Goal: Task Accomplishment & Management: Use online tool/utility

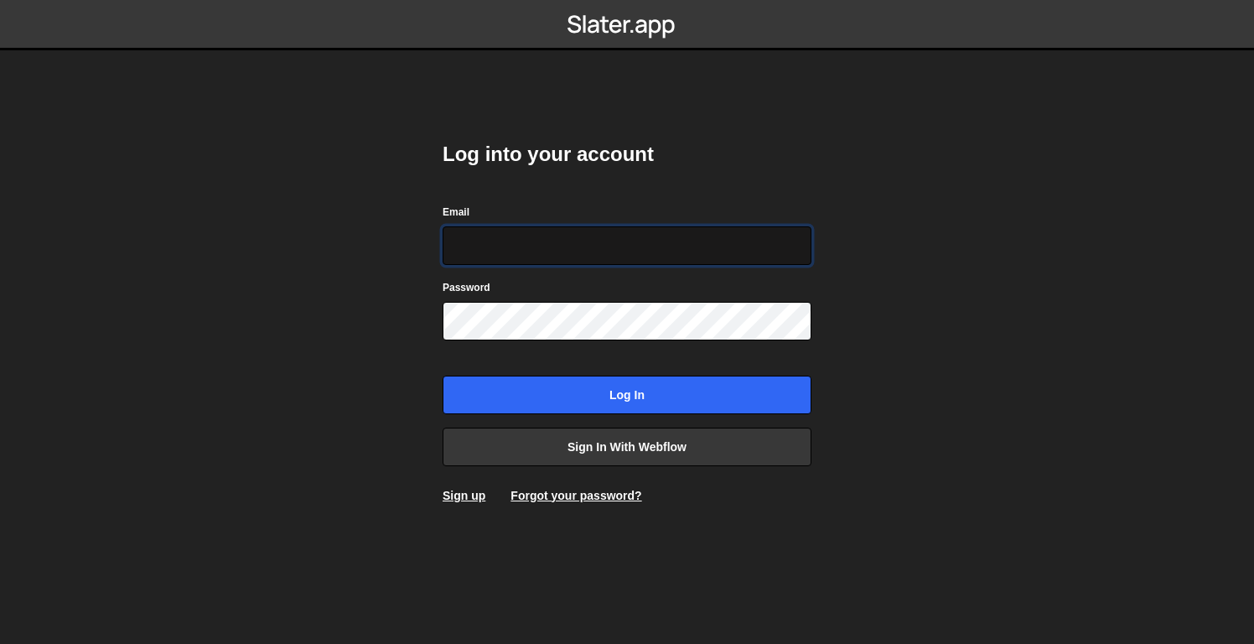
paste input "[PERSON_NAME][EMAIL_ADDRESS][DOMAIN_NAME]"
type input "[PERSON_NAME][EMAIL_ADDRESS][DOMAIN_NAME]"
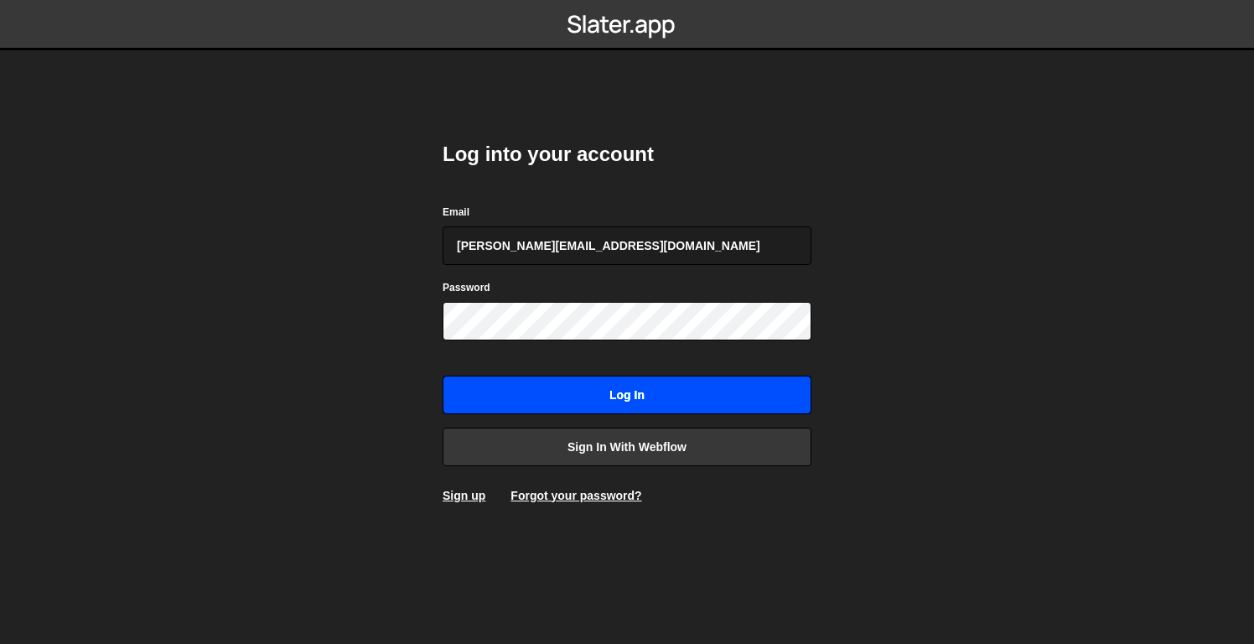
click at [529, 403] on input "Log in" at bounding box center [627, 395] width 369 height 39
click at [711, 392] on input "Log in" at bounding box center [627, 395] width 369 height 39
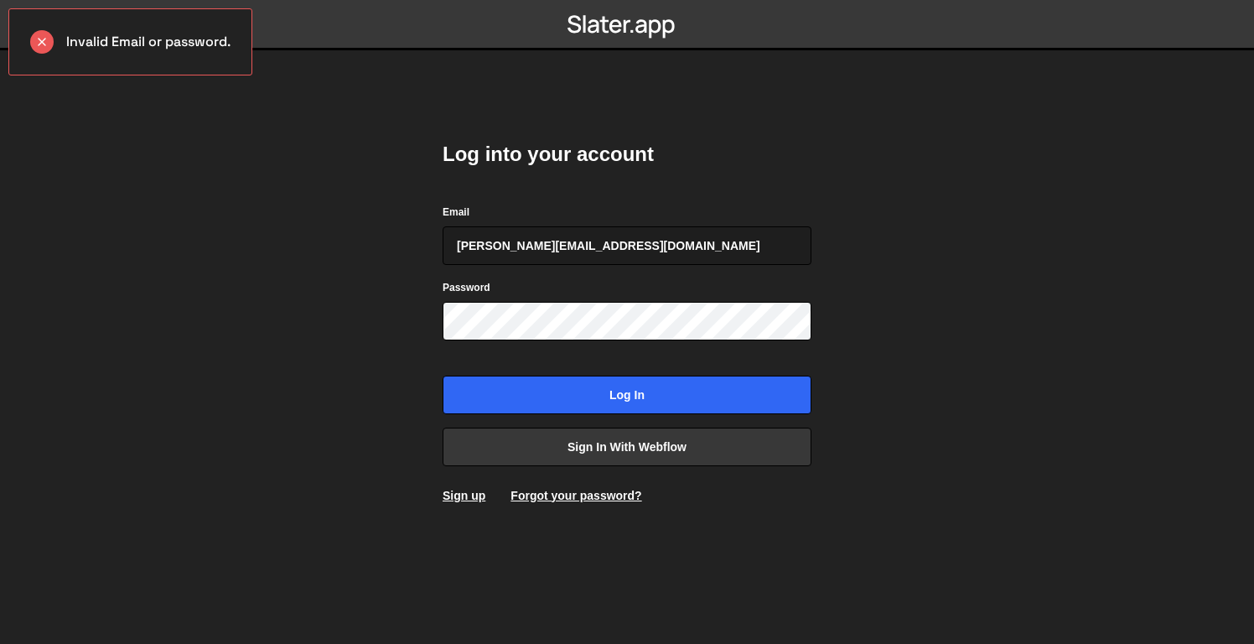
click at [0, 643] on nordpass-portal at bounding box center [0, 644] width 0 height 0
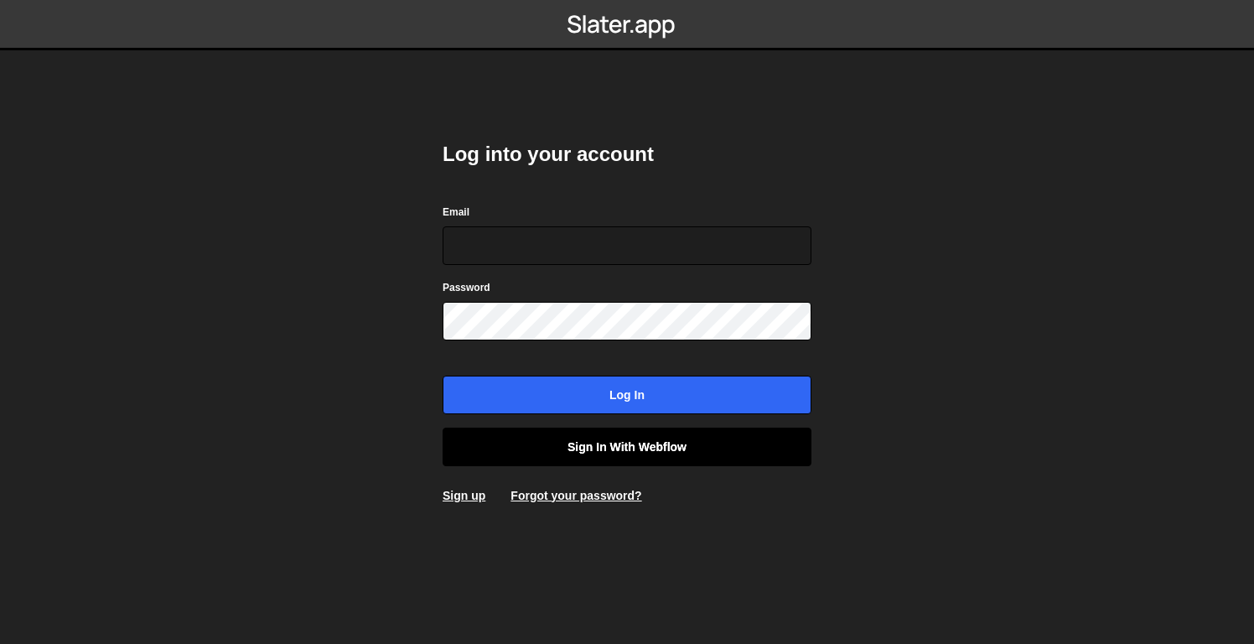
click at [626, 438] on link "Sign in with Webflow" at bounding box center [627, 447] width 369 height 39
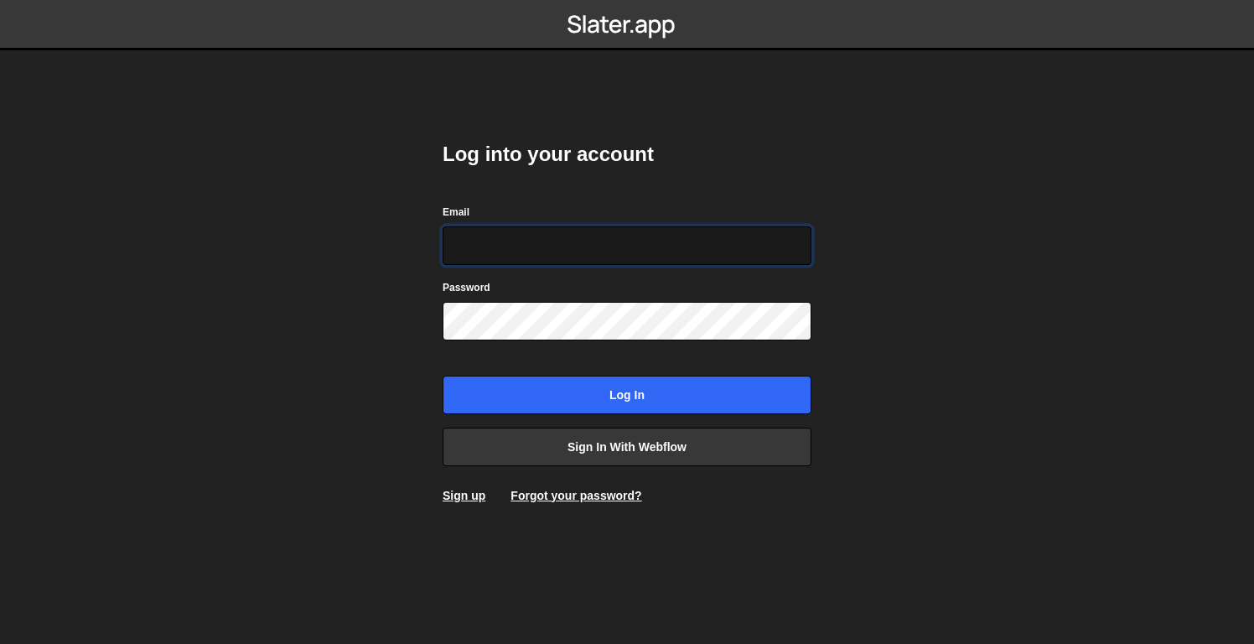
paste input "[PERSON_NAME][EMAIL_ADDRESS][DOMAIN_NAME]"
type input "[PERSON_NAME][EMAIL_ADDRESS][DOMAIN_NAME]"
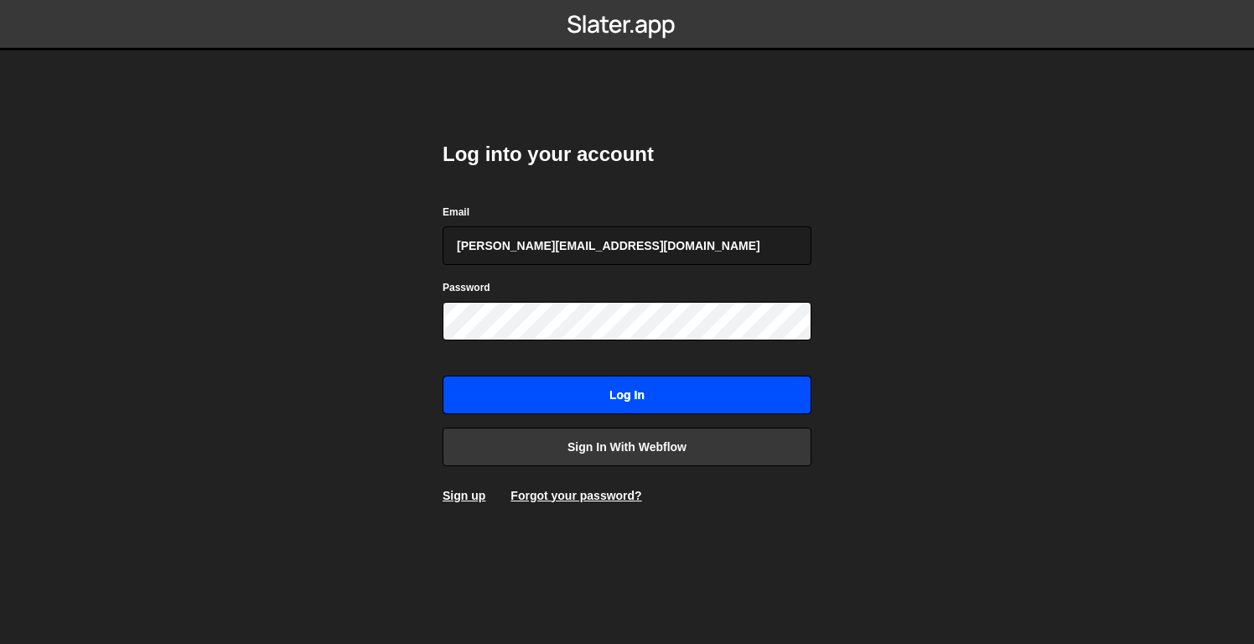
click at [641, 398] on input "Log in" at bounding box center [627, 395] width 369 height 39
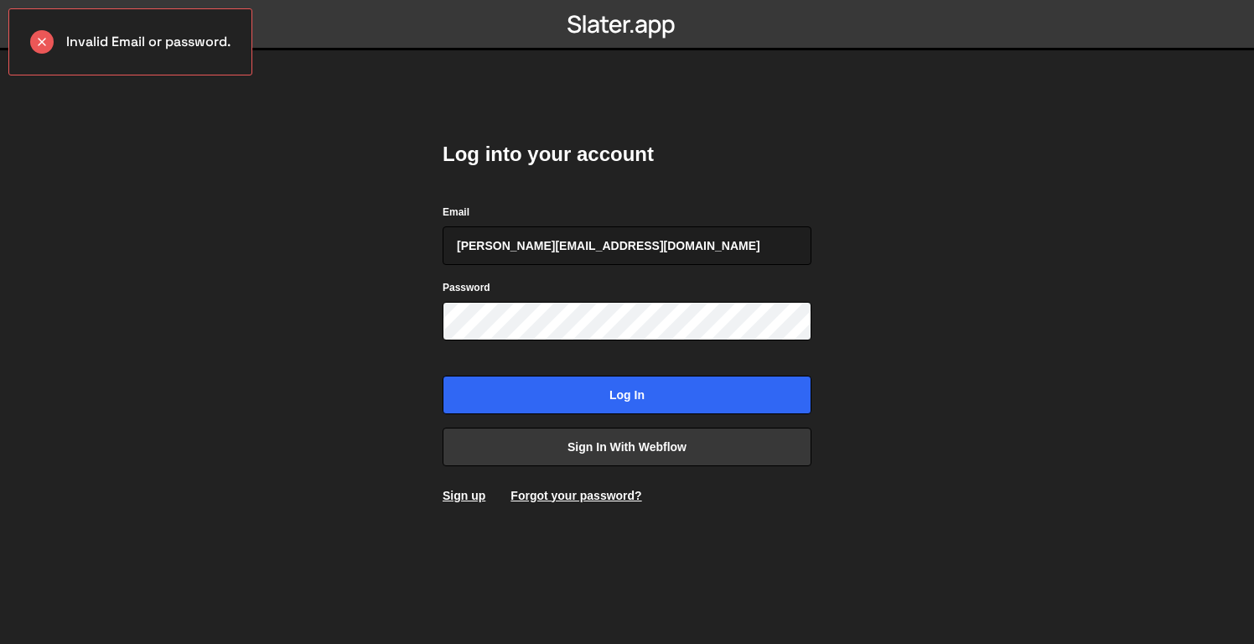
click at [179, 360] on body "Invalid Email or password. Log into your account Email rory@perspective.design …" at bounding box center [627, 322] width 1254 height 644
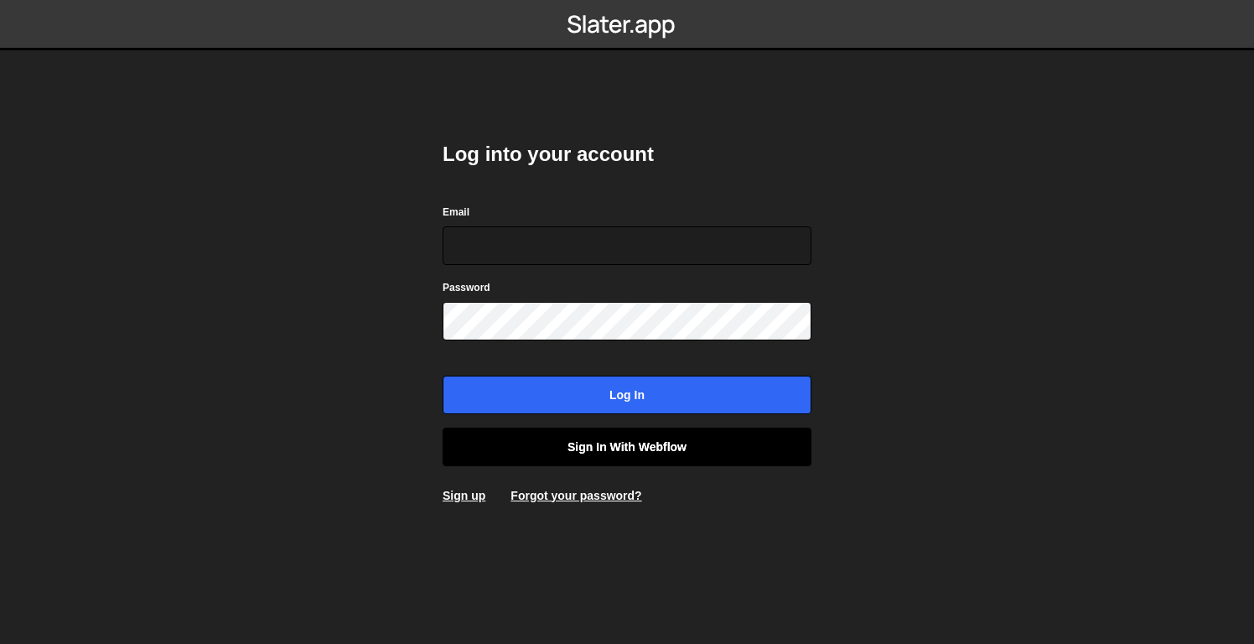
click at [694, 454] on link "Sign in with Webflow" at bounding box center [627, 447] width 369 height 39
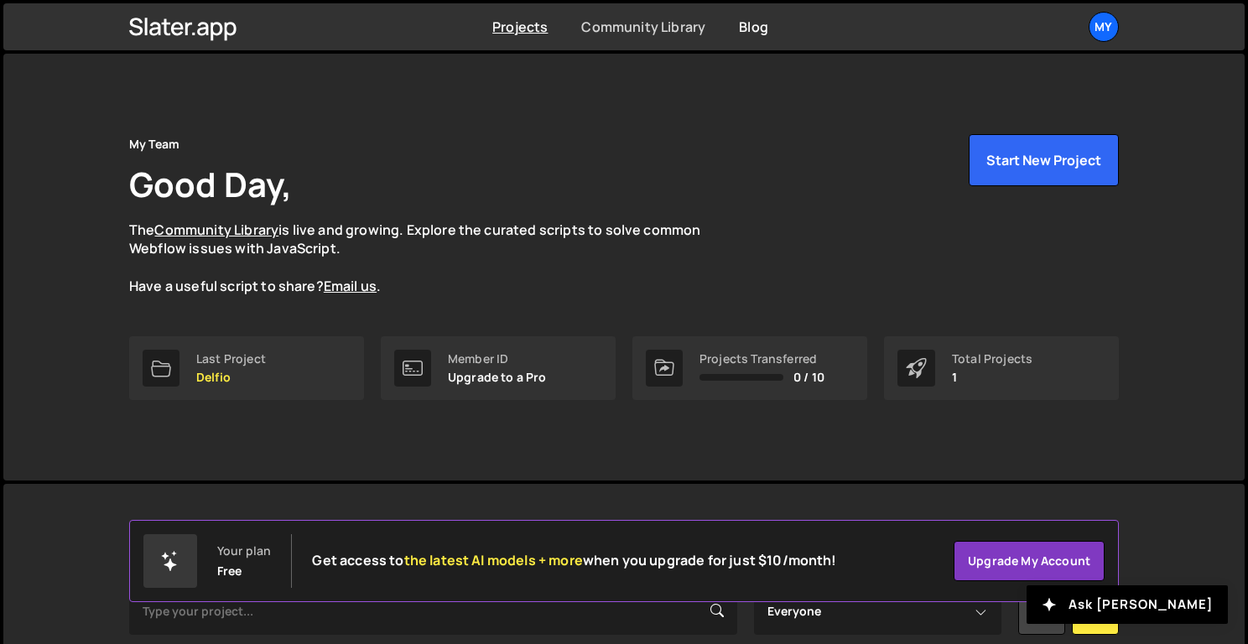
click at [620, 33] on link "Community Library" at bounding box center [643, 27] width 124 height 18
click at [1098, 28] on div "My" at bounding box center [1103, 27] width 30 height 30
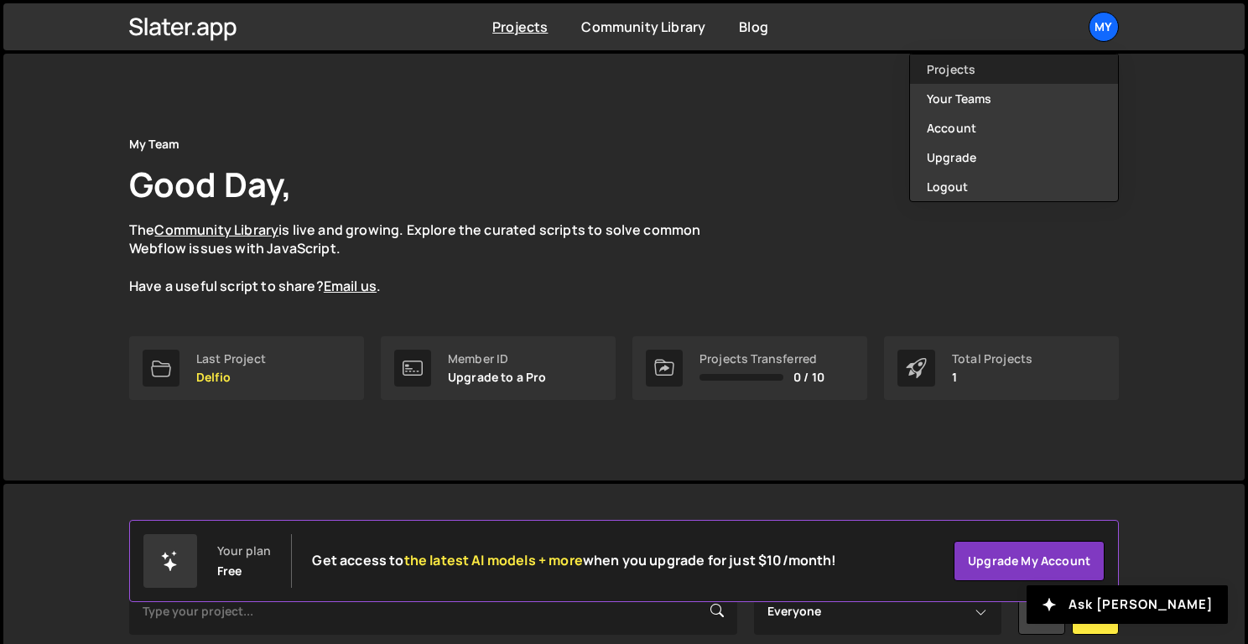
click at [983, 77] on link "Projects" at bounding box center [1014, 69] width 208 height 29
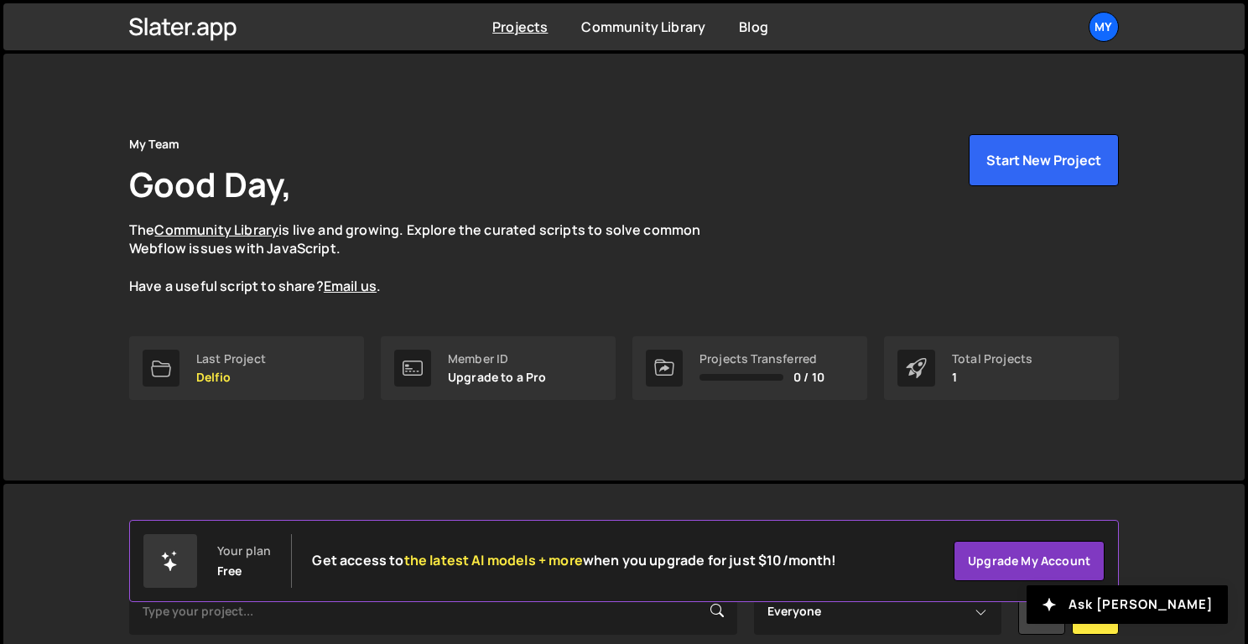
scroll to position [219, 0]
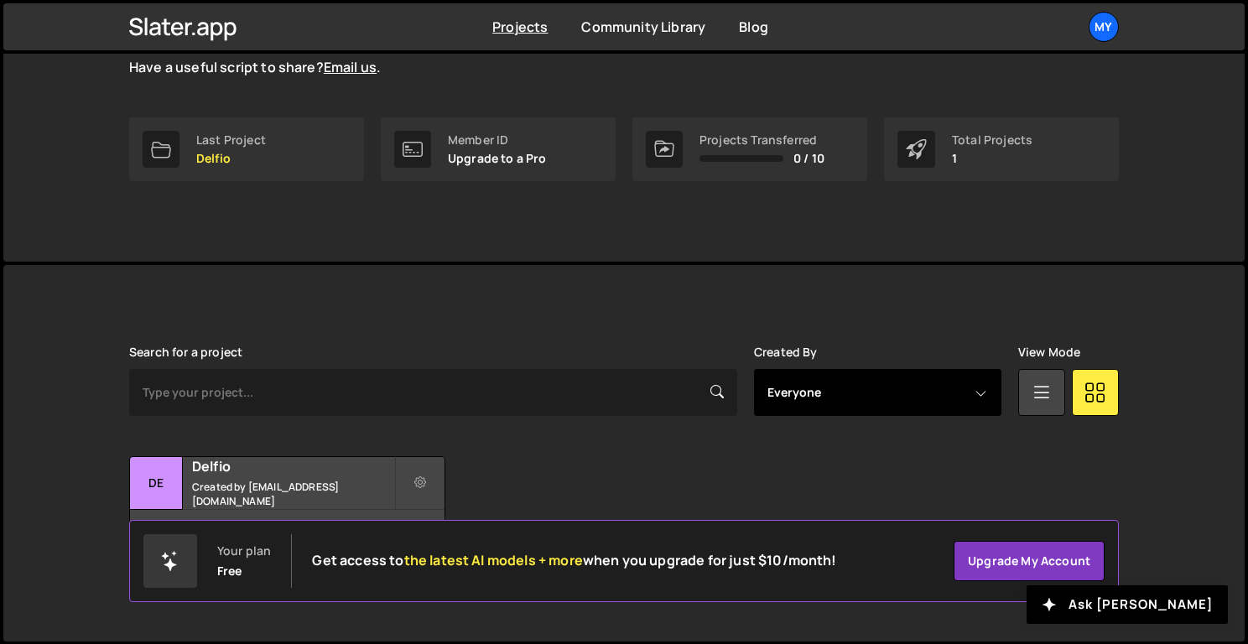
click at [916, 400] on select "Everyone dev@perspective.design" at bounding box center [877, 392] width 247 height 47
click at [754, 369] on select "Everyone dev@perspective.design" at bounding box center [877, 392] width 247 height 47
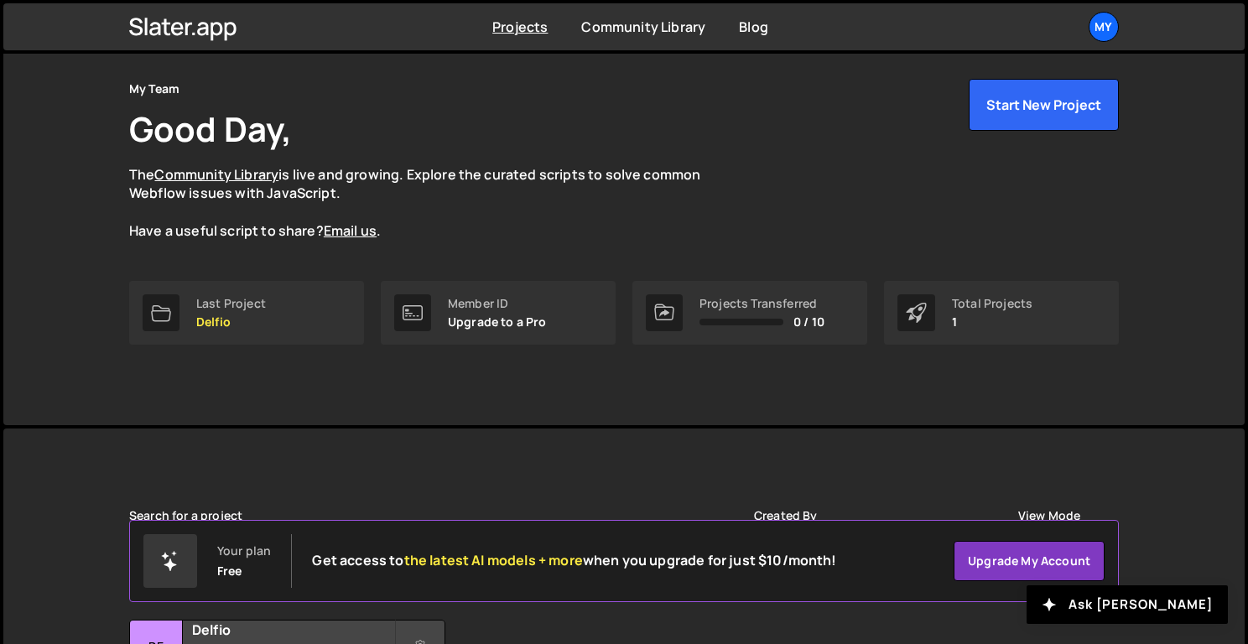
scroll to position [0, 0]
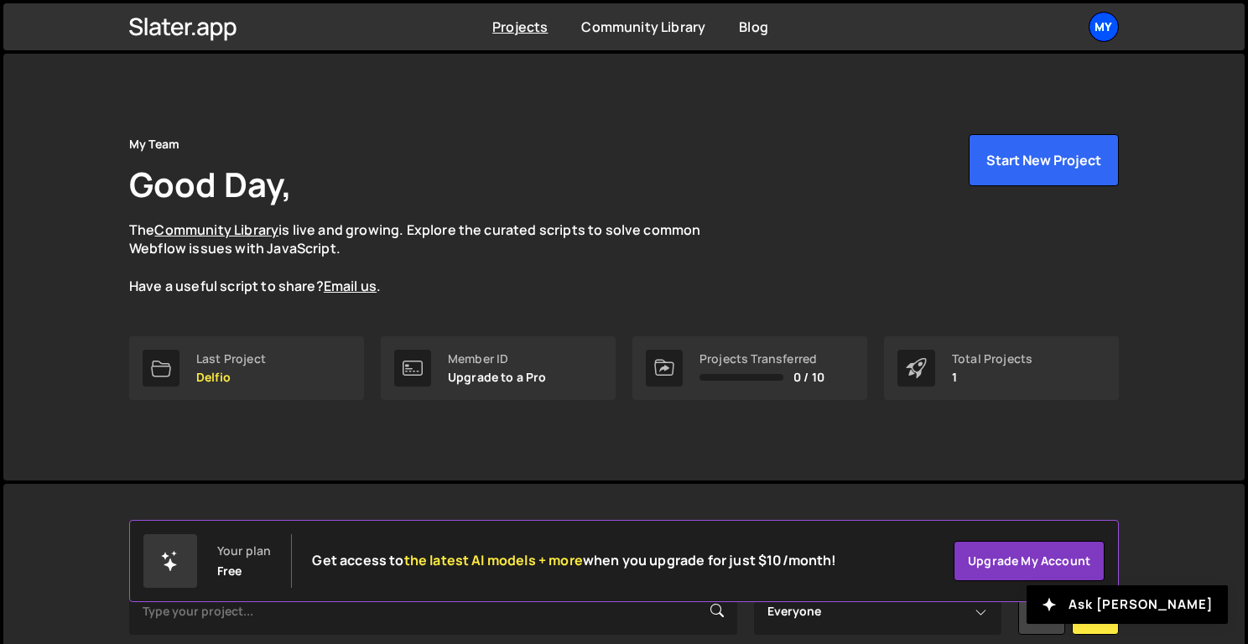
click at [1101, 32] on div "My" at bounding box center [1103, 27] width 30 height 30
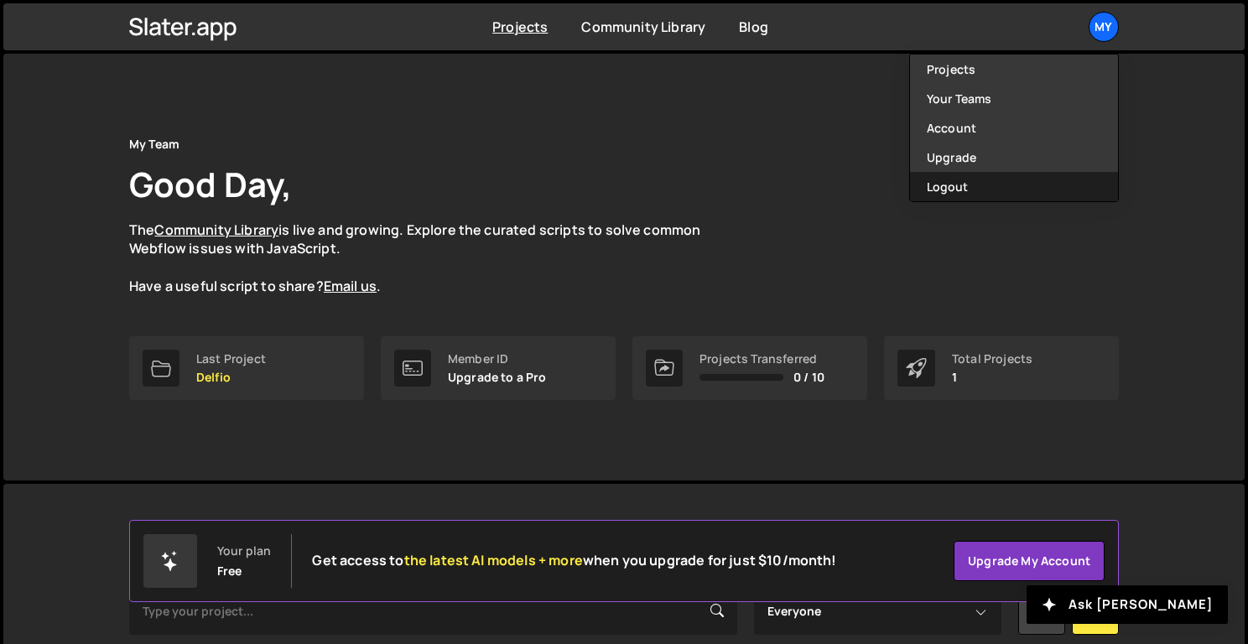
click at [1023, 177] on button "Logout" at bounding box center [1014, 186] width 208 height 29
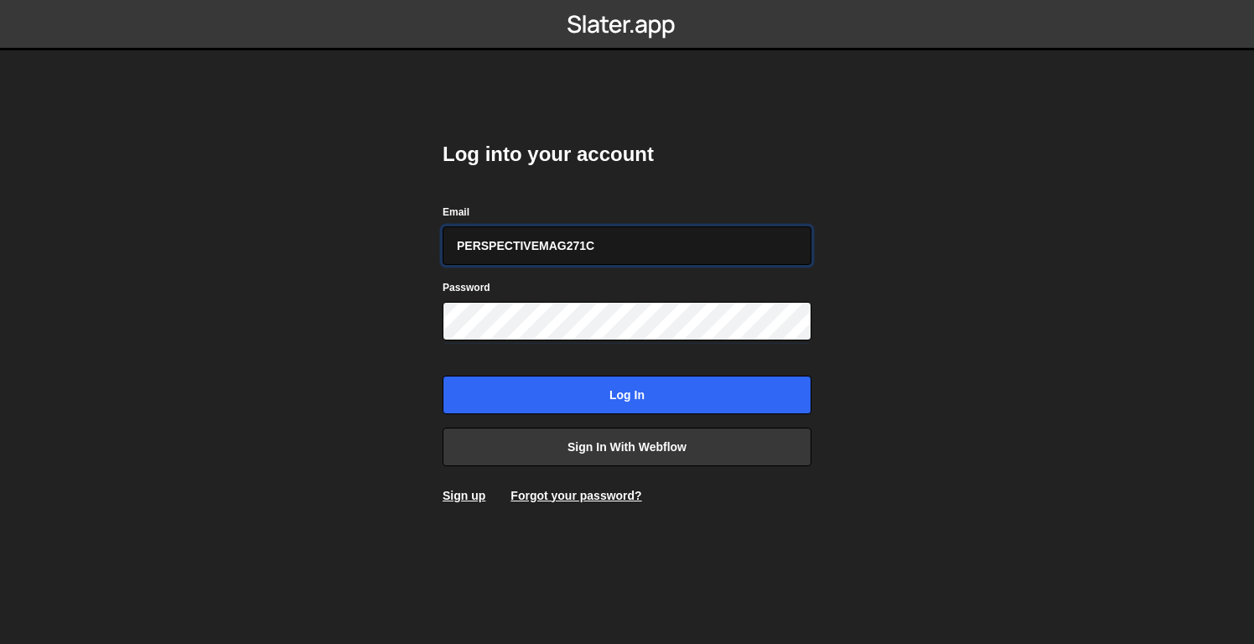
click at [501, 253] on input "PERSPECTIVEMAG271C" at bounding box center [627, 245] width 369 height 39
paste input "[PERSON_NAME][EMAIL_ADDRESS][DOMAIN_NAME]"
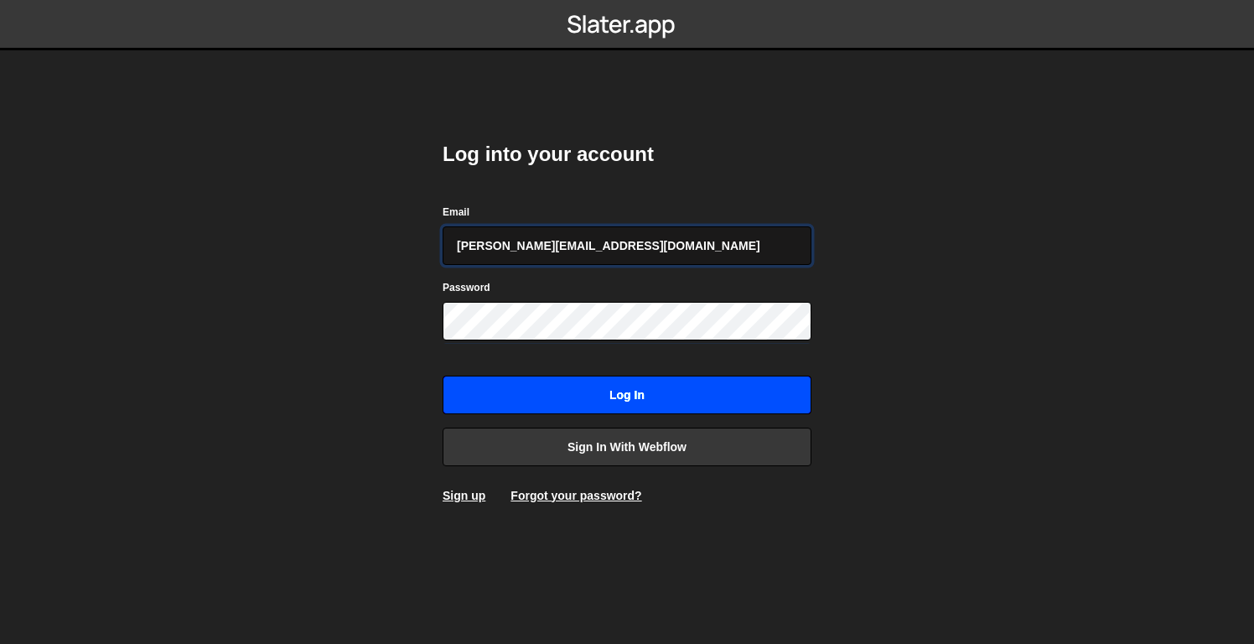
type input "rory@perspective.design"
click at [537, 386] on input "Log in" at bounding box center [627, 395] width 369 height 39
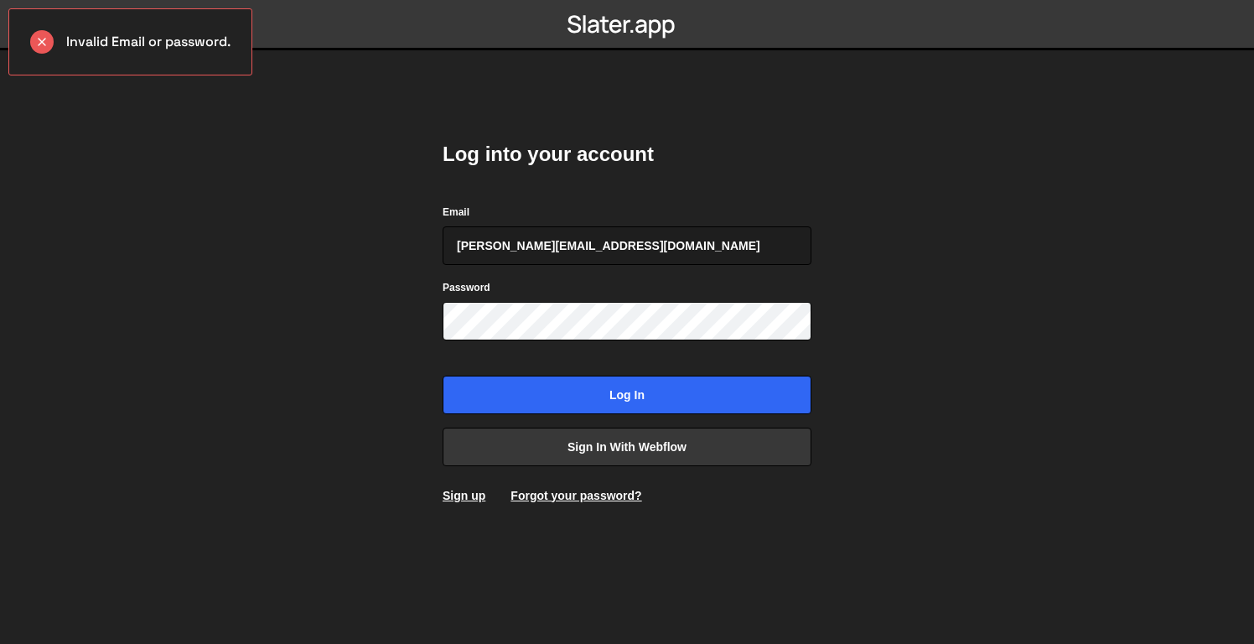
click at [0, 643] on nordpass-portal at bounding box center [0, 644] width 0 height 0
click at [454, 247] on input "rory@perspective.design" at bounding box center [627, 245] width 369 height 39
click at [615, 238] on input "rory@perspective.design" at bounding box center [627, 245] width 369 height 39
paste input "PERSPECTIVEMAG271C"
drag, startPoint x: 742, startPoint y: 248, endPoint x: 600, endPoint y: 246, distance: 141.7
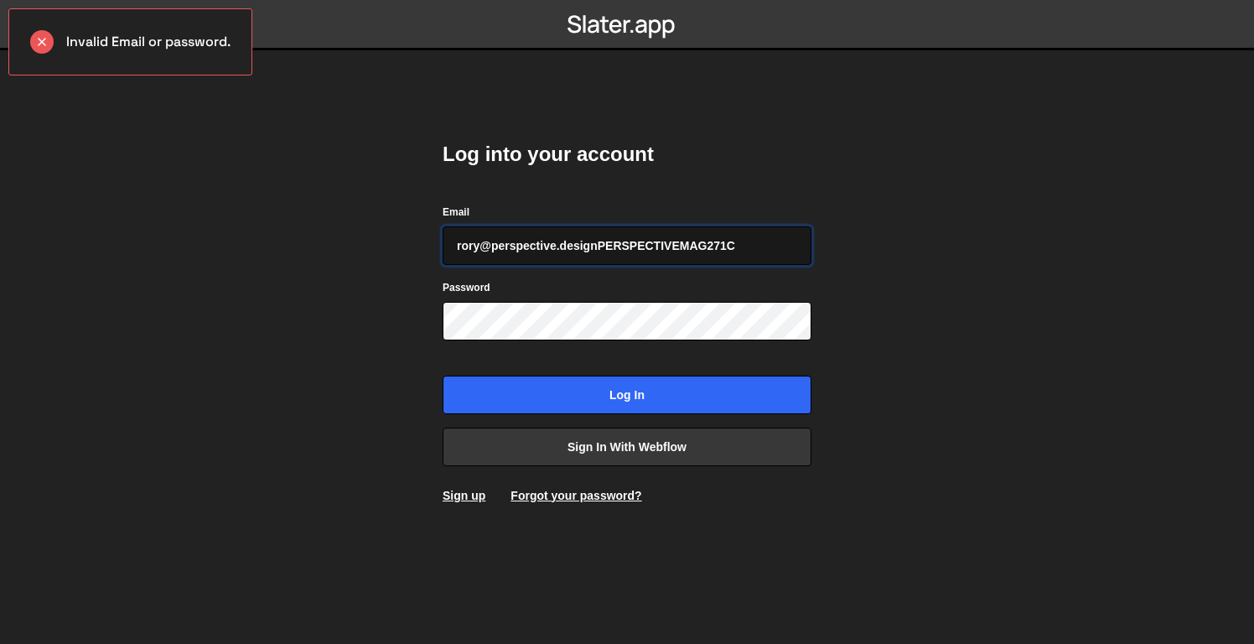
click at [600, 246] on input "rory@perspective.designPERSPECTIVEMAG271C" at bounding box center [627, 245] width 369 height 39
type input "rory@perspective.design"
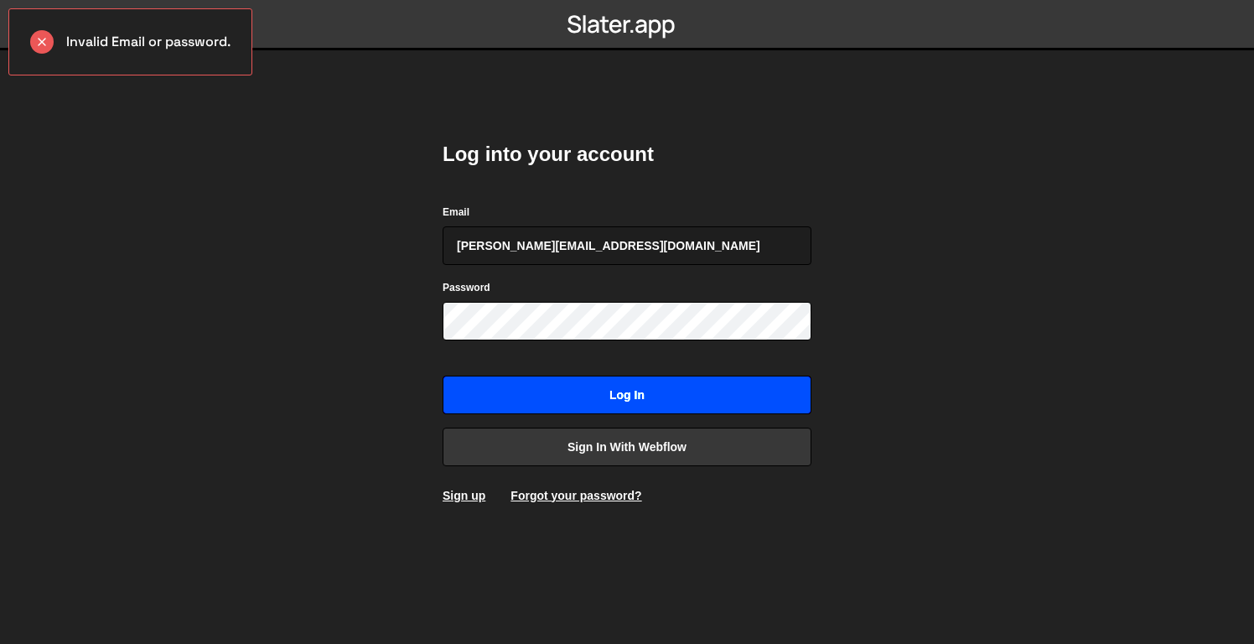
click at [636, 405] on input "Log in" at bounding box center [627, 395] width 369 height 39
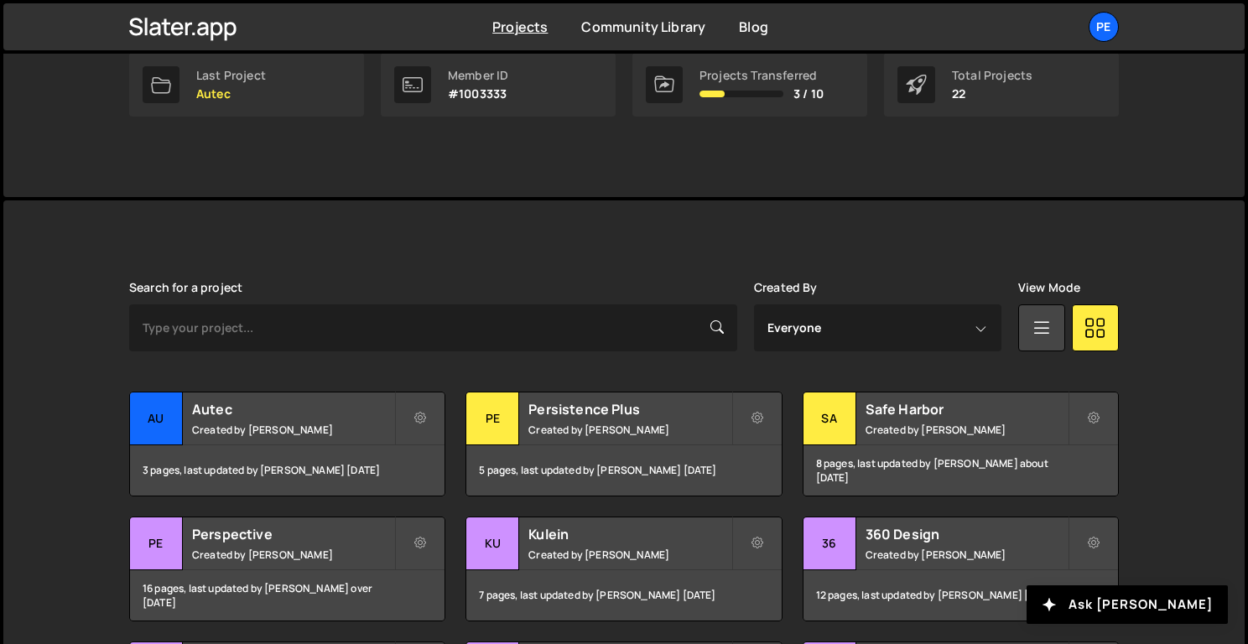
scroll to position [291, 0]
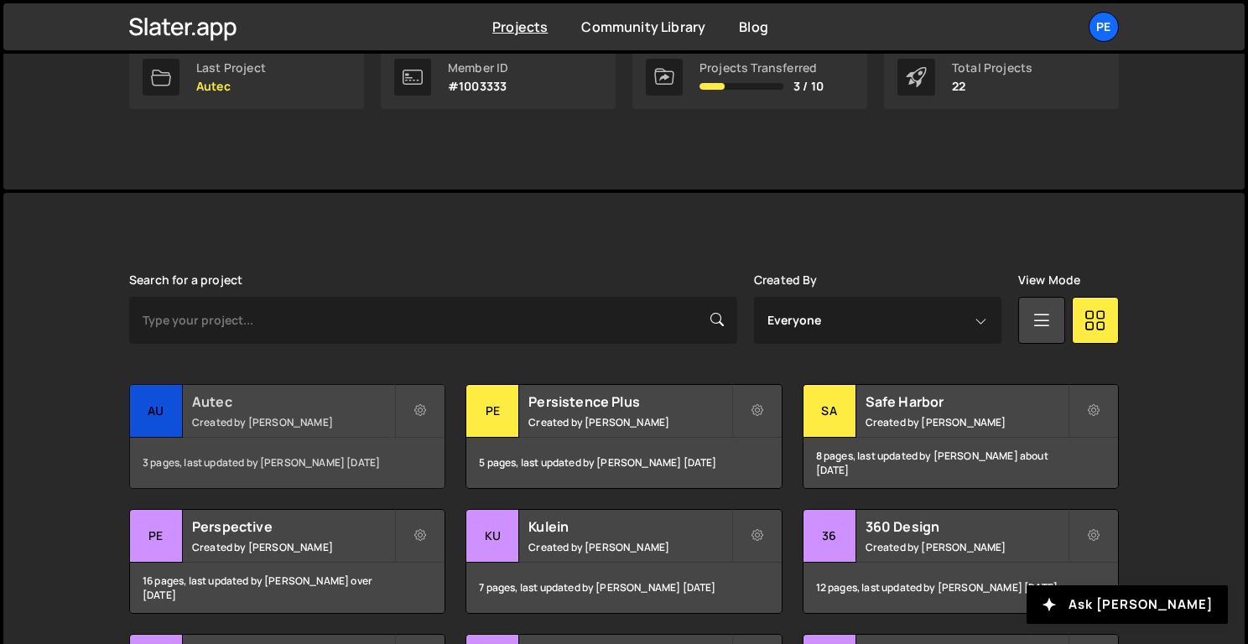
click at [286, 424] on small "Created by [PERSON_NAME]" at bounding box center [293, 422] width 202 height 14
click at [343, 462] on div "3 pages, last updated by [PERSON_NAME] [DATE]" at bounding box center [287, 463] width 314 height 50
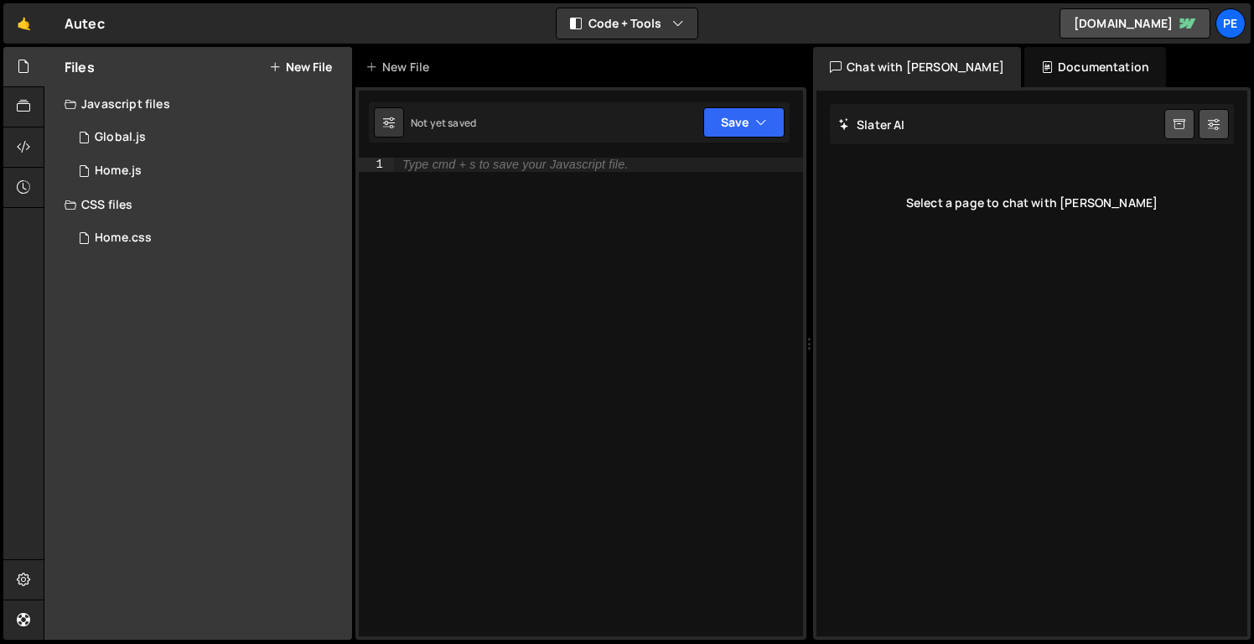
click at [591, 349] on div "Type cmd + s to save your Javascript file." at bounding box center [598, 411] width 409 height 506
click at [253, 172] on div "1 Home.js 0" at bounding box center [209, 171] width 288 height 34
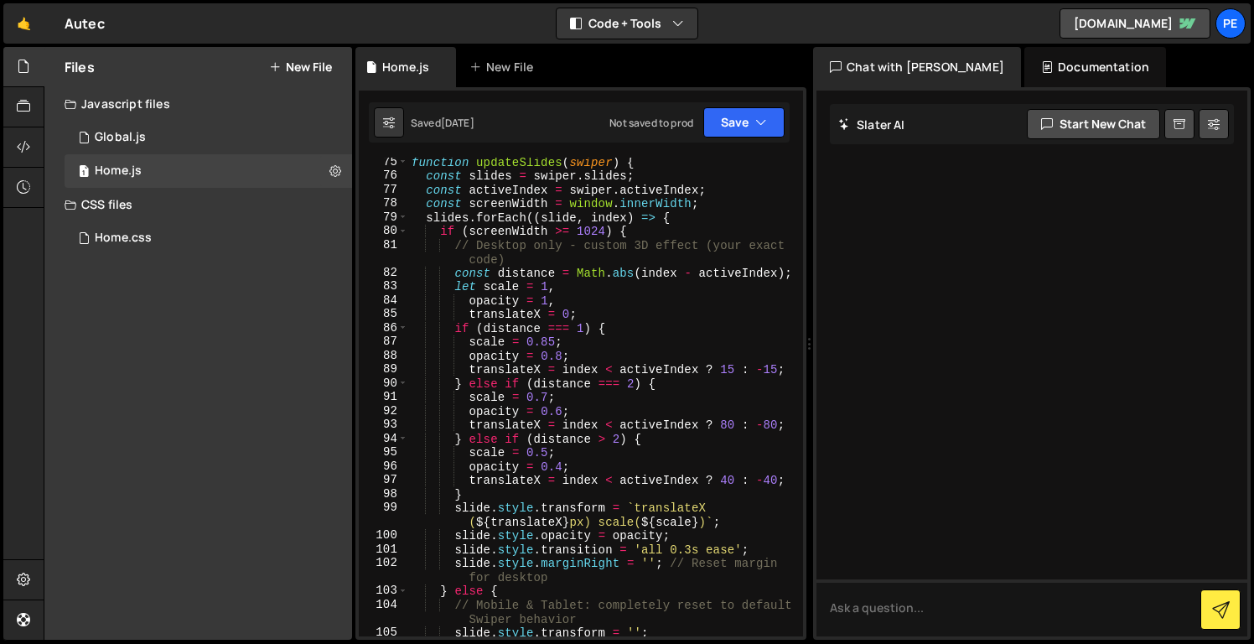
scroll to position [1456, 0]
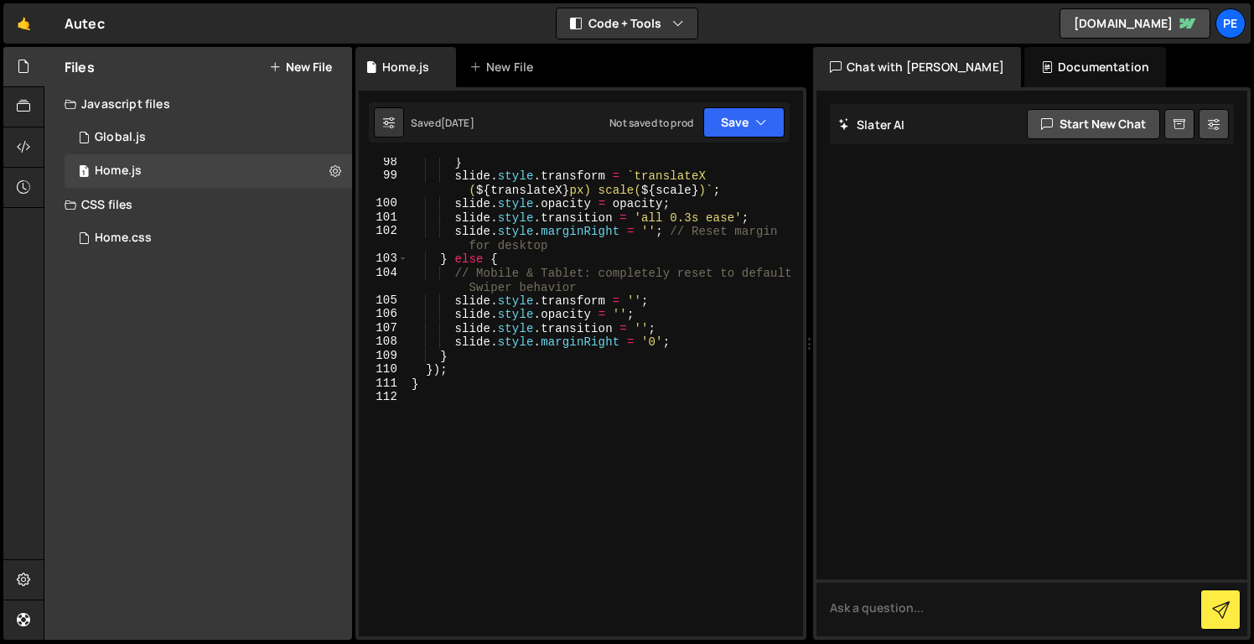
click at [0, 643] on nordpass-portal at bounding box center [0, 644] width 0 height 0
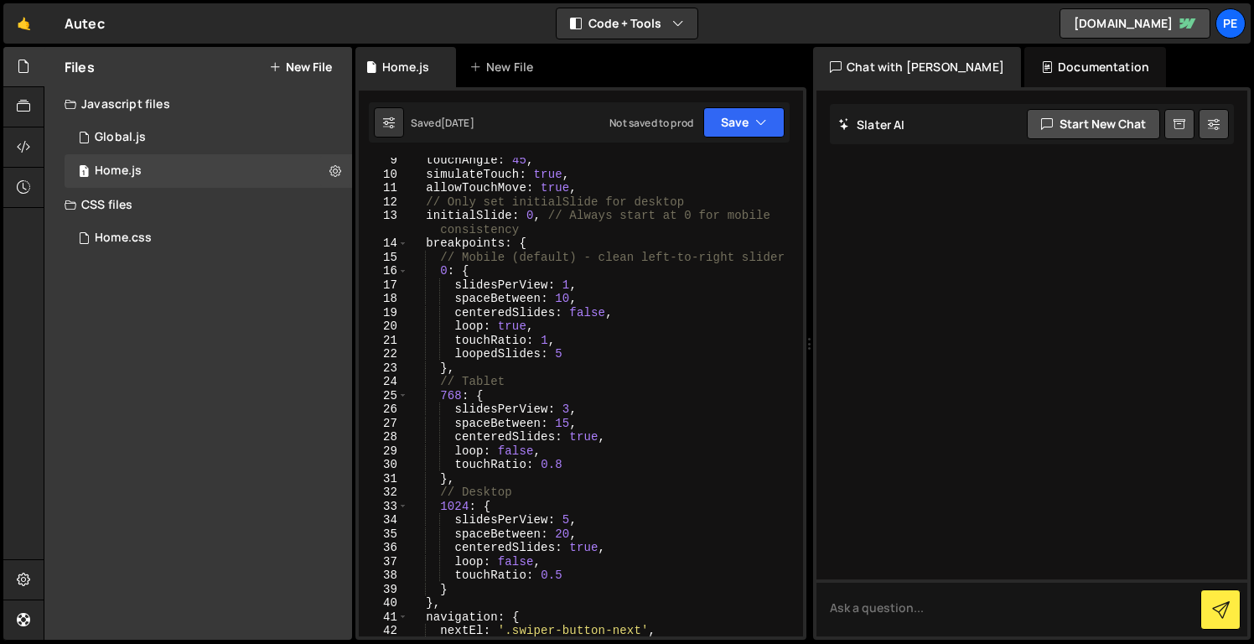
scroll to position [0, 0]
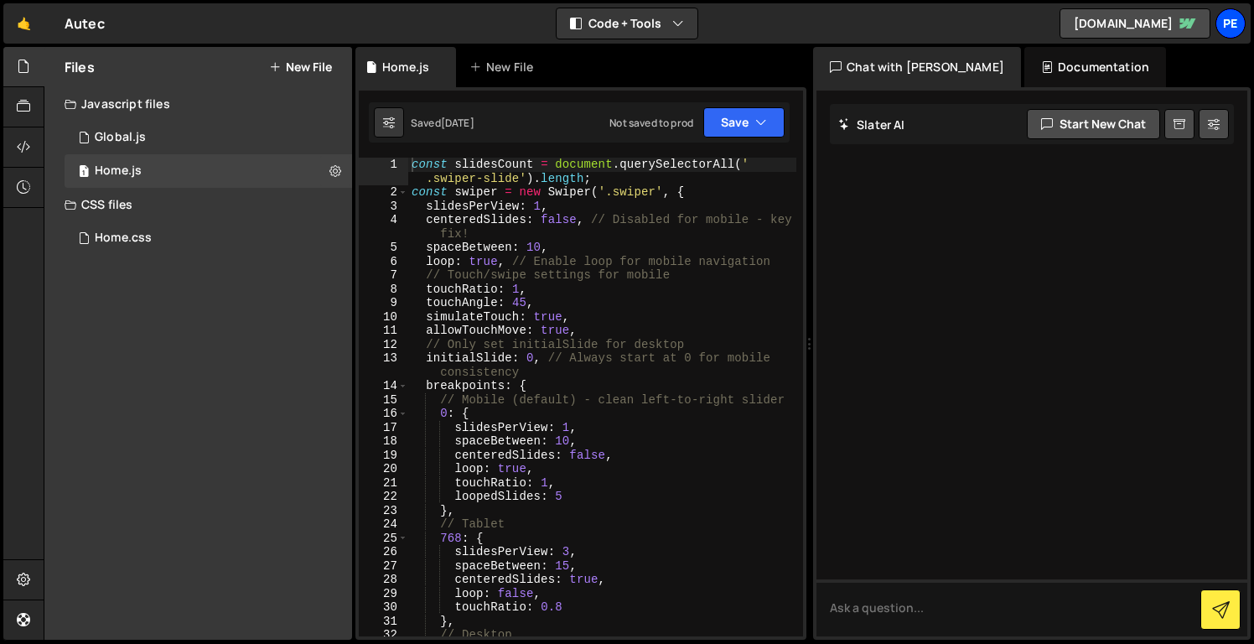
click at [1229, 31] on div "Pe" at bounding box center [1231, 23] width 30 height 30
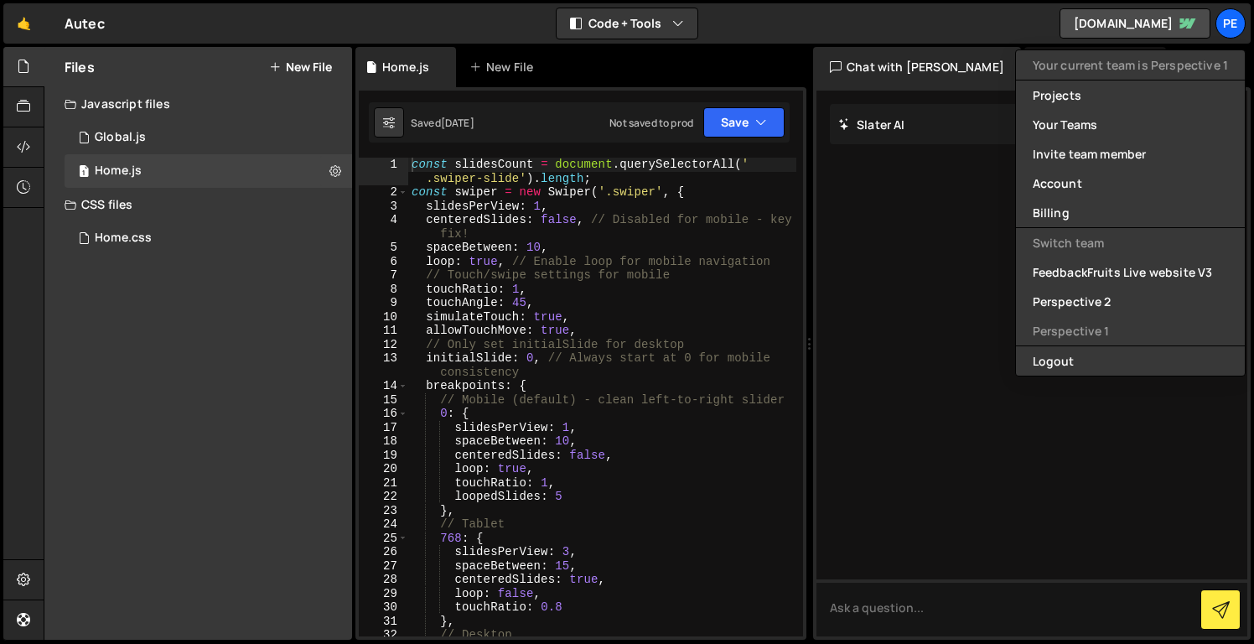
click at [886, 278] on div at bounding box center [1032, 364] width 431 height 546
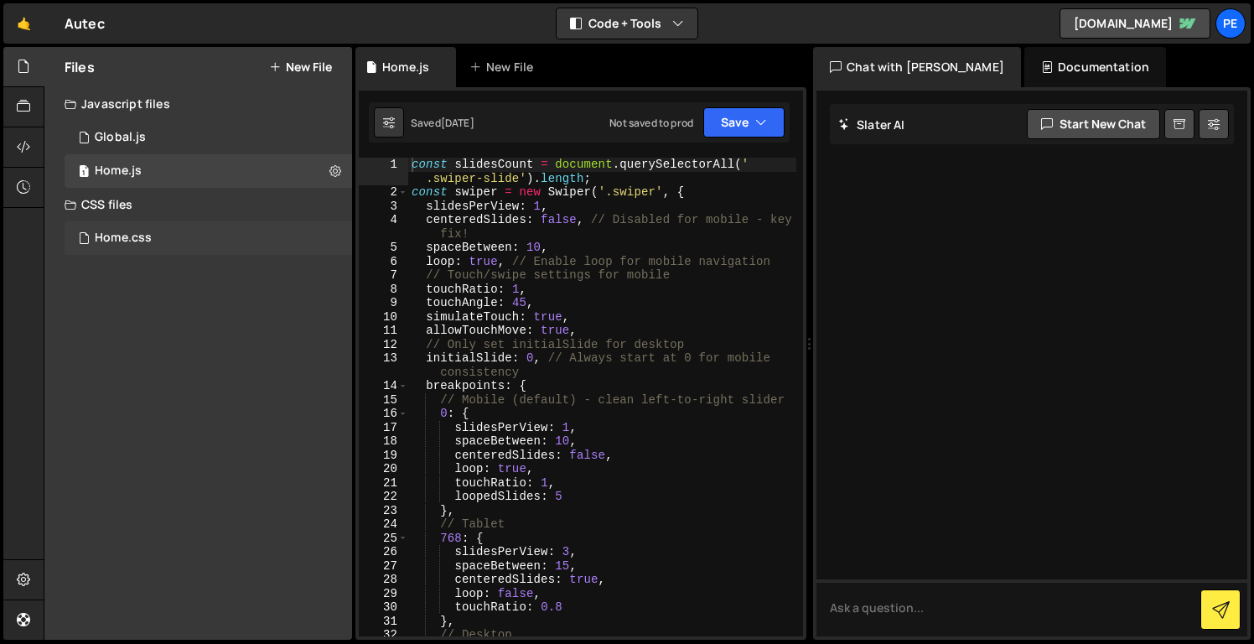
click at [230, 230] on div "Home.css 0" at bounding box center [209, 238] width 288 height 34
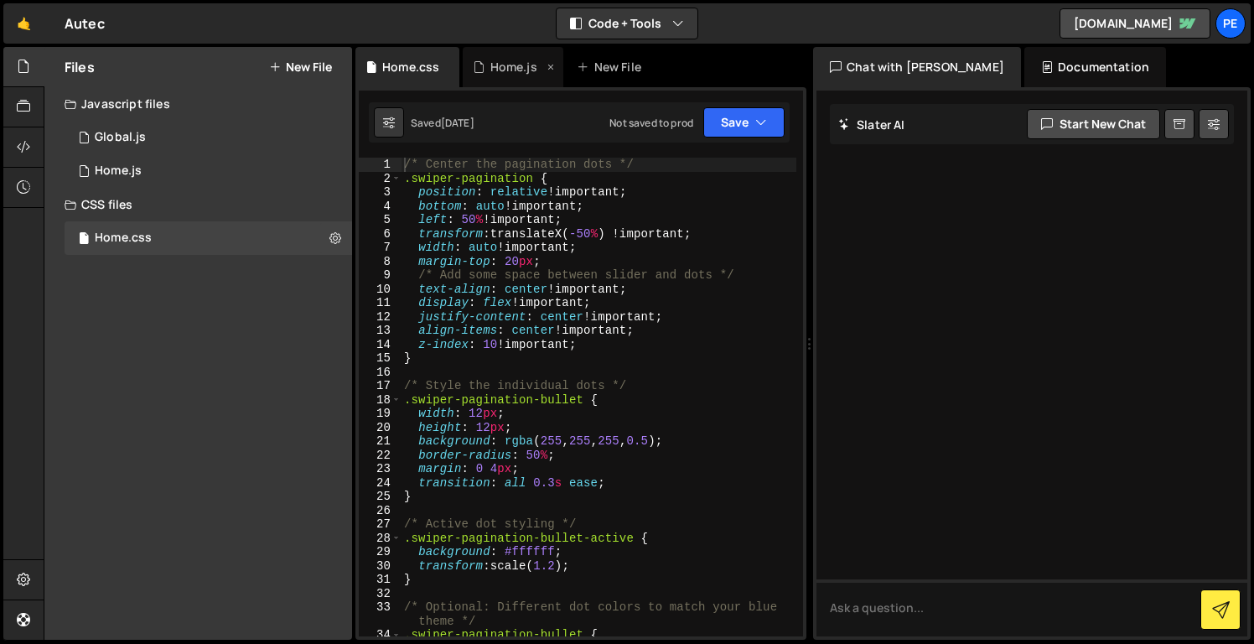
click at [485, 75] on div "Home.js" at bounding box center [508, 67] width 70 height 17
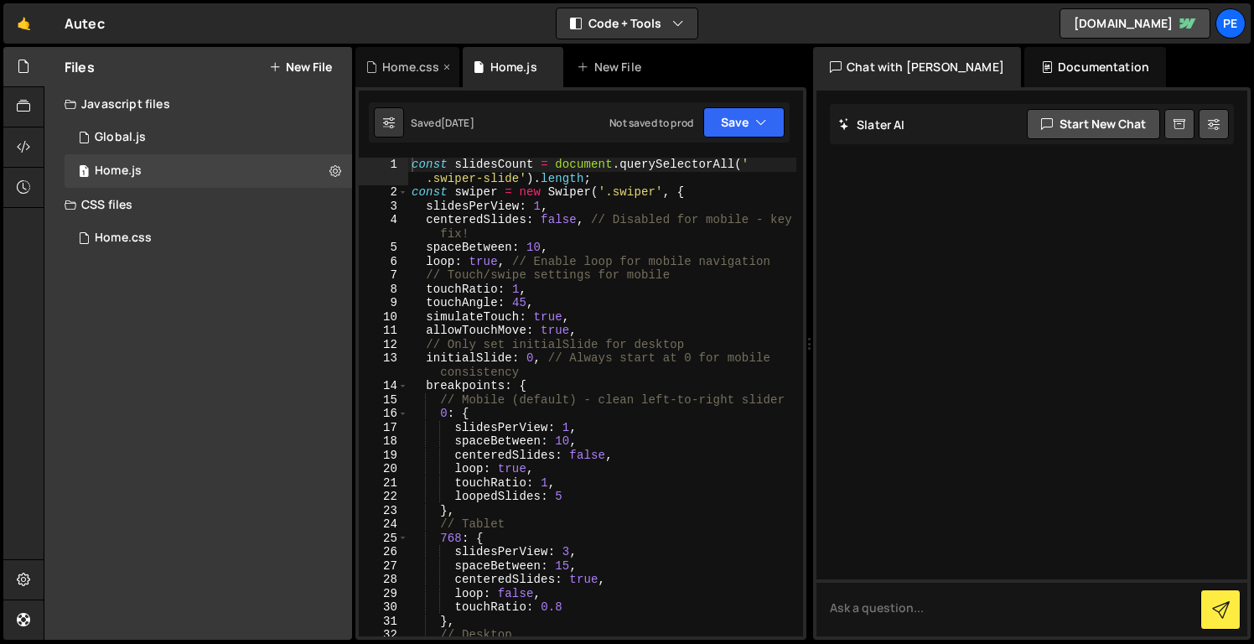
click at [392, 72] on div "Home.css" at bounding box center [410, 67] width 57 height 17
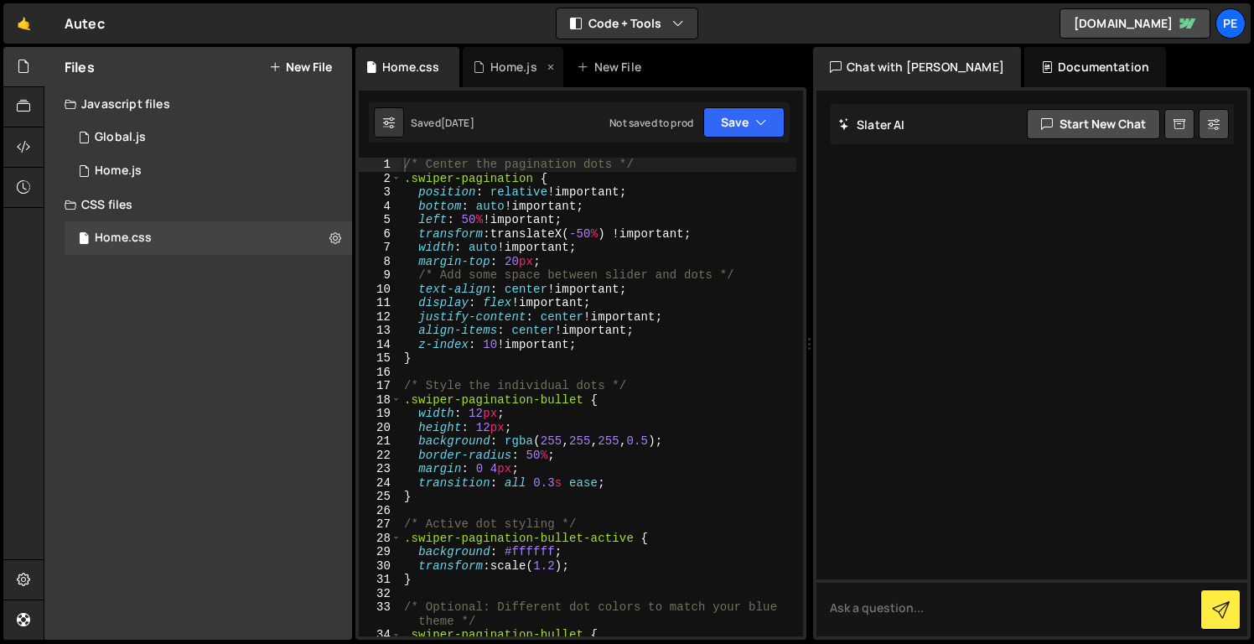
click at [498, 61] on div "Home.js" at bounding box center [514, 67] width 47 height 17
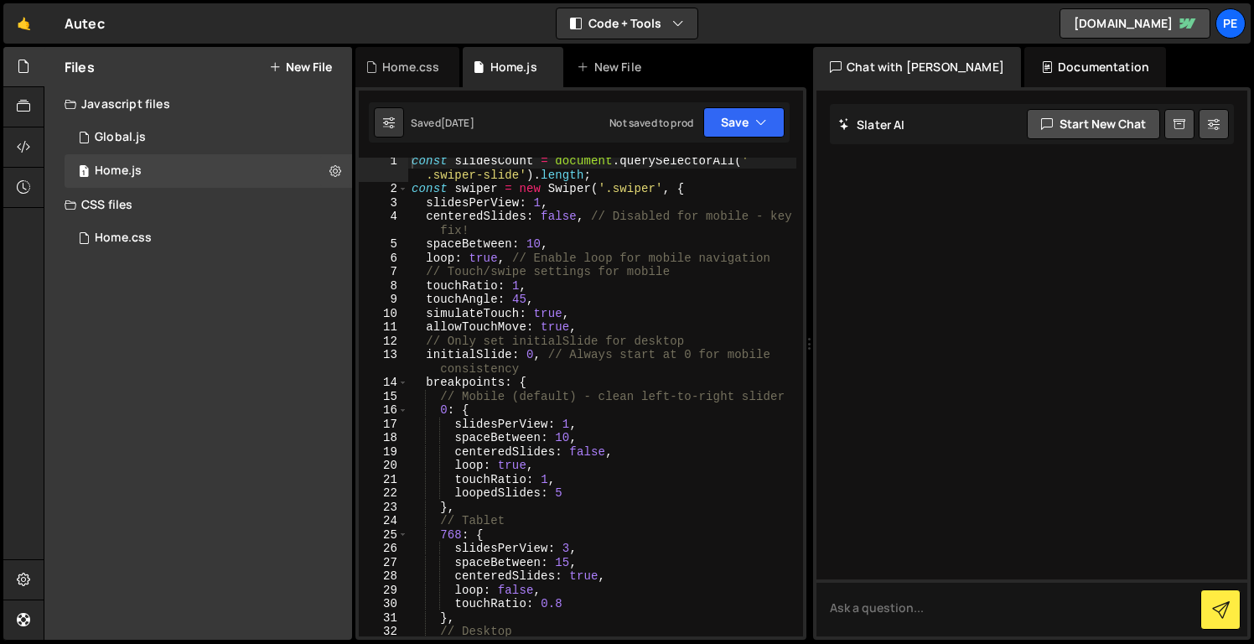
scroll to position [4, 0]
click at [535, 240] on div "const slidesCount = document . querySelectorAll ( ' .swiper-slide' ) . length ;…" at bounding box center [602, 413] width 388 height 521
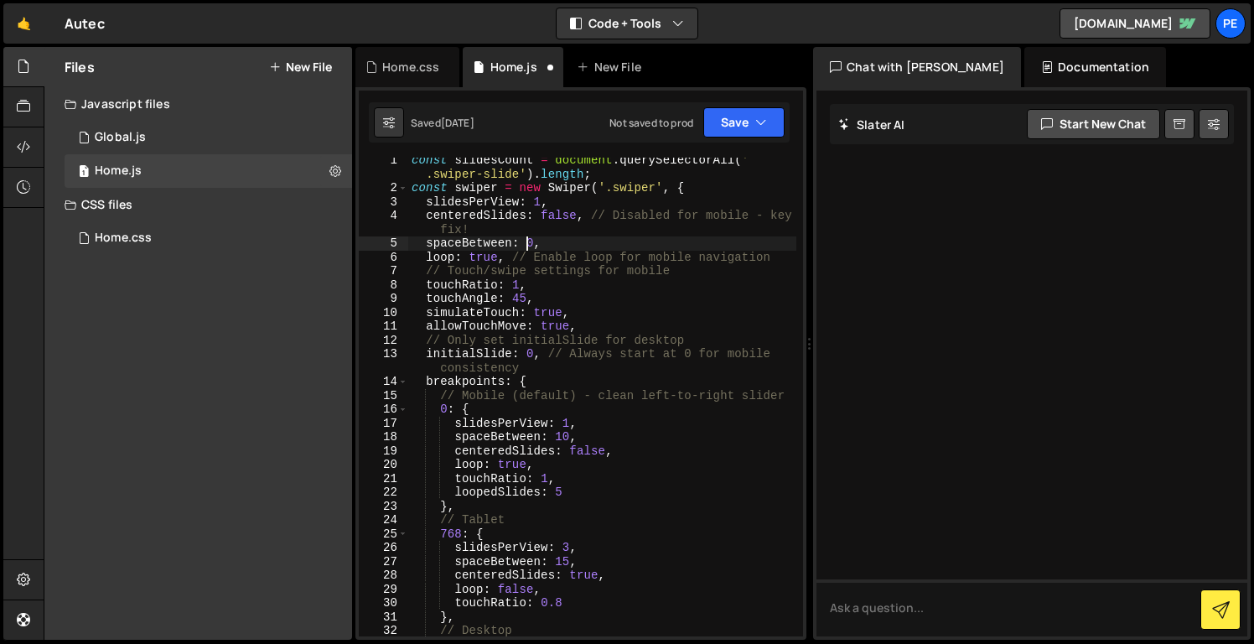
scroll to position [0, 8]
click at [593, 221] on div "const slidesCount = document . querySelectorAll ( ' .swiper-slide' ) . length ;…" at bounding box center [602, 413] width 388 height 521
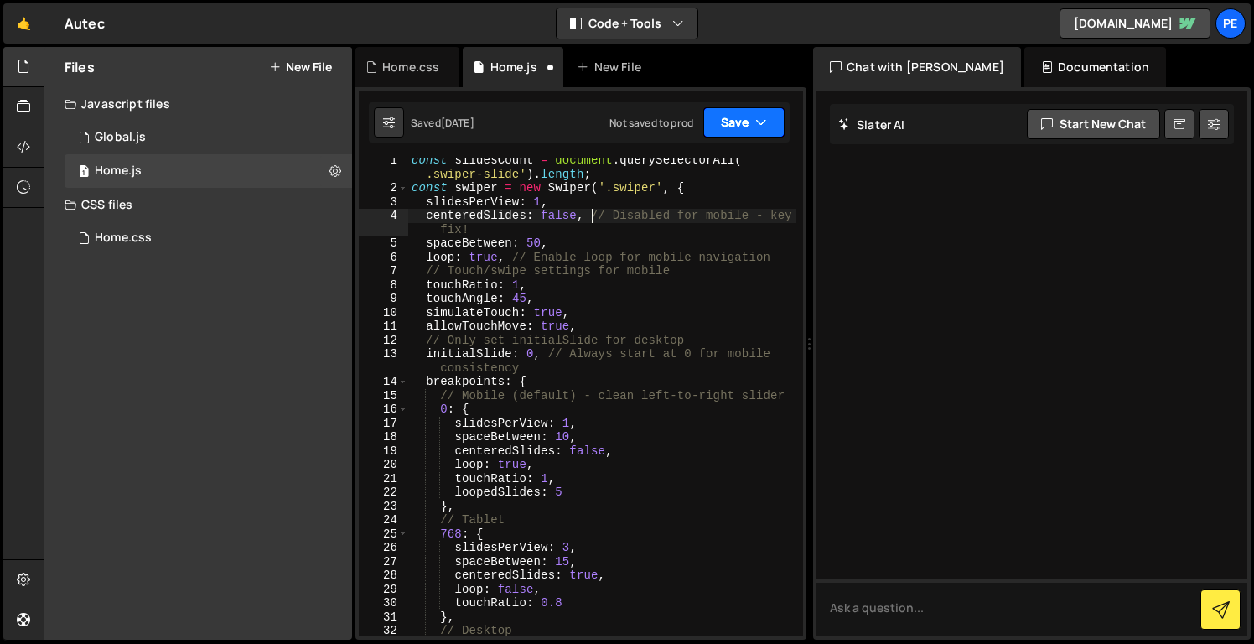
type textarea "centeredSlides: false, // Disabled for mobile - key fix!"
click at [750, 122] on button "Save" at bounding box center [744, 122] width 81 height 30
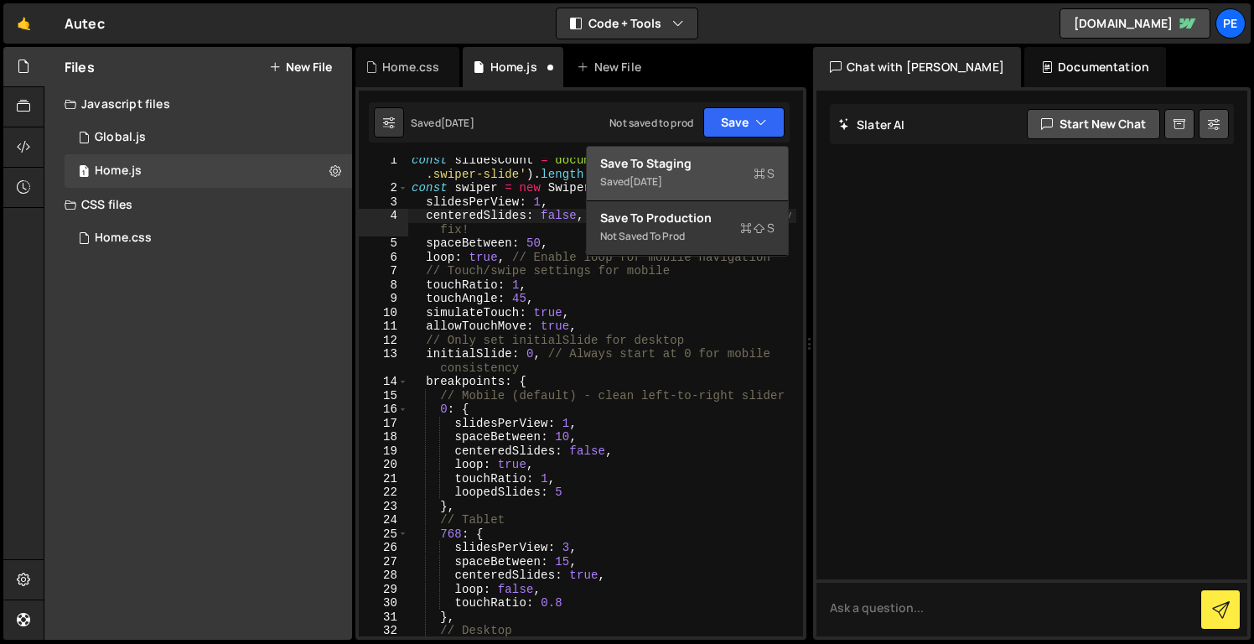
click at [737, 158] on div "Save to Staging S" at bounding box center [687, 163] width 174 height 17
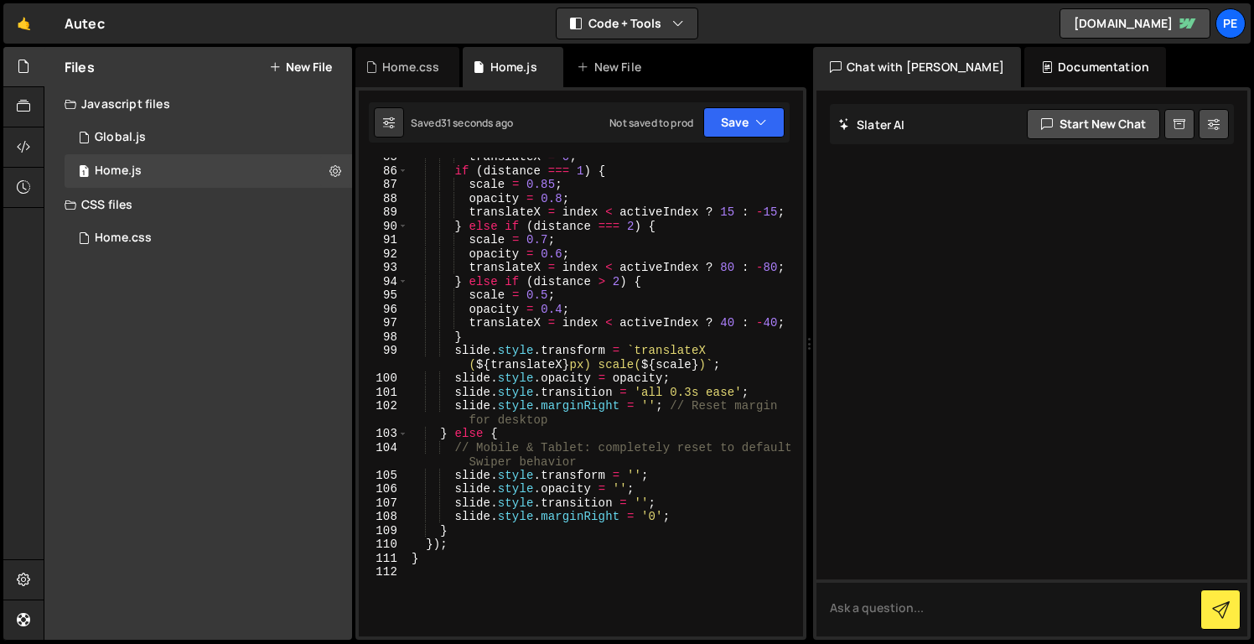
scroll to position [1456, 0]
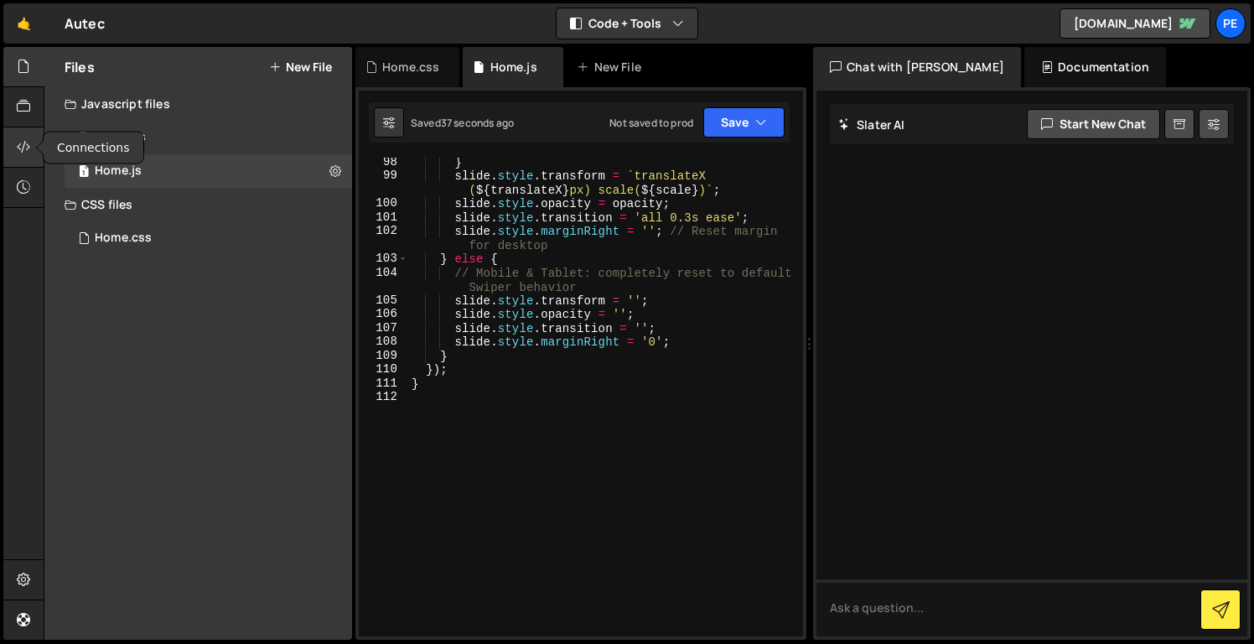
click at [21, 153] on icon at bounding box center [23, 147] width 13 height 18
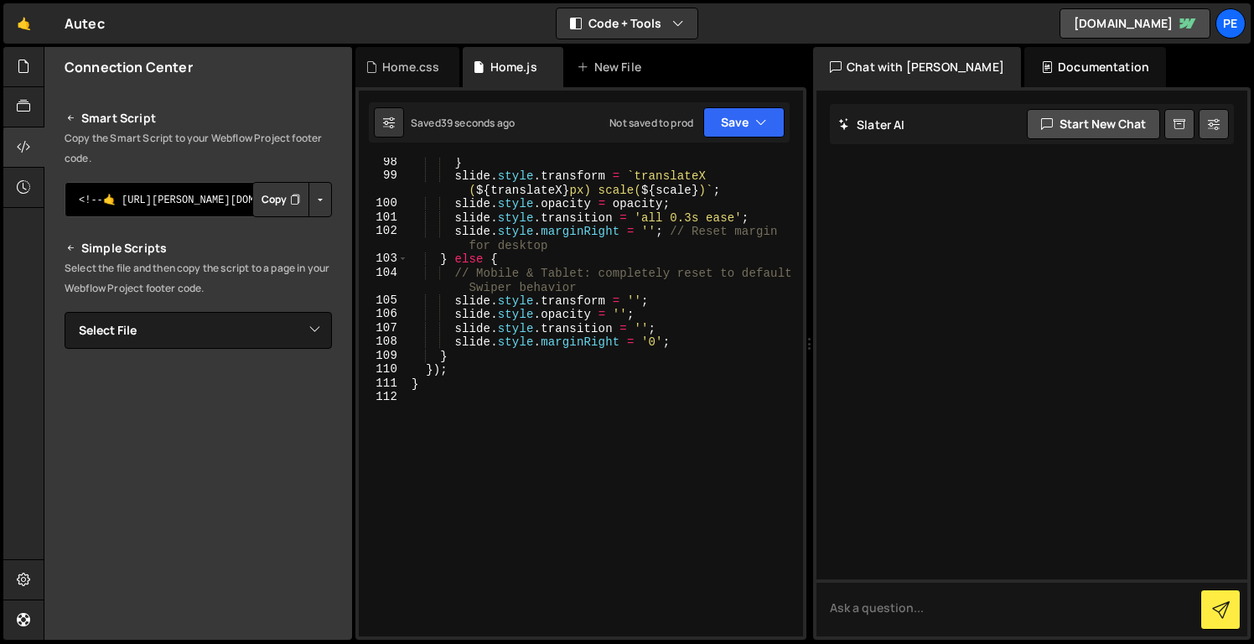
scroll to position [0, 0]
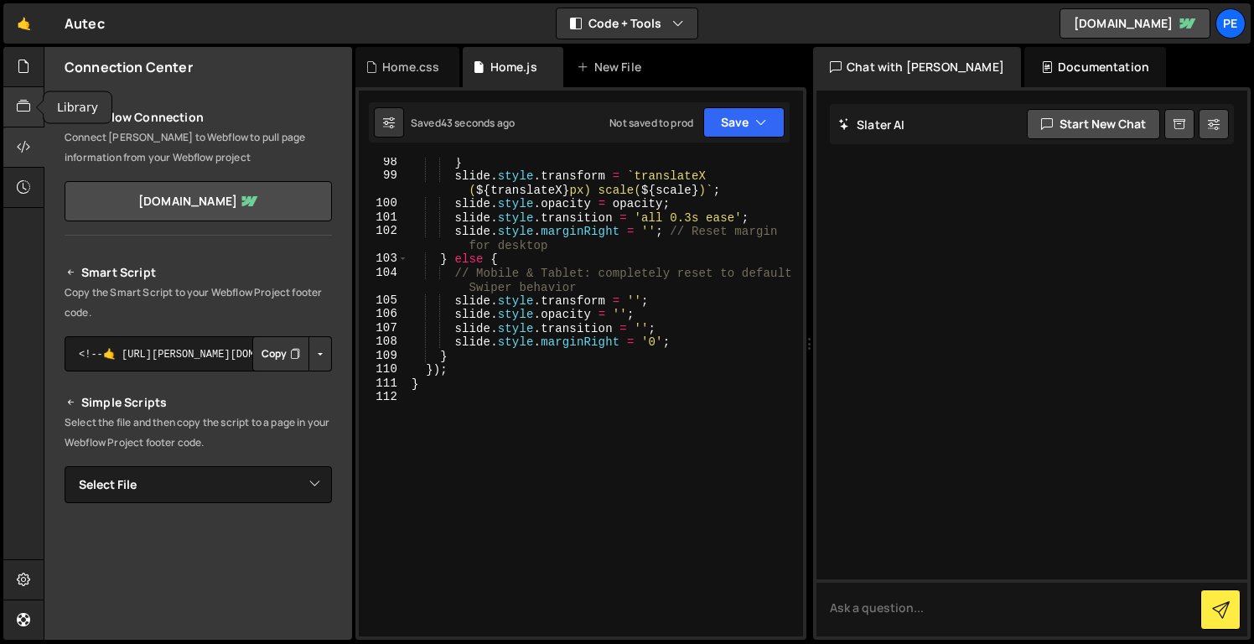
click at [32, 105] on div at bounding box center [23, 107] width 41 height 40
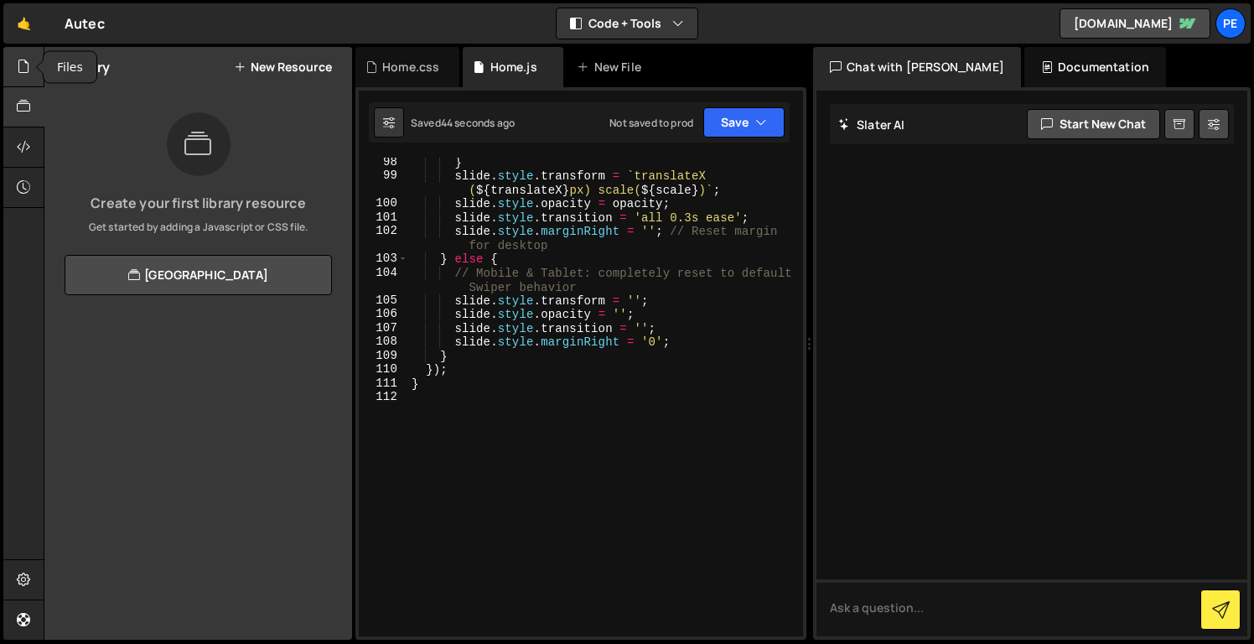
click at [23, 77] on div at bounding box center [23, 67] width 41 height 40
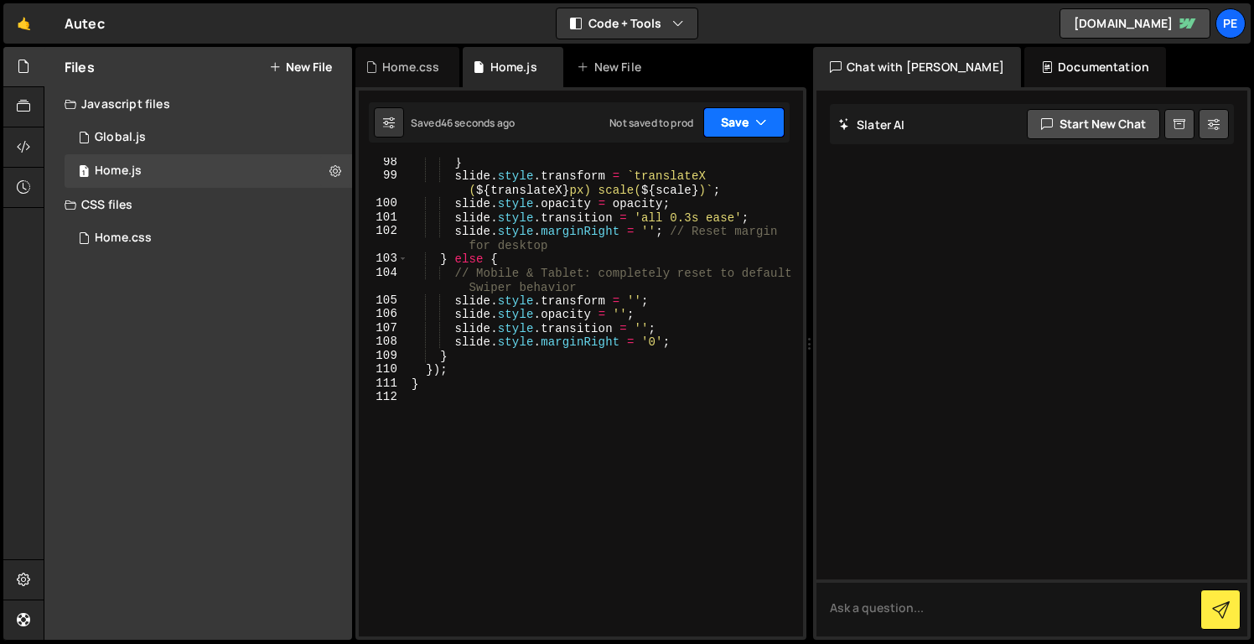
click at [719, 122] on button "Save" at bounding box center [744, 122] width 81 height 30
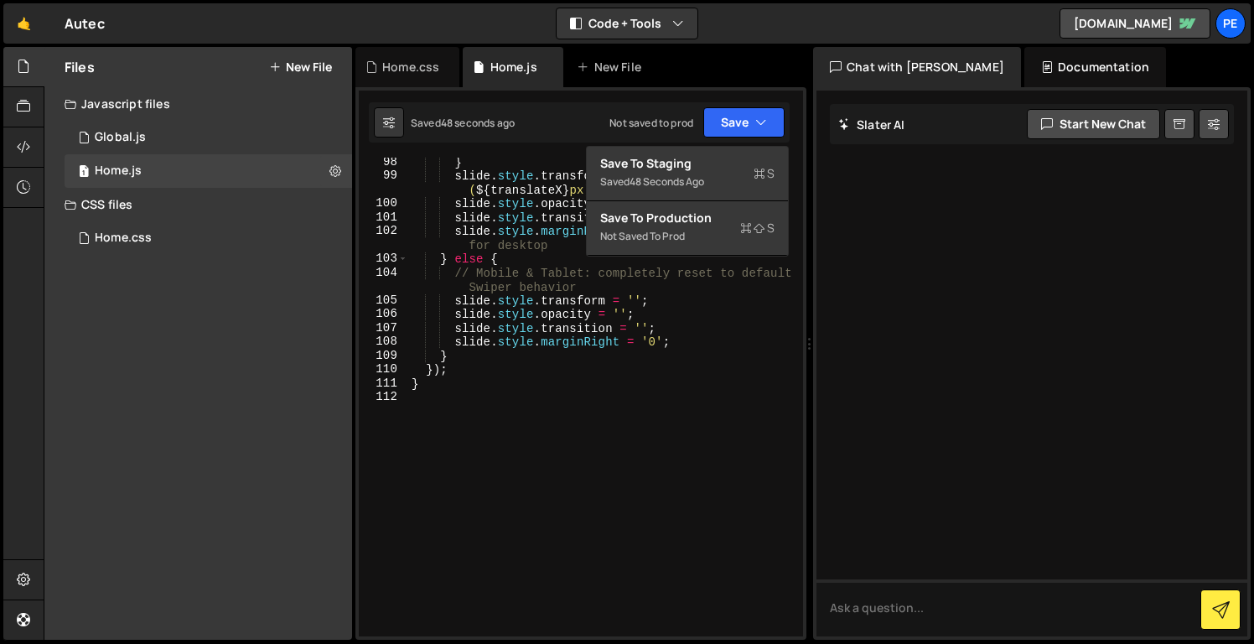
click at [657, 415] on div "} slide . style . transform = ` translateX ( ${ translateX } px) scale( ${ scal…" at bounding box center [602, 408] width 388 height 506
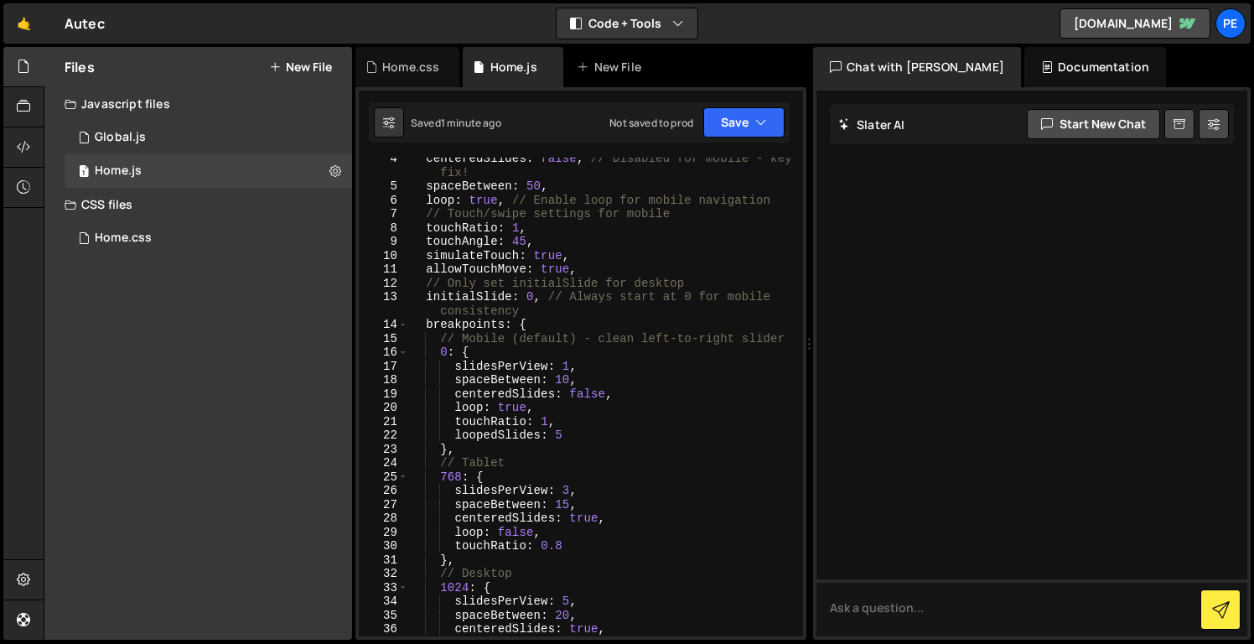
scroll to position [156, 0]
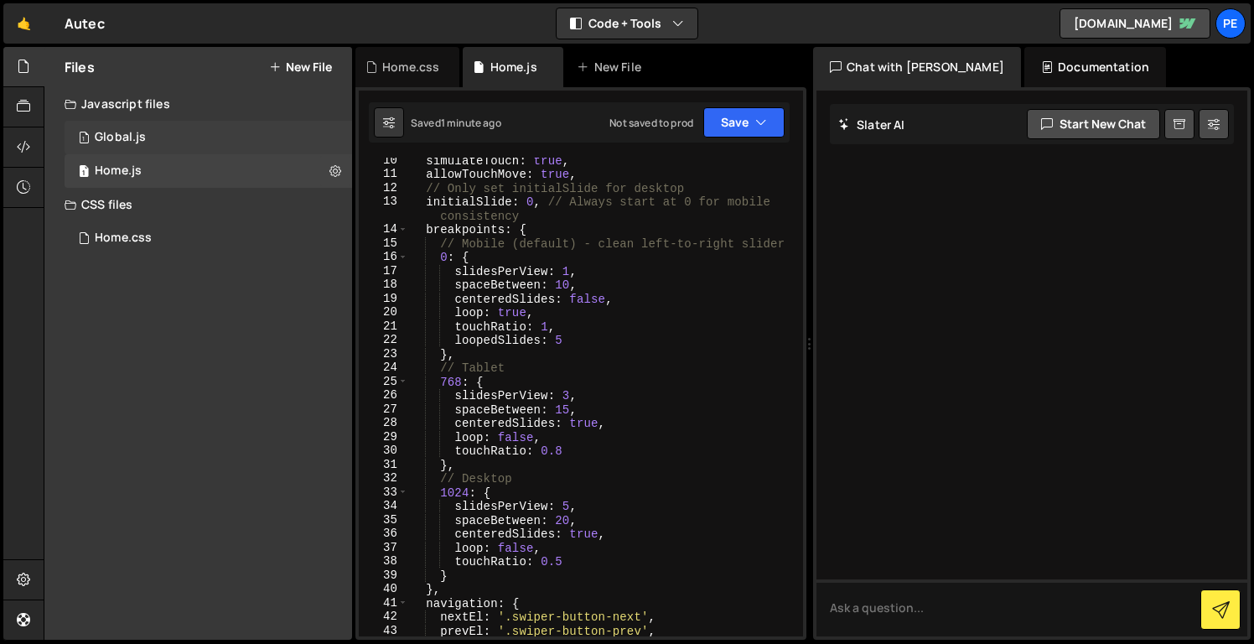
click at [184, 125] on div "1 Global.js 0" at bounding box center [209, 138] width 288 height 34
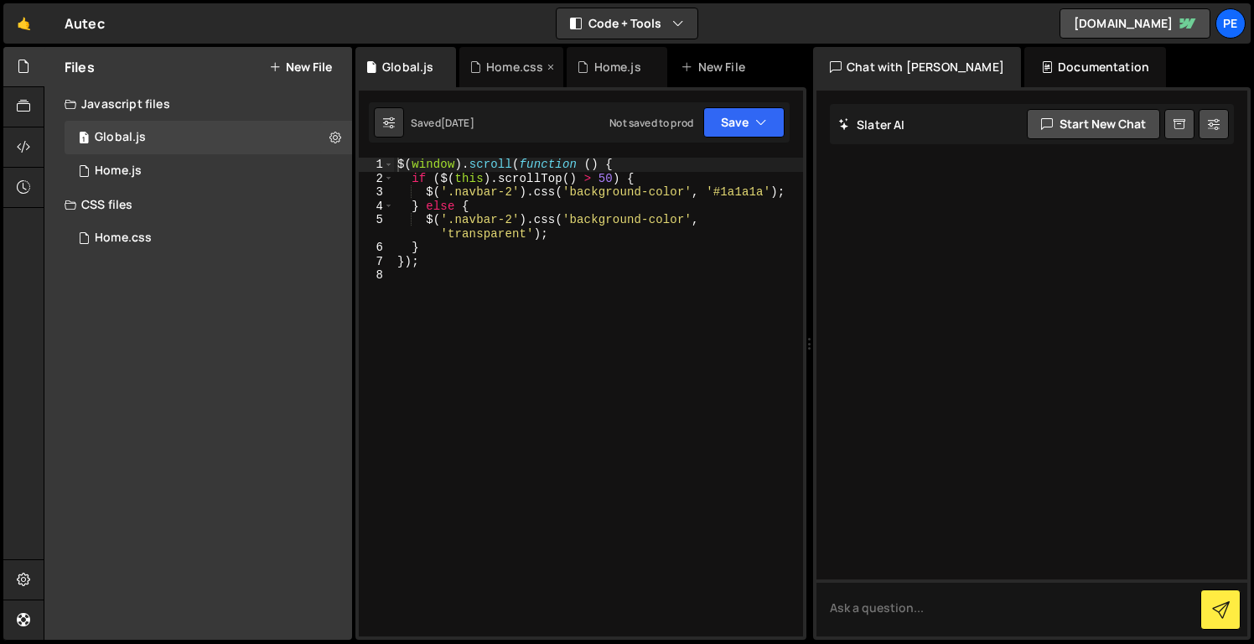
click at [492, 83] on div "Home.css" at bounding box center [512, 67] width 104 height 40
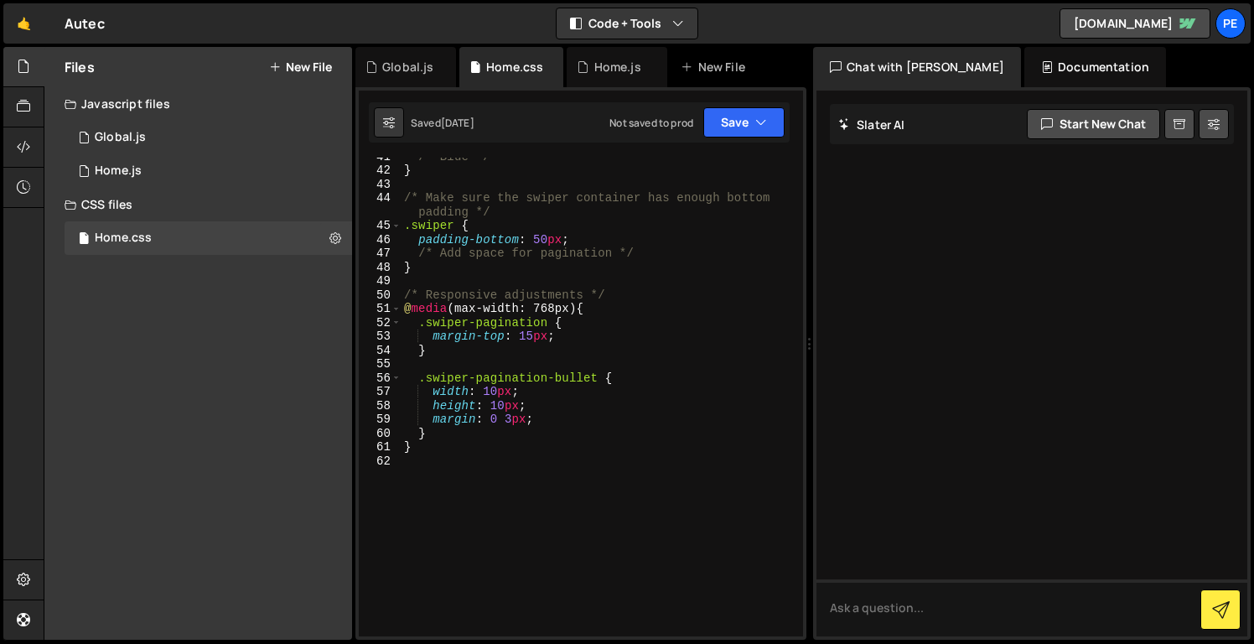
scroll to position [576, 0]
click at [490, 386] on div "/* Blue */ } /* Make sure the swiper container has enough bottom padding */ .sw…" at bounding box center [599, 398] width 396 height 500
click at [563, 346] on div "/* Blue */ } /* Make sure the swiper container has enough bottom padding */ .sw…" at bounding box center [599, 398] width 396 height 500
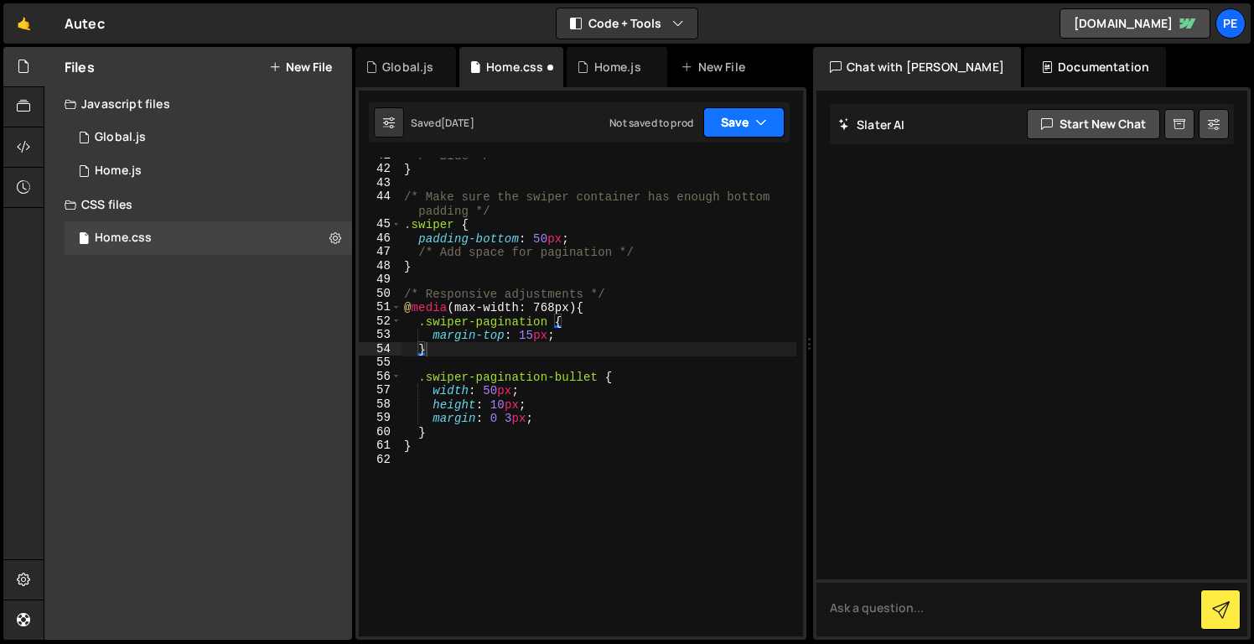
click at [728, 117] on button "Save" at bounding box center [744, 122] width 81 height 30
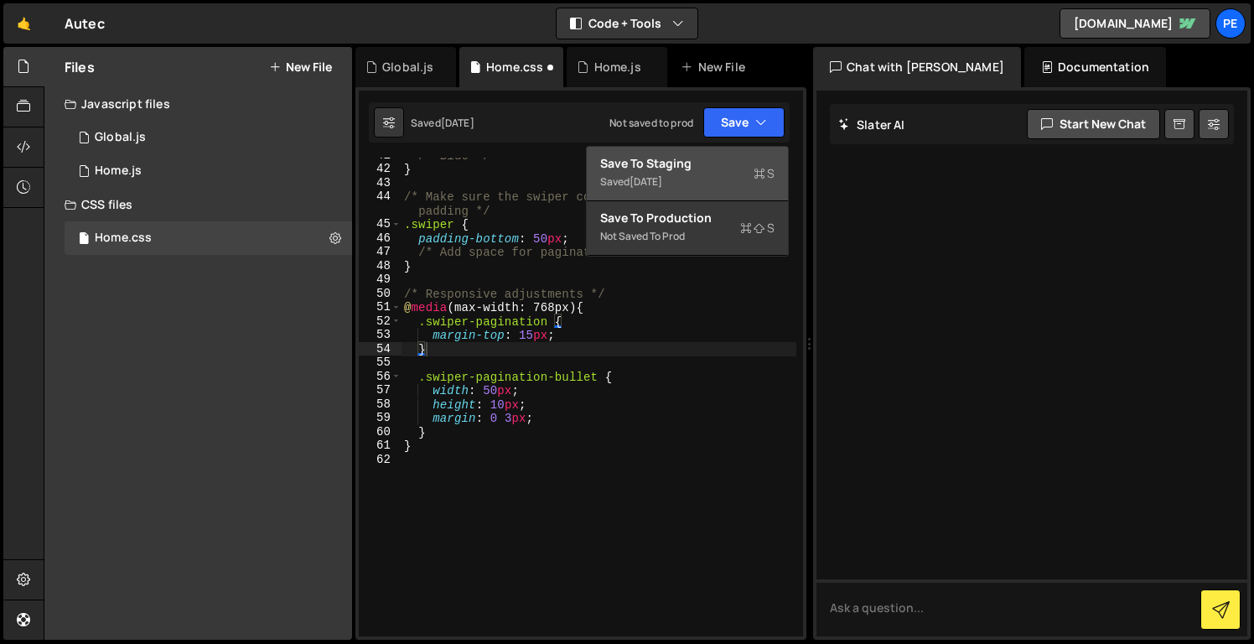
click at [697, 156] on div "Save to Staging S" at bounding box center [687, 163] width 174 height 17
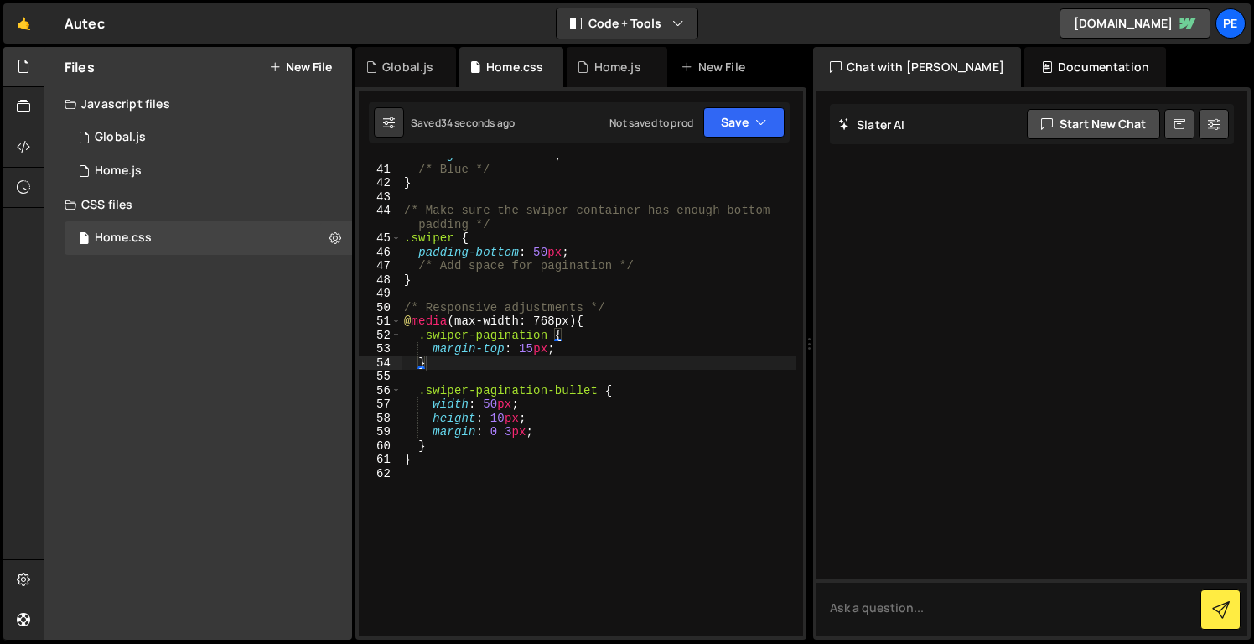
scroll to position [551, 0]
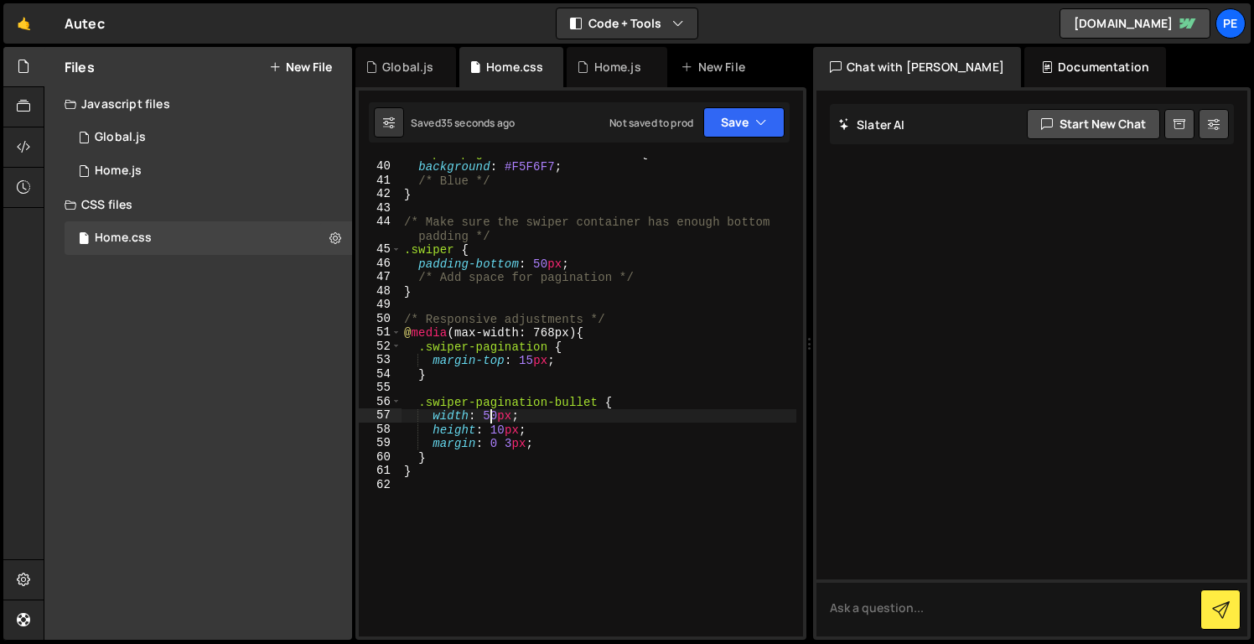
click at [492, 414] on div ".swiper-pagination-bullet-active { background : #F5F6F7 ; /* Blue */ } /* Make …" at bounding box center [599, 396] width 396 height 500
click at [549, 376] on div ".swiper-pagination-bullet-active { background : #F5F6F7 ; /* Blue */ } /* Make …" at bounding box center [599, 396] width 396 height 500
type textarea "}"
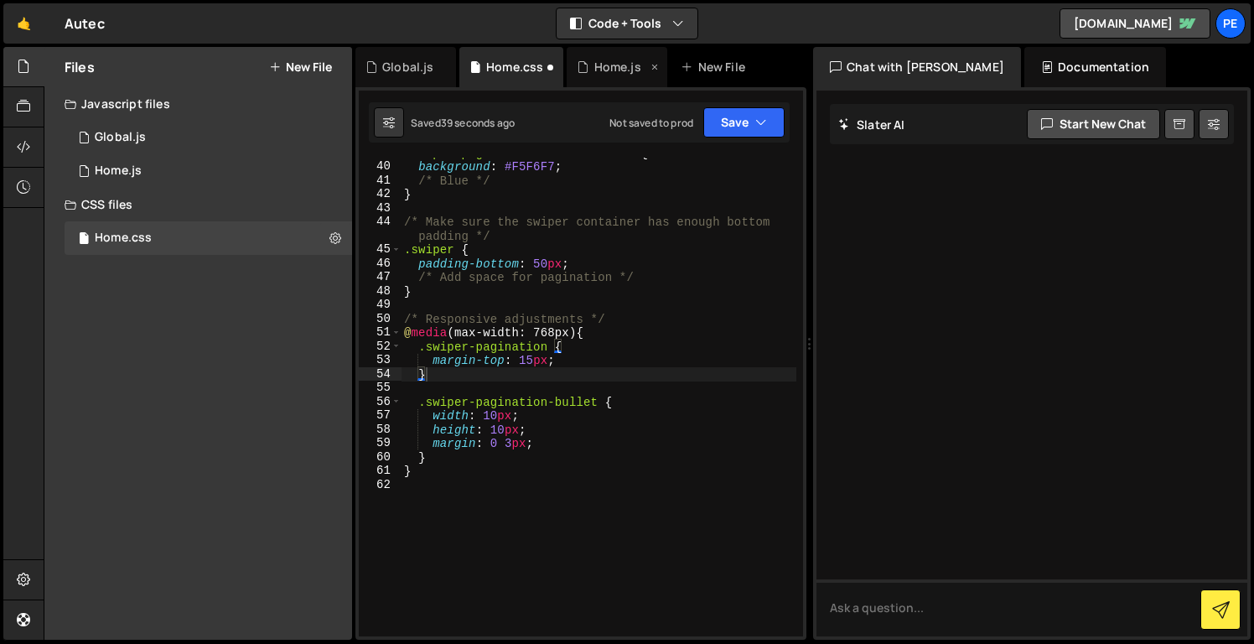
click at [606, 79] on div "Home.js" at bounding box center [617, 67] width 101 height 40
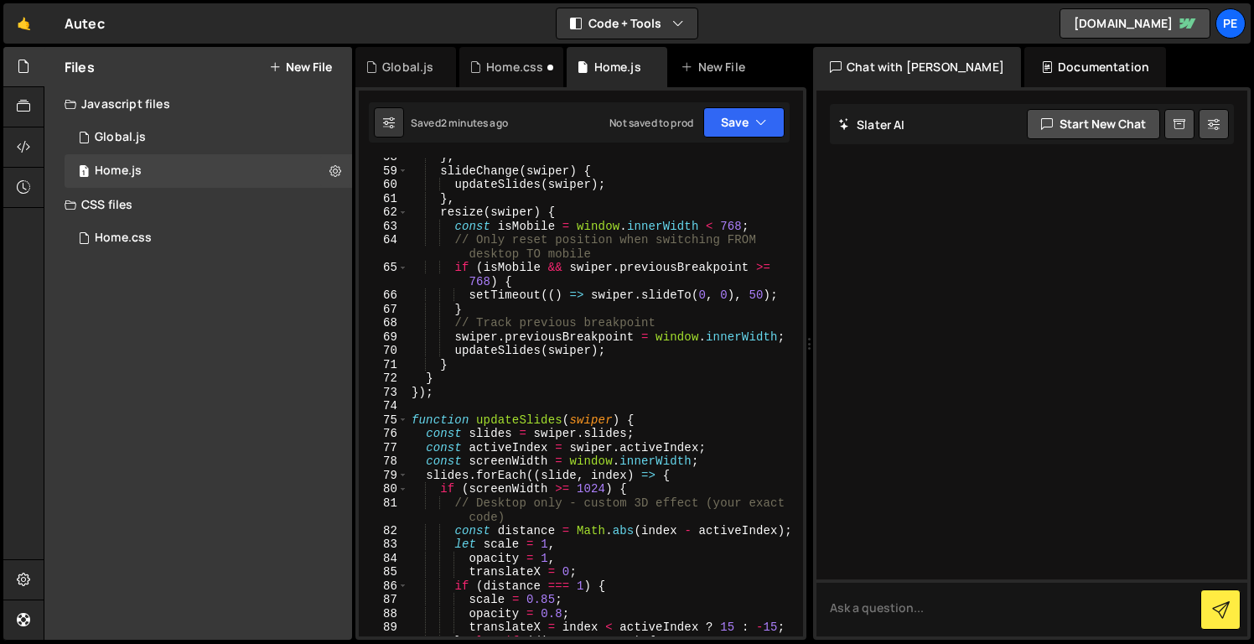
scroll to position [901, 0]
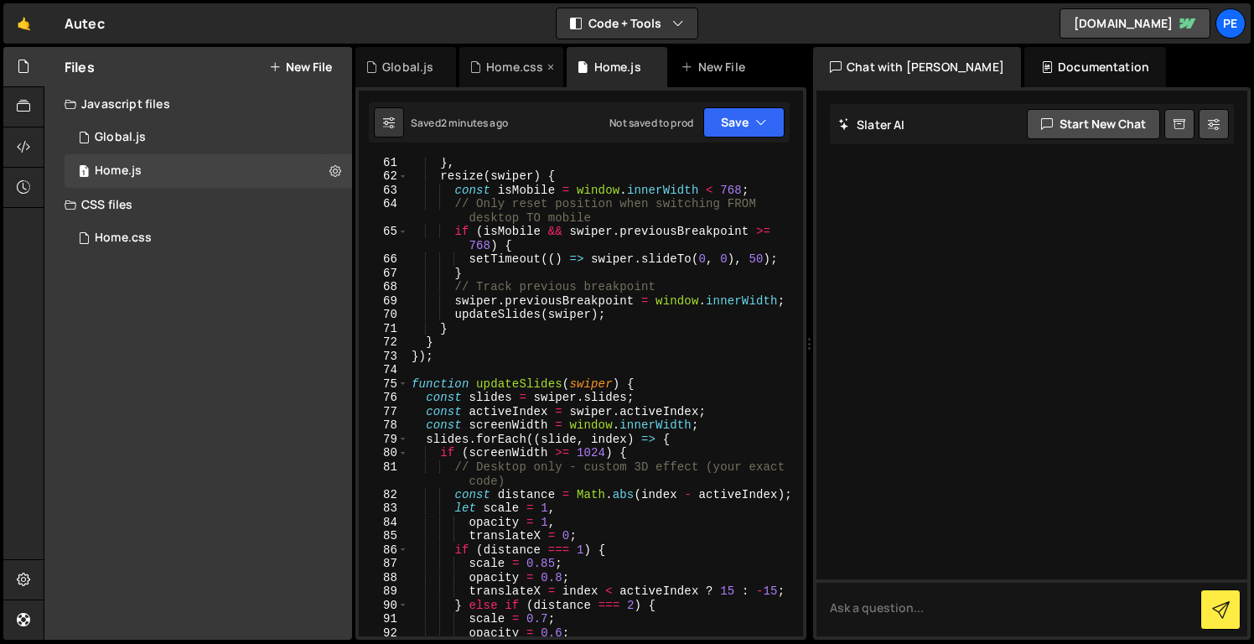
click at [513, 58] on div "Home.css" at bounding box center [512, 67] width 104 height 40
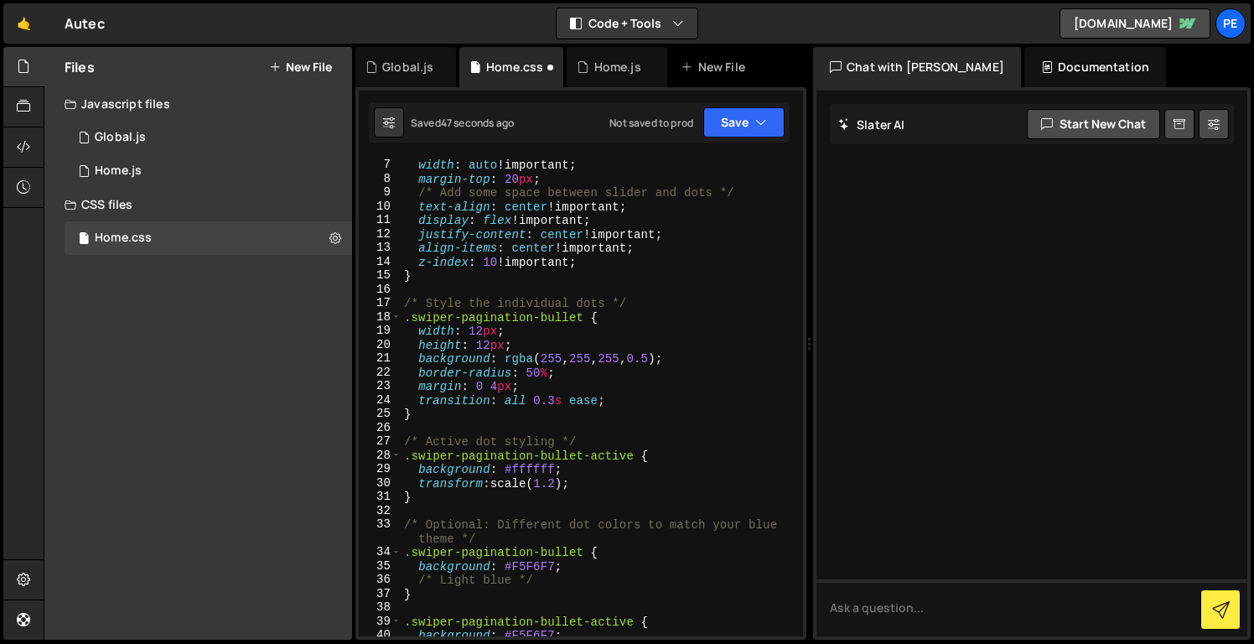
scroll to position [86, 0]
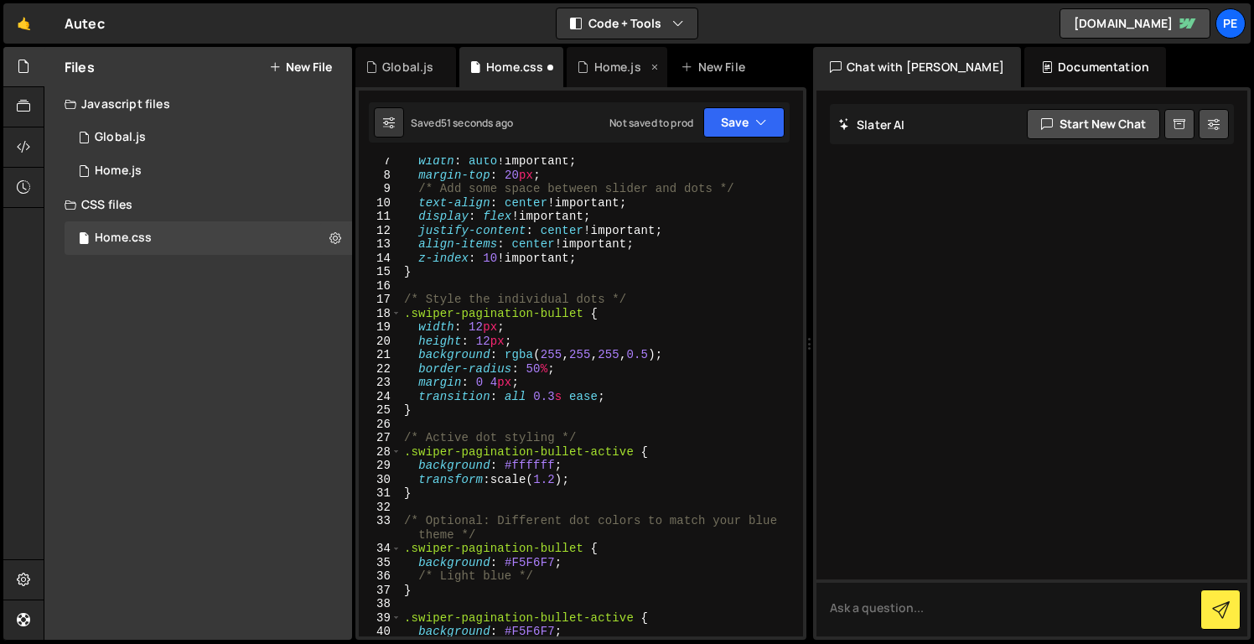
click at [597, 60] on div "Home.js" at bounding box center [617, 67] width 47 height 17
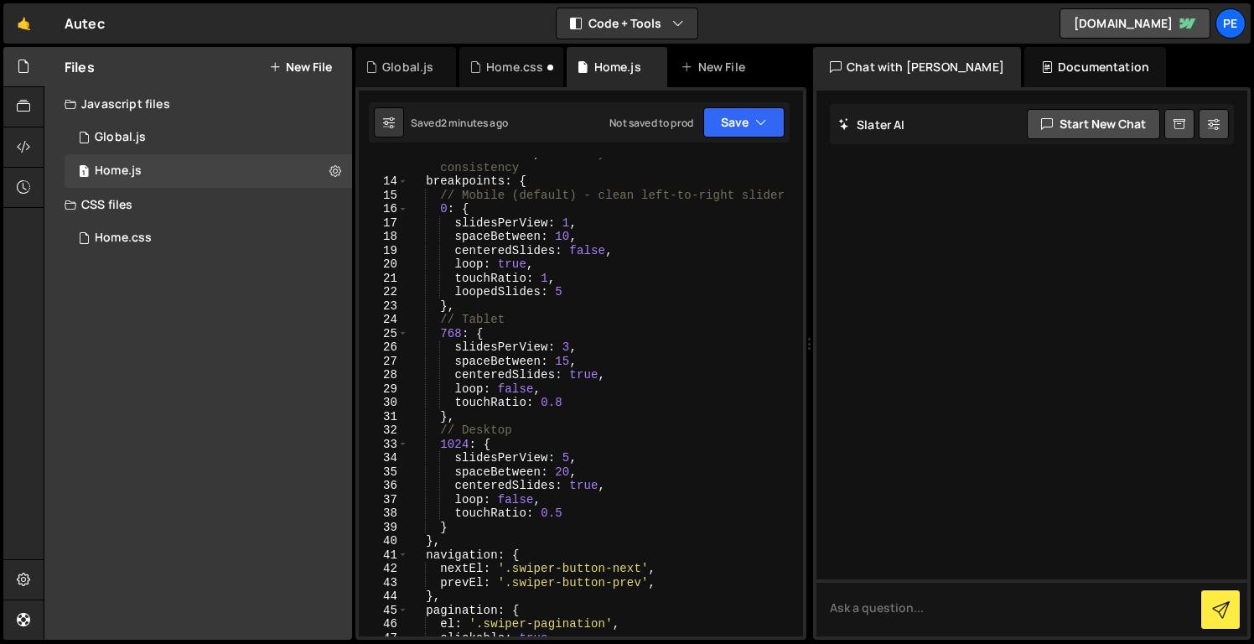
scroll to position [0, 0]
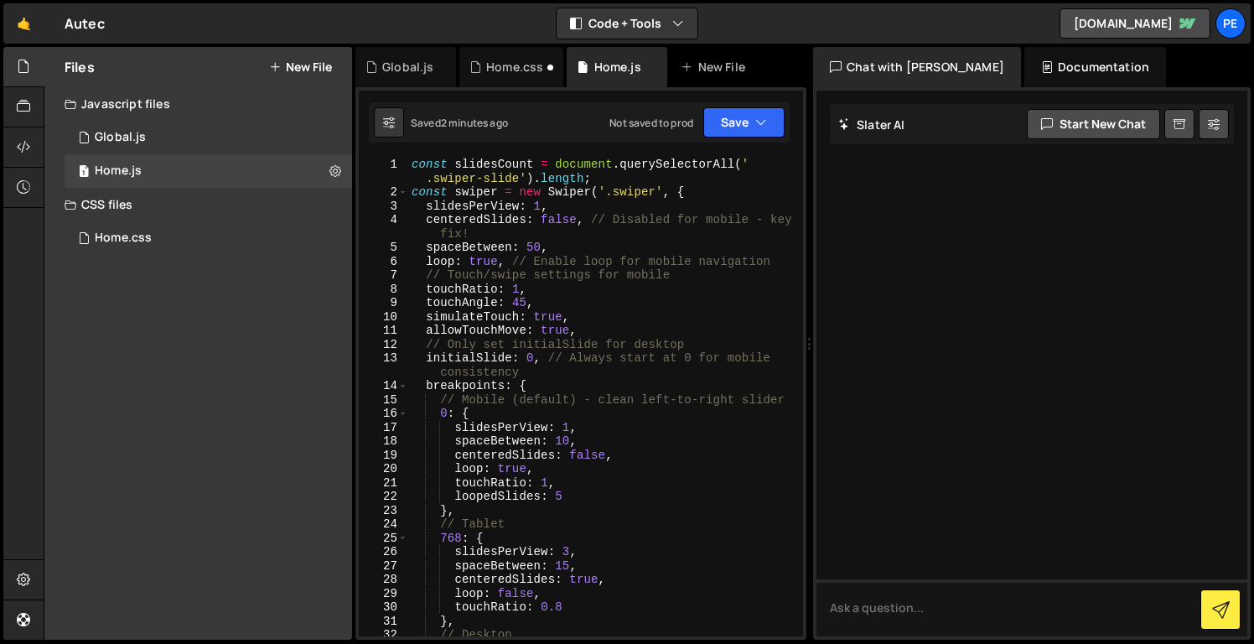
click at [533, 246] on div "const slidesCount = document . querySelectorAll ( ' .swiper-slide' ) . length ;…" at bounding box center [602, 418] width 388 height 521
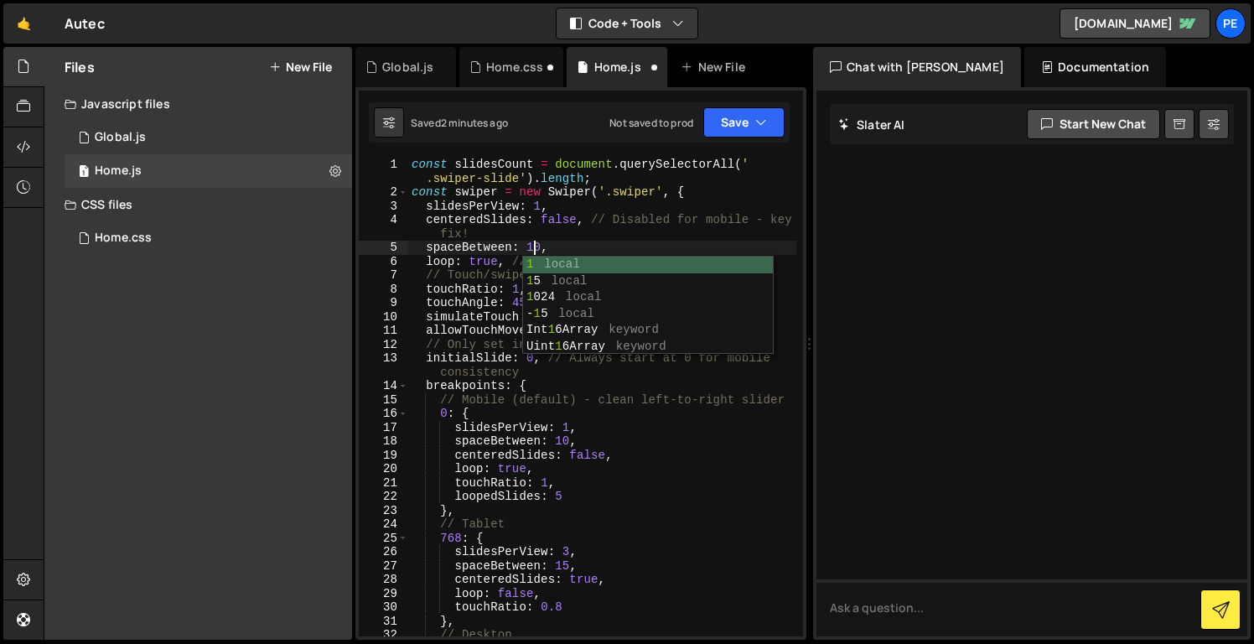
click at [646, 235] on div "const slidesCount = document . querySelectorAll ( ' .swiper-slide' ) . length ;…" at bounding box center [602, 418] width 388 height 521
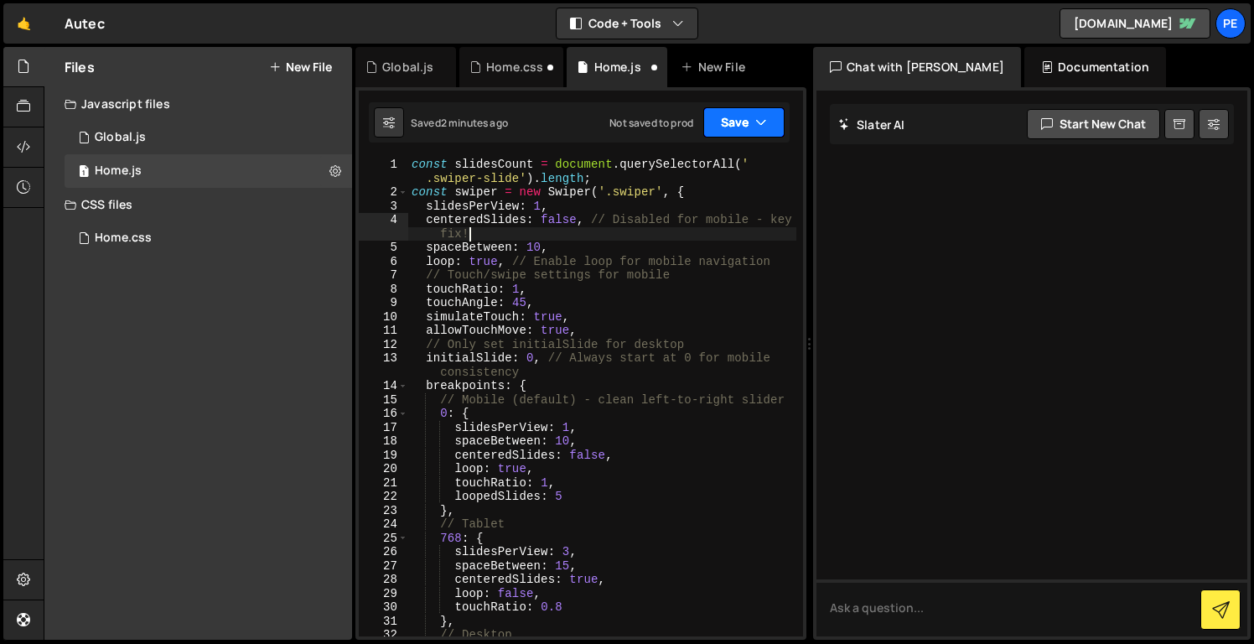
type textarea "centeredSlides: false, // Disabled for mobile - key fix!"
click at [728, 114] on button "Save" at bounding box center [744, 122] width 81 height 30
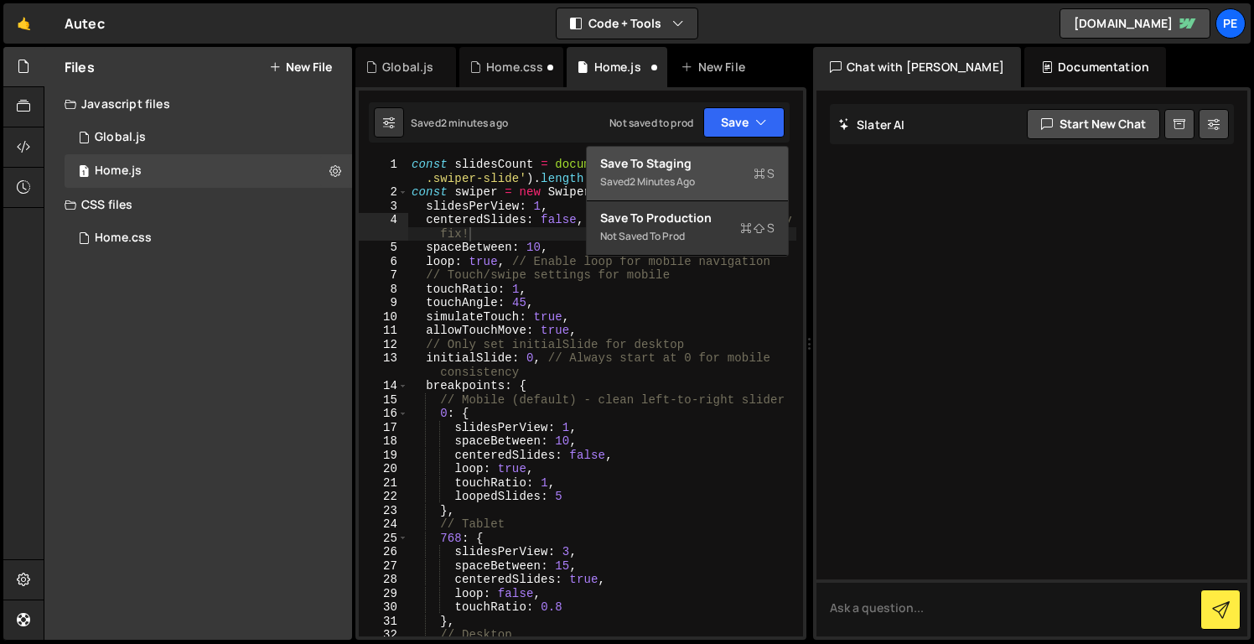
click at [710, 172] on div "Saved 2 minutes ago" at bounding box center [687, 182] width 174 height 20
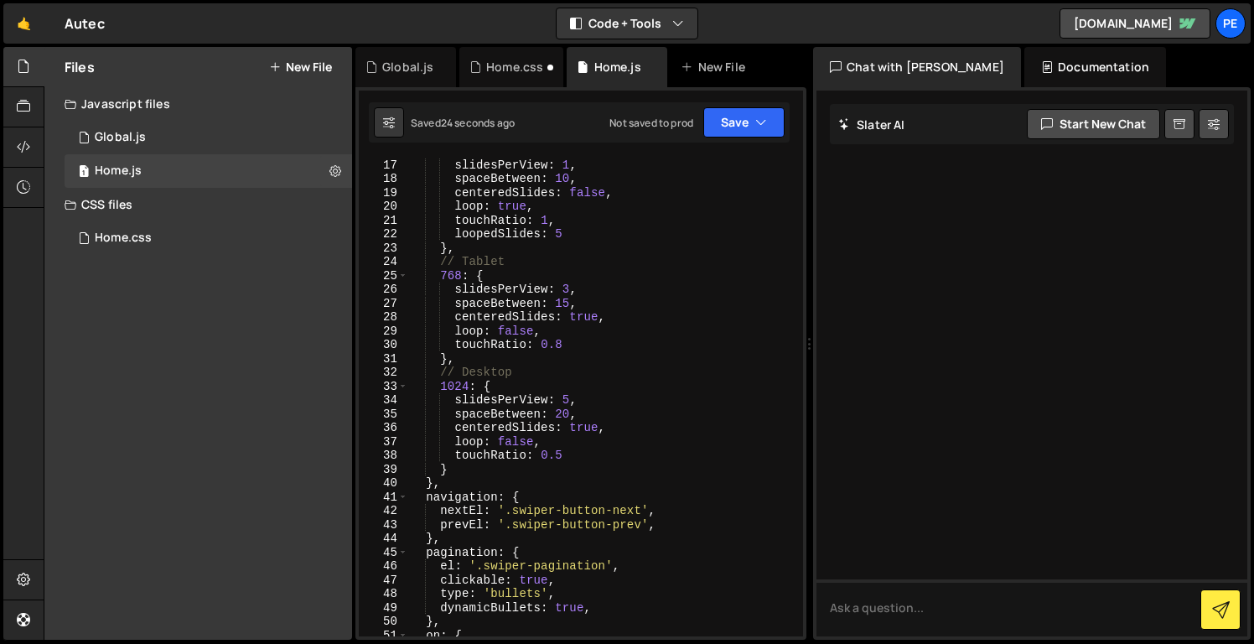
scroll to position [268, 0]
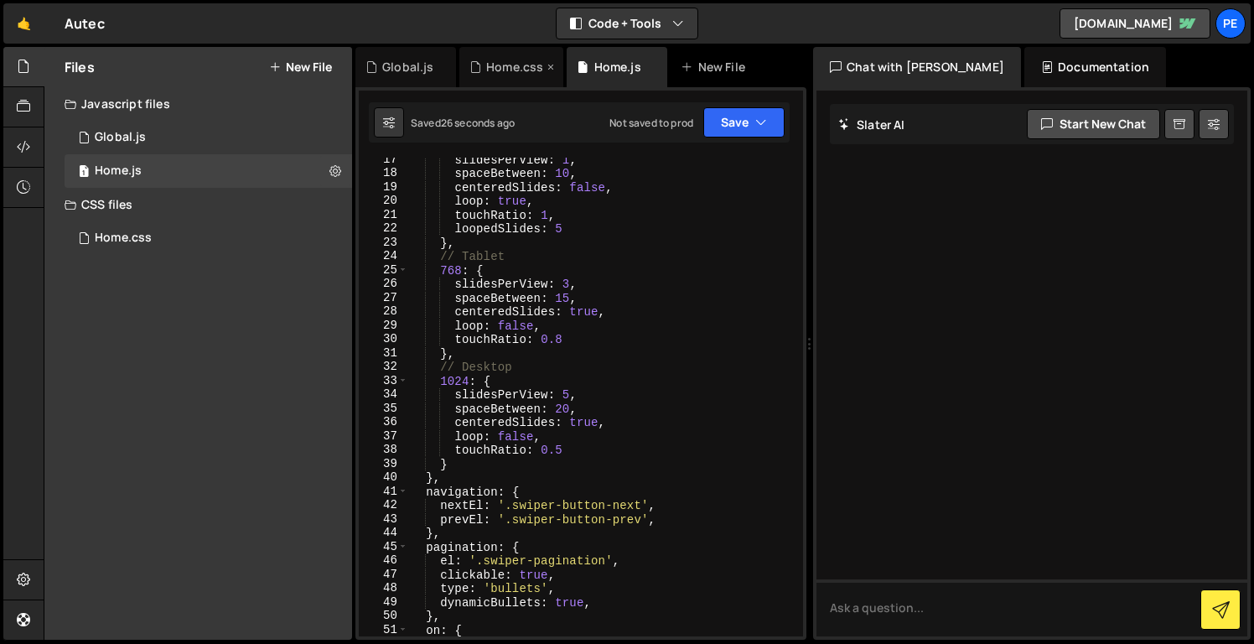
click at [496, 78] on div "Home.css" at bounding box center [512, 67] width 104 height 40
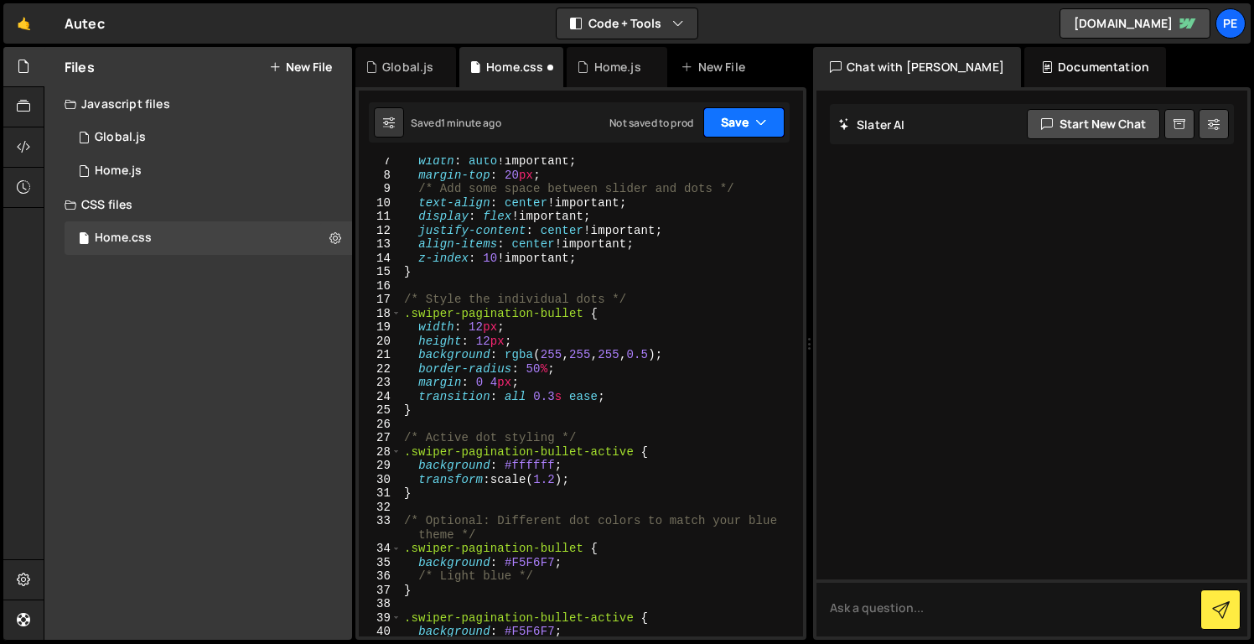
click at [743, 127] on button "Save" at bounding box center [744, 122] width 81 height 30
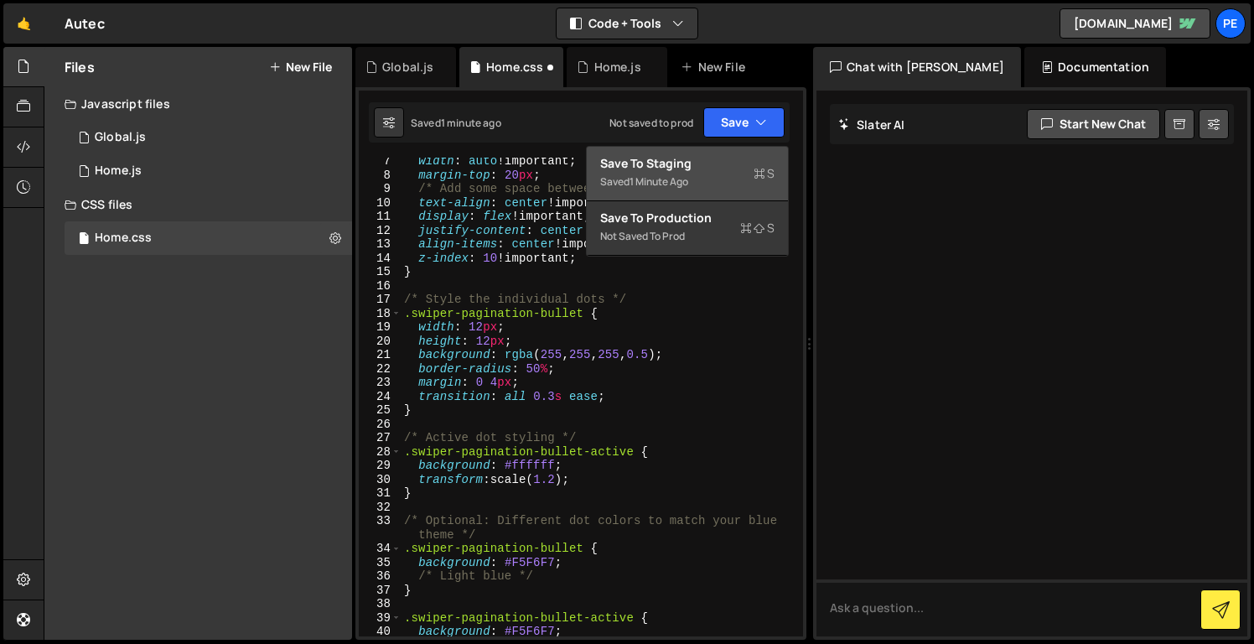
click at [750, 169] on div "Save to Staging S" at bounding box center [687, 163] width 174 height 17
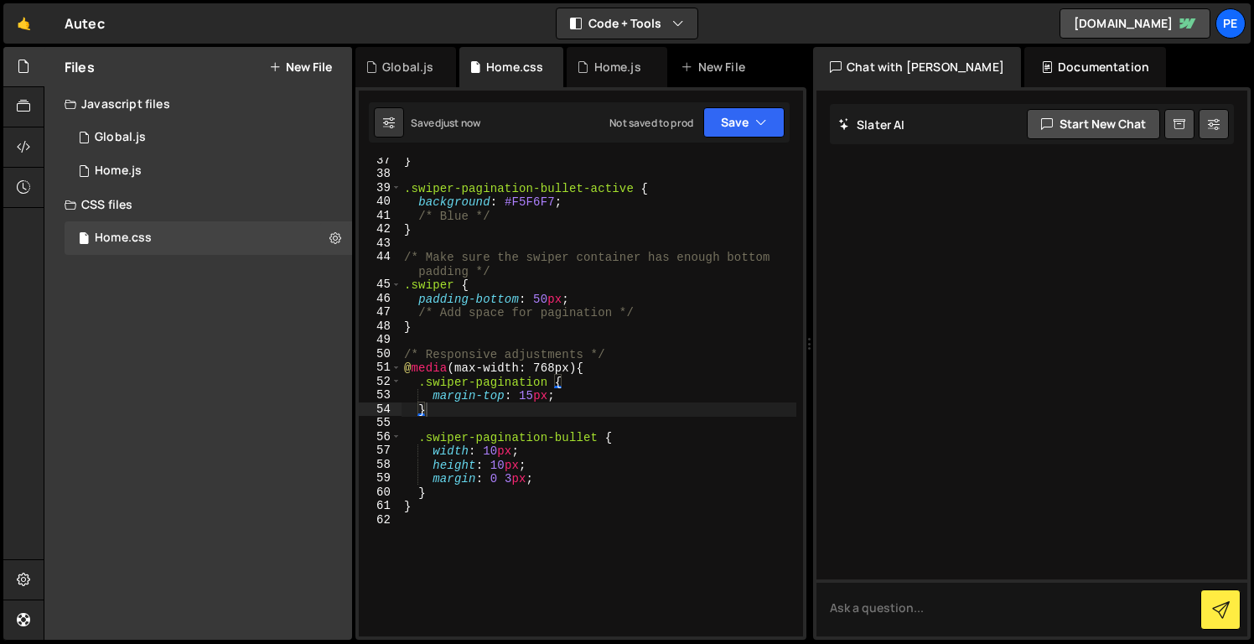
scroll to position [0, 0]
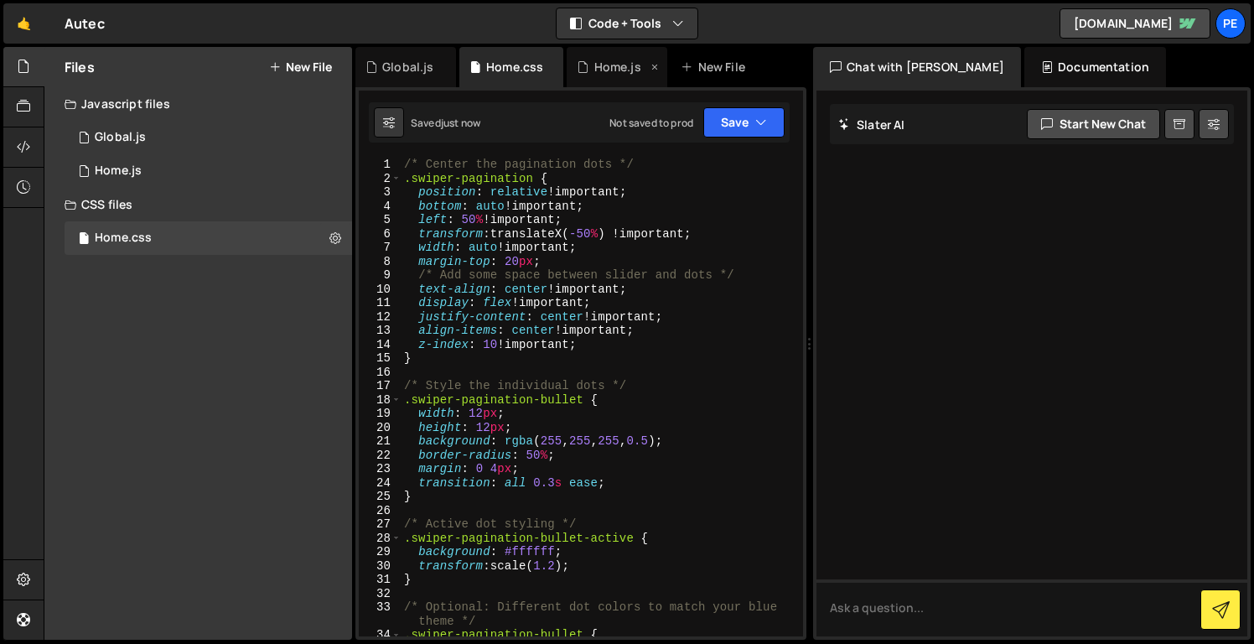
click at [597, 76] on div "Home.js" at bounding box center [617, 67] width 101 height 40
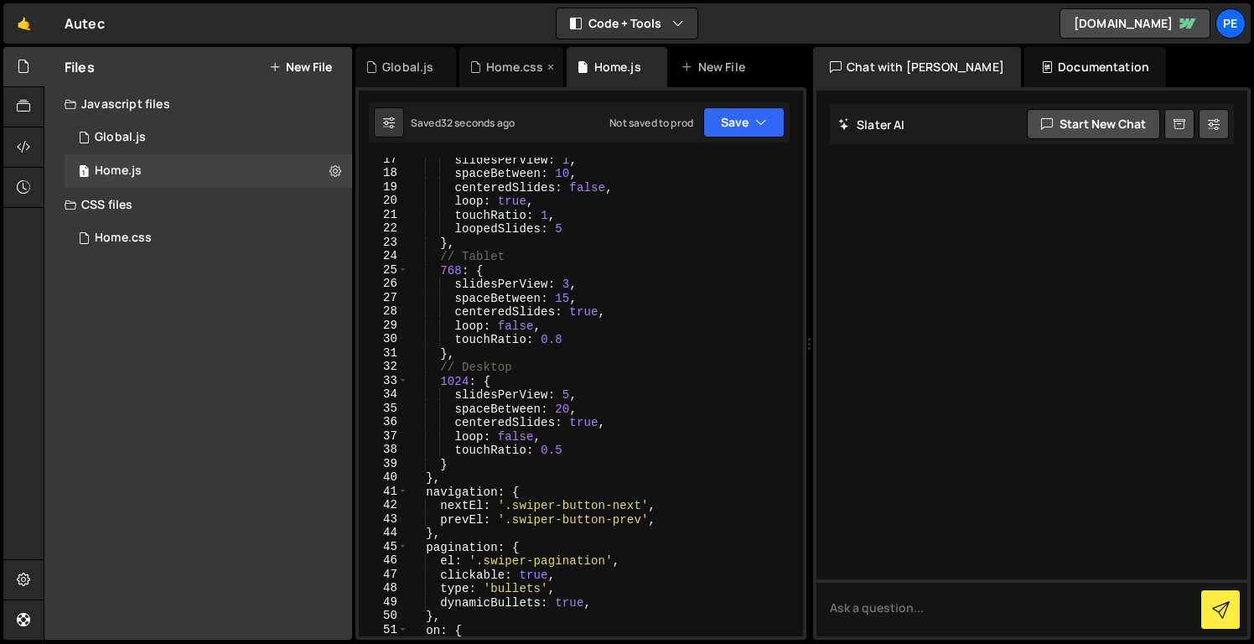
click at [513, 73] on div "Home.css" at bounding box center [514, 67] width 57 height 17
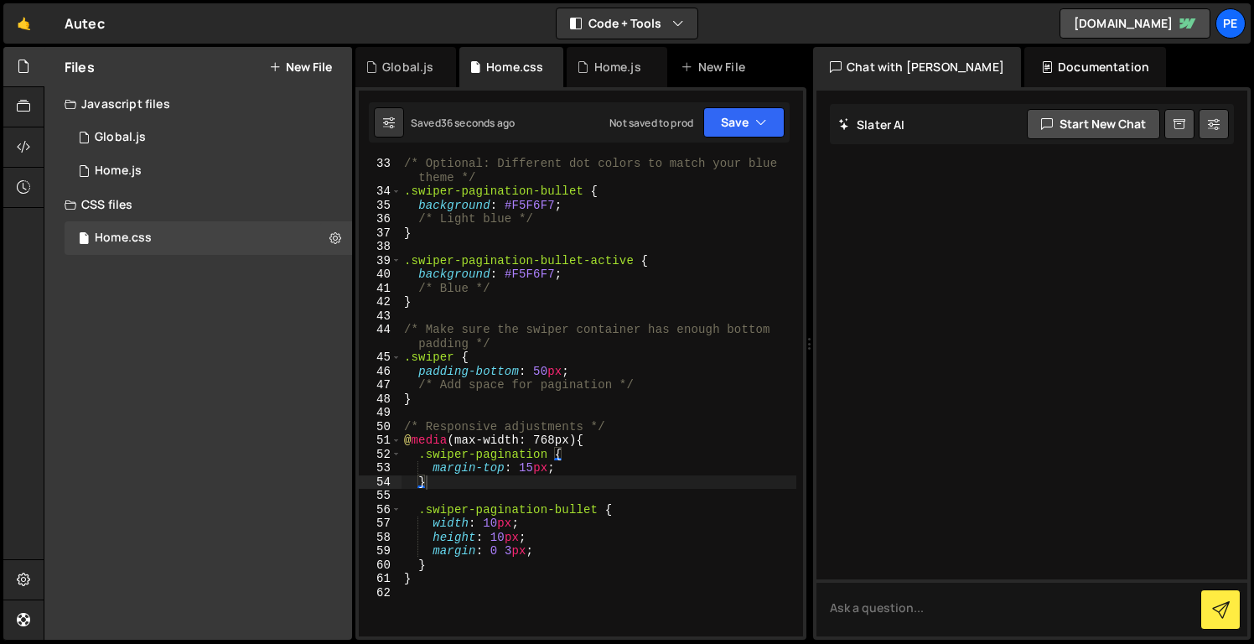
scroll to position [491, 0]
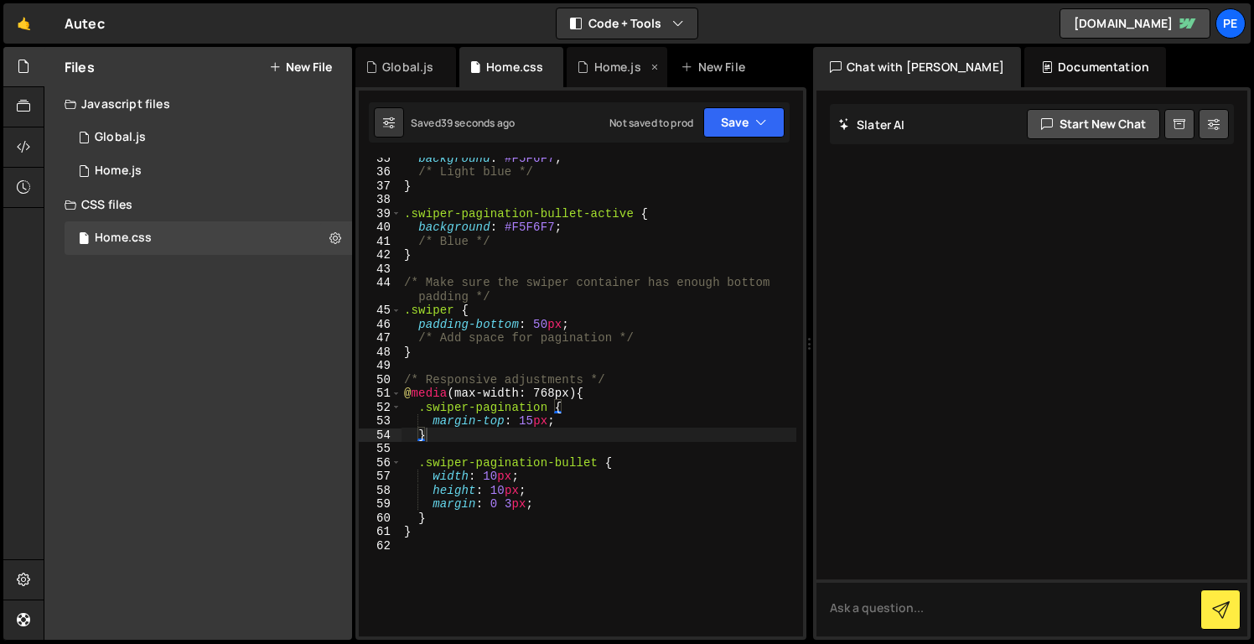
click at [616, 55] on div "Home.js" at bounding box center [617, 67] width 101 height 40
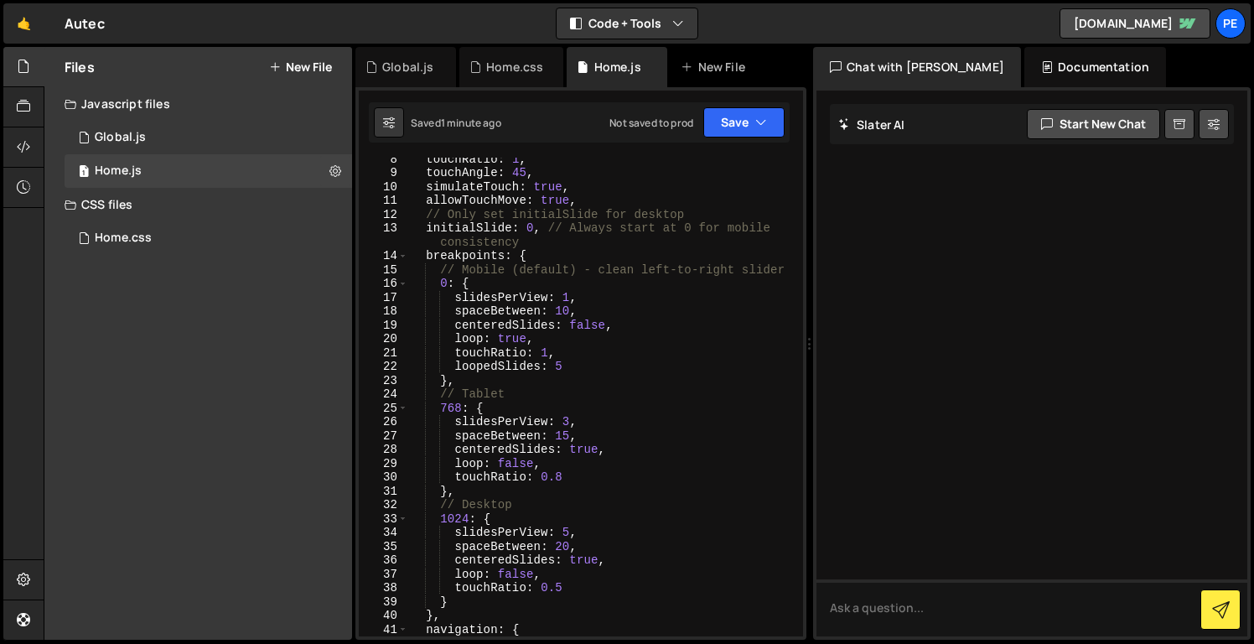
scroll to position [0, 0]
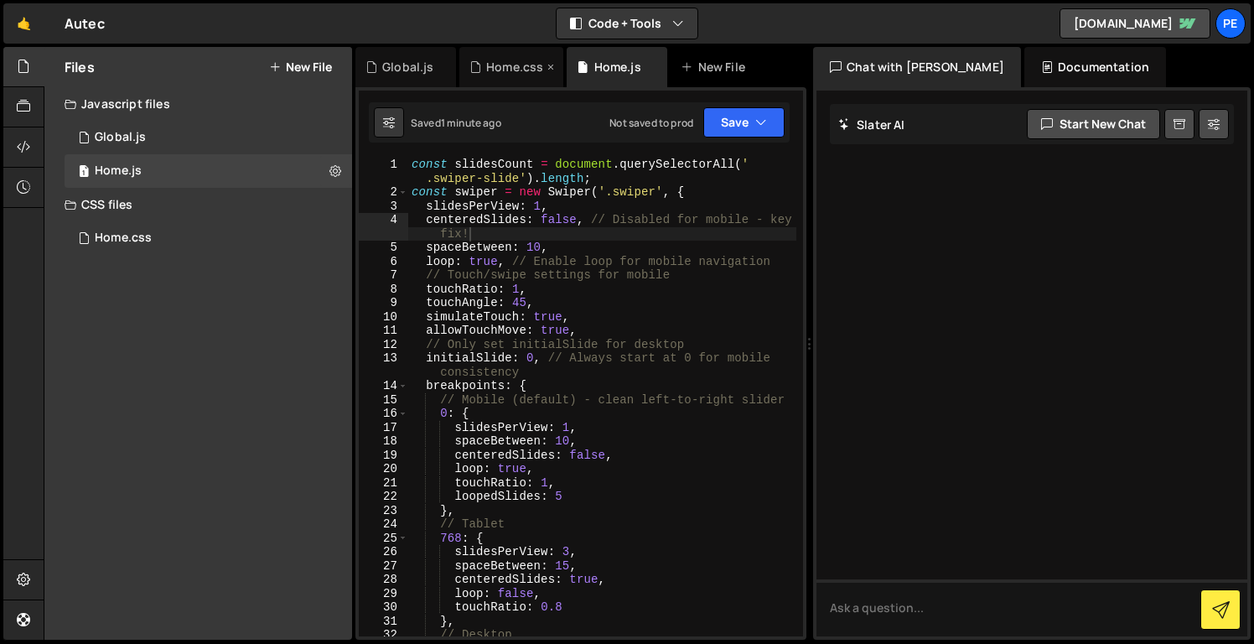
click at [511, 74] on div "Home.css" at bounding box center [514, 67] width 57 height 17
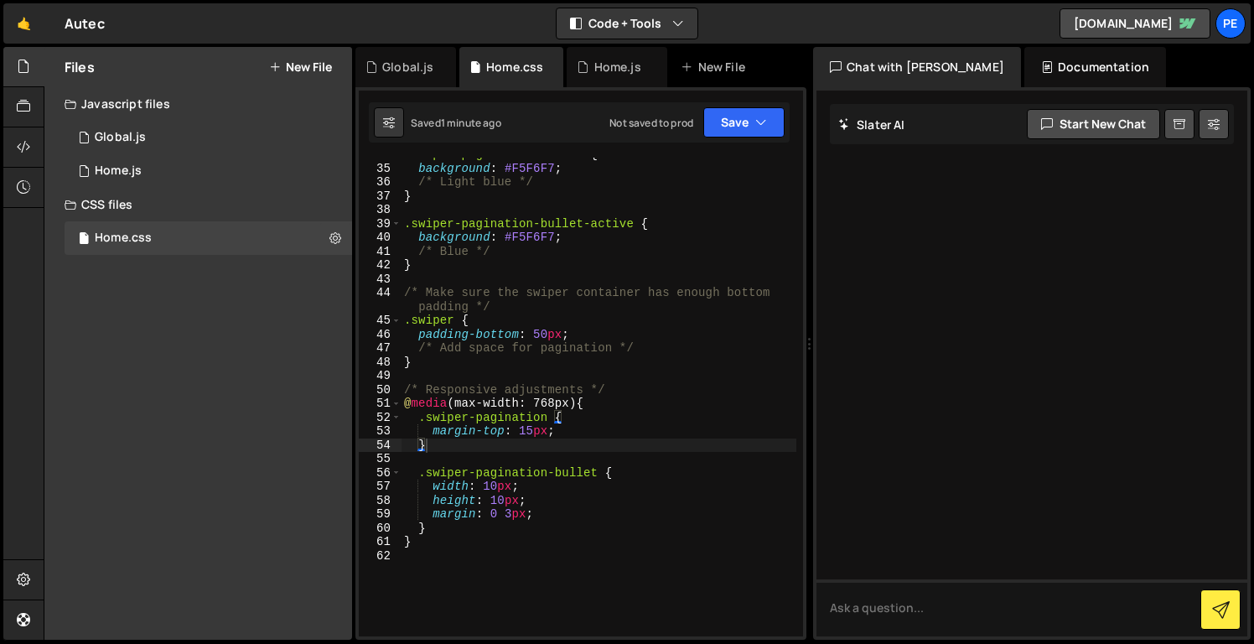
scroll to position [480, 0]
click at [540, 334] on div ".swiper-pagination-bullet { background : #F5F6F7 ; /* Light blue */ } .swiper-p…" at bounding box center [599, 397] width 396 height 500
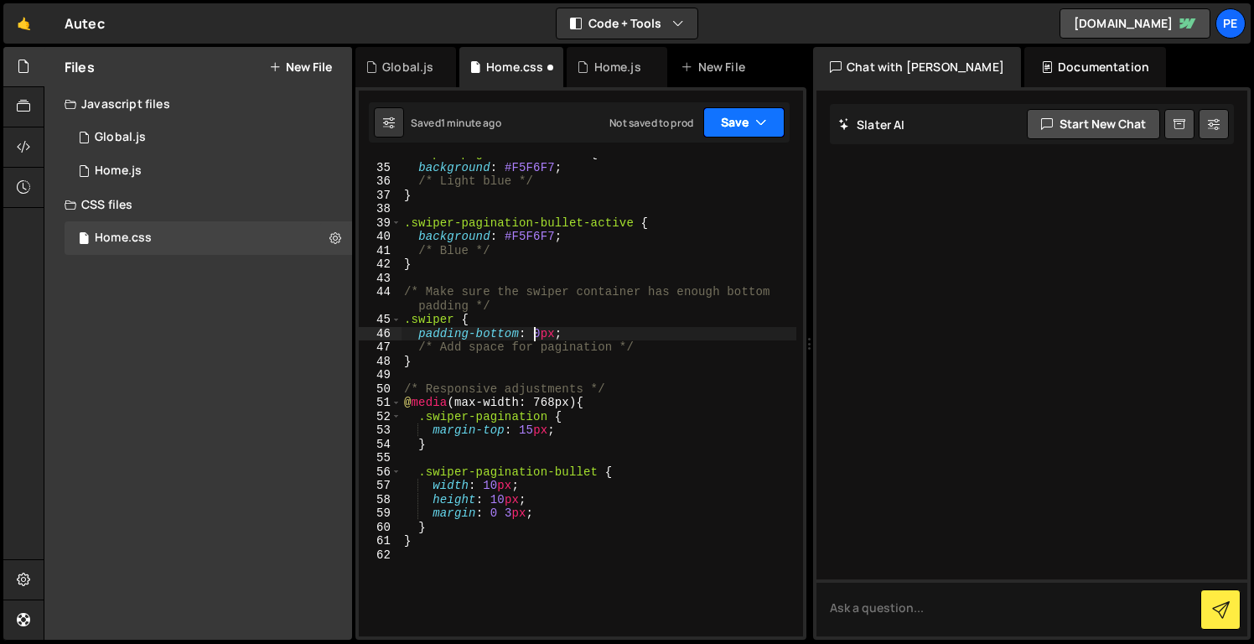
click at [743, 112] on button "Save" at bounding box center [744, 122] width 81 height 30
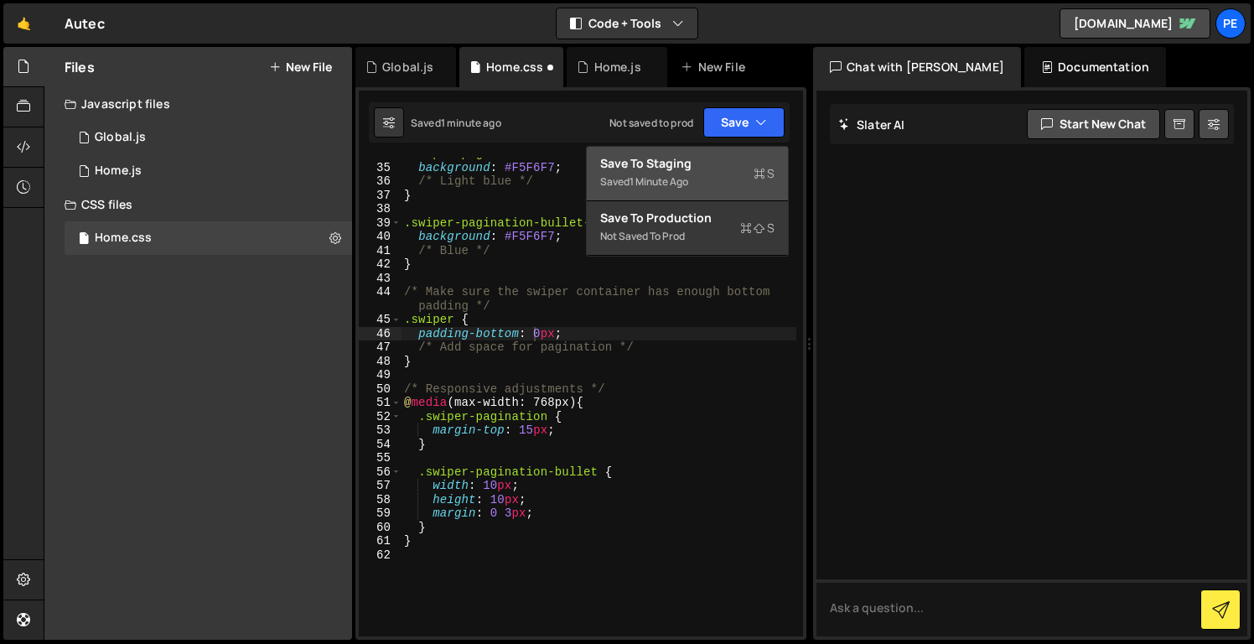
click at [727, 167] on div "Save to Staging S" at bounding box center [687, 163] width 174 height 17
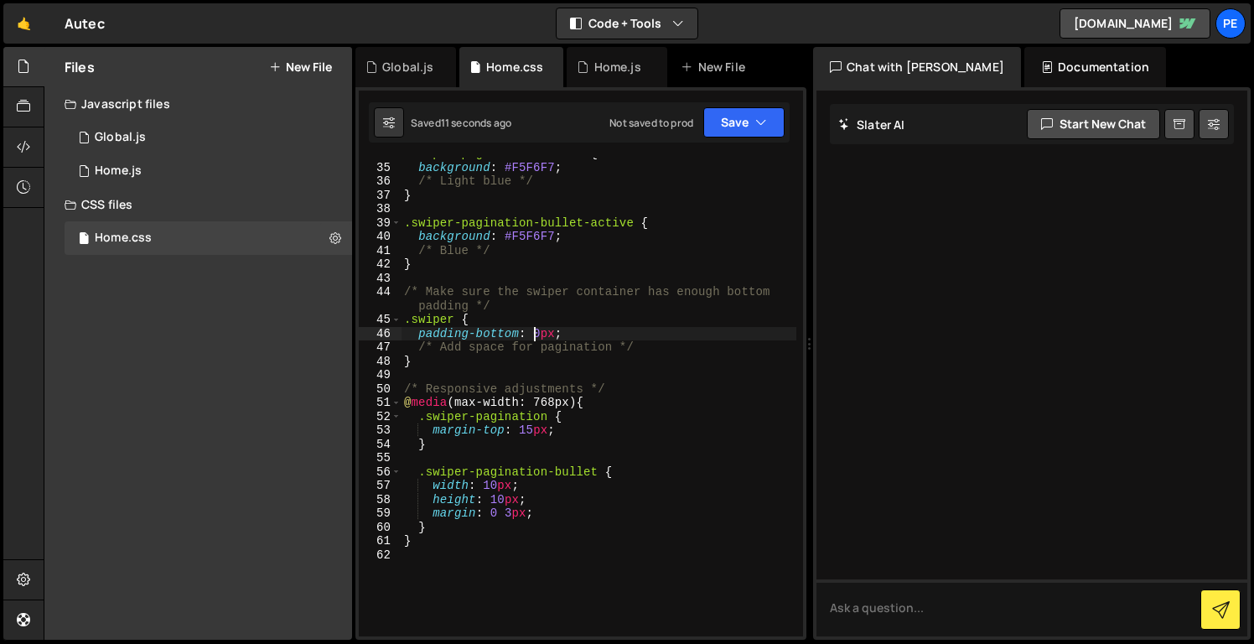
click at [537, 334] on div ".swiper-pagination-bullet { background : #F5F6F7 ; /* Light blue */ } .swiper-p…" at bounding box center [599, 397] width 396 height 500
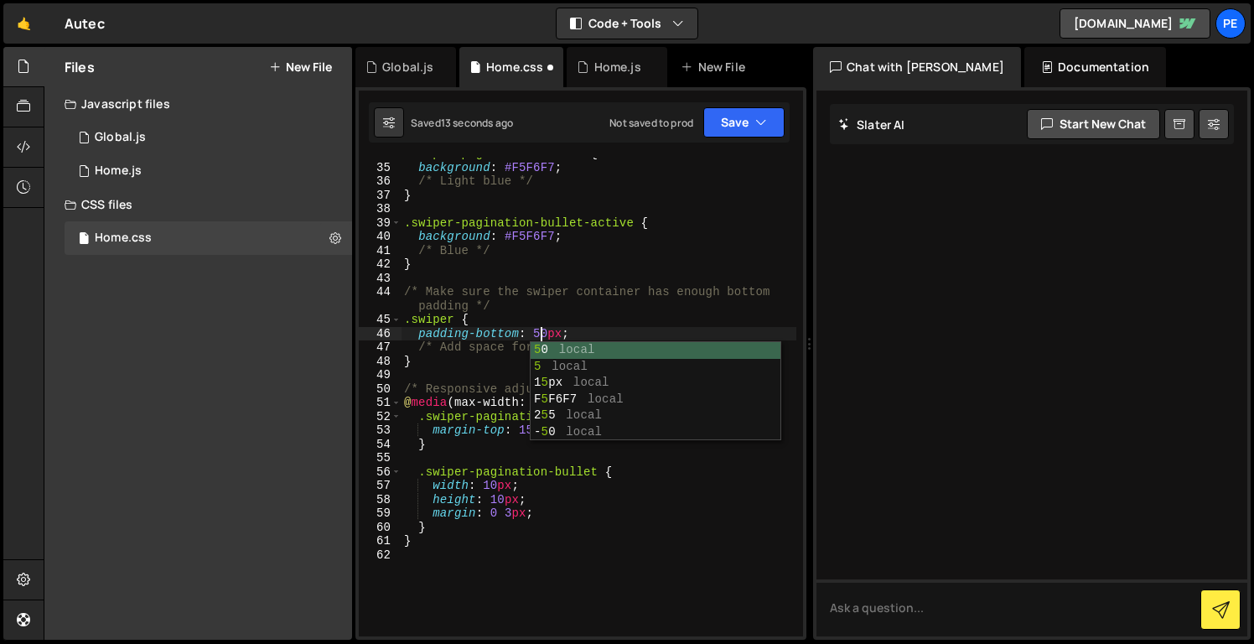
click at [657, 333] on div ".swiper-pagination-bullet { background : #F5F6F7 ; /* Light blue */ } .swiper-p…" at bounding box center [599, 397] width 396 height 500
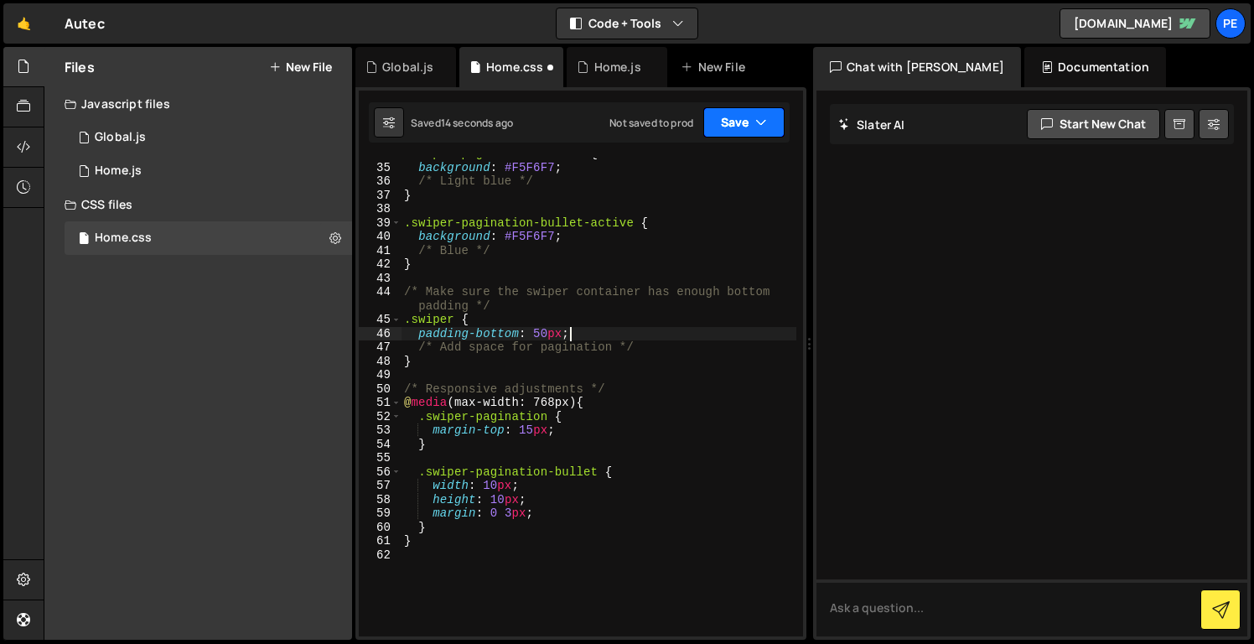
type textarea "padding-bottom: 50px;"
click at [735, 125] on button "Save" at bounding box center [744, 122] width 81 height 30
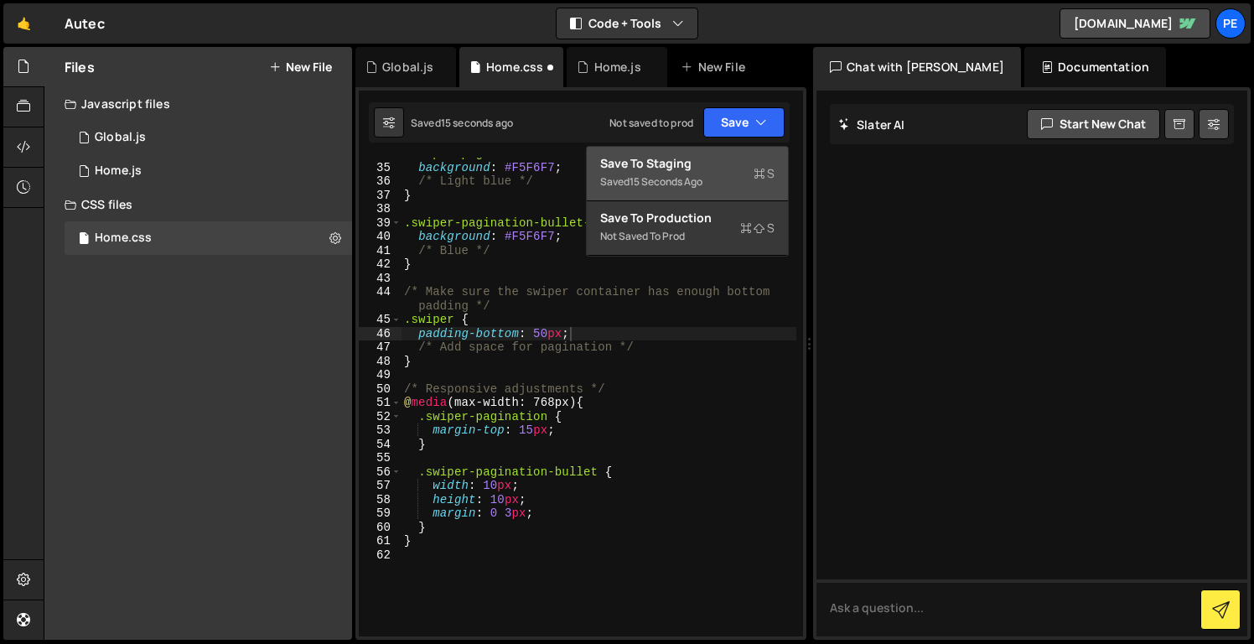
click at [722, 174] on div "Saved 15 seconds ago" at bounding box center [687, 182] width 174 height 20
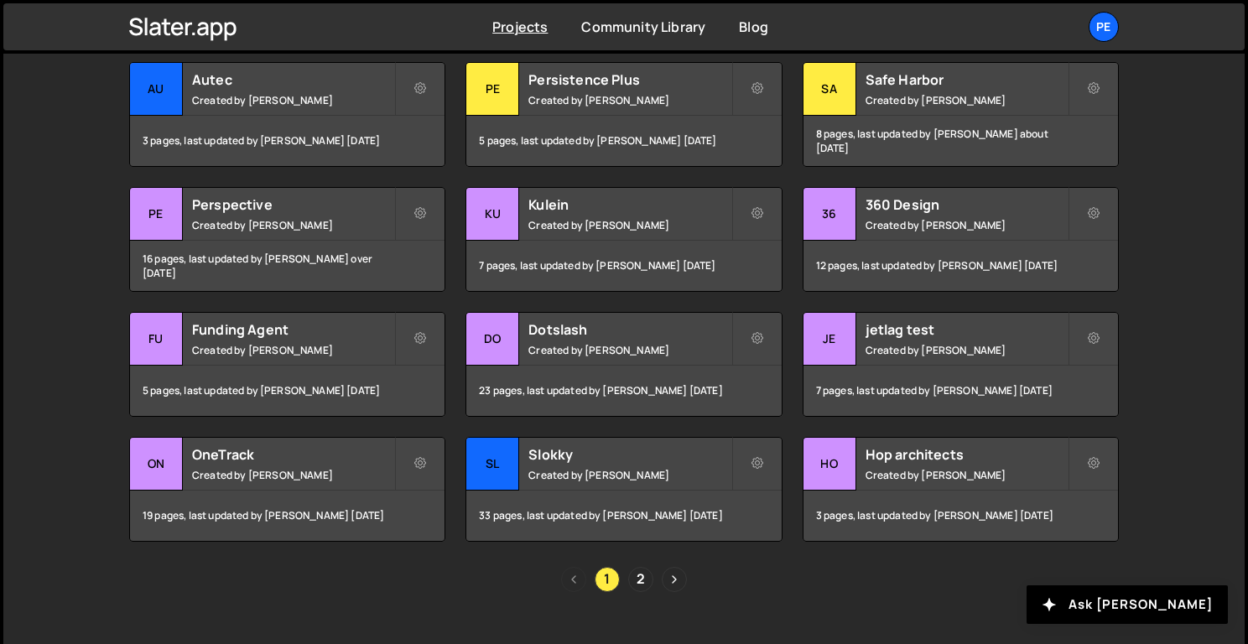
scroll to position [611, 0]
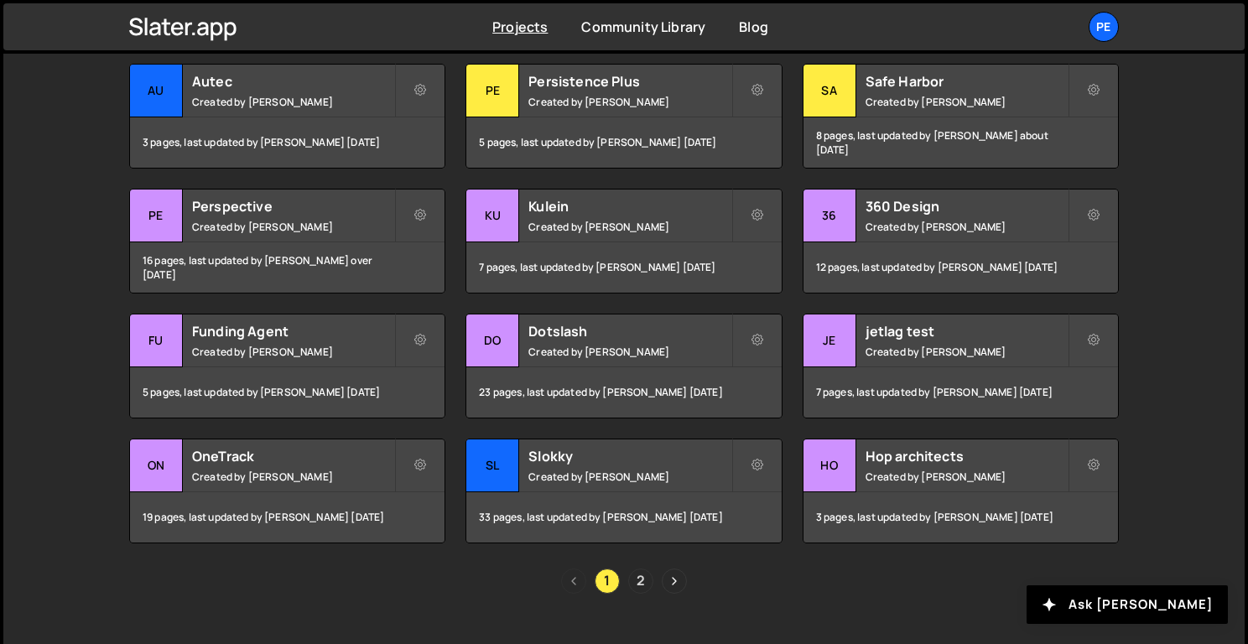
click at [637, 576] on link "2" at bounding box center [640, 581] width 25 height 25
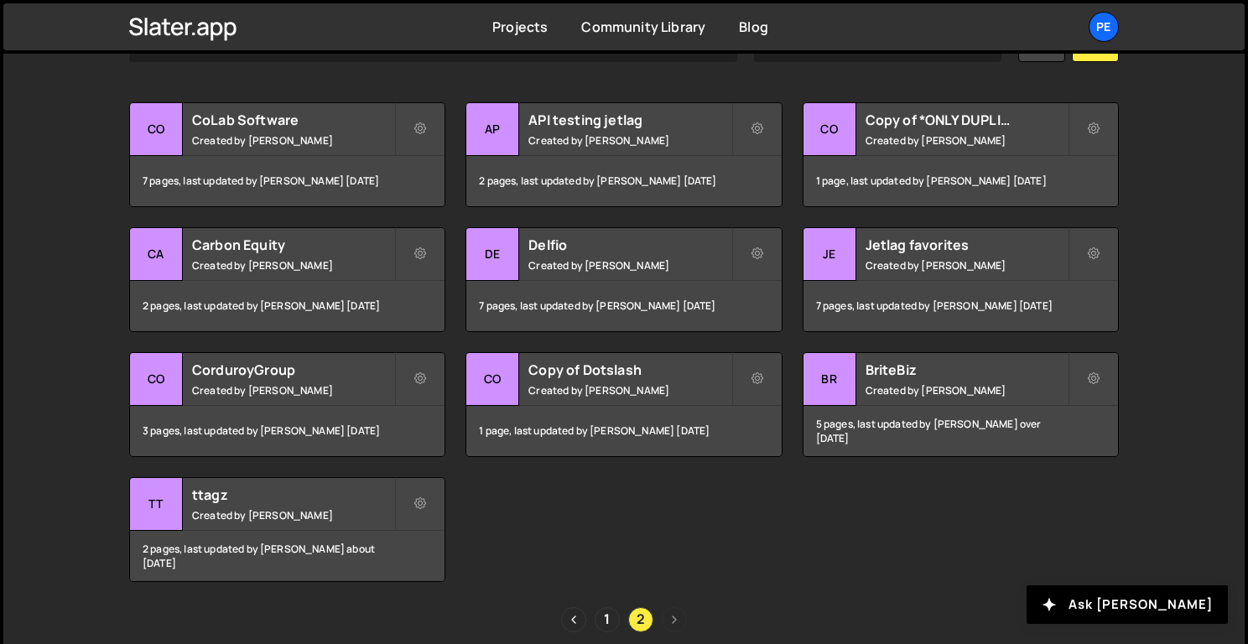
scroll to position [576, 0]
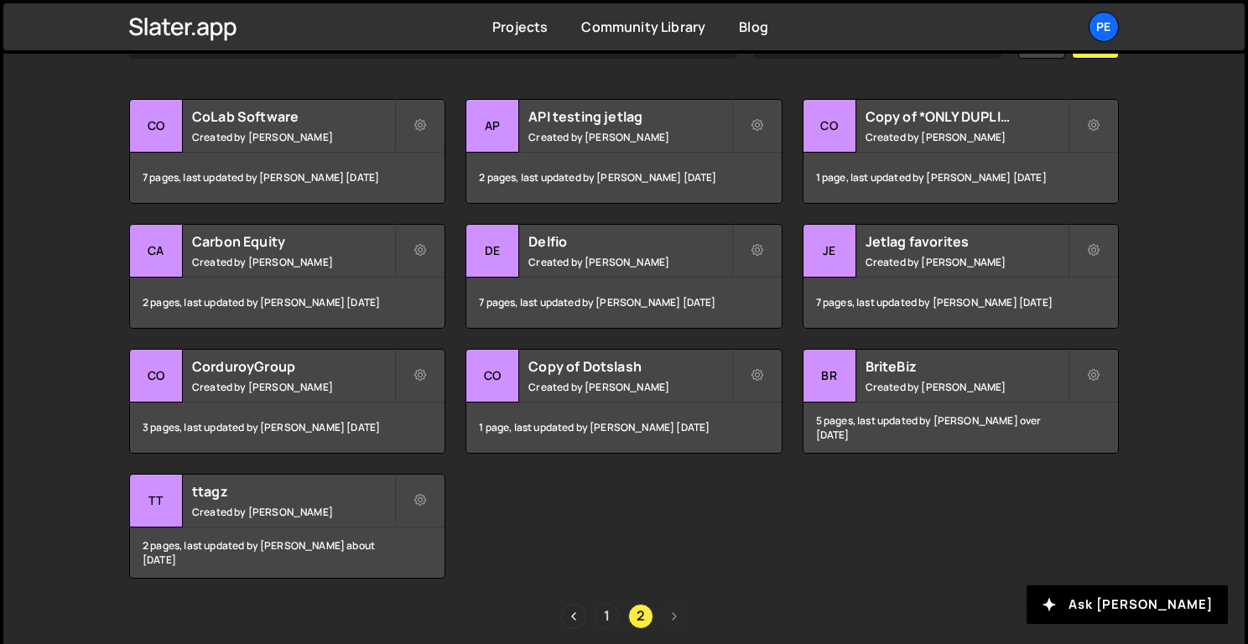
click at [607, 611] on link "1" at bounding box center [606, 616] width 25 height 25
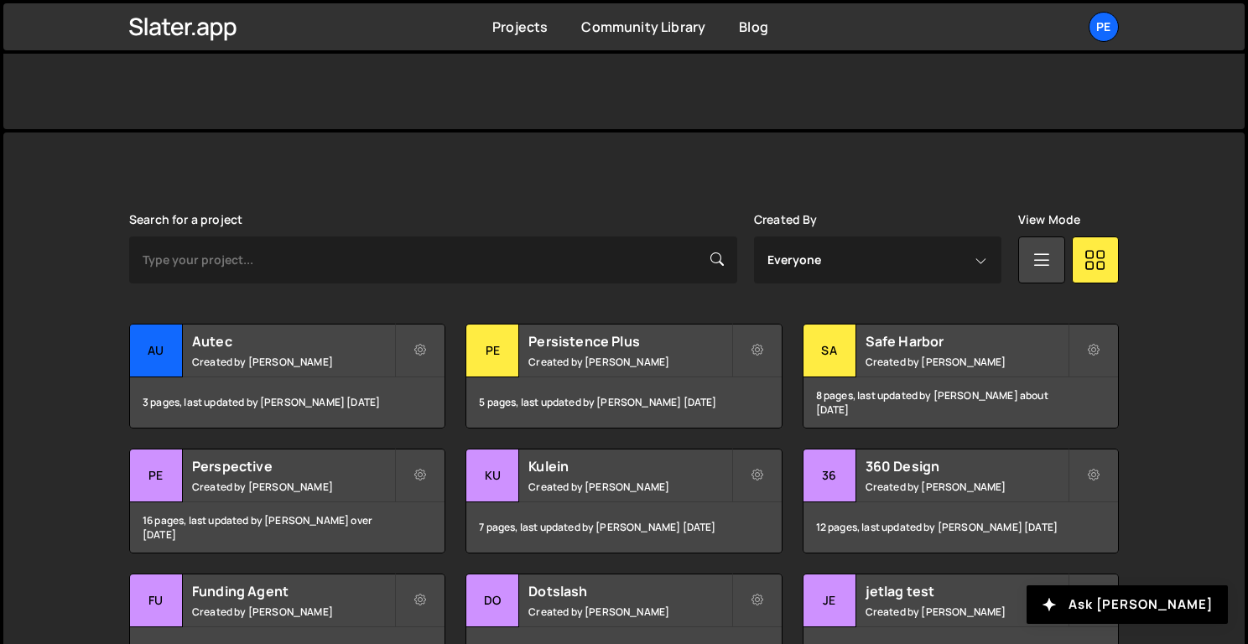
scroll to position [408, 0]
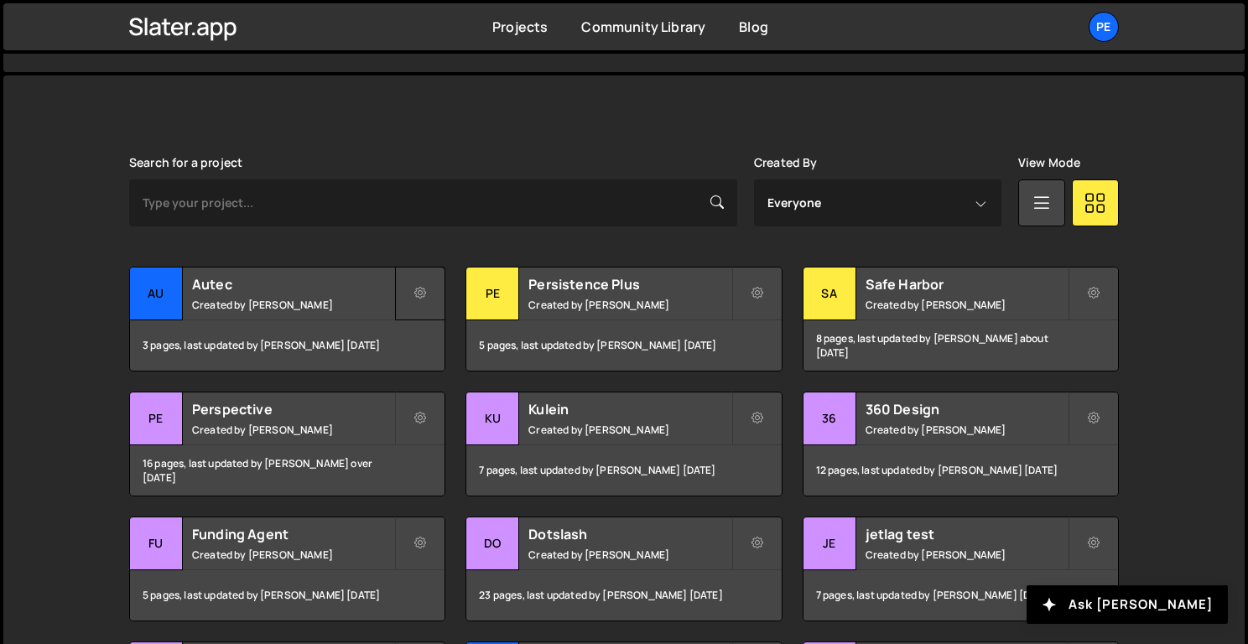
click at [424, 304] on button at bounding box center [420, 294] width 50 height 54
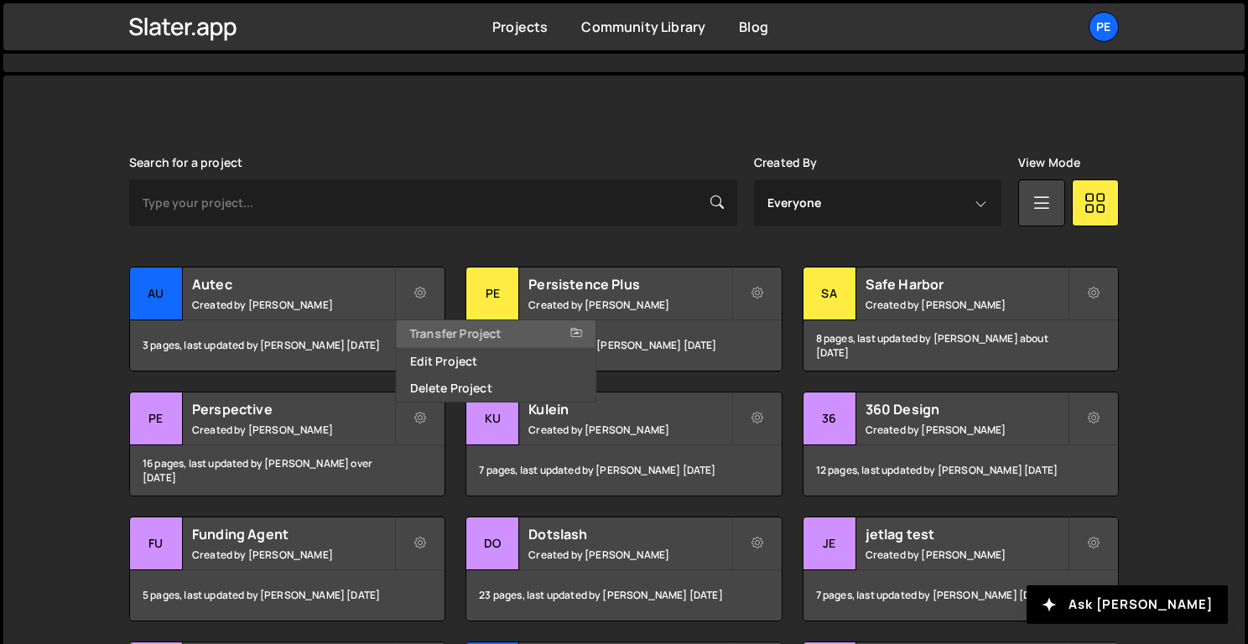
click at [437, 343] on link "Transfer Project" at bounding box center [497, 333] width 200 height 27
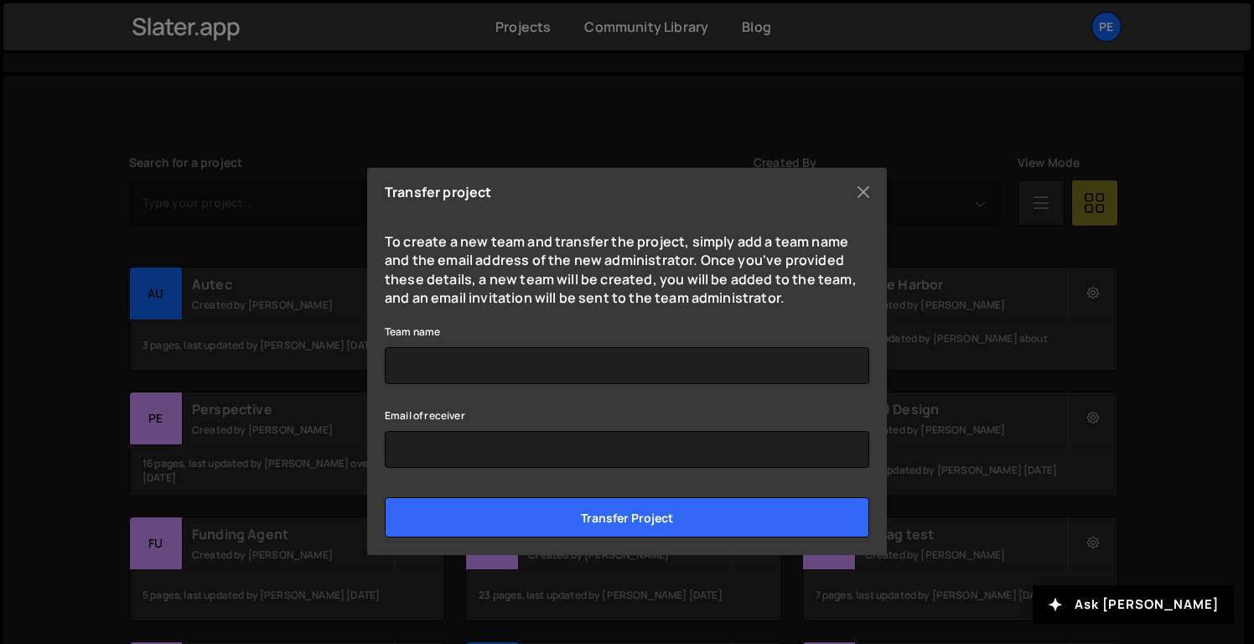
click at [861, 206] on div "Transfer project To create a new team and transfer the project, simply add a te…" at bounding box center [627, 361] width 520 height 387
click at [861, 196] on button "Close" at bounding box center [863, 191] width 25 height 25
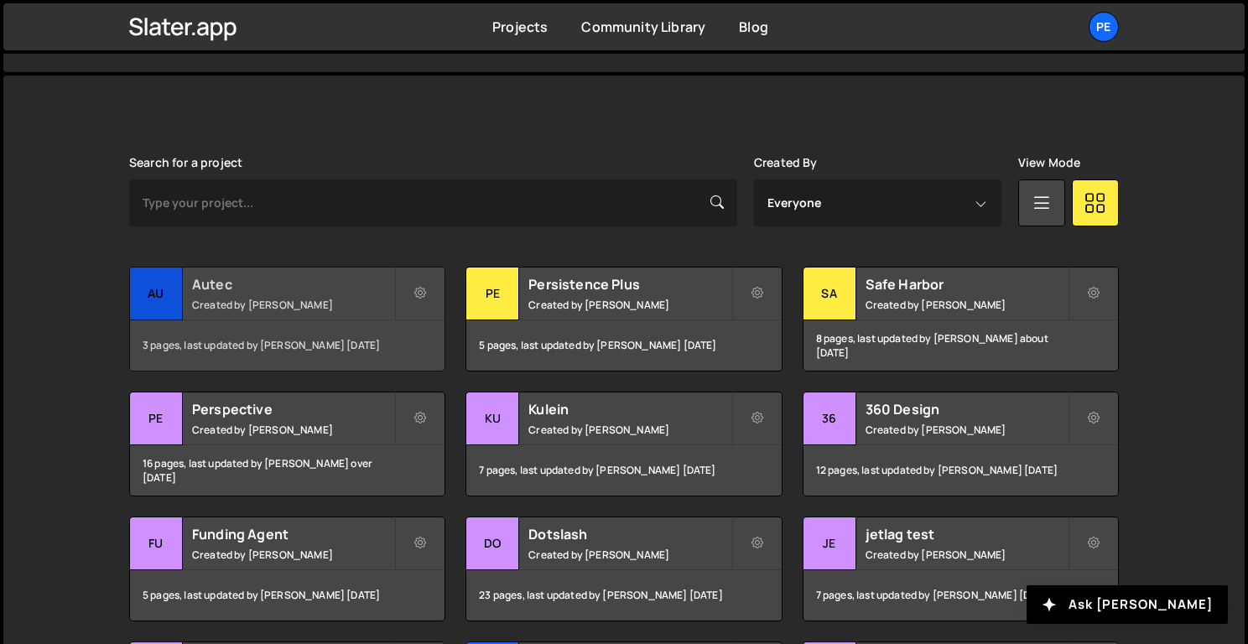
click at [299, 295] on div "Autec Created by Rory Beurden" at bounding box center [287, 293] width 314 height 52
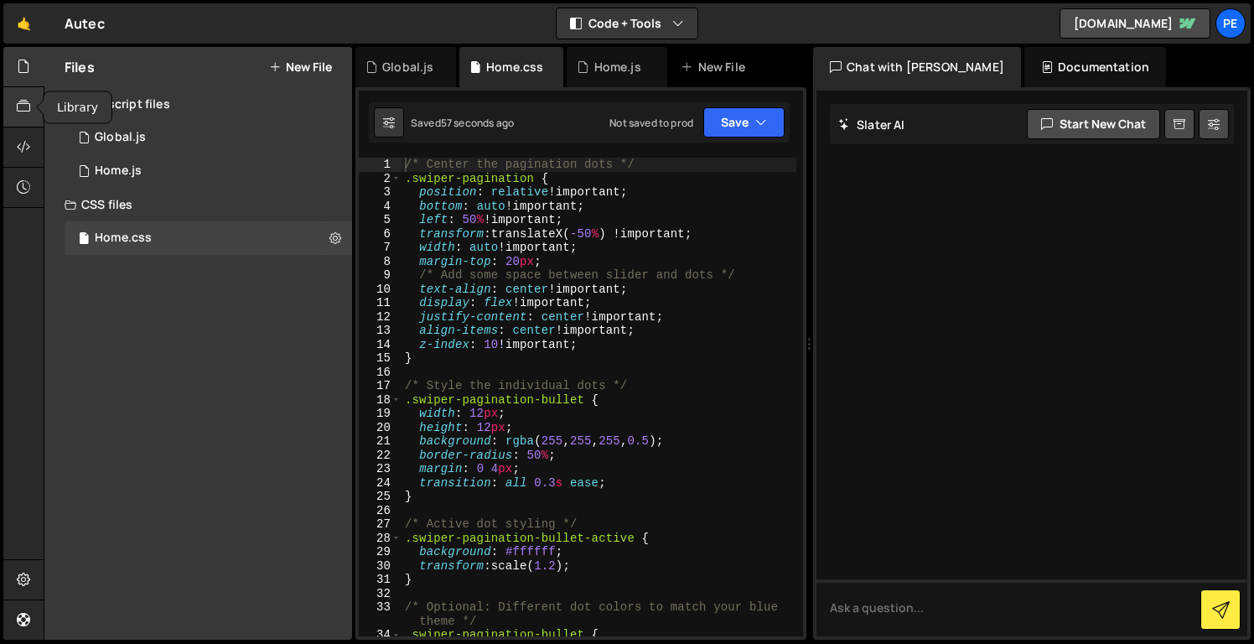
click at [20, 112] on icon at bounding box center [23, 106] width 13 height 18
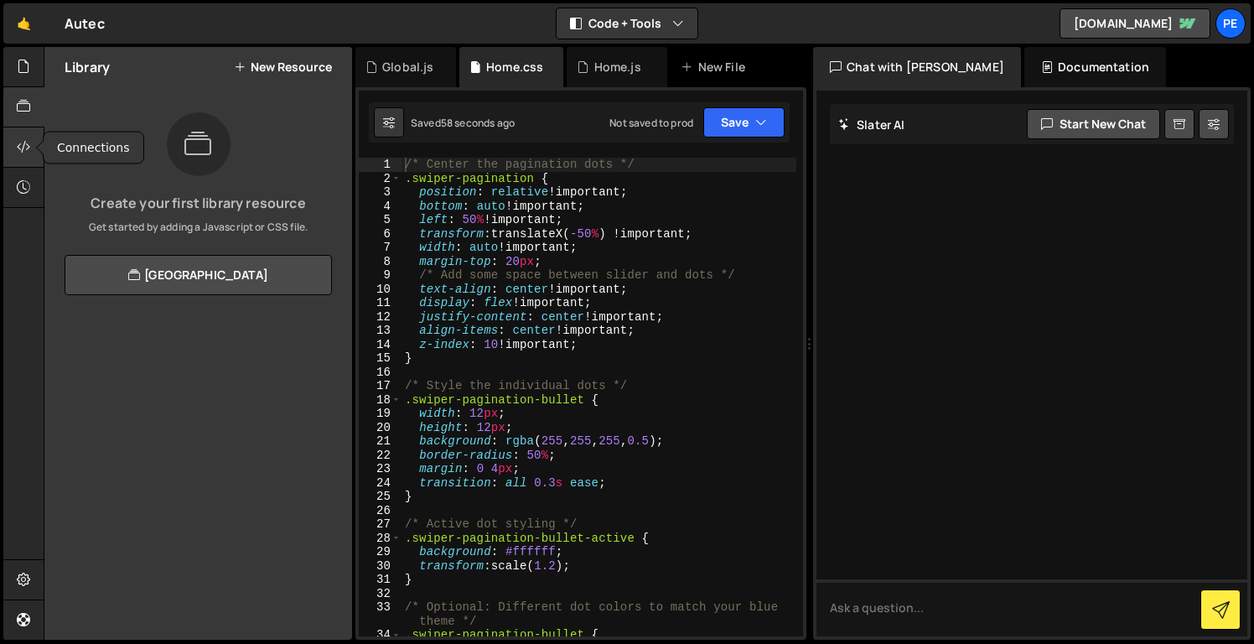
click at [28, 144] on icon at bounding box center [23, 147] width 13 height 18
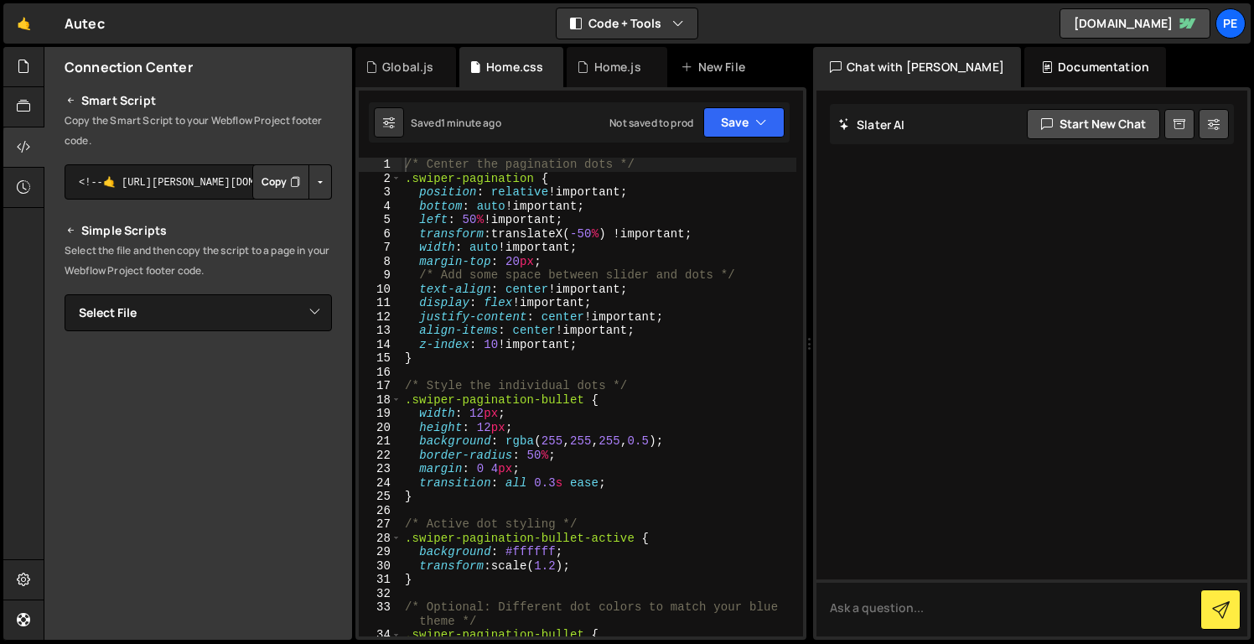
scroll to position [169, 0]
click at [321, 189] on button "Button group with nested dropdown" at bounding box center [320, 184] width 23 height 35
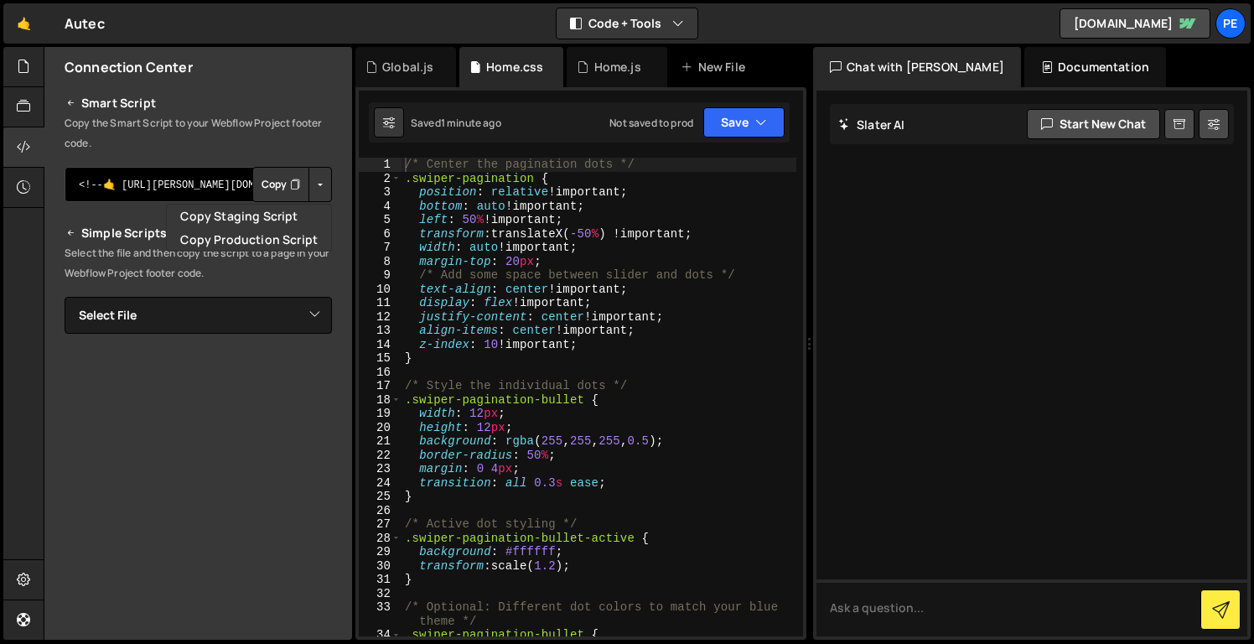
click at [219, 185] on textarea "<!--🤙 https://slater.app/17022.js--> <script>document.addEventListener("DOMCont…" at bounding box center [198, 184] width 267 height 35
click at [257, 190] on button "Copy" at bounding box center [280, 184] width 57 height 35
click at [1240, 29] on div "Pe" at bounding box center [1231, 23] width 30 height 30
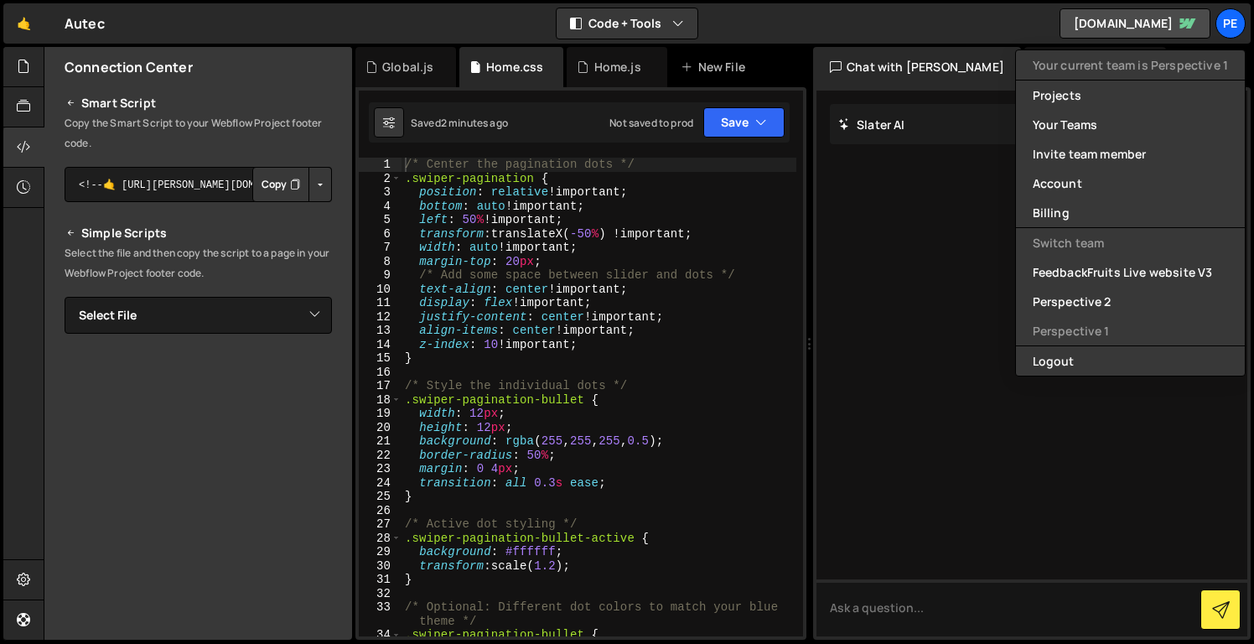
click at [1140, 467] on div at bounding box center [1032, 364] width 431 height 546
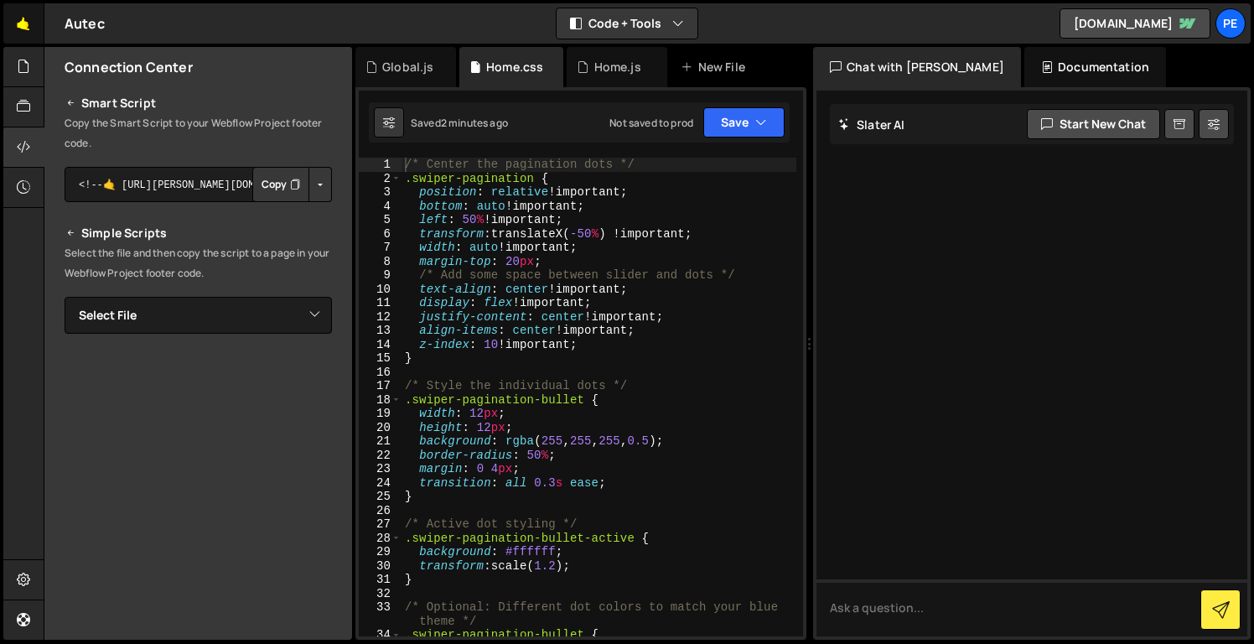
click at [33, 13] on link "🤙" at bounding box center [23, 23] width 41 height 40
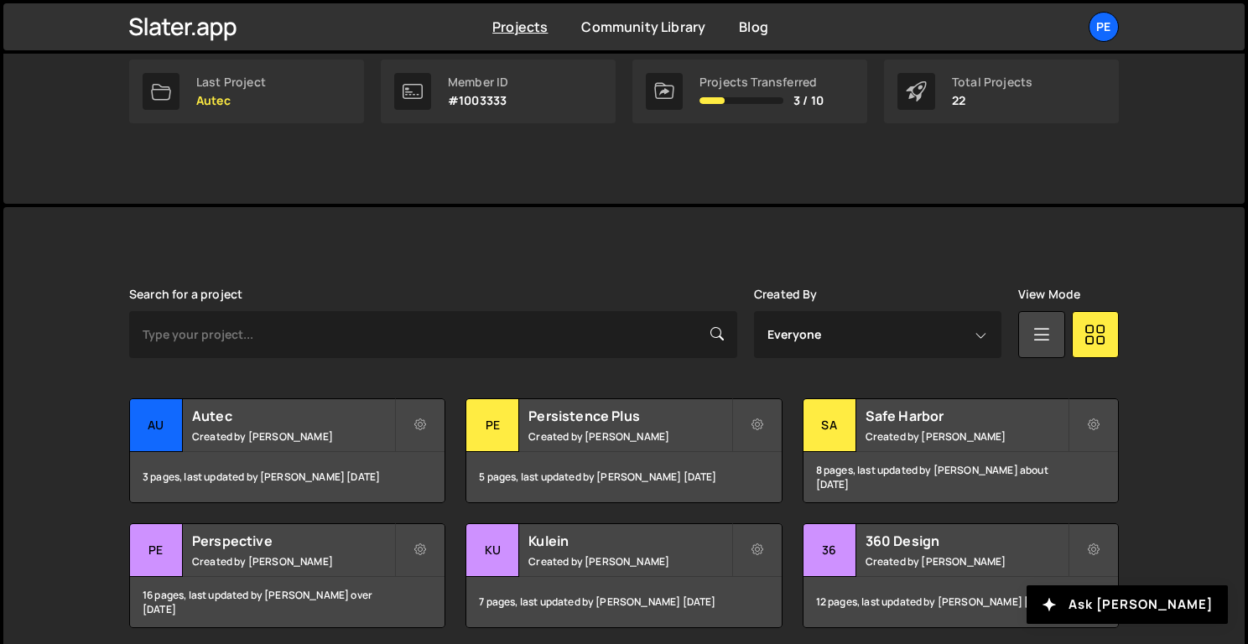
scroll to position [365, 0]
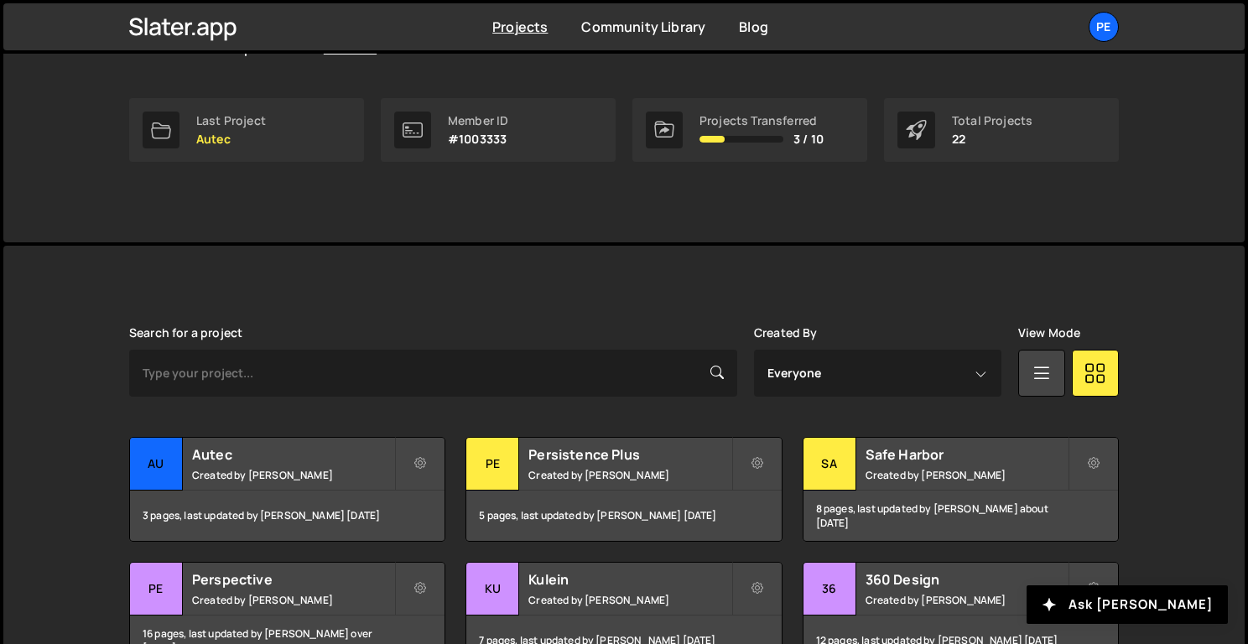
scroll to position [236, 0]
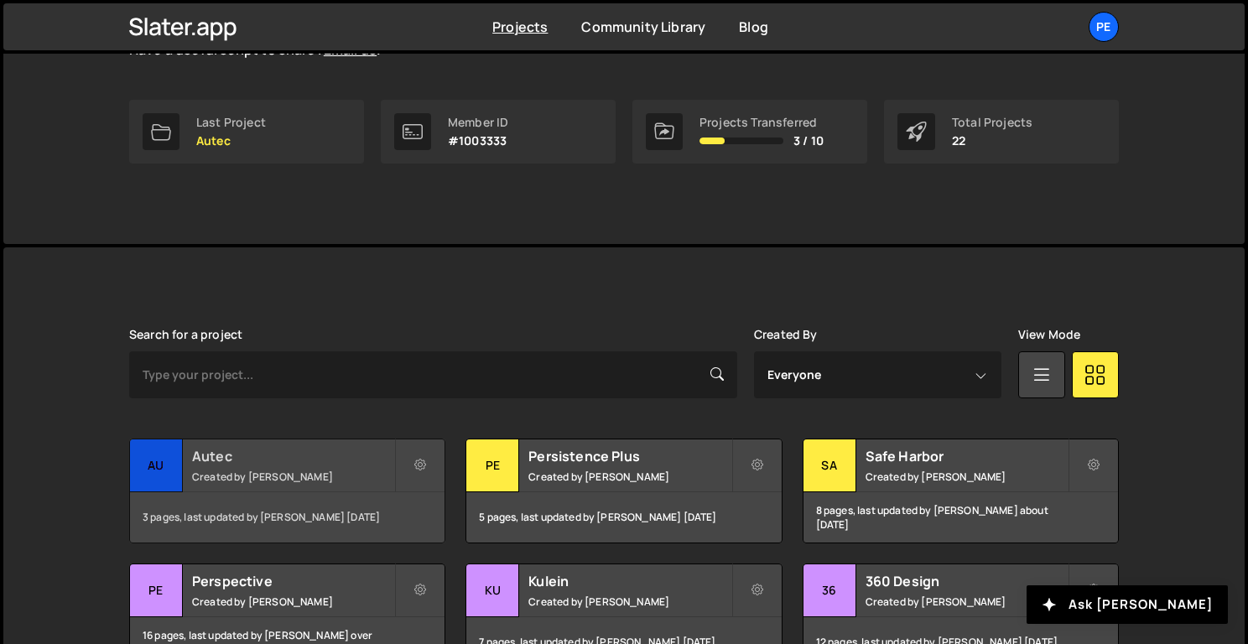
click at [340, 460] on h2 "Autec" at bounding box center [293, 456] width 202 height 18
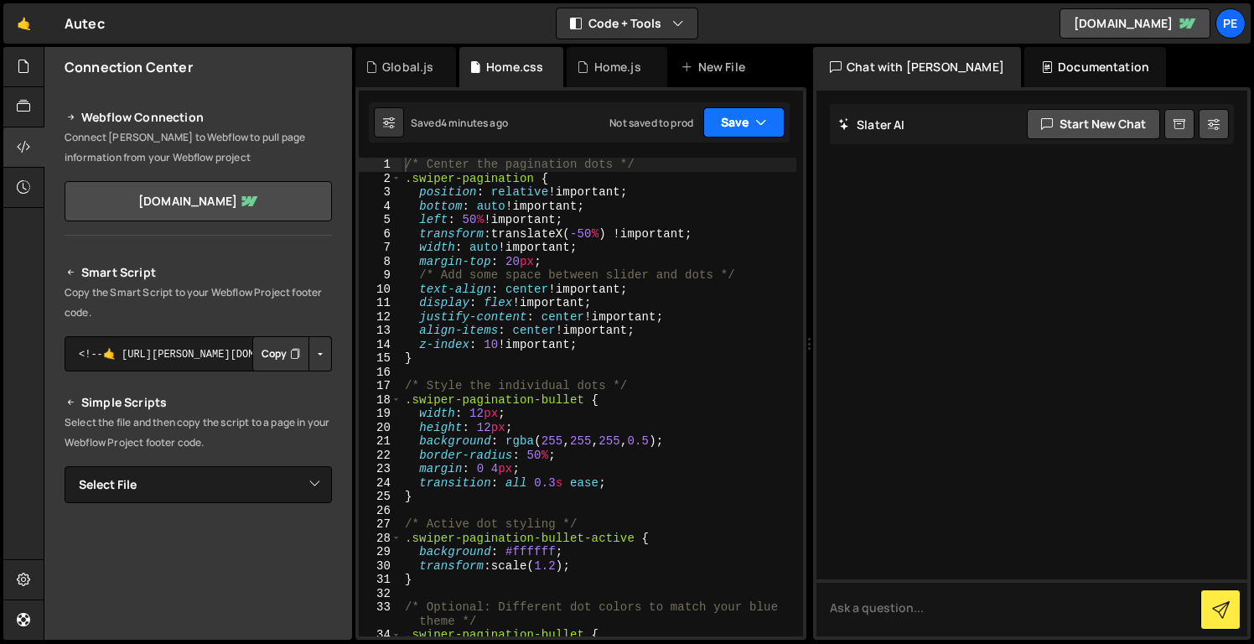
click at [771, 117] on button "Save" at bounding box center [744, 122] width 81 height 30
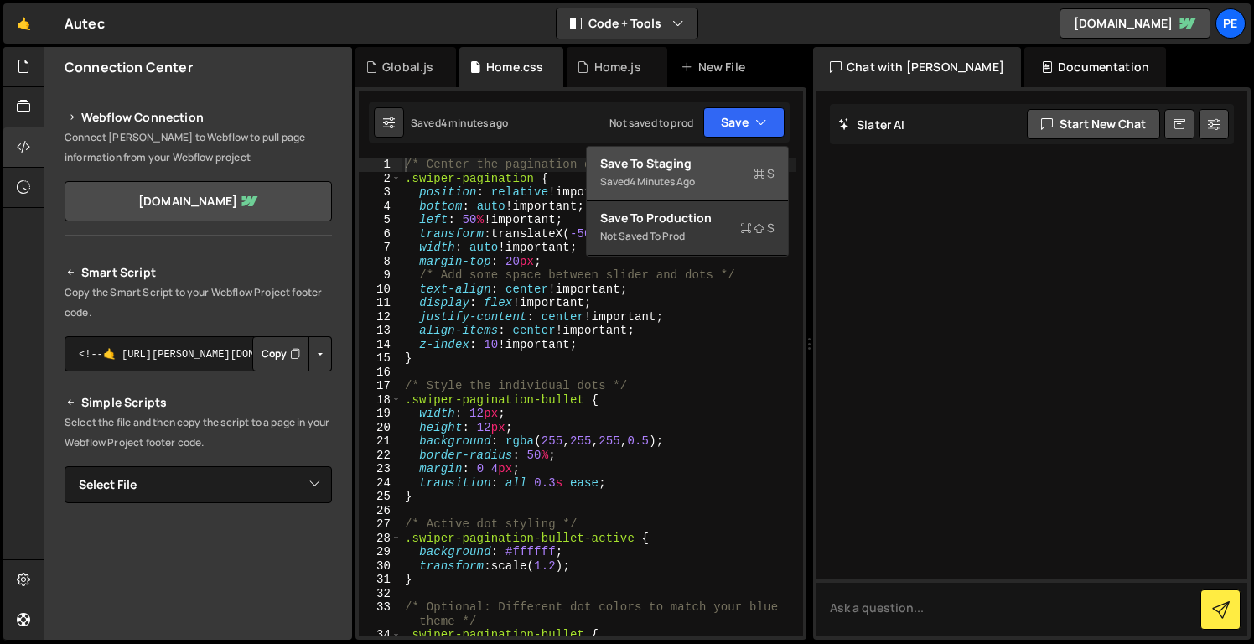
click at [756, 189] on div "Saved 4 minutes ago" at bounding box center [687, 182] width 174 height 20
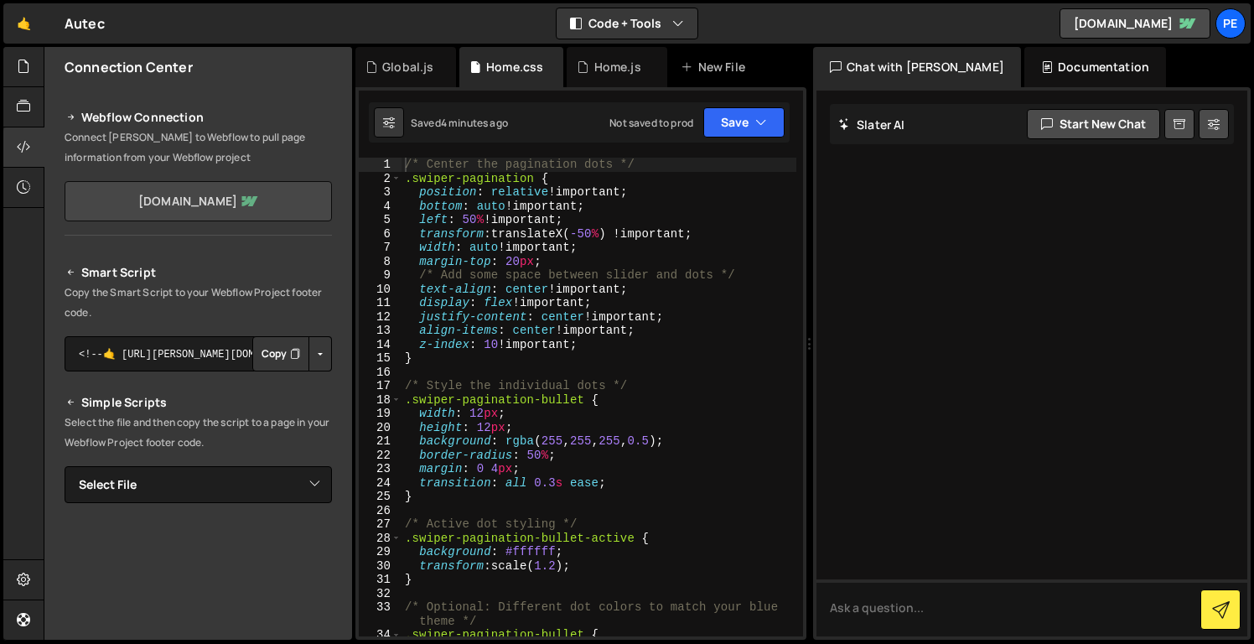
click at [233, 203] on link "[DOMAIN_NAME]" at bounding box center [198, 201] width 267 height 40
click at [402, 178] on div "/* Center the pagination dots */ .swiper-pagination { position : relative !impo…" at bounding box center [599, 411] width 395 height 506
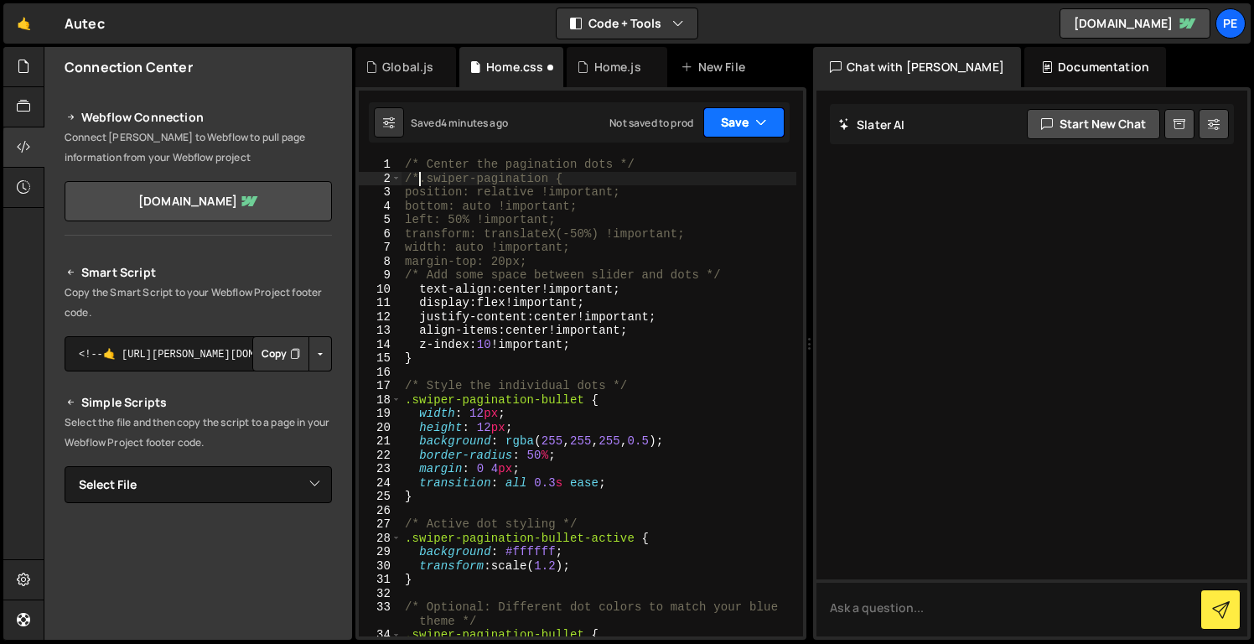
click at [734, 130] on button "Save" at bounding box center [744, 122] width 81 height 30
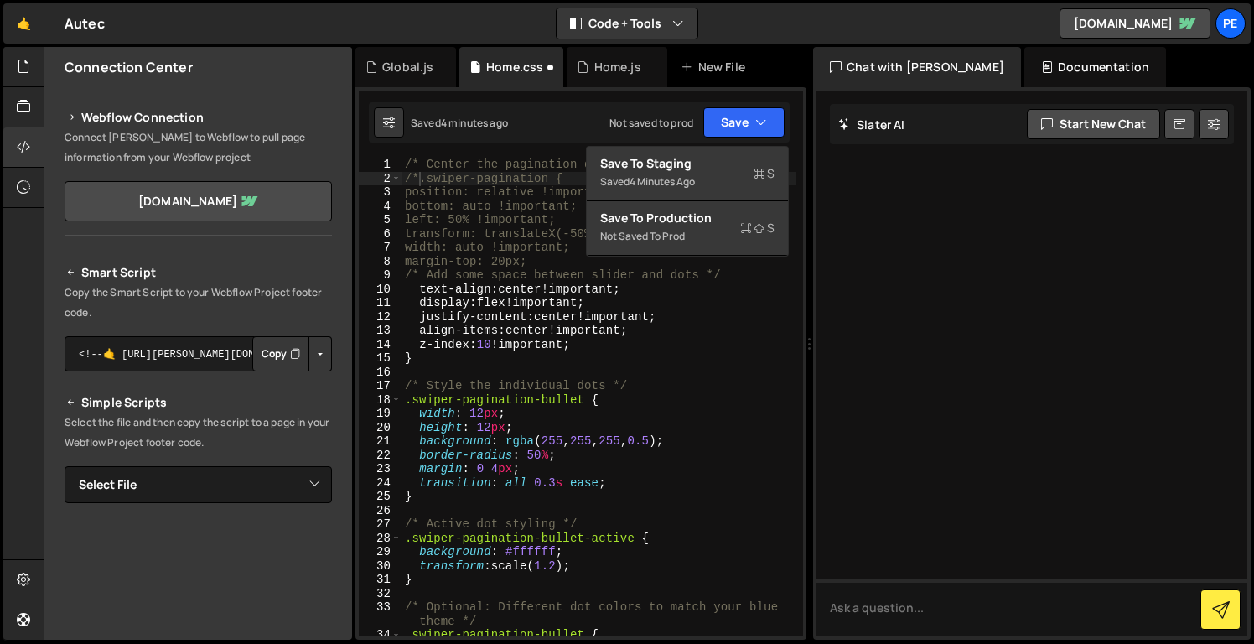
click at [675, 313] on div "/* Center the pagination dots */ /*.swiper-pagination { position: relative !imp…" at bounding box center [599, 411] width 395 height 506
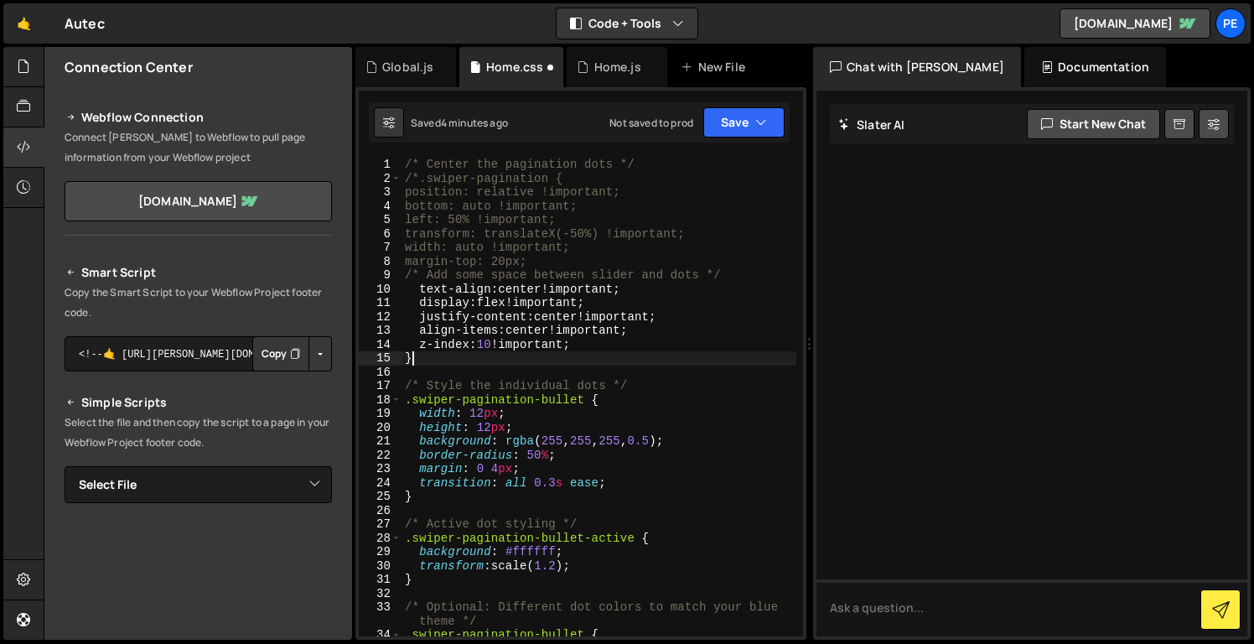
click at [620, 358] on div "/* Center the pagination dots */ /*.swiper-pagination { position: relative !imp…" at bounding box center [599, 411] width 395 height 506
click at [731, 113] on button "Save" at bounding box center [744, 122] width 81 height 30
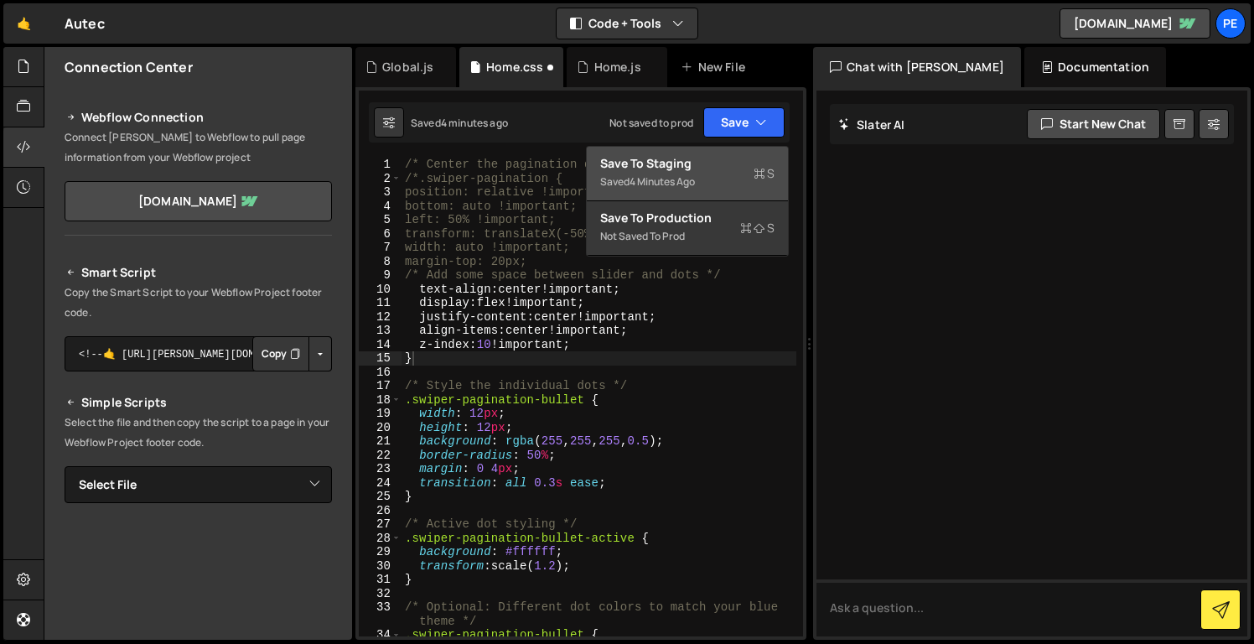
click at [724, 155] on div "Save to Staging S" at bounding box center [687, 163] width 174 height 17
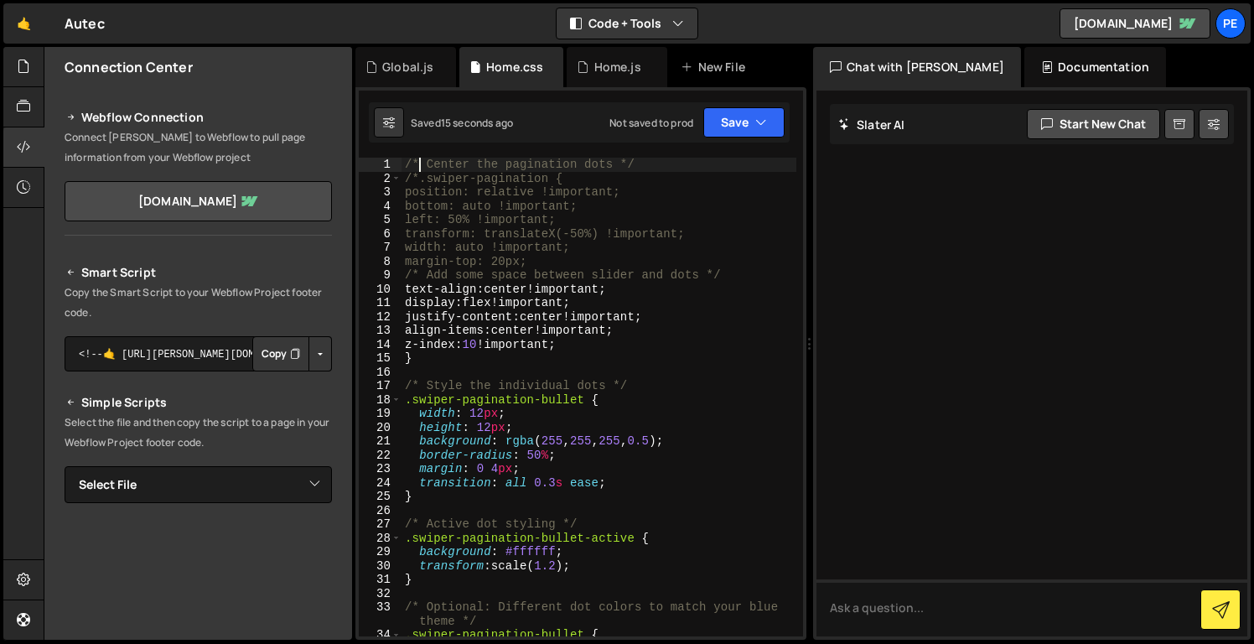
click at [419, 164] on div "/* Center the pagination dots */ /*.swiper-pagination { position: relative !imp…" at bounding box center [599, 411] width 395 height 506
click at [418, 175] on div "/* Center the pagination dots */ /*.swiper-pagination { position: relative !imp…" at bounding box center [599, 411] width 395 height 506
type textarea ".swiper-pagination {"
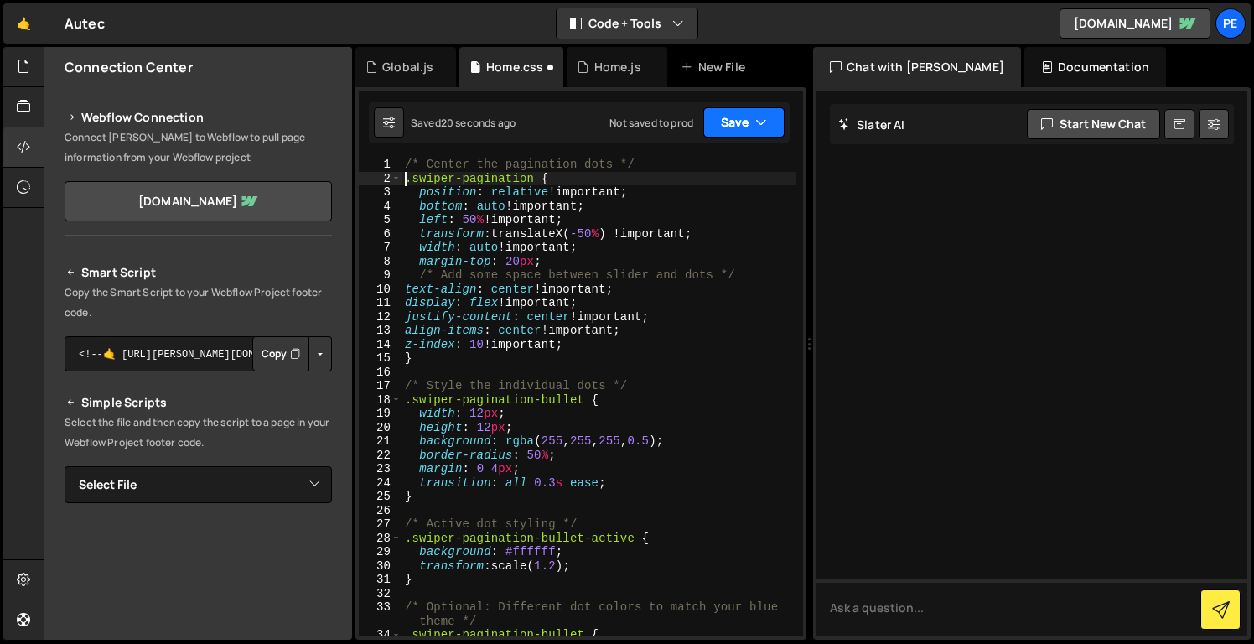
click at [723, 117] on button "Save" at bounding box center [744, 122] width 81 height 30
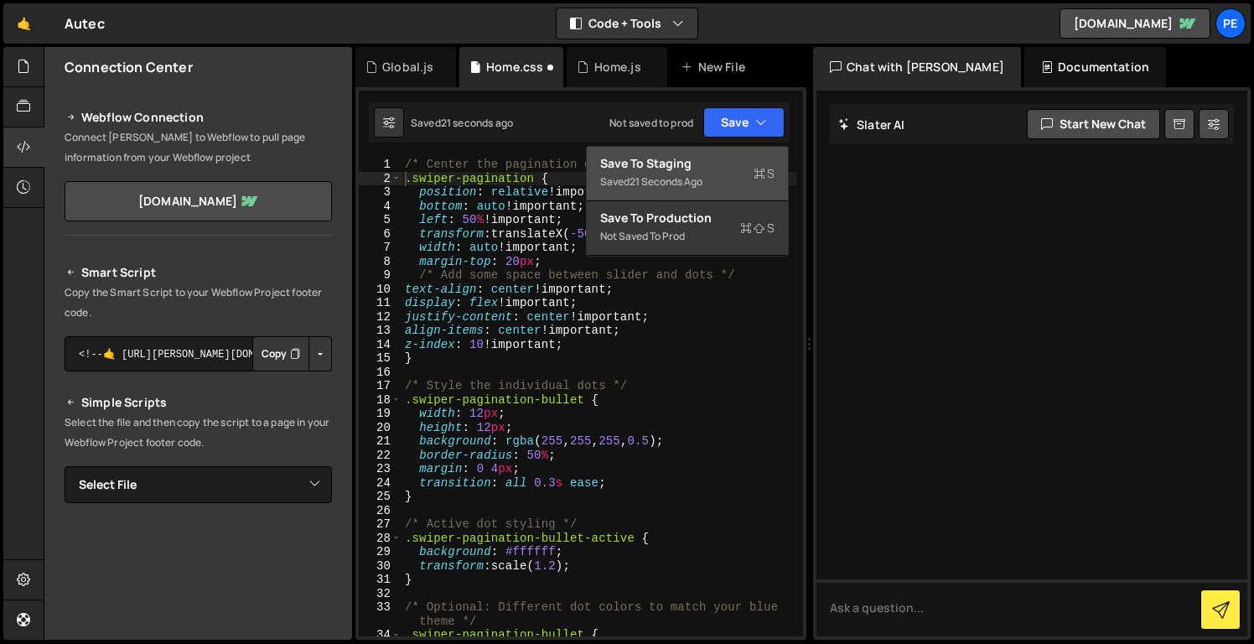
click at [719, 148] on button "Save to Staging S Saved 21 seconds ago" at bounding box center [687, 174] width 201 height 55
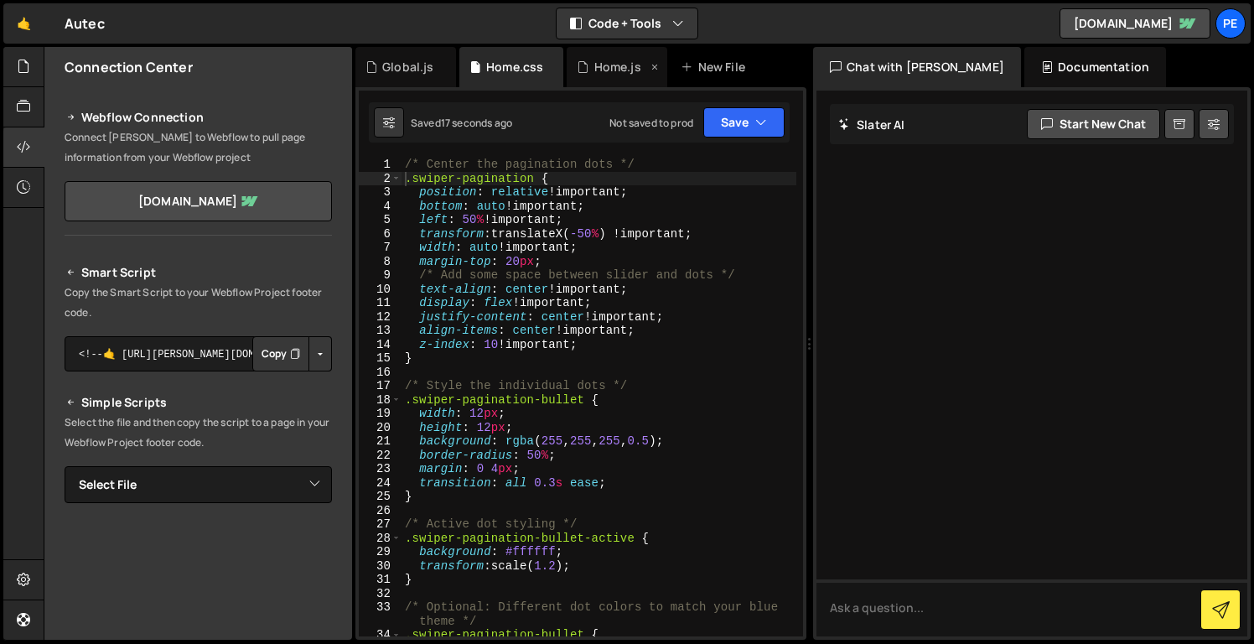
click at [622, 72] on div "Home.js" at bounding box center [617, 67] width 47 height 17
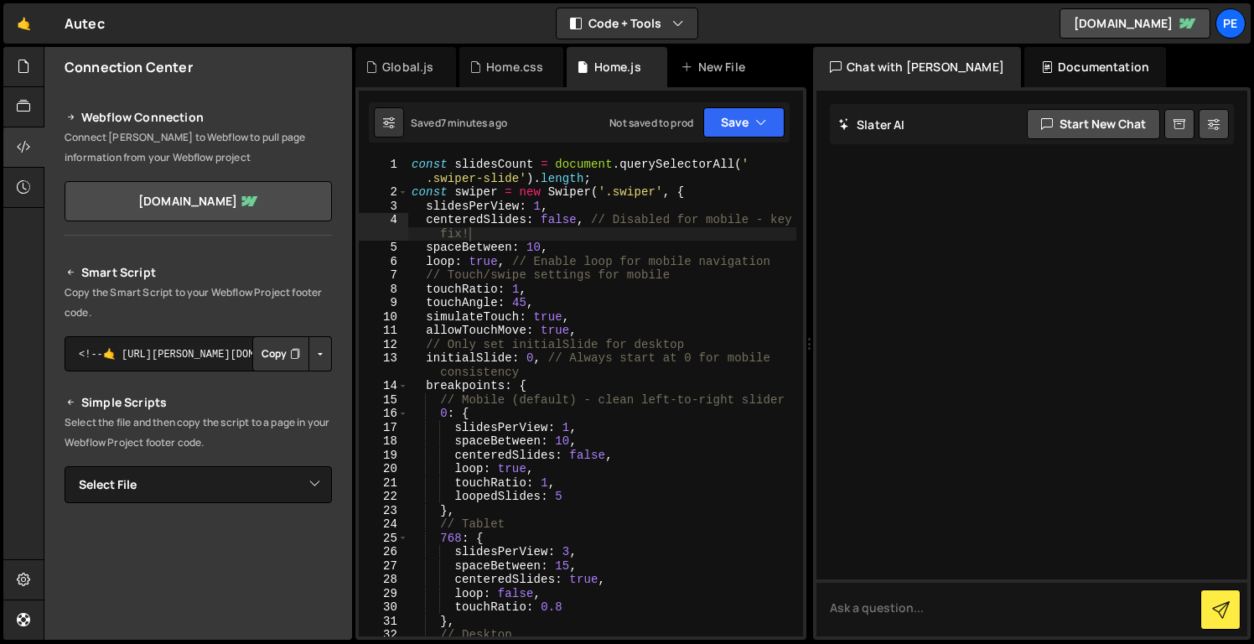
click at [535, 244] on div "const slidesCount = document . querySelectorAll ( ' .swiper-slide' ) . length ;…" at bounding box center [602, 418] width 388 height 521
click at [740, 126] on button "Save" at bounding box center [744, 122] width 81 height 30
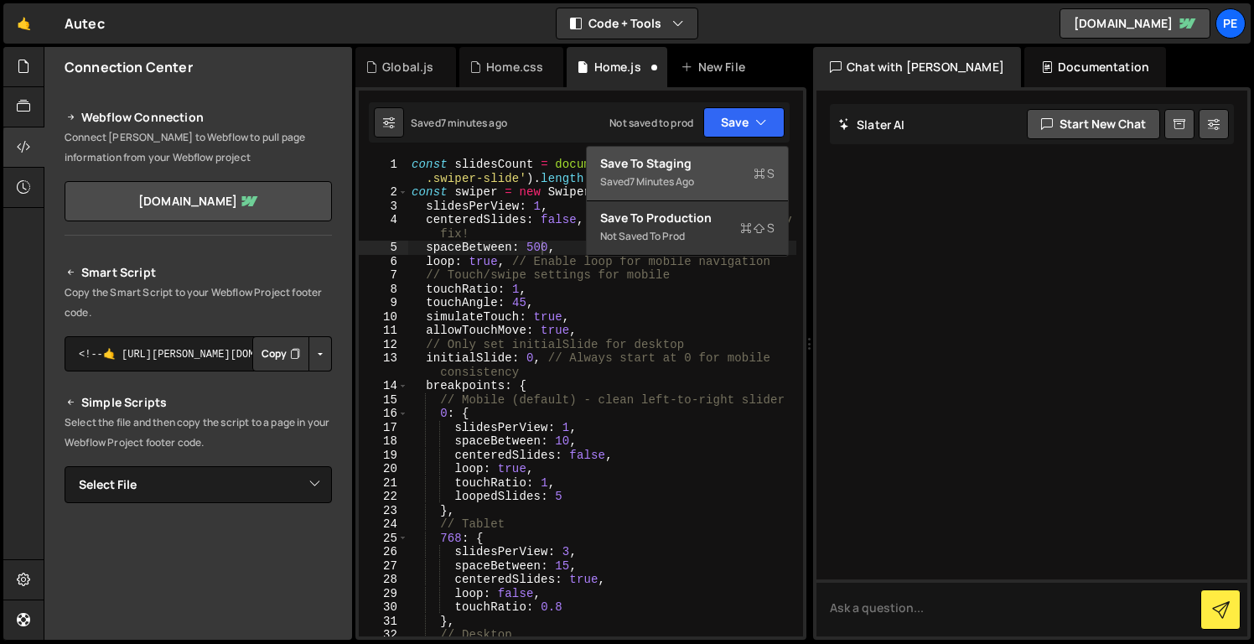
click at [739, 169] on div "Save to Staging S" at bounding box center [687, 163] width 174 height 17
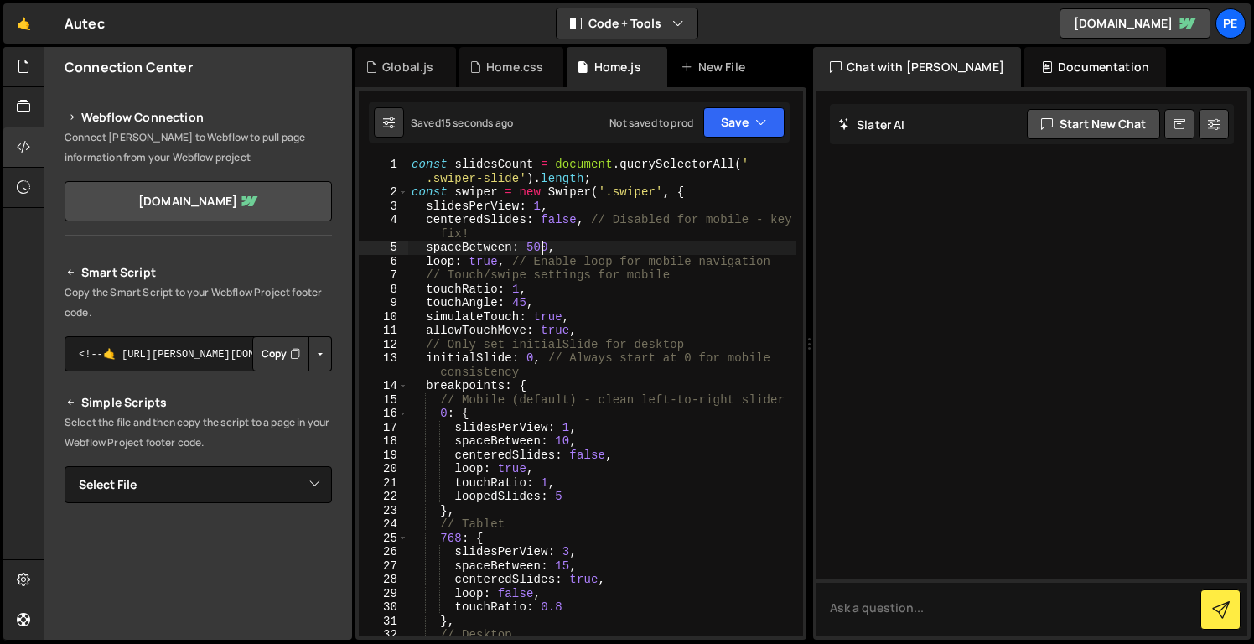
click at [543, 249] on div "const slidesCount = document . querySelectorAll ( ' .swiper-slide' ) . length ;…" at bounding box center [602, 418] width 388 height 521
click at [738, 115] on button "Save" at bounding box center [744, 122] width 81 height 30
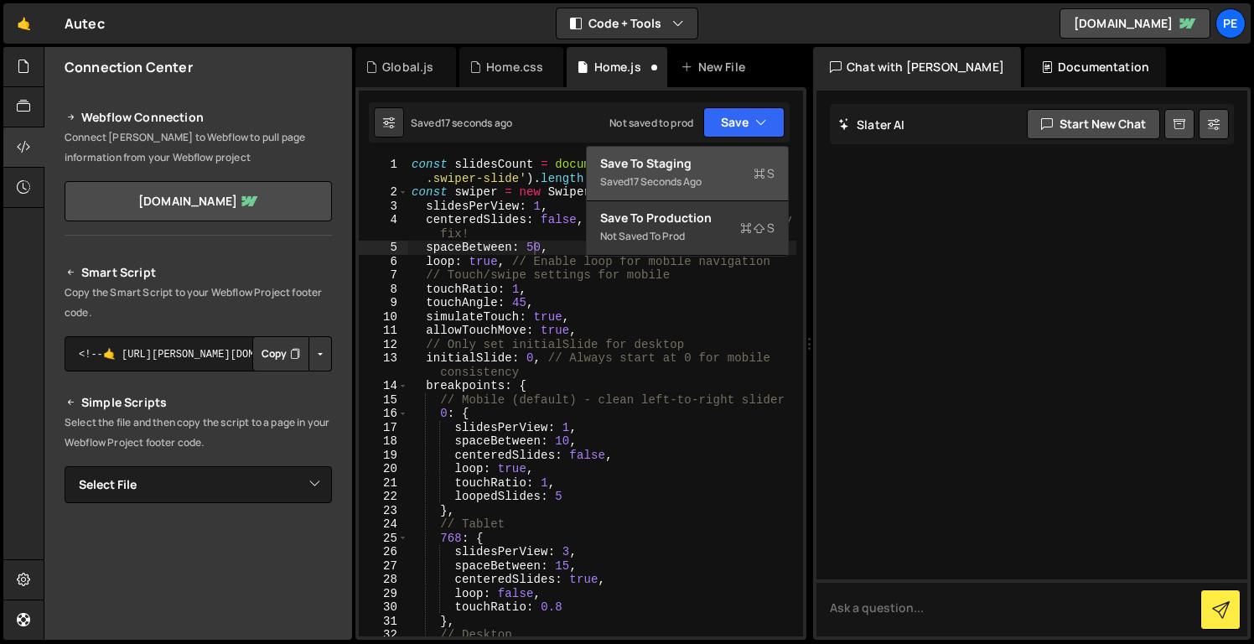
click at [753, 163] on div "Save to Staging S" at bounding box center [687, 163] width 174 height 17
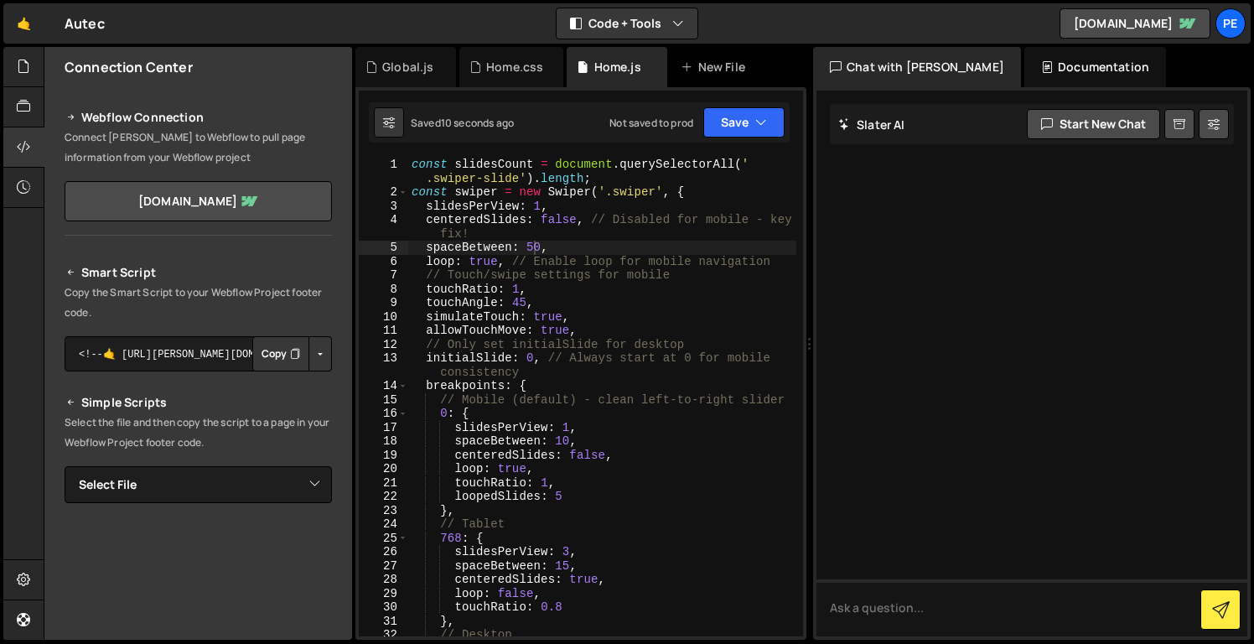
click at [532, 249] on div "const slidesCount = document . querySelectorAll ( ' .swiper-slide' ) . length ;…" at bounding box center [602, 418] width 388 height 521
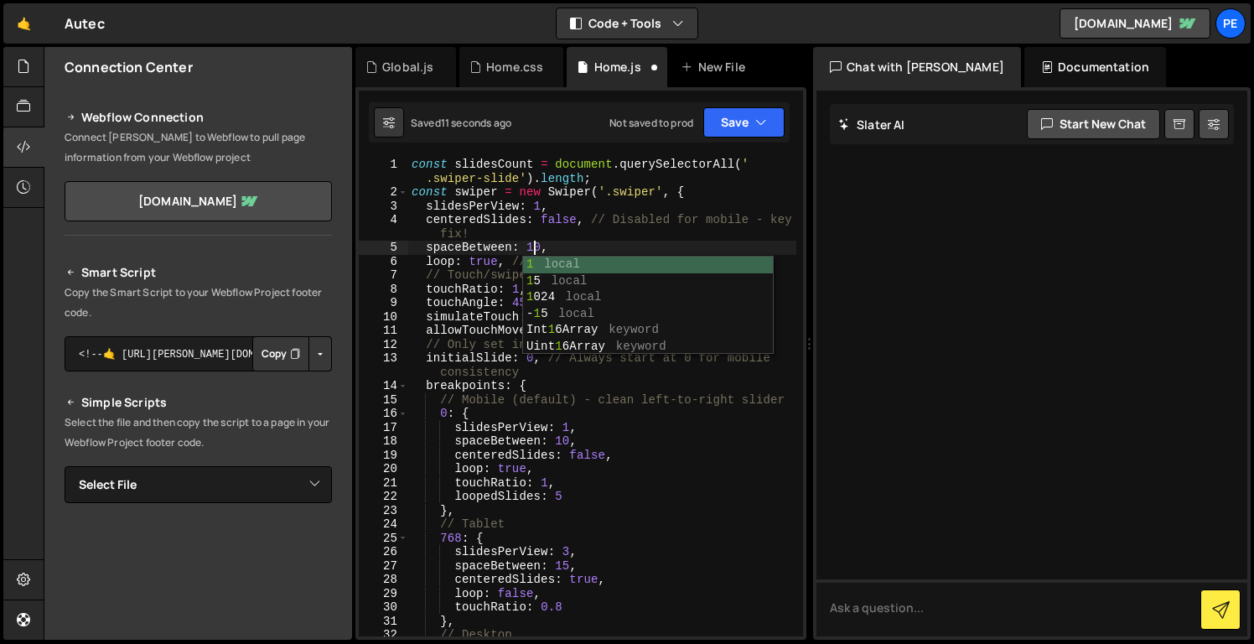
click at [575, 444] on div "const slidesCount = document . querySelectorAll ( ' .swiper-slide' ) . length ;…" at bounding box center [602, 418] width 388 height 521
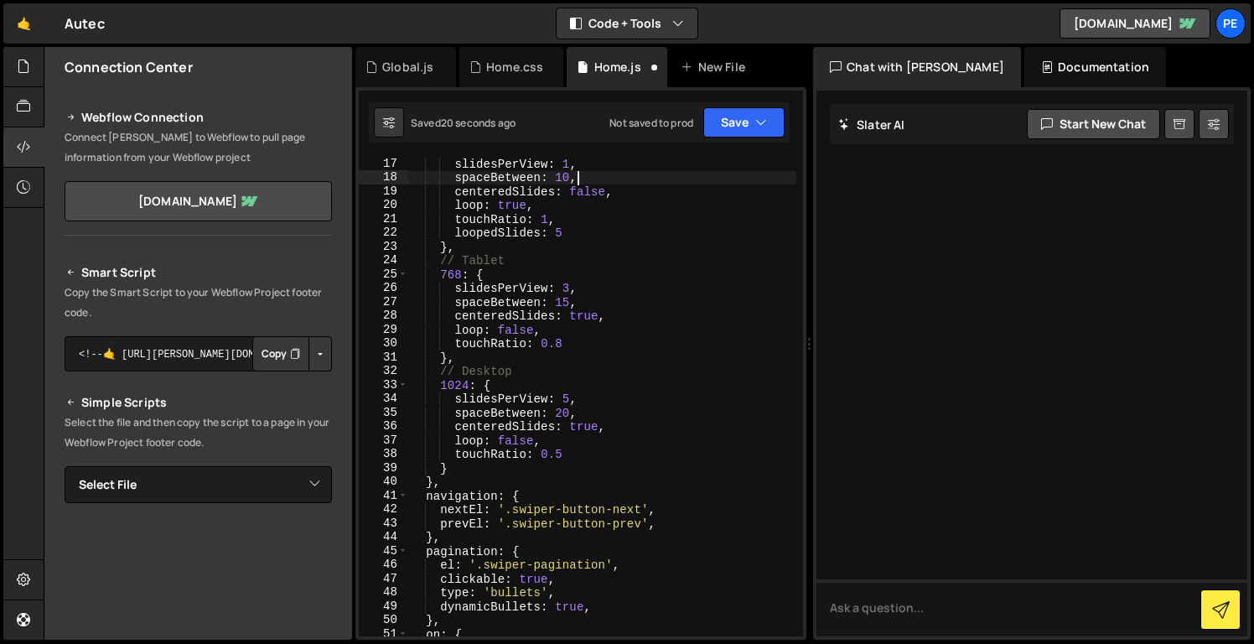
scroll to position [309, 0]
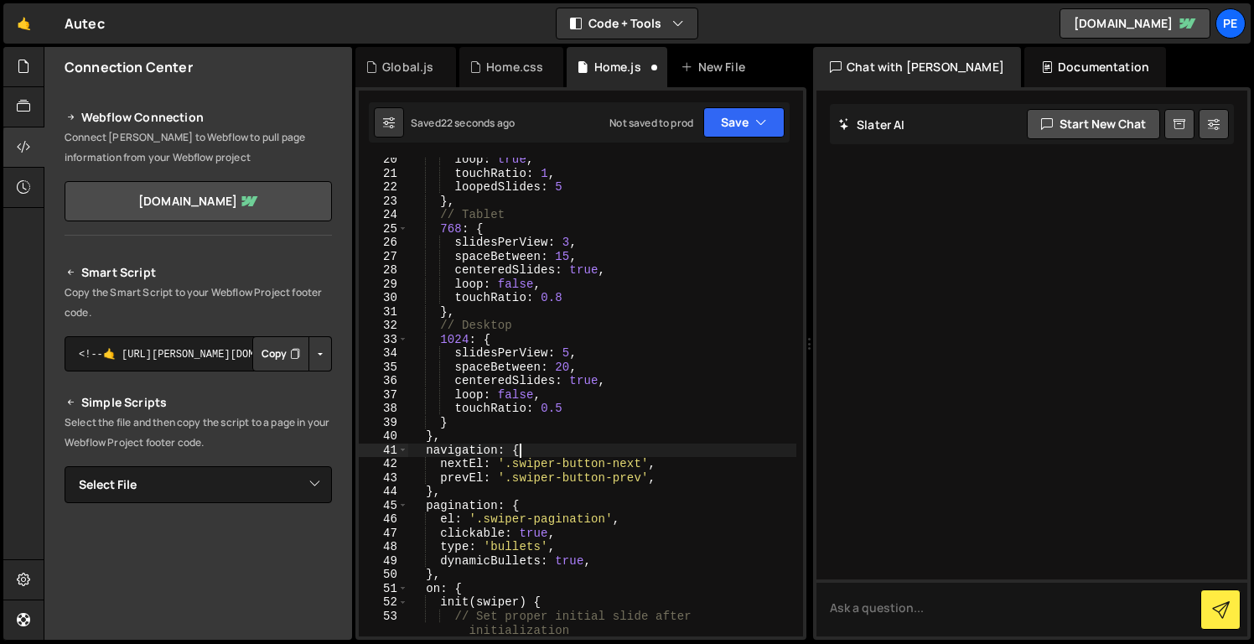
click at [596, 444] on div "loop : true , touchRatio : 1 , loopedSlides : 5 } , // Tablet 768 : { slidesPer…" at bounding box center [602, 406] width 388 height 506
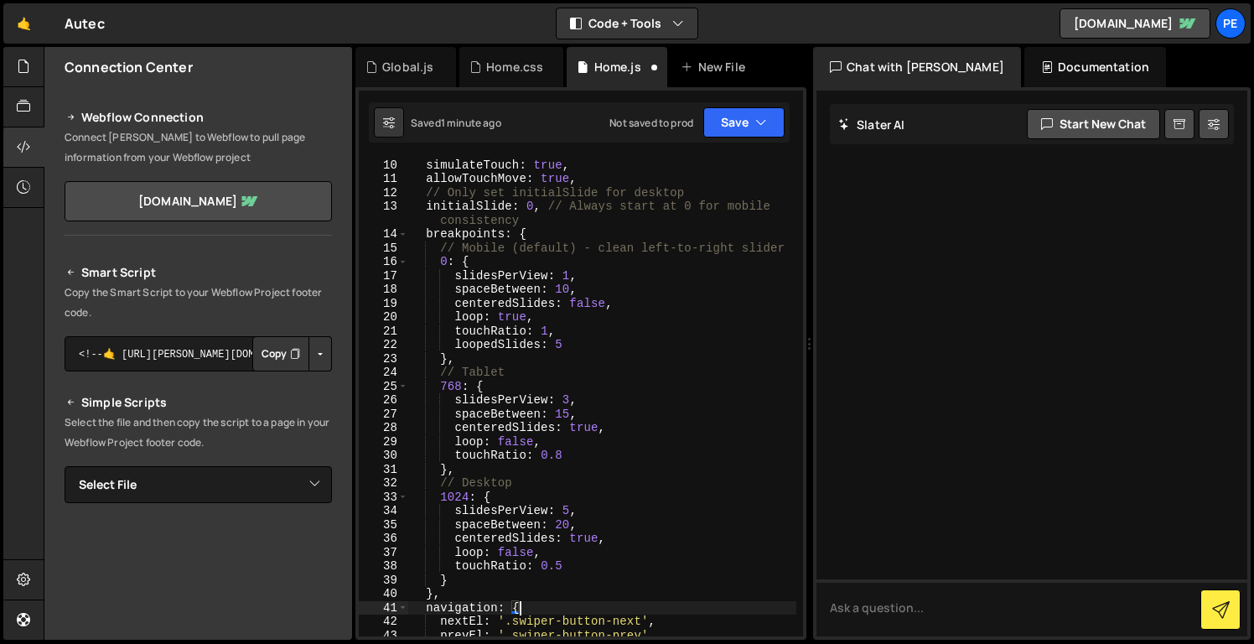
scroll to position [0, 0]
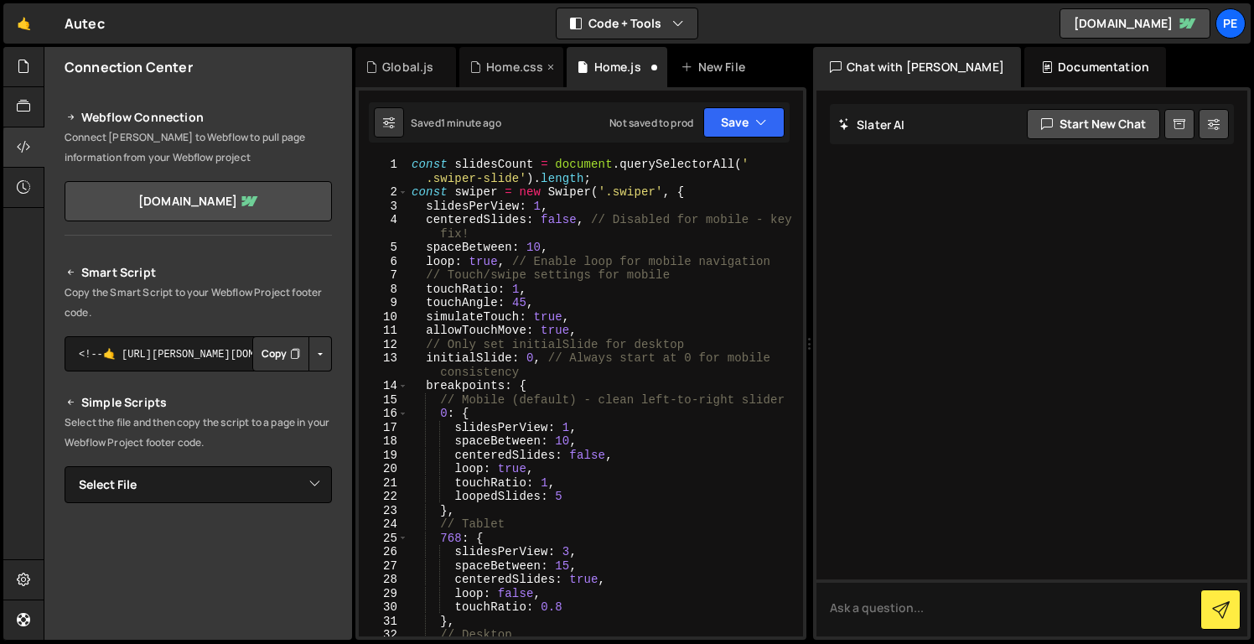
type textarea "navigation: {"
click at [525, 72] on div "Home.css" at bounding box center [514, 67] width 57 height 17
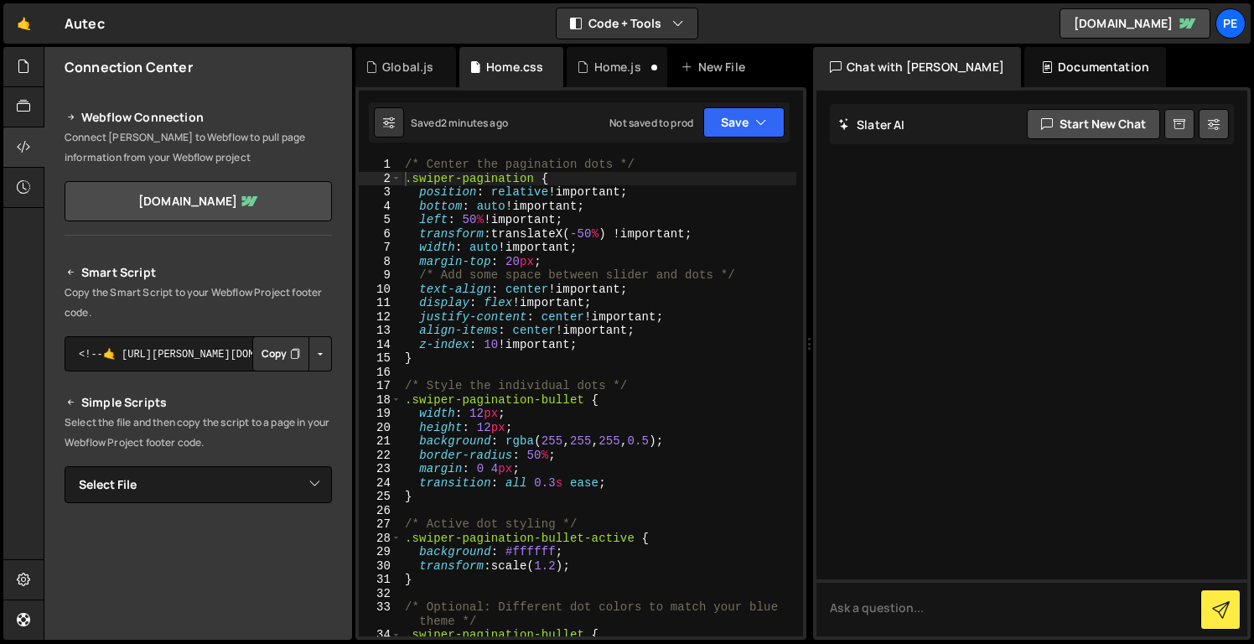
click at [407, 167] on div "/* Center the pagination dots */ .swiper-pagination { position : relative !impo…" at bounding box center [599, 411] width 395 height 506
type textarea ".swiper-slide {/* Center the pagination dots */"
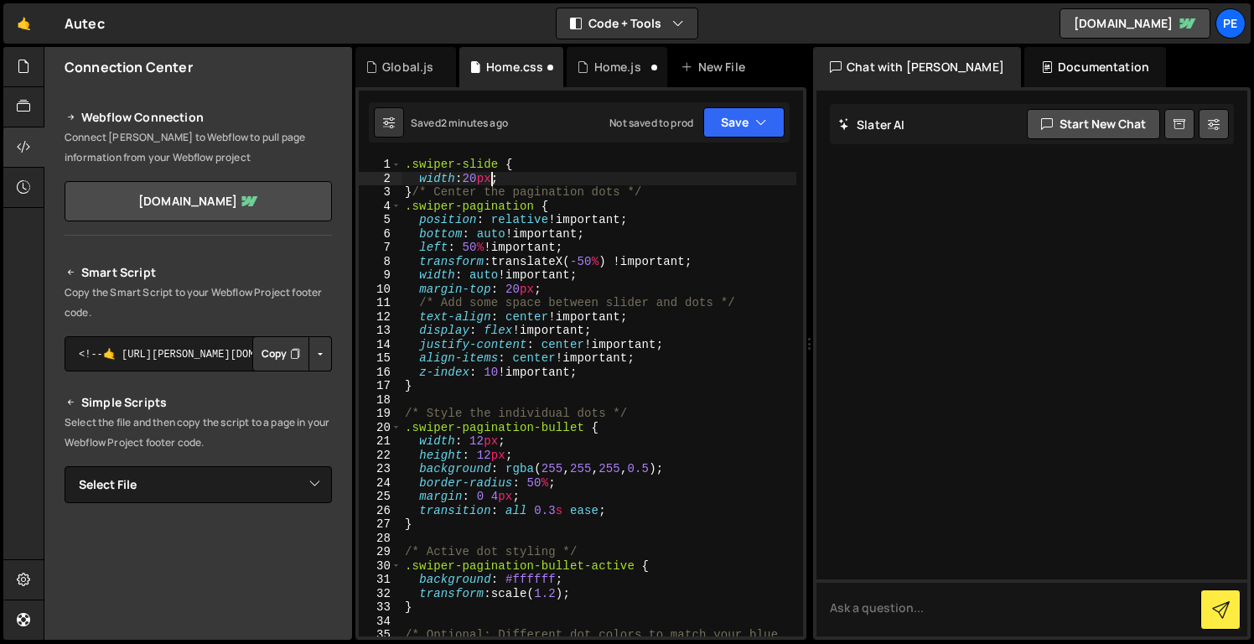
scroll to position [0, 5]
type textarea "width:20px"
click at [727, 113] on button "Save" at bounding box center [744, 122] width 81 height 30
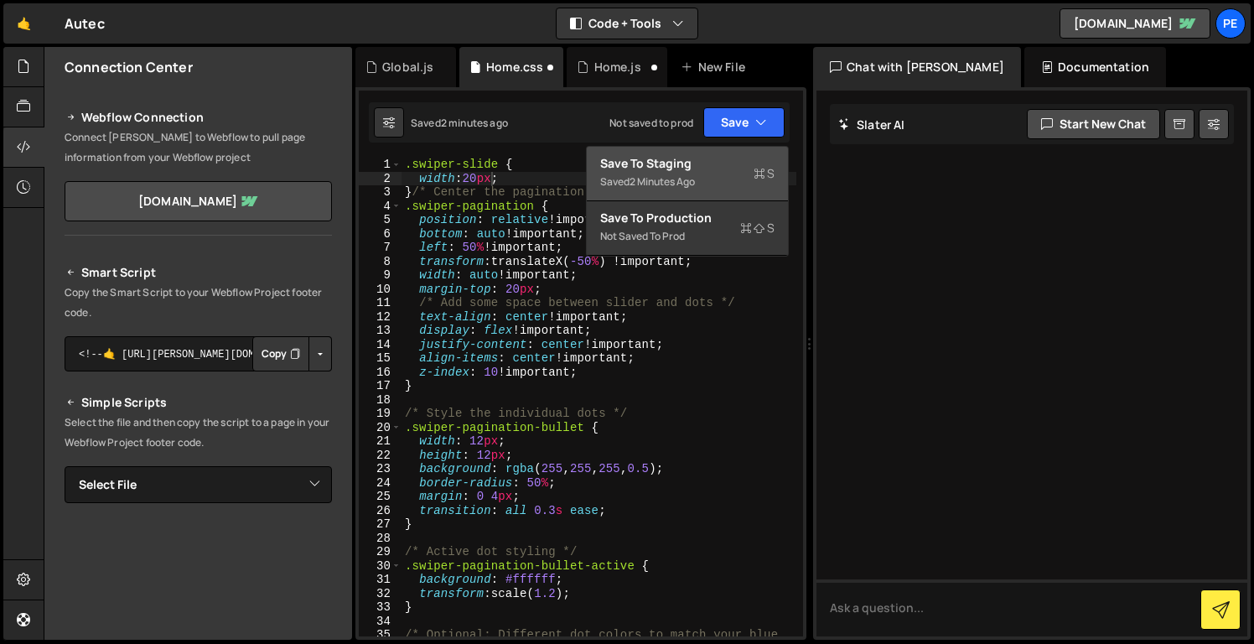
click at [726, 153] on button "Save to Staging S Saved 2 minutes ago" at bounding box center [687, 174] width 201 height 55
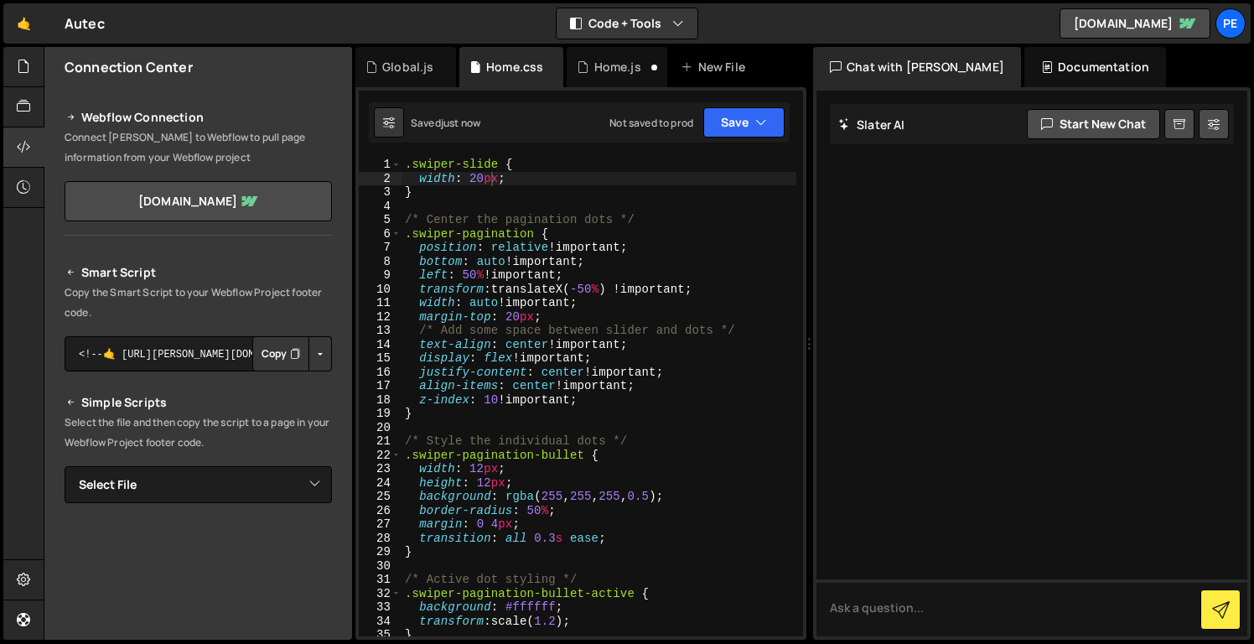
scroll to position [0, 0]
click at [530, 202] on div ".swiper-slide { width : 20 px ; } /* Center the pagination dots */ .swiper-pagi…" at bounding box center [599, 411] width 395 height 506
drag, startPoint x: 508, startPoint y: 192, endPoint x: 395, endPoint y: 162, distance: 117.2
click at [395, 162] on div "1 2 3 4 5 6 7 8 9 10 11 12 13 14 15 16 17 18 19 20 21 22 23 24 25 26 27 28 29 3…" at bounding box center [581, 397] width 444 height 479
type textarea ".swiper-slide { width: 20px;"
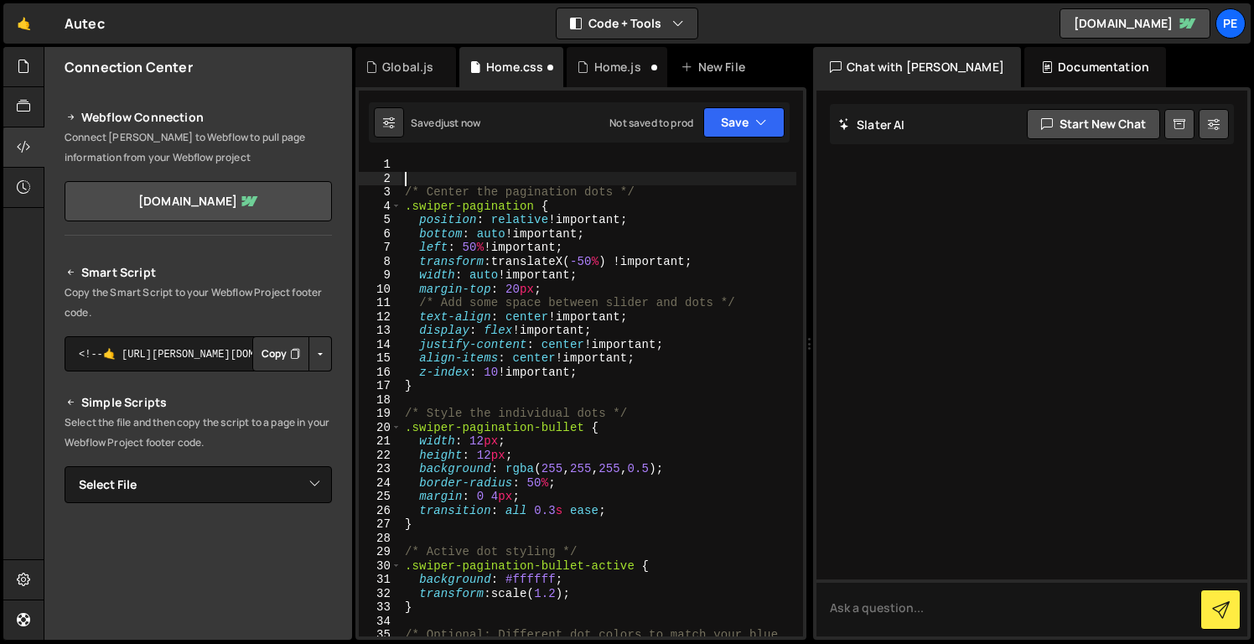
type textarea "/* Center the pagination dots */"
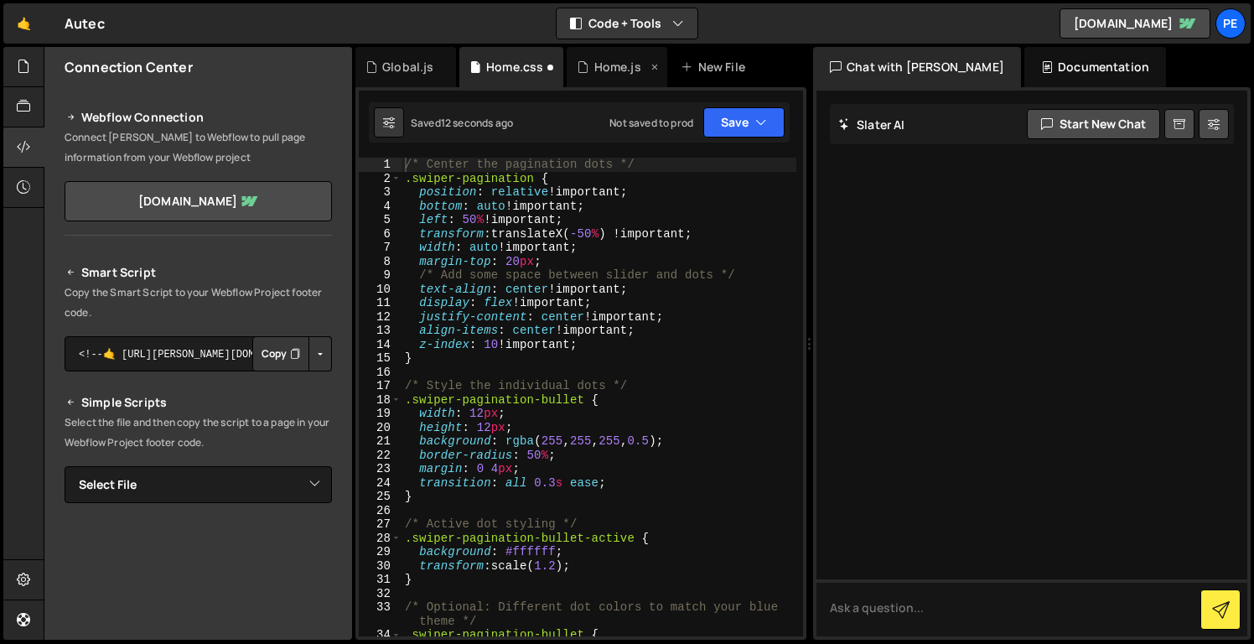
click at [610, 67] on div "Home.js" at bounding box center [617, 67] width 47 height 17
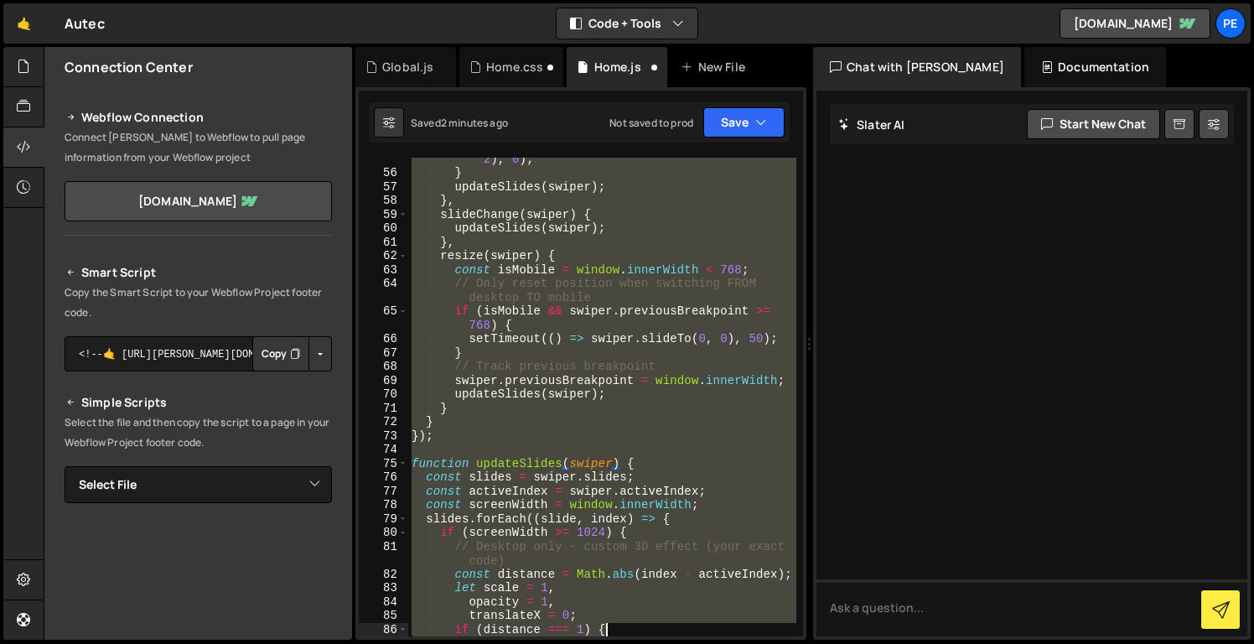
scroll to position [1223, 0]
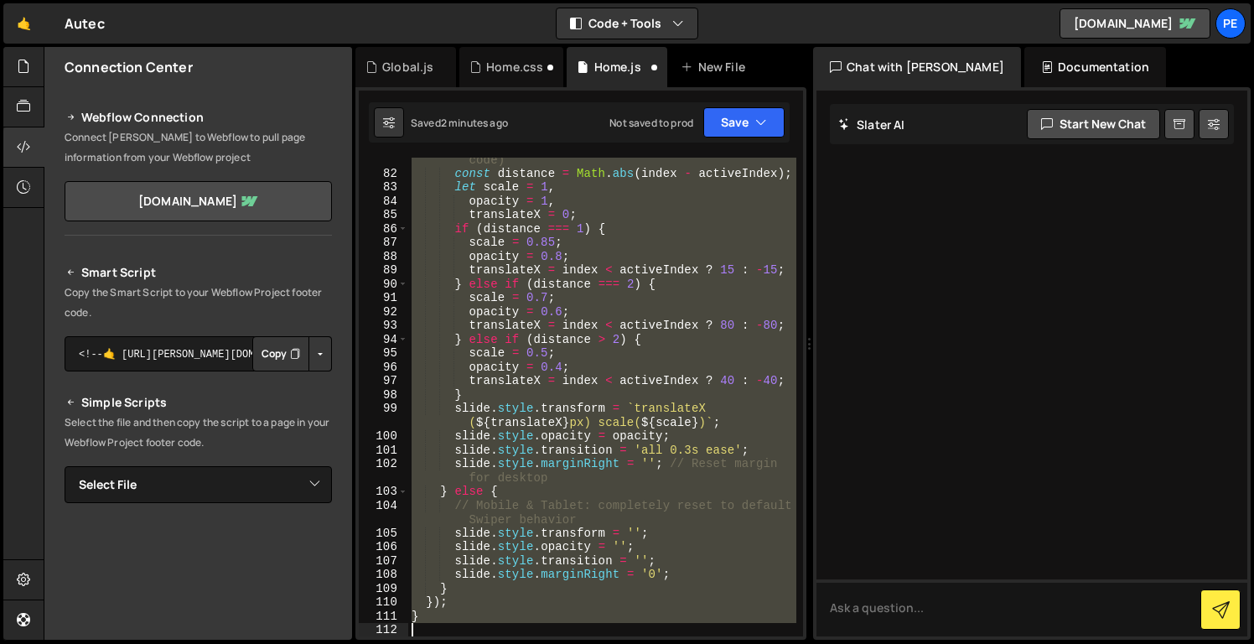
drag, startPoint x: 413, startPoint y: 167, endPoint x: 601, endPoint y: 623, distance: 493.6
click at [601, 623] on div "// Desktop only - custom 3D effect (your exact code) const distance = Math . ab…" at bounding box center [602, 398] width 388 height 521
click at [485, 400] on div "// Desktop only - custom 3D effect (your exact code) const distance = Math . ab…" at bounding box center [602, 397] width 388 height 479
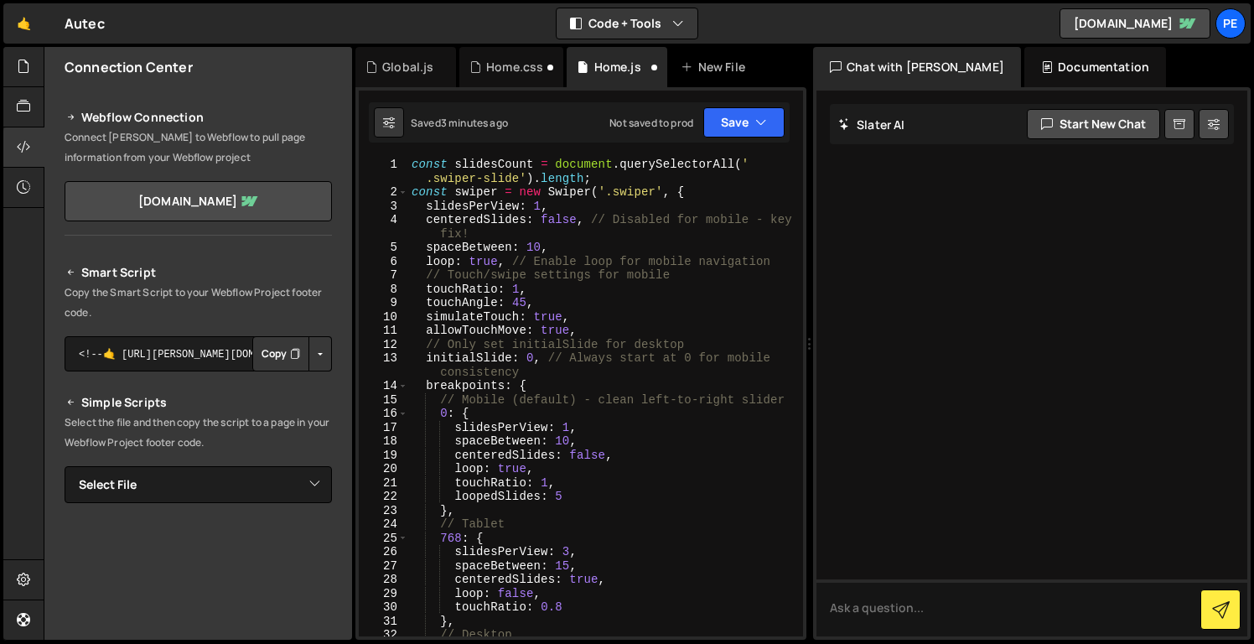
click at [541, 207] on div "const slidesCount = document . querySelectorAll ( ' .swiper-slide' ) . length ;…" at bounding box center [602, 418] width 388 height 521
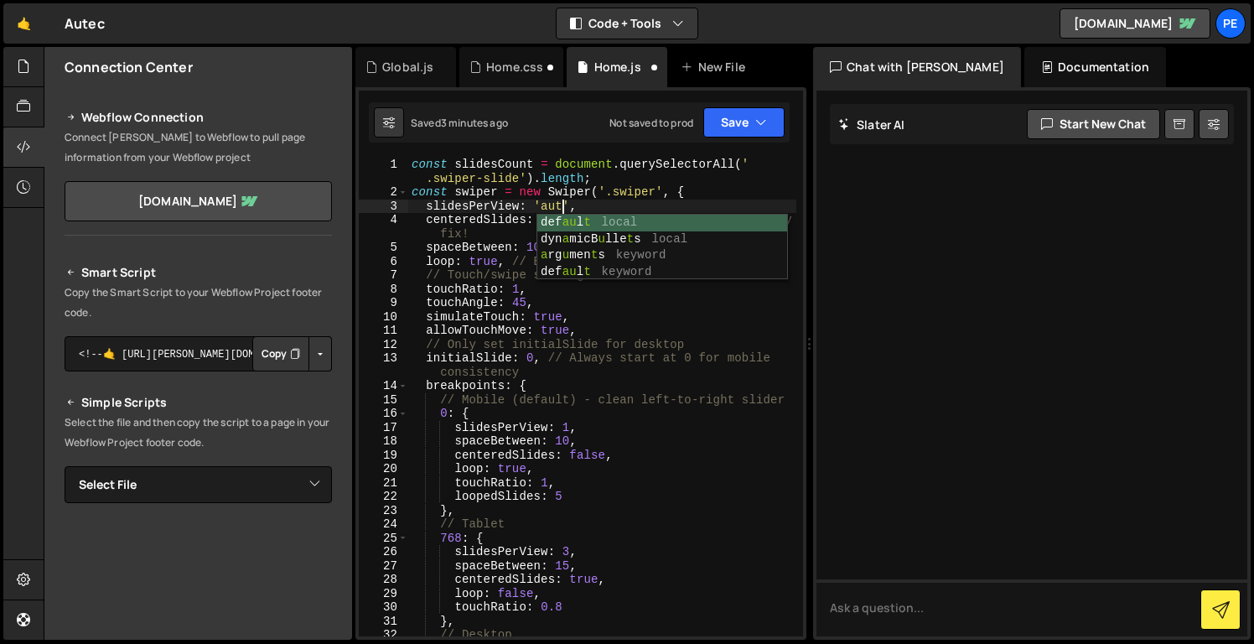
scroll to position [0, 10]
click at [567, 428] on div "const slidesCount = document . querySelectorAll ( ' .swiper-slide' ) . length ;…" at bounding box center [602, 418] width 388 height 521
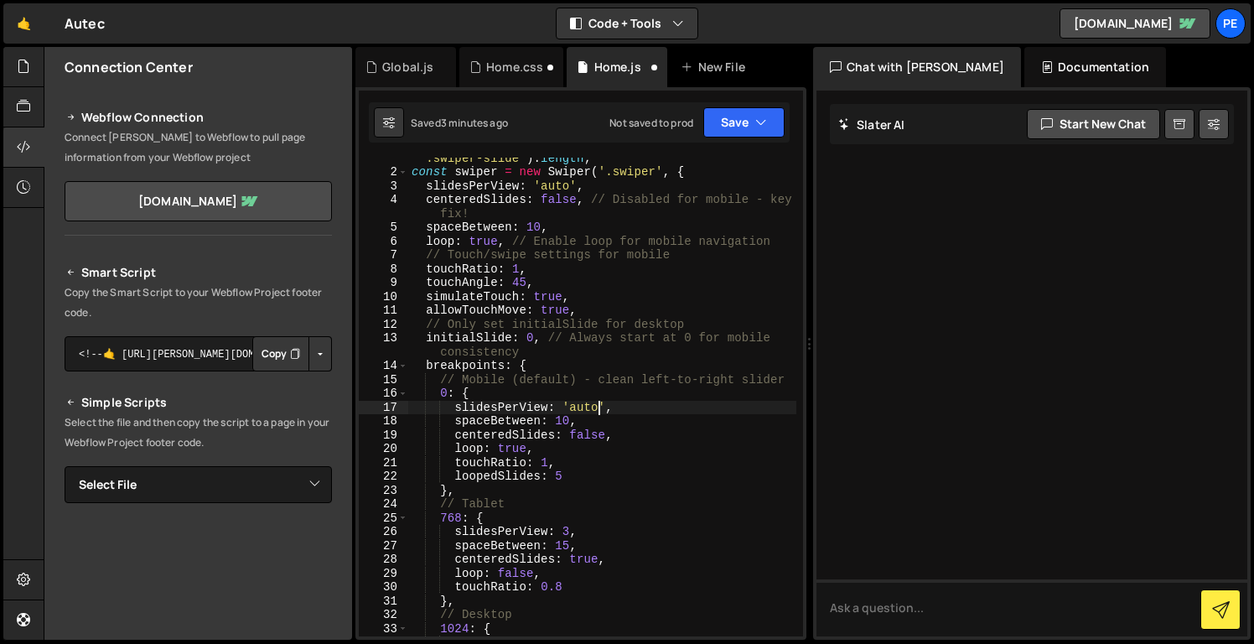
scroll to position [69, 0]
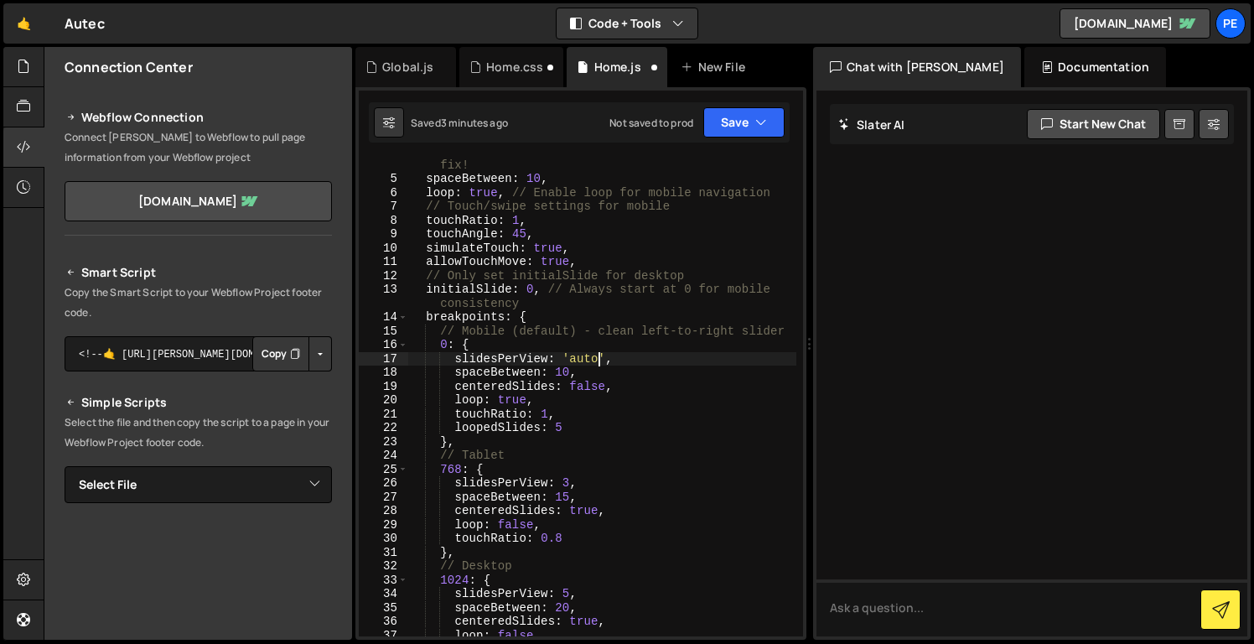
click at [569, 481] on div "centeredSlides : false , // Disabled for mobile - key fix! spaceBetween : 10 , …" at bounding box center [602, 404] width 388 height 521
click at [569, 590] on div "centeredSlides : false , // Disabled for mobile - key fix! spaceBetween : 10 , …" at bounding box center [602, 404] width 388 height 521
click at [726, 583] on div "centeredSlides : false , // Disabled for mobile - key fix! spaceBetween : 10 , …" at bounding box center [602, 404] width 388 height 521
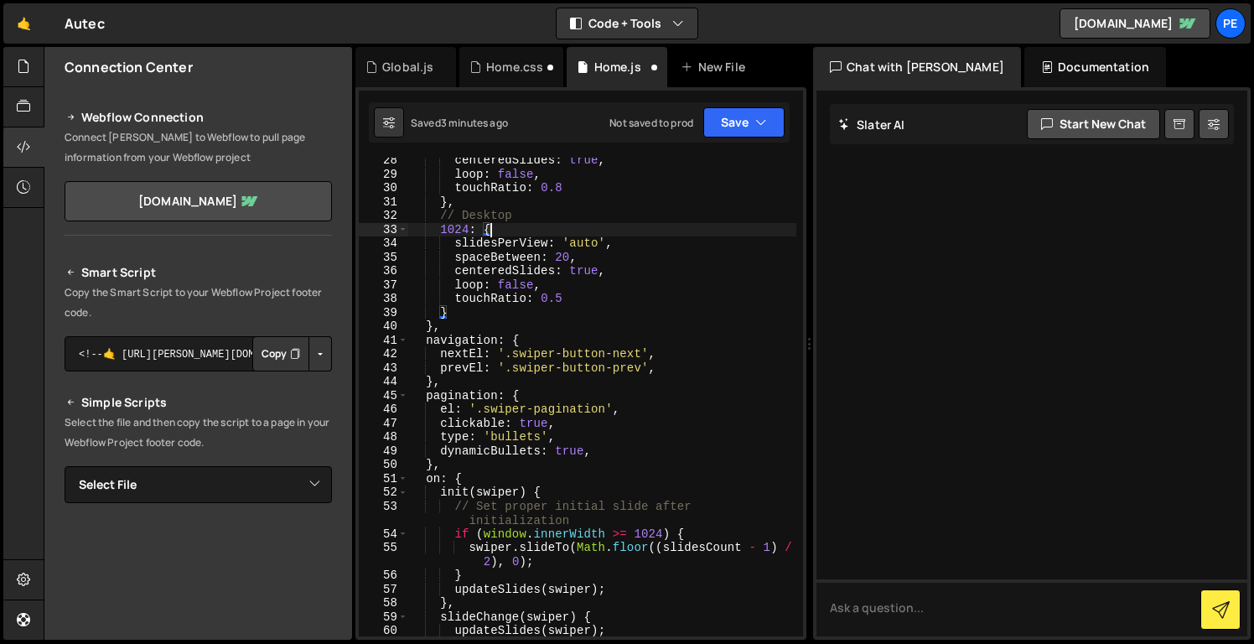
scroll to position [419, 0]
click at [730, 115] on button "Save" at bounding box center [744, 122] width 81 height 30
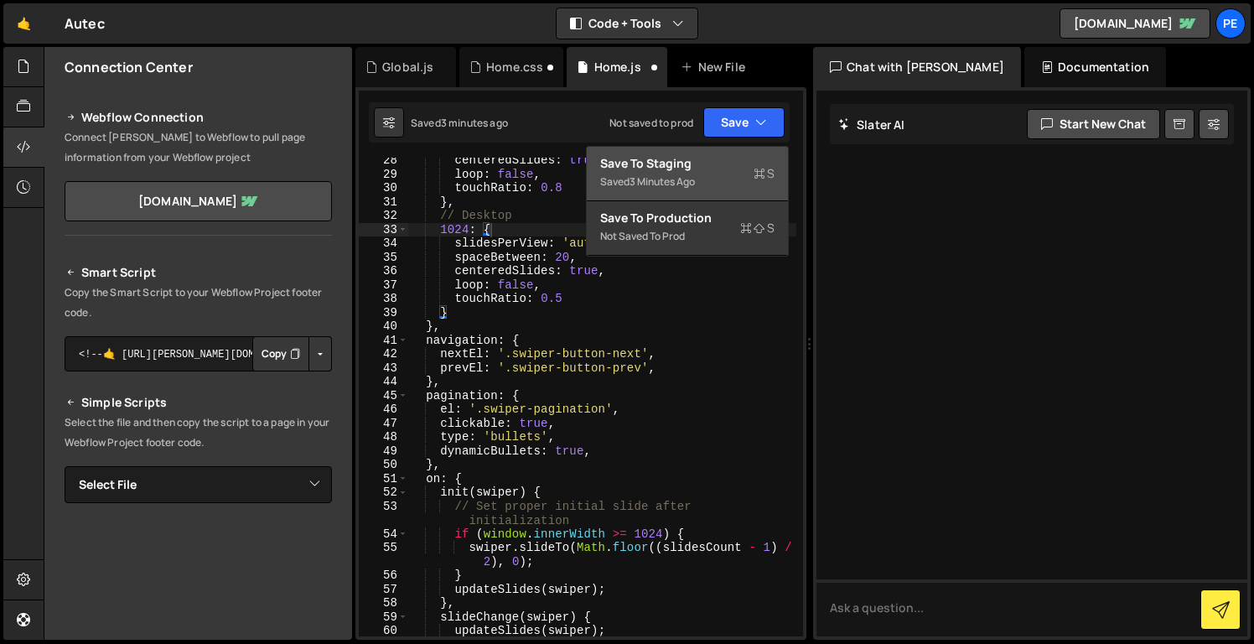
click at [716, 160] on div "Save to Staging S" at bounding box center [687, 163] width 174 height 17
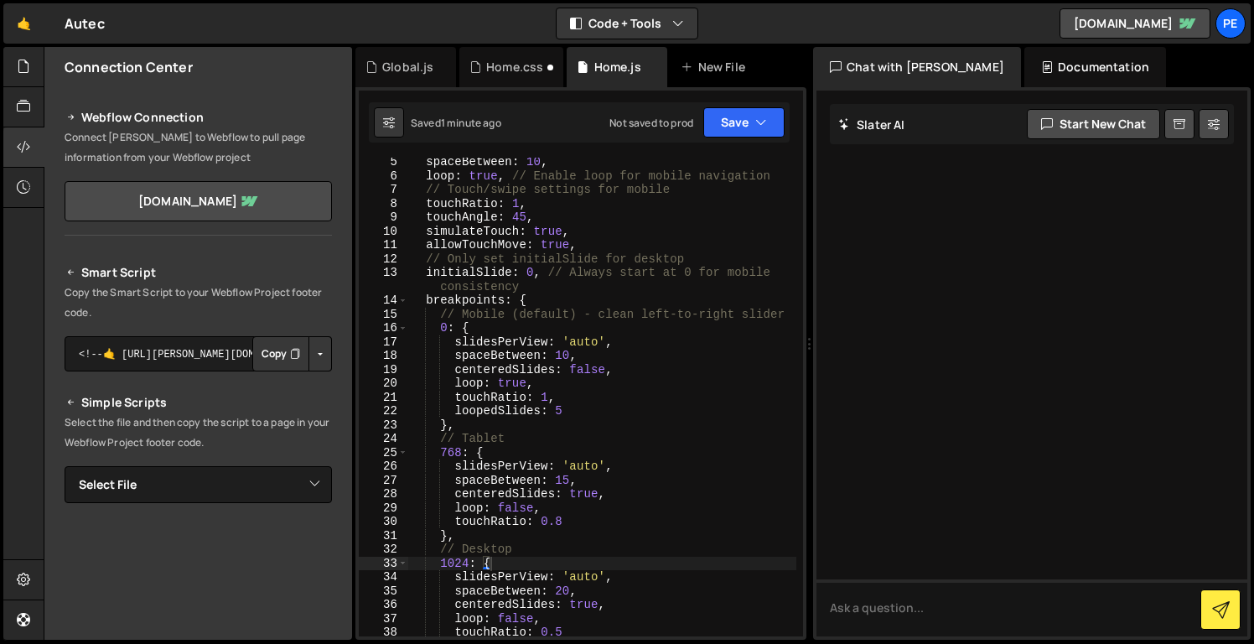
scroll to position [77, 0]
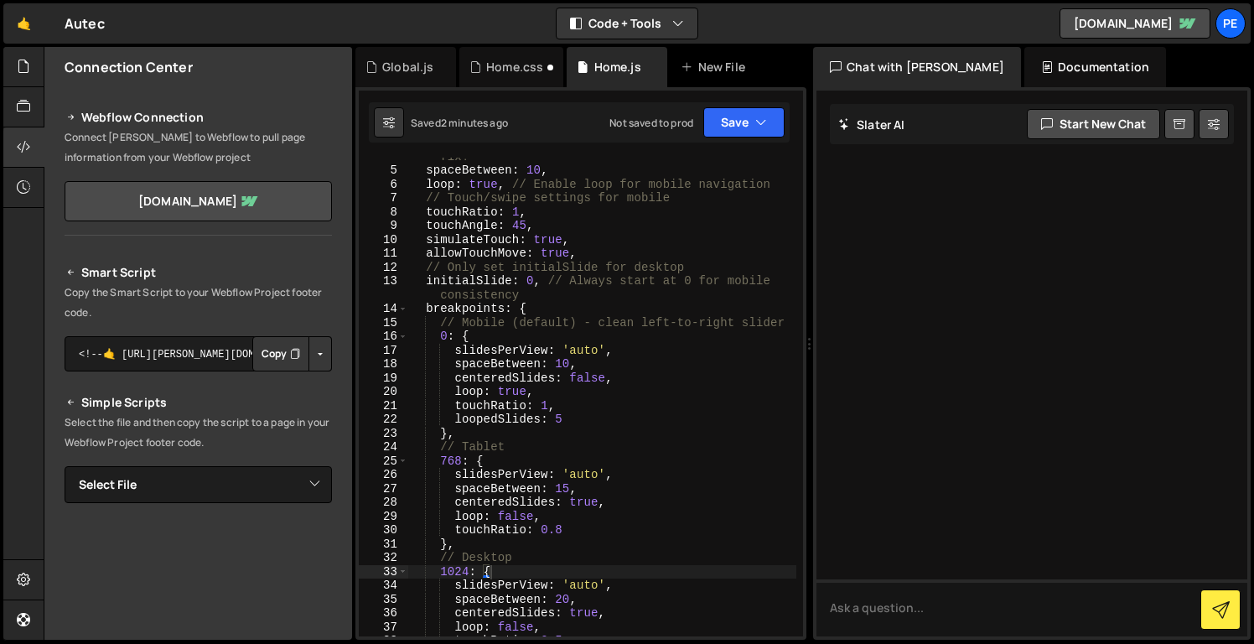
click at [586, 354] on div "centeredSlides : false , // Disabled for mobile - key fix! spaceBetween : 10 , …" at bounding box center [602, 396] width 388 height 521
click at [605, 475] on div "centeredSlides : false , // Disabled for mobile - key fix! spaceBetween : 10 , …" at bounding box center [602, 396] width 388 height 521
click at [603, 589] on div "centeredSlides : false , // Disabled for mobile - key fix! spaceBetween : 10 , …" at bounding box center [602, 396] width 388 height 521
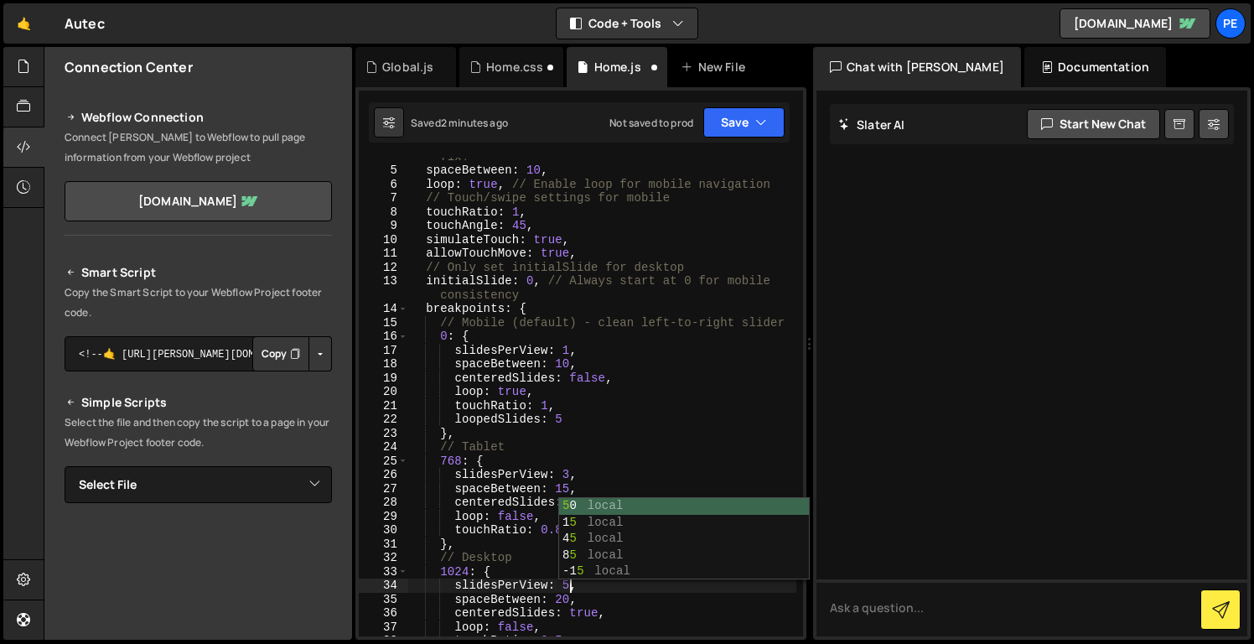
click at [635, 465] on div "centeredSlides : false , // Disabled for mobile - key fix! spaceBetween : 10 , …" at bounding box center [602, 396] width 388 height 521
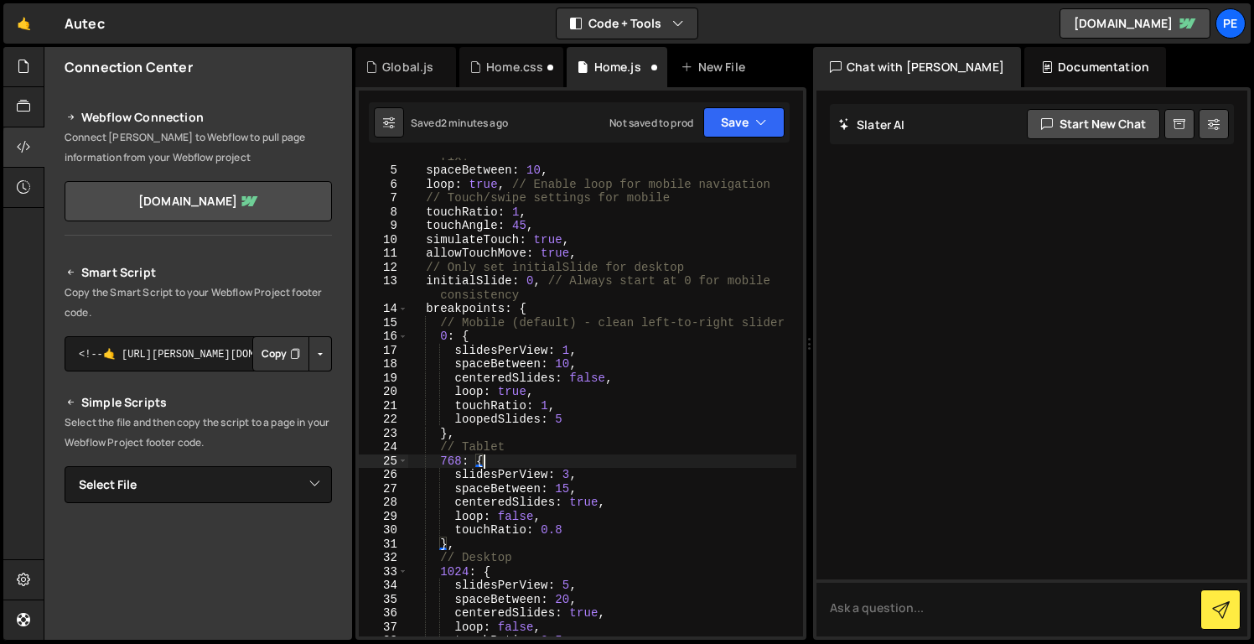
scroll to position [0, 0]
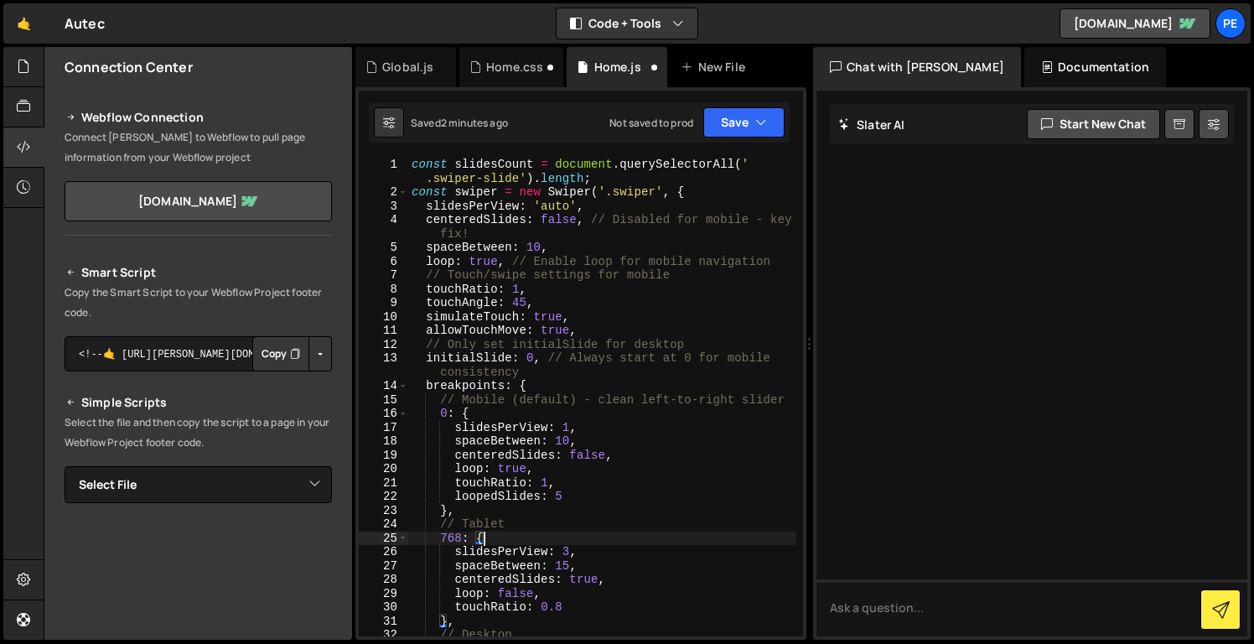
click at [576, 210] on div "const slidesCount = document . querySelectorAll ( ' .swiper-slide' ) . length ;…" at bounding box center [602, 418] width 388 height 521
click at [741, 129] on button "Save" at bounding box center [744, 122] width 81 height 30
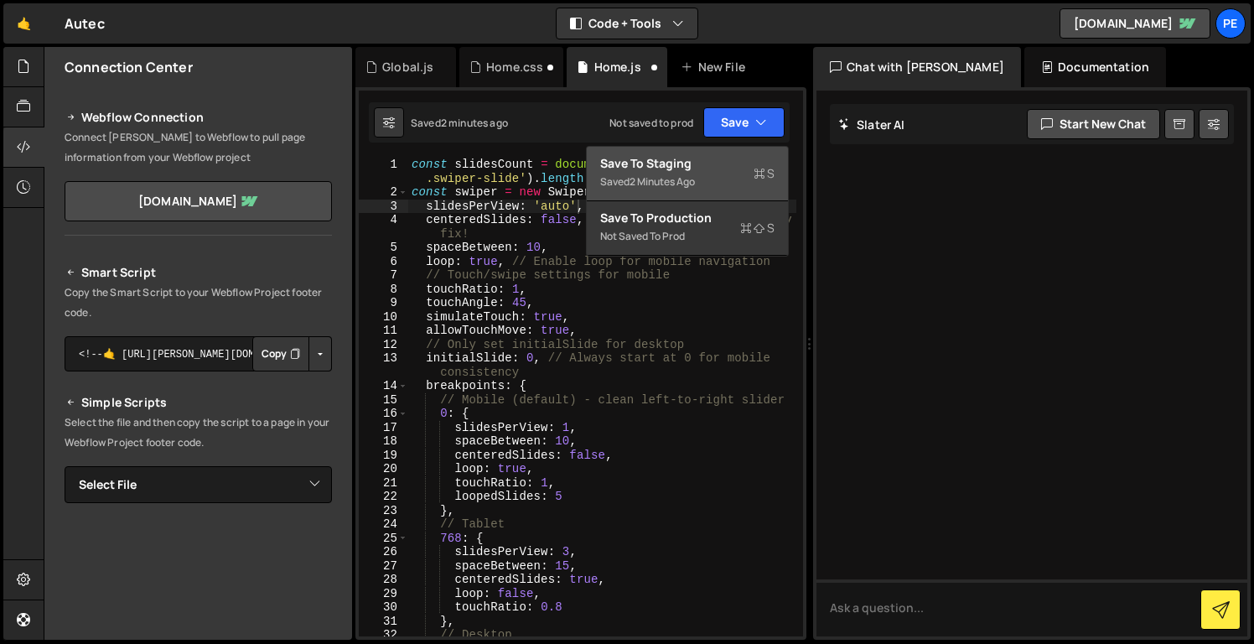
click at [741, 169] on div "Save to Staging S" at bounding box center [687, 163] width 174 height 17
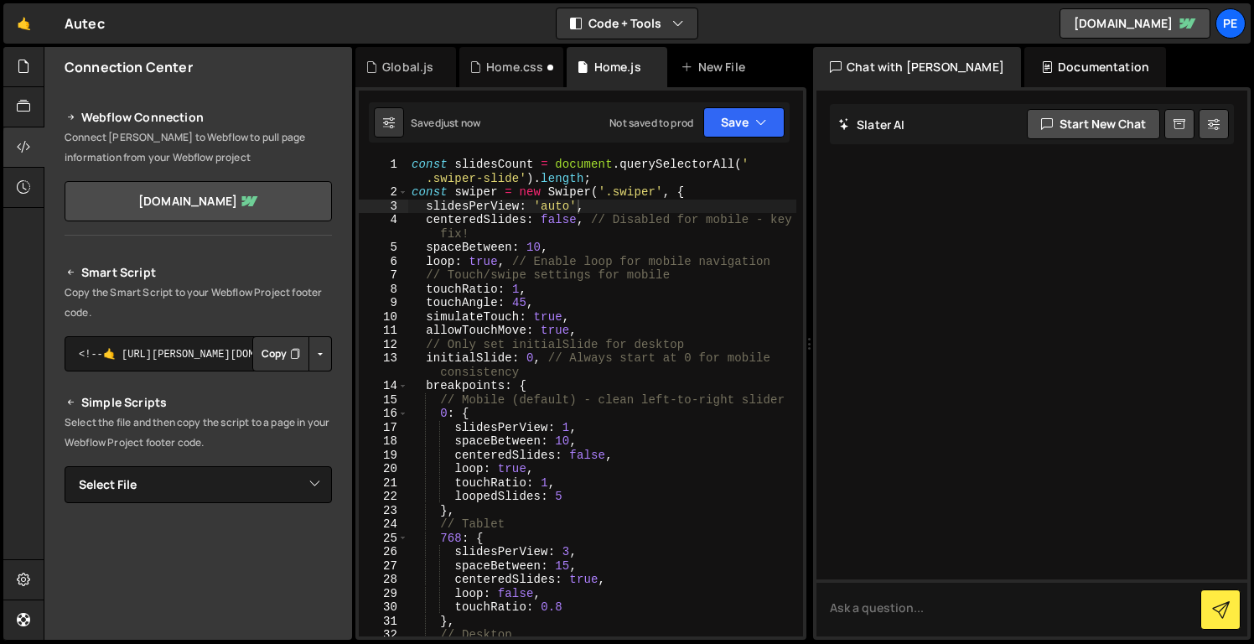
click at [577, 210] on div "const slidesCount = document . querySelectorAll ( ' .swiper-slide' ) . length ;…" at bounding box center [602, 418] width 388 height 521
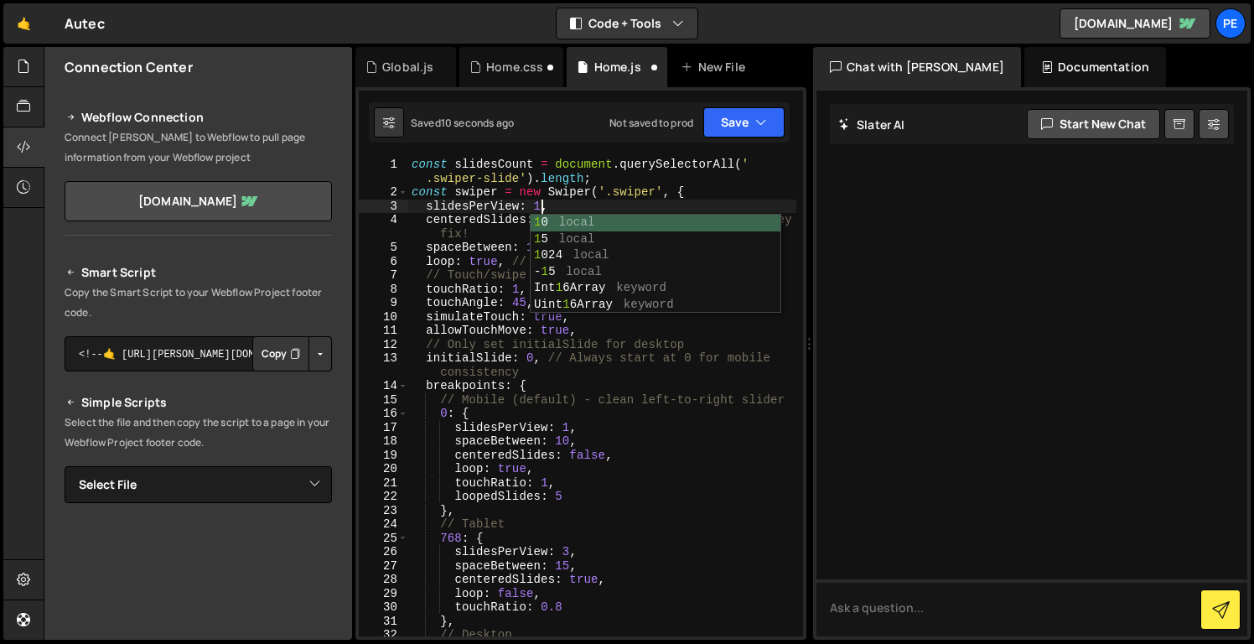
scroll to position [0, 8]
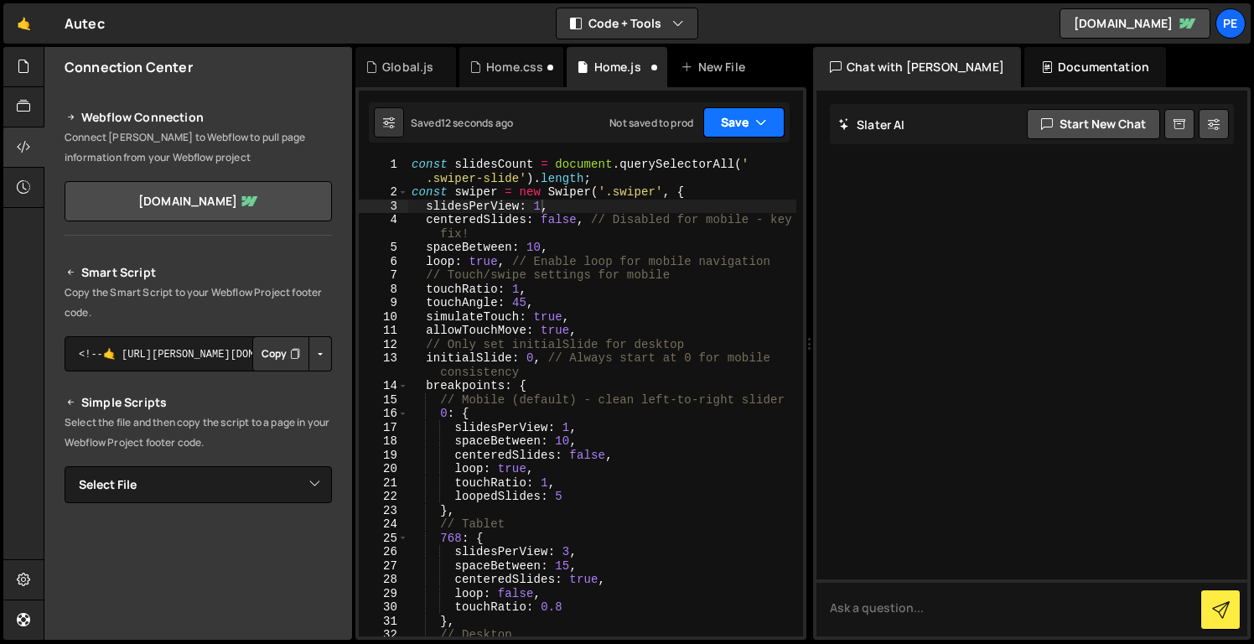
click at [723, 128] on button "Save" at bounding box center [744, 122] width 81 height 30
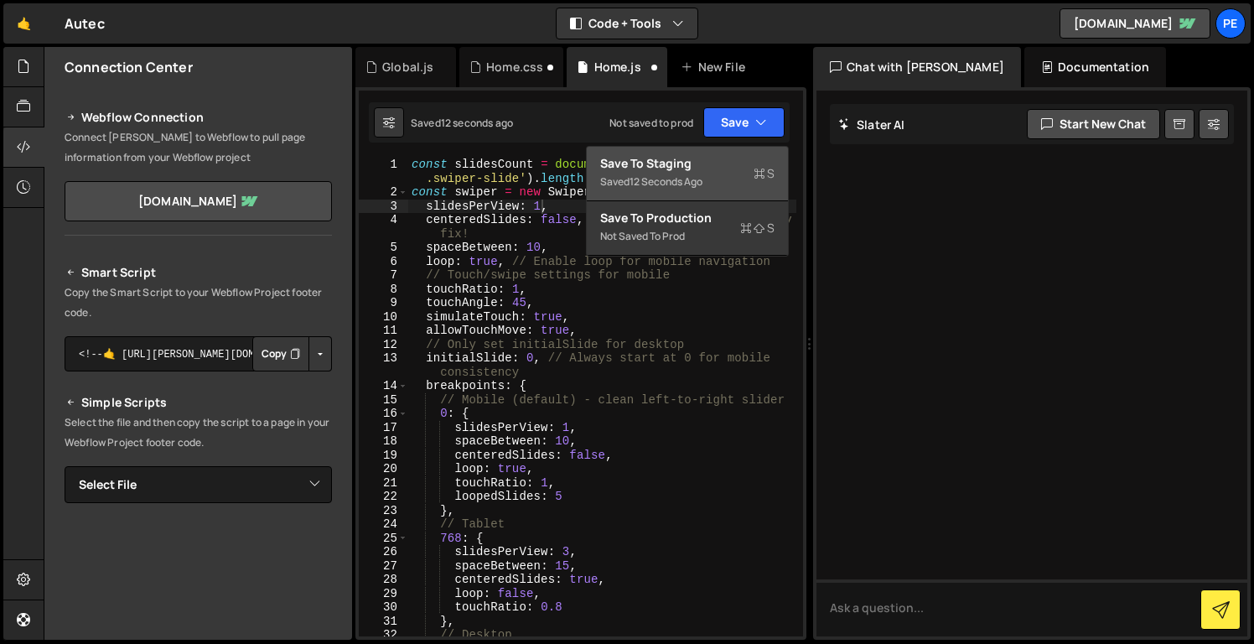
click at [703, 197] on button "Save to Staging S Saved 12 seconds ago" at bounding box center [687, 174] width 201 height 55
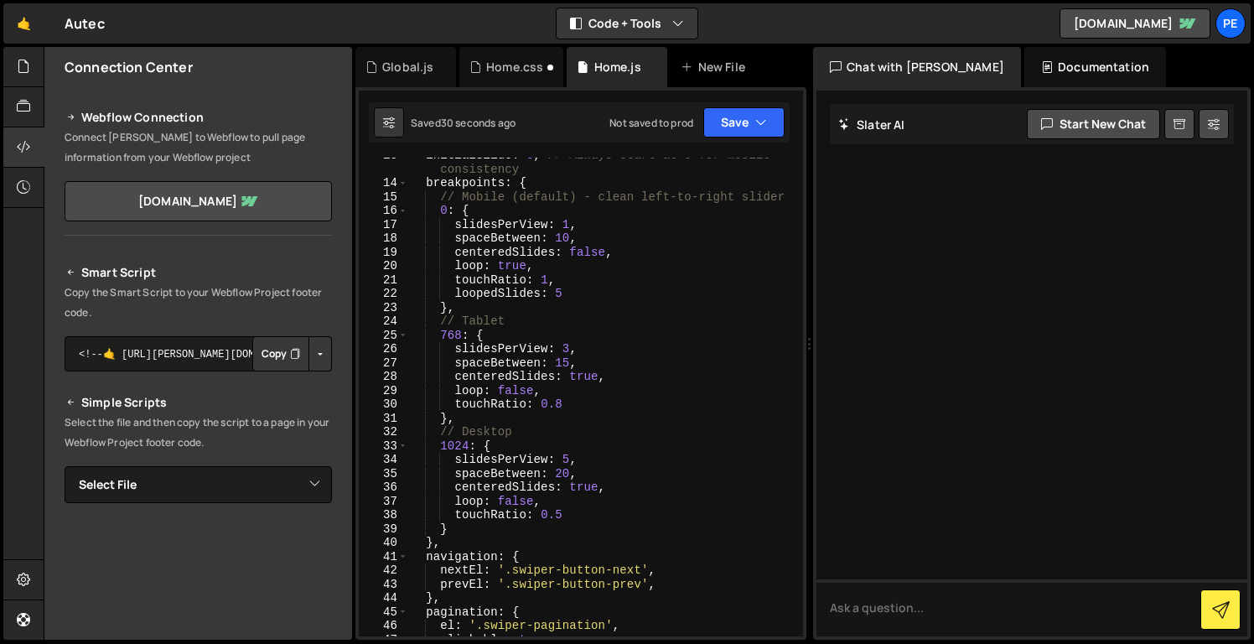
scroll to position [198, 0]
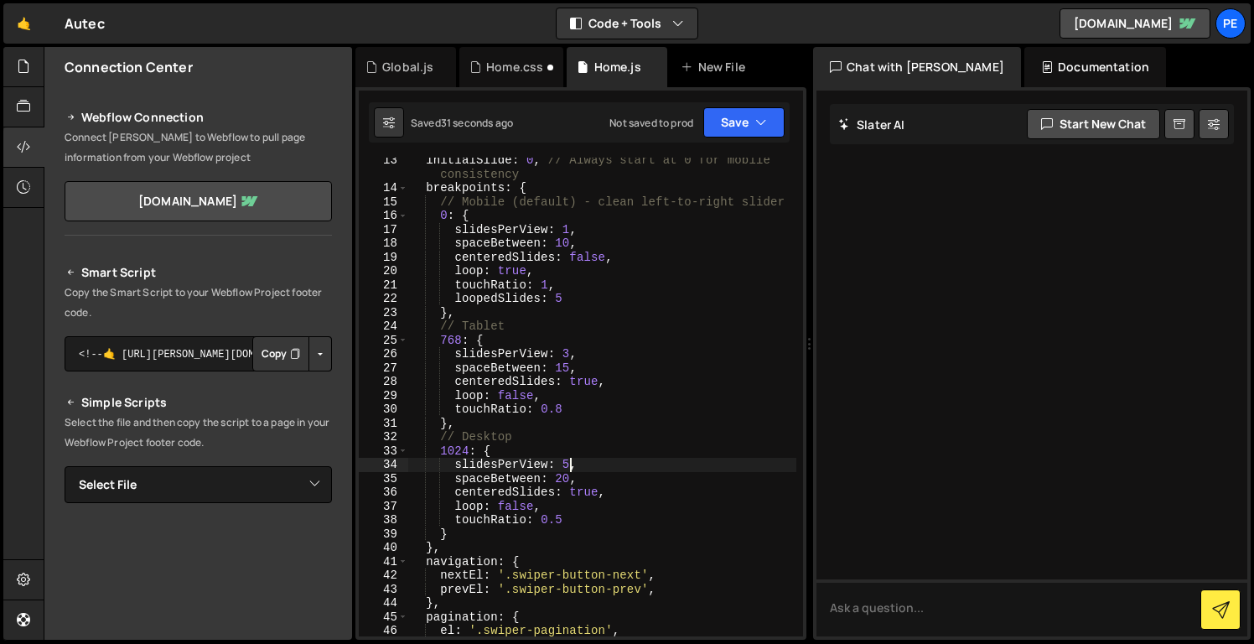
click at [569, 461] on div "initialSlide : 0 , // Always start at 0 for mobile consistency breakpoints : { …" at bounding box center [602, 413] width 388 height 521
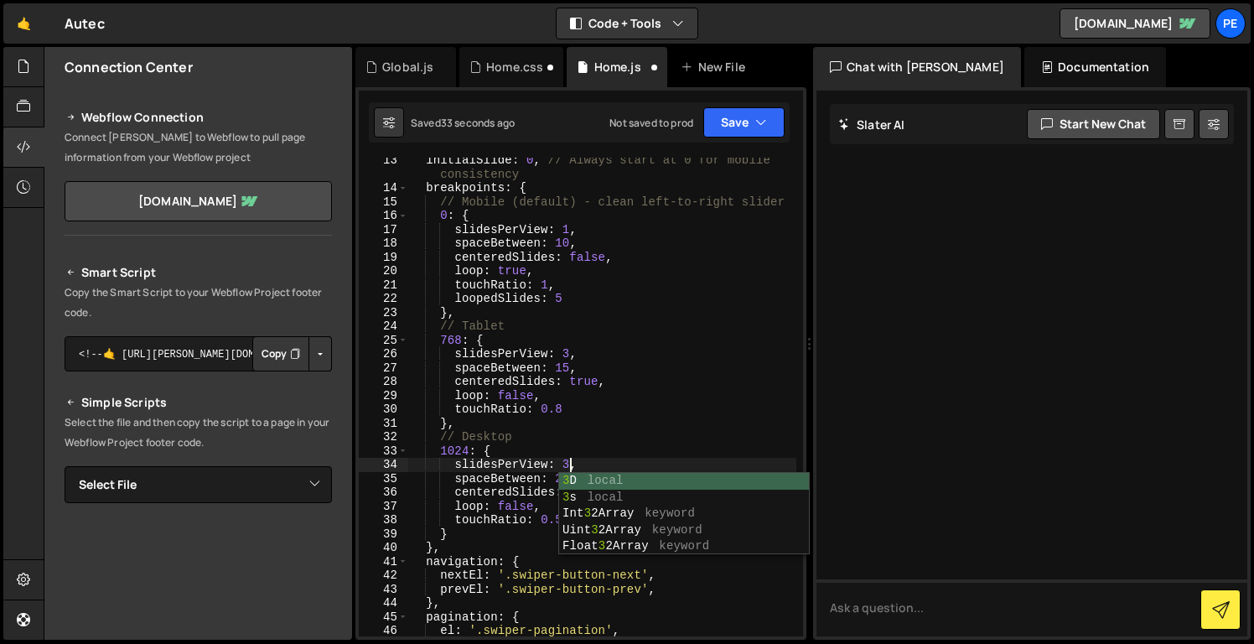
click at [620, 415] on div "initialSlide : 0 , // Always start at 0 for mobile consistency breakpoints : { …" at bounding box center [602, 413] width 388 height 521
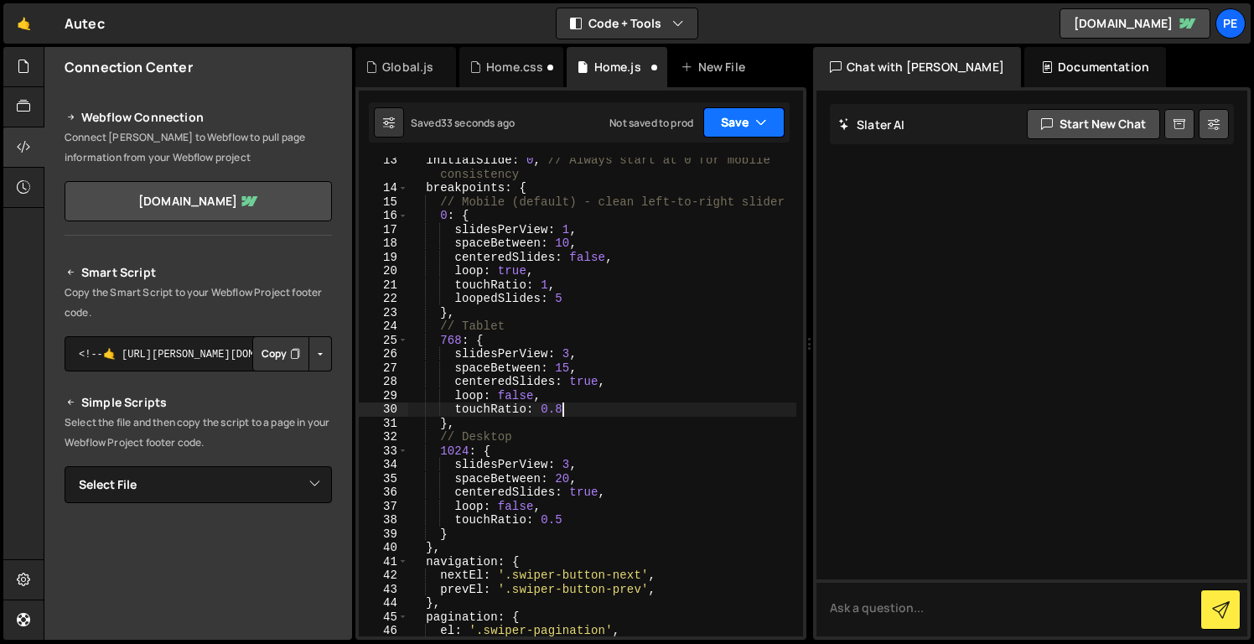
click at [739, 130] on button "Save" at bounding box center [744, 122] width 81 height 30
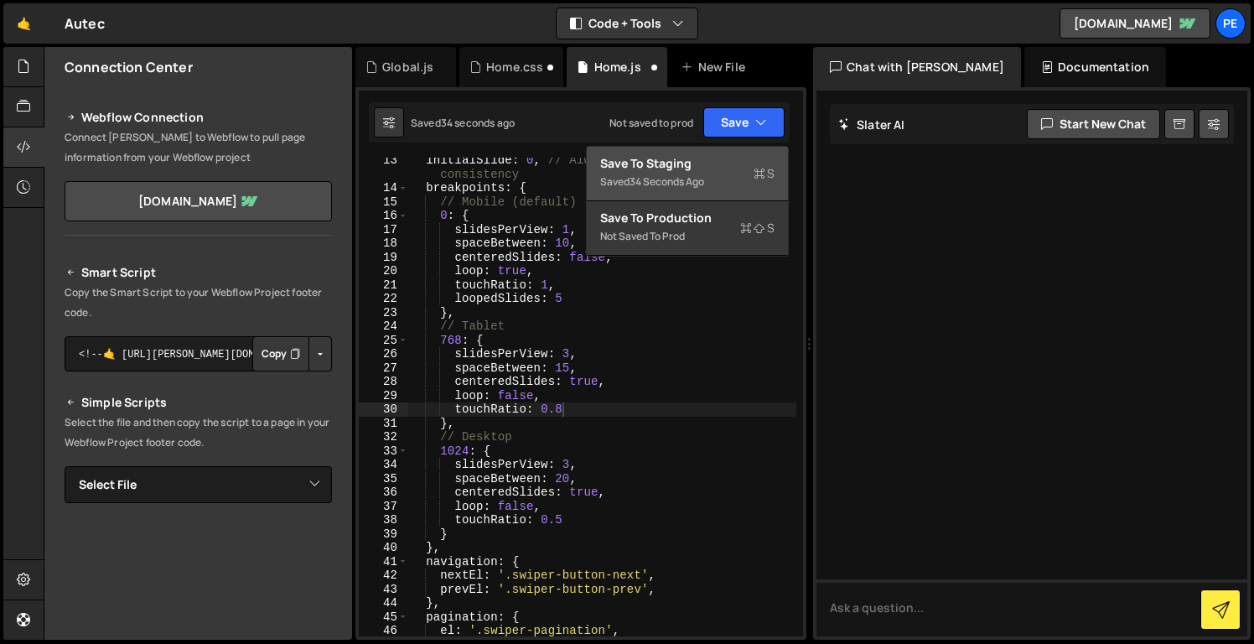
click at [760, 184] on div "Saved 34 seconds ago" at bounding box center [687, 182] width 174 height 20
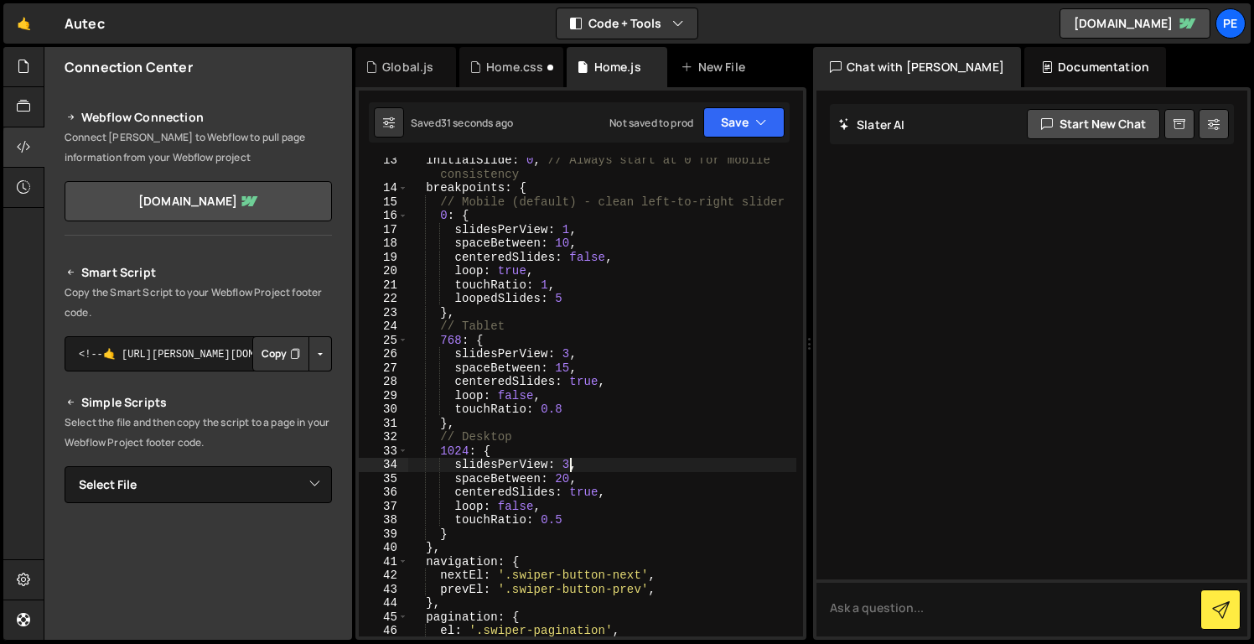
click at [569, 466] on div "initialSlide : 0 , // Always start at 0 for mobile consistency breakpoints : { …" at bounding box center [602, 413] width 388 height 521
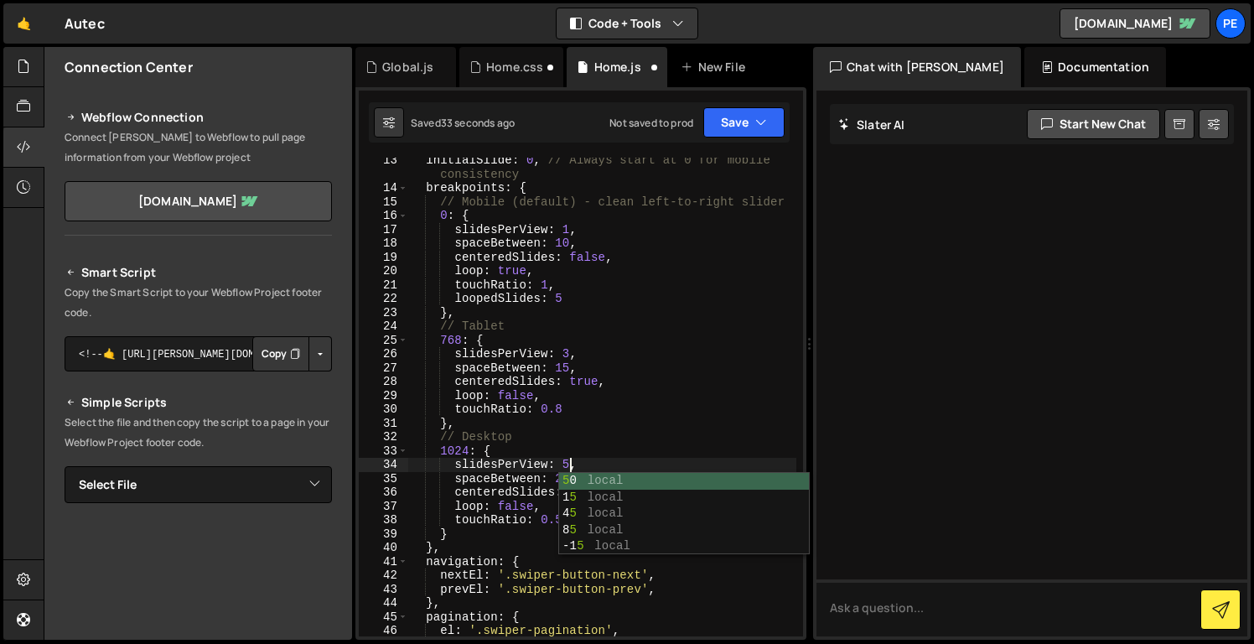
click at [642, 440] on div "initialSlide : 0 , // Always start at 0 for mobile consistency breakpoints : { …" at bounding box center [602, 413] width 388 height 521
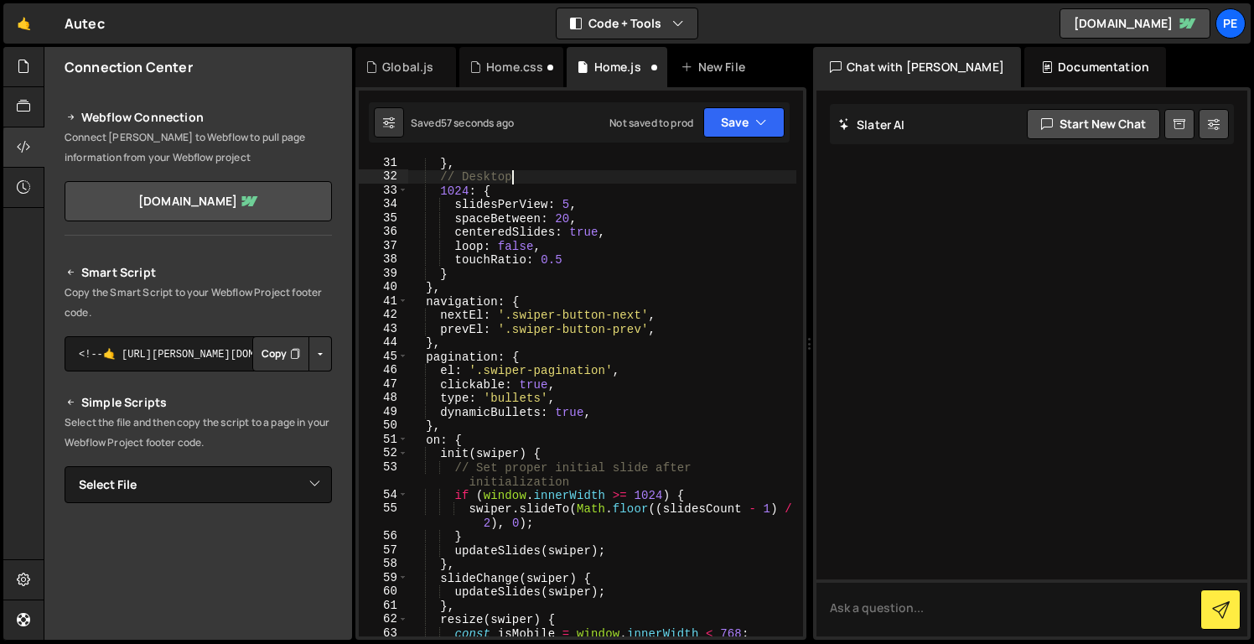
scroll to position [458, 0]
click at [662, 493] on div "} , // Desktop 1024 : { slidesPerView : 5 , spaceBetween : 20 , centeredSlides …" at bounding box center [602, 416] width 388 height 521
click at [639, 493] on div "} , // Desktop 1024 : { slidesPerView : 5 , spaceBetween : 20 , centeredSlides …" at bounding box center [602, 416] width 388 height 521
click at [657, 493] on div "} , // Desktop 1024 : { slidesPerView : 5 , spaceBetween : 20 , centeredSlides …" at bounding box center [602, 416] width 388 height 521
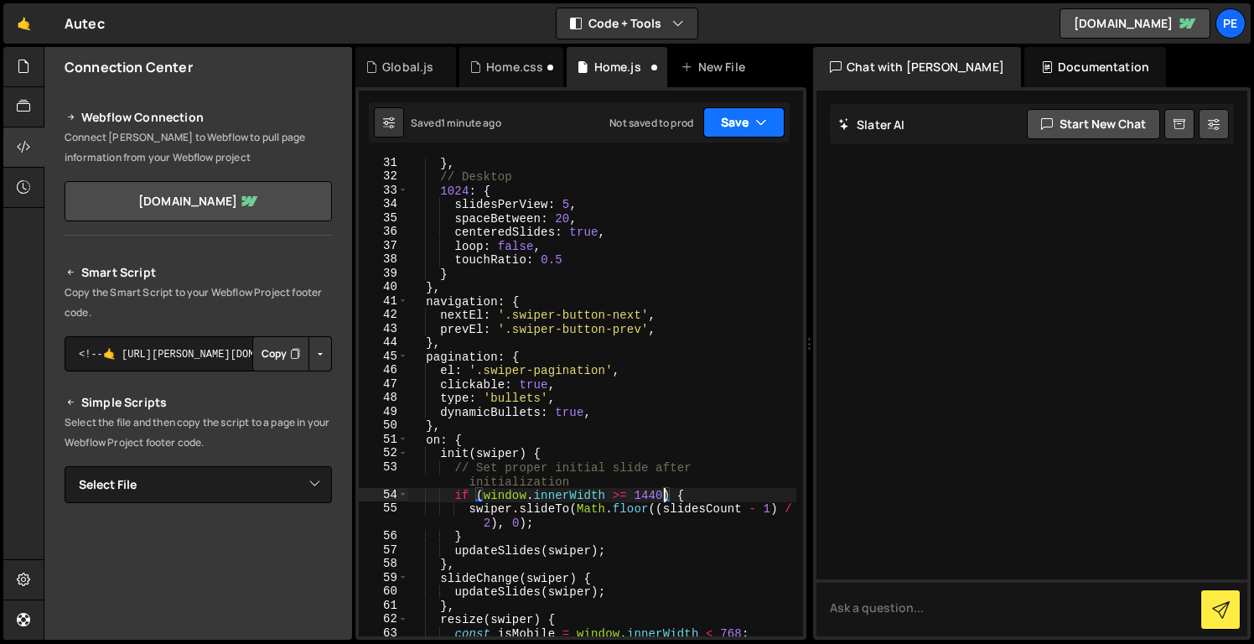
click at [740, 122] on button "Save" at bounding box center [744, 122] width 81 height 30
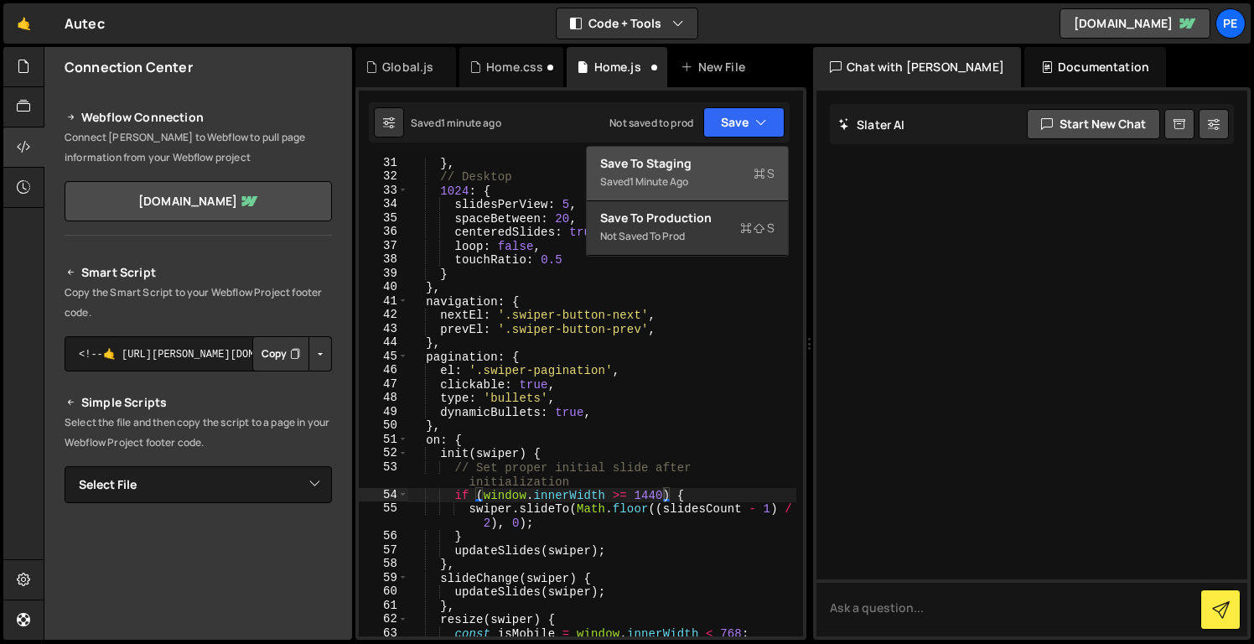
click at [740, 153] on button "Save to Staging S Saved 1 minute ago" at bounding box center [687, 174] width 201 height 55
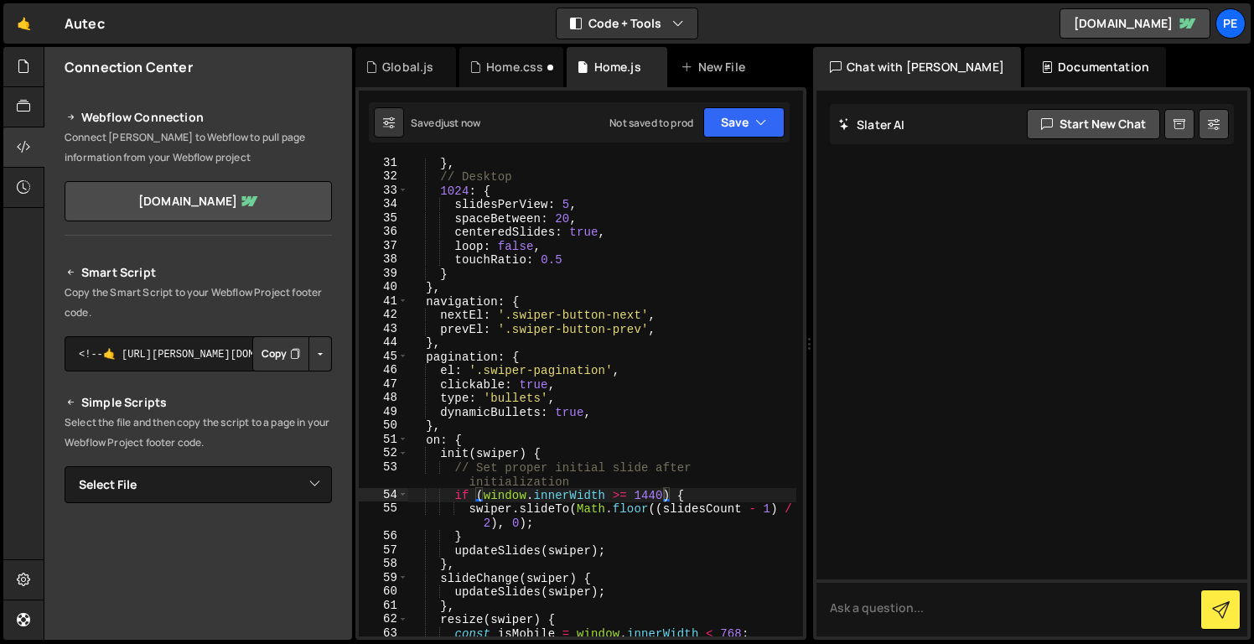
click at [652, 497] on div "} , // Desktop 1024 : { slidesPerView : 5 , spaceBetween : 20 , centeredSlides …" at bounding box center [602, 416] width 388 height 521
click at [642, 500] on div "} , // Desktop 1024 : { slidesPerView : 5 , spaceBetween : 20 , centeredSlides …" at bounding box center [602, 416] width 388 height 521
click at [682, 353] on div "} , // Desktop 1024 : { slidesPerView : 5 , spaceBetween : 20 , centeredSlides …" at bounding box center [602, 416] width 388 height 521
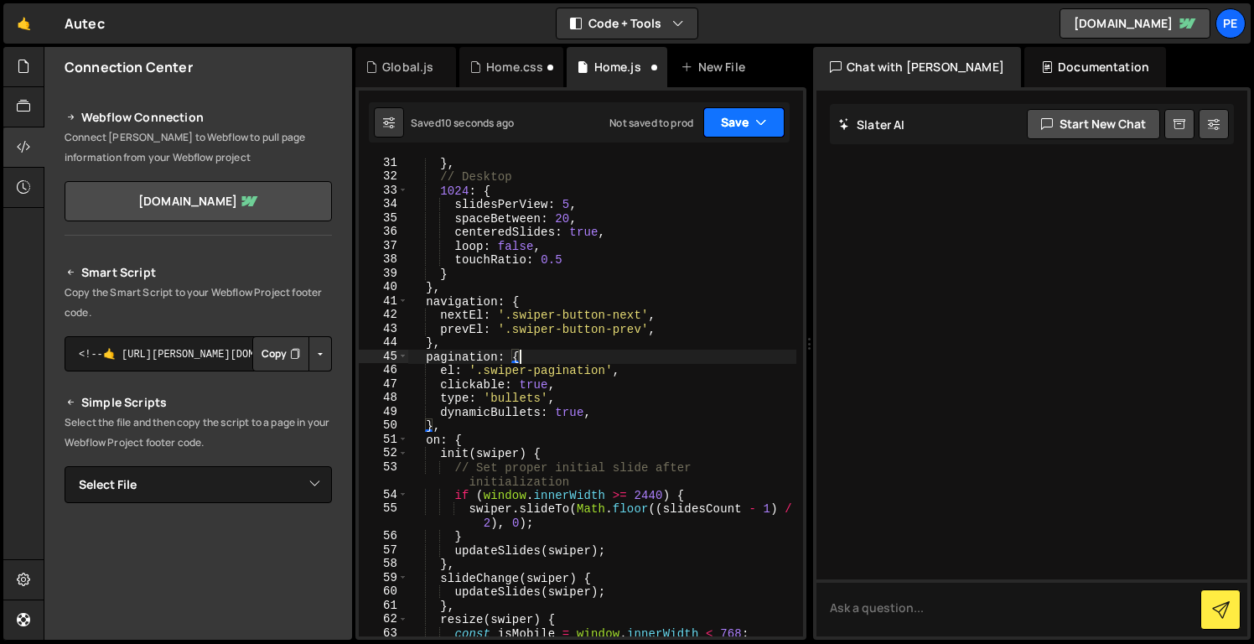
click at [733, 115] on button "Save" at bounding box center [744, 122] width 81 height 30
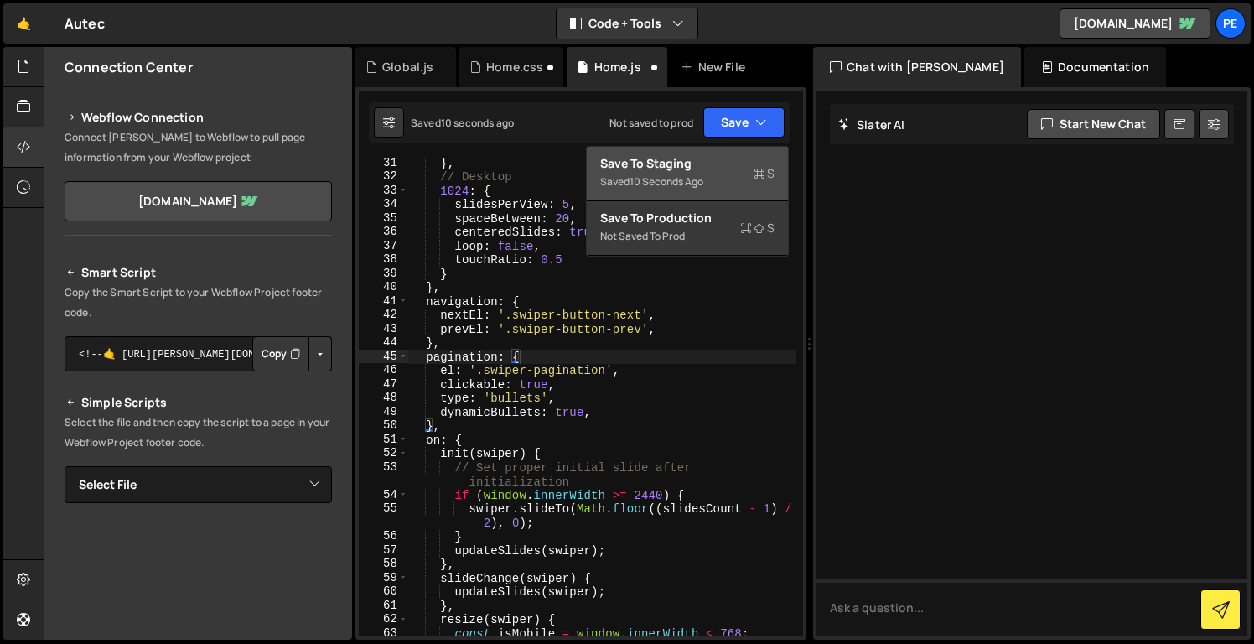
click at [731, 156] on div "Save to Staging S" at bounding box center [687, 163] width 174 height 17
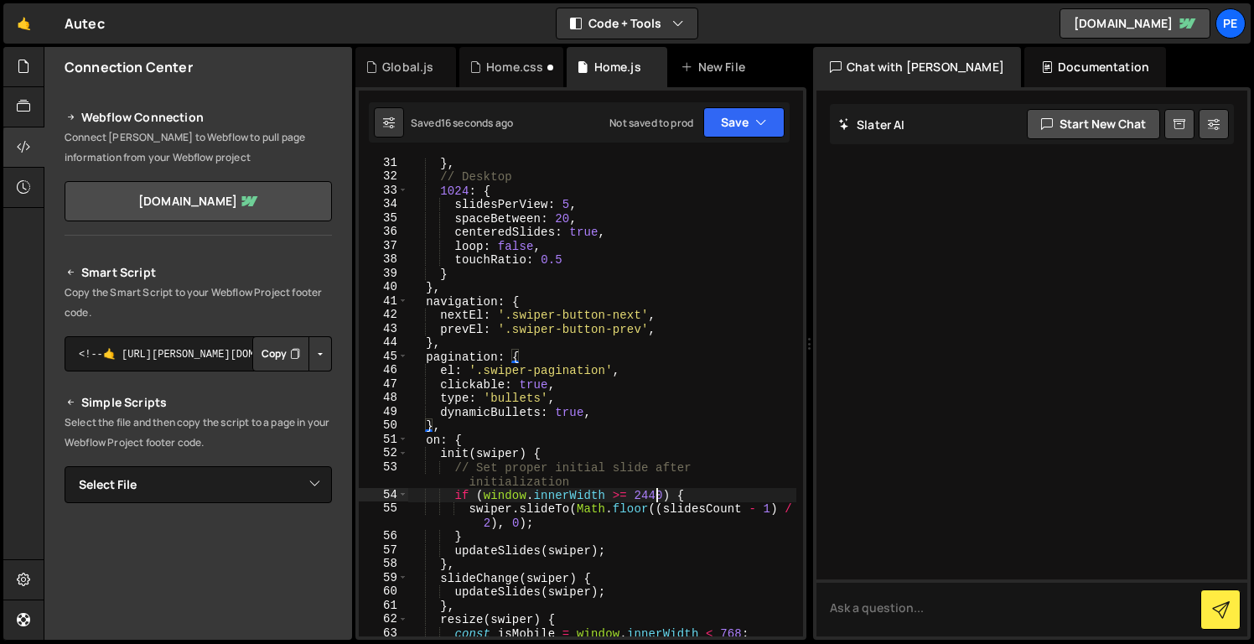
click at [657, 493] on div "} , // Desktop 1024 : { slidesPerView : 5 , spaceBetween : 20 , centeredSlides …" at bounding box center [602, 416] width 388 height 521
click at [675, 538] on div "} , // Desktop 1024 : { slidesPerView : 5 , spaceBetween : 20 , centeredSlides …" at bounding box center [602, 416] width 388 height 521
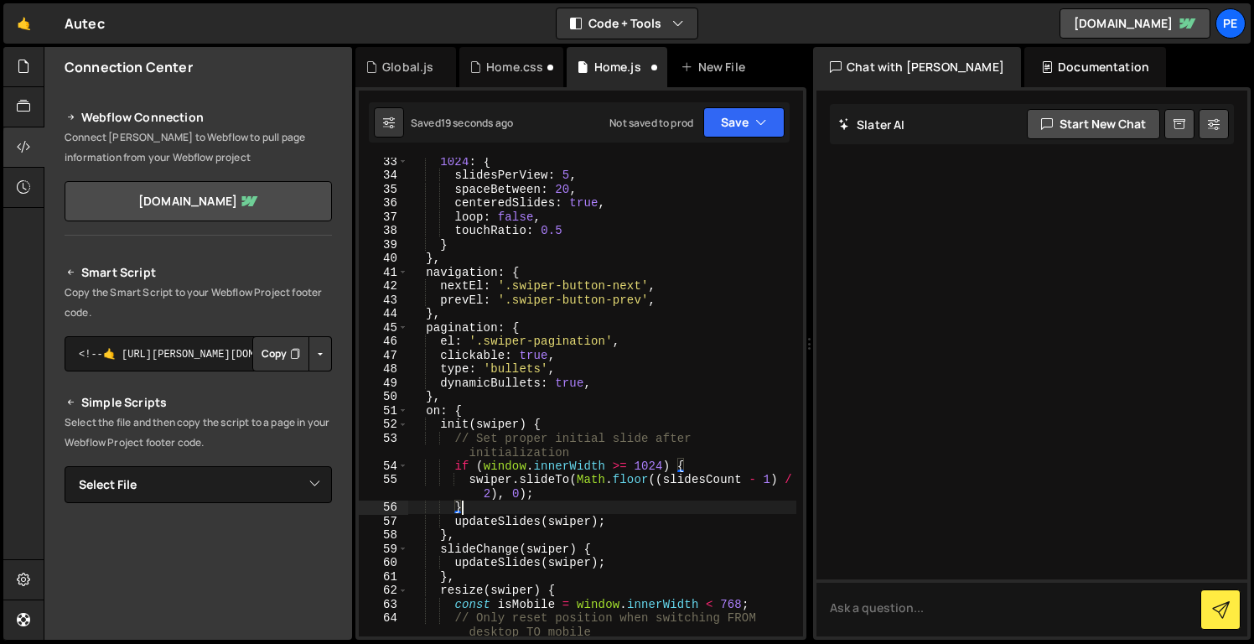
scroll to position [489, 0]
type textarea "}"
click at [727, 117] on button "Save" at bounding box center [744, 122] width 81 height 30
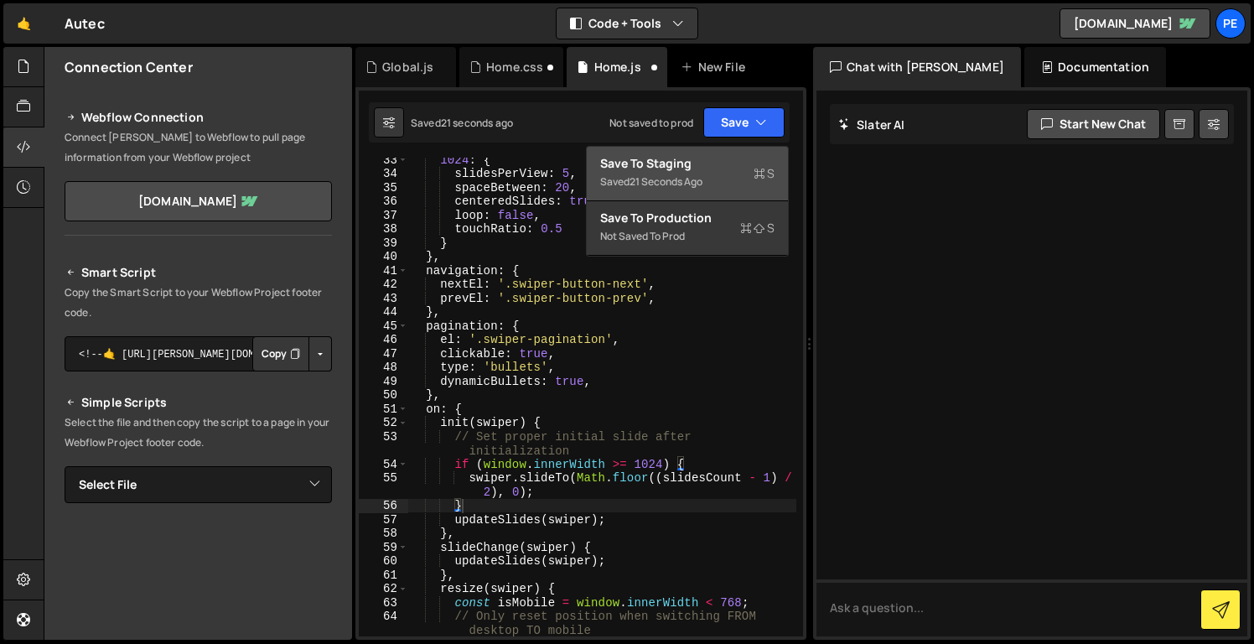
click at [731, 157] on div "Save to Staging S" at bounding box center [687, 163] width 174 height 17
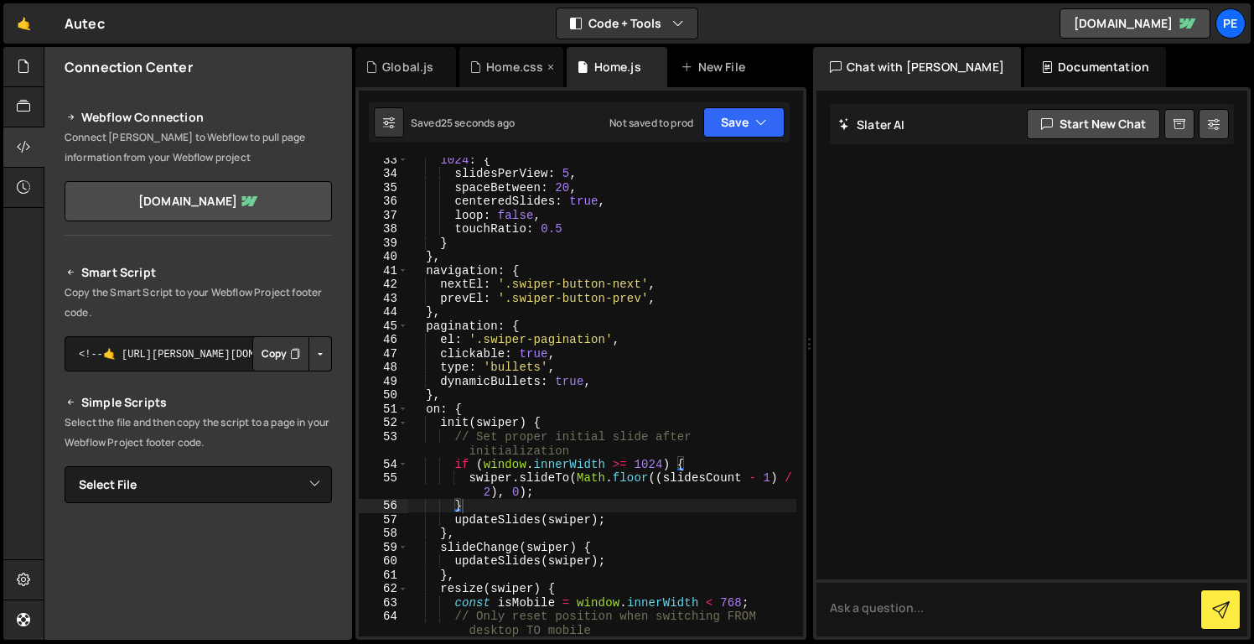
click at [498, 68] on div "Home.css" at bounding box center [514, 67] width 57 height 17
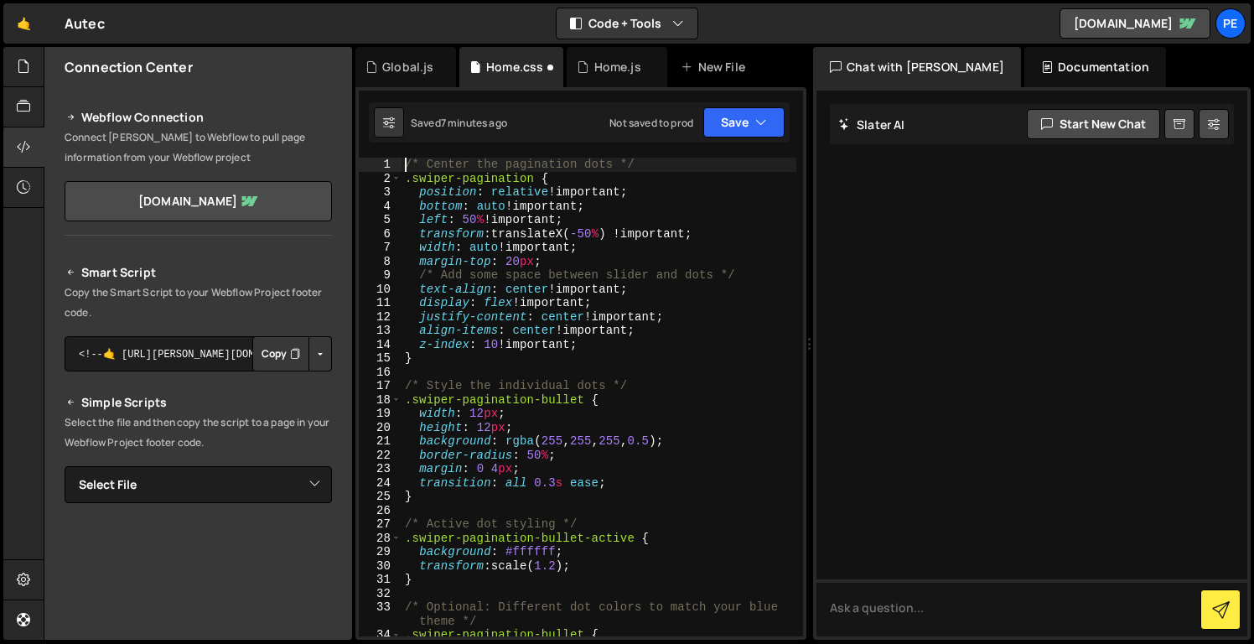
click at [406, 165] on div "/* Center the pagination dots */ .swiper-pagination { position : relative !impo…" at bounding box center [599, 411] width 395 height 506
paste textarea "}"
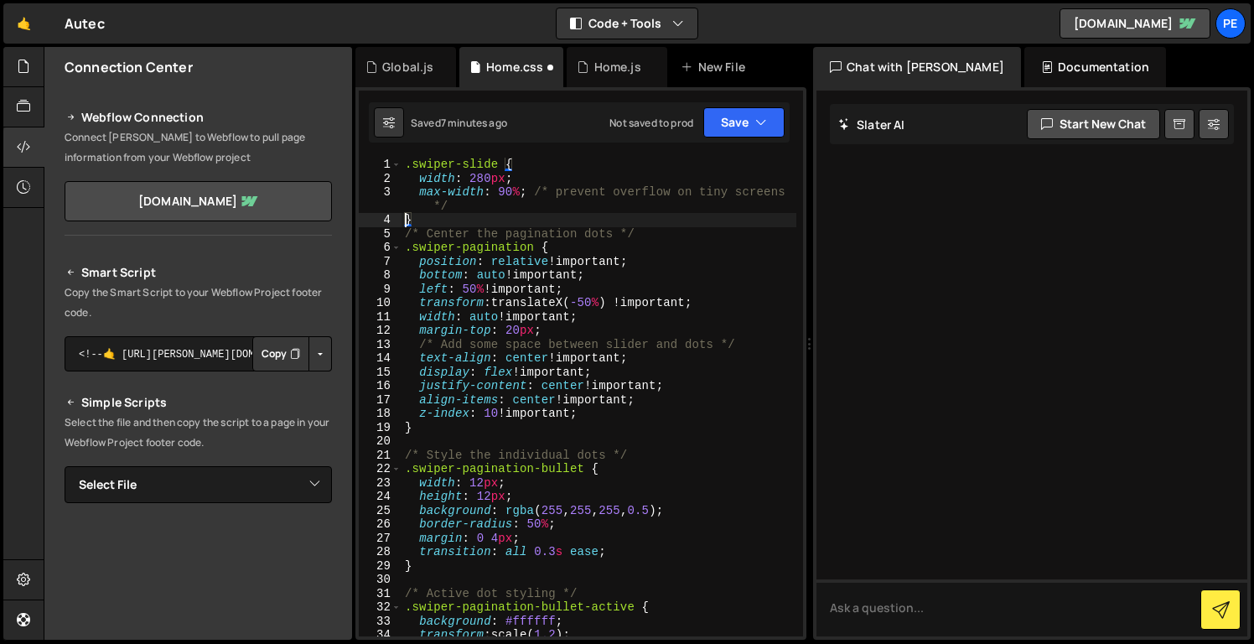
click at [403, 215] on div ".swiper-slide { width : 280 px ; max-width : 90 % ; /* prevent overflow on tiny…" at bounding box center [599, 411] width 395 height 506
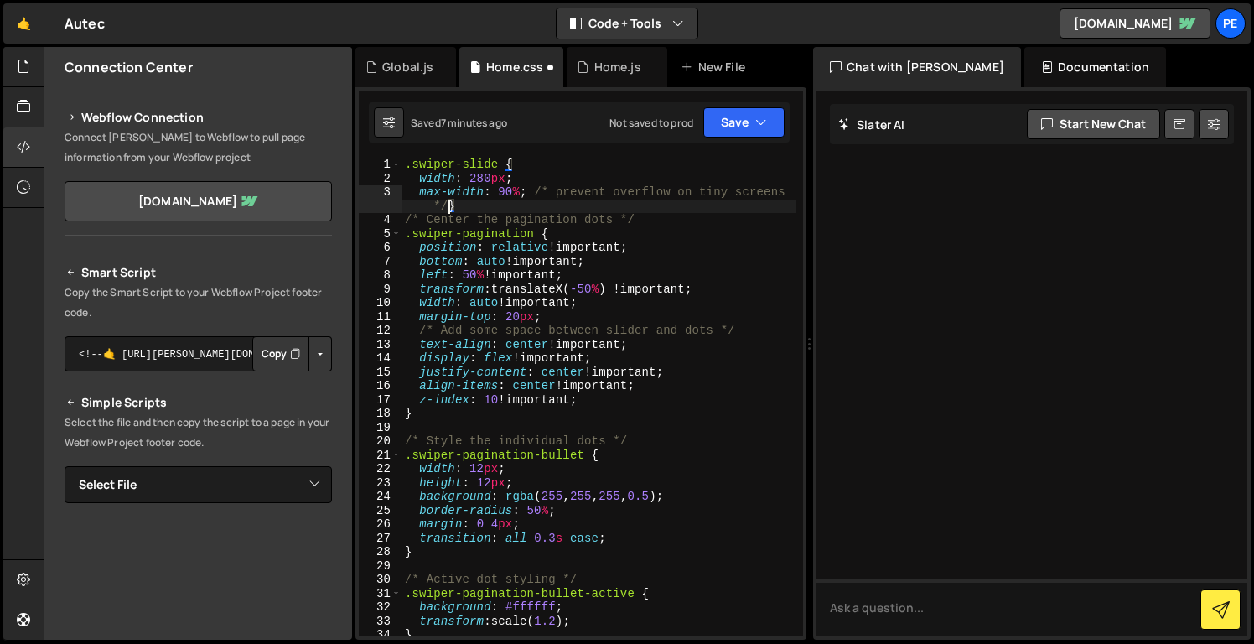
click at [610, 231] on div ".swiper-slide { width : 280 px ; max-width : 90 % ; /* prevent overflow on tiny…" at bounding box center [599, 411] width 395 height 506
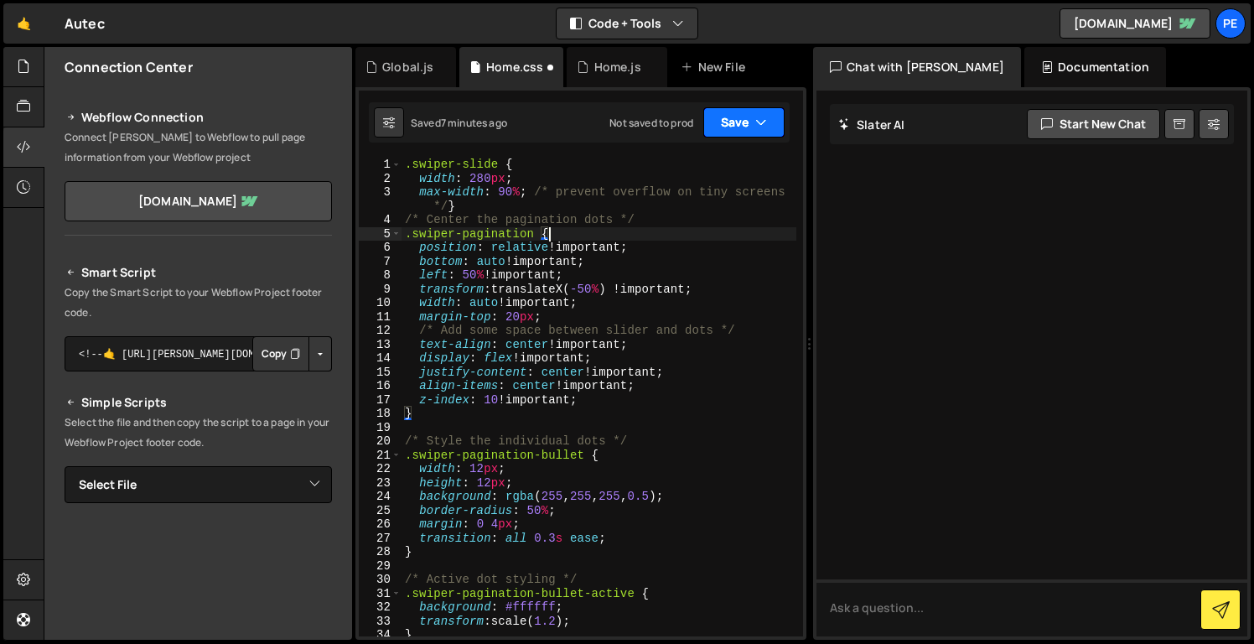
type textarea ".swiper-pagination {"
click at [742, 120] on button "Save" at bounding box center [744, 122] width 81 height 30
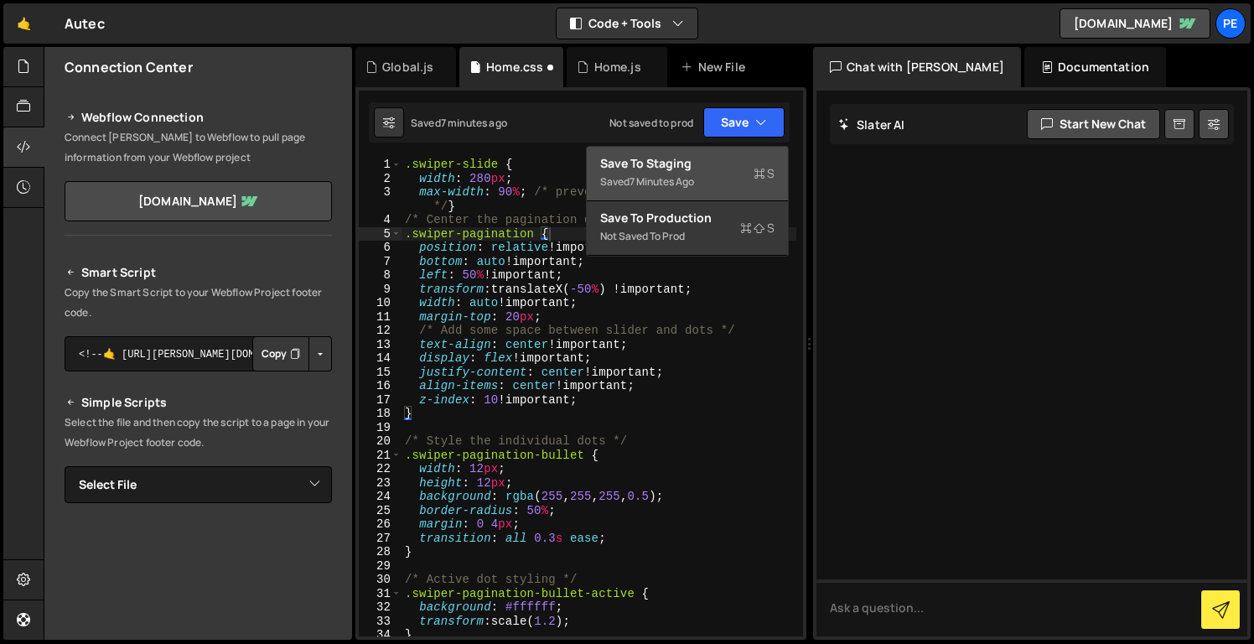
click at [661, 193] on button "Save to Staging S Saved 7 minutes ago" at bounding box center [687, 174] width 201 height 55
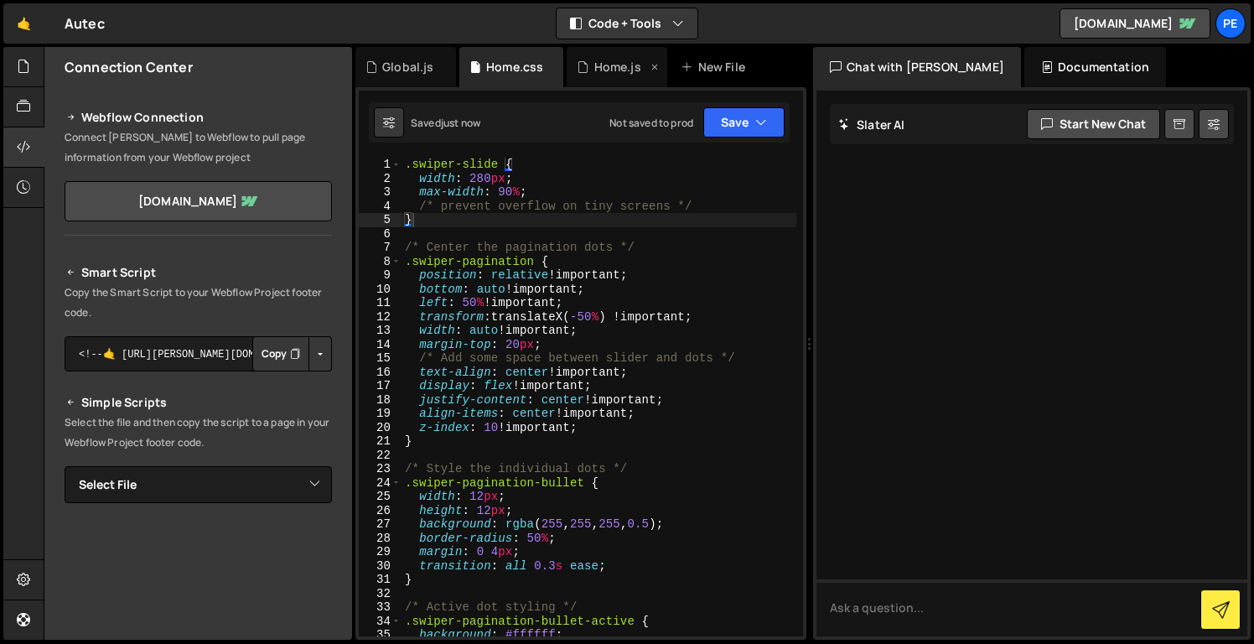
click at [610, 58] on div "Home.js" at bounding box center [617, 67] width 101 height 40
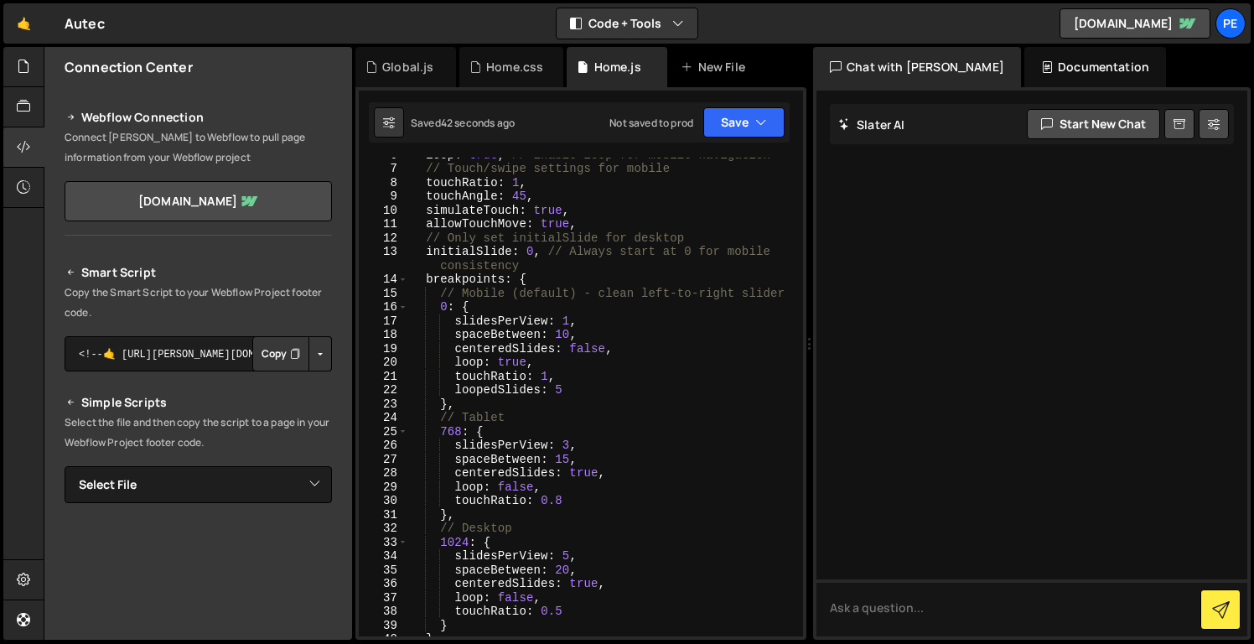
scroll to position [0, 0]
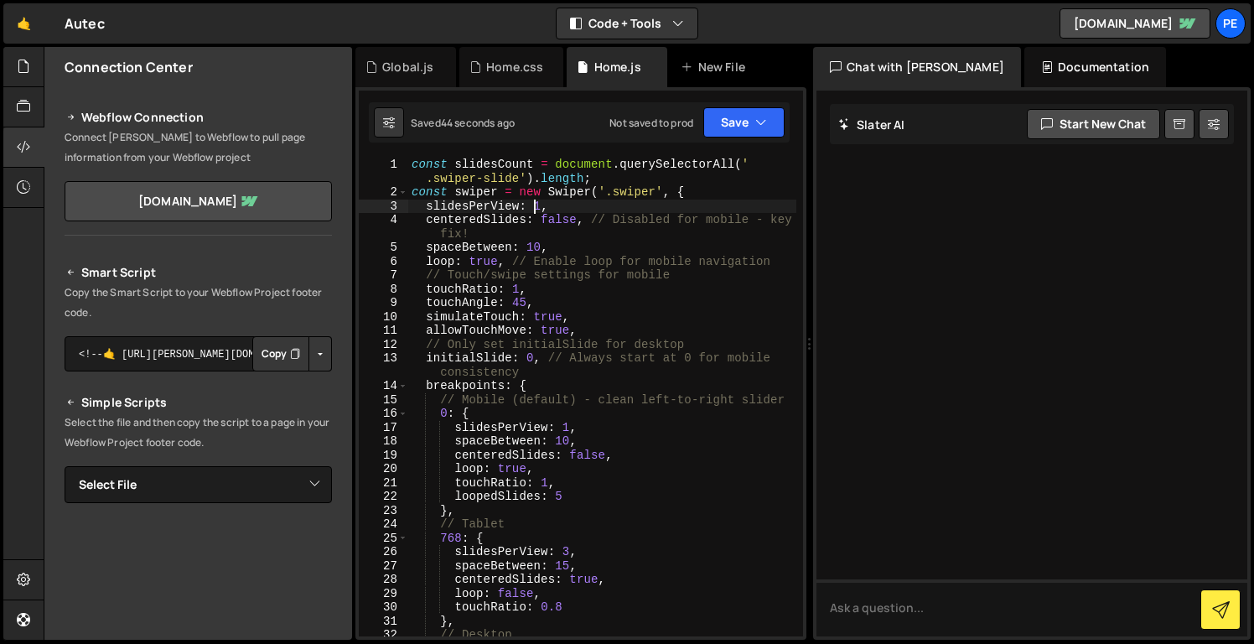
click at [535, 205] on div "const slidesCount = document . querySelectorAll ( ' .swiper-slide' ) . length ;…" at bounding box center [602, 418] width 388 height 521
click at [538, 205] on div "const slidesCount = document . querySelectorAll ( ' .swiper-slide' ) . length ;…" at bounding box center [602, 418] width 388 height 521
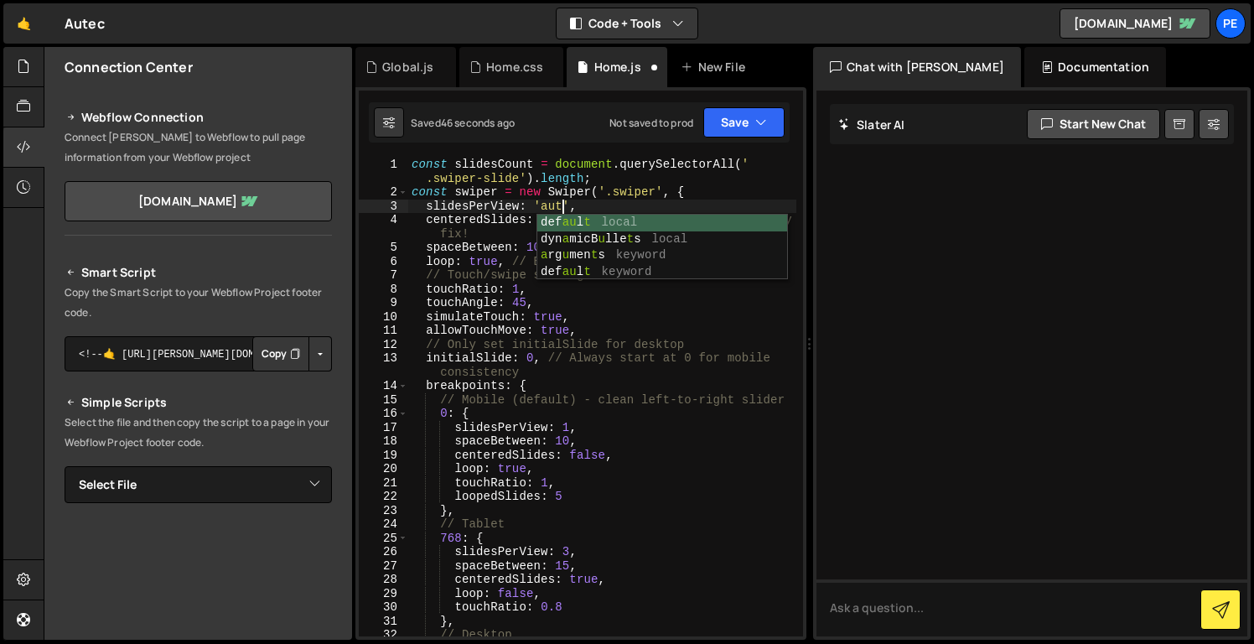
scroll to position [0, 10]
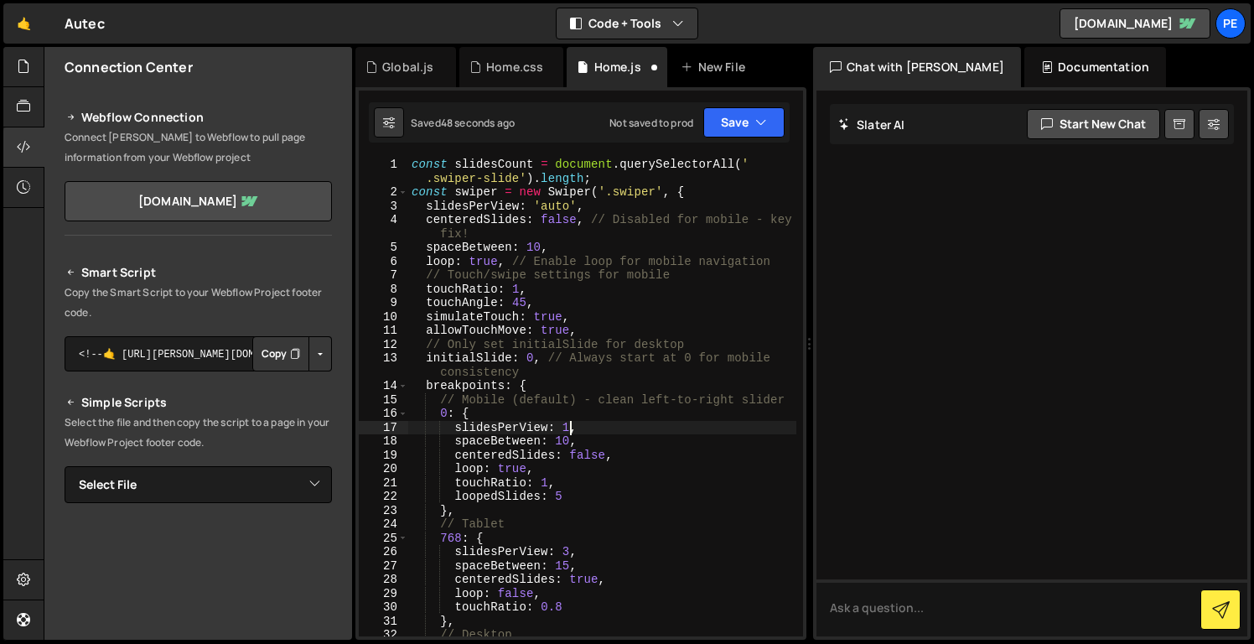
click at [570, 424] on div "const slidesCount = document . querySelectorAll ( ' .swiper-slide' ) . length ;…" at bounding box center [602, 418] width 388 height 521
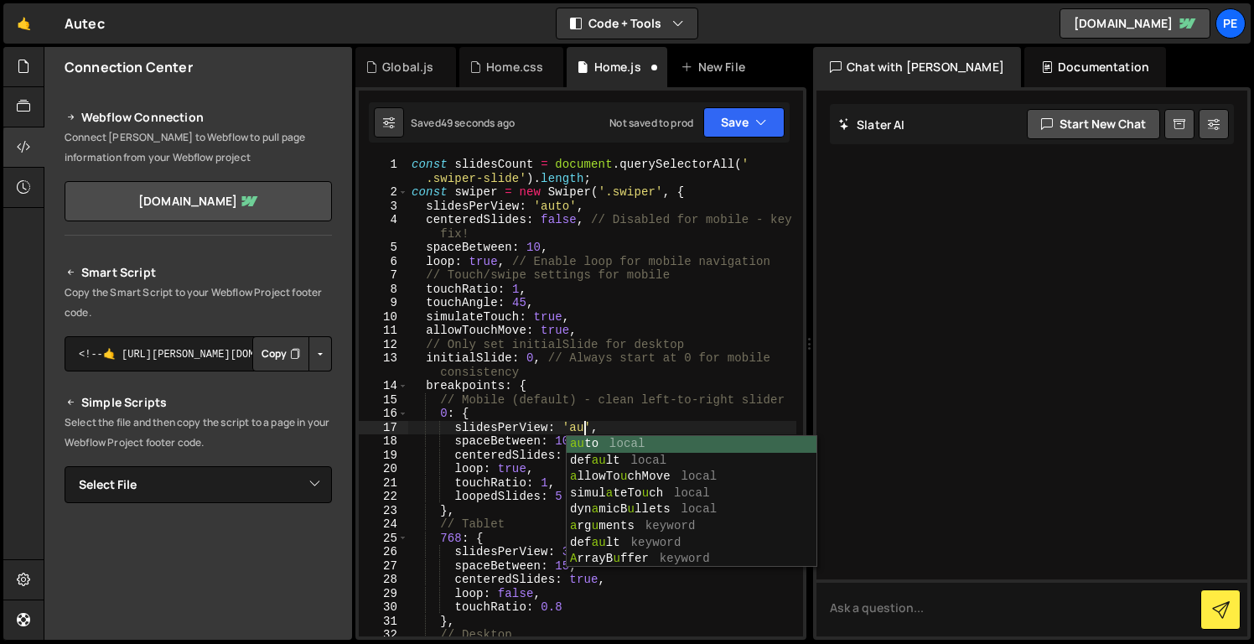
scroll to position [0, 12]
click at [586, 442] on div "au to local def au lt local a llowTo u chMove local simul a teTo u ch local dyn…" at bounding box center [692, 518] width 250 height 164
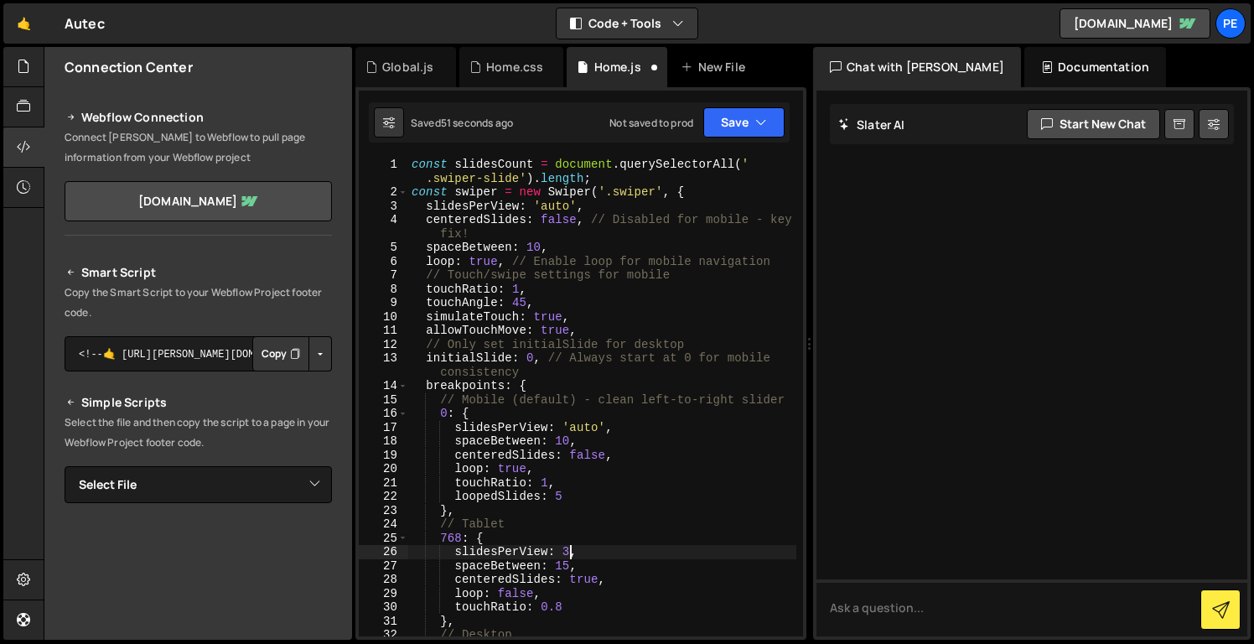
click at [569, 557] on div "const slidesCount = document . querySelectorAll ( ' .swiper-slide' ) . length ;…" at bounding box center [602, 418] width 388 height 521
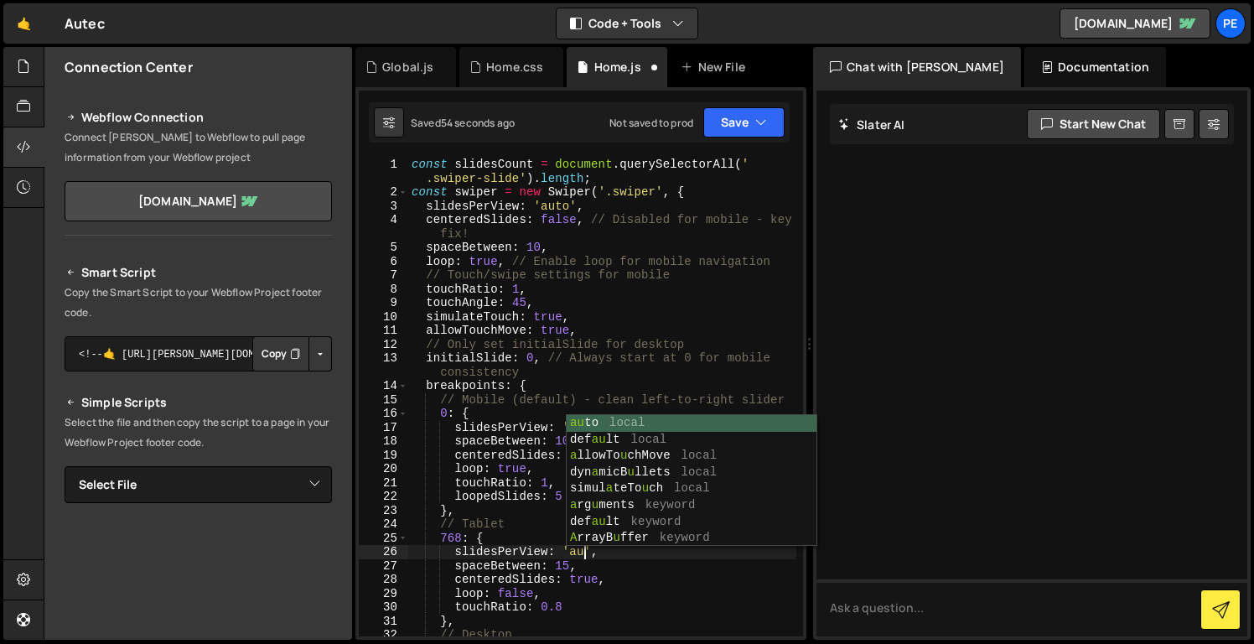
click at [592, 429] on div "au to local def au lt local a llowTo u chMove local dyn a micB u llets local si…" at bounding box center [692, 497] width 250 height 164
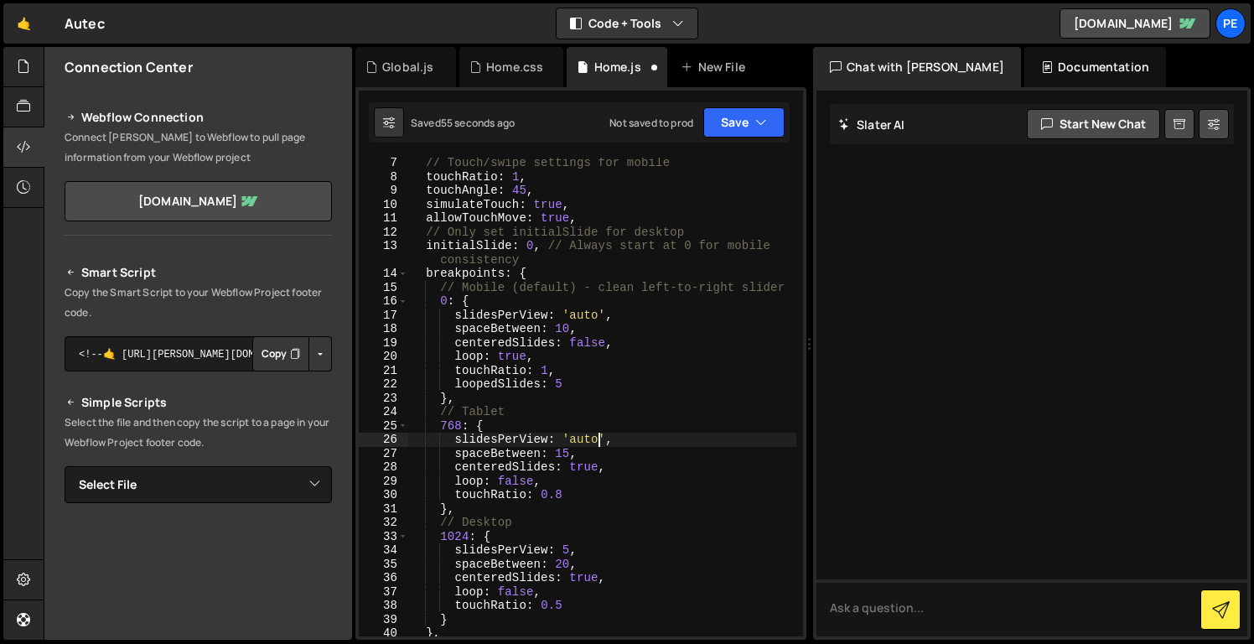
scroll to position [120, 0]
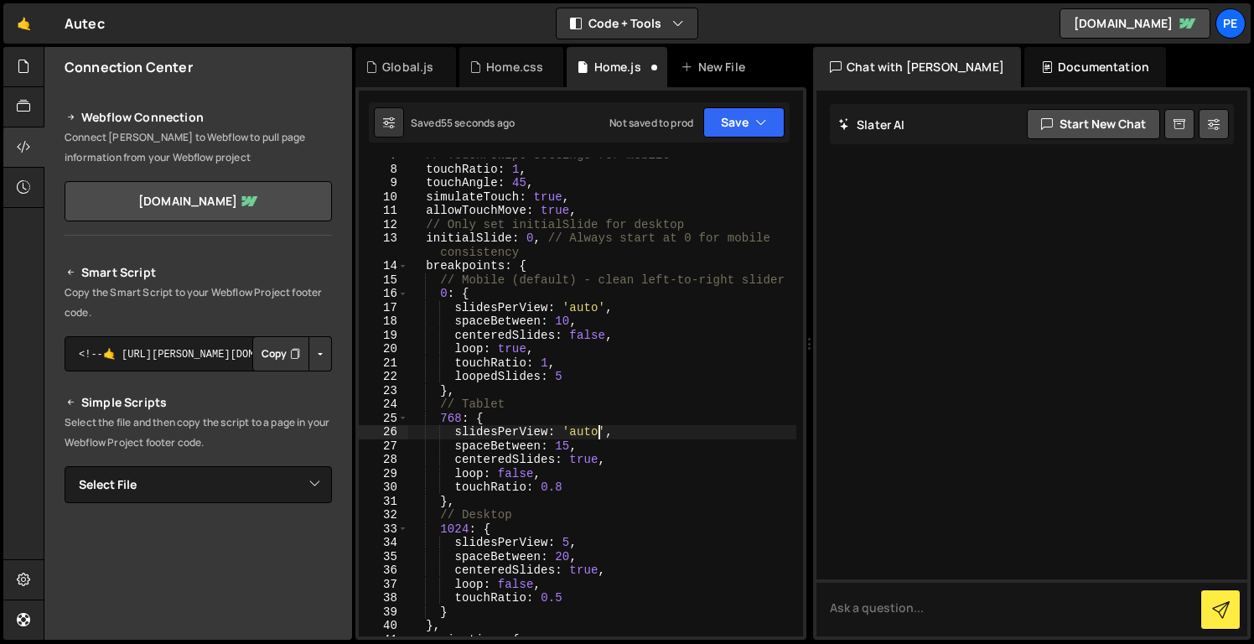
click at [567, 543] on div "// Touch/swipe settings for mobile touchRatio : 1 , touchAngle : 45 , simulateT…" at bounding box center [602, 401] width 388 height 506
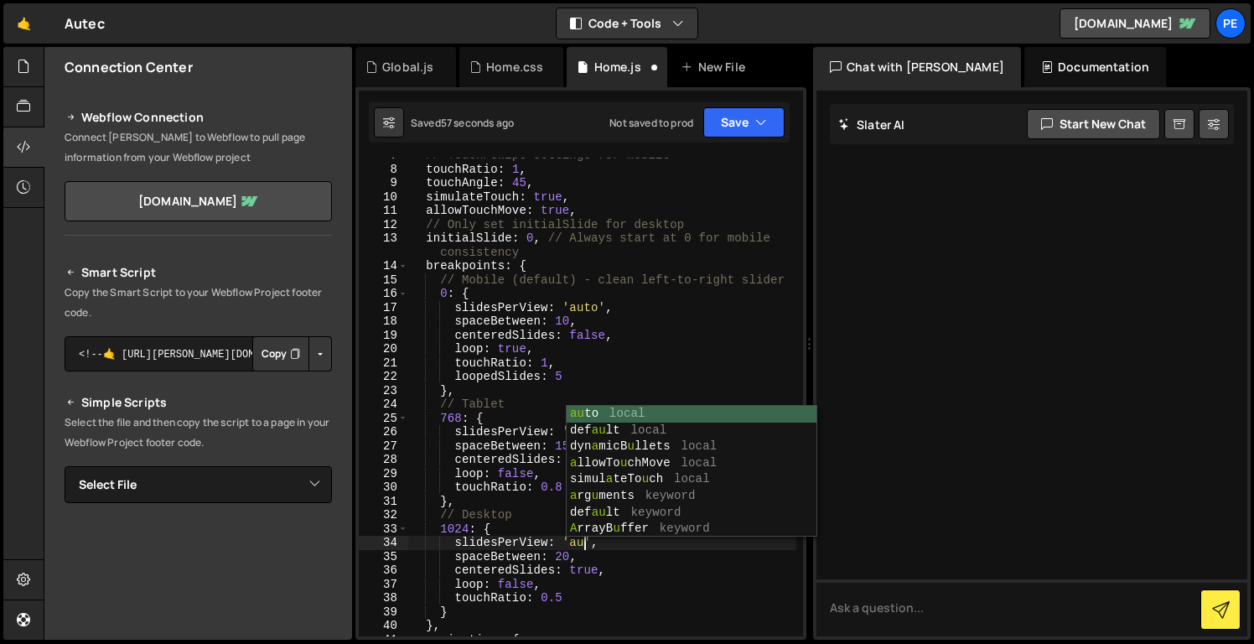
scroll to position [0, 13]
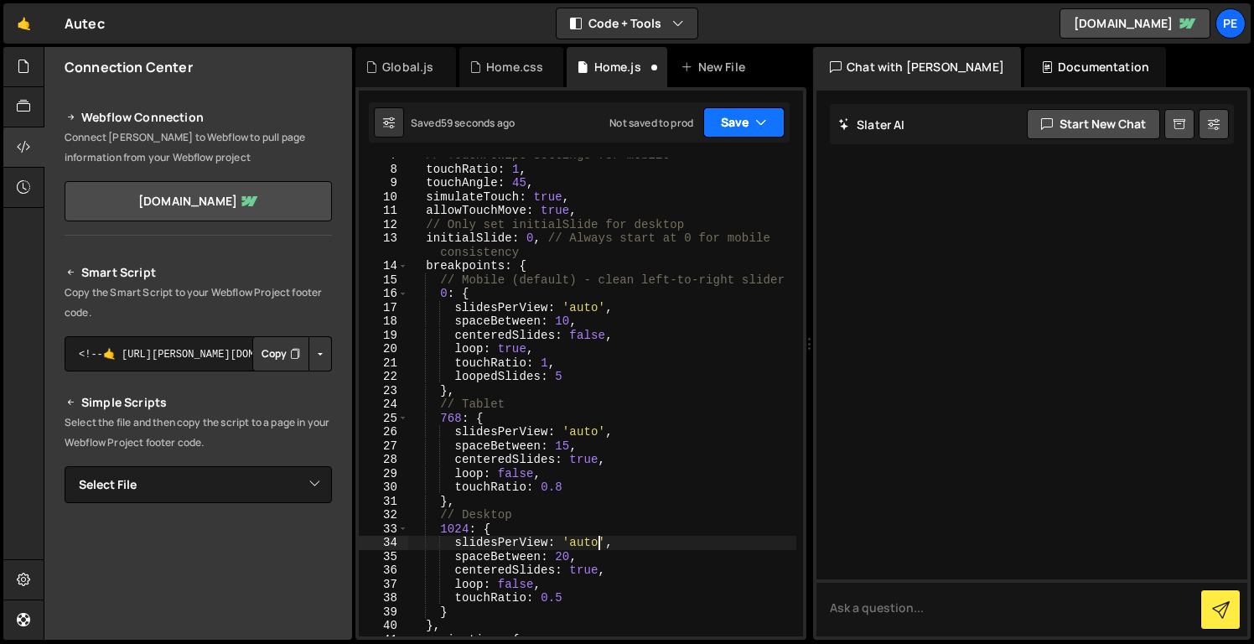
type textarea "slidesPerView: 'auto,"
click at [742, 112] on button "Save" at bounding box center [744, 122] width 81 height 30
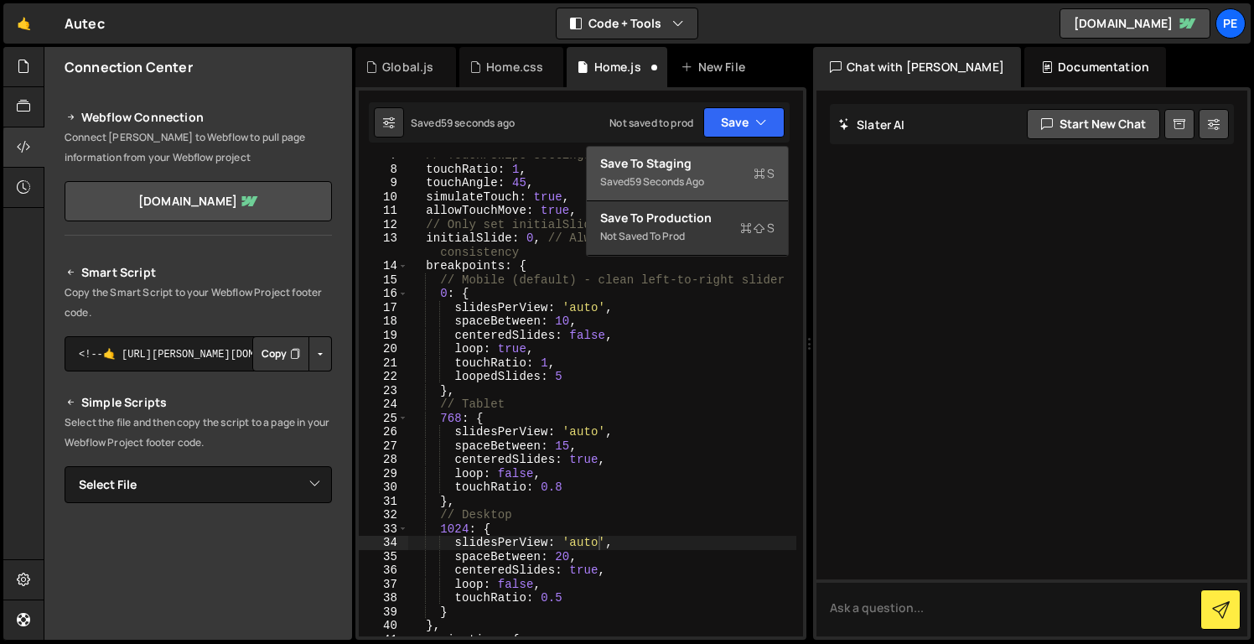
click at [729, 169] on div "Save to Staging S" at bounding box center [687, 163] width 174 height 17
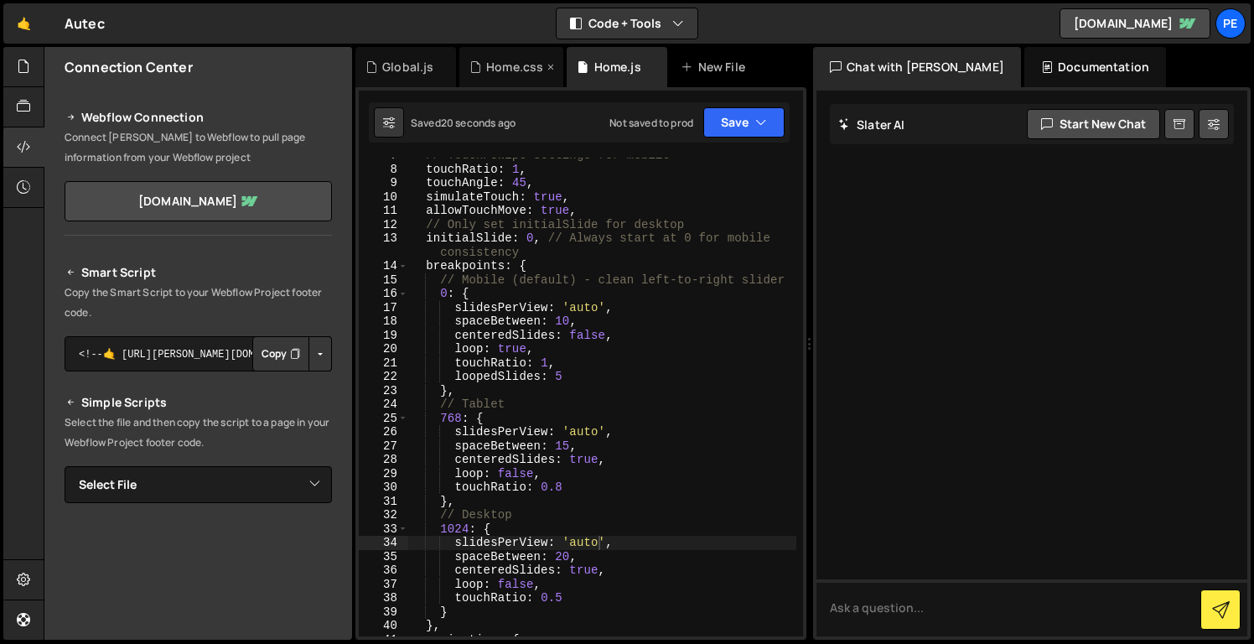
click at [522, 76] on div "Home.css" at bounding box center [512, 67] width 104 height 40
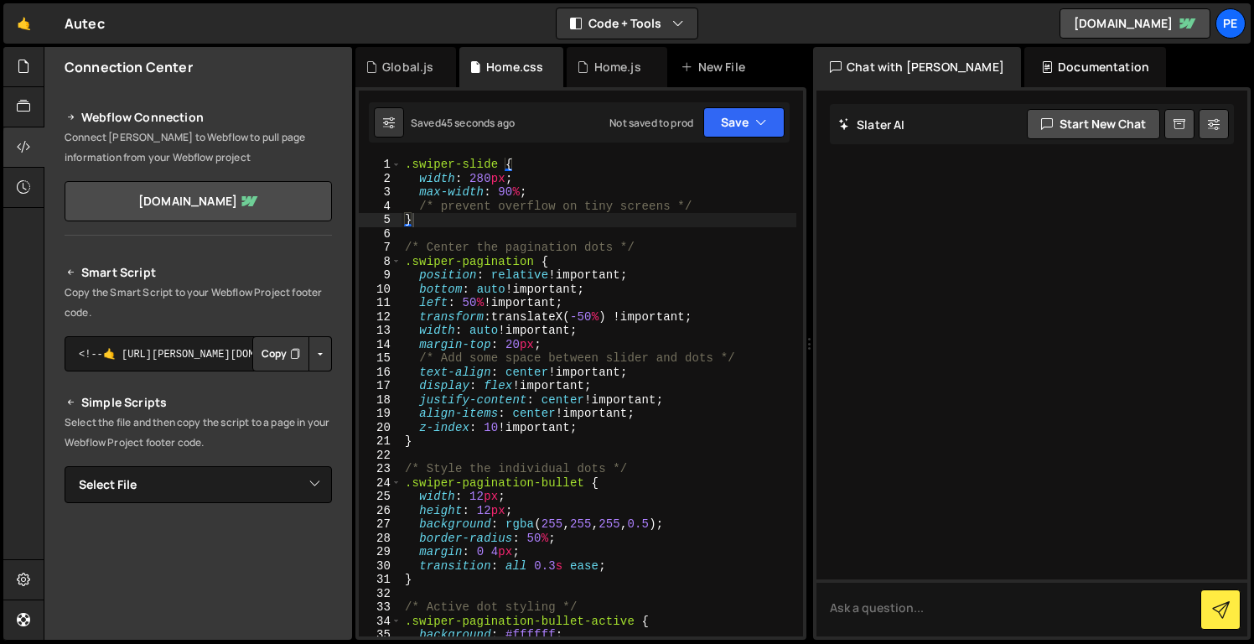
click at [477, 177] on div ".swiper-slide { width : 280 px ; max-width : 90 % ; /* prevent overflow on tiny…" at bounding box center [599, 411] width 395 height 506
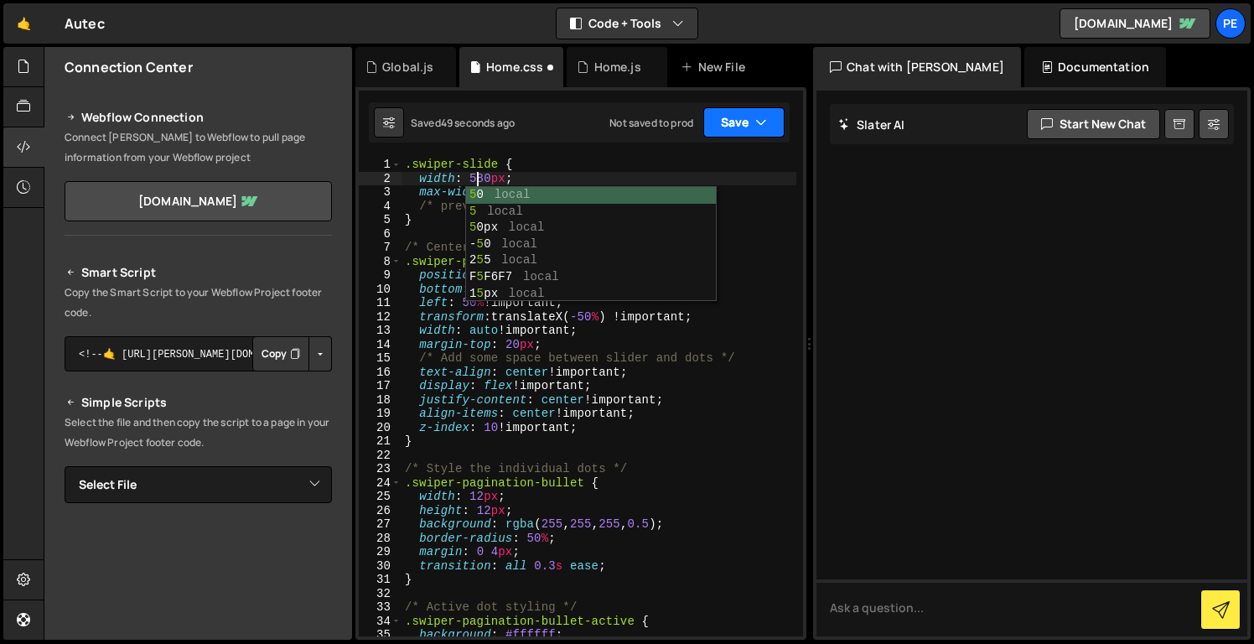
click at [740, 115] on button "Save" at bounding box center [744, 122] width 81 height 30
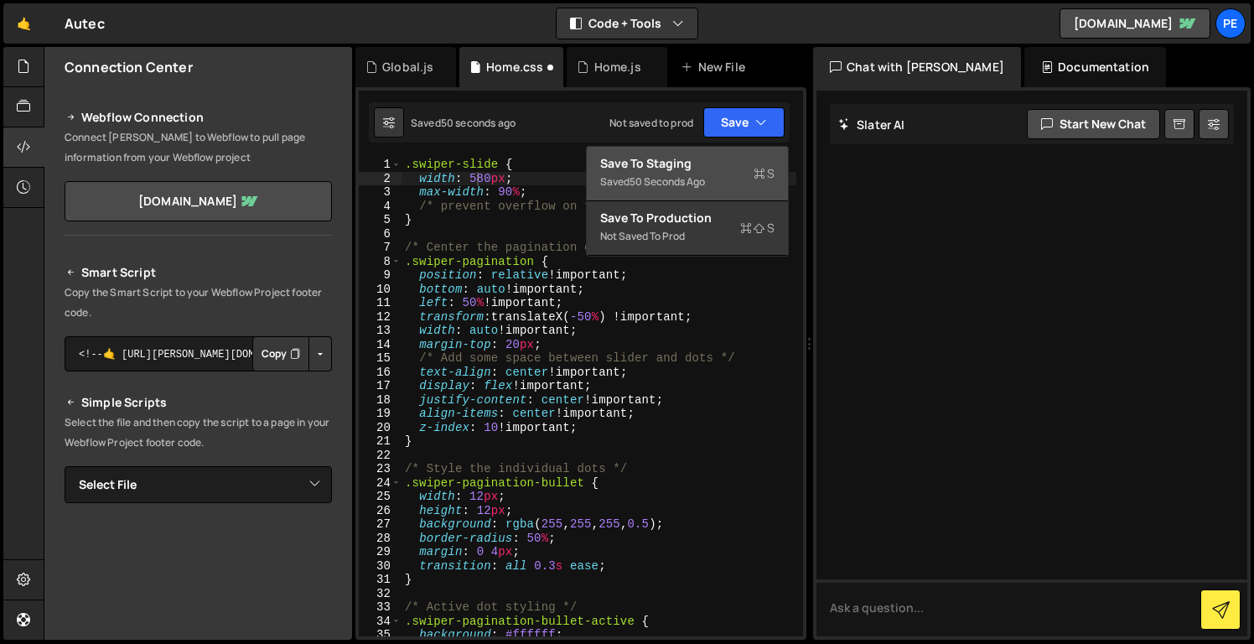
click at [742, 151] on button "Save to Staging S Saved 50 seconds ago" at bounding box center [687, 174] width 201 height 55
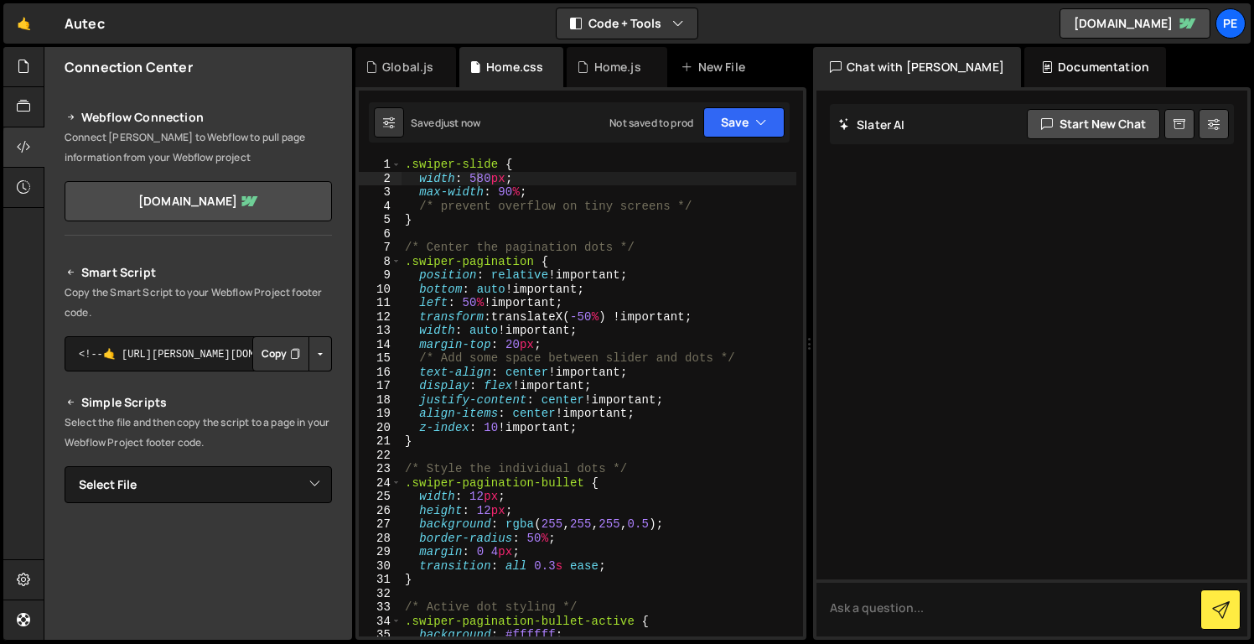
click at [482, 176] on div ".swiper-slide { width : 580 px ; max-width : 90 % ; /* prevent overflow on tiny…" at bounding box center [599, 411] width 395 height 506
click at [471, 170] on div ".swiper-slide { width : 580 px ; max-width : 90 % ; /* prevent overflow on tiny…" at bounding box center [599, 411] width 395 height 506
click at [476, 174] on div ".swiper-slide { width : 580 px ; max-width : 90 % ; /* prevent overflow on tiny…" at bounding box center [599, 411] width 395 height 506
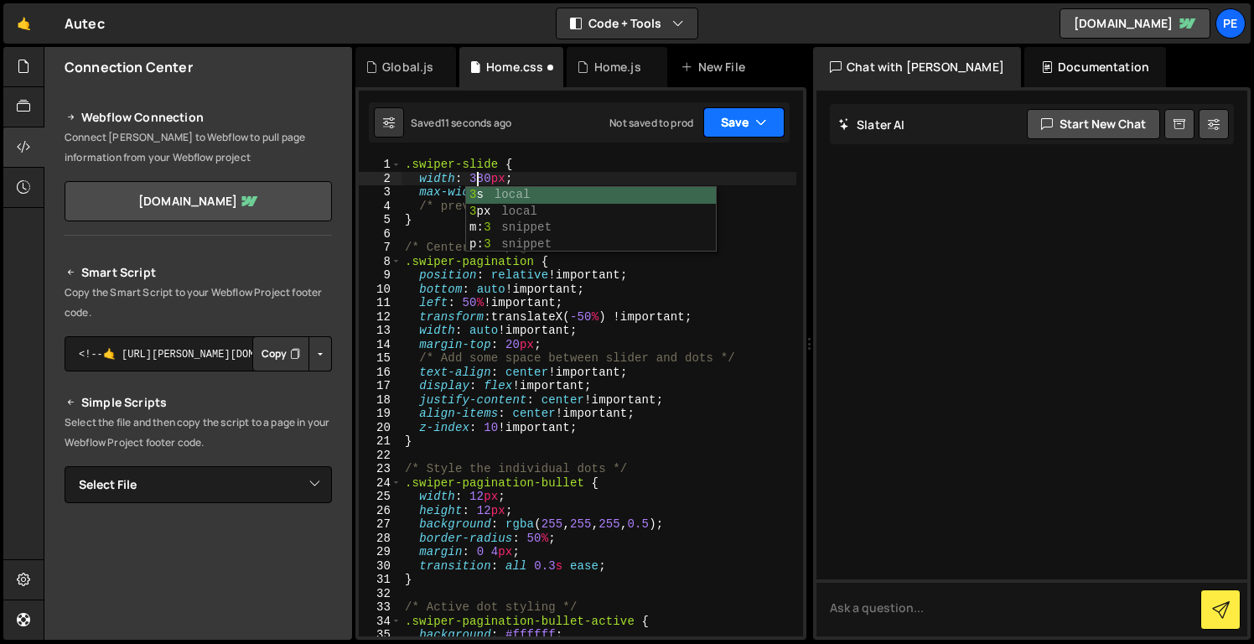
click at [722, 121] on button "Save" at bounding box center [744, 122] width 81 height 30
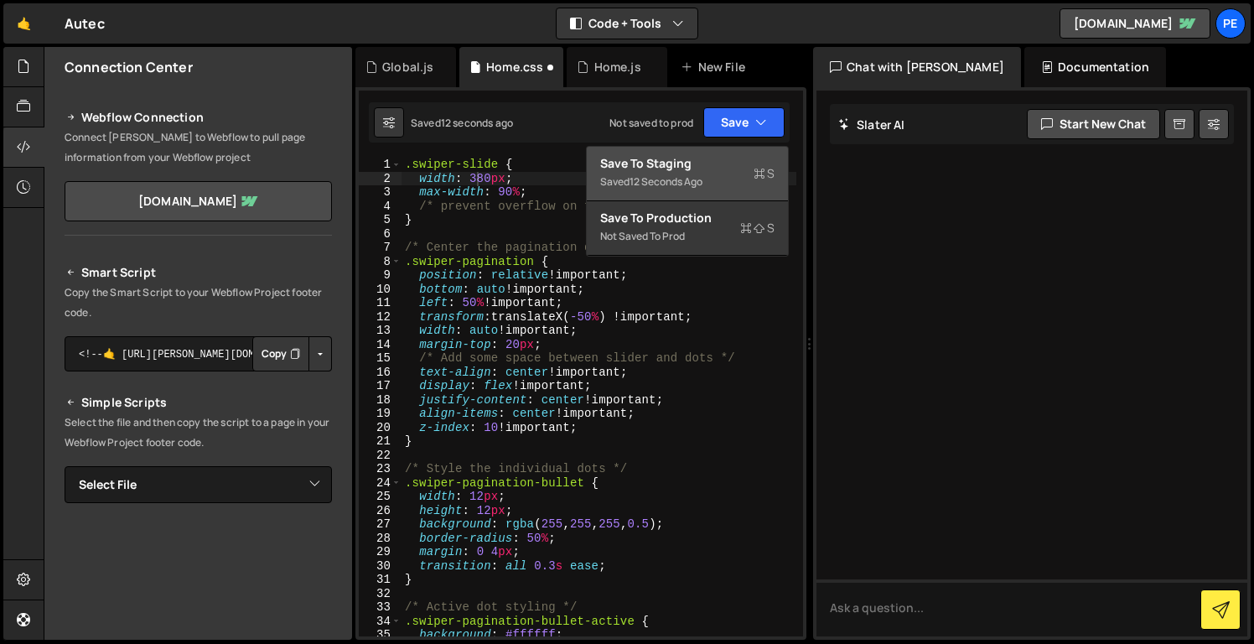
click at [727, 170] on div "Save to Staging S" at bounding box center [687, 163] width 174 height 17
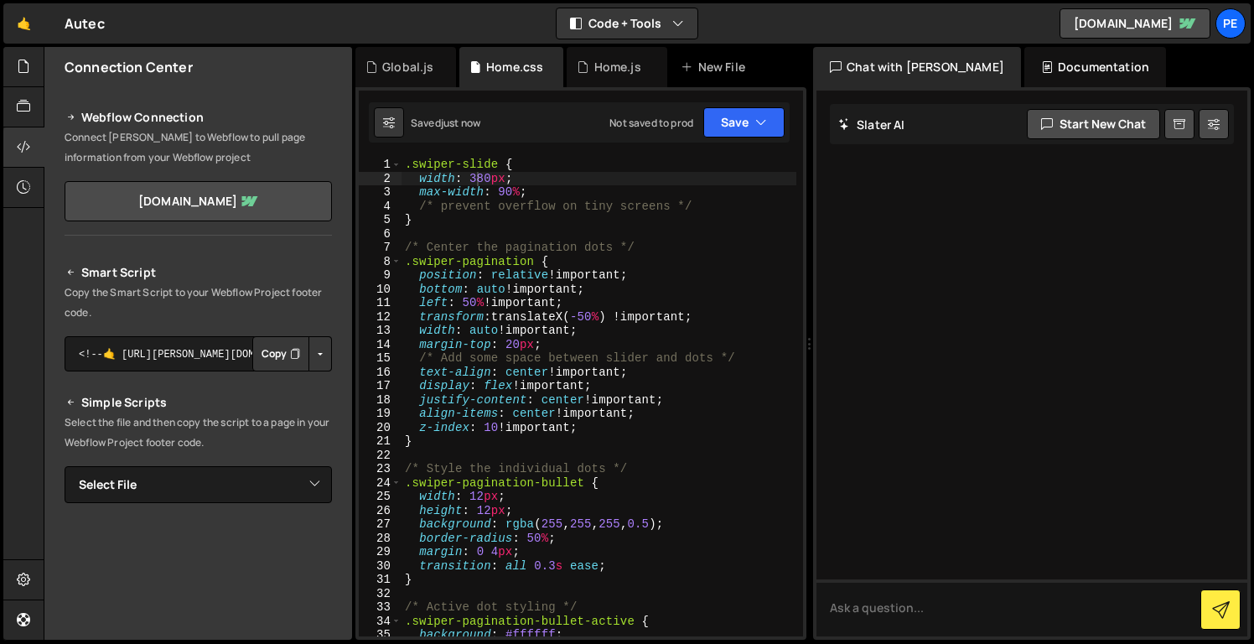
type textarea "position: relative !important;"
click at [699, 273] on div ".swiper-slide { width : 380 px ; max-width : 90 % ; /* prevent overflow on tiny…" at bounding box center [599, 411] width 395 height 506
click at [627, 66] on div "Home.js" at bounding box center [617, 67] width 47 height 17
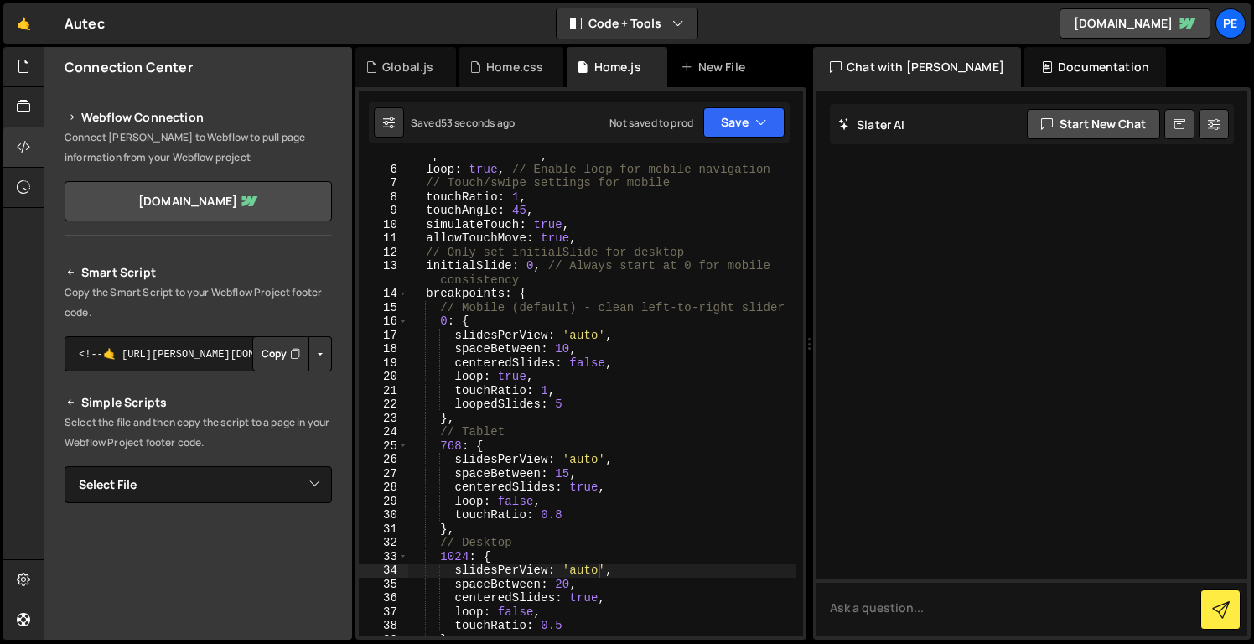
scroll to position [0, 0]
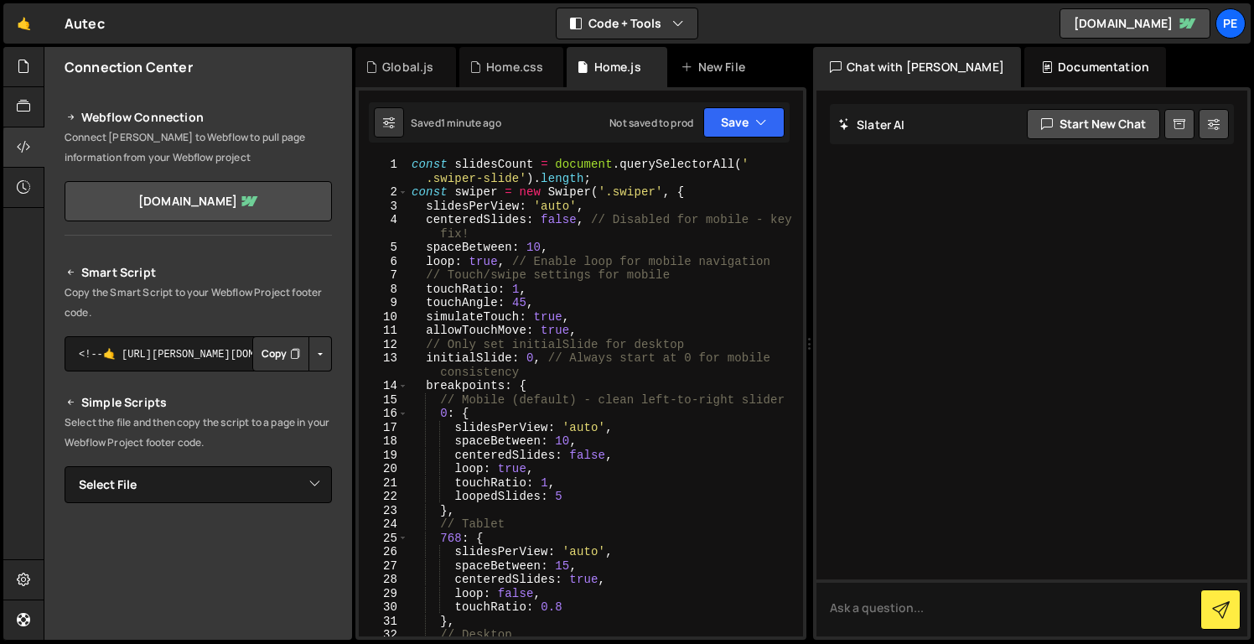
click at [563, 217] on div "const slidesCount = document . querySelectorAll ( ' .swiper-slide' ) . length ;…" at bounding box center [602, 418] width 388 height 521
click at [596, 256] on div "const slidesCount = document . querySelectorAll ( ' .swiper-slide' ) . length ;…" at bounding box center [602, 418] width 388 height 521
click at [742, 122] on button "Save" at bounding box center [744, 122] width 81 height 30
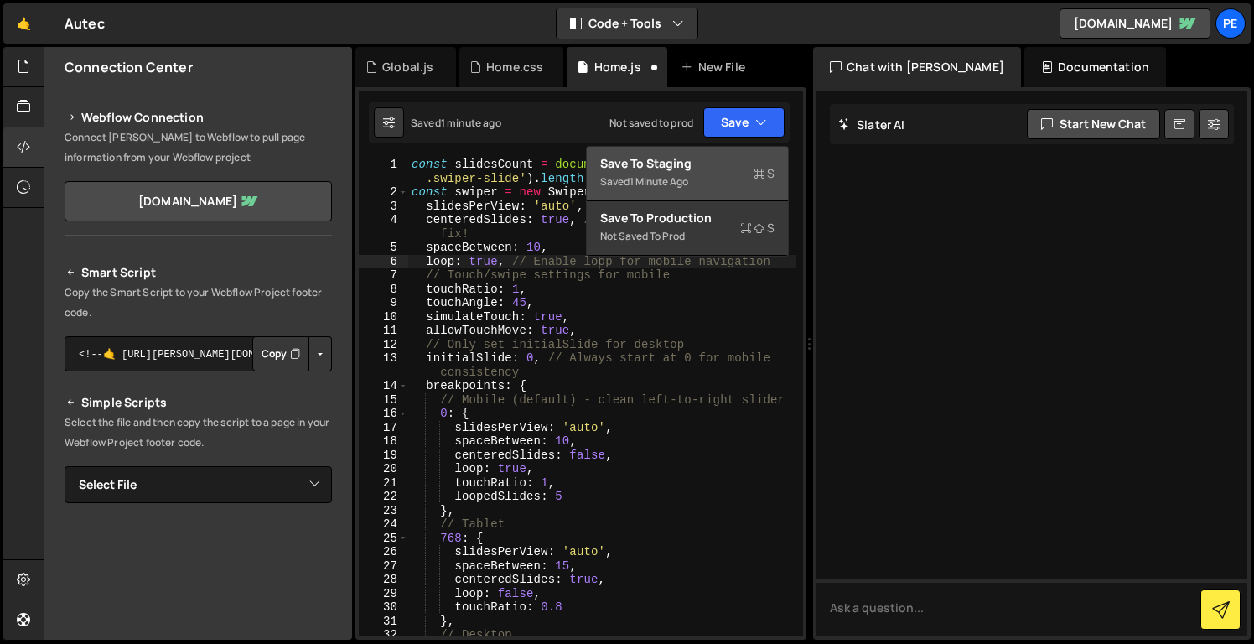
click at [745, 169] on div "Save to Staging S" at bounding box center [687, 163] width 174 height 17
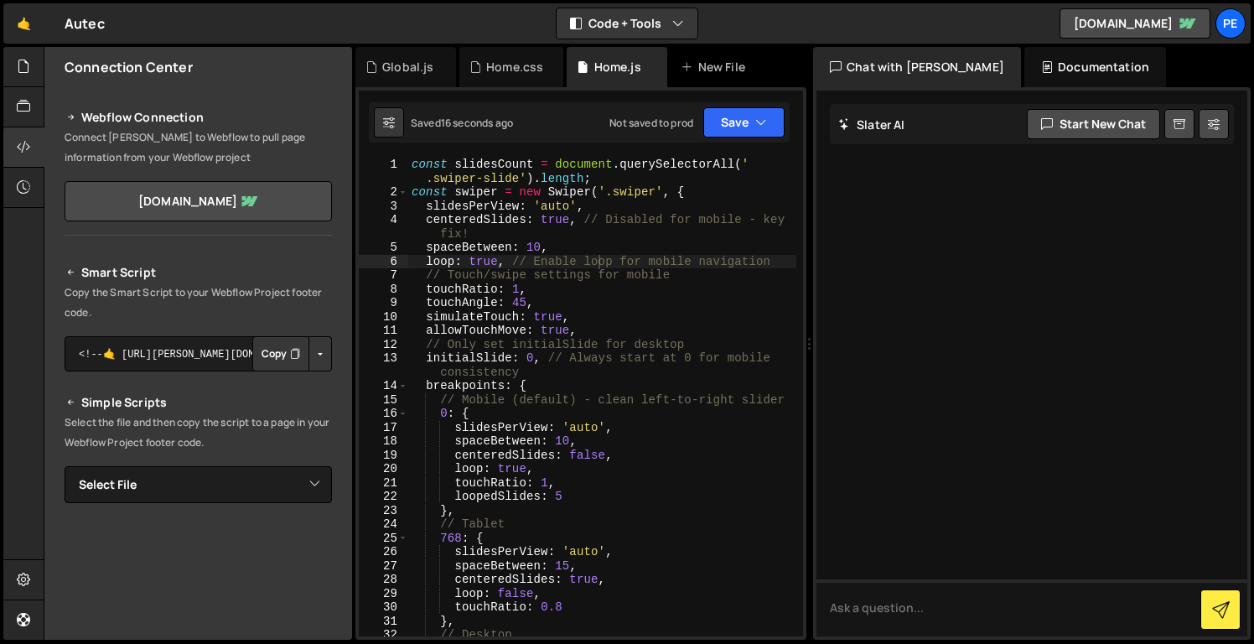
click at [492, 257] on div "const slidesCount = document . querySelectorAll ( ' .swiper-slide' ) . length ;…" at bounding box center [602, 418] width 388 height 521
click at [556, 318] on div "const slidesCount = document . querySelectorAll ( ' .swiper-slide' ) . length ;…" at bounding box center [602, 418] width 388 height 521
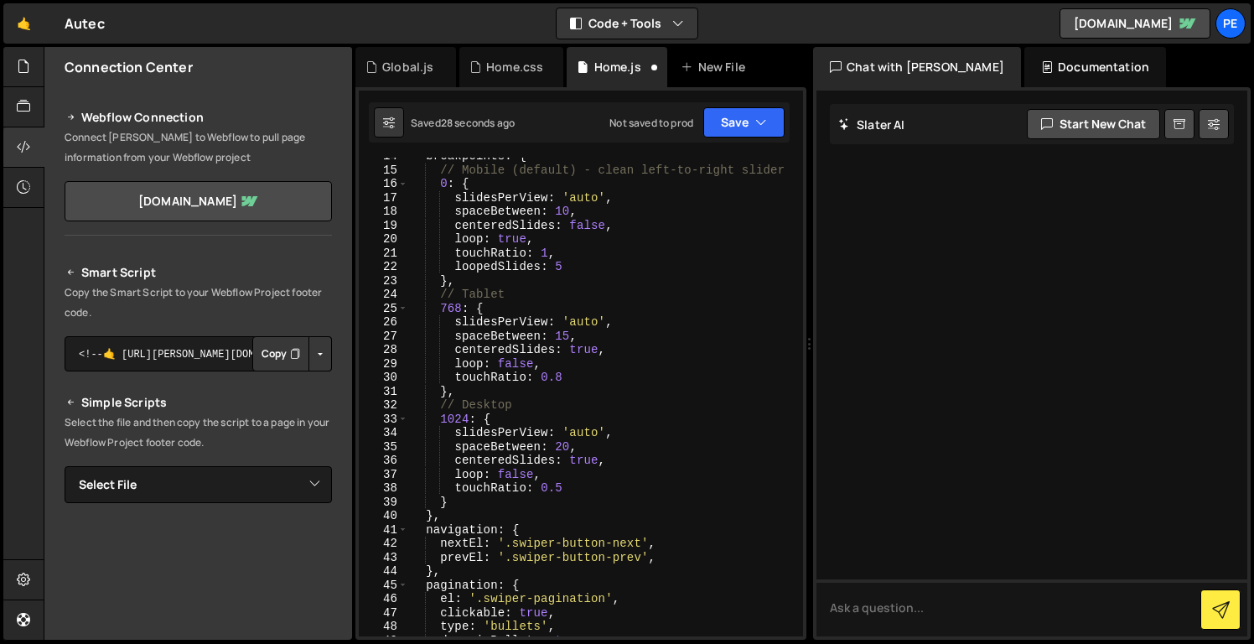
scroll to position [181, 0]
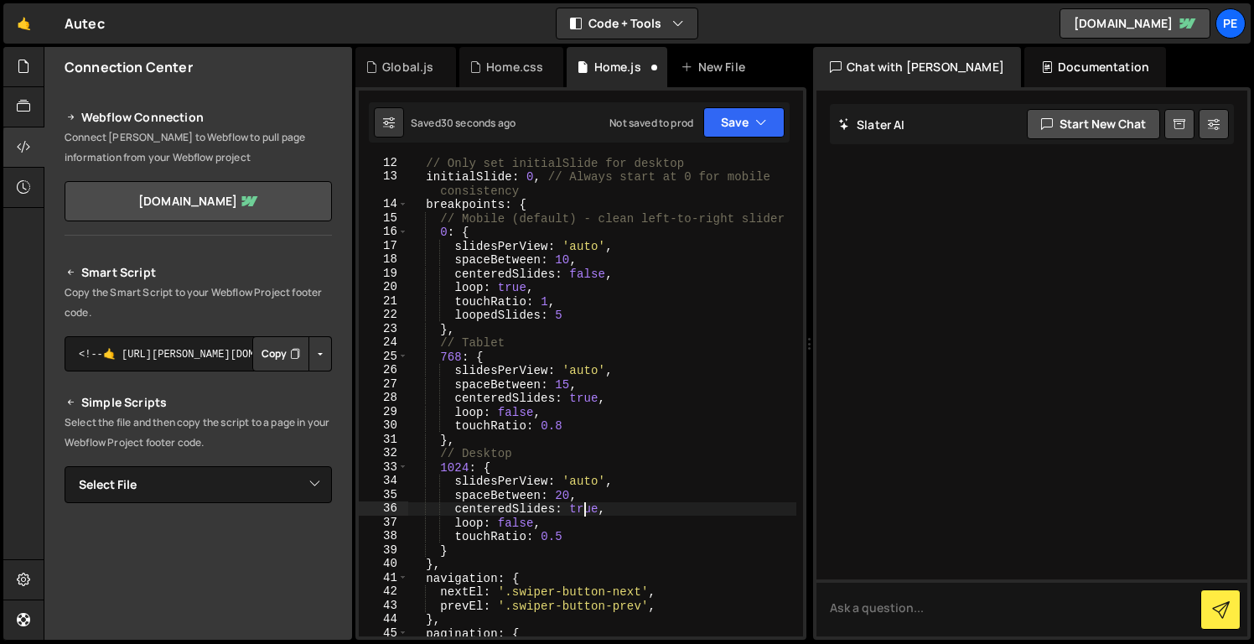
click at [585, 511] on div "// Only set initialSlide for desktop initialSlide : 0 , // Always start at 0 fo…" at bounding box center [602, 409] width 388 height 506
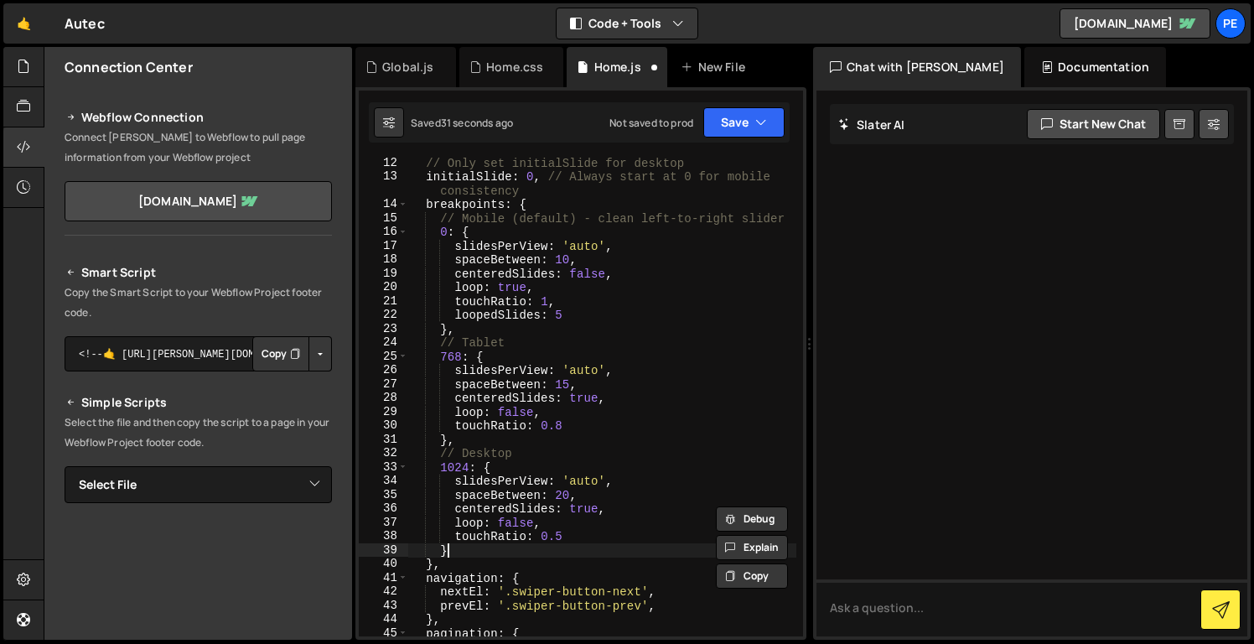
click at [604, 549] on div "// Only set initialSlide for desktop initialSlide : 0 , // Always start at 0 fo…" at bounding box center [602, 409] width 388 height 506
type textarea "}"
click at [733, 136] on button "Save" at bounding box center [744, 122] width 81 height 30
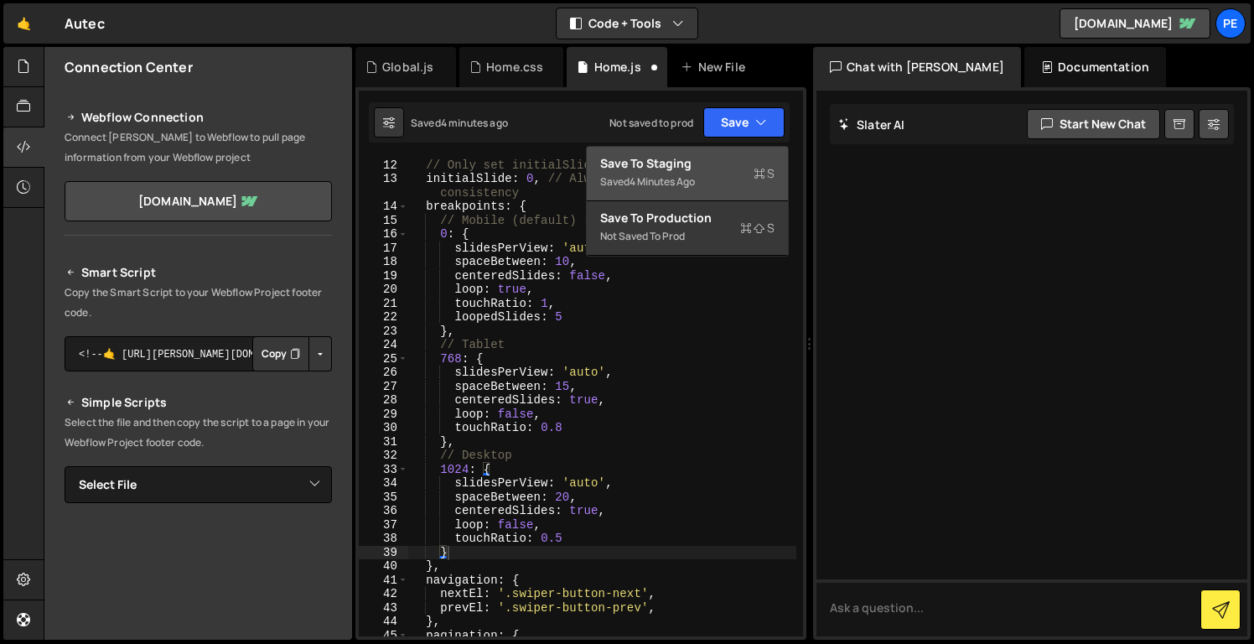
click at [740, 183] on div "Saved 4 minutes ago" at bounding box center [687, 182] width 174 height 20
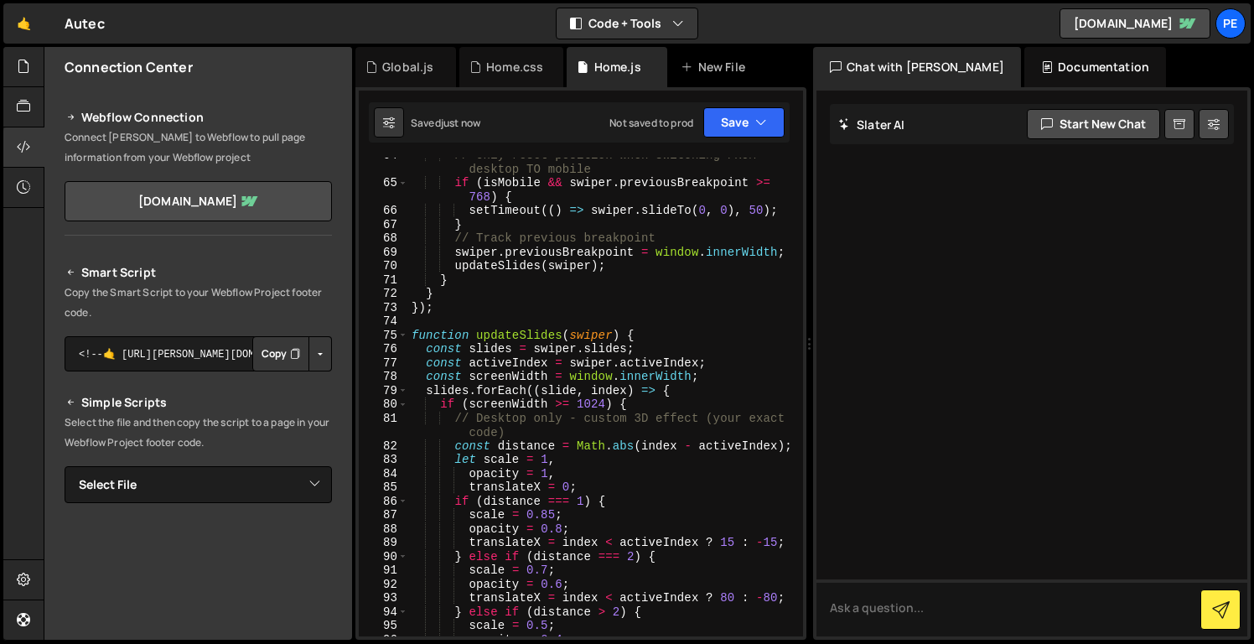
scroll to position [948, 0]
click at [517, 74] on div "Home.css" at bounding box center [514, 67] width 57 height 17
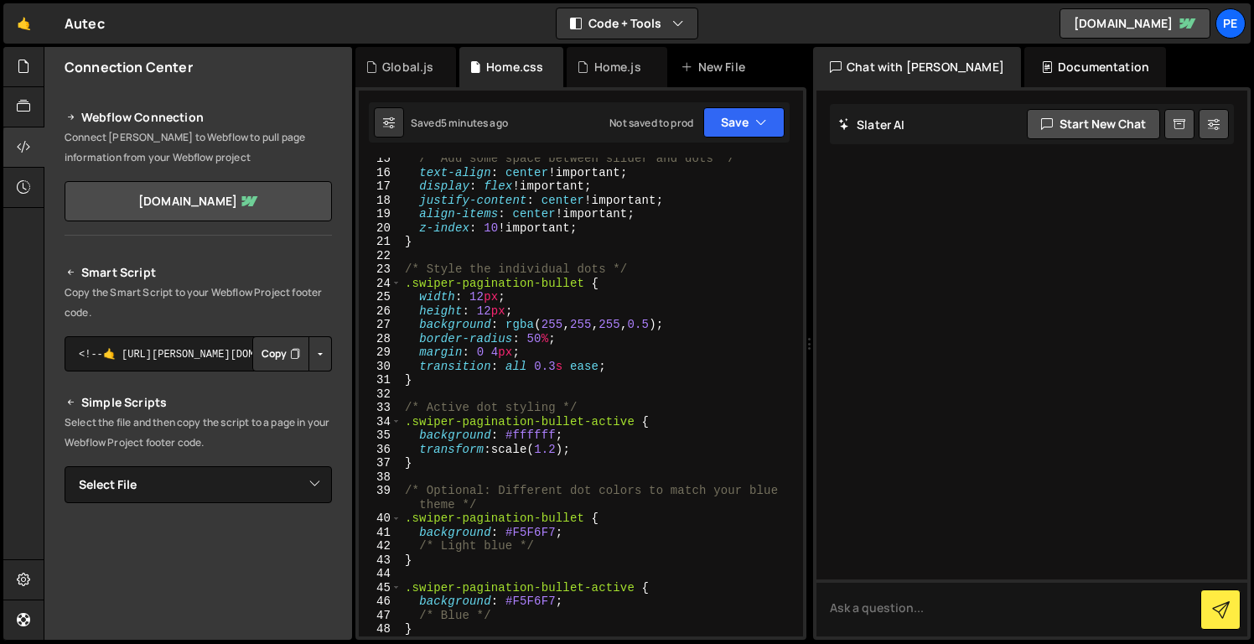
scroll to position [0, 0]
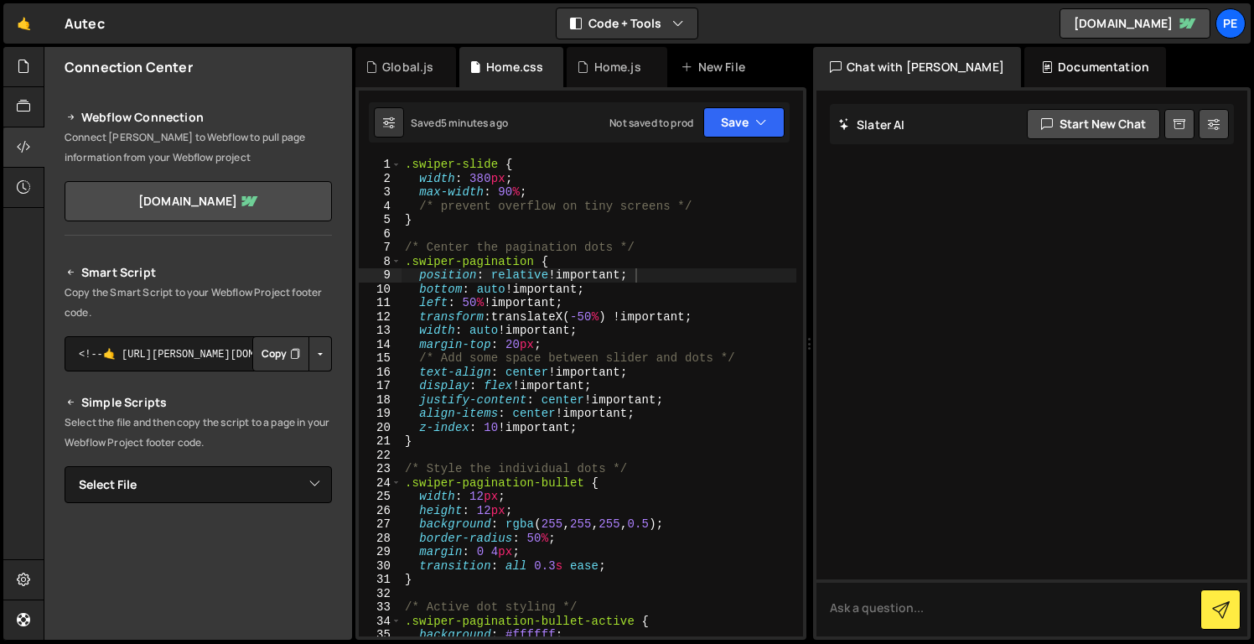
type textarea "}"
click at [460, 223] on div ".swiper-slide { width : 380 px ; max-width : 90 % ; /* prevent overflow on tiny…" at bounding box center [599, 411] width 395 height 506
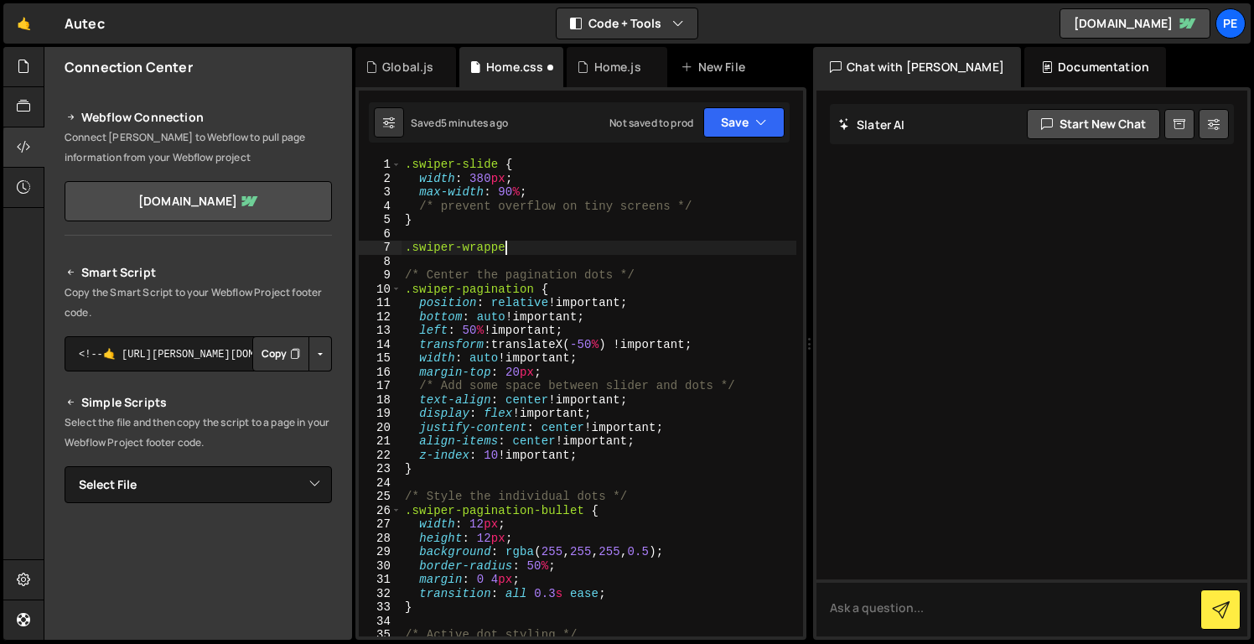
scroll to position [0, 7]
type textarea ".swiper-wrapper{"
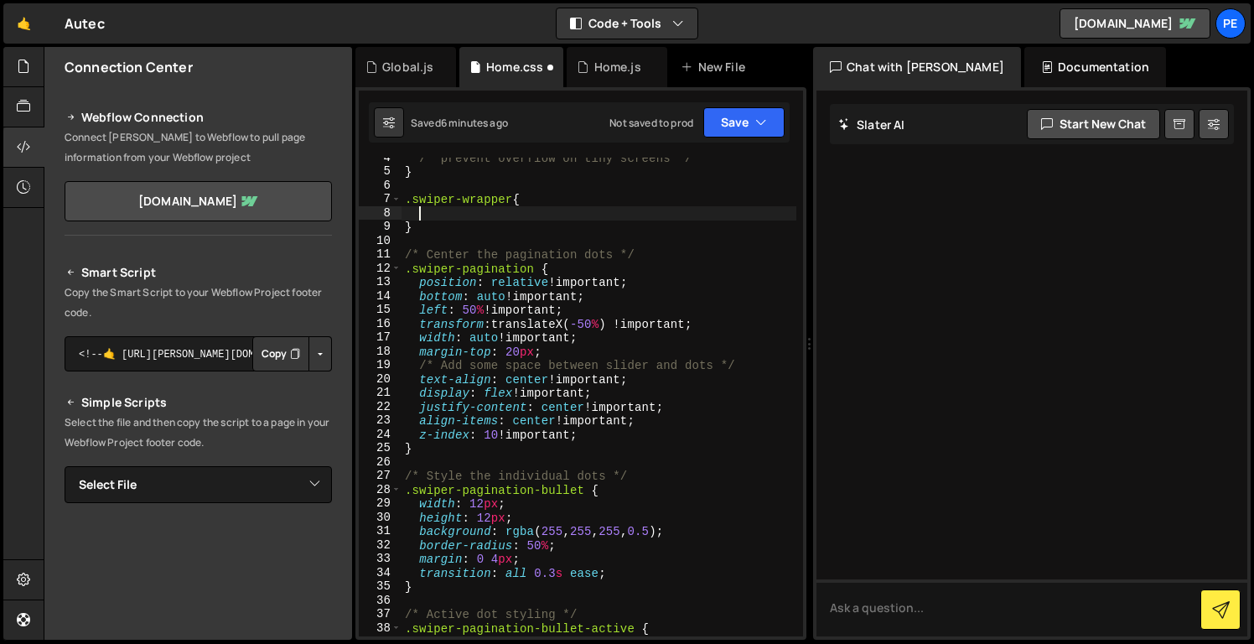
scroll to position [0, 0]
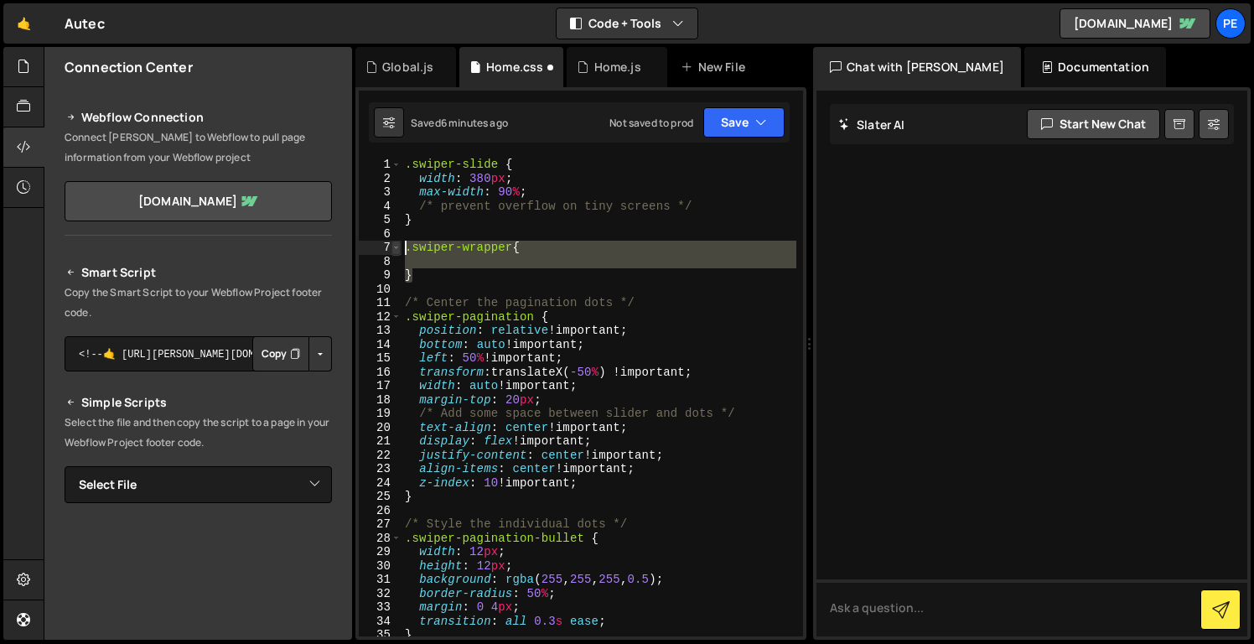
drag, startPoint x: 425, startPoint y: 279, endPoint x: 398, endPoint y: 249, distance: 40.4
click at [398, 249] on div "1 2 3 4 5 6 7 8 9 10 11 12 13 14 15 16 17 18 19 20 21 22 23 24 25 26 27 28 29 3…" at bounding box center [581, 397] width 444 height 479
type textarea ".swiper-wrapper{"
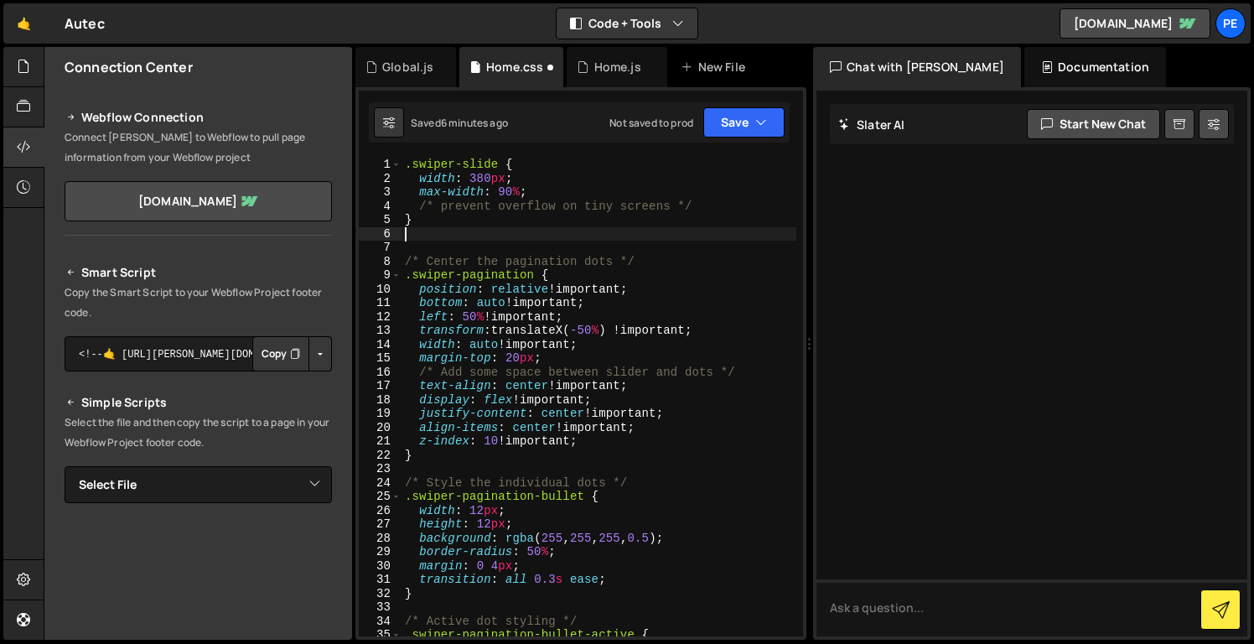
type textarea "}"
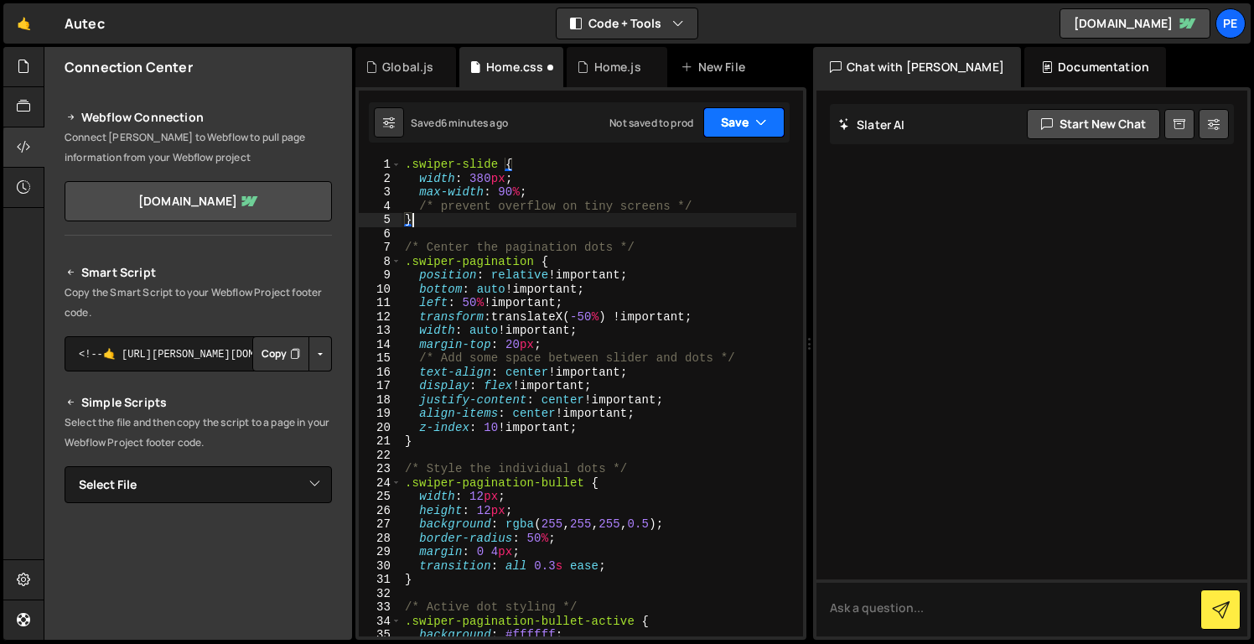
click at [751, 129] on button "Save" at bounding box center [744, 122] width 81 height 30
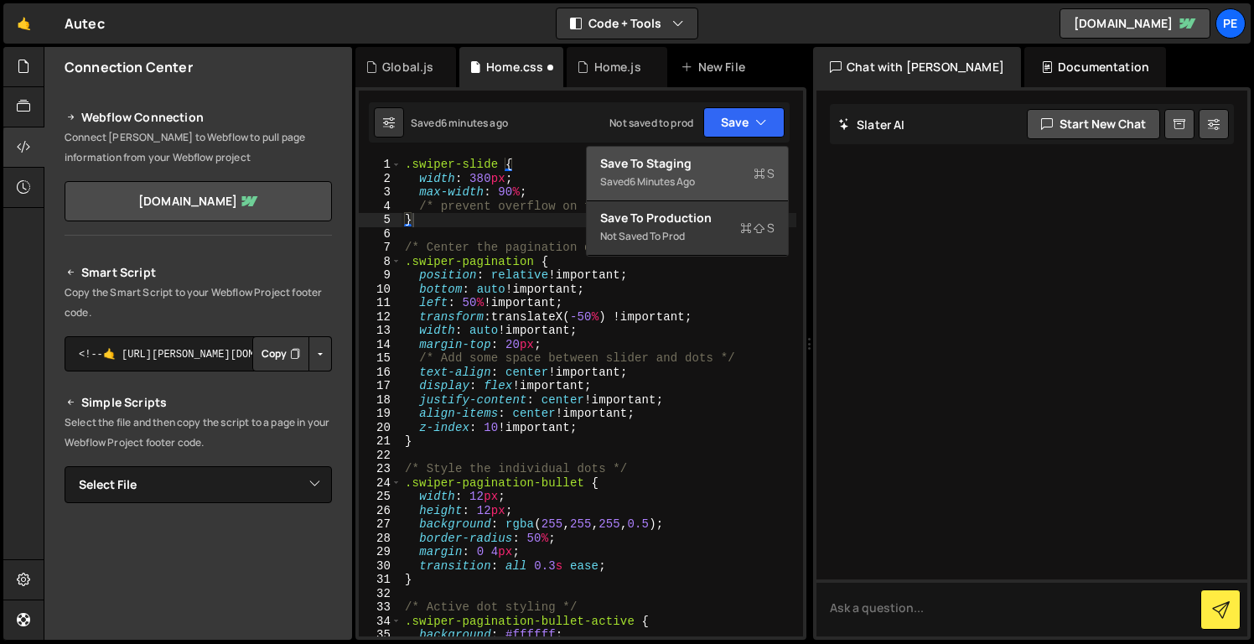
click at [745, 182] on div "Saved 6 minutes ago" at bounding box center [687, 182] width 174 height 20
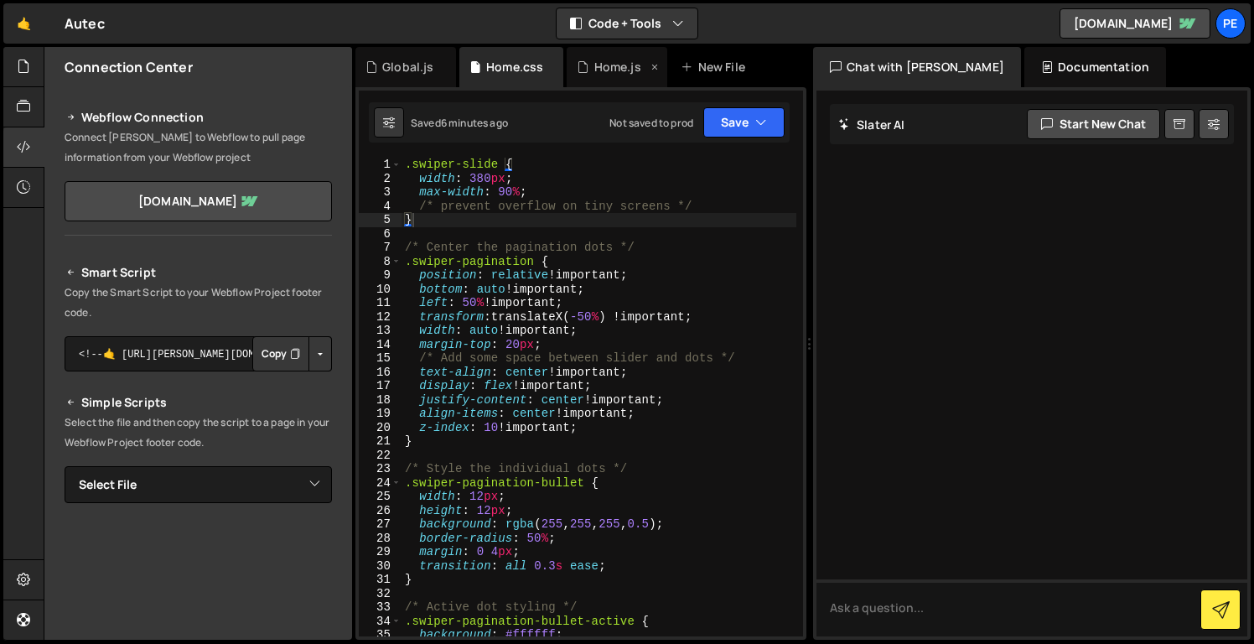
click at [613, 80] on div "Home.js" at bounding box center [617, 67] width 101 height 40
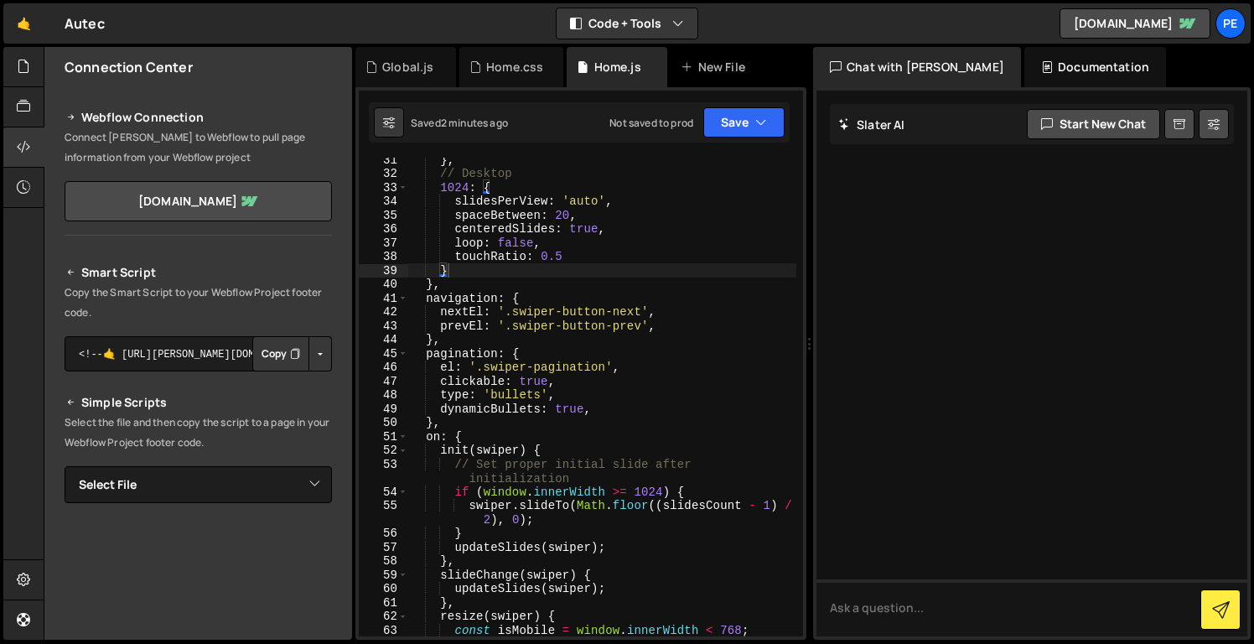
scroll to position [462, 0]
click at [641, 491] on div "} , // Desktop 1024 : { slidesPerView : 'auto' , spaceBetween : 20 , centeredSl…" at bounding box center [602, 412] width 388 height 521
click at [652, 491] on div "} , // Desktop 1024 : { slidesPerView : 'auto' , spaceBetween : 20 , centeredSl…" at bounding box center [602, 412] width 388 height 521
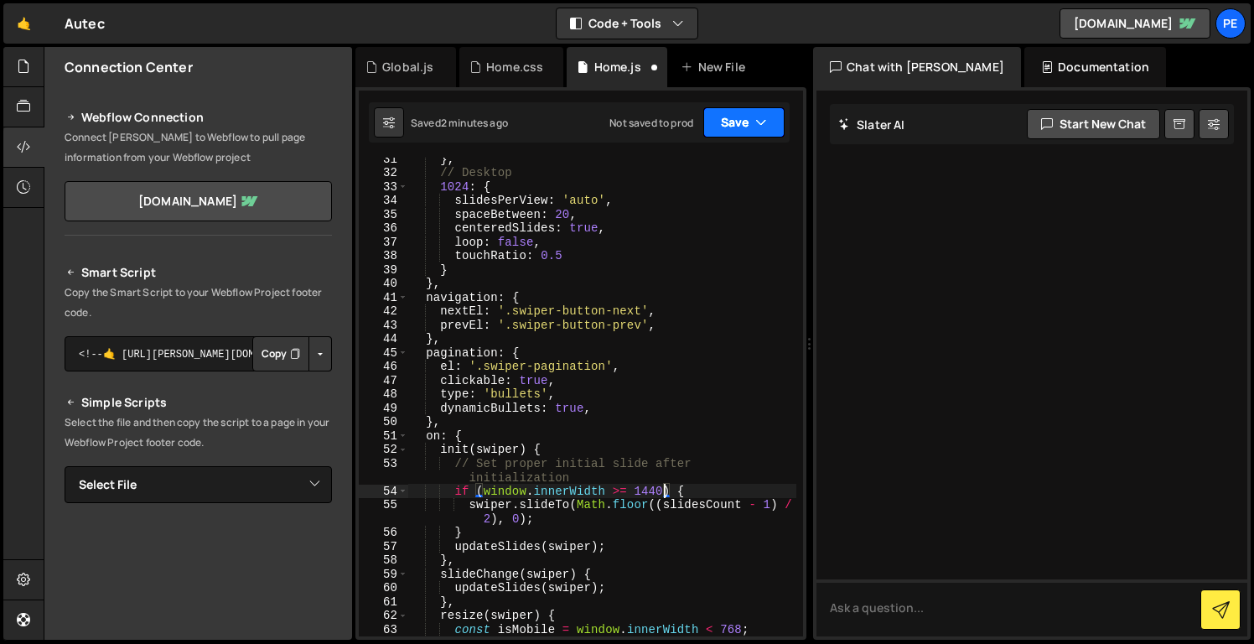
click at [726, 125] on button "Save" at bounding box center [744, 122] width 81 height 30
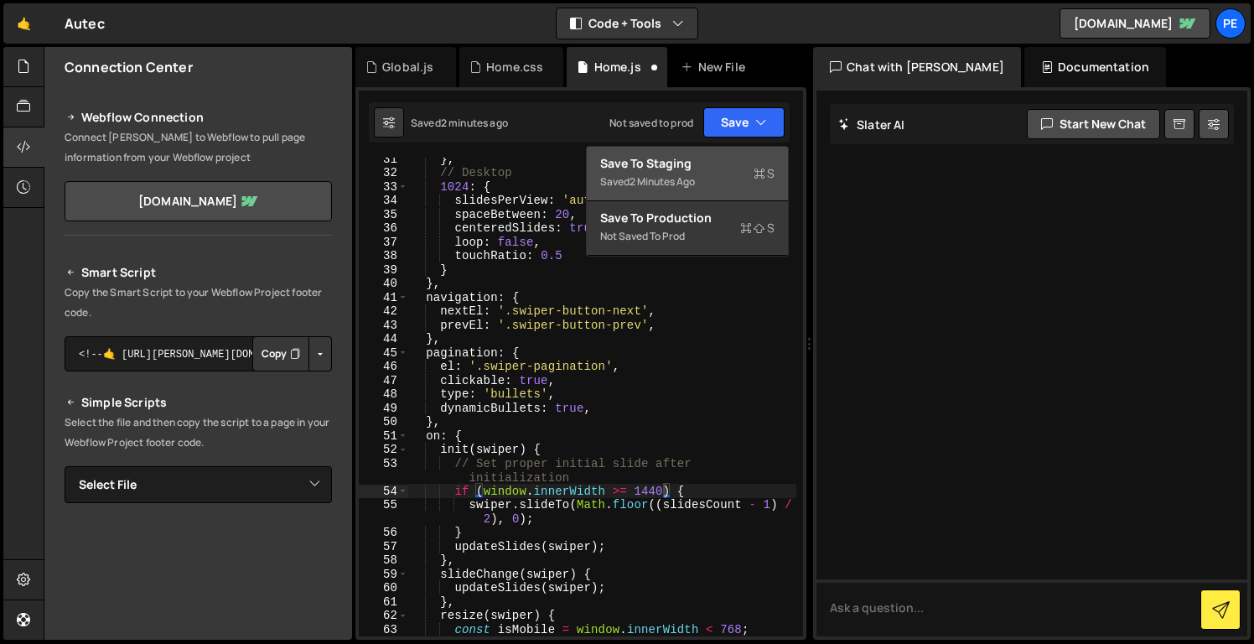
click at [727, 158] on div "Save to Staging S" at bounding box center [687, 163] width 174 height 17
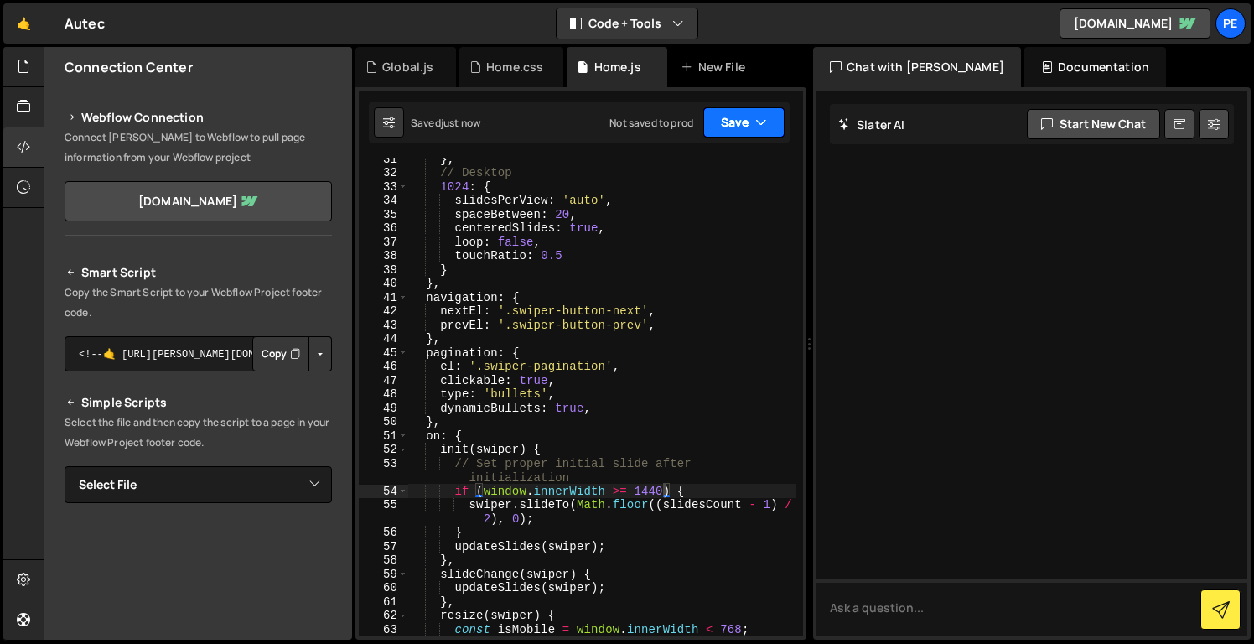
click at [730, 123] on button "Save" at bounding box center [744, 122] width 81 height 30
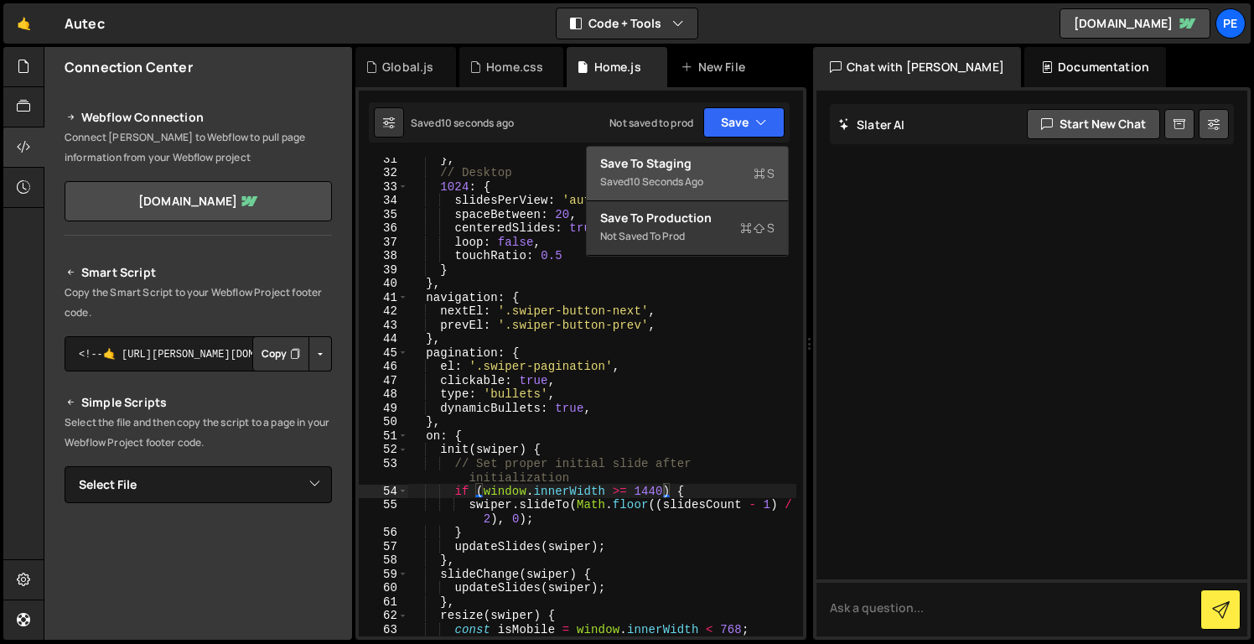
click at [710, 167] on div "Save to Staging S" at bounding box center [687, 163] width 174 height 17
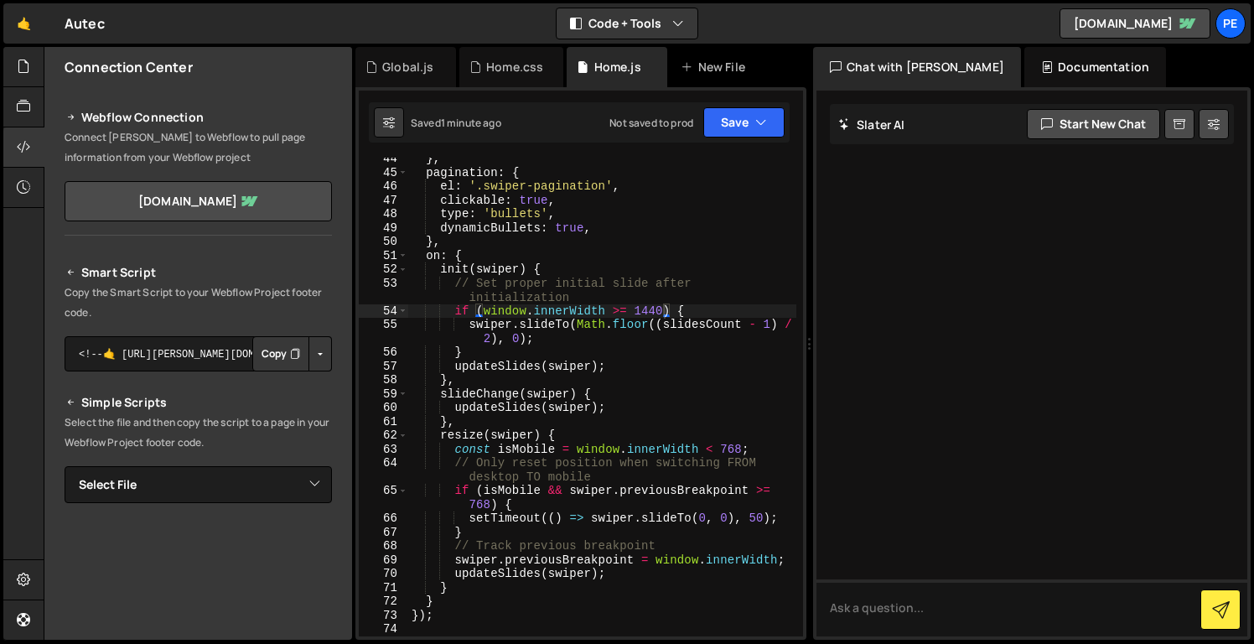
scroll to position [634, 0]
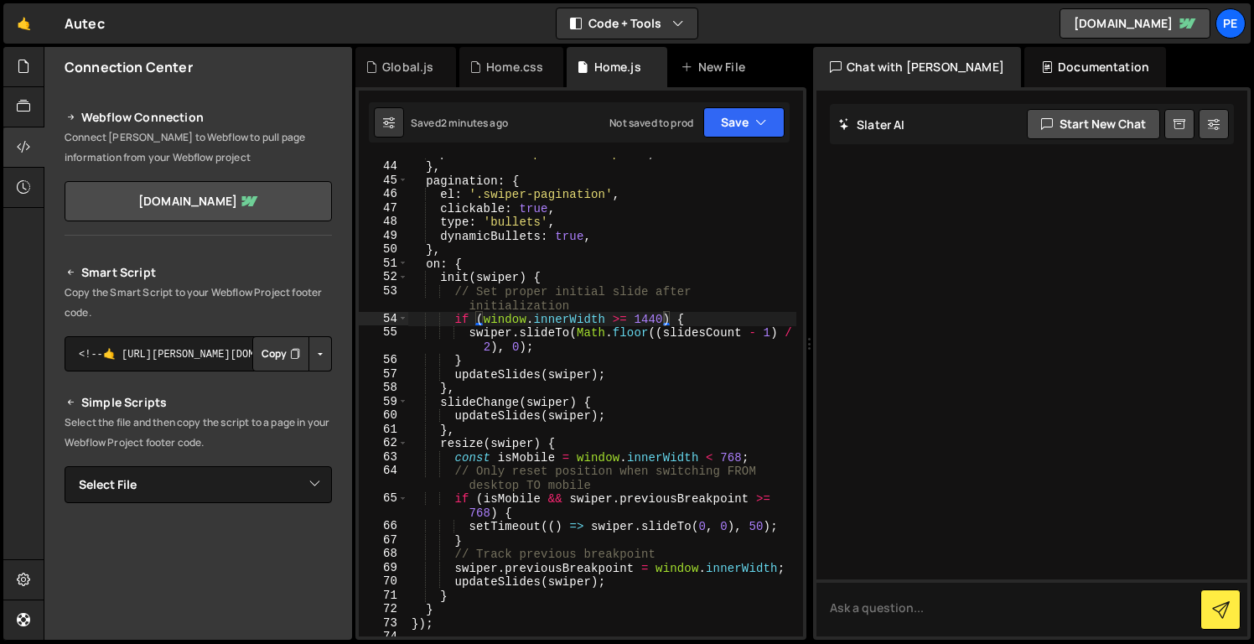
click at [652, 321] on div "prevEl : '.swiper-button-prev' , } , pagination : { el : '.swiper-pagination' ,…" at bounding box center [602, 399] width 388 height 506
click at [693, 335] on div "10 24 local 10 local" at bounding box center [756, 359] width 250 height 65
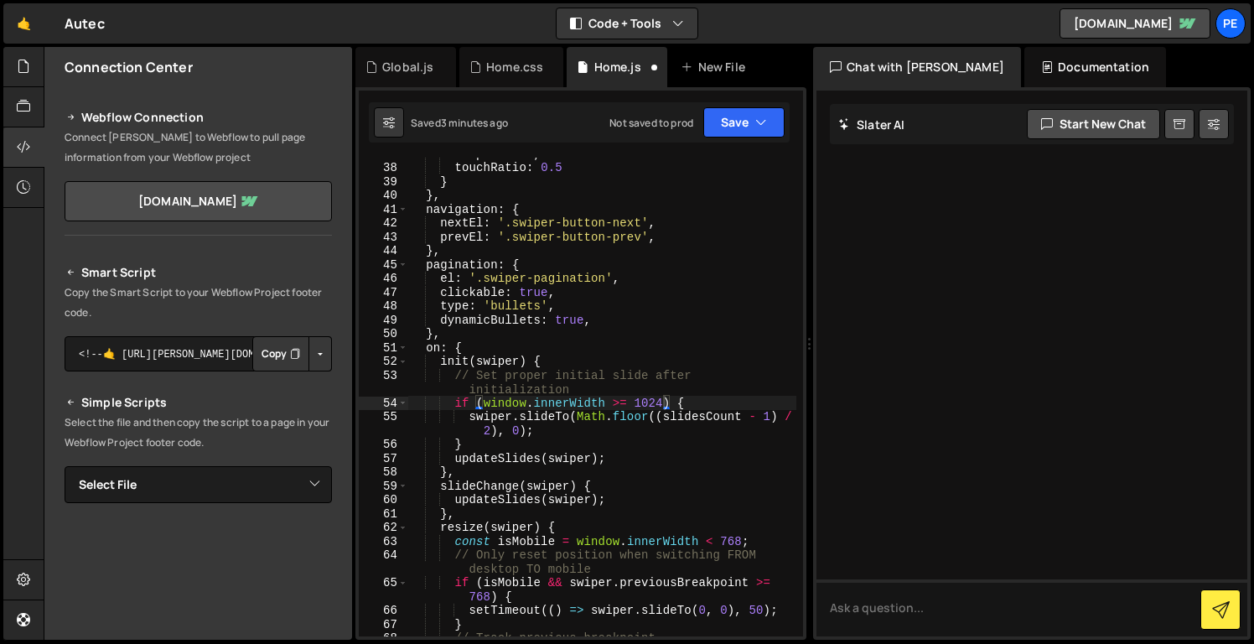
scroll to position [550, 0]
click at [640, 500] on div "loop : false , touchRatio : 0.5 } } , navigation : { nextEl : '.swiper-button-n…" at bounding box center [602, 400] width 388 height 506
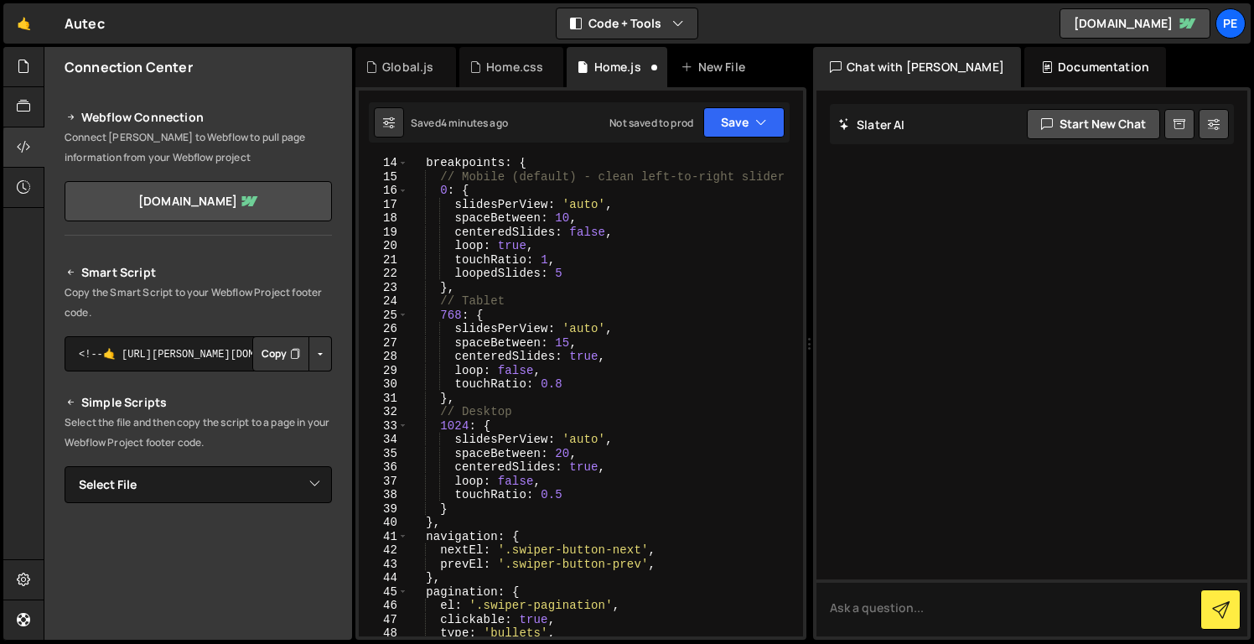
scroll to position [223, 0]
click at [522, 376] on div "breakpoints : { // Mobile (default) - clean left-to-right slider 0 : { slidesPe…" at bounding box center [602, 409] width 388 height 506
click at [582, 356] on div "breakpoints : { // Mobile (default) - clean left-to-right slider 0 : { slidesPe…" at bounding box center [602, 409] width 388 height 506
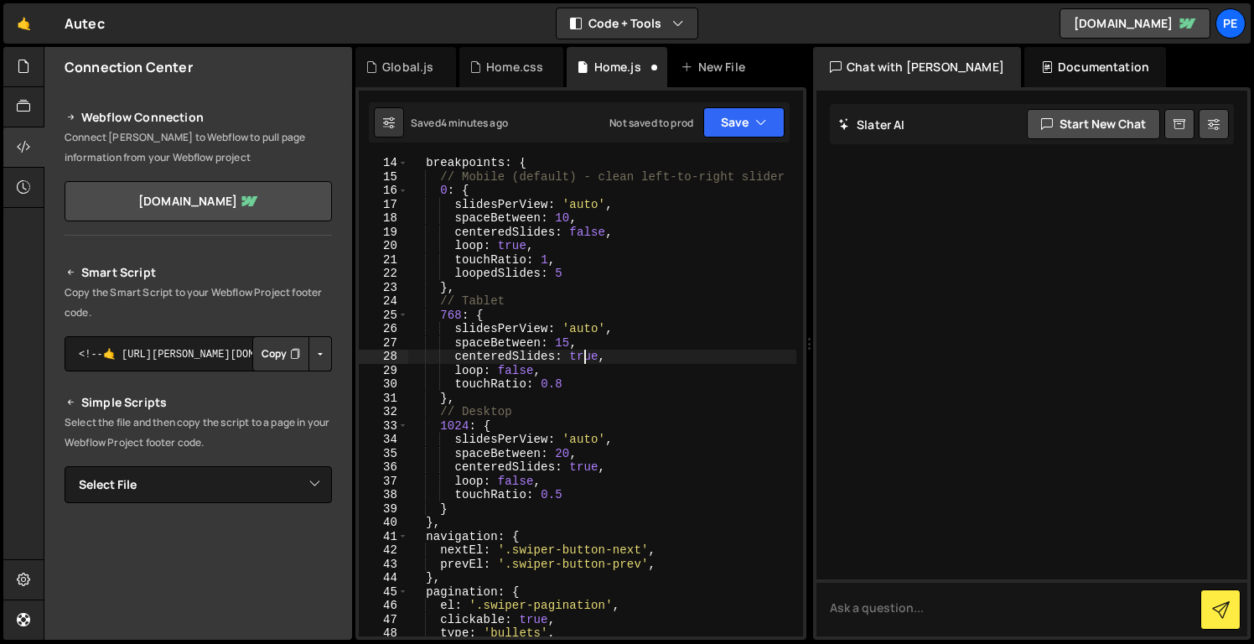
click at [582, 356] on div "breakpoints : { // Mobile (default) - clean left-to-right slider 0 : { slidesPe…" at bounding box center [602, 409] width 388 height 506
click at [586, 472] on div "breakpoints : { // Mobile (default) - clean left-to-right slider 0 : { slidesPe…" at bounding box center [602, 409] width 388 height 506
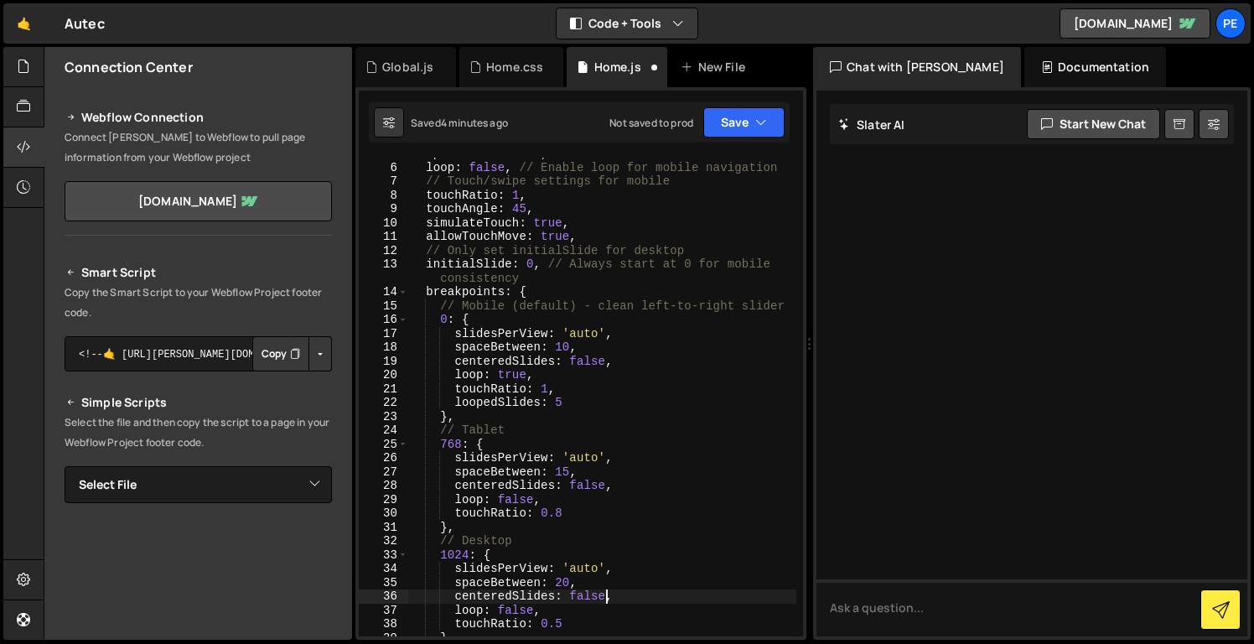
scroll to position [0, 0]
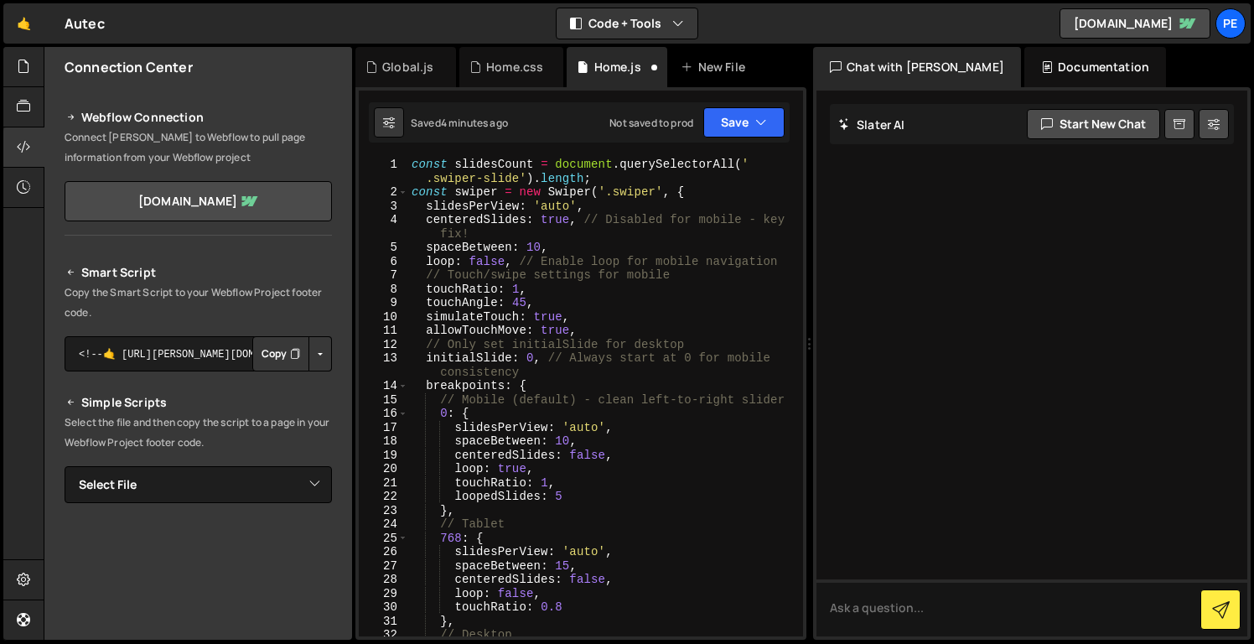
click at [553, 219] on div "const slidesCount = document . querySelectorAll ( ' .swiper-slide' ) . length ;…" at bounding box center [602, 418] width 388 height 521
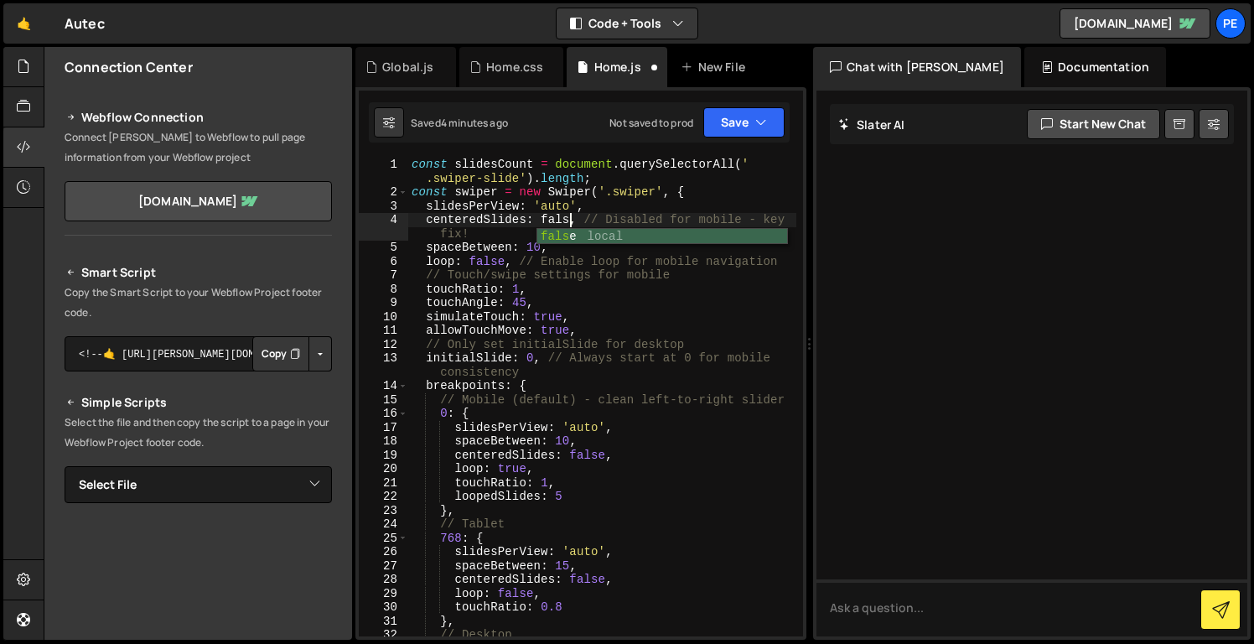
scroll to position [0, 11]
click at [605, 258] on div "const slidesCount = document . querySelectorAll ( ' .swiper-slide' ) . length ;…" at bounding box center [602, 418] width 388 height 521
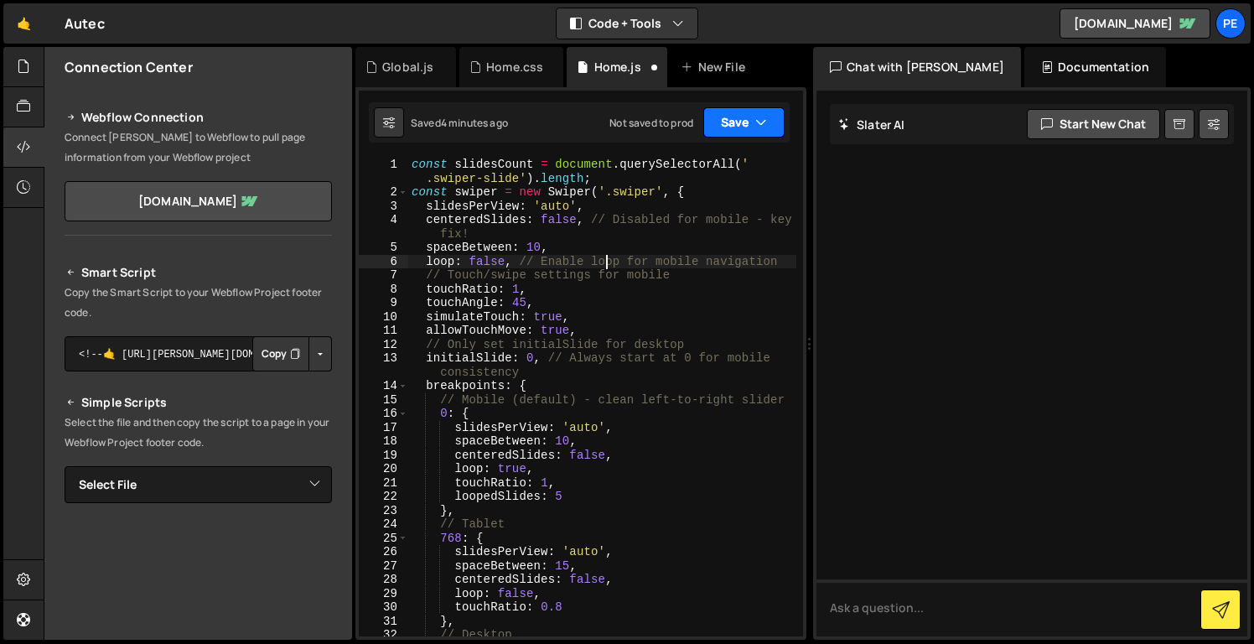
click at [740, 125] on button "Save" at bounding box center [744, 122] width 81 height 30
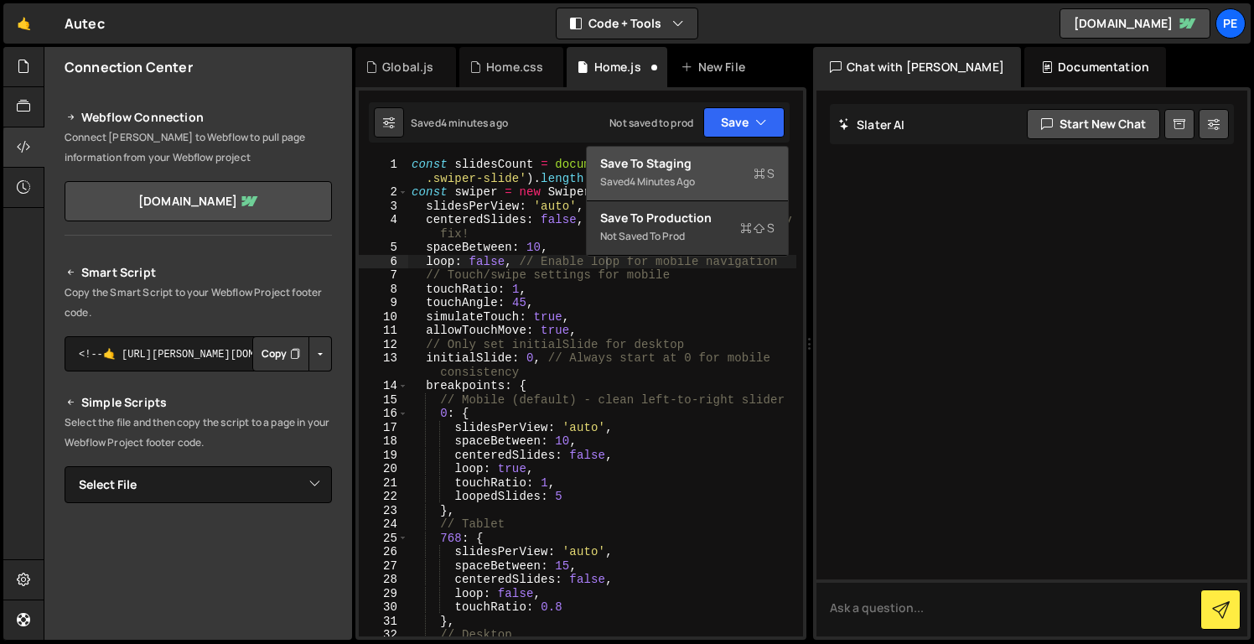
click at [740, 187] on div "Saved 4 minutes ago" at bounding box center [687, 182] width 174 height 20
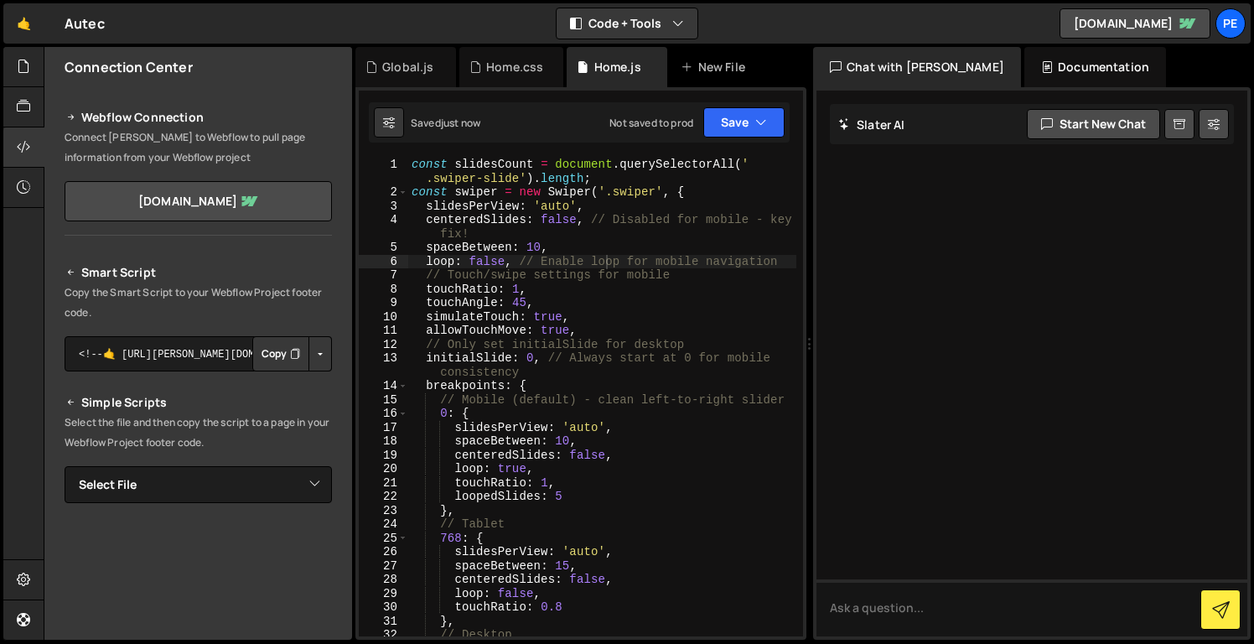
scroll to position [0, 8]
click at [485, 252] on div "const slidesCount = document . querySelectorAll ( ' .swiper-slide' ) . length ;…" at bounding box center [602, 418] width 388 height 521
click at [556, 221] on div "const slidesCount = document . querySelectorAll ( ' .swiper-slide' ) . length ;…" at bounding box center [602, 418] width 388 height 521
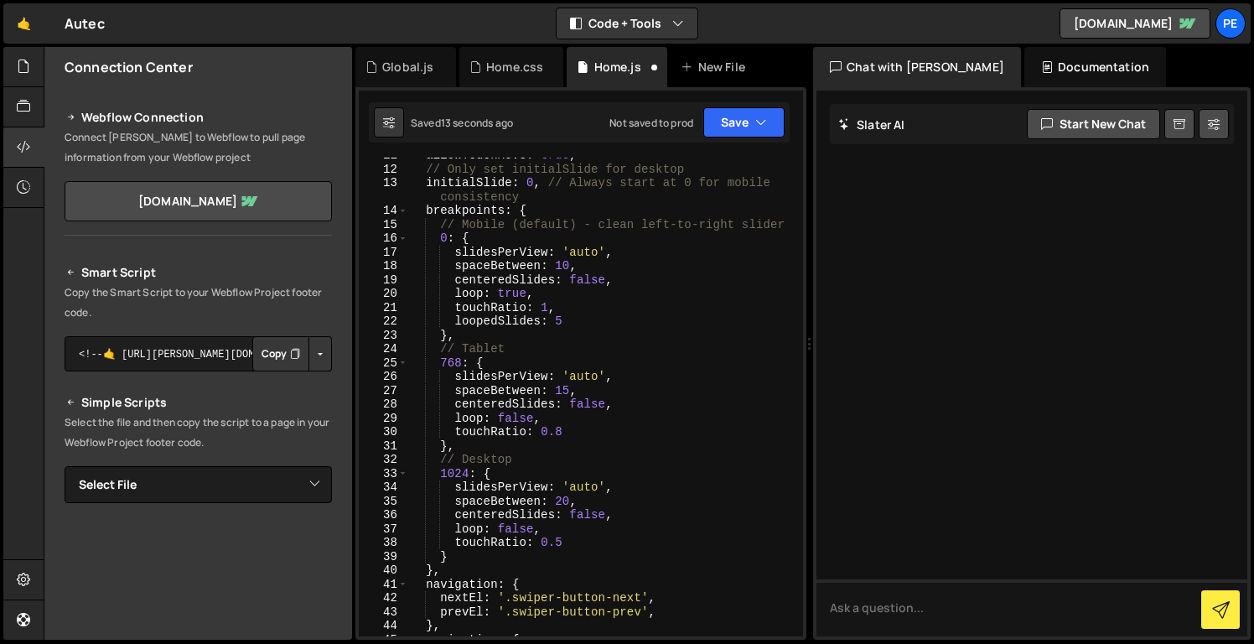
scroll to position [175, 0]
click at [585, 526] on div "allowTouchMove : true , // Only set initialSlide for desktop initialSlide : 0 ,…" at bounding box center [602, 401] width 388 height 506
click at [589, 506] on div "allowTouchMove : true , // Only set initialSlide for desktop initialSlide : 0 ,…" at bounding box center [602, 401] width 388 height 506
click at [589, 513] on div "allowTouchMove : true , // Only set initialSlide for desktop initialSlide : 0 ,…" at bounding box center [602, 401] width 388 height 506
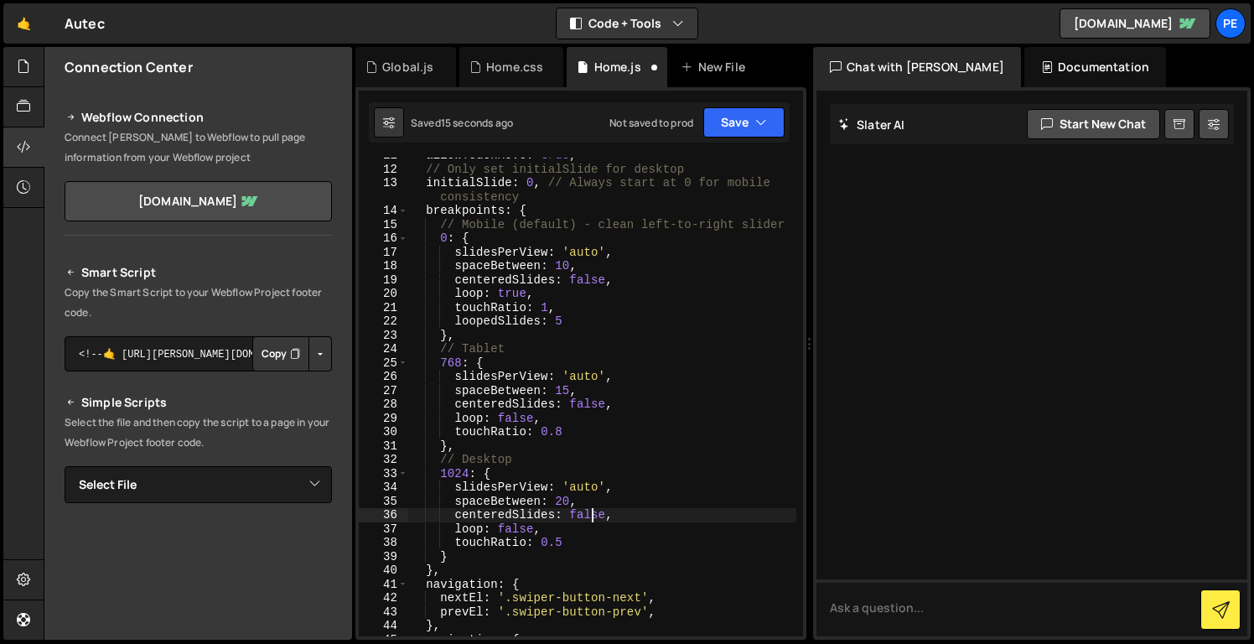
click at [589, 513] on div "allowTouchMove : true , // Only set initialSlide for desktop initialSlide : 0 ,…" at bounding box center [602, 401] width 388 height 506
click at [586, 408] on div "allowTouchMove : true , // Only set initialSlide for desktop initialSlide : 0 ,…" at bounding box center [602, 401] width 388 height 506
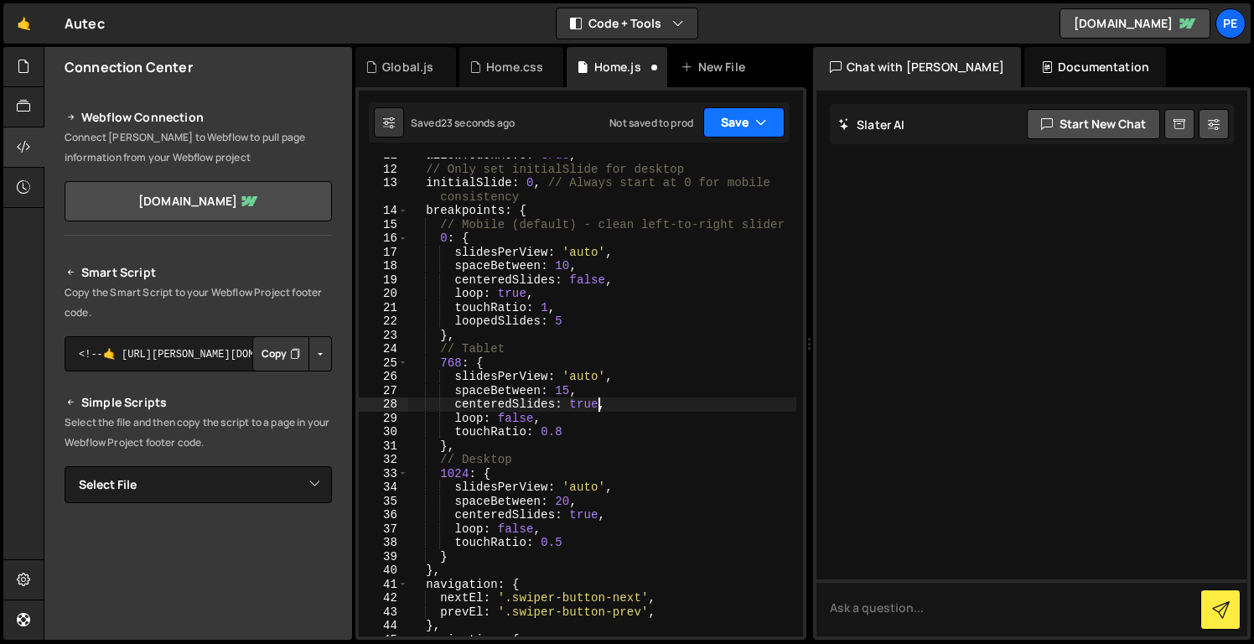
click at [747, 117] on button "Save" at bounding box center [744, 122] width 81 height 30
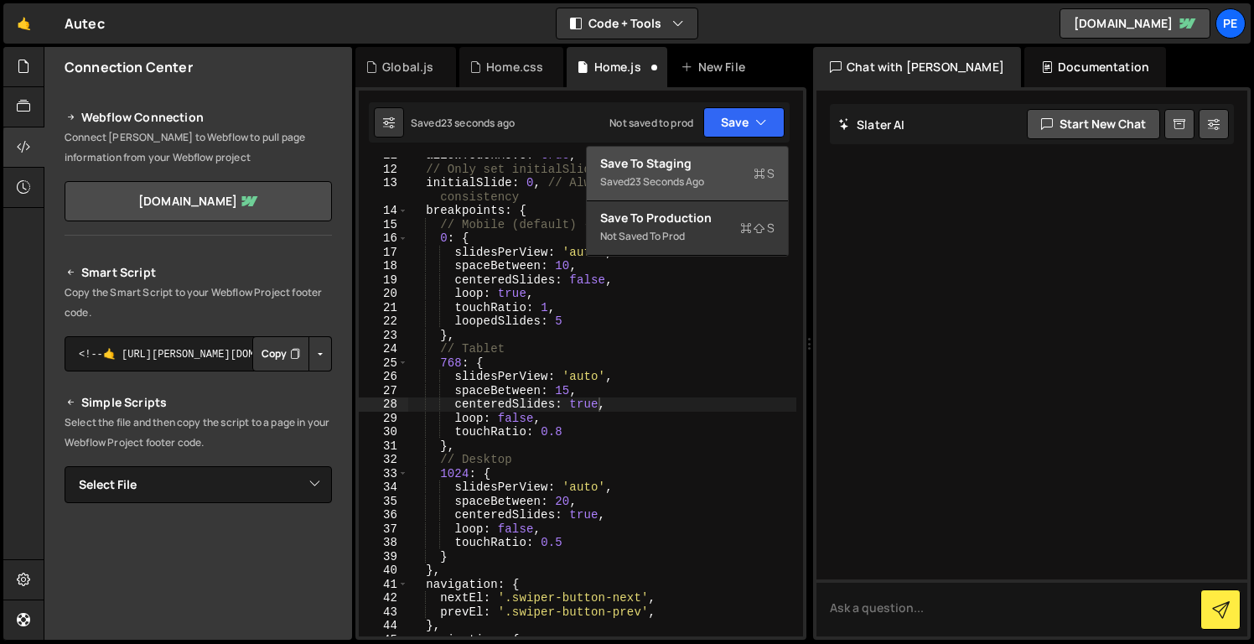
click at [735, 187] on div "Saved 23 seconds ago" at bounding box center [687, 182] width 174 height 20
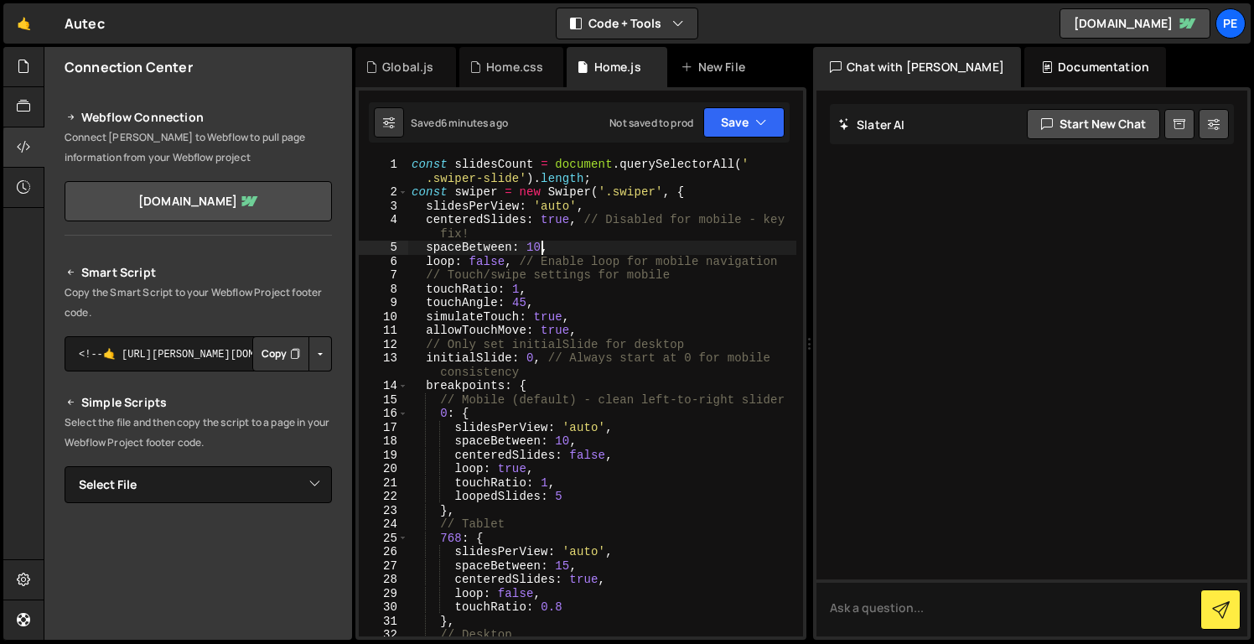
scroll to position [0, 8]
click at [543, 243] on div "const slidesCount = document . querySelectorAll ( ' .swiper-slide' ) . length ;…" at bounding box center [602, 418] width 388 height 521
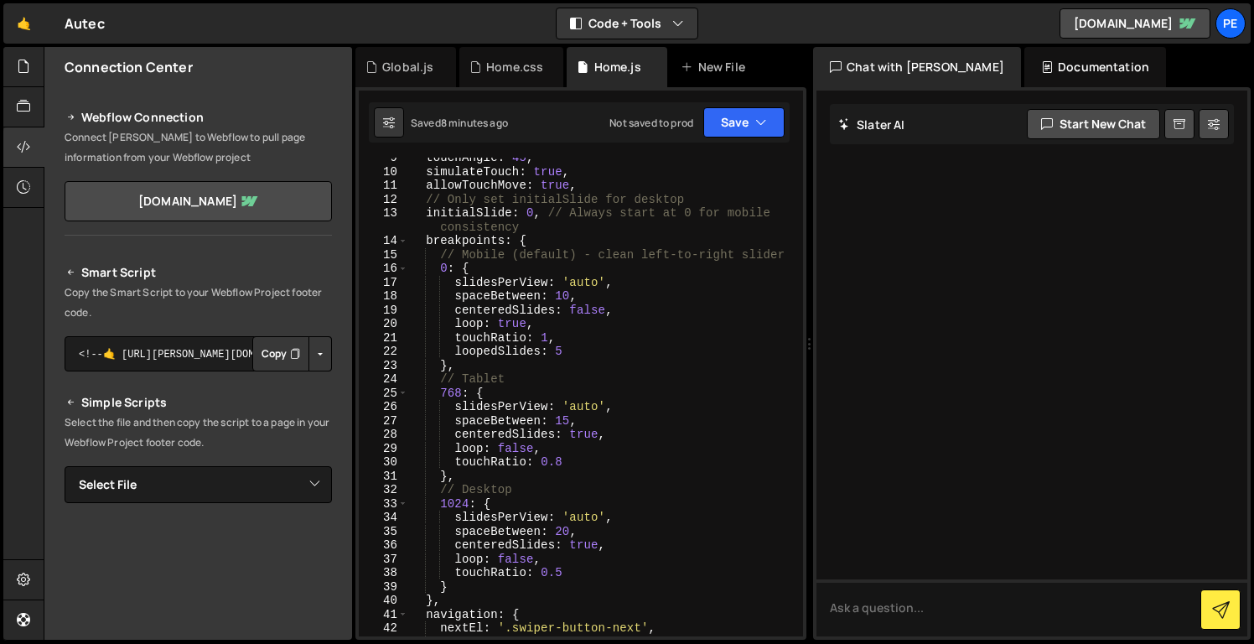
scroll to position [0, 0]
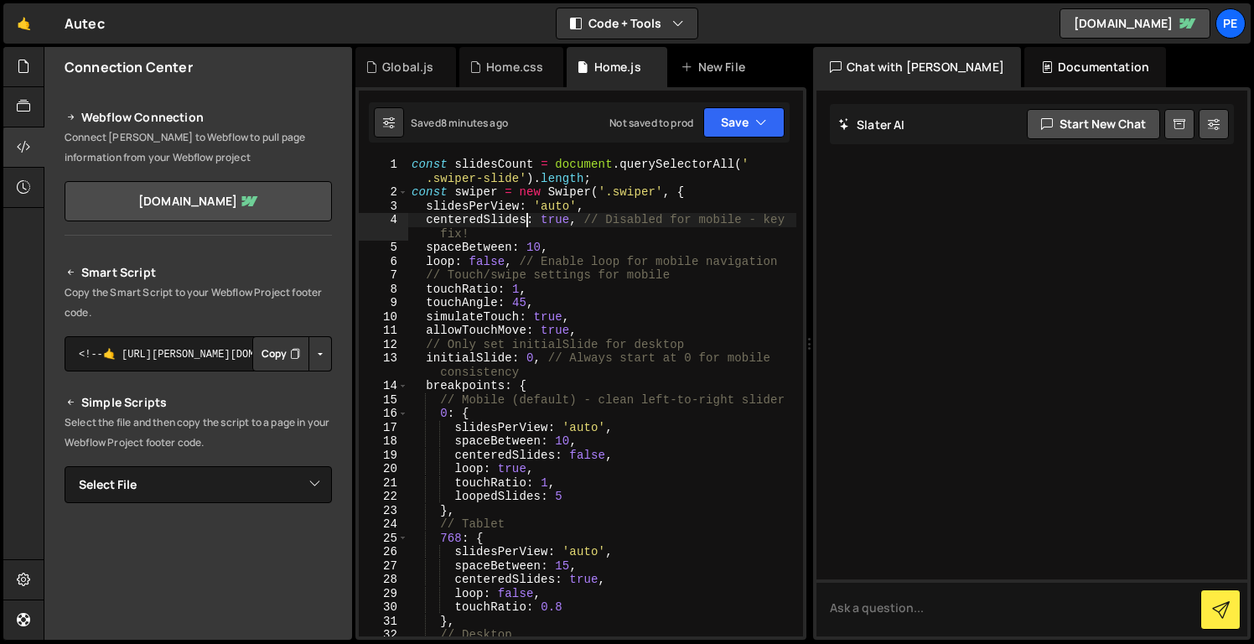
click at [526, 215] on div "const slidesCount = document . querySelectorAll ( ' .swiper-slide' ) . length ;…" at bounding box center [602, 418] width 388 height 521
type textarea "centeredSlides: true, // Disabled for mobile - key fix!"
drag, startPoint x: 526, startPoint y: 215, endPoint x: 422, endPoint y: 217, distance: 104.0
click at [422, 217] on div "const slidesCount = document . querySelectorAll ( ' .swiper-slide' ) . length ;…" at bounding box center [602, 418] width 388 height 521
click at [598, 233] on div "const slidesCount = document . querySelectorAll ( ' .swiper-slide' ) . length ;…" at bounding box center [602, 418] width 388 height 521
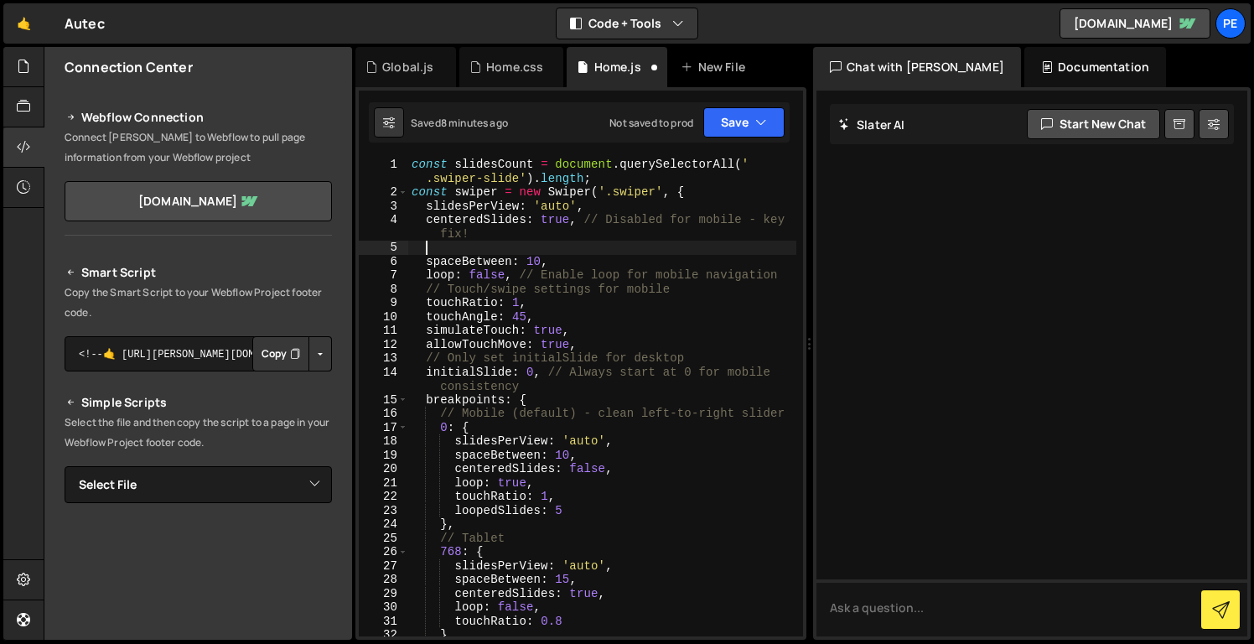
paste textarea "centerInsufficientSlides: true,"
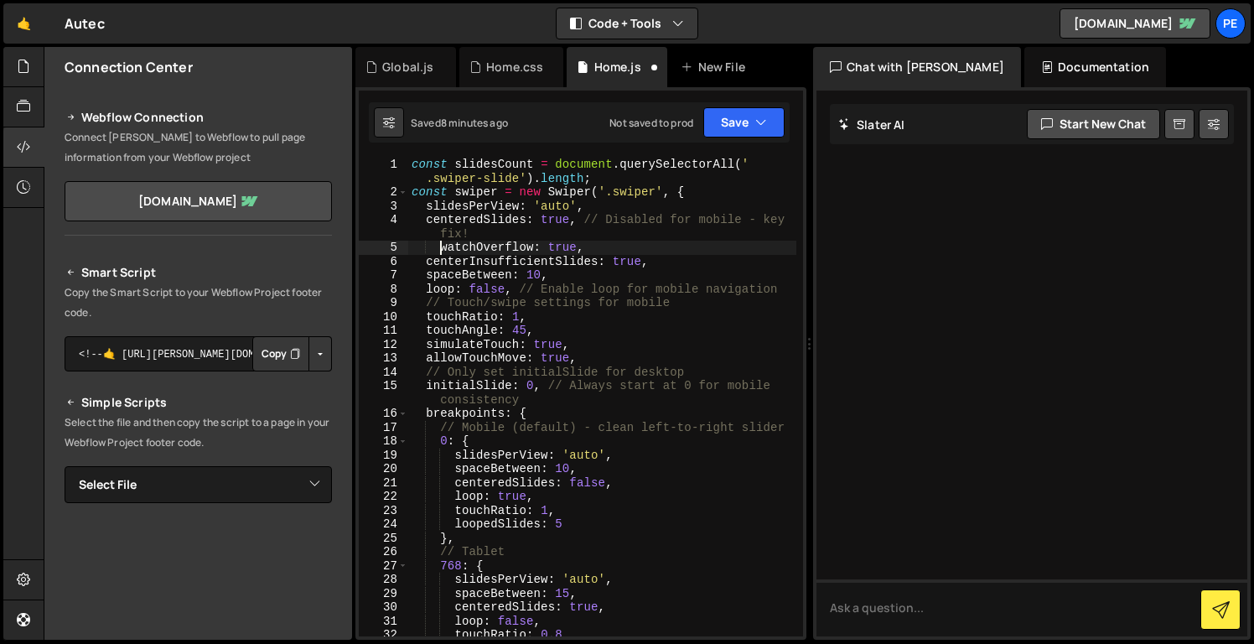
click at [439, 245] on div "const slidesCount = document . querySelectorAll ( ' .swiper-slide' ) . length ;…" at bounding box center [602, 418] width 388 height 521
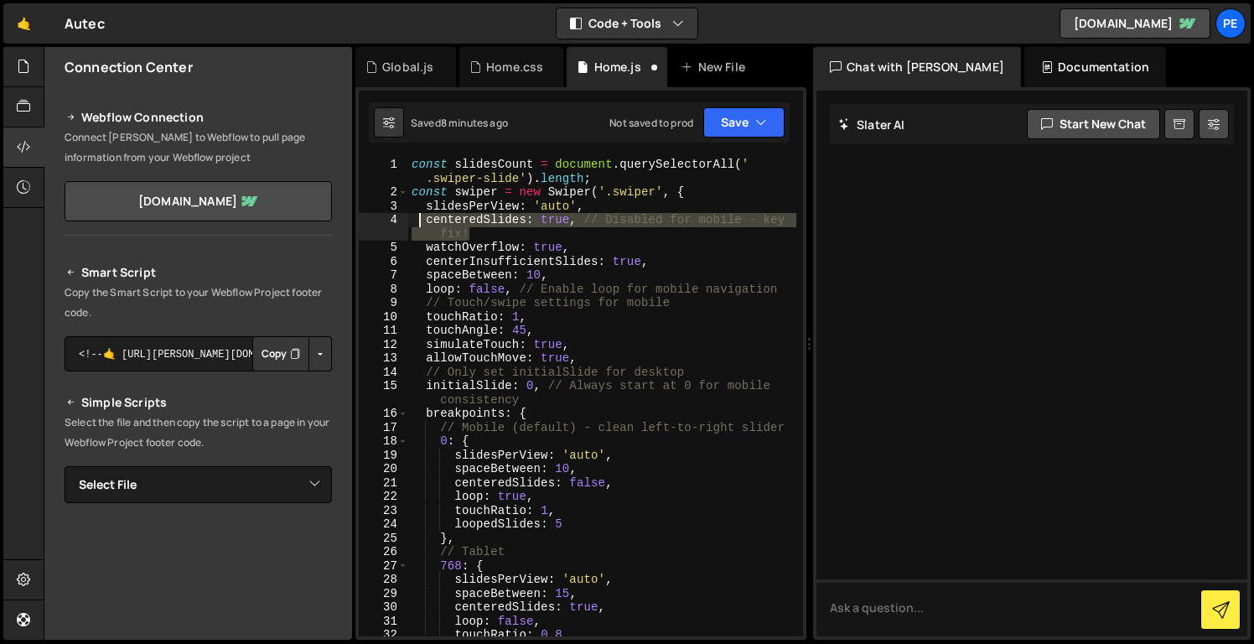
drag, startPoint x: 477, startPoint y: 231, endPoint x: 422, endPoint y: 215, distance: 57.6
click at [422, 215] on div "const slidesCount = document . querySelectorAll ( ' .swiper-slide' ) . length ;…" at bounding box center [602, 418] width 388 height 521
type textarea "centeredSlides: true, // Disabled for mobile - key fix!"
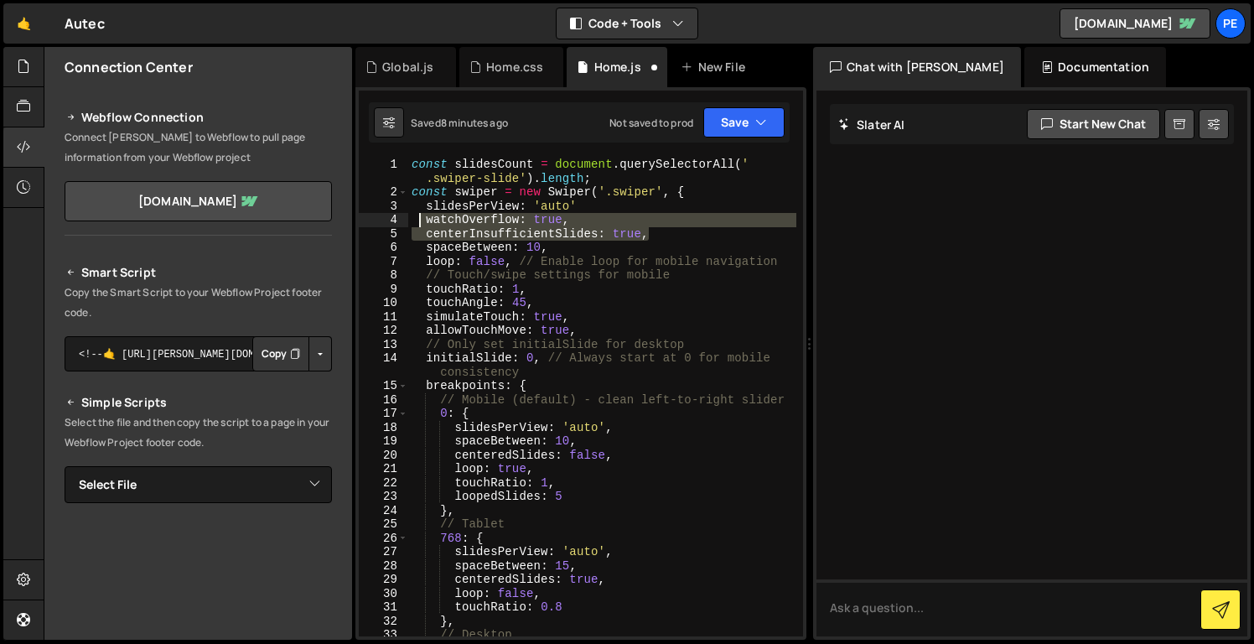
drag, startPoint x: 652, startPoint y: 236, endPoint x: 422, endPoint y: 222, distance: 231.0
click at [422, 222] on div "const slidesCount = document . querySelectorAll ( ' .swiper-slide' ) . length ;…" at bounding box center [602, 418] width 388 height 521
click at [511, 254] on div "const slidesCount = document . querySelectorAll ( ' .swiper-slide' ) . length ;…" at bounding box center [602, 418] width 388 height 521
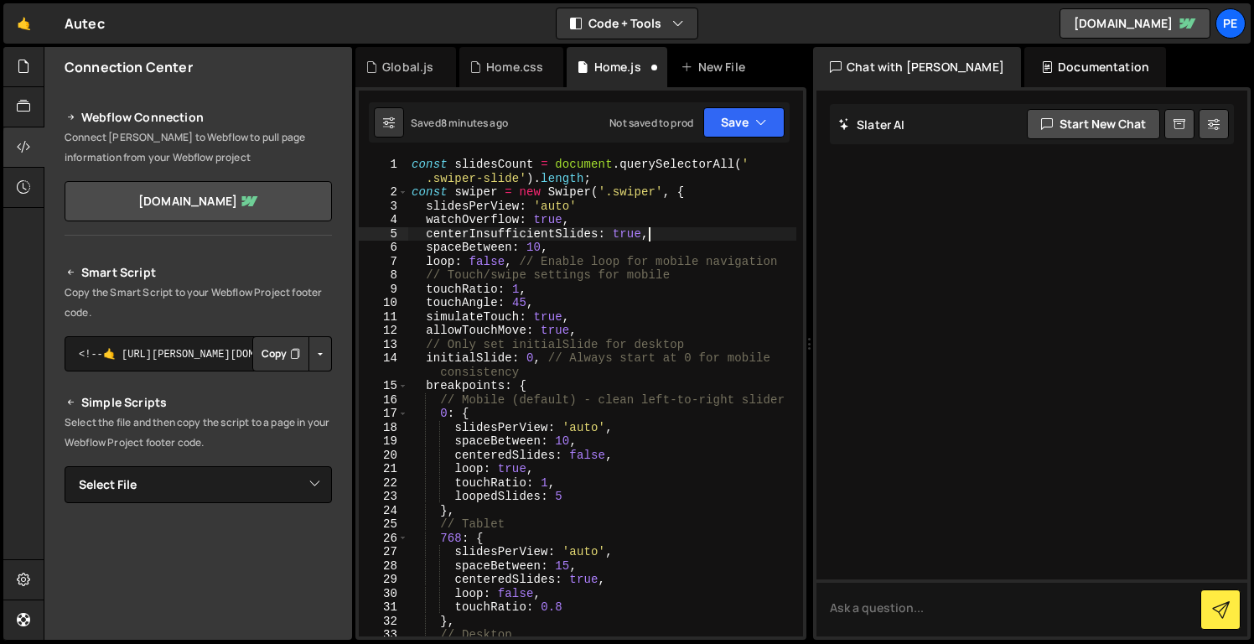
click at [655, 236] on div "const slidesCount = document . querySelectorAll ( ' .swiper-slide' ) . length ;…" at bounding box center [602, 418] width 388 height 521
drag, startPoint x: 652, startPoint y: 235, endPoint x: 428, endPoint y: 237, distance: 224.7
click at [428, 236] on div "const slidesCount = document . querySelectorAll ( ' .swiper-slide' ) . length ;…" at bounding box center [602, 418] width 388 height 521
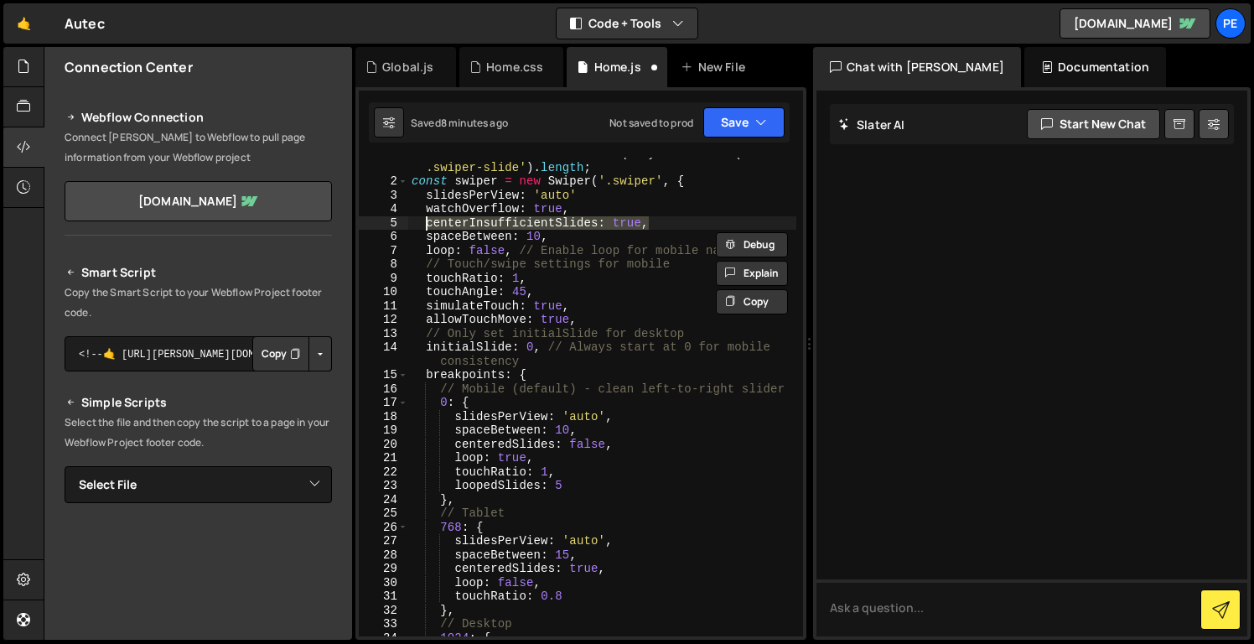
scroll to position [72, 0]
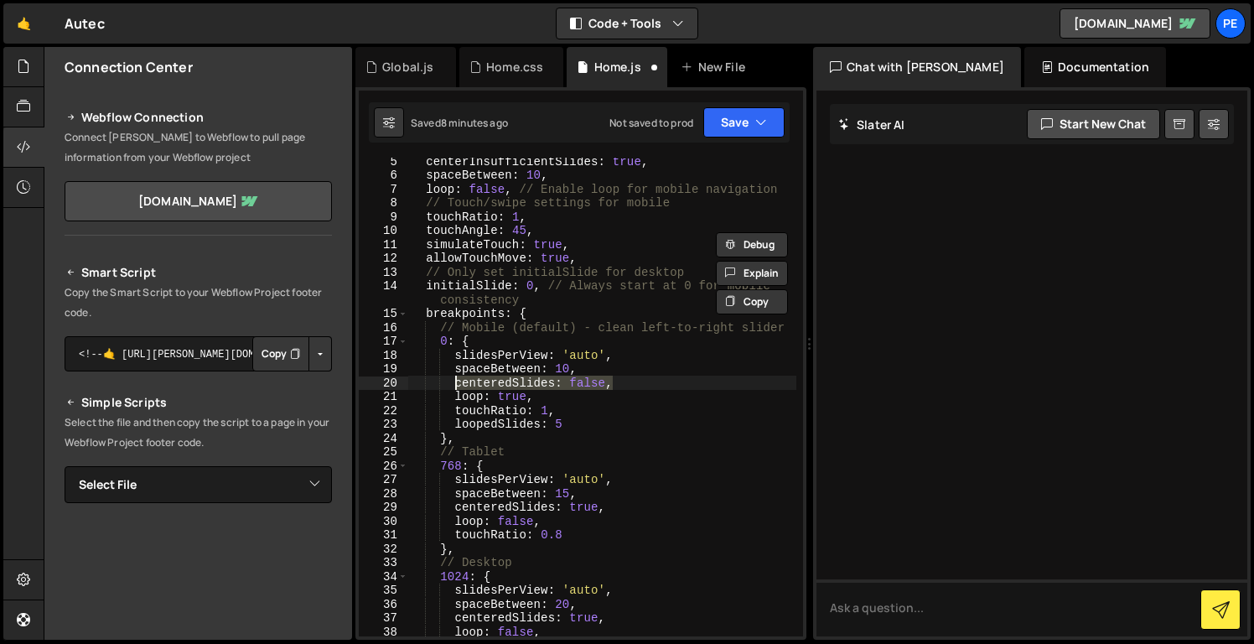
drag, startPoint x: 635, startPoint y: 387, endPoint x: 457, endPoint y: 384, distance: 177.8
click at [457, 384] on div "centerInsufficientSlides : true , spaceBetween : 10 , loop : false , // Enable …" at bounding box center [602, 407] width 388 height 506
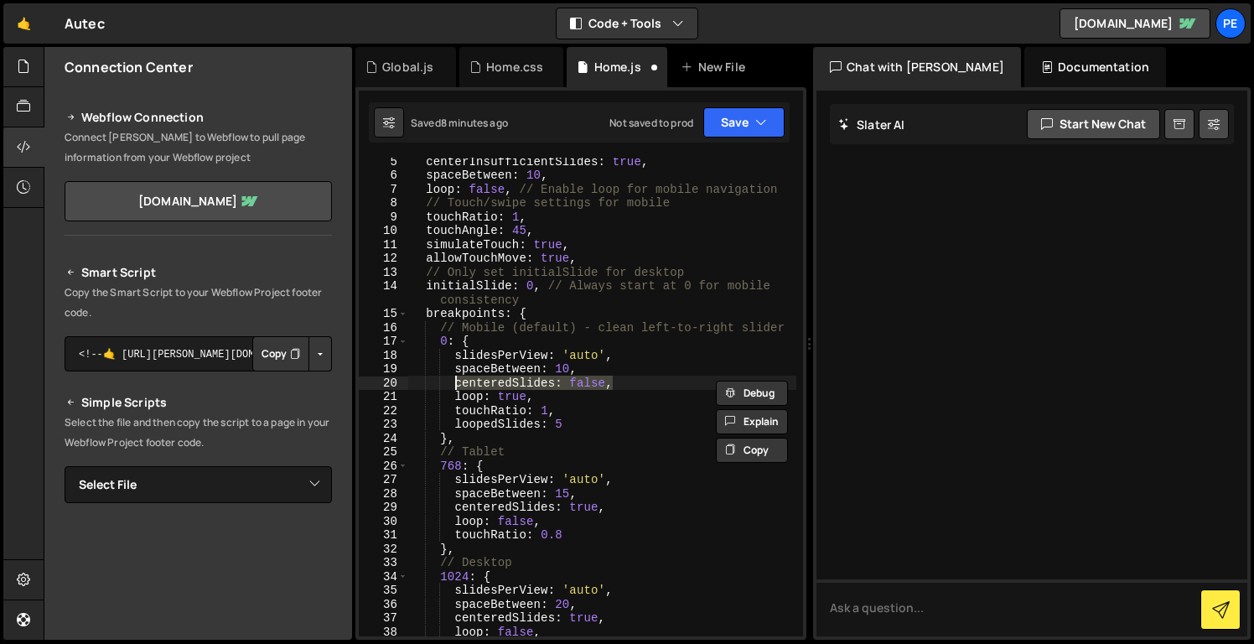
paste textarea "InsufficientSlides: tru"
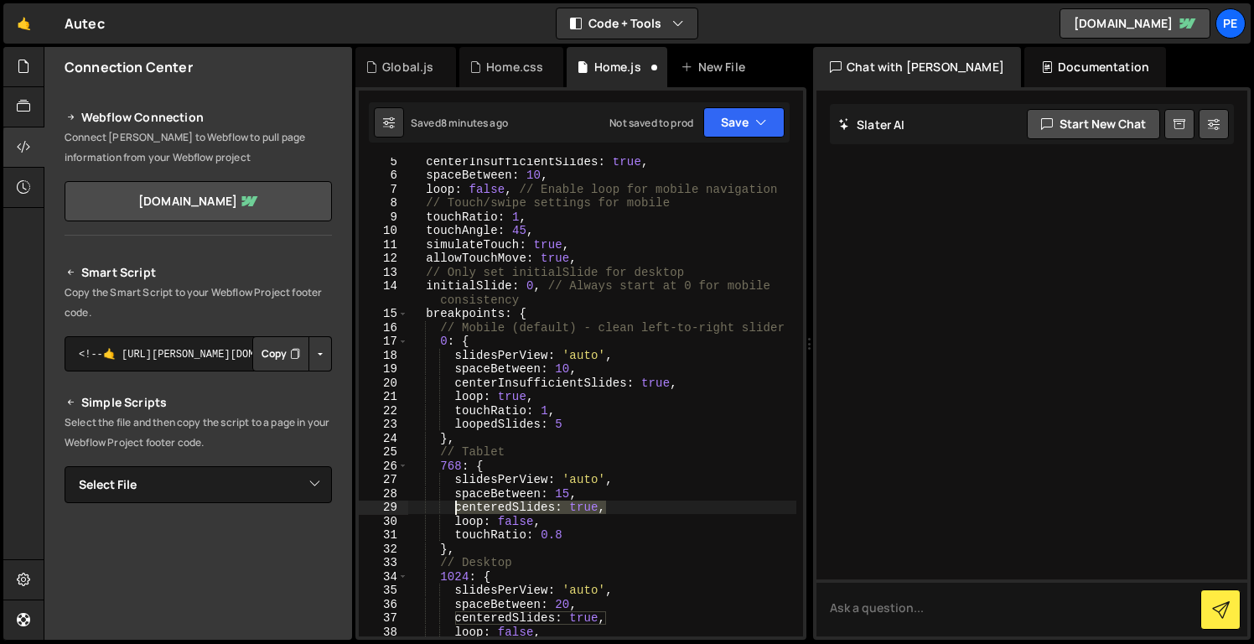
drag, startPoint x: 614, startPoint y: 510, endPoint x: 453, endPoint y: 511, distance: 161.0
click at [453, 511] on div "centerInsufficientSlides : true , spaceBetween : 10 , loop : false , // Enable …" at bounding box center [602, 407] width 388 height 506
paste textarea "Insufficient"
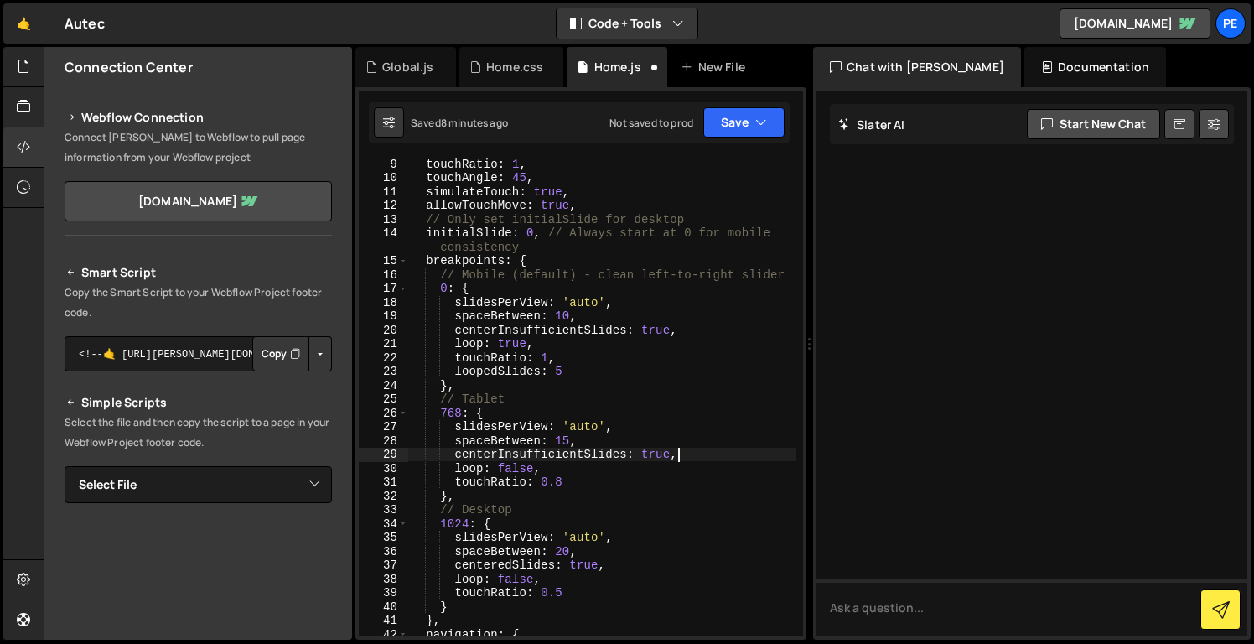
scroll to position [125, 0]
drag, startPoint x: 612, startPoint y: 563, endPoint x: 455, endPoint y: 563, distance: 156.8
click at [455, 563] on div "touchRatio : 1 , touchAngle : 45 , simulateTouch : true , allowTouchMove : true…" at bounding box center [602, 410] width 388 height 506
paste textarea "Insufficient"
click at [657, 327] on div "touchRatio : 1 , touchAngle : 45 , simulateTouch : true , allowTouchMove : true…" at bounding box center [602, 410] width 388 height 506
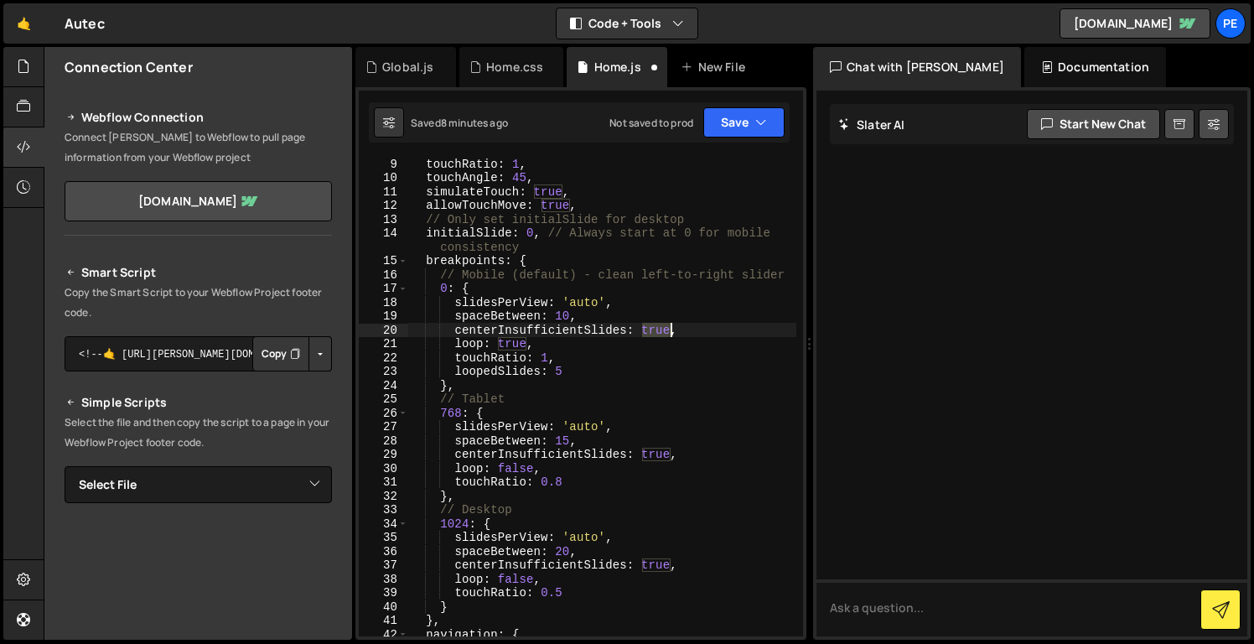
click at [657, 327] on div "touchRatio : 1 , touchAngle : 45 , simulateTouch : true , allowTouchMove : true…" at bounding box center [602, 410] width 388 height 506
click at [745, 121] on button "Save" at bounding box center [744, 122] width 81 height 30
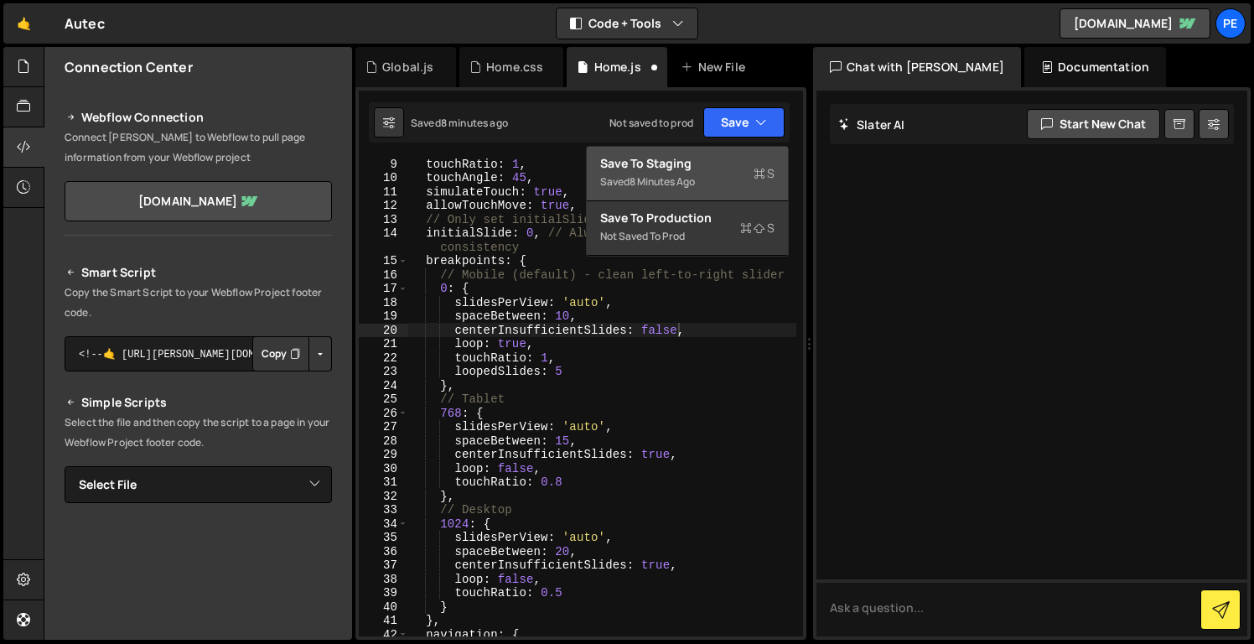
click at [726, 161] on div "Save to Staging S" at bounding box center [687, 163] width 174 height 17
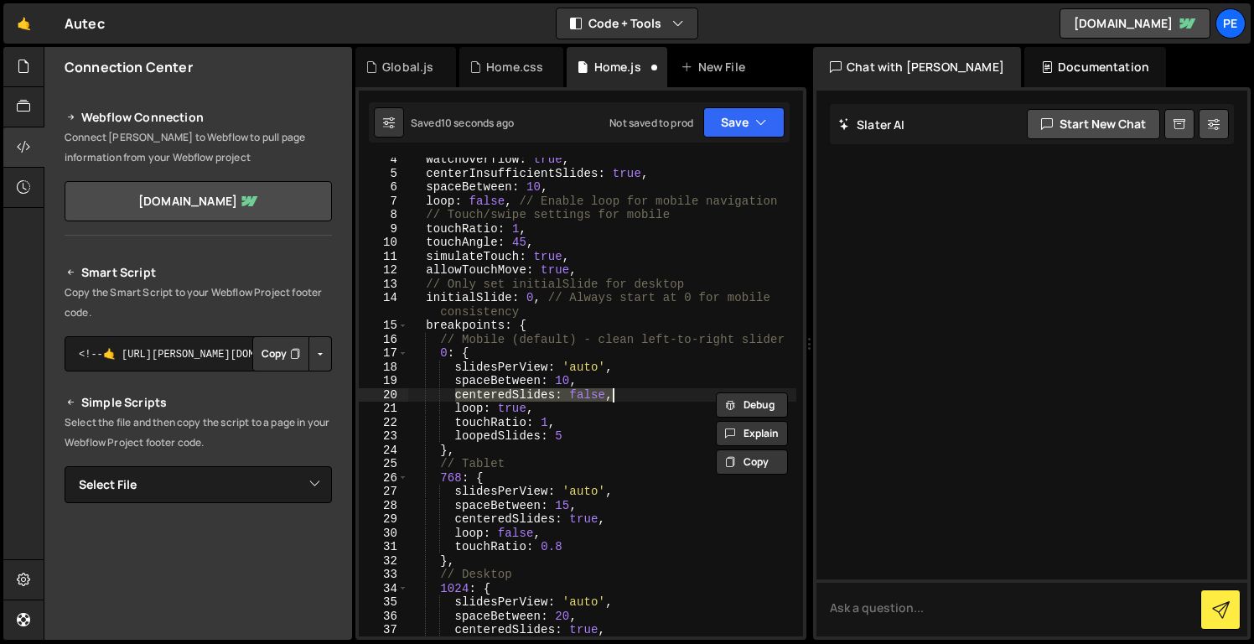
scroll to position [0, 13]
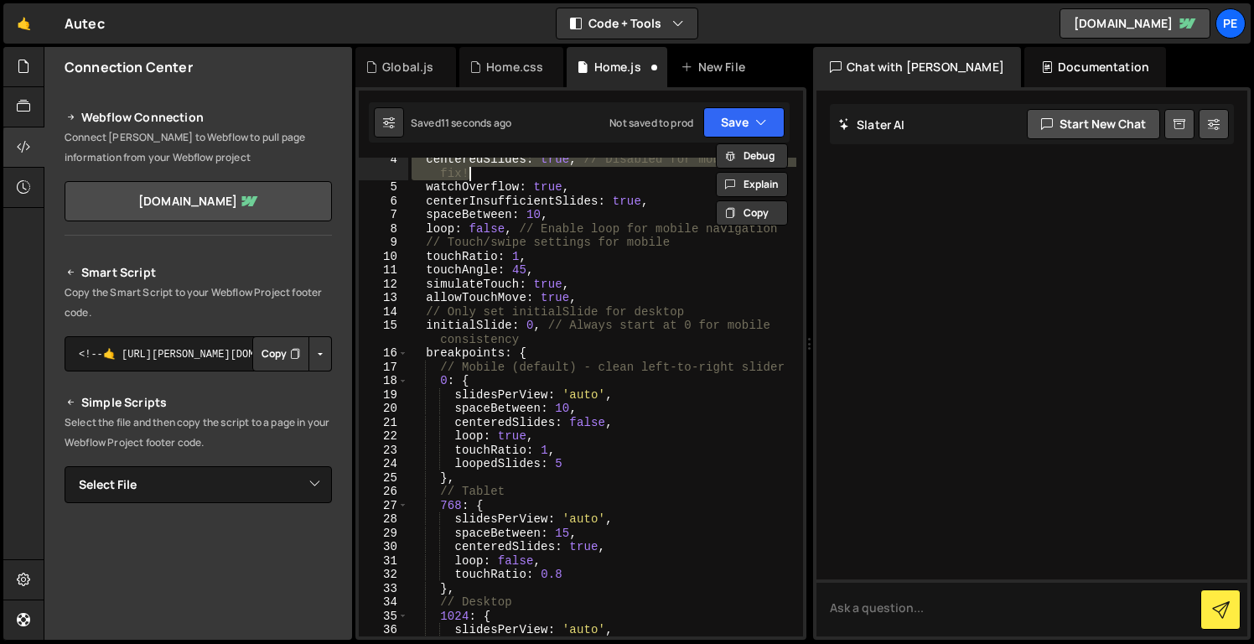
type textarea "watchOverflow: true,"
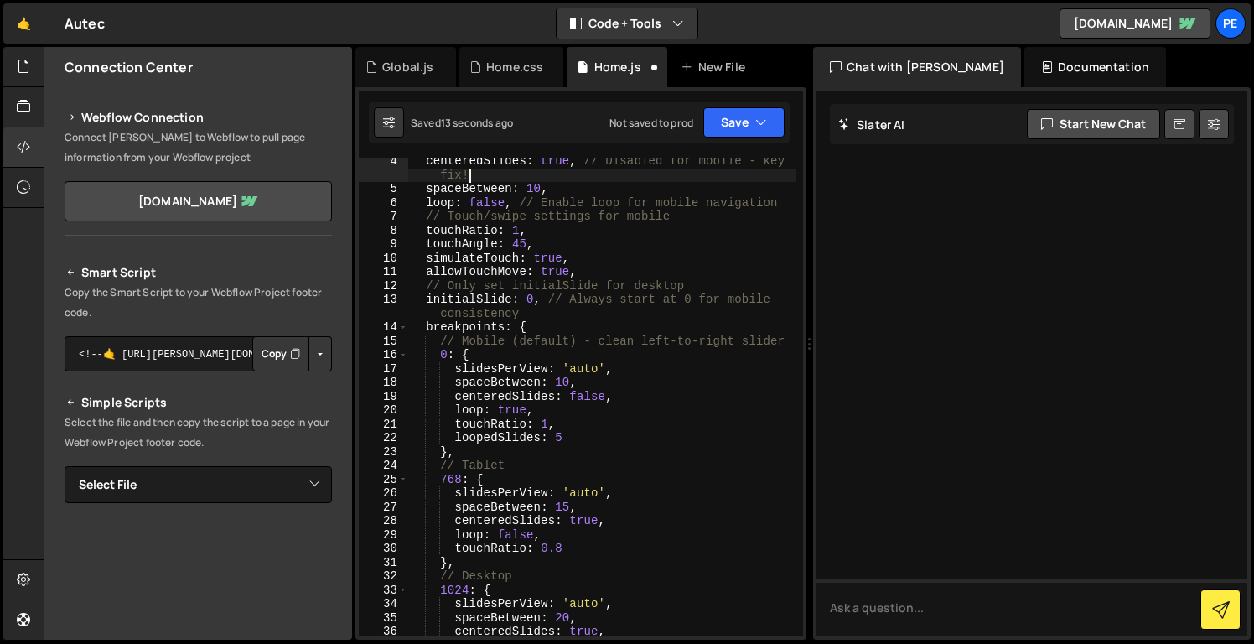
scroll to position [0, 0]
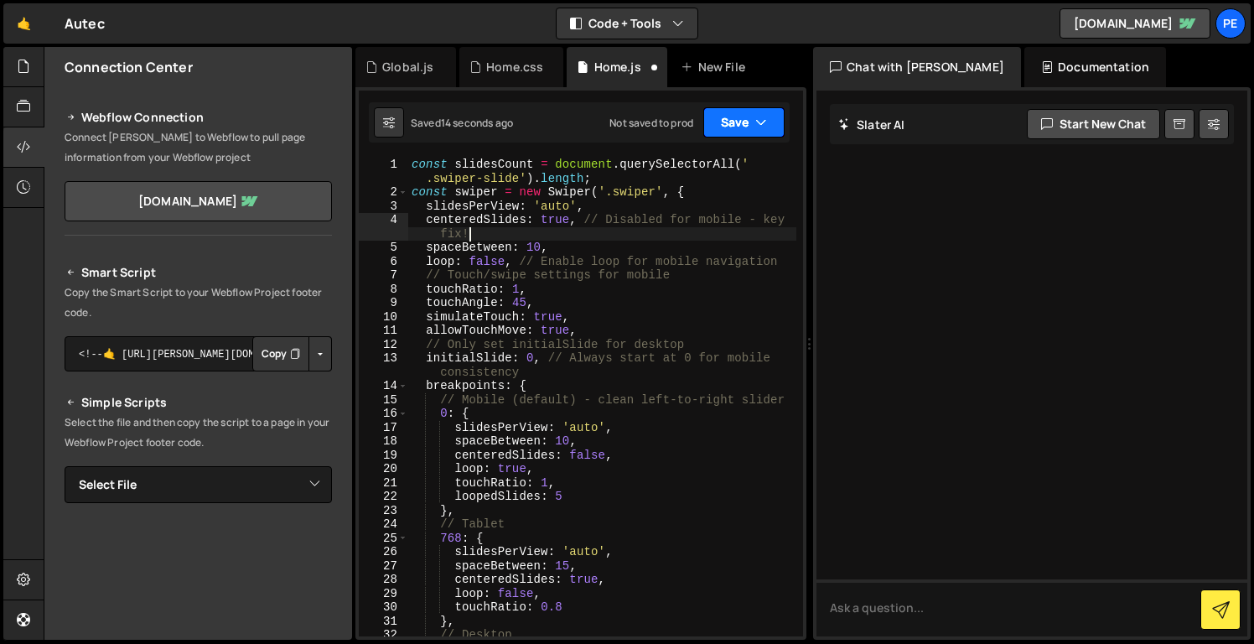
type textarea "centeredSlides: true, // Disabled for mobile - key fix!"
click at [742, 116] on button "Save" at bounding box center [744, 122] width 81 height 30
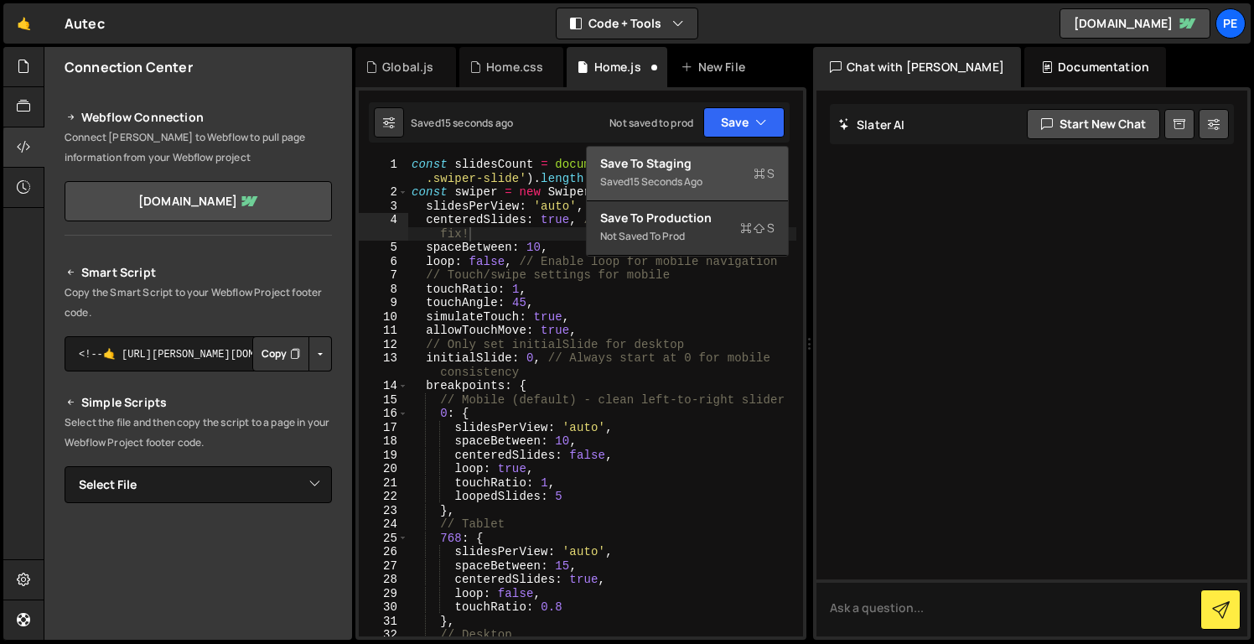
click at [720, 183] on div "Saved 15 seconds ago" at bounding box center [687, 182] width 174 height 20
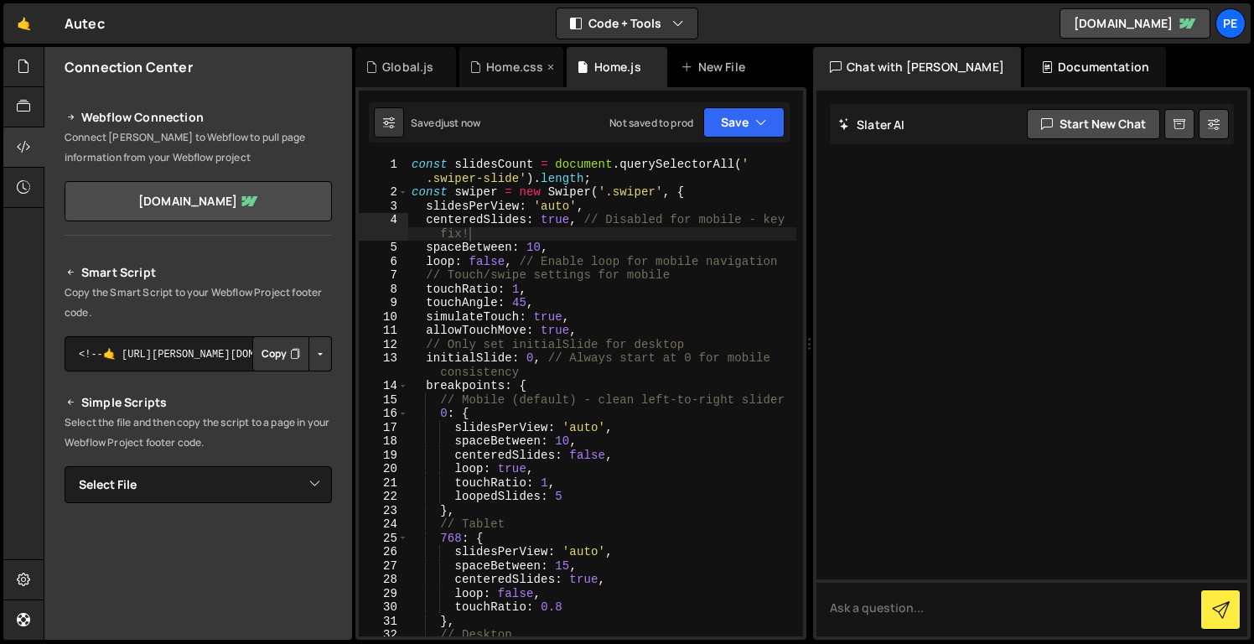
click at [541, 81] on div "Home.css" at bounding box center [512, 67] width 104 height 40
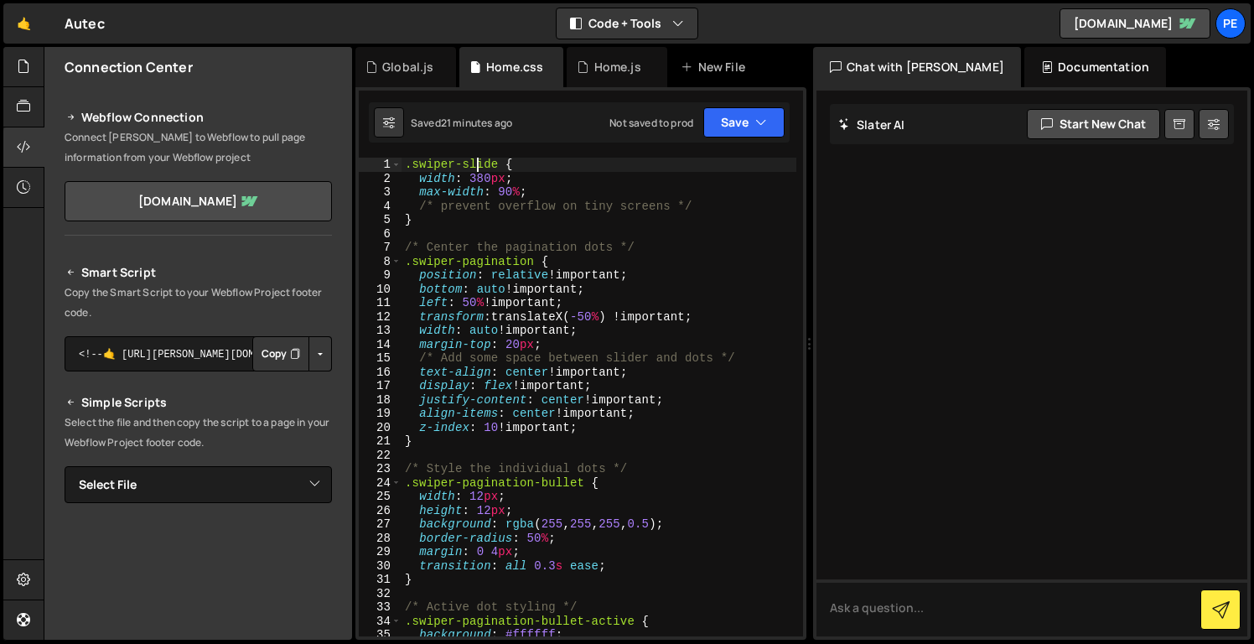
click at [475, 170] on div ".swiper-slide { width : 380 px ; max-width : 90 % ; /* prevent overflow on tiny…" at bounding box center [599, 411] width 395 height 506
click at [476, 174] on div ".swiper-slide { width : 380 px ; max-width : 90 % ; /* prevent overflow on tiny…" at bounding box center [599, 411] width 395 height 506
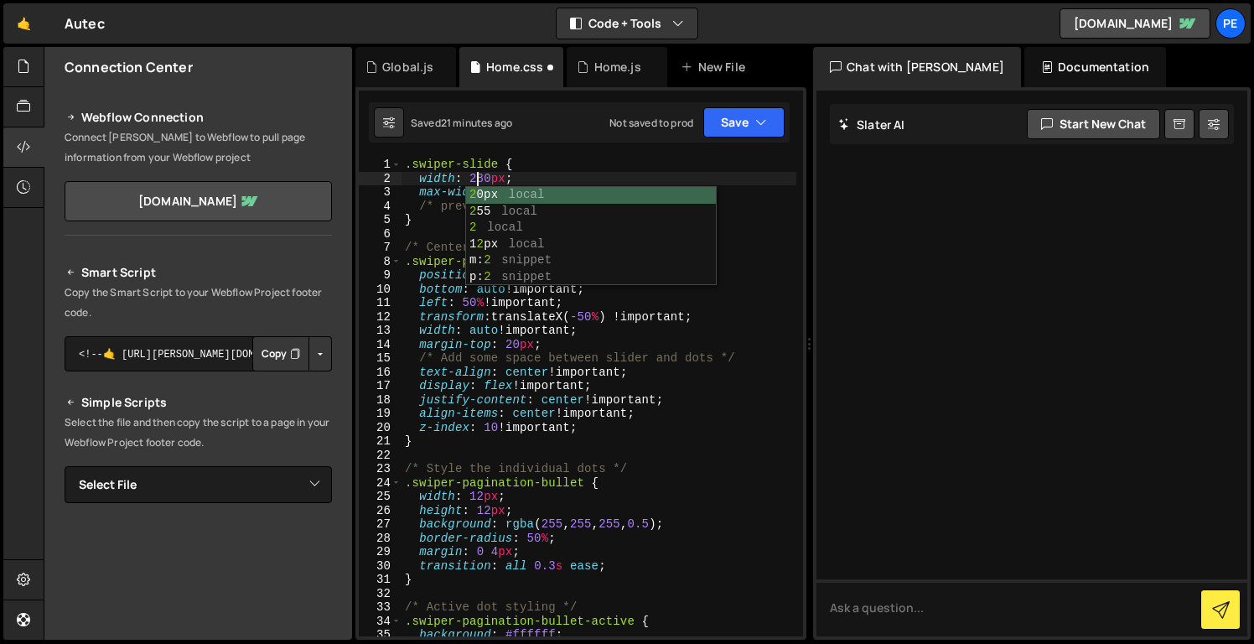
scroll to position [0, 4]
click at [676, 149] on div "centeredSlides: true, // Disabled for mobile - key fix! [PHONE_NUMBER] [PHONE_N…" at bounding box center [581, 363] width 451 height 553
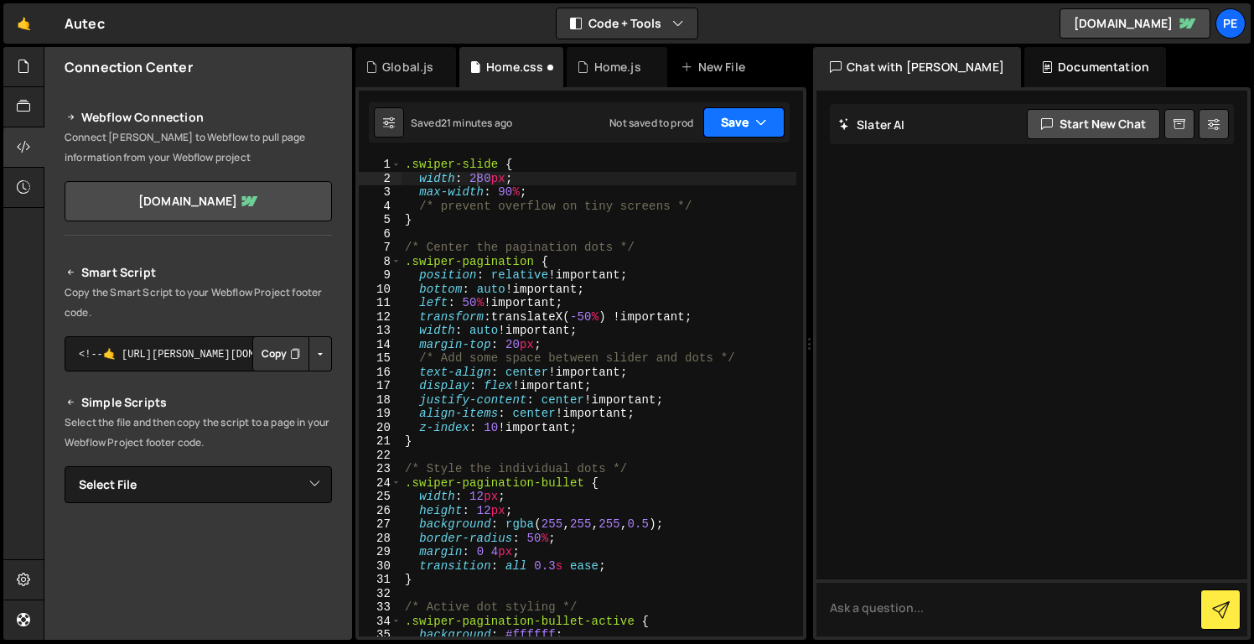
click at [724, 121] on button "Save" at bounding box center [744, 122] width 81 height 30
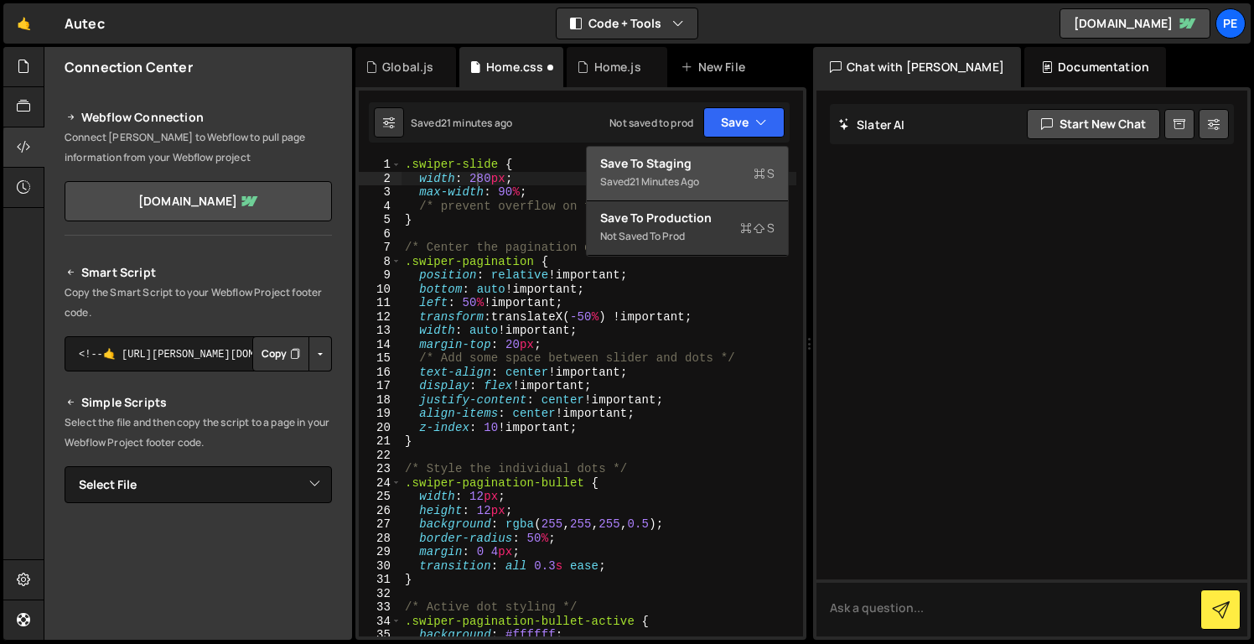
click at [726, 179] on div "Saved 21 minutes ago" at bounding box center [687, 182] width 174 height 20
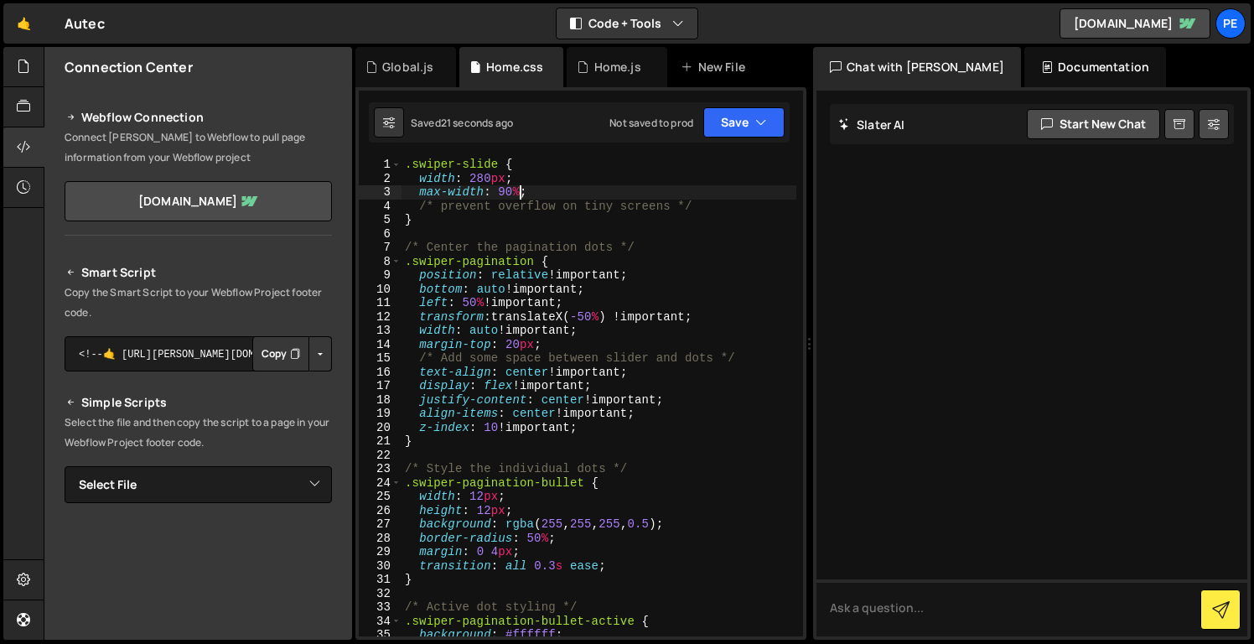
click at [522, 187] on div ".swiper-slide { width : 280 px ; max-width : 90 % ; /* prevent overflow on tiny…" at bounding box center [599, 411] width 395 height 506
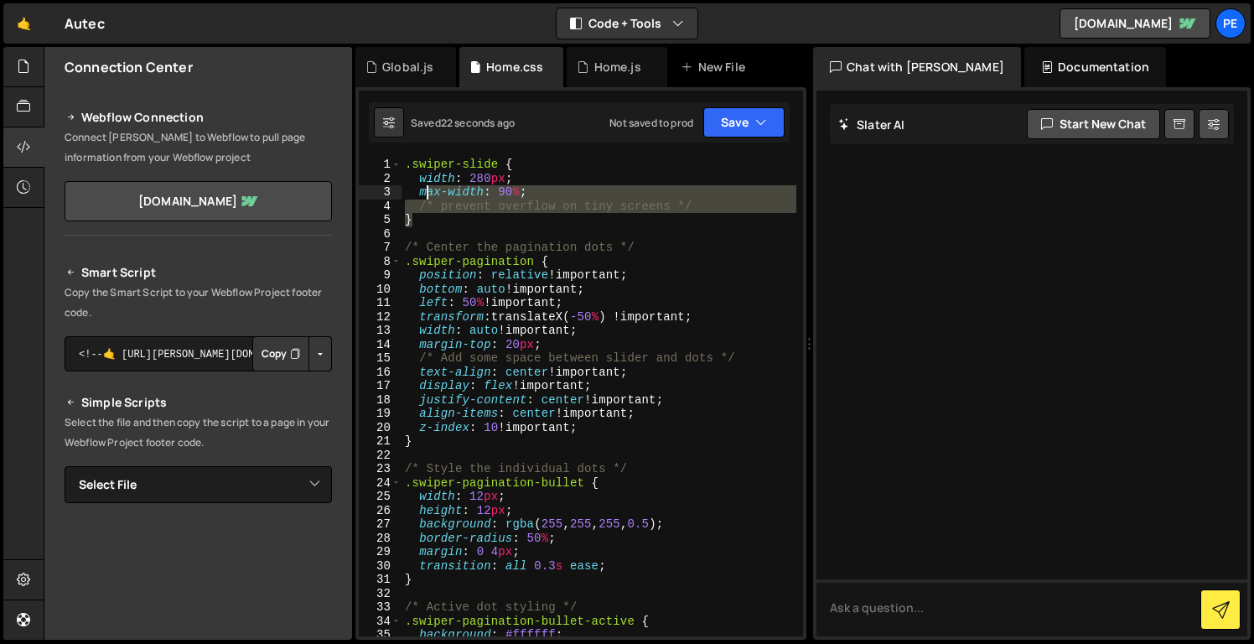
drag, startPoint x: 543, startPoint y: 215, endPoint x: 418, endPoint y: 190, distance: 128.3
click at [419, 190] on div ".swiper-slide { width : 280 px ; max-width : 90 % ; /* prevent overflow on tiny…" at bounding box center [599, 411] width 395 height 506
click at [405, 166] on div ".swiper-slide { width : 280 px ; max-width : 90 % ; /* prevent overflow on tiny…" at bounding box center [599, 411] width 395 height 506
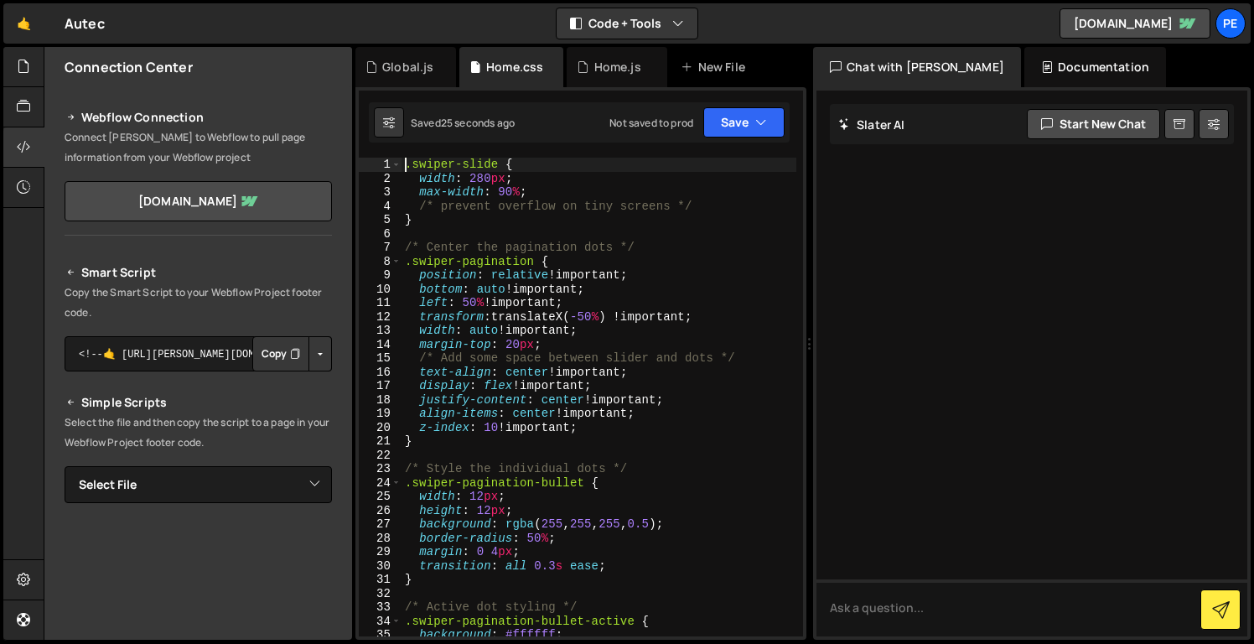
scroll to position [0, 1]
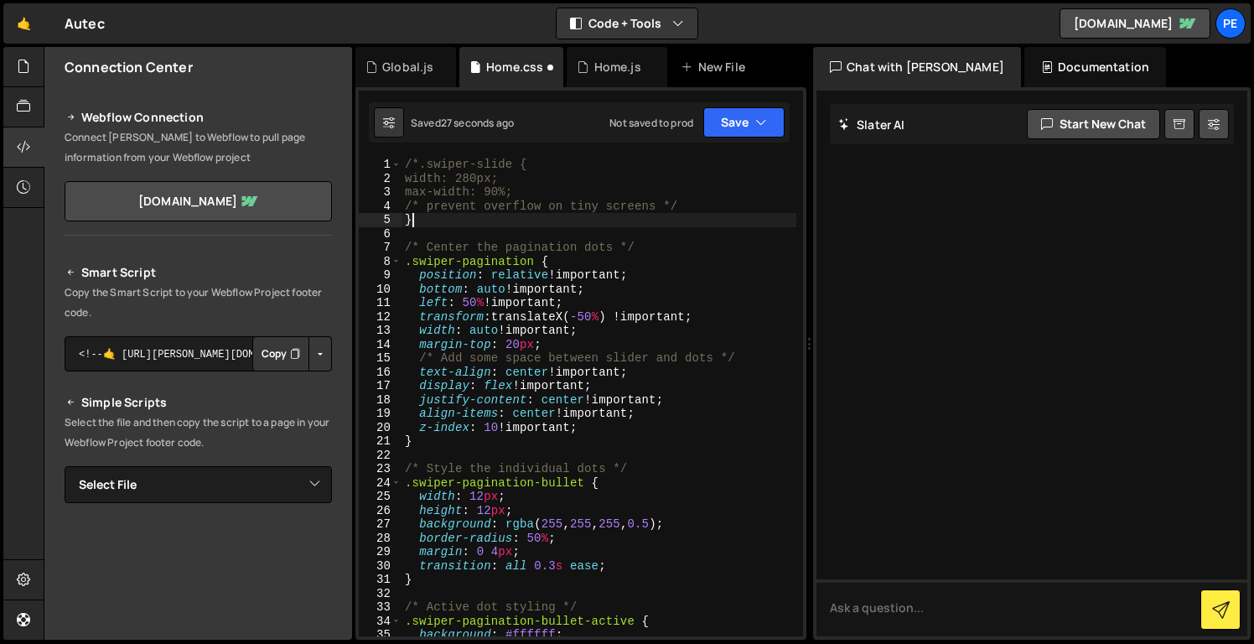
click at [429, 221] on div "/*.swiper-slide { width: 280px; max-width: 90%; /* prevent overflow on tiny scr…" at bounding box center [599, 411] width 395 height 506
type textarea "}*/"
click at [726, 130] on button "Save" at bounding box center [744, 122] width 81 height 30
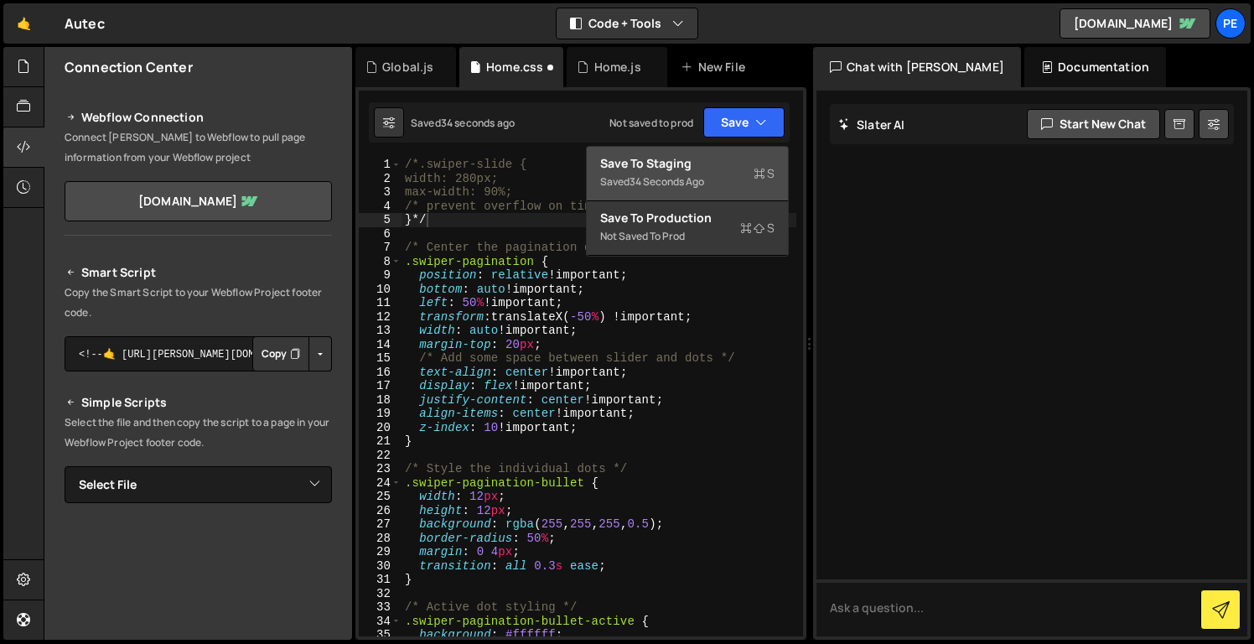
click at [726, 169] on div "Save to Staging S" at bounding box center [687, 163] width 174 height 17
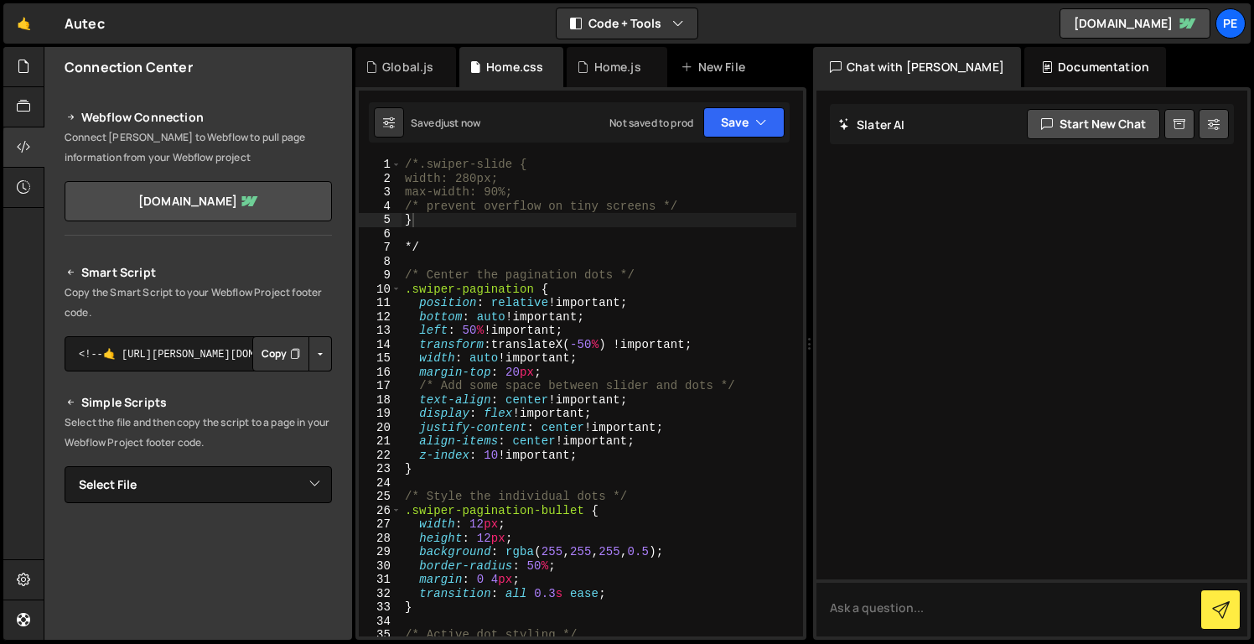
click at [609, 260] on div "/*.swiper-slide { width: 280px; max-width: 90%; /* prevent overflow on tiny scr…" at bounding box center [599, 411] width 395 height 506
click at [599, 252] on div "/*.swiper-slide { width: 280px; max-width: 90%; /* prevent overflow on tiny scr…" at bounding box center [599, 411] width 395 height 506
type textarea "*"
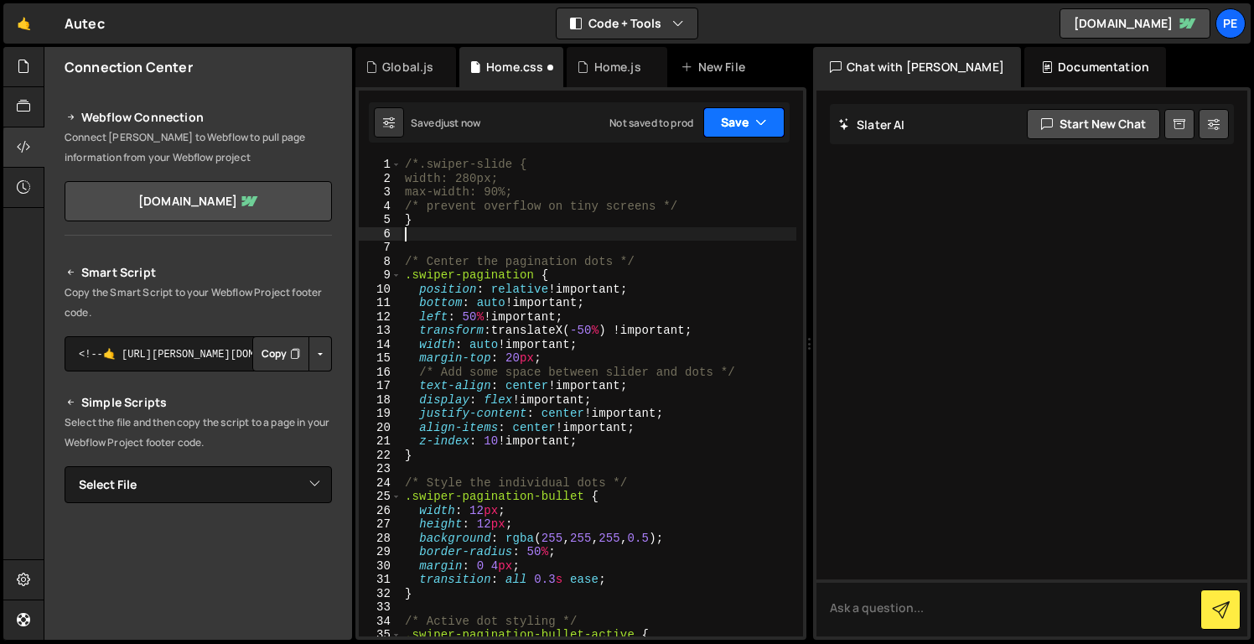
click at [737, 116] on button "Save" at bounding box center [744, 122] width 81 height 30
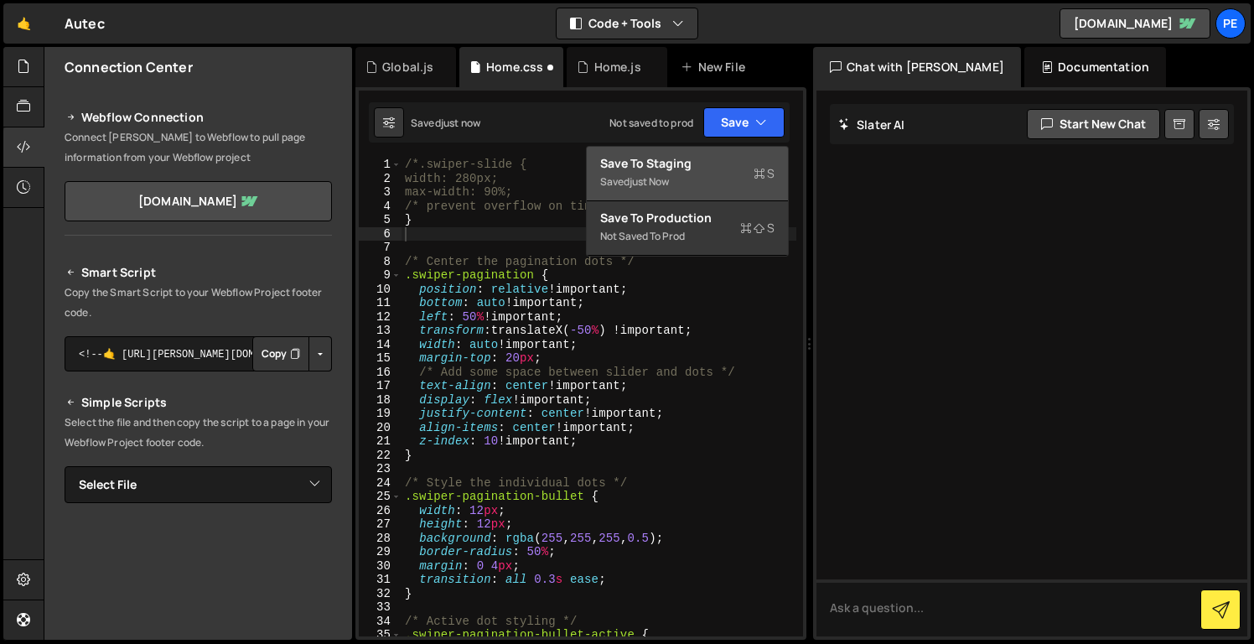
click at [736, 153] on button "Save to Staging S Saved just now" at bounding box center [687, 174] width 201 height 55
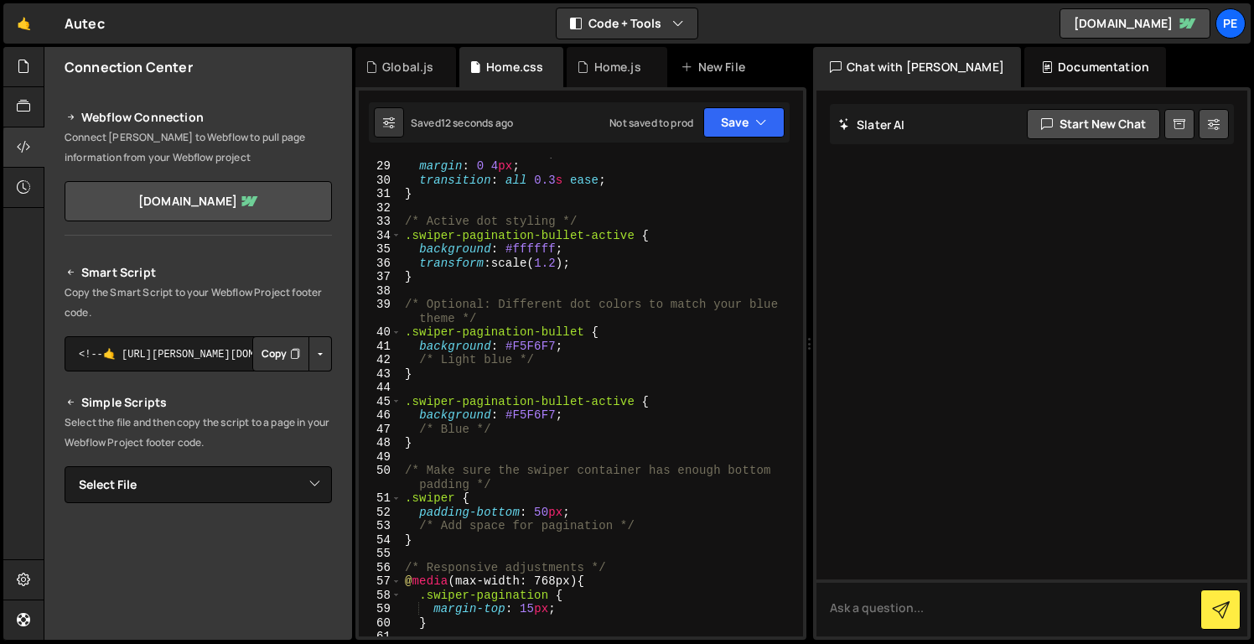
scroll to position [326, 0]
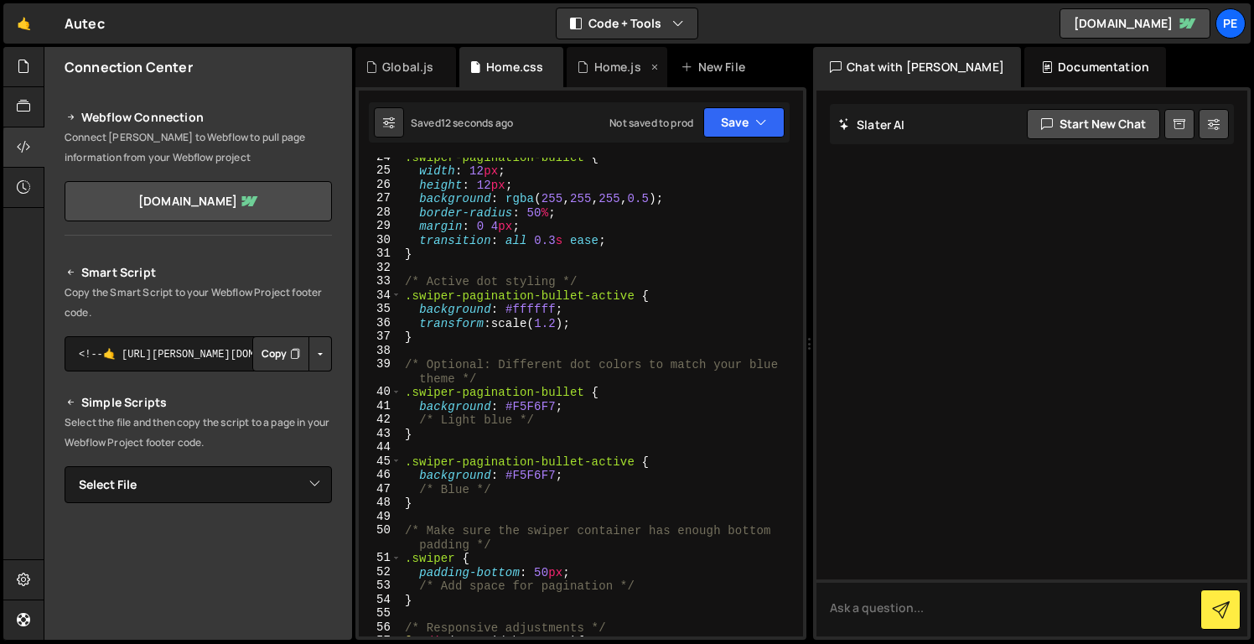
click at [610, 70] on div "Home.js" at bounding box center [617, 67] width 47 height 17
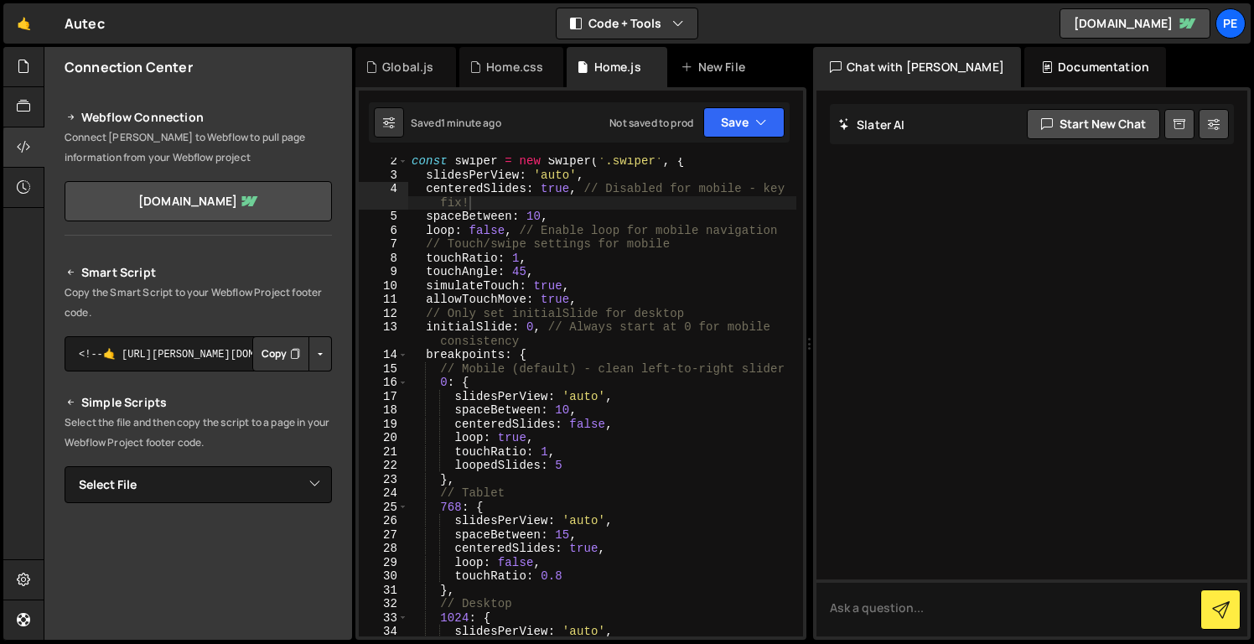
scroll to position [200, 0]
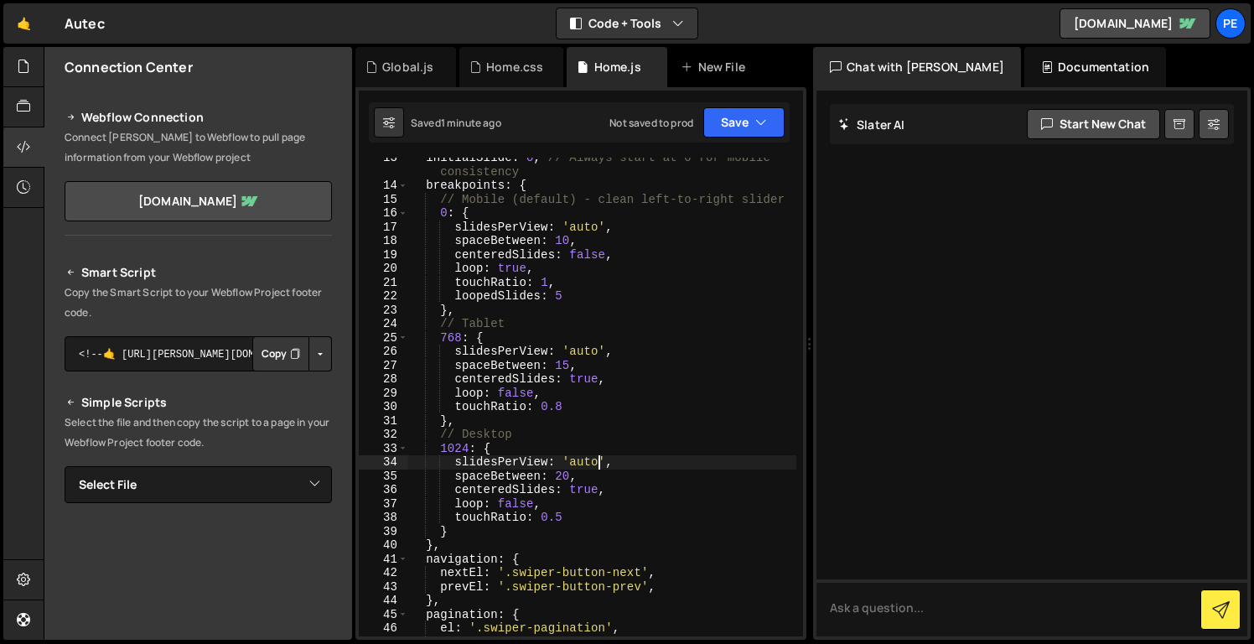
click at [602, 457] on div "initialSlide : 0 , // Always start at 0 for mobile consistency breakpoints : { …" at bounding box center [602, 411] width 388 height 521
click at [636, 439] on div "initialSlide : 0 , // Always start at 0 for mobile consistency breakpoints : { …" at bounding box center [602, 411] width 388 height 521
click at [728, 122] on button "Save" at bounding box center [744, 122] width 81 height 30
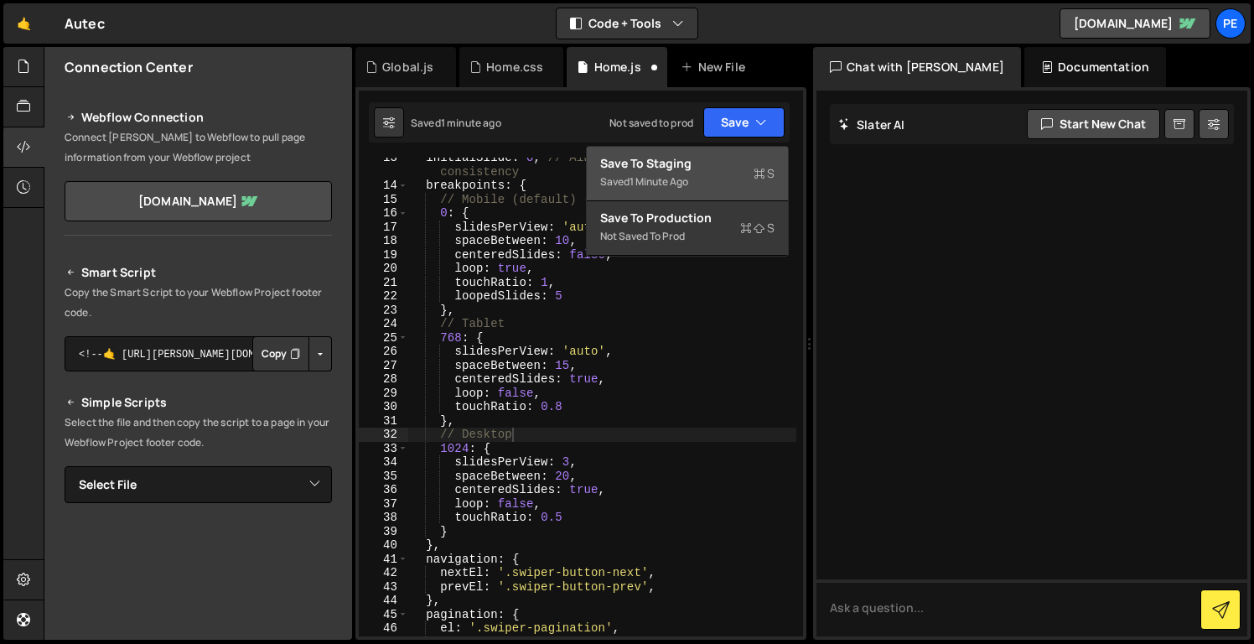
click at [728, 175] on div "Saved 1 minute ago" at bounding box center [687, 182] width 174 height 20
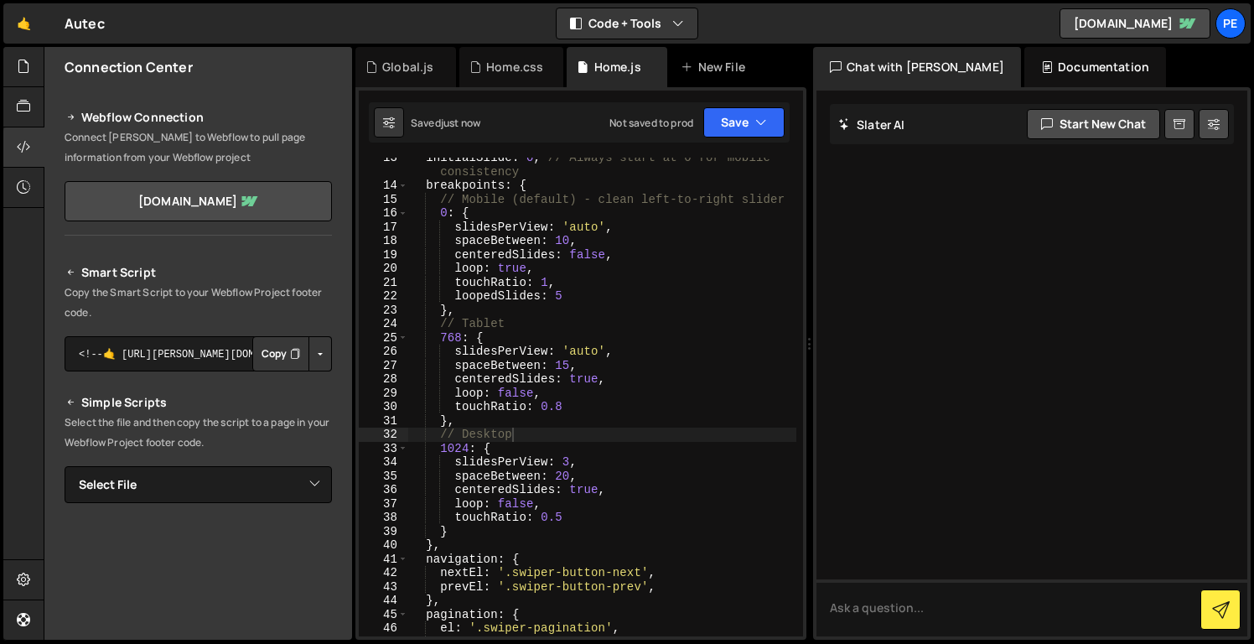
click at [570, 465] on div "initialSlide : 0 , // Always start at 0 for mobile consistency breakpoints : { …" at bounding box center [602, 411] width 388 height 521
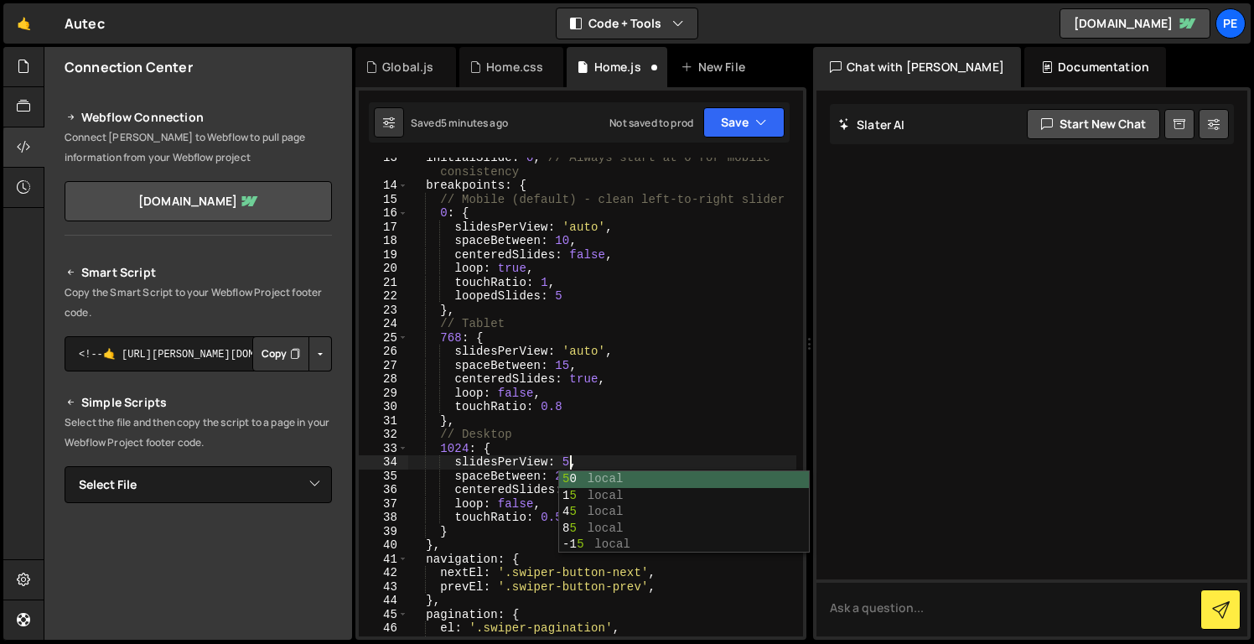
click at [646, 407] on div "initialSlide : 0 , // Always start at 0 for mobile consistency breakpoints : { …" at bounding box center [602, 411] width 388 height 521
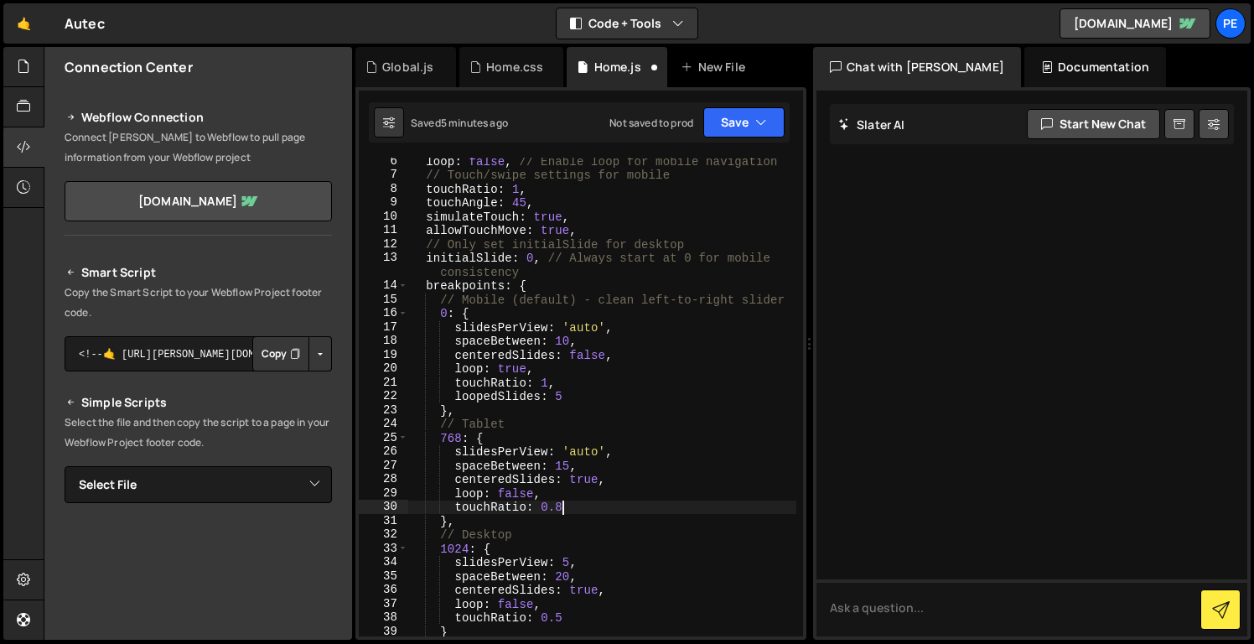
scroll to position [0, 0]
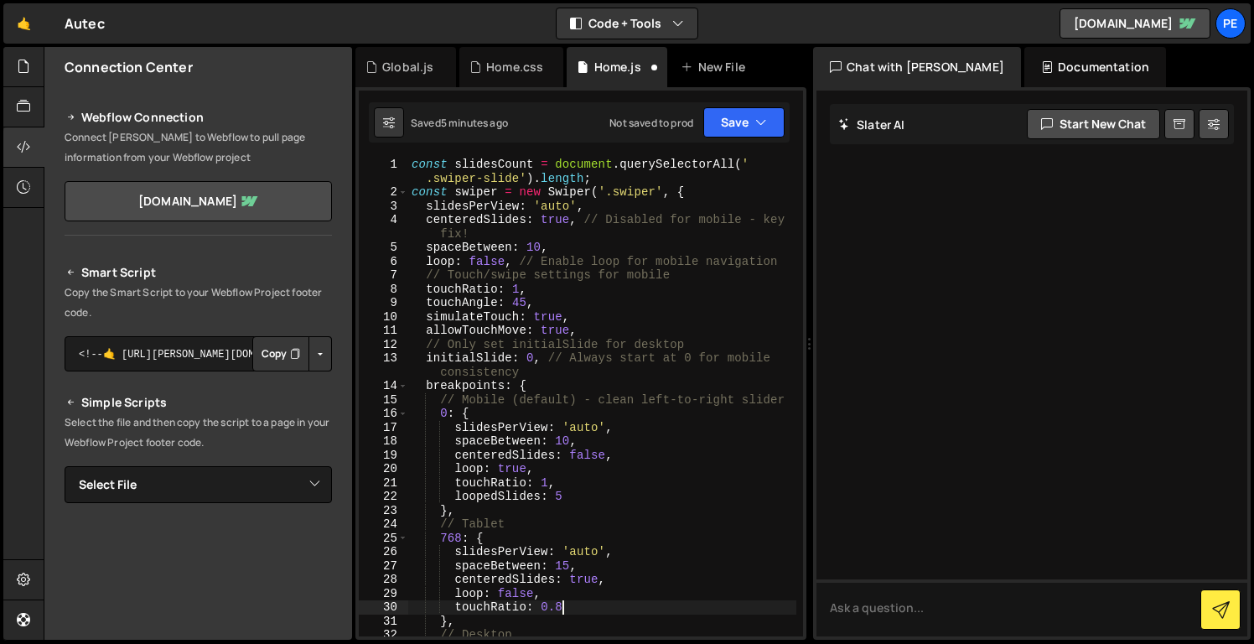
click at [574, 236] on div "const slidesCount = document . querySelectorAll ( ' .swiper-slide' ) . length ;…" at bounding box center [602, 418] width 388 height 521
type textarea "centeredSlides: true, // Disabled for mobile - key fix!"
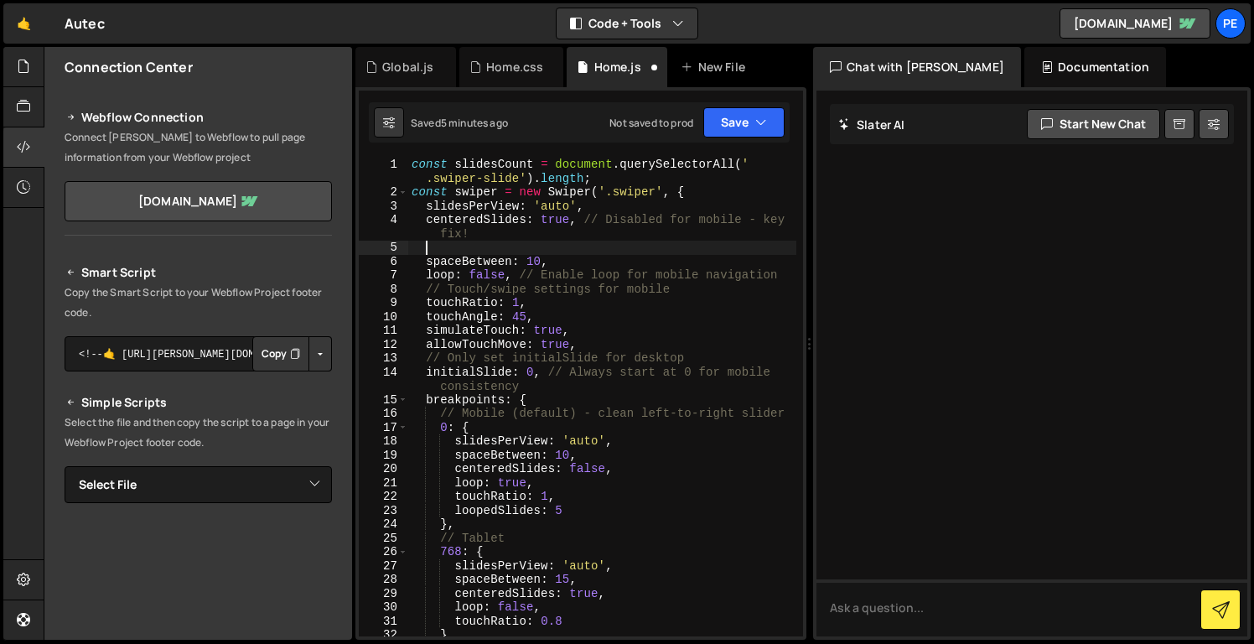
paste textarea "centerInsufficientSlides: true,"
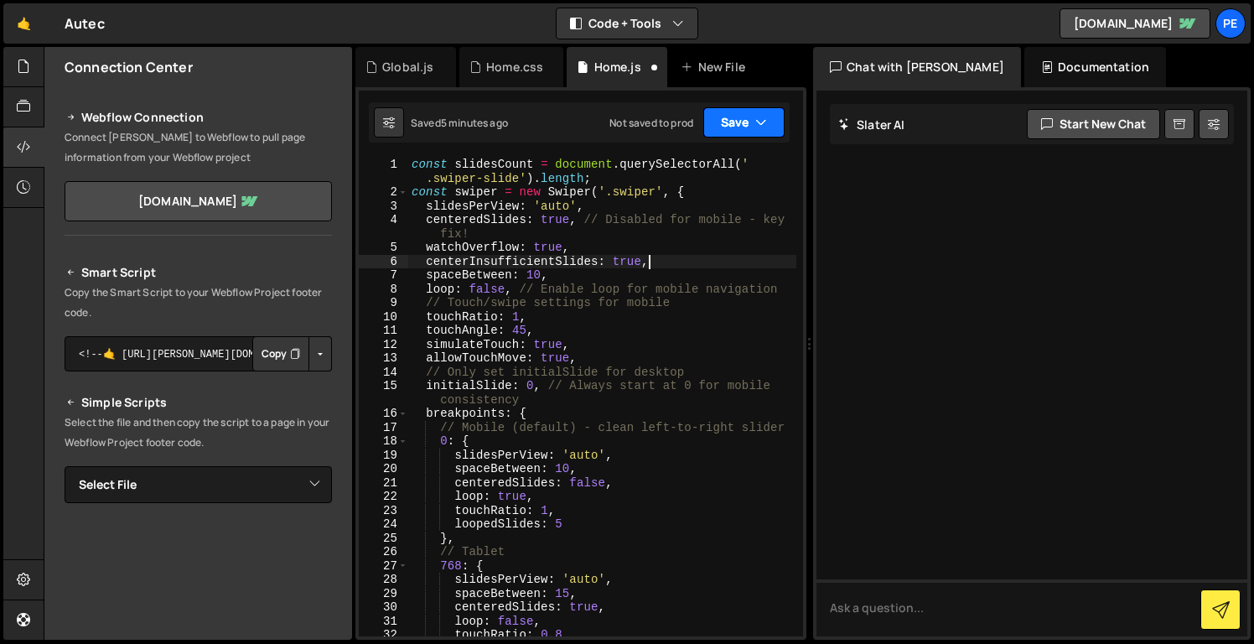
type textarea "centerInsufficientSlides: true,"
click at [739, 127] on button "Save" at bounding box center [744, 122] width 81 height 30
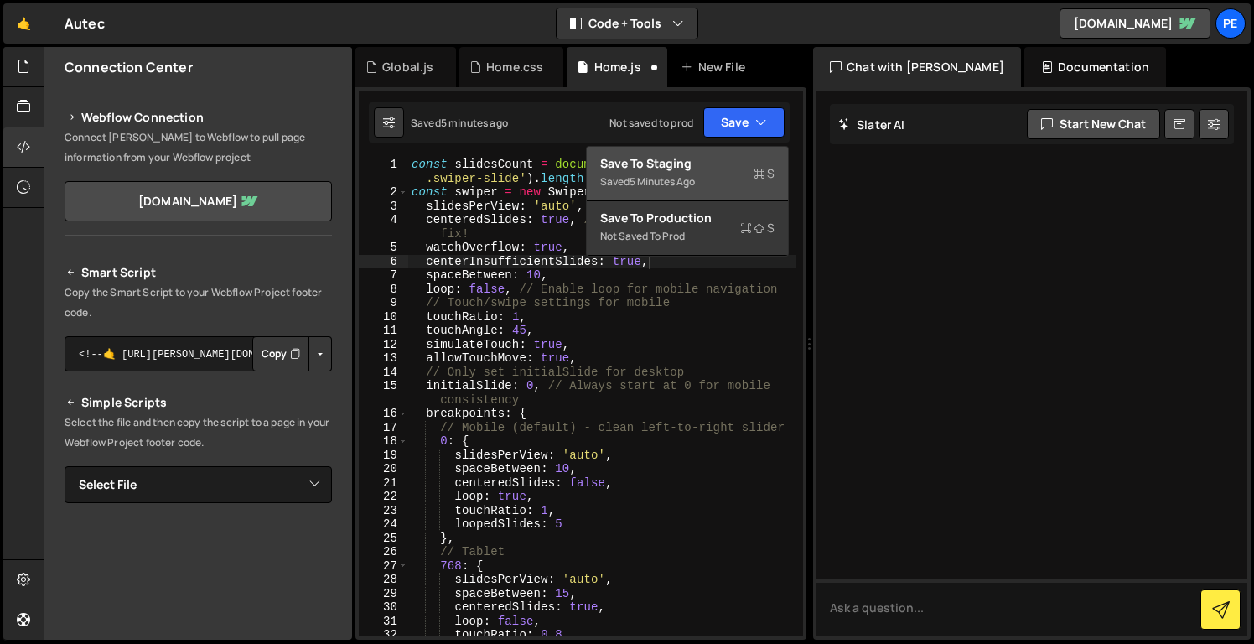
click at [722, 176] on div "Saved 5 minutes ago" at bounding box center [687, 182] width 174 height 20
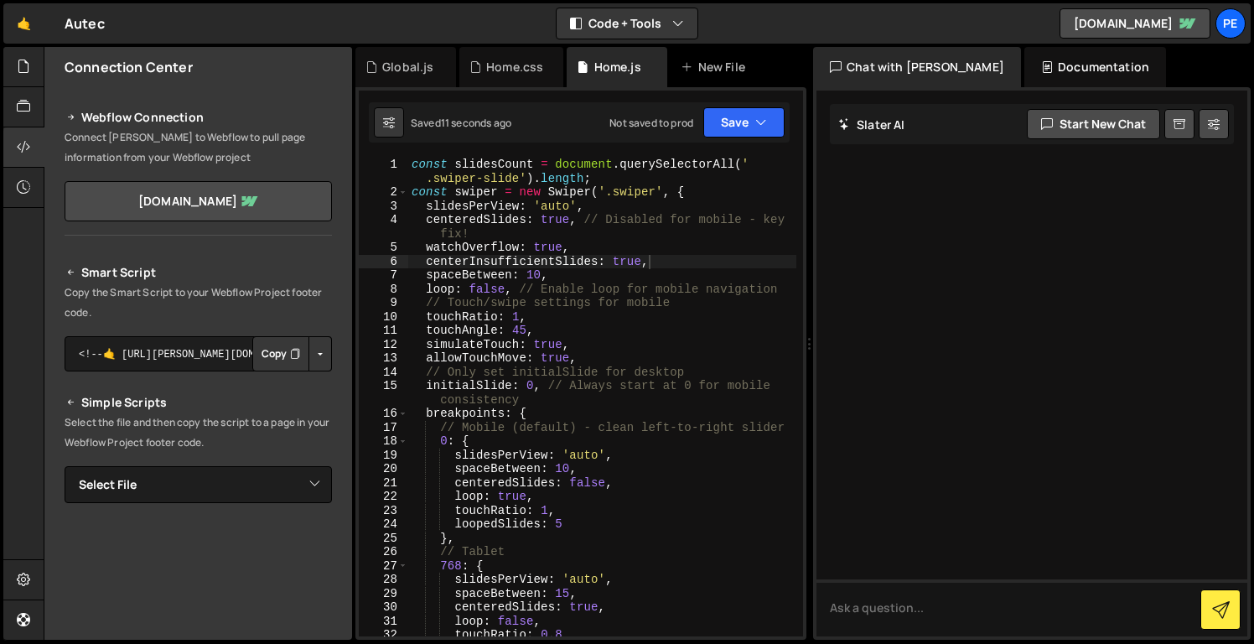
click at [527, 91] on div "centerInsufficientSlides: true, 1 2 3 4 5 6 7 8 9 10 11 12 13 14 15 16 17 18 19…" at bounding box center [581, 363] width 451 height 553
click at [522, 79] on div "Home.css" at bounding box center [512, 67] width 104 height 40
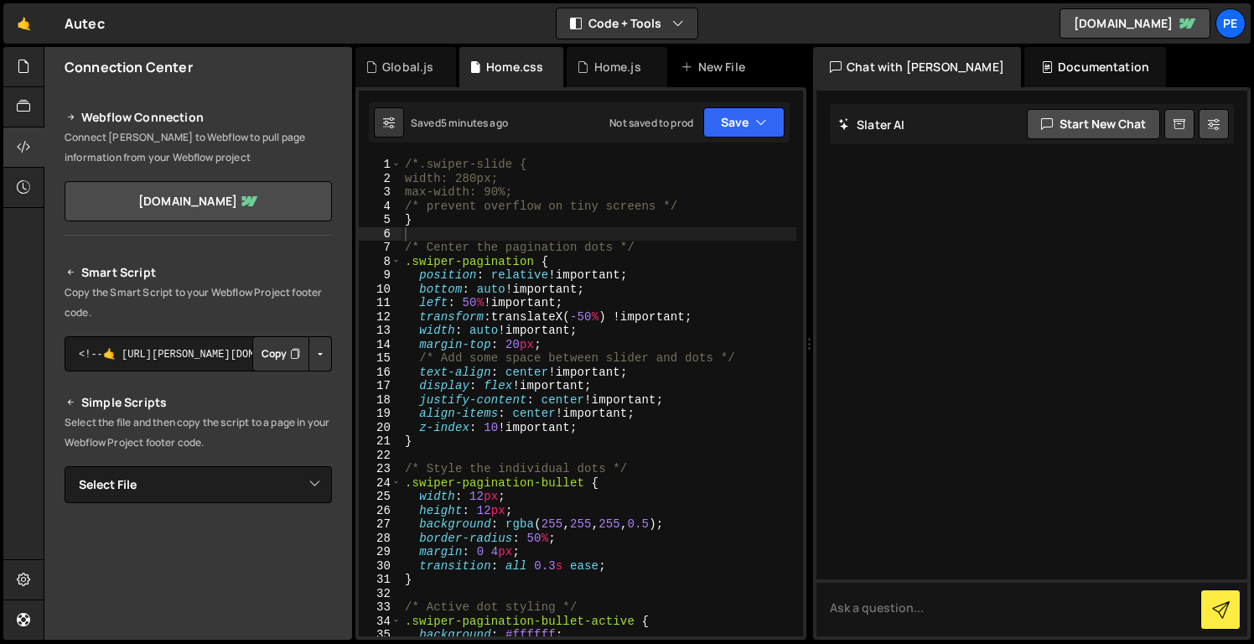
click at [416, 167] on div "/*.swiper-slide { width: 280px; max-width: 90%; /* prevent overflow on tiny scr…" at bounding box center [599, 411] width 395 height 506
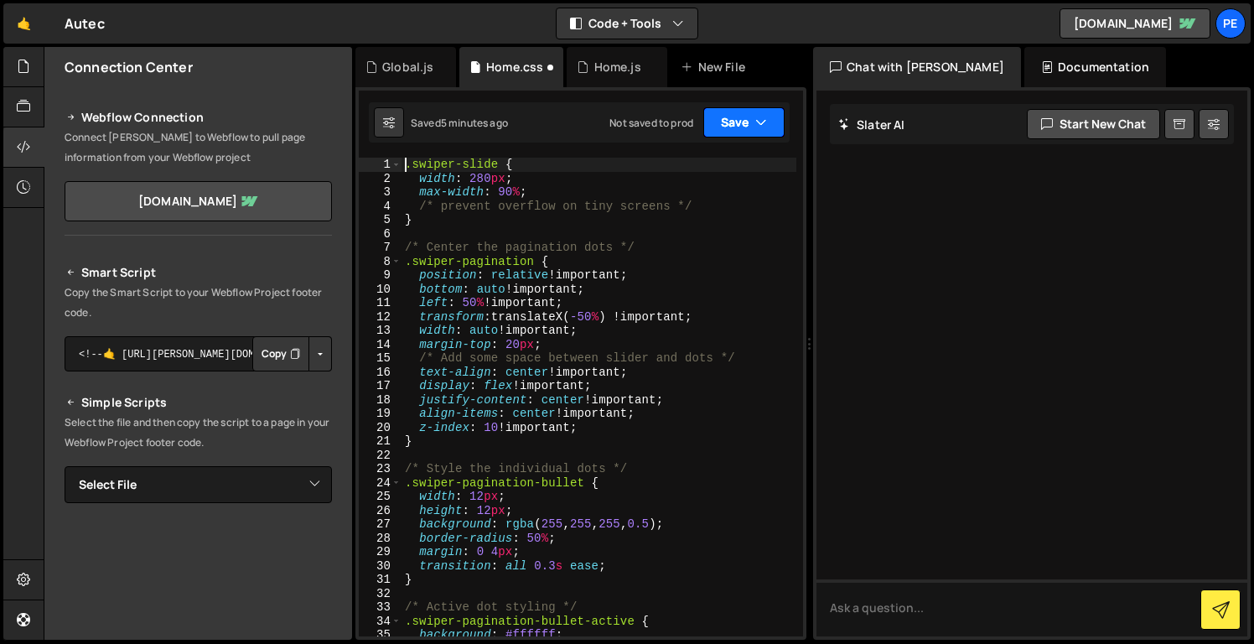
click at [720, 122] on button "Save" at bounding box center [744, 122] width 81 height 30
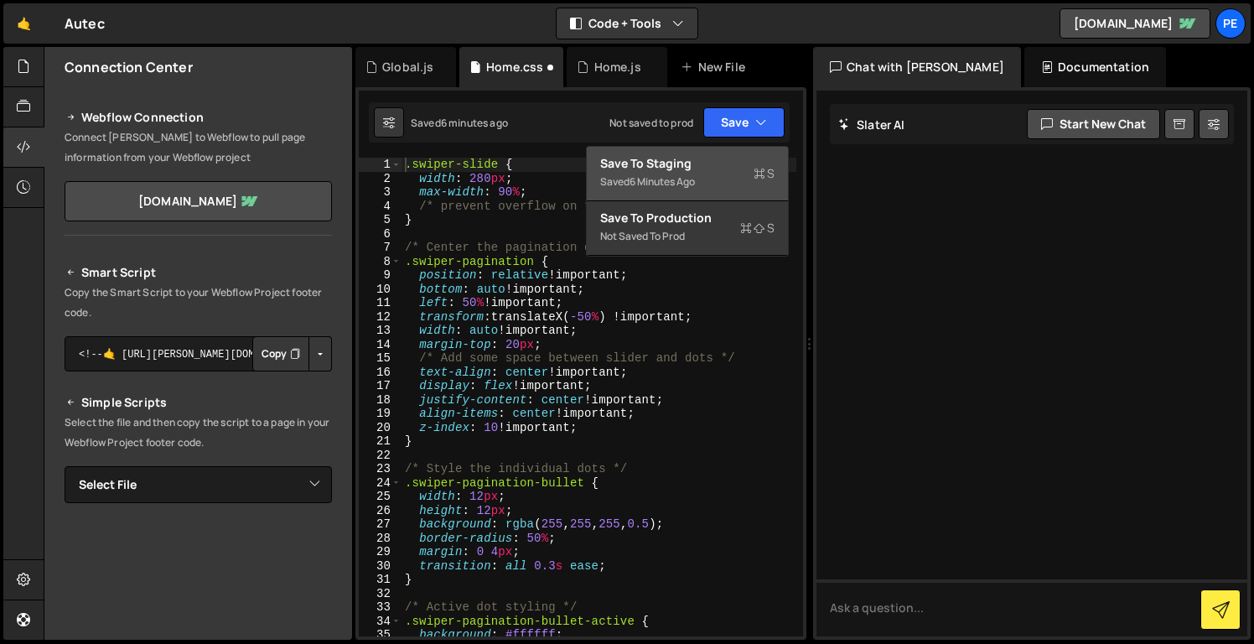
click at [707, 185] on div "Saved 6 minutes ago" at bounding box center [687, 182] width 174 height 20
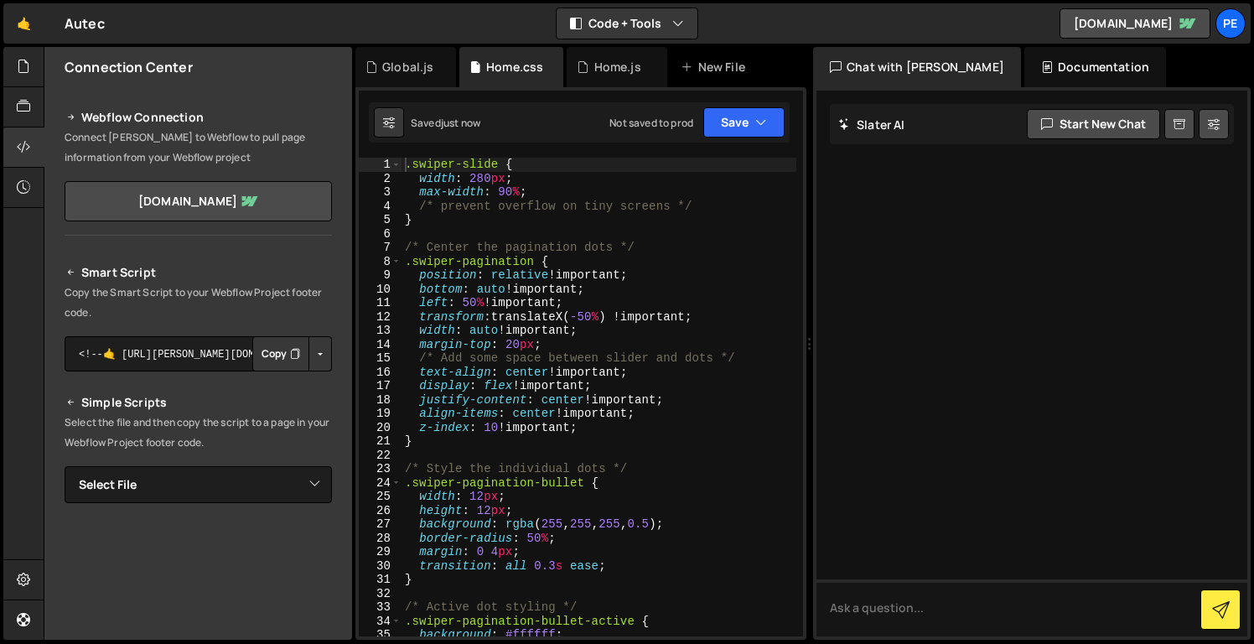
click at [475, 177] on div ".swiper-slide { width : 280 px ; max-width : 90 % ; /* prevent overflow on tiny…" at bounding box center [599, 411] width 395 height 506
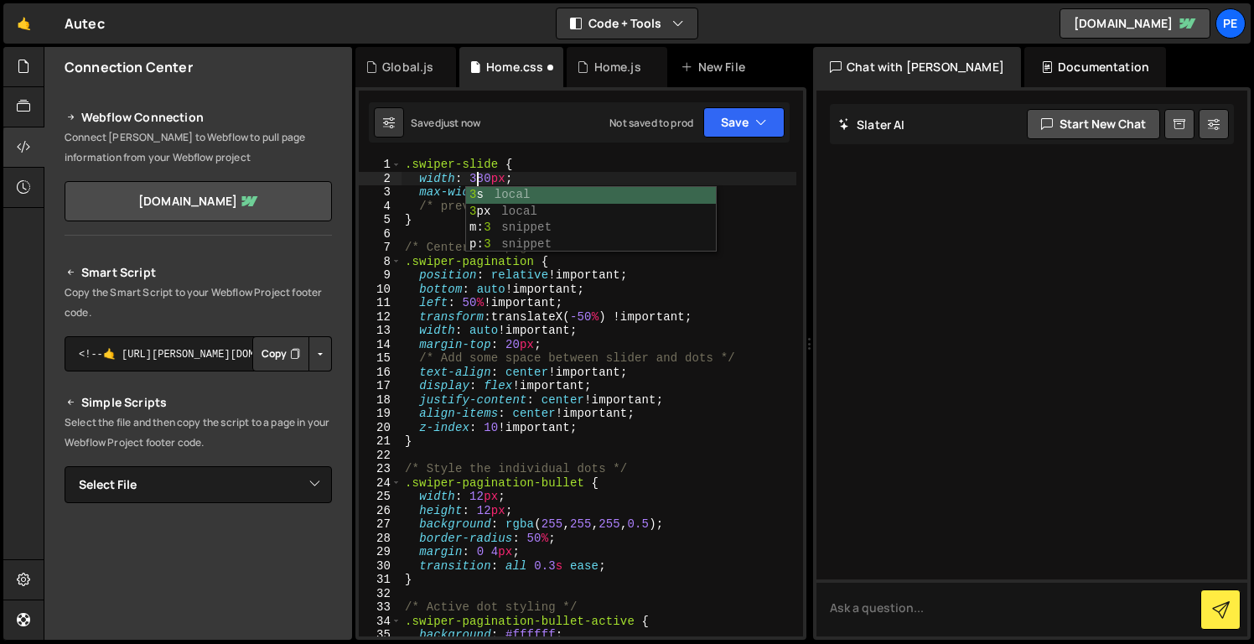
scroll to position [0, 4]
type textarea "width: 380px;"
click at [737, 126] on button "Save" at bounding box center [744, 122] width 81 height 30
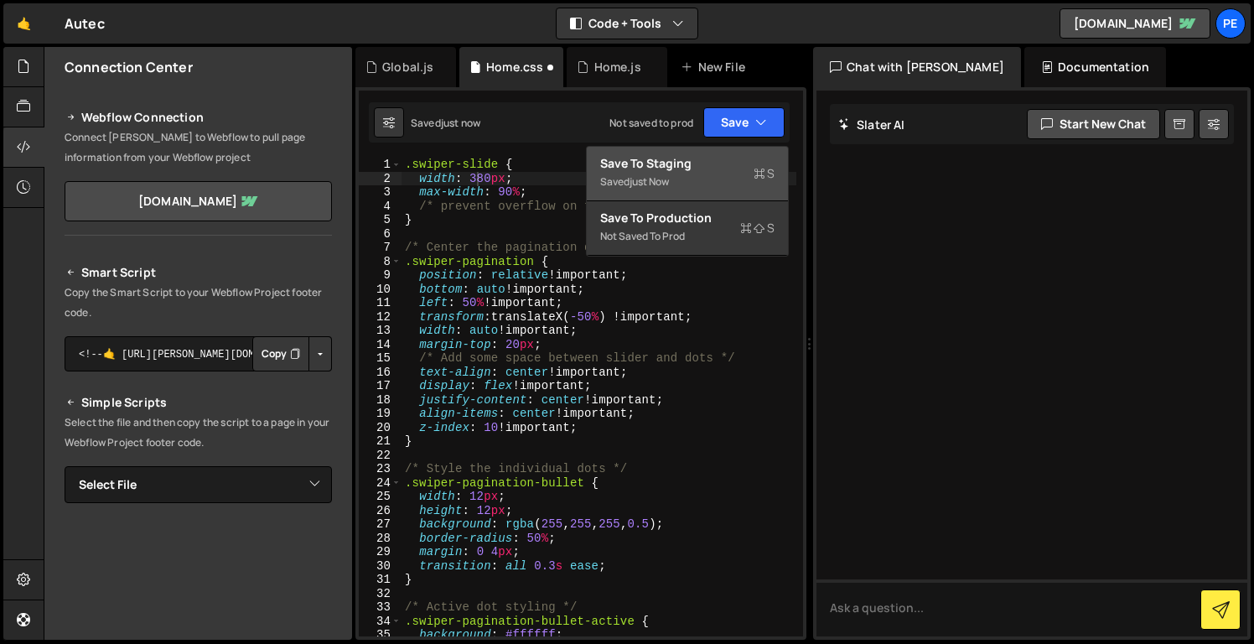
click at [738, 189] on div "Saved just now" at bounding box center [687, 182] width 174 height 20
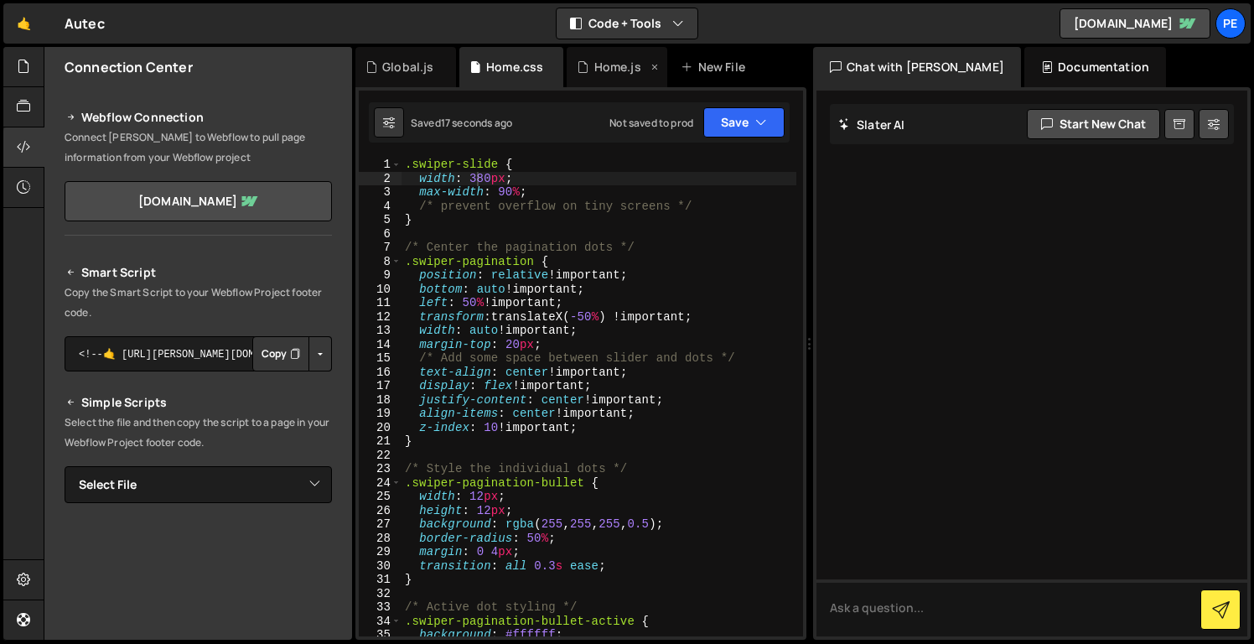
click at [614, 76] on div "Home.js" at bounding box center [617, 67] width 101 height 40
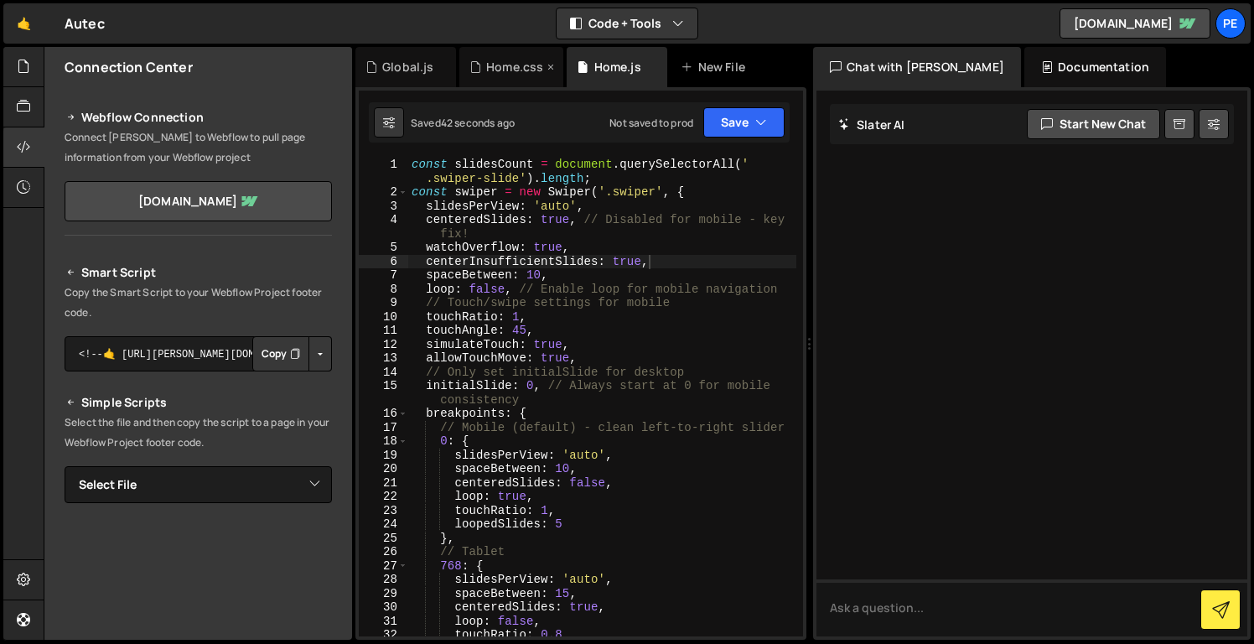
click at [530, 72] on div "Home.css" at bounding box center [514, 67] width 57 height 17
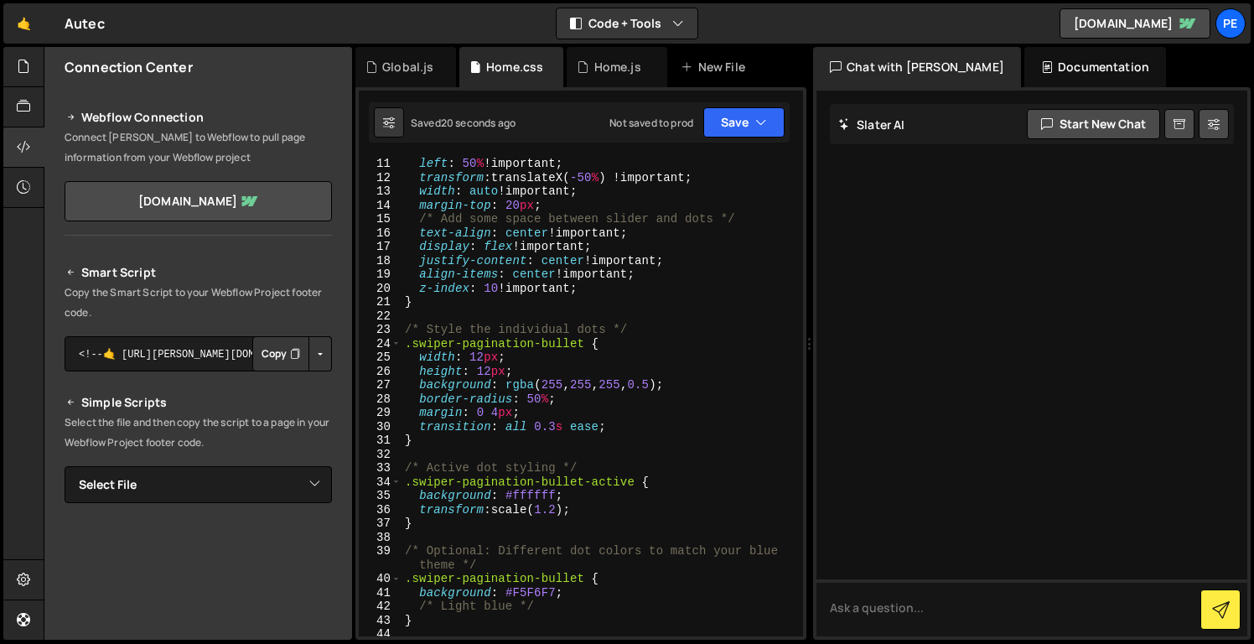
scroll to position [0, 0]
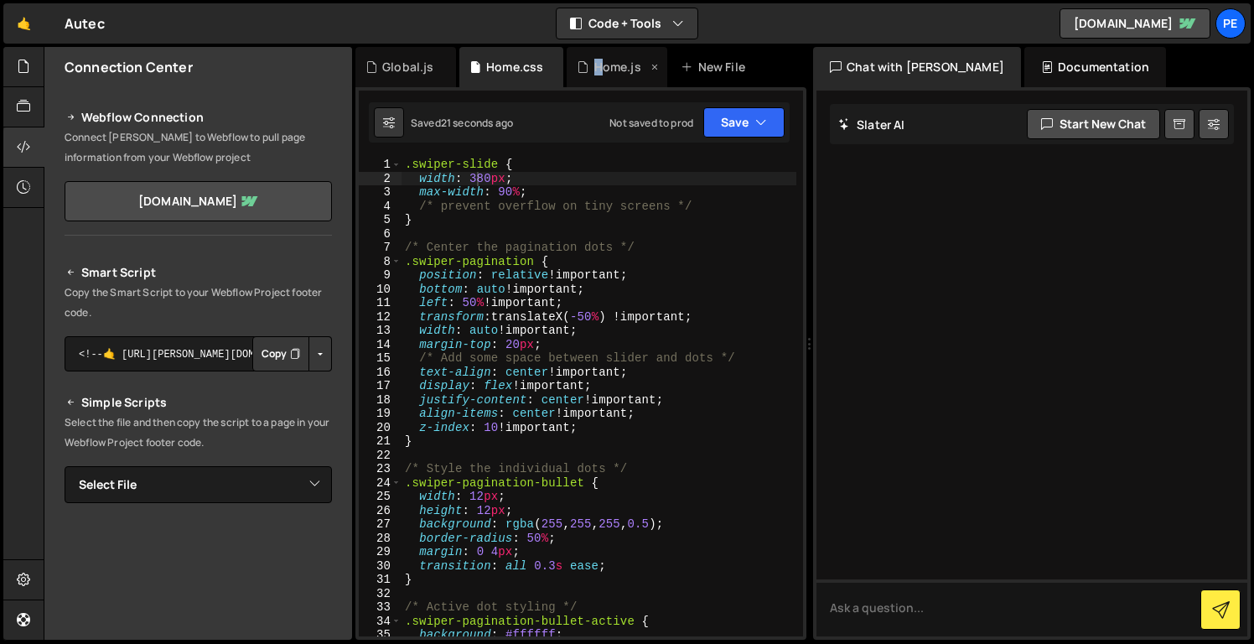
click at [600, 59] on div "Home.js" at bounding box center [617, 67] width 47 height 17
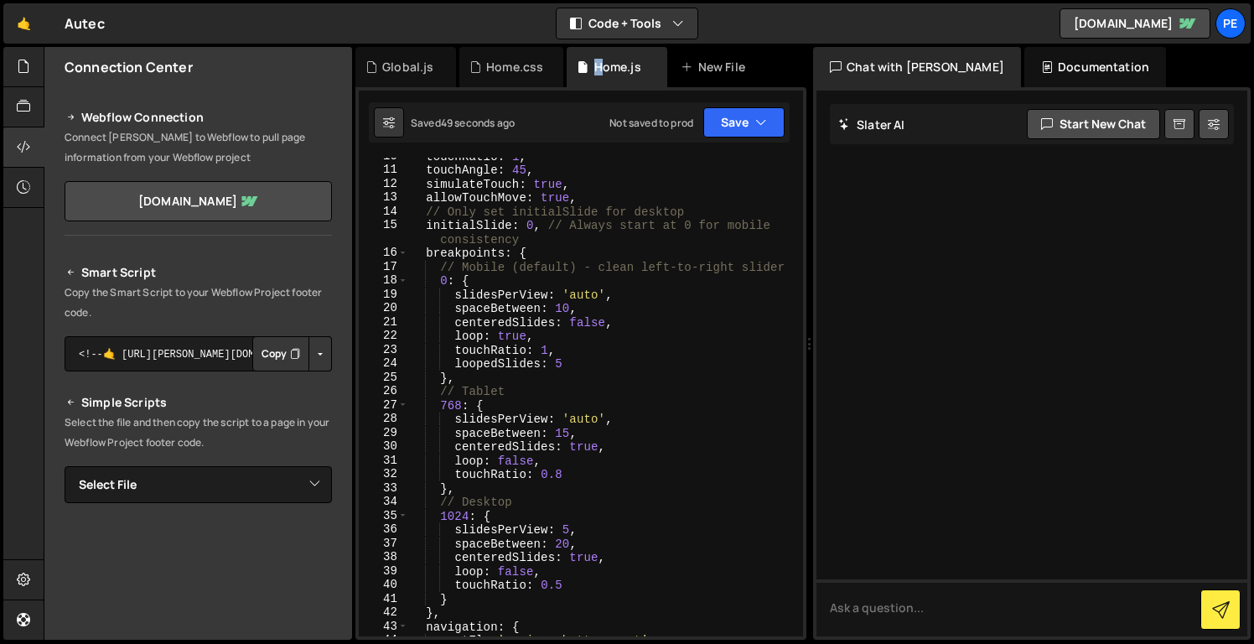
scroll to position [176, 0]
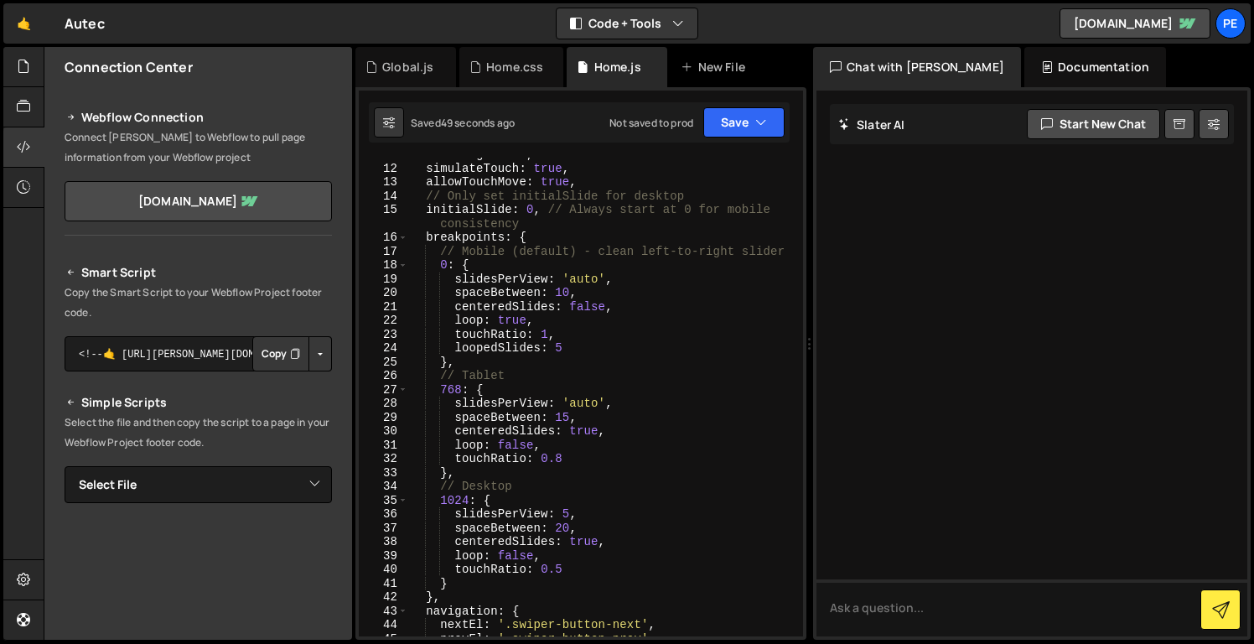
click at [570, 513] on div "touchAngle : 45 , simulateTouch : true , allowTouchMove : true , // Only set in…" at bounding box center [602, 401] width 388 height 506
type textarea "slidesPerView: 'auto,"
click at [742, 124] on button "Save" at bounding box center [744, 122] width 81 height 30
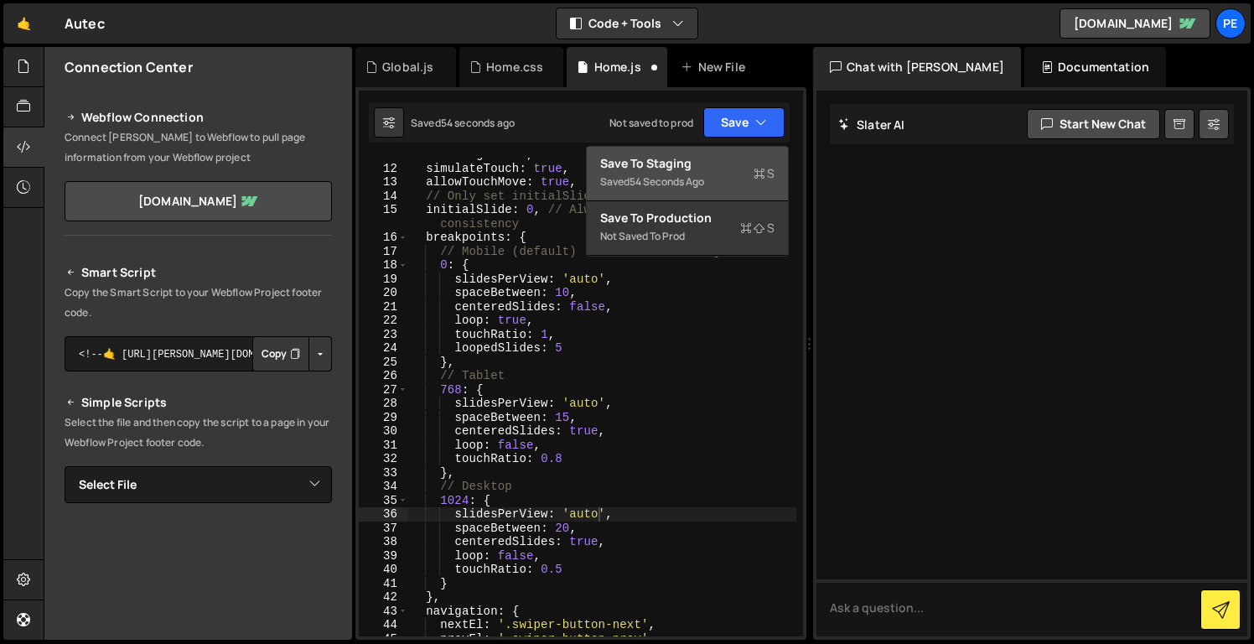
click at [721, 180] on div "Saved 54 seconds ago" at bounding box center [687, 182] width 174 height 20
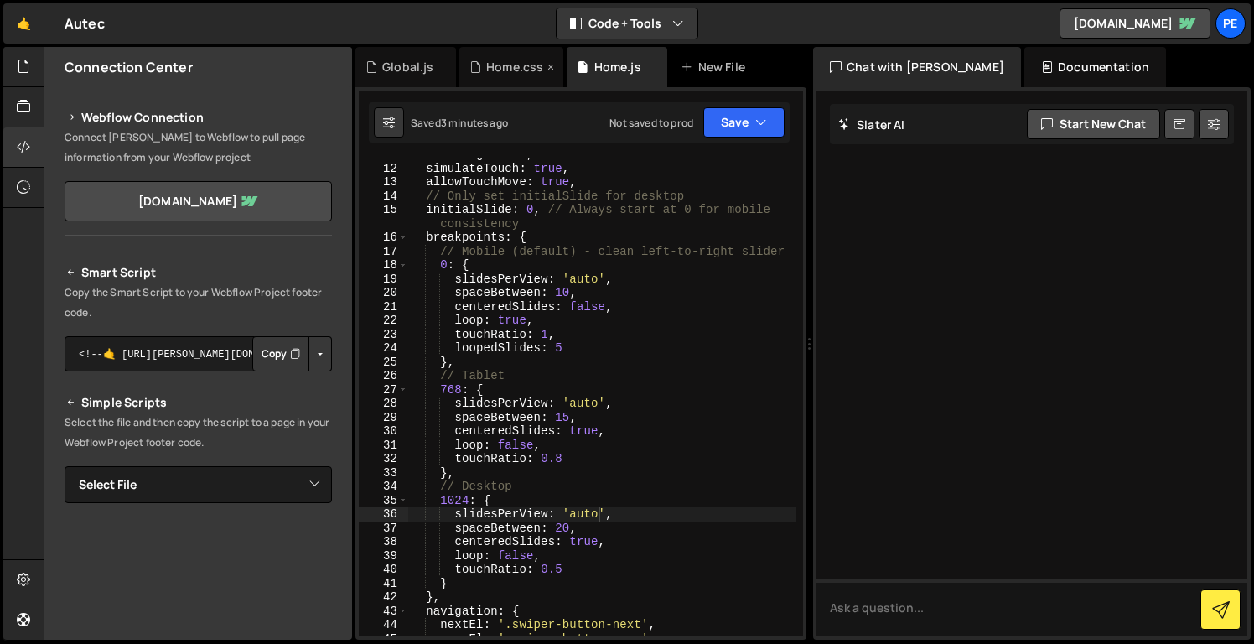
click at [500, 60] on div "Home.css" at bounding box center [514, 67] width 57 height 17
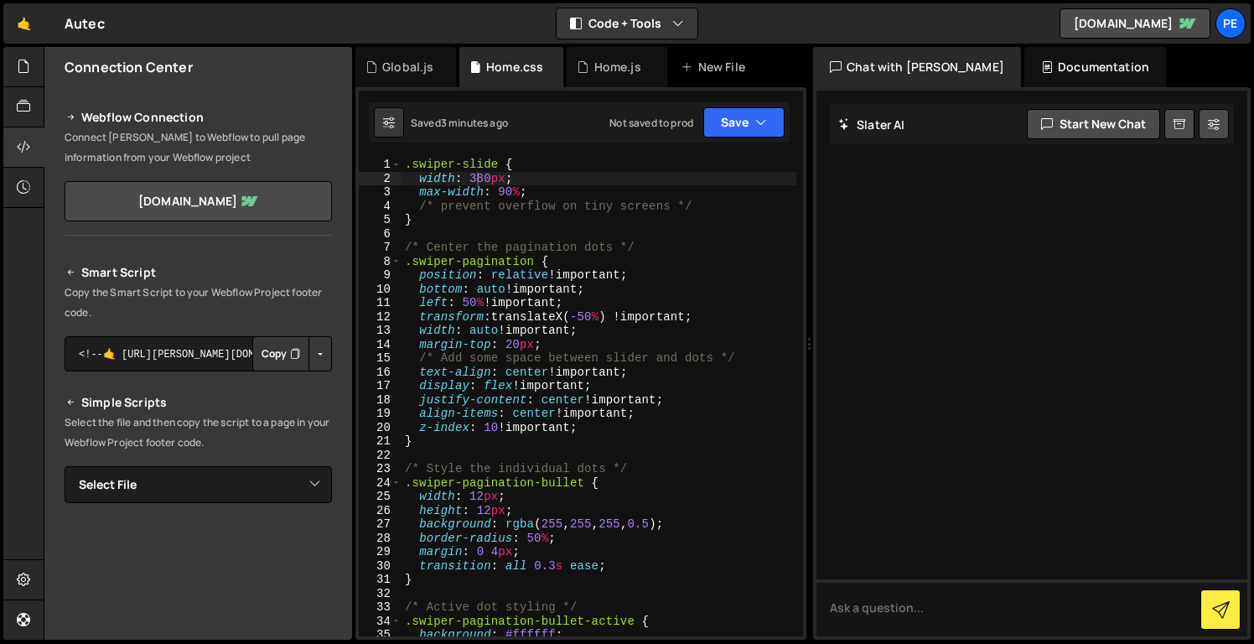
click at [538, 197] on div ".swiper-slide { width : 380 px ; max-width : 90 % ; /* prevent overflow on tiny…" at bounding box center [599, 411] width 395 height 506
type textarea "max-width: 90%;"
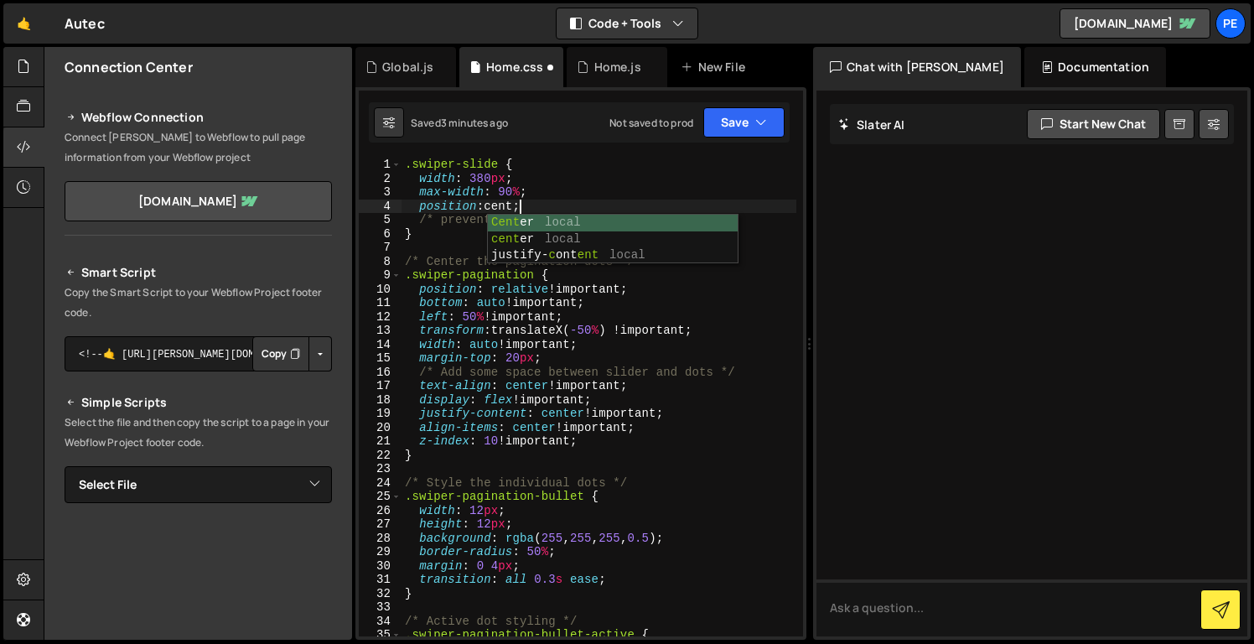
scroll to position [0, 8]
click at [573, 224] on div "Cente r local cente r local" at bounding box center [613, 247] width 250 height 65
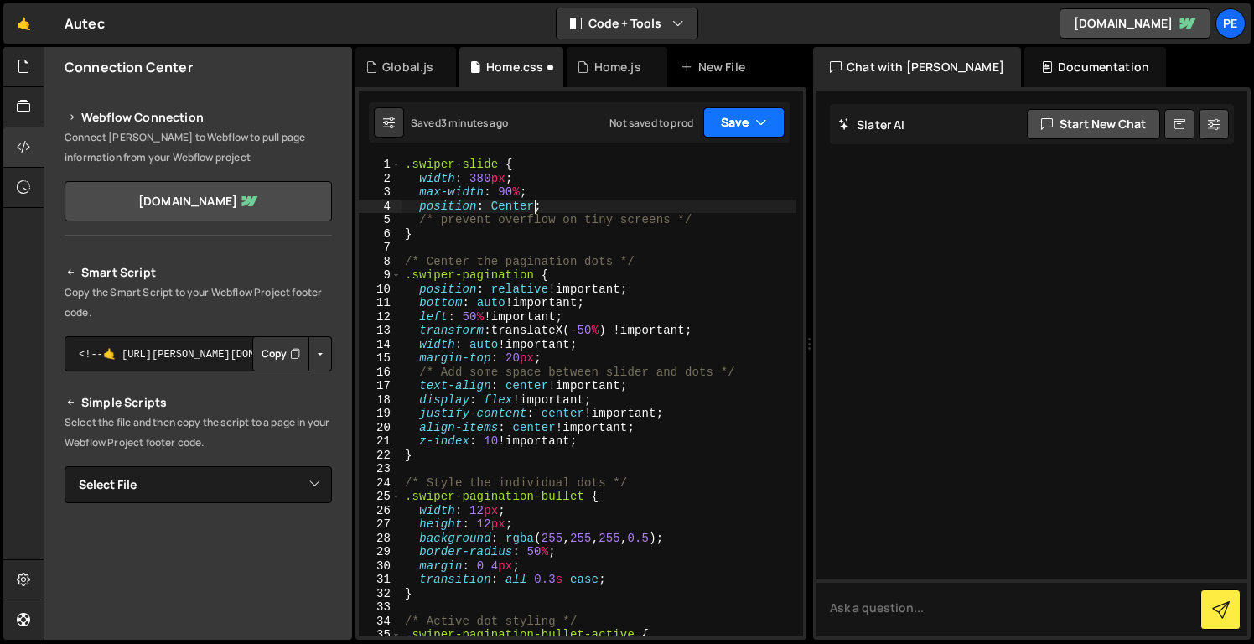
click at [727, 132] on button "Save" at bounding box center [744, 122] width 81 height 30
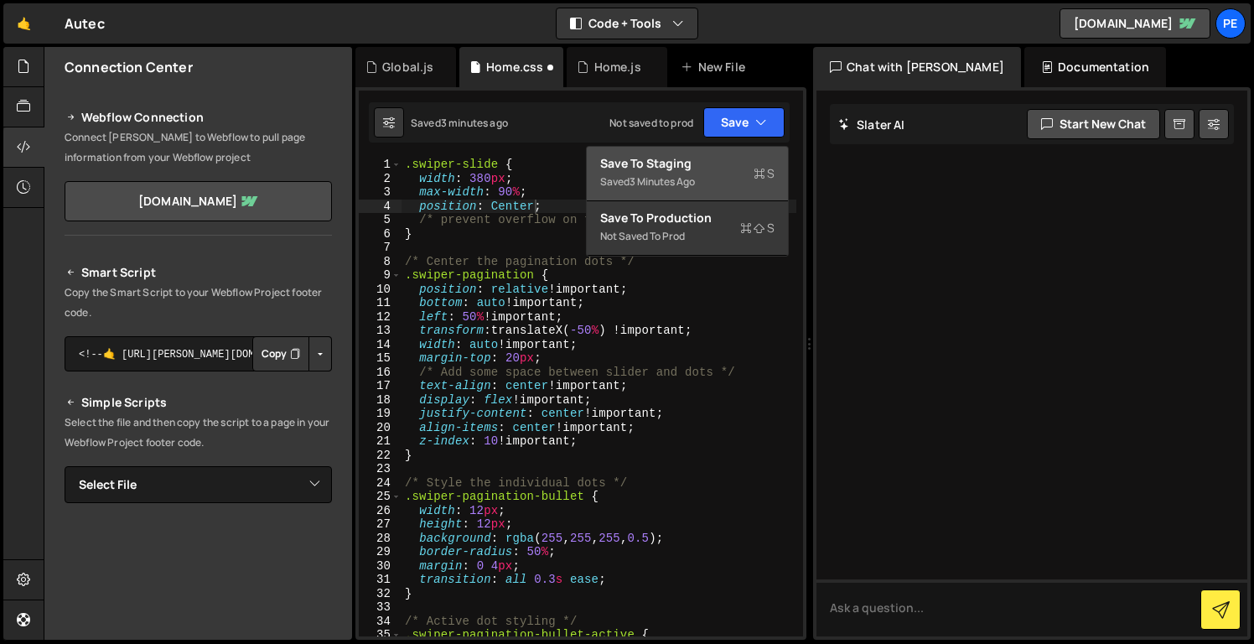
click at [724, 174] on div "Saved 3 minutes ago" at bounding box center [687, 182] width 174 height 20
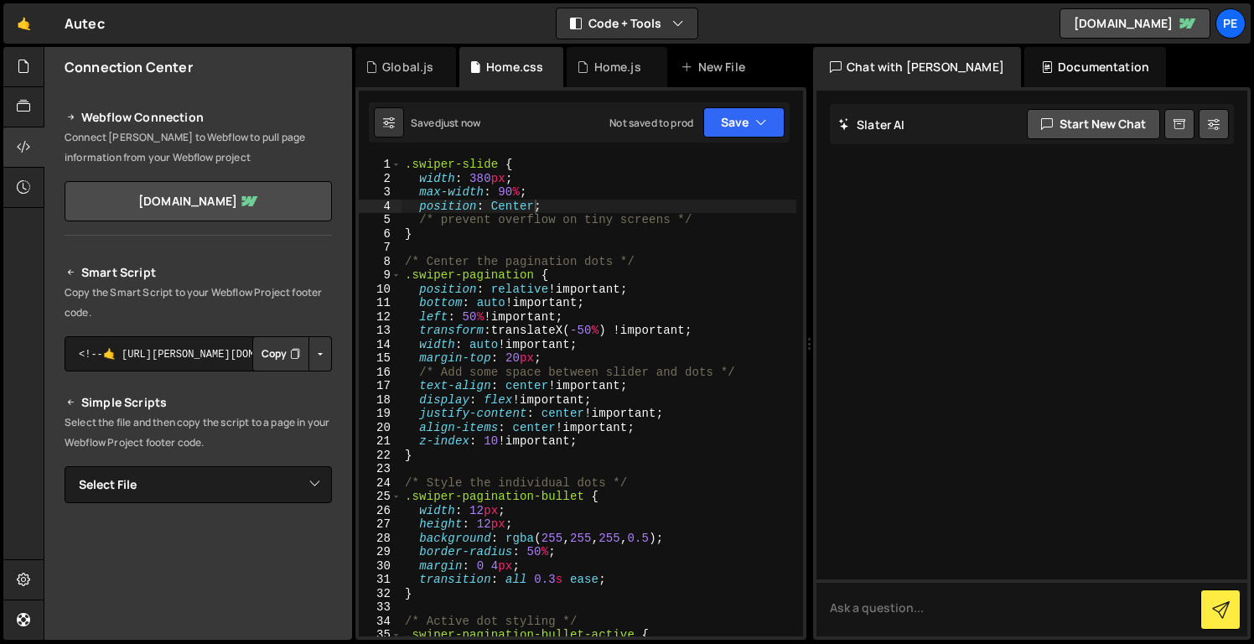
click at [564, 202] on div ".swiper-slide { width : 380 px ; max-width : 90 % ; position : Center ; /* prev…" at bounding box center [599, 411] width 395 height 506
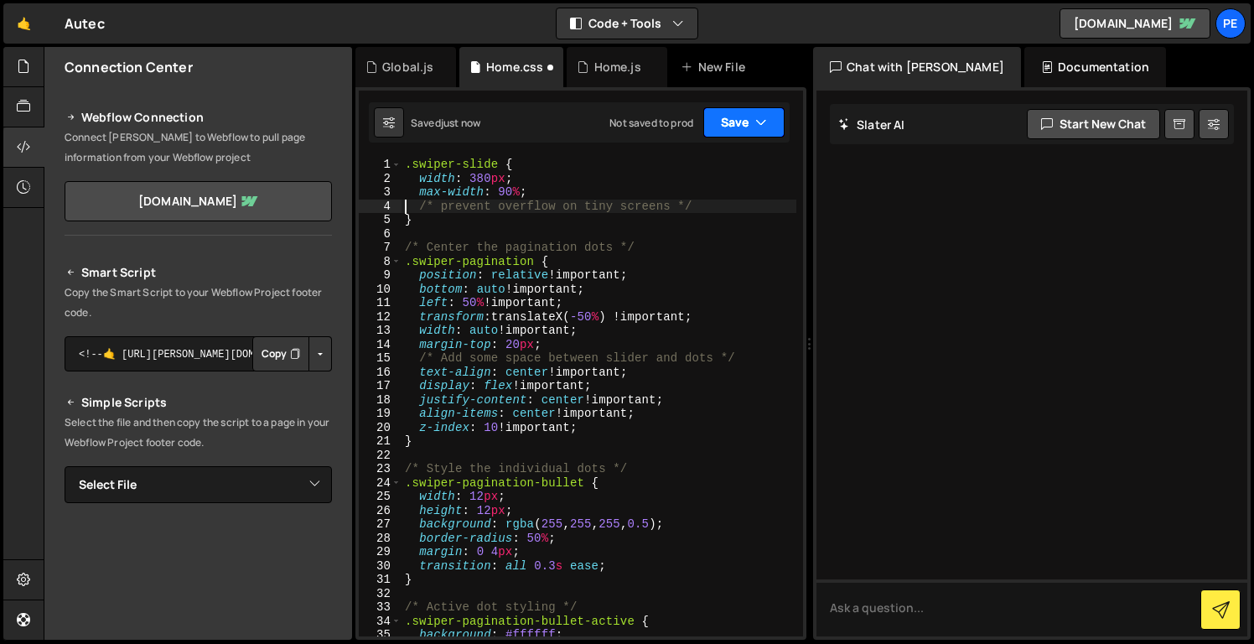
click at [736, 127] on button "Save" at bounding box center [744, 122] width 81 height 30
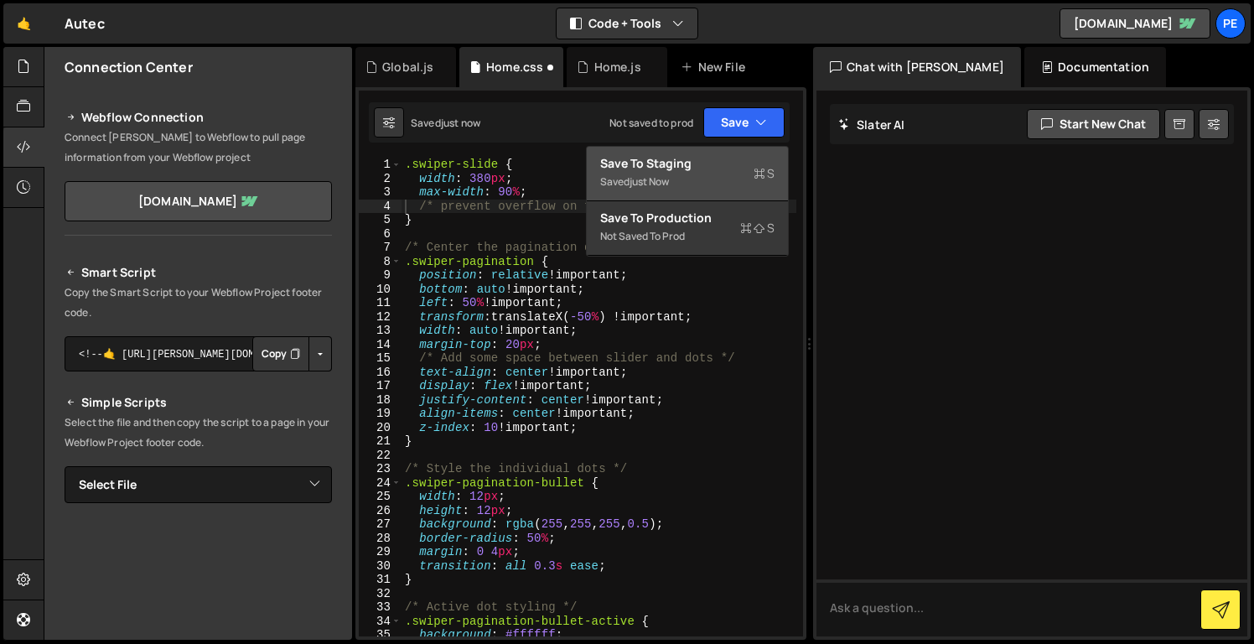
click at [693, 155] on div "Save to Staging S" at bounding box center [687, 163] width 174 height 17
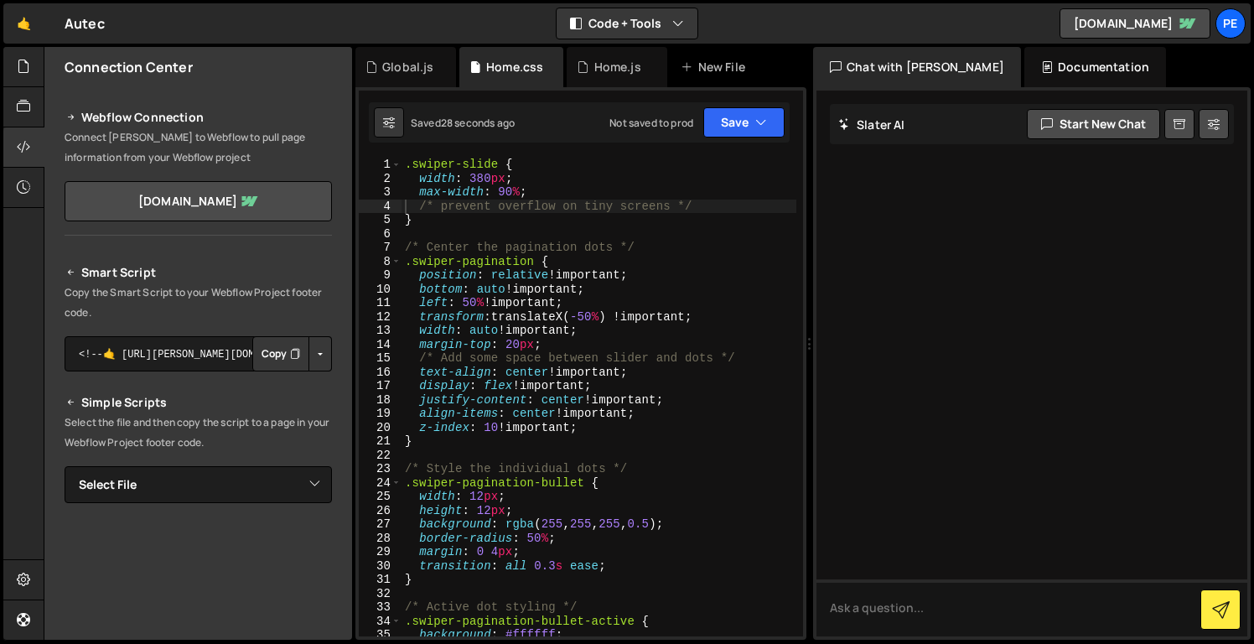
scroll to position [0, 0]
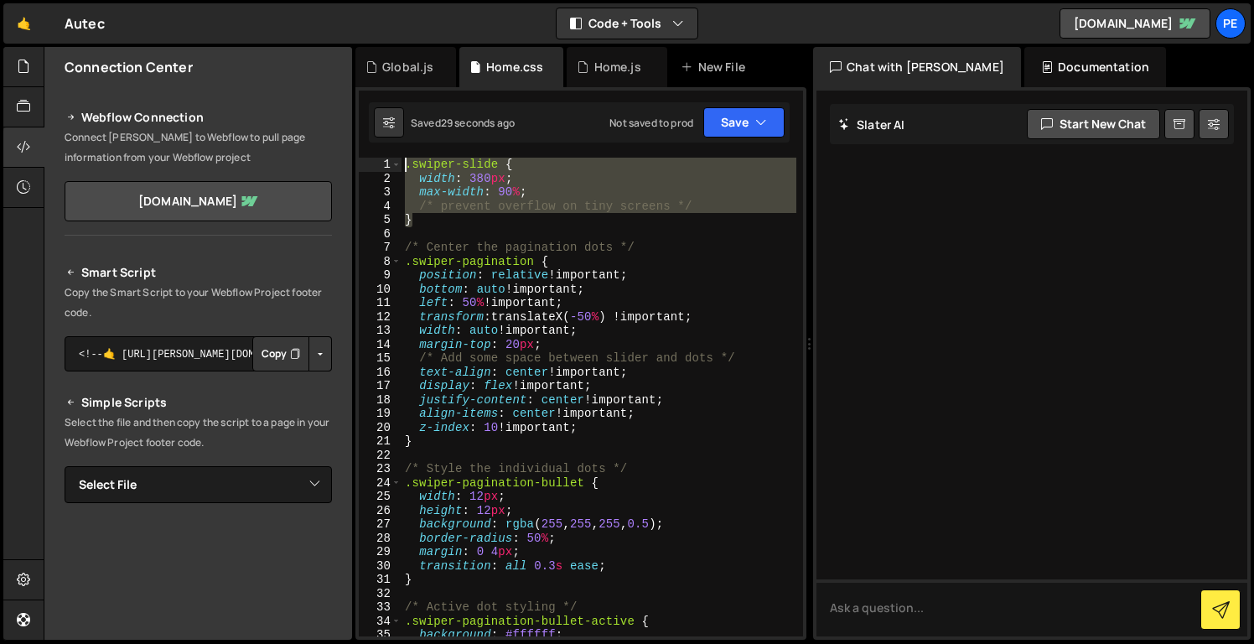
drag, startPoint x: 442, startPoint y: 224, endPoint x: 375, endPoint y: 169, distance: 86.4
click at [375, 169] on div "} 1 2 3 4 5 6 7 8 9 10 11 12 13 14 15 16 17 18 19 20 21 22 23 24 25 26 27 28 29…" at bounding box center [581, 397] width 444 height 479
paste textarea "display: block !important"
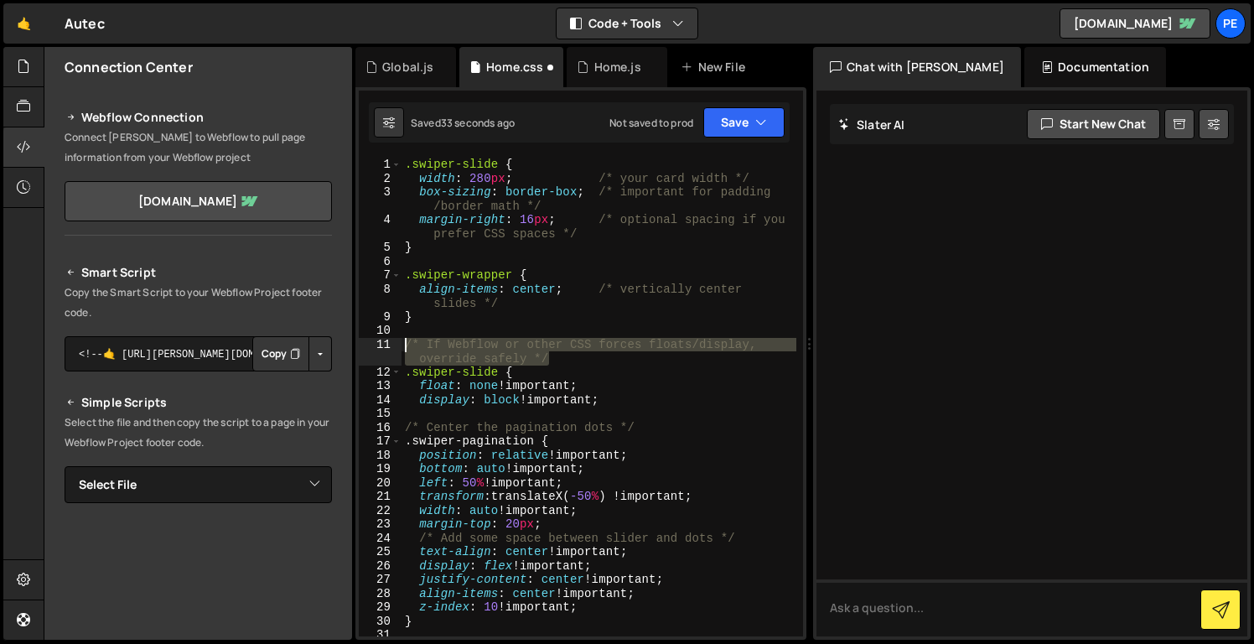
drag, startPoint x: 559, startPoint y: 356, endPoint x: 402, endPoint y: 341, distance: 158.4
click at [402, 340] on div ".swiper-slide { width : 280 px ; /* your card width */ box-sizing : border-box …" at bounding box center [599, 411] width 395 height 506
type textarea "/* If Webflow or other CSS forces floats/display, override safely */"
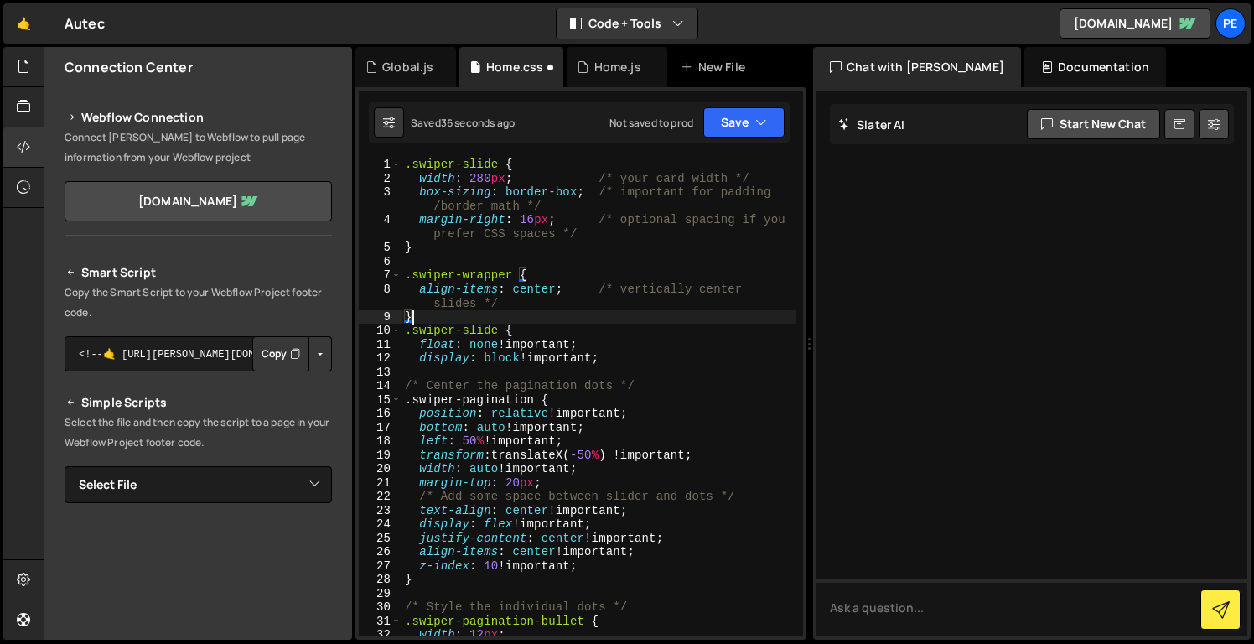
click at [525, 310] on div ".swiper-slide { width : 280 px ; /* your card width */ box-sizing : border-box …" at bounding box center [599, 411] width 395 height 506
click at [519, 302] on div ".swiper-slide { width : 280 px ; /* your card width */ box-sizing : border-box …" at bounding box center [599, 411] width 395 height 506
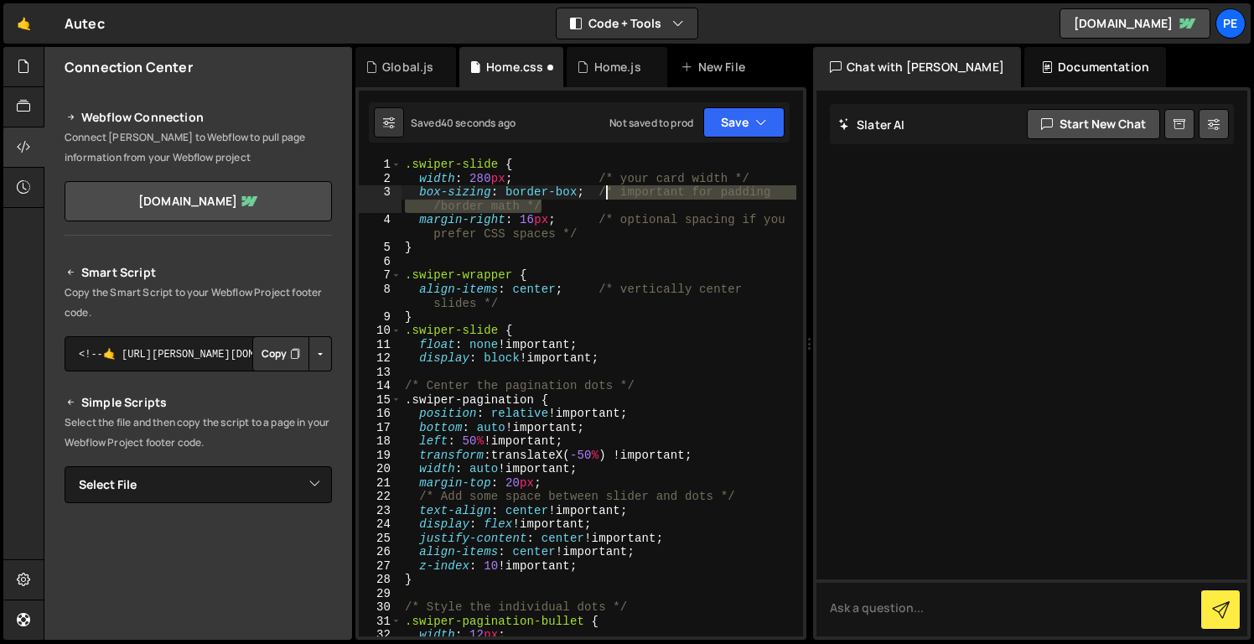
drag, startPoint x: 573, startPoint y: 203, endPoint x: 604, endPoint y: 192, distance: 32.9
click at [605, 192] on div ".swiper-slide { width : 280 px ; /* your card width */ box-sizing : border-box …" at bounding box center [599, 411] width 395 height 506
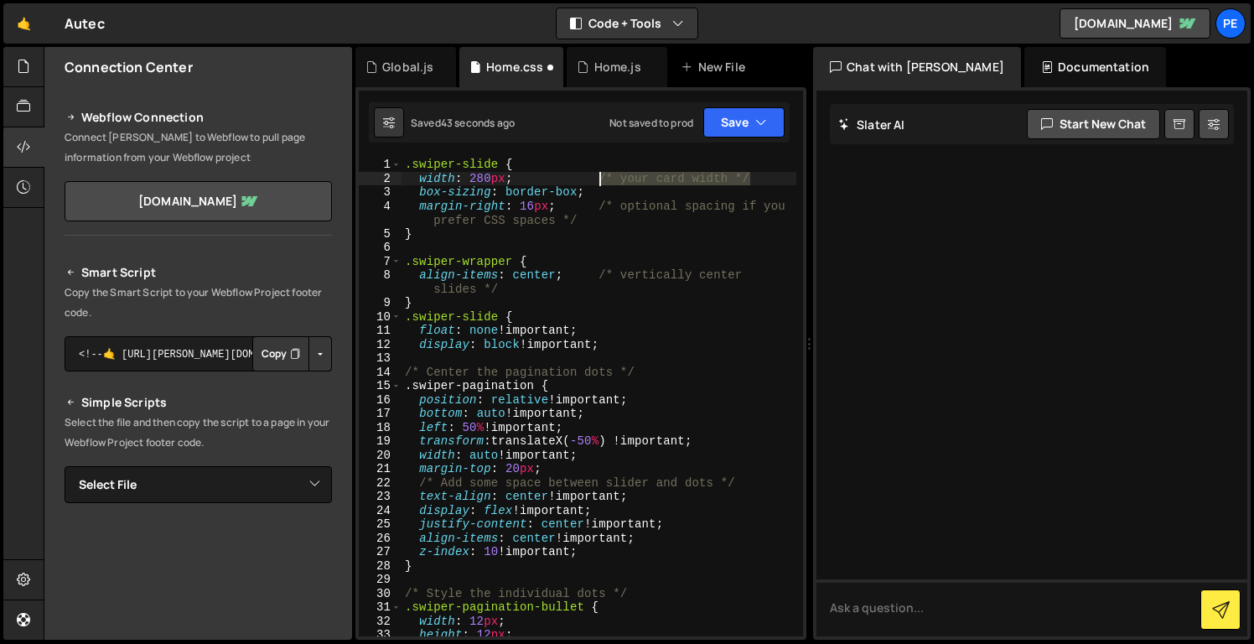
drag, startPoint x: 777, startPoint y: 178, endPoint x: 601, endPoint y: 172, distance: 176.2
click at [602, 172] on div ".swiper-slide { width : 280 px ; /* your card width */ box-sizing : border-box …" at bounding box center [599, 411] width 395 height 506
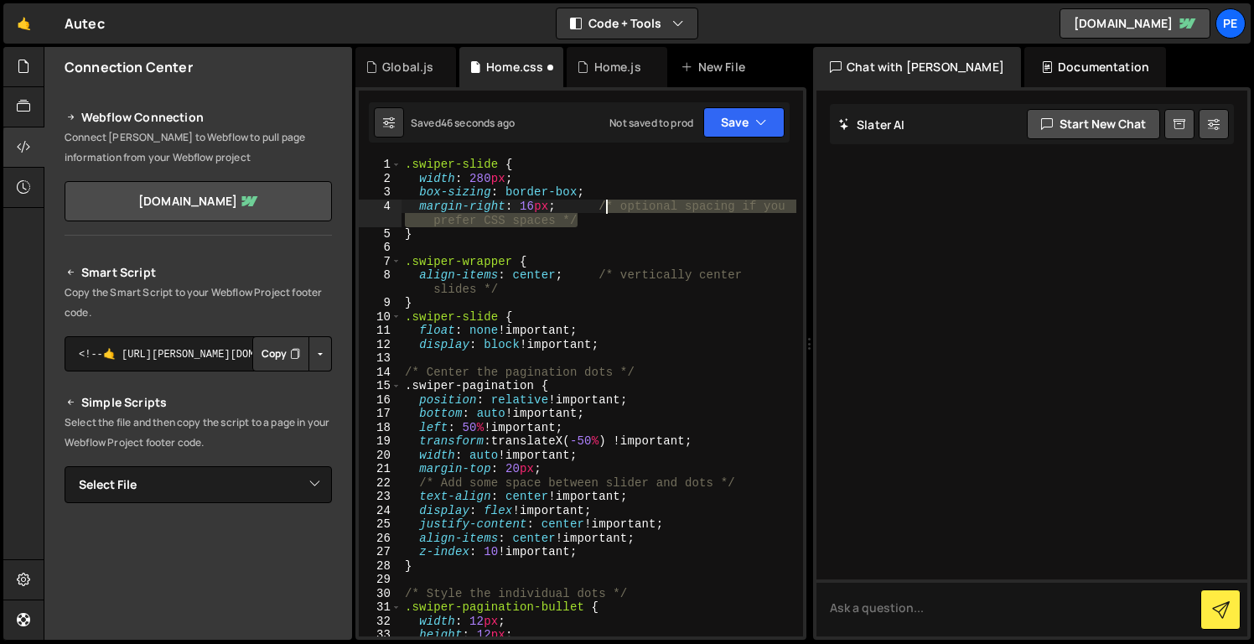
drag, startPoint x: 608, startPoint y: 221, endPoint x: 604, endPoint y: 205, distance: 16.5
click at [604, 205] on div ".swiper-slide { width : 280 px ; box-sizing : border-box ; margin-right : 16 px…" at bounding box center [599, 411] width 395 height 506
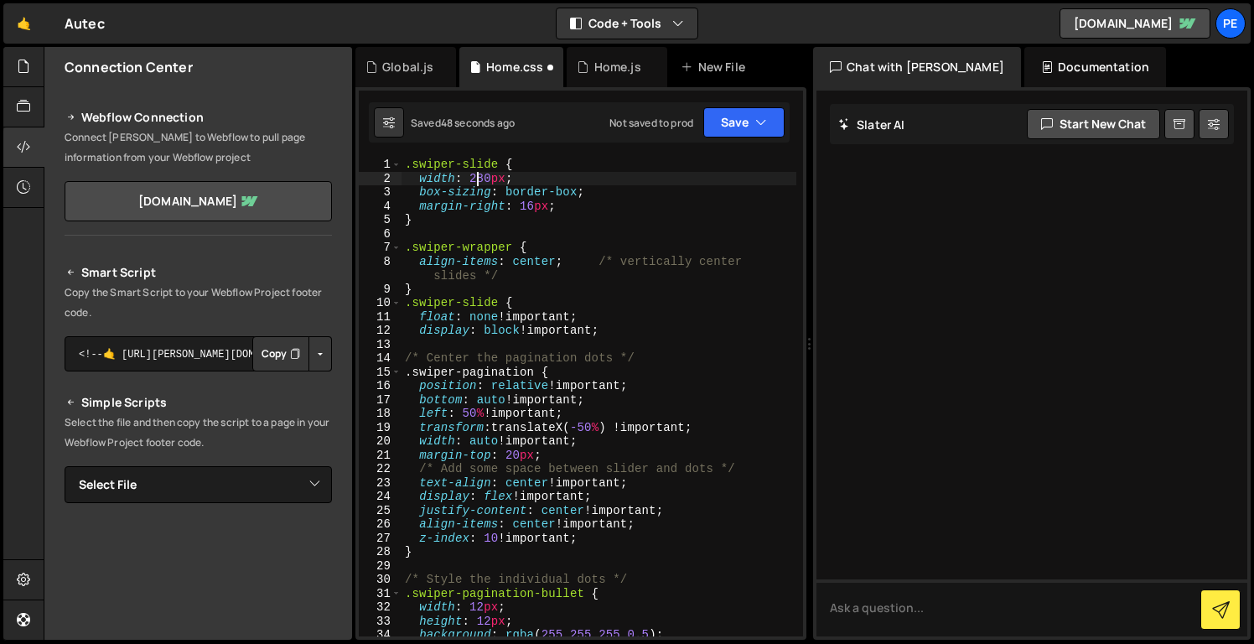
click at [478, 176] on div ".swiper-slide { width : 280 px ; box-sizing : border-box ; margin-right : 16 px…" at bounding box center [599, 411] width 395 height 506
type textarea "width: 380px;"
click at [620, 153] on div "slidesPerView: 'auto, 11 12 13 14 15 16 17 18 19 20 21 22 23 24 25 26 27 28 29 …" at bounding box center [581, 363] width 451 height 553
click at [724, 122] on button "Save" at bounding box center [744, 122] width 81 height 30
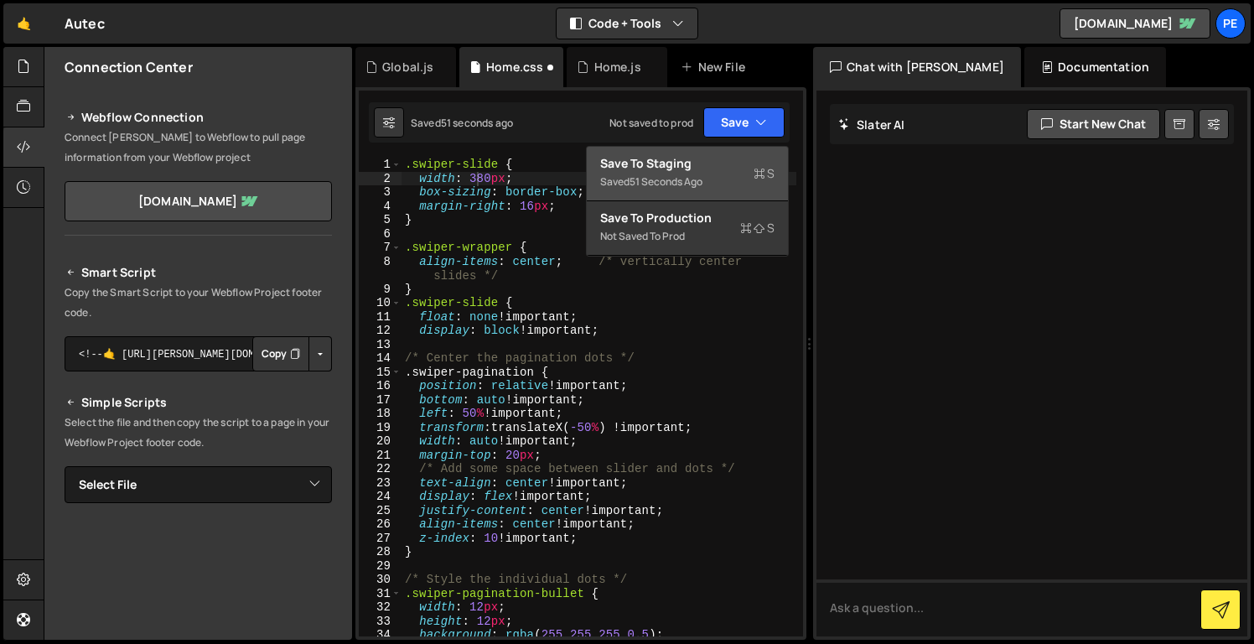
click at [722, 169] on div "Save to Staging S" at bounding box center [687, 163] width 174 height 17
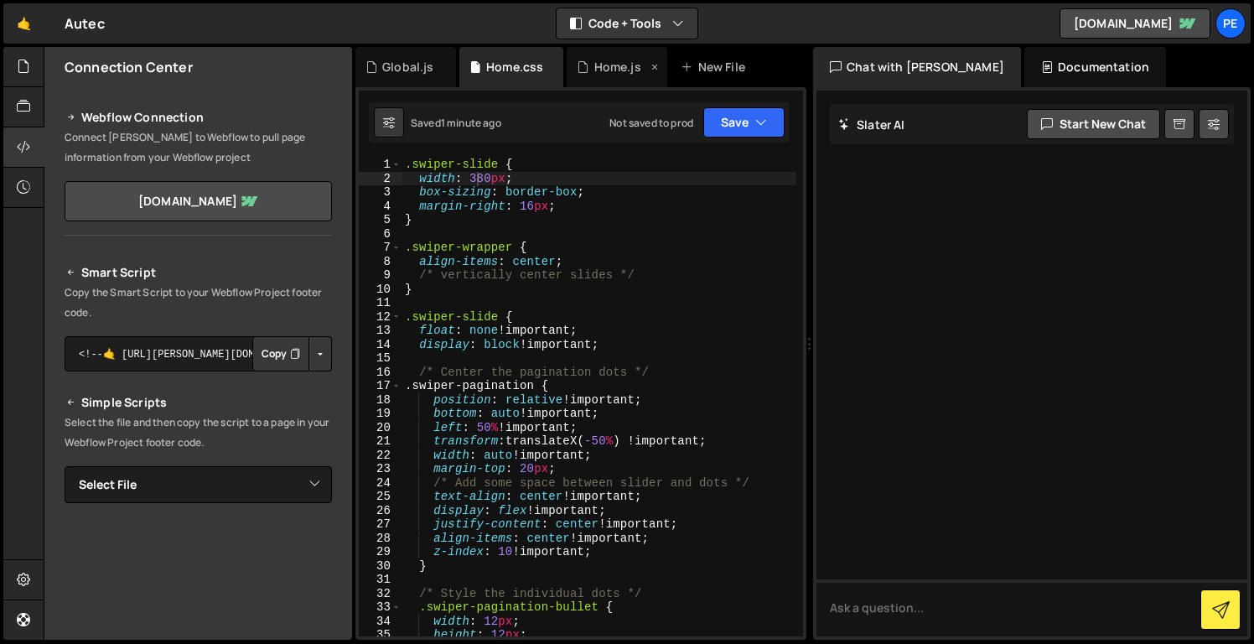
click at [605, 55] on div "Home.js" at bounding box center [617, 67] width 101 height 40
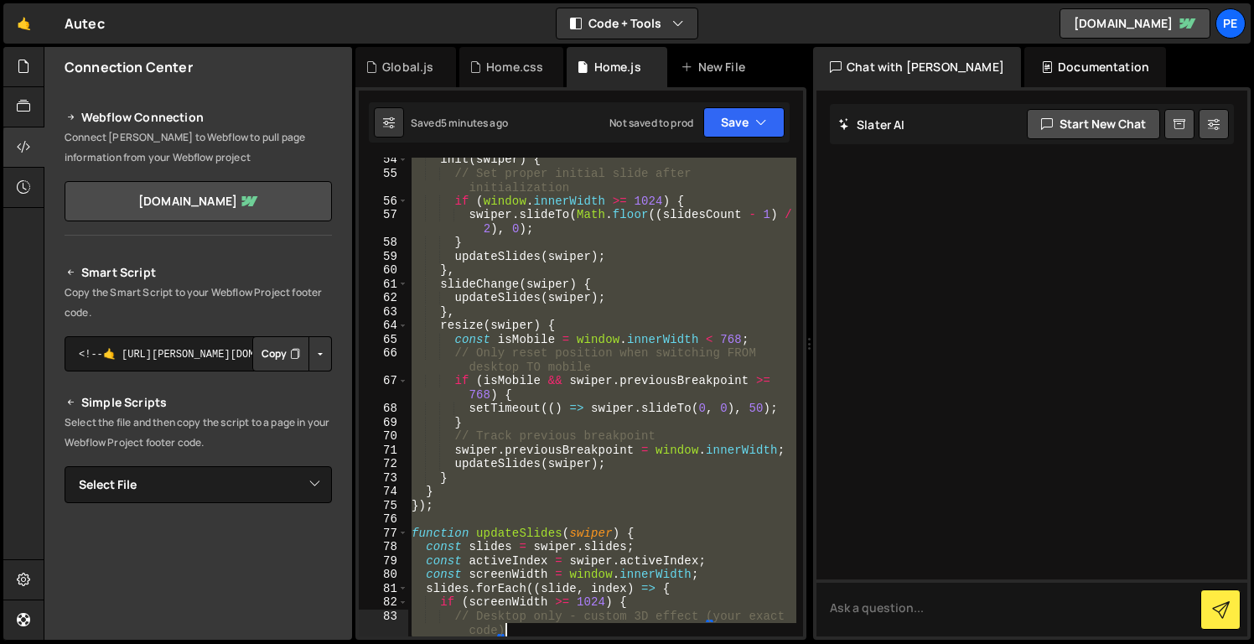
scroll to position [1250, 0]
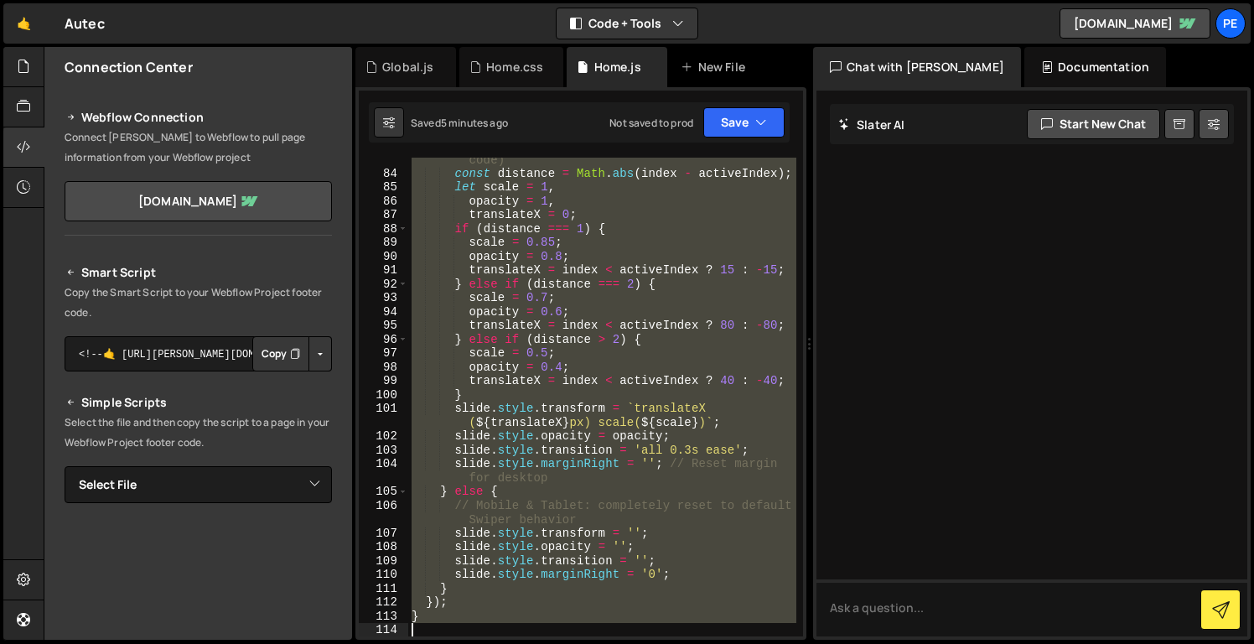
drag, startPoint x: 411, startPoint y: 161, endPoint x: 657, endPoint y: 683, distance: 576.5
click at [657, 643] on html "Projects [GEOGRAPHIC_DATA] Blog Pe Your current team is Perspective 1 Projects …" at bounding box center [627, 322] width 1254 height 644
paste textarea "</script>"
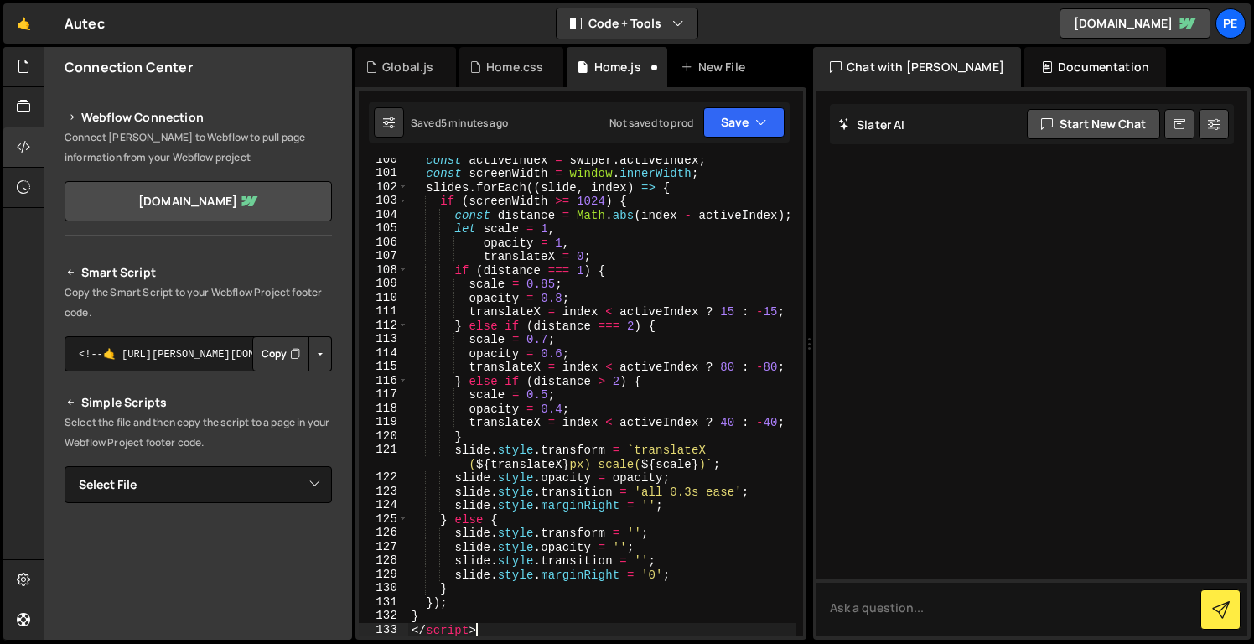
type textarea "}"
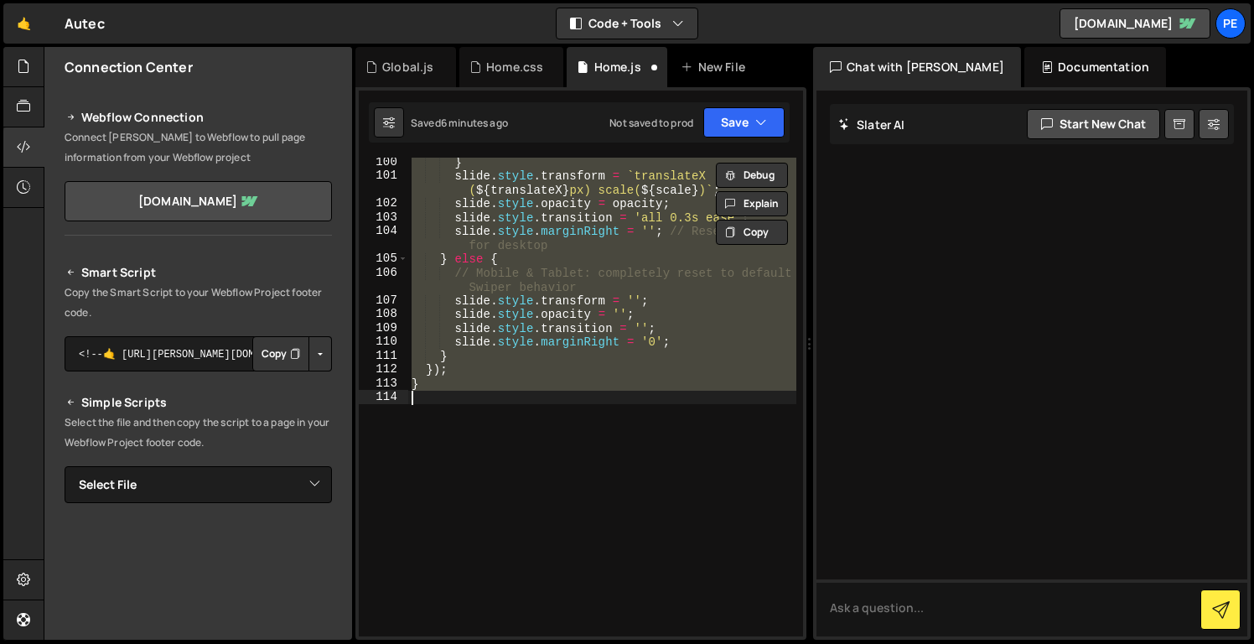
paste textarea
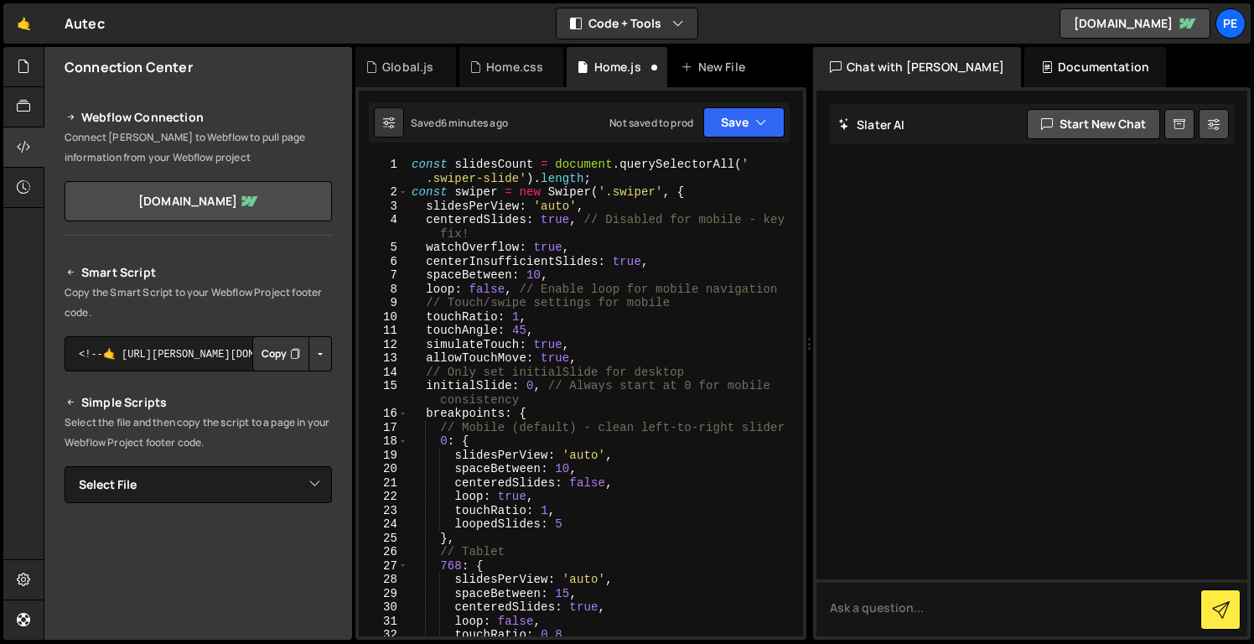
scroll to position [0, 0]
click at [472, 314] on div "const slidesCount = document . querySelectorAll ( ' .swiper-slide' ) . length ;…" at bounding box center [602, 418] width 388 height 521
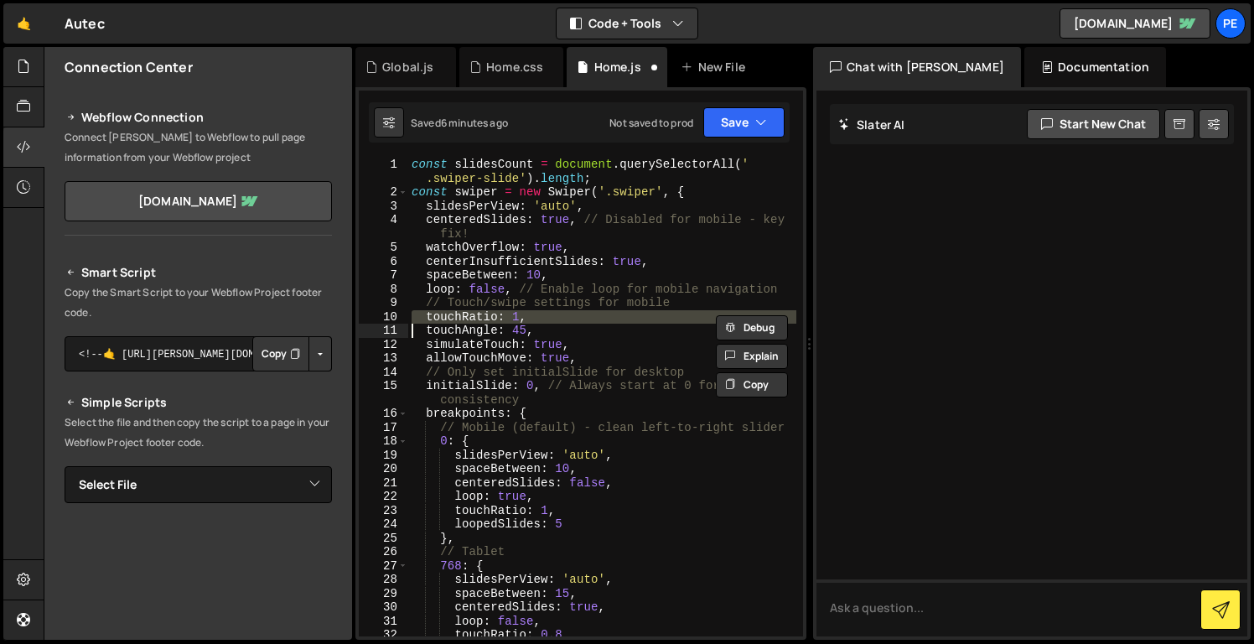
click at [472, 314] on div "const slidesCount = document . querySelectorAll ( ' .swiper-slide' ) . length ;…" at bounding box center [602, 418] width 388 height 521
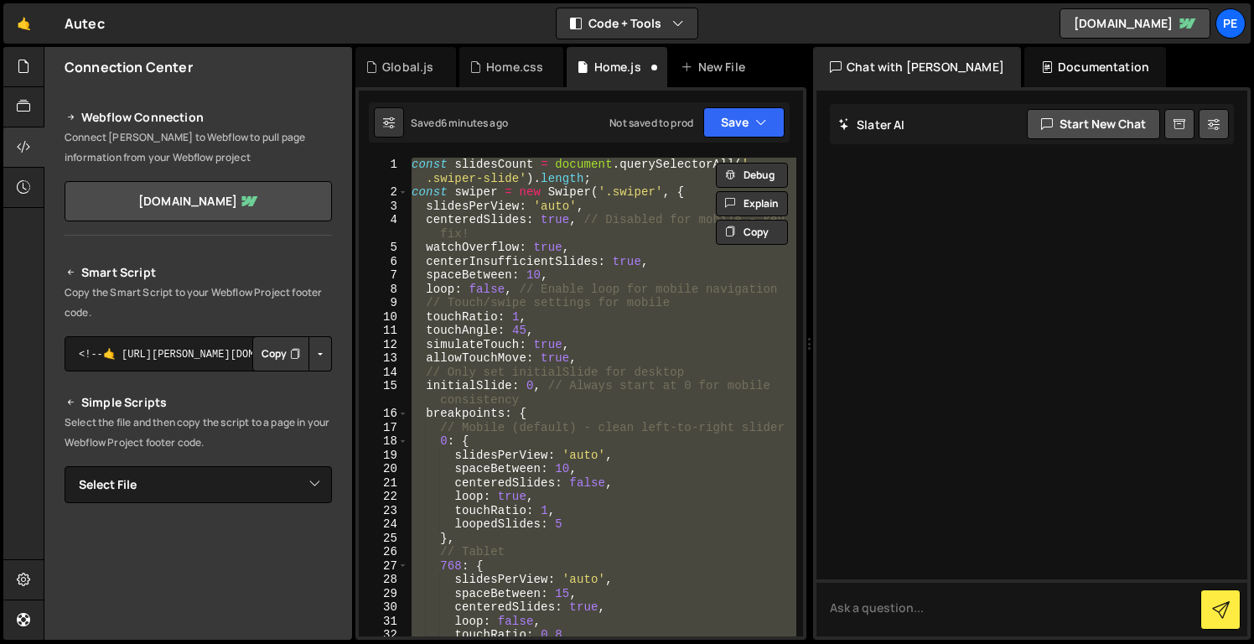
paste textarea "</script>"
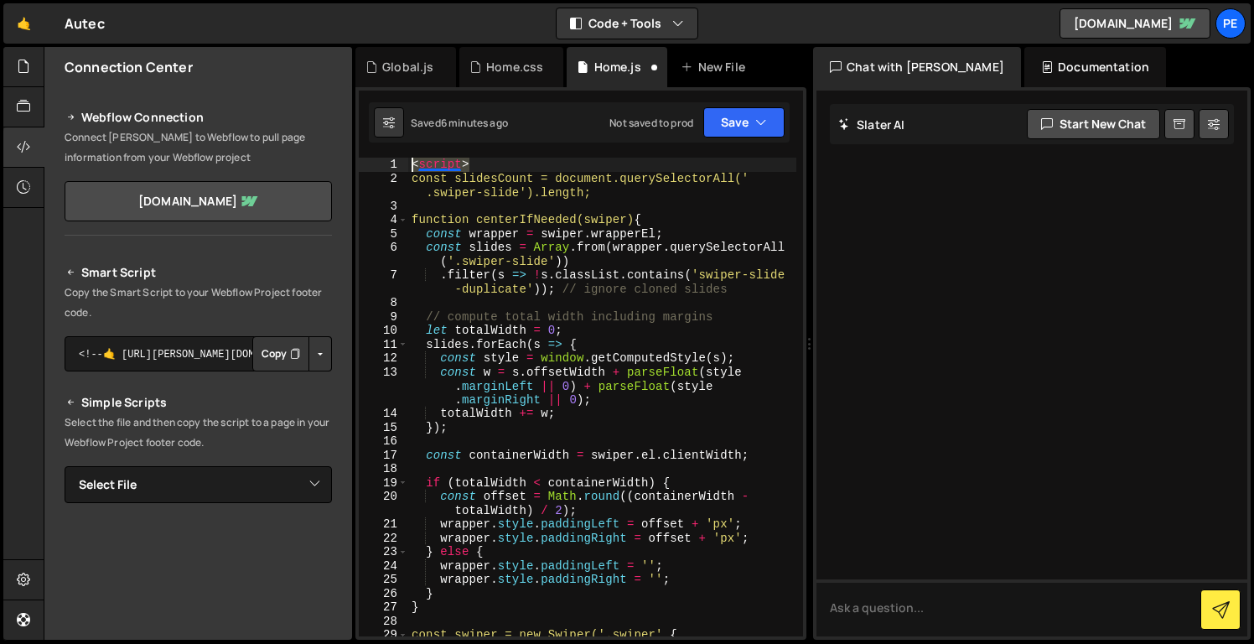
drag, startPoint x: 473, startPoint y: 164, endPoint x: 397, endPoint y: 163, distance: 76.3
click at [397, 162] on div "</script> 1 2 3 4 5 6 7 8 9 10 11 12 13 14 15 16 17 18 19 20 21 22 23 24 25 26 …" at bounding box center [581, 397] width 444 height 479
type textarea "<script>"
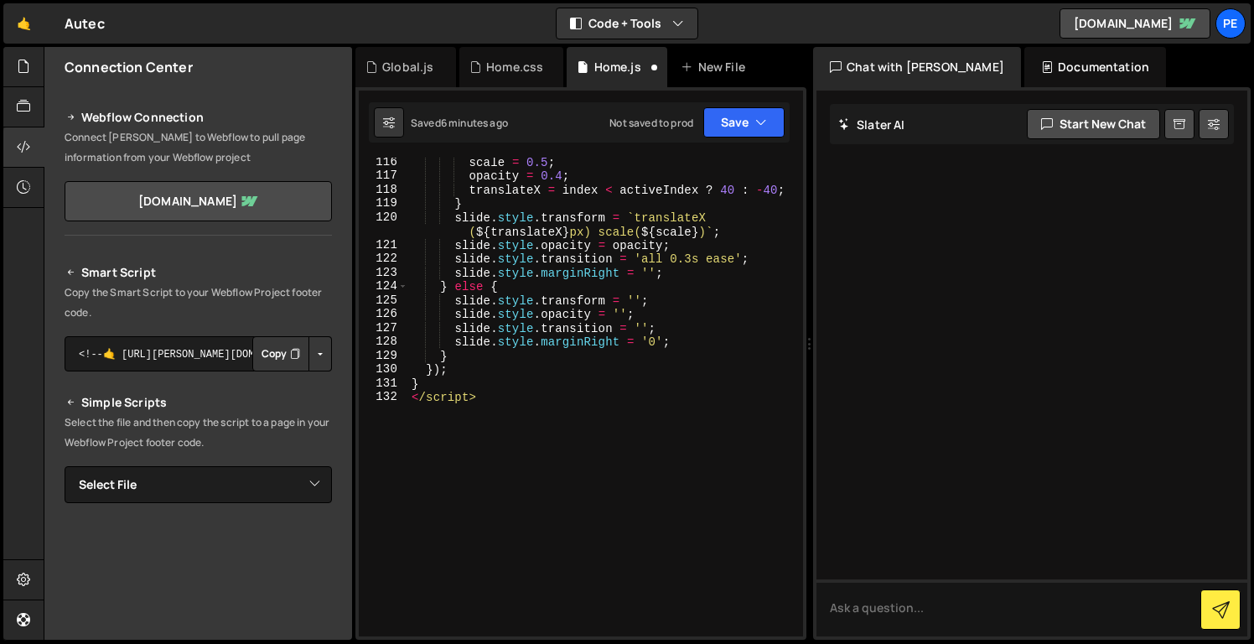
scroll to position [1732, 0]
drag, startPoint x: 481, startPoint y: 403, endPoint x: 398, endPoint y: 400, distance: 83.1
click at [398, 400] on div "const slidesCount = document.querySelectorAll('.swiper-slide').length; 116 117 …" at bounding box center [581, 397] width 444 height 479
type textarea "</script>"
type textarea "}"
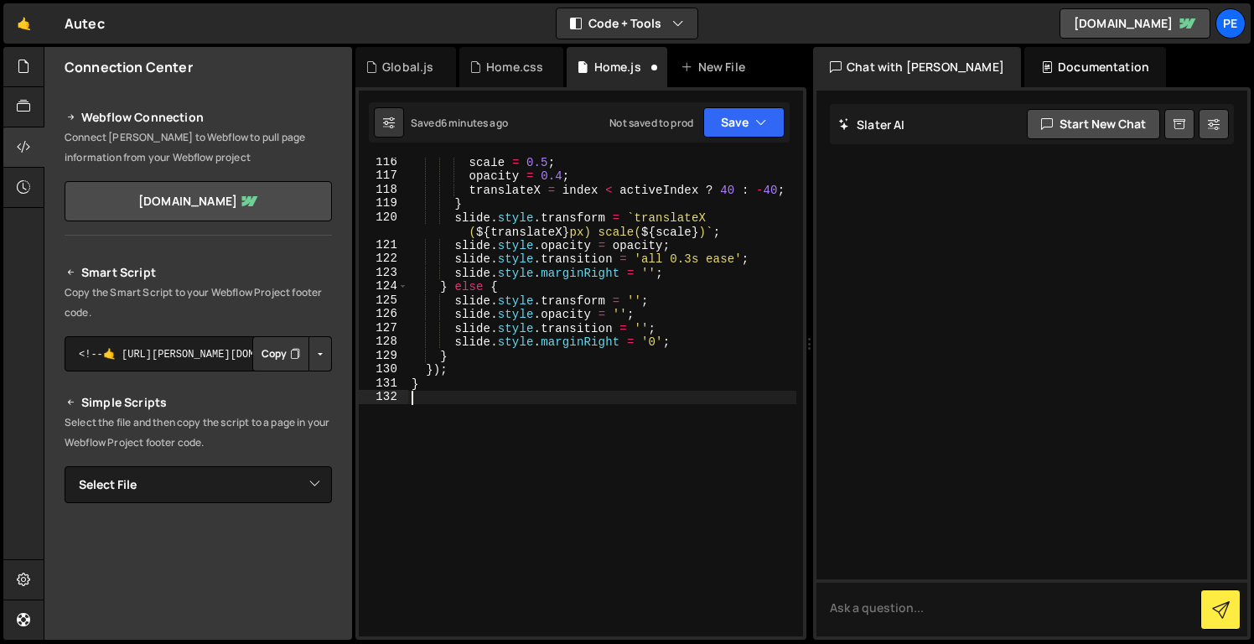
scroll to position [1718, 0]
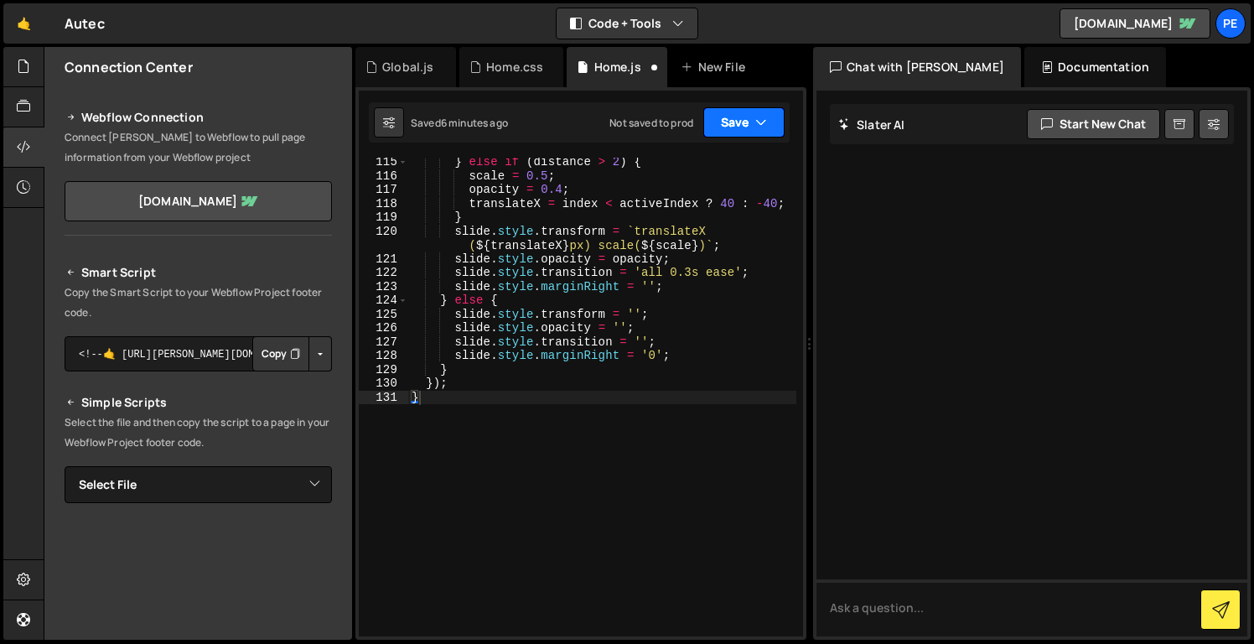
click at [758, 126] on icon "button" at bounding box center [761, 122] width 12 height 17
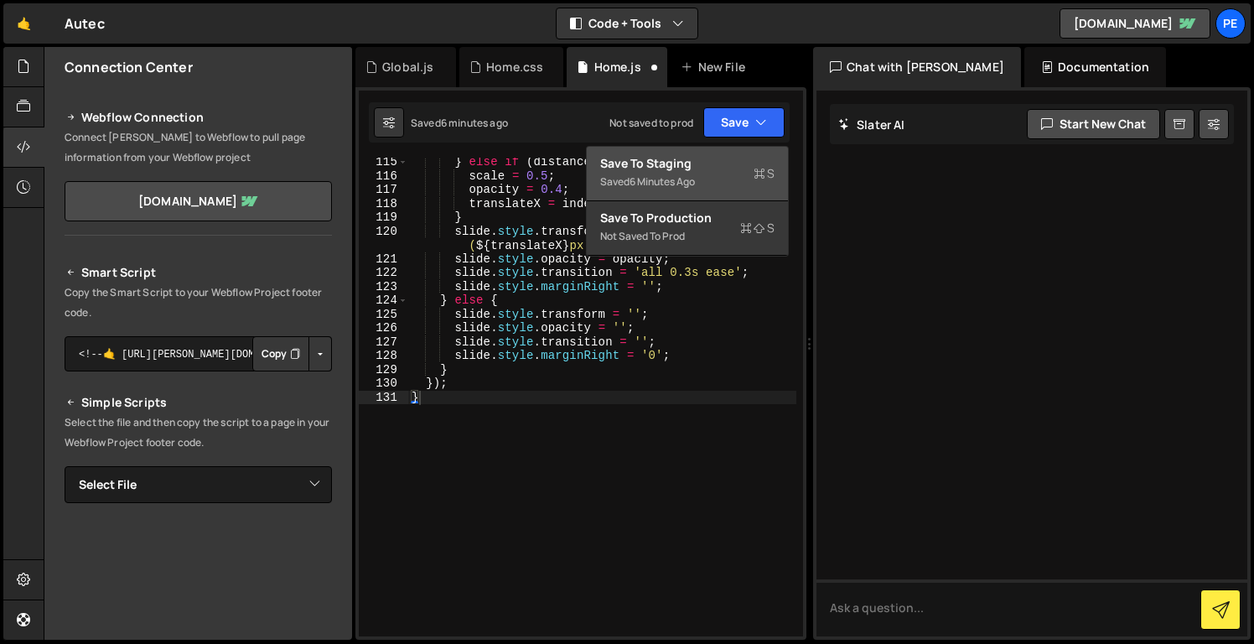
click at [742, 155] on div "Save to Staging S" at bounding box center [687, 163] width 174 height 17
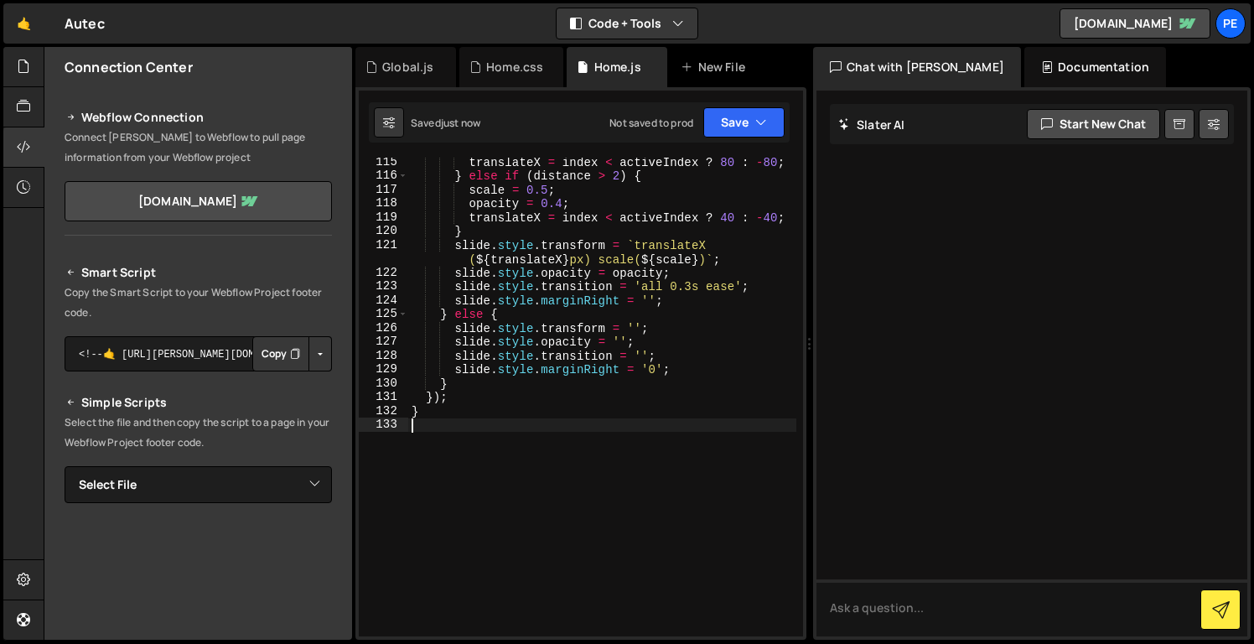
click at [558, 460] on div "translateX = index < activeIndex ? 80 : - 80 ; } else if ( distance > 2 ) { sca…" at bounding box center [602, 408] width 388 height 506
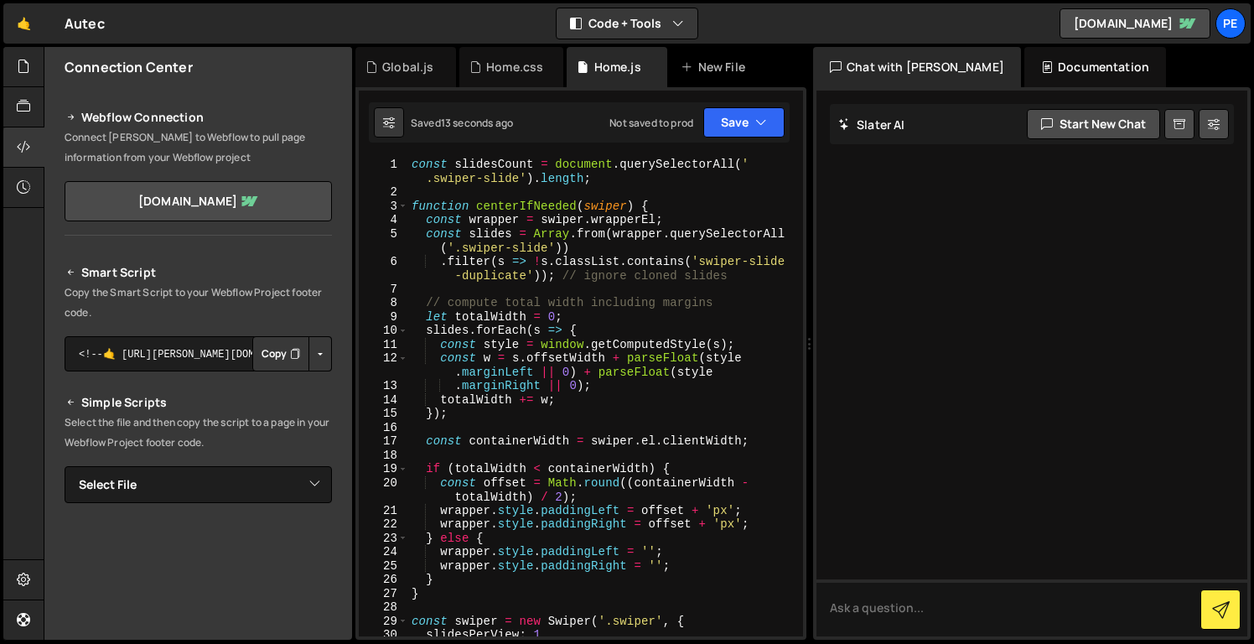
scroll to position [0, 0]
click at [522, 80] on div "Home.css" at bounding box center [512, 67] width 104 height 40
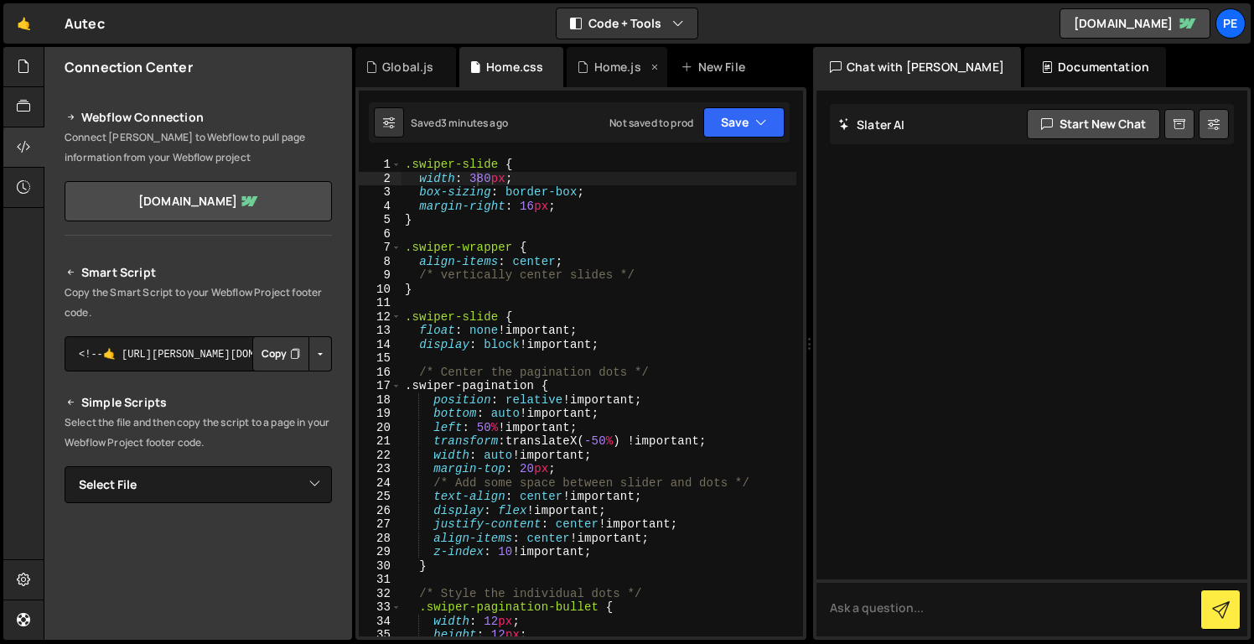
click at [626, 78] on div "Home.js" at bounding box center [617, 67] width 101 height 40
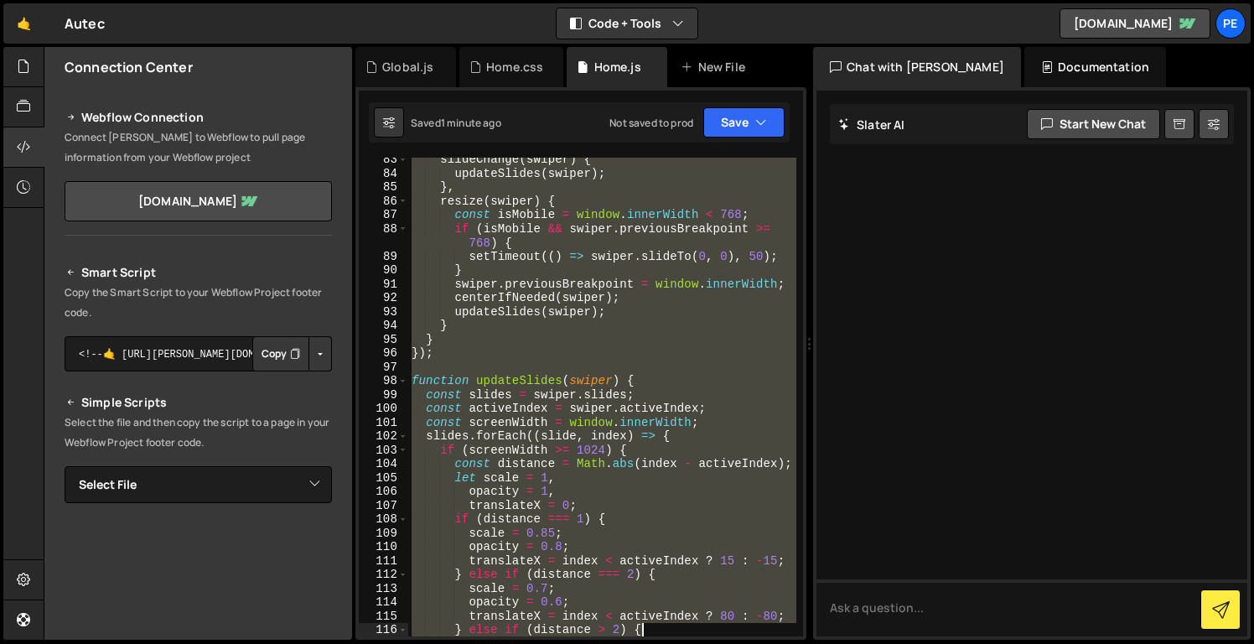
scroll to position [1499, 0]
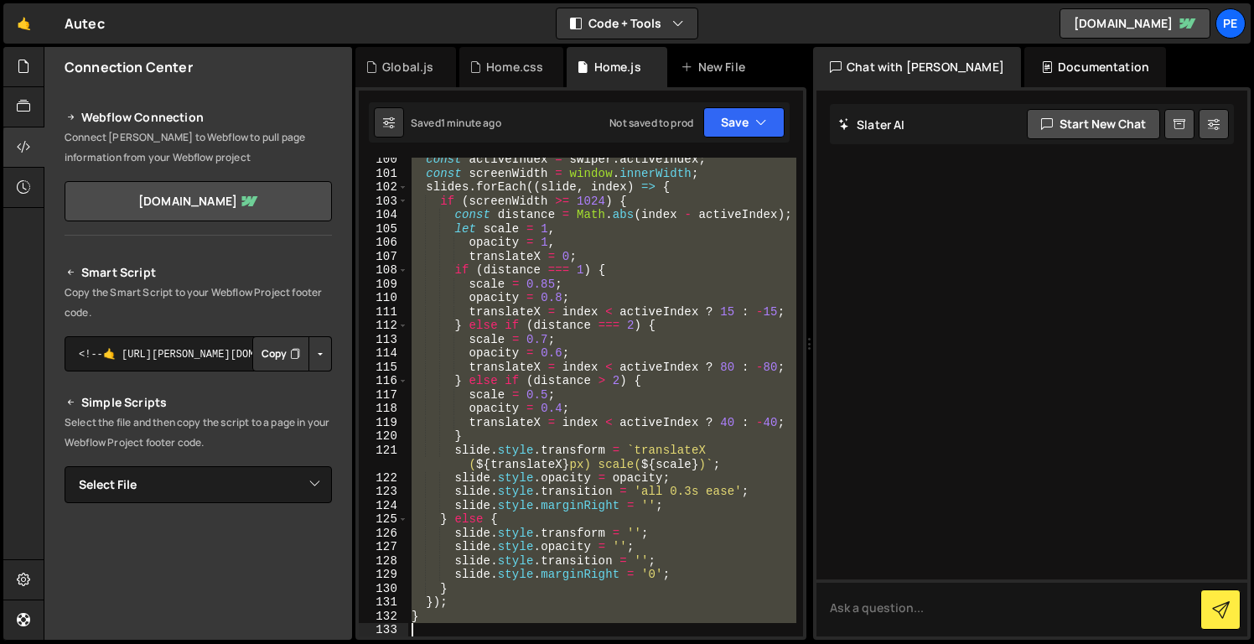
drag, startPoint x: 414, startPoint y: 158, endPoint x: 691, endPoint y: 709, distance: 615.7
click at [691, 643] on html "Projects [GEOGRAPHIC_DATA] Blog Pe Your current team is Perspective 1 Projects …" at bounding box center [627, 322] width 1254 height 644
paste textarea "</script>"
type textarea "</script>"
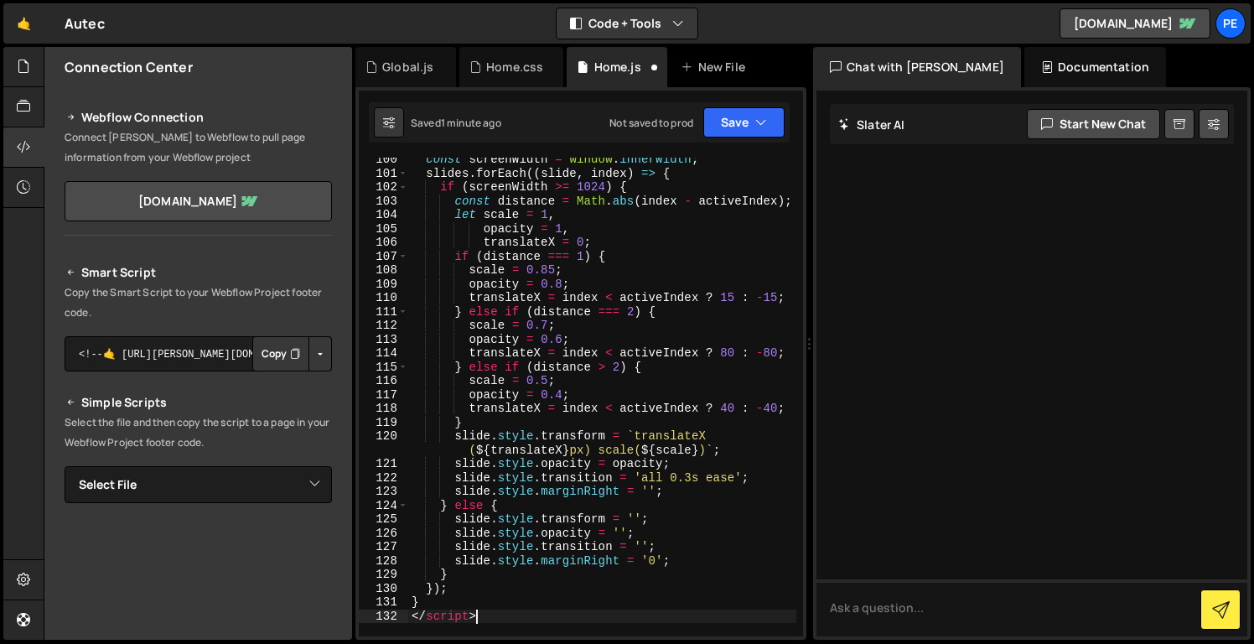
click at [529, 623] on div "const screenWidth = window . innerWidth ; slides . forEach (( slide , index ) =…" at bounding box center [602, 406] width 388 height 506
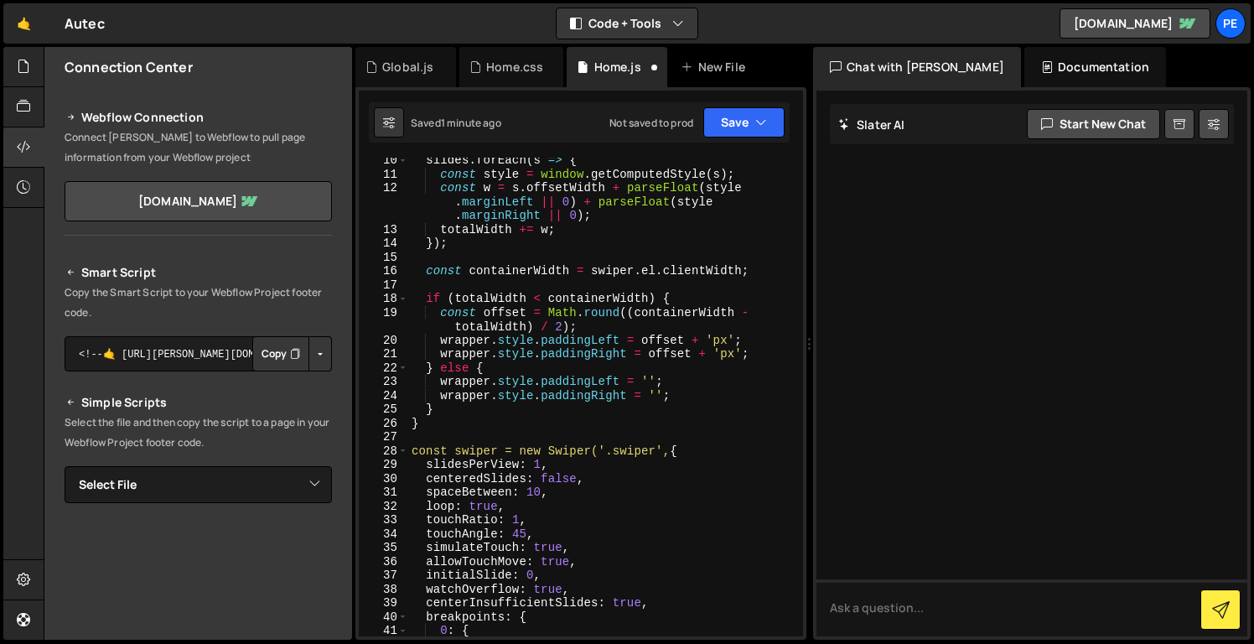
scroll to position [0, 0]
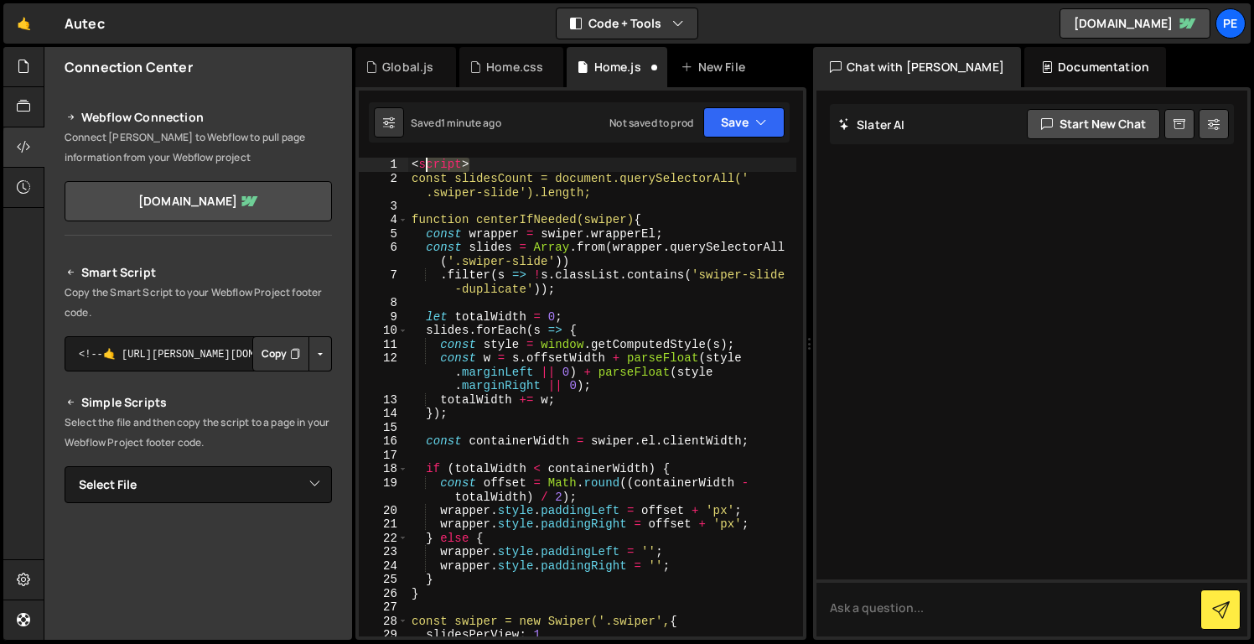
drag, startPoint x: 480, startPoint y: 163, endPoint x: 371, endPoint y: 157, distance: 110.0
click at [371, 158] on div "1 2 3 4 5 6 7 8 9 10 11 12 13 14 15 16 17 18 19 20 21 22 23 24 25 26 27 28 29 3…" at bounding box center [581, 397] width 444 height 479
type textarea "<script>"
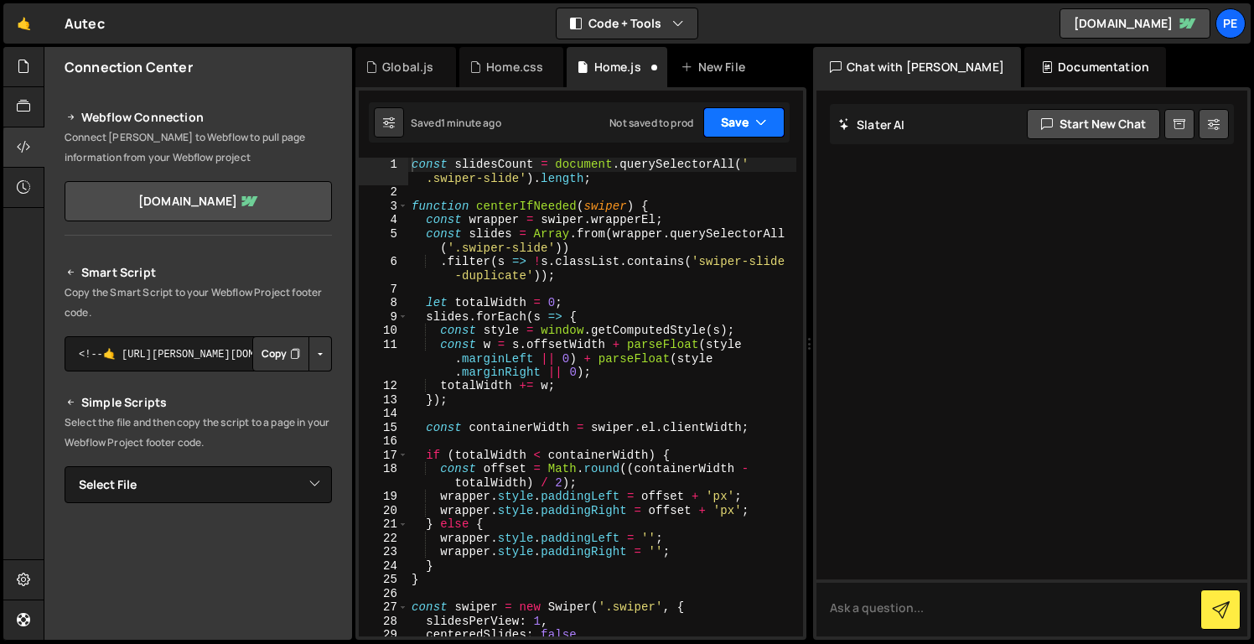
click at [721, 112] on button "Save" at bounding box center [744, 122] width 81 height 30
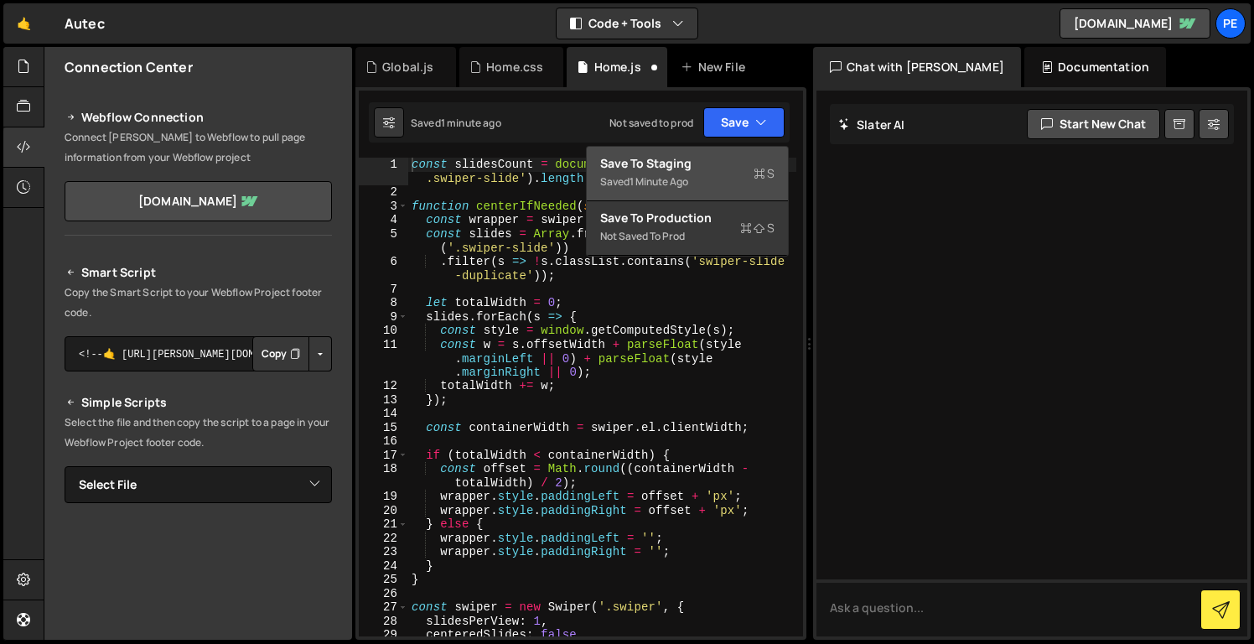
click at [722, 164] on div "Save to Staging S" at bounding box center [687, 163] width 174 height 17
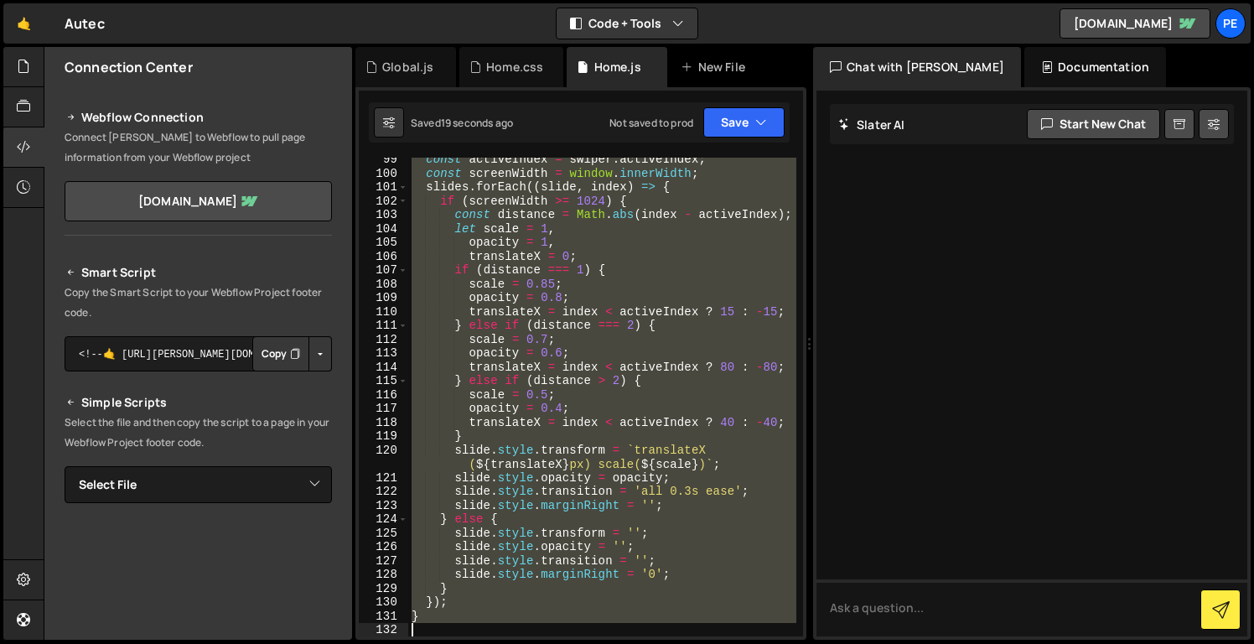
scroll to position [1472, 0]
drag, startPoint x: 413, startPoint y: 161, endPoint x: 667, endPoint y: 703, distance: 598.7
click at [667, 643] on html "Projects [GEOGRAPHIC_DATA] Blog Pe Your current team is Perspective 1 Projects …" at bounding box center [627, 322] width 1254 height 644
type textarea "}"
paste textarea
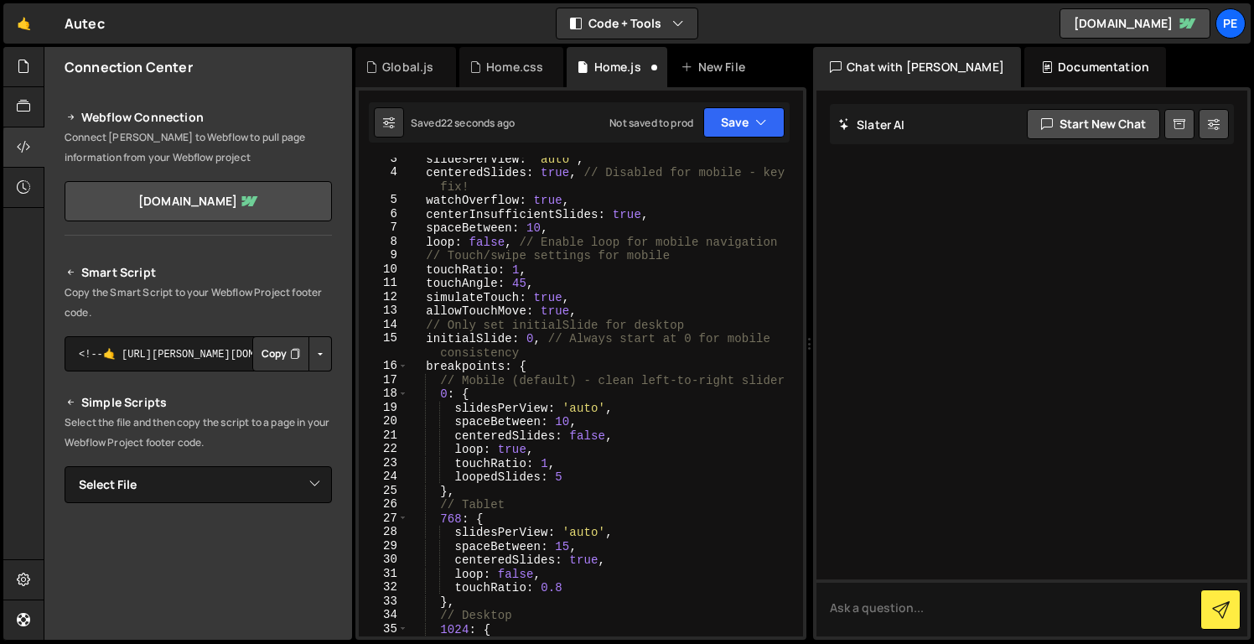
scroll to position [0, 0]
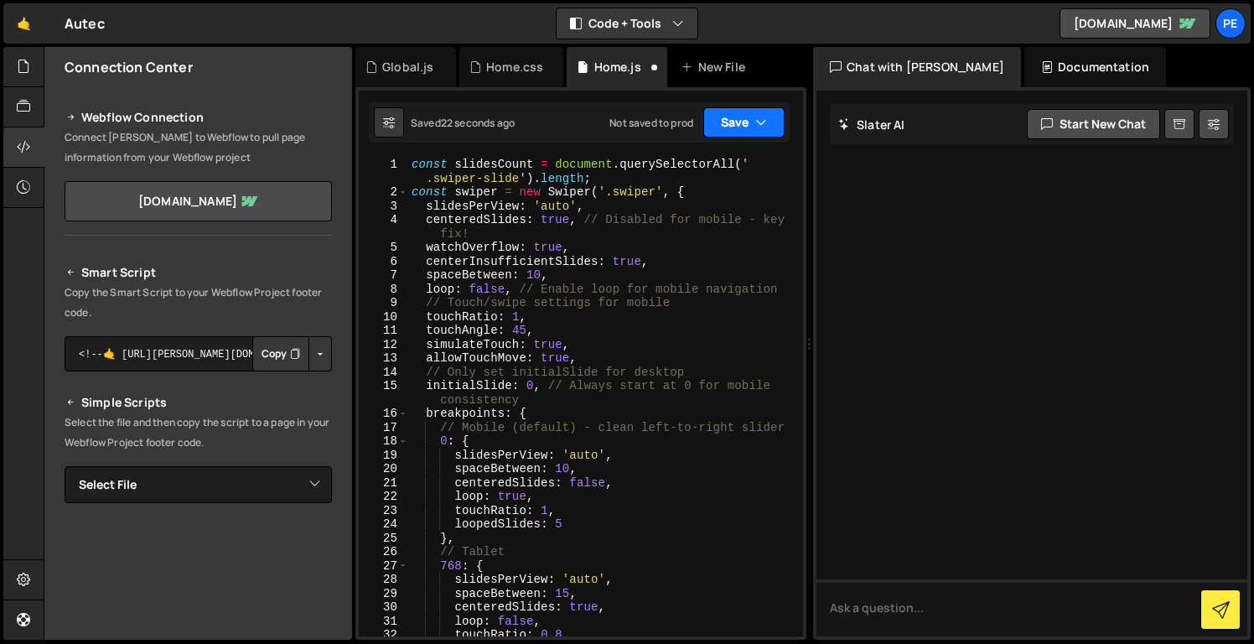
click at [769, 112] on button "Save" at bounding box center [744, 122] width 81 height 30
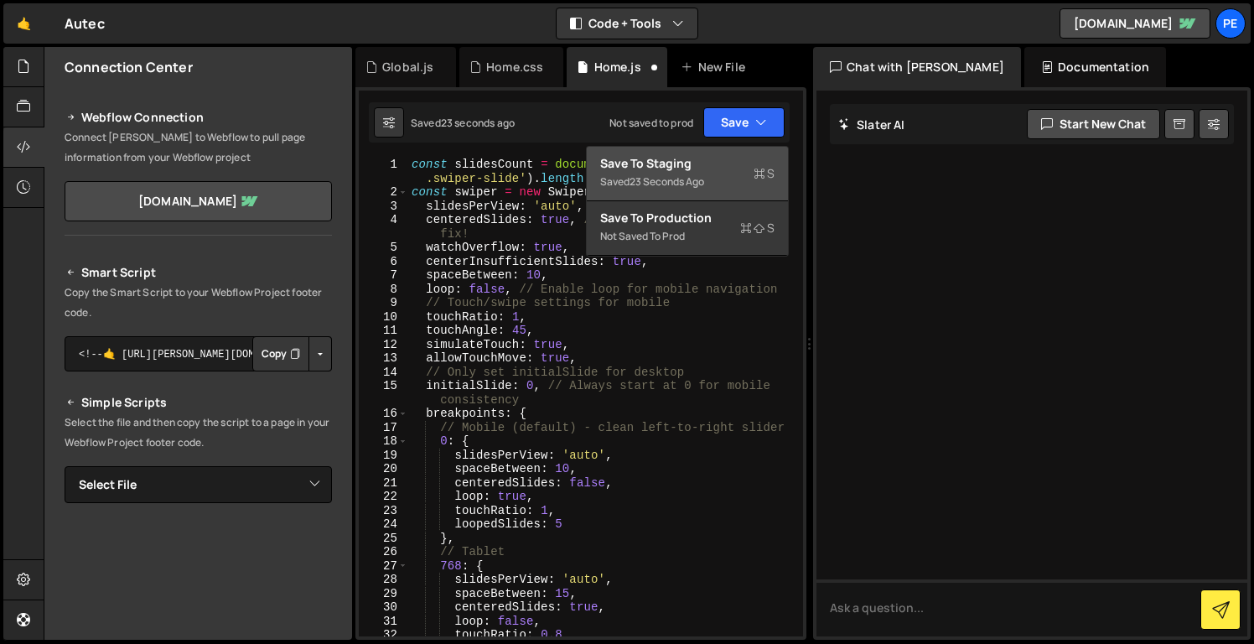
click at [734, 169] on div "Save to Staging S" at bounding box center [687, 163] width 174 height 17
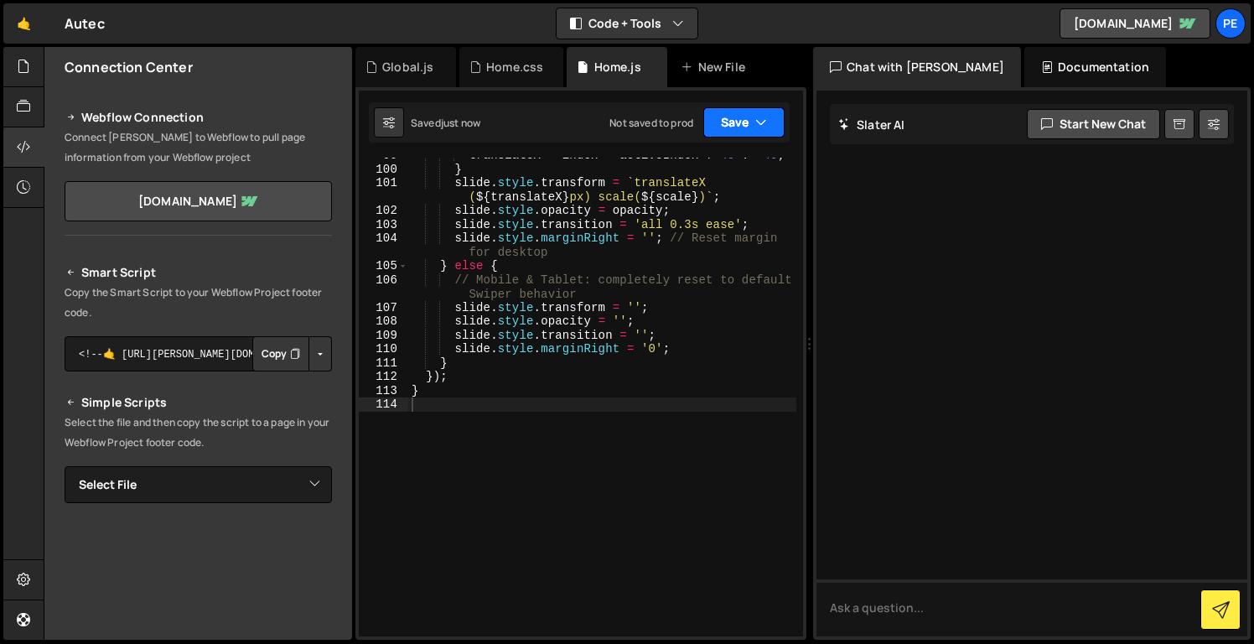
click at [755, 132] on button "Save" at bounding box center [744, 122] width 81 height 30
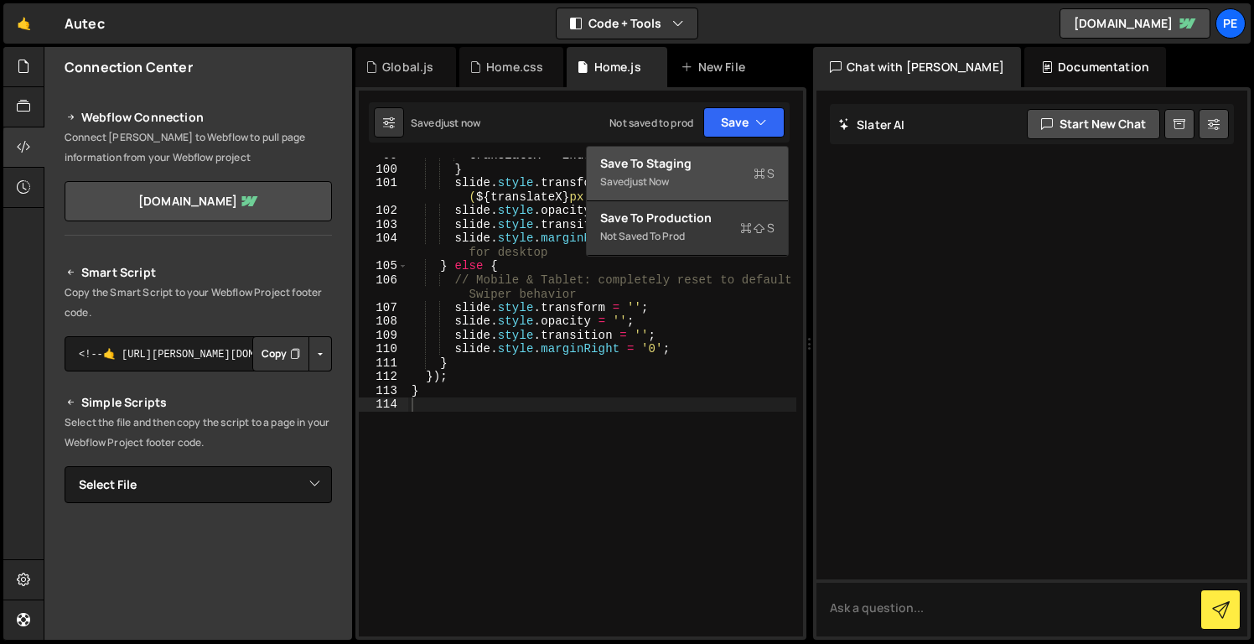
click at [752, 186] on div "Saved just now" at bounding box center [687, 182] width 174 height 20
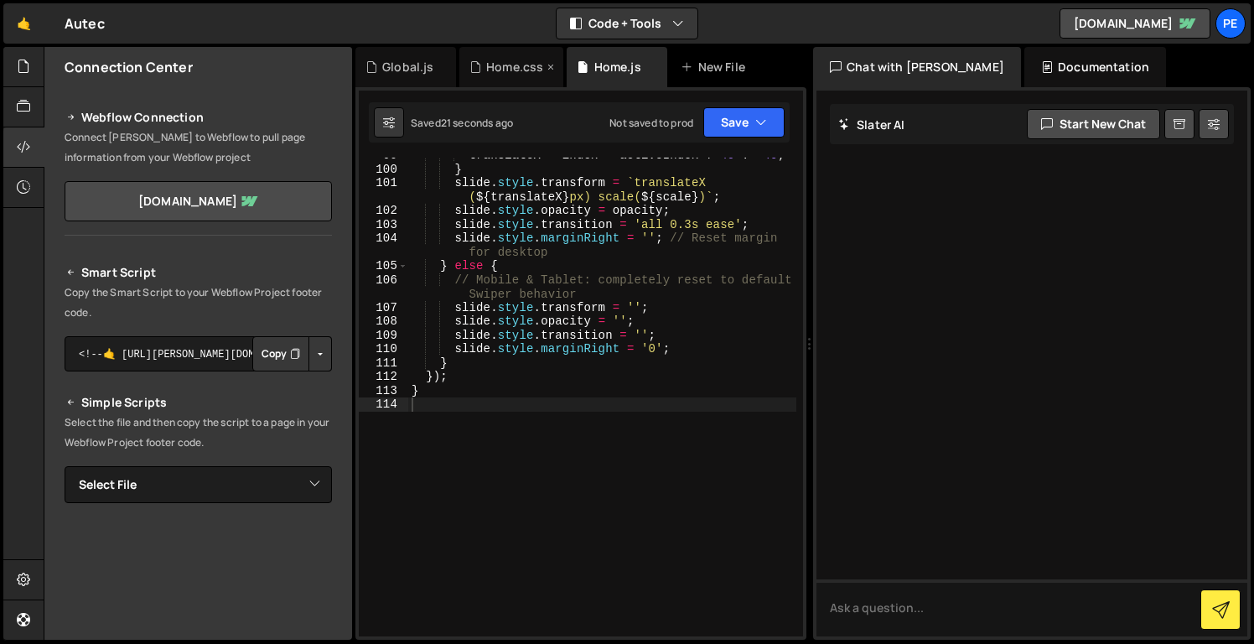
click at [529, 69] on div "Home.css" at bounding box center [514, 67] width 57 height 17
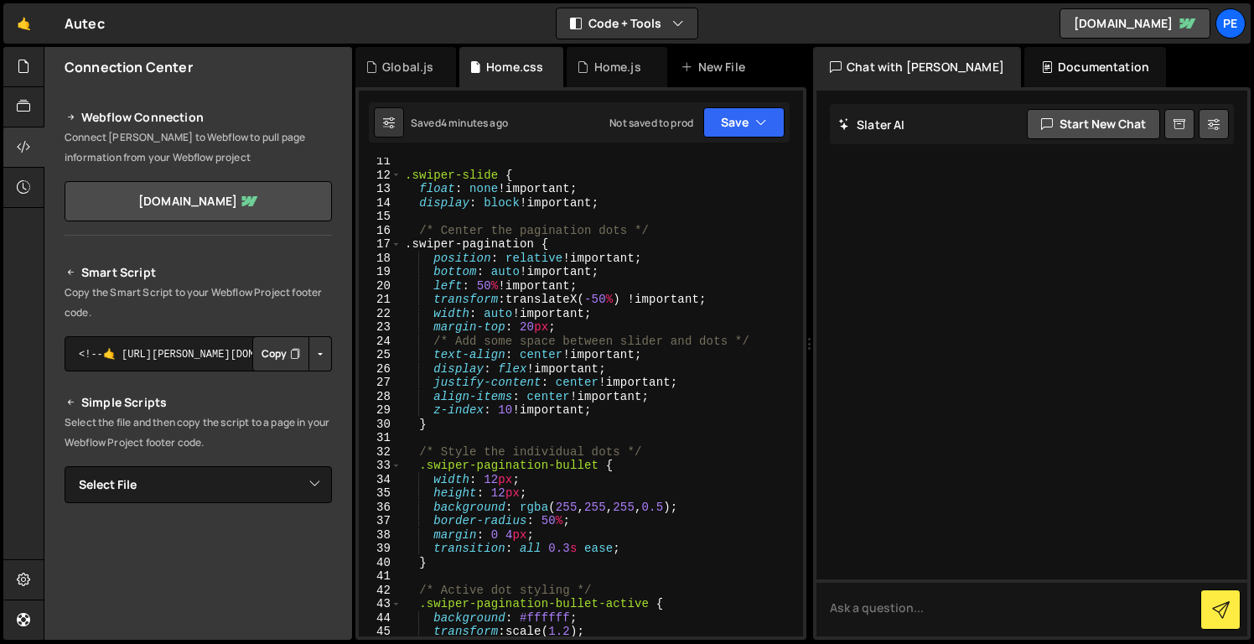
scroll to position [156, 0]
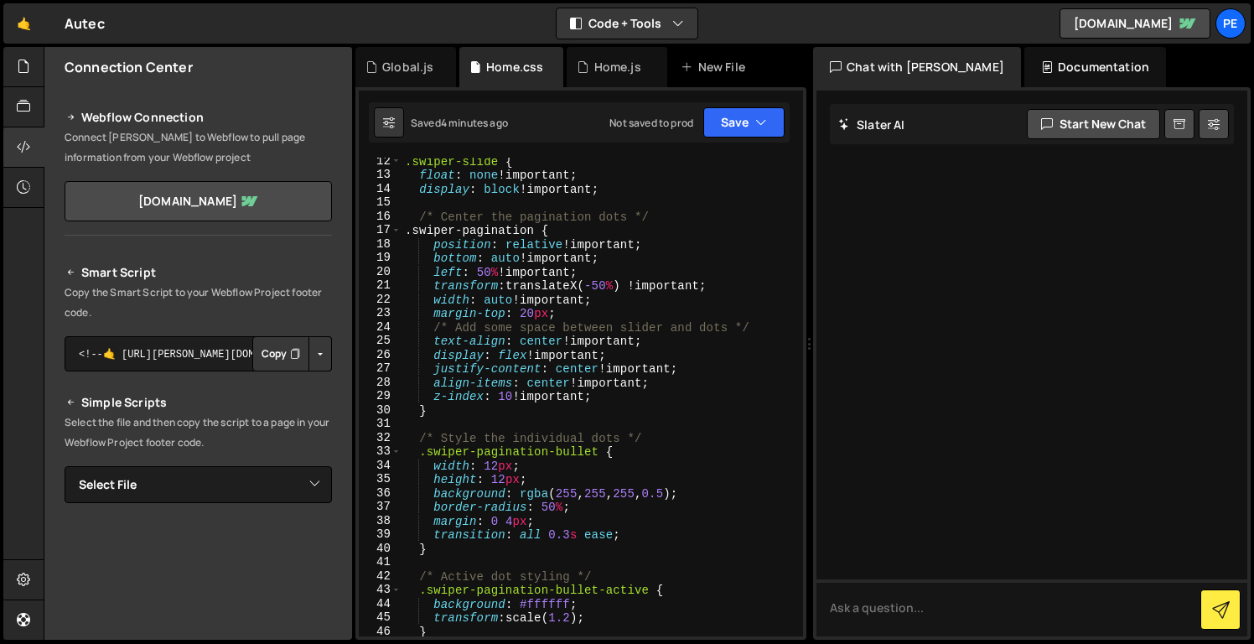
click at [419, 232] on div ".swiper-slide { float : none !important ; display : block !important ; /* Cente…" at bounding box center [599, 407] width 395 height 506
type textarea ".swiper-pagination {"
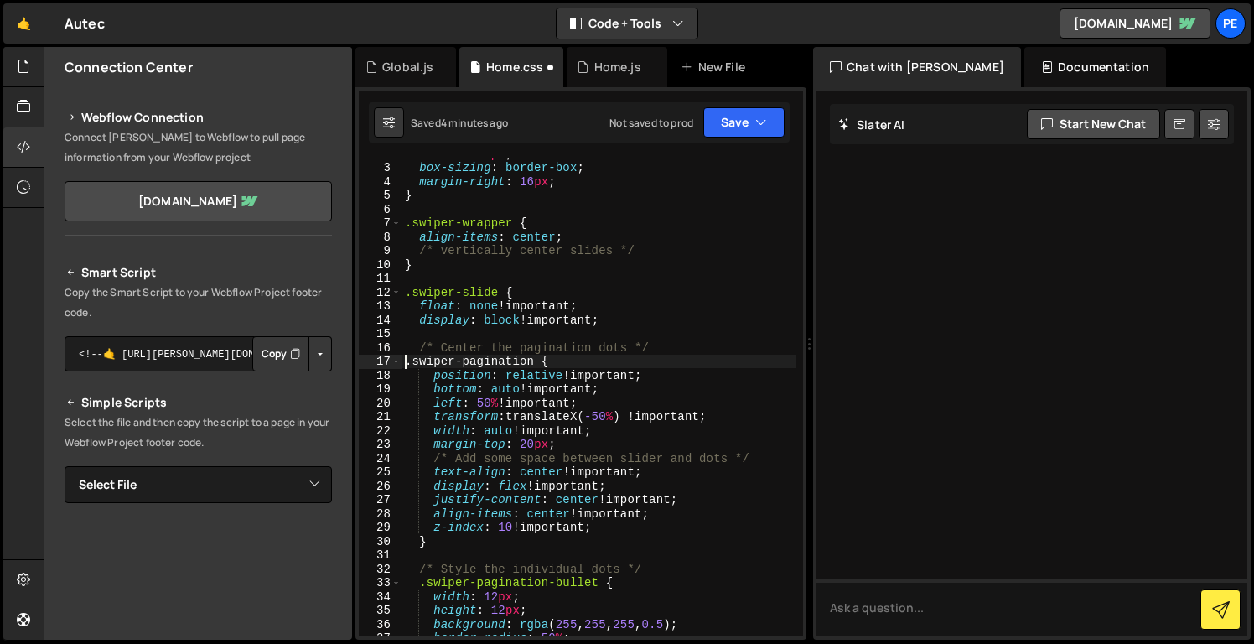
scroll to position [18, 0]
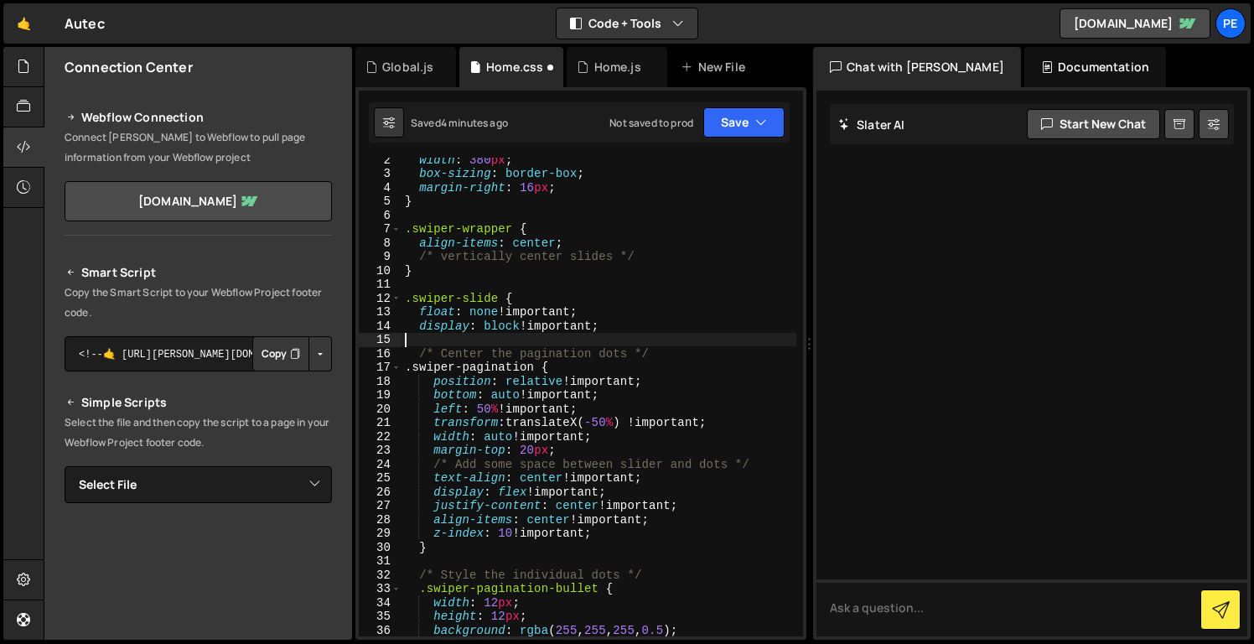
click at [624, 337] on div "width : 380 px ; box-sizing : border-box ; margin-right : 16 px ; } .swiper-wra…" at bounding box center [599, 406] width 395 height 506
click at [744, 117] on button "Save" at bounding box center [744, 122] width 81 height 30
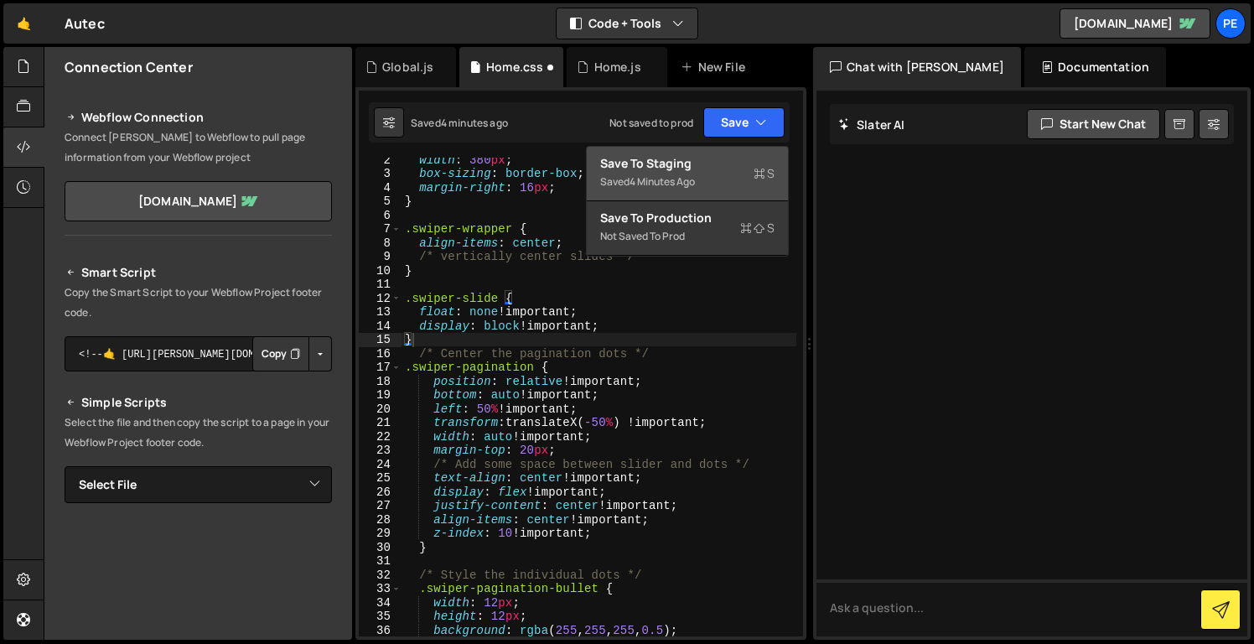
click at [724, 164] on div "Save to Staging S" at bounding box center [687, 163] width 174 height 17
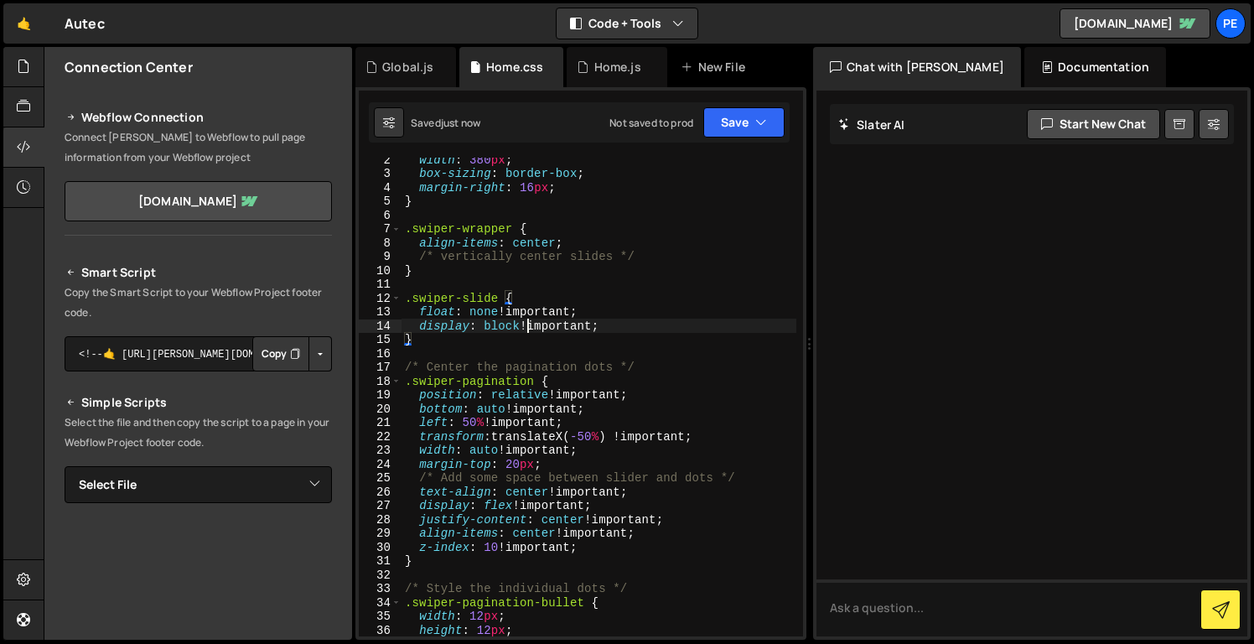
click at [531, 325] on div "width : 380 px ; box-sizing : border-box ; margin-right : 16 px ; } .swiper-wra…" at bounding box center [599, 406] width 395 height 506
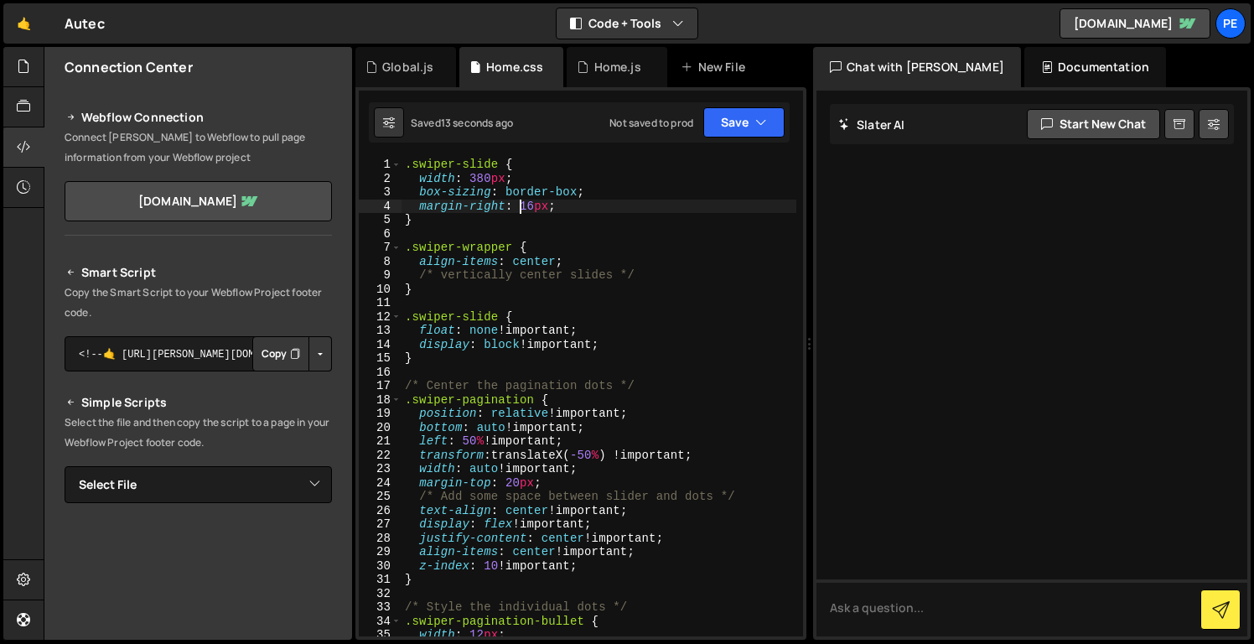
click at [518, 202] on div ".swiper-slide { width : 380 px ; box-sizing : border-box ; margin-right : 16 px…" at bounding box center [599, 411] width 395 height 506
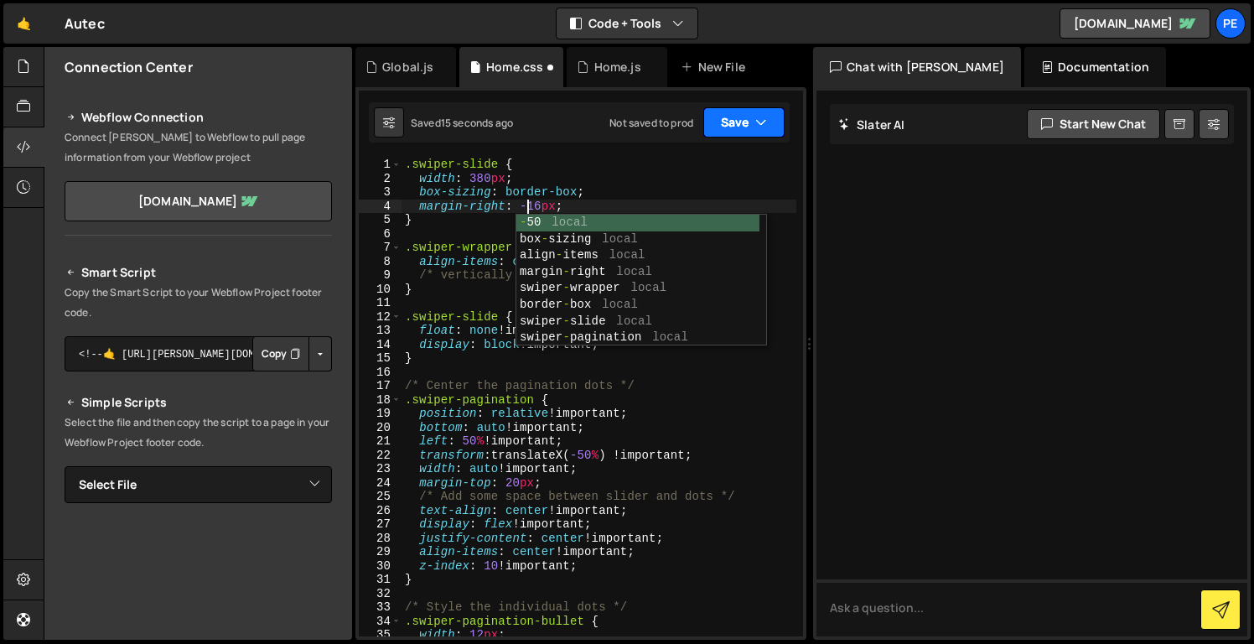
click at [708, 127] on button "Save" at bounding box center [744, 122] width 81 height 30
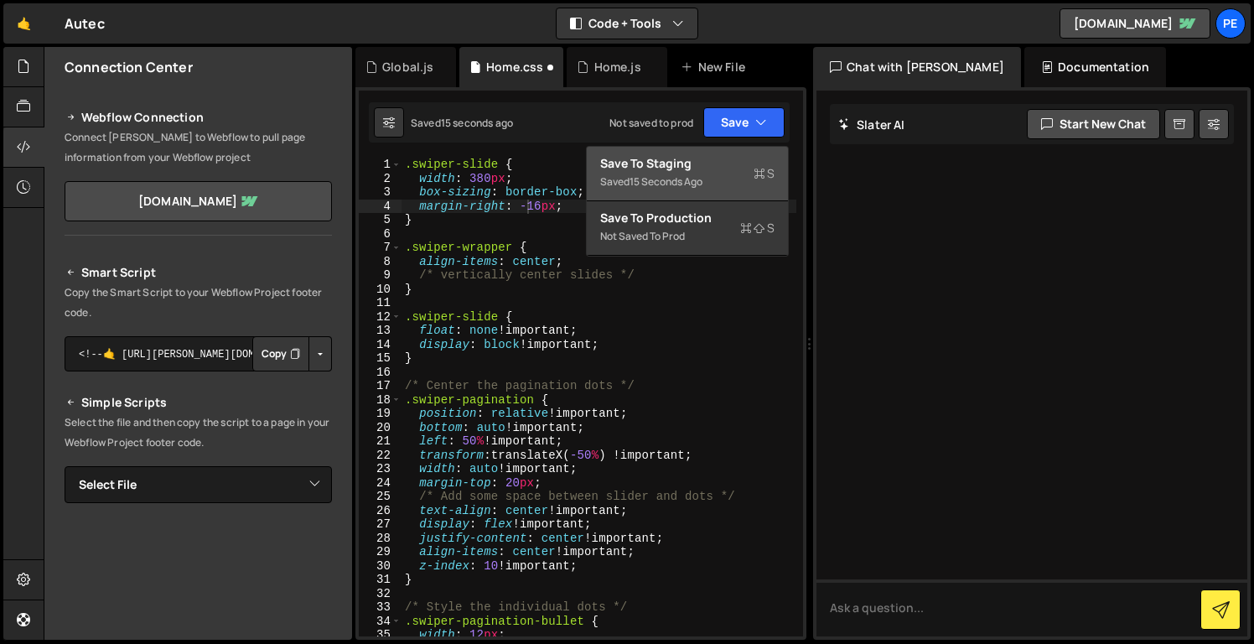
click at [713, 158] on div "Save to Staging S" at bounding box center [687, 163] width 174 height 17
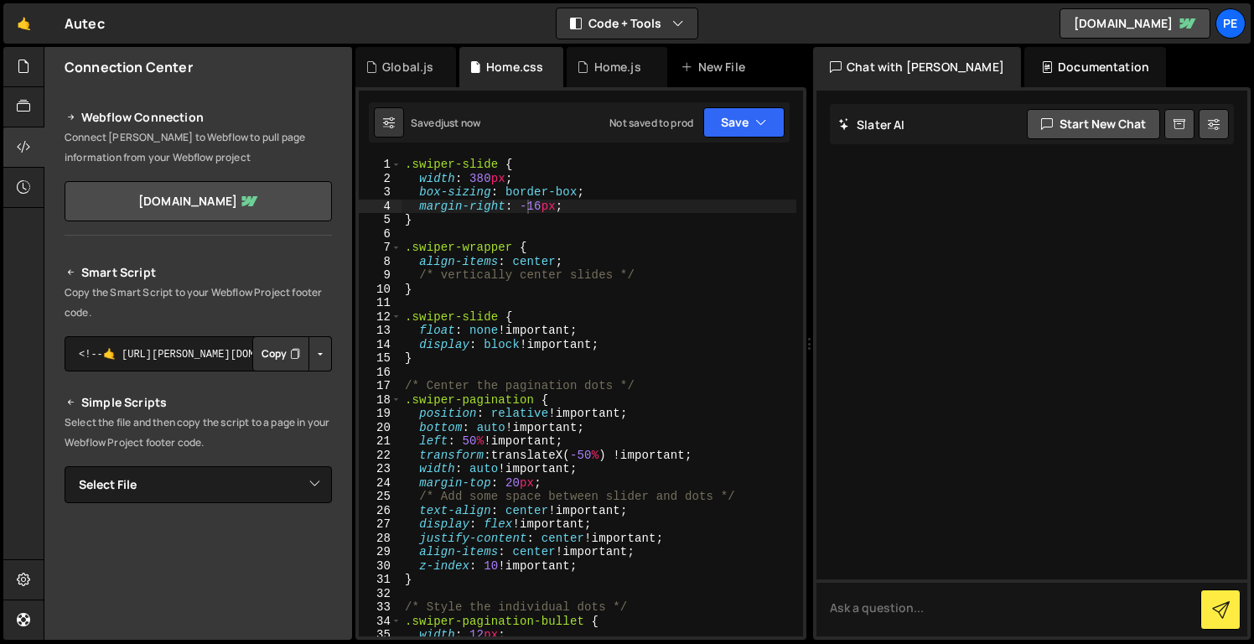
click at [524, 206] on div ".swiper-slide { width : 380 px ; box-sizing : border-box ; margin-right : -16 p…" at bounding box center [599, 411] width 395 height 506
type textarea "margin-right: 16px;"
click at [750, 123] on button "Save" at bounding box center [744, 122] width 81 height 30
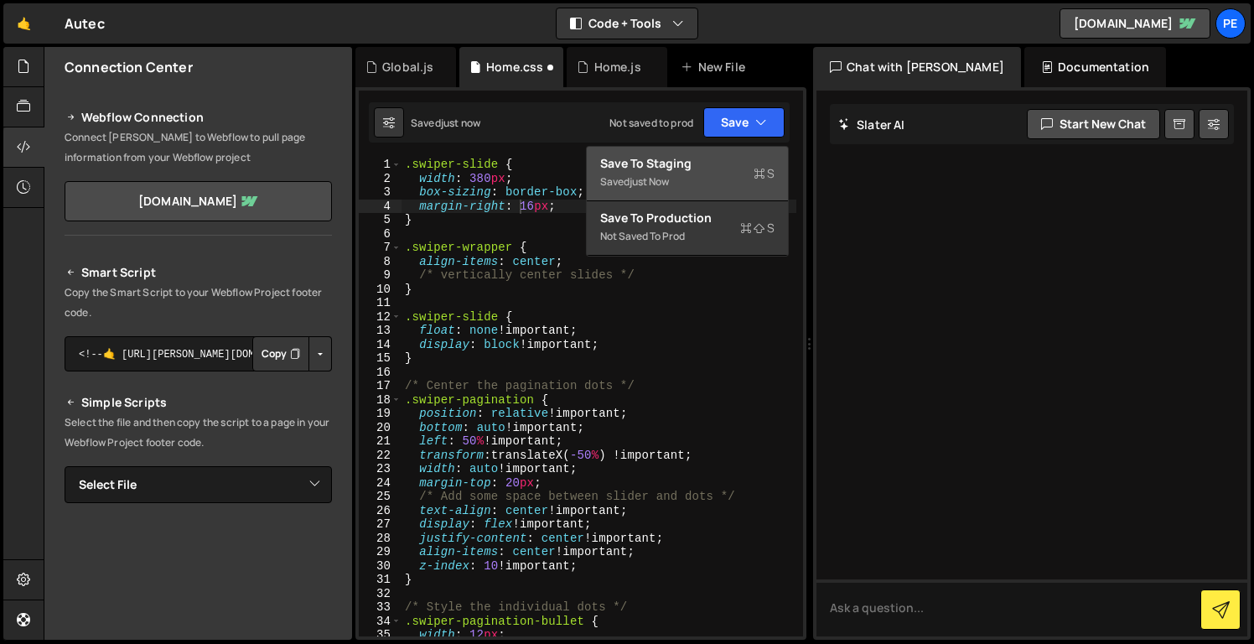
click at [719, 199] on button "Save to Staging S Saved just now" at bounding box center [687, 174] width 201 height 55
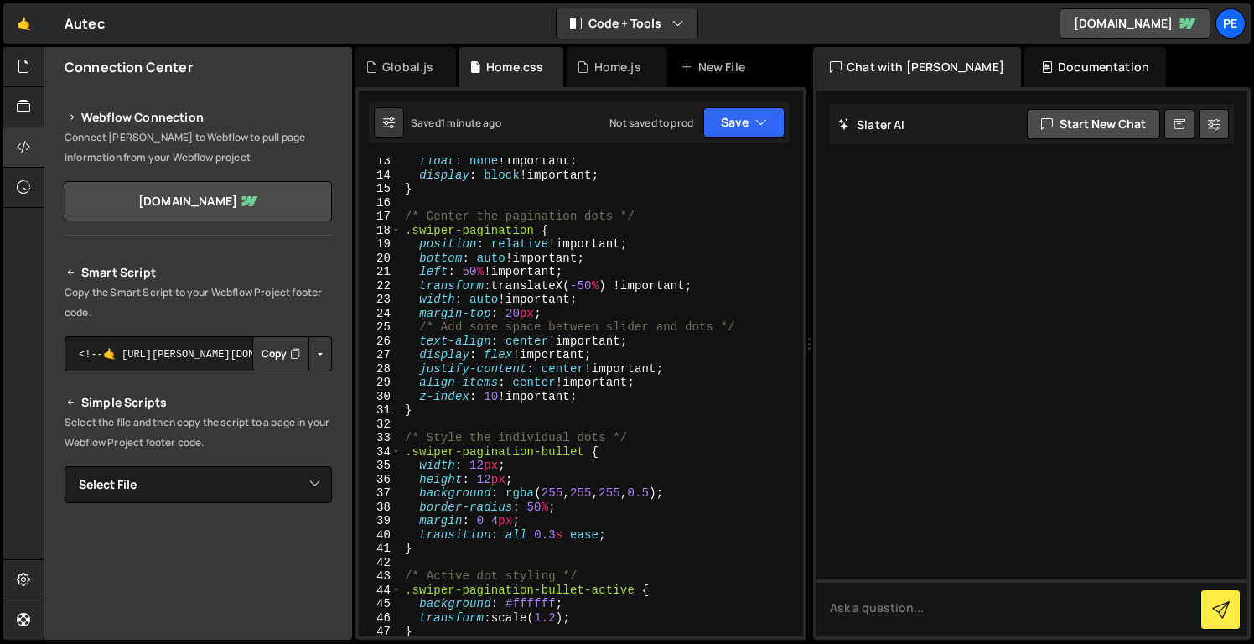
scroll to position [0, 0]
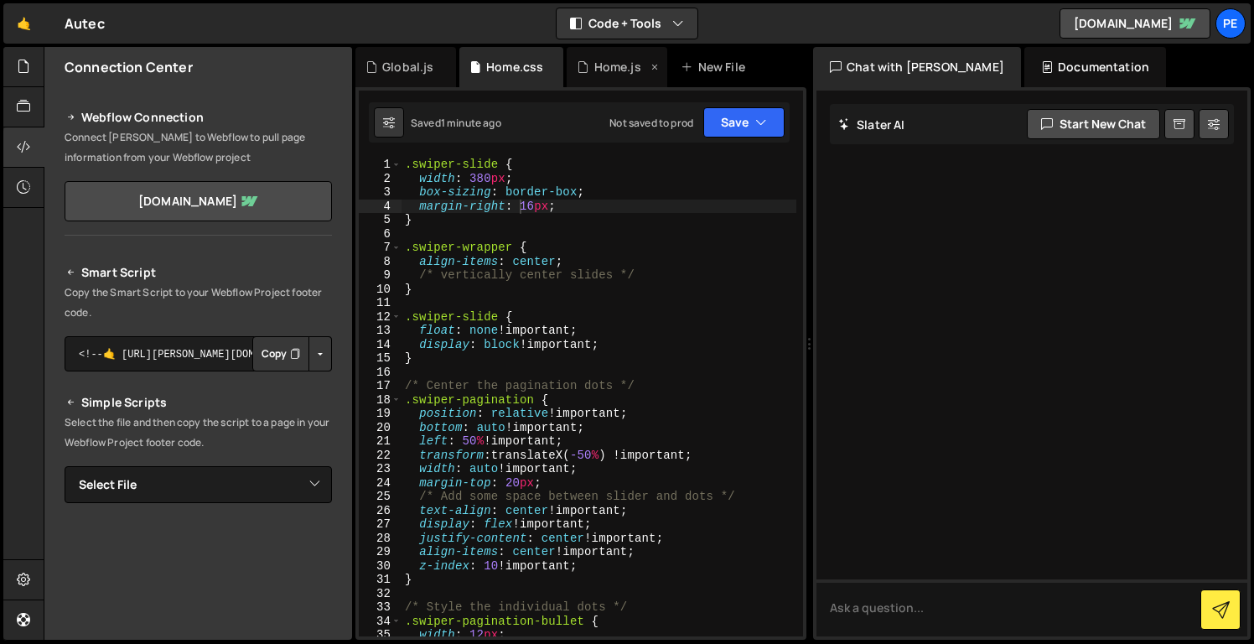
click at [594, 67] on div "Home.js" at bounding box center [617, 67] width 47 height 17
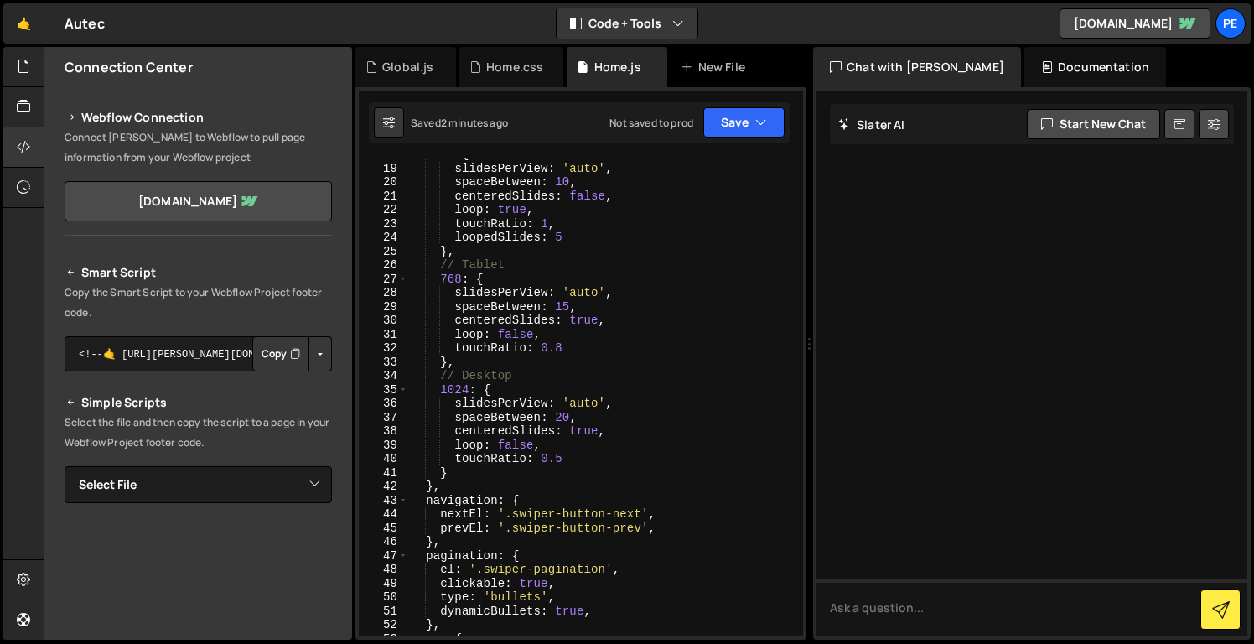
scroll to position [286, 0]
click at [602, 400] on div "0 : { slidesPerView : 'auto' , spaceBetween : 10 , centeredSlides : false , loo…" at bounding box center [602, 401] width 388 height 506
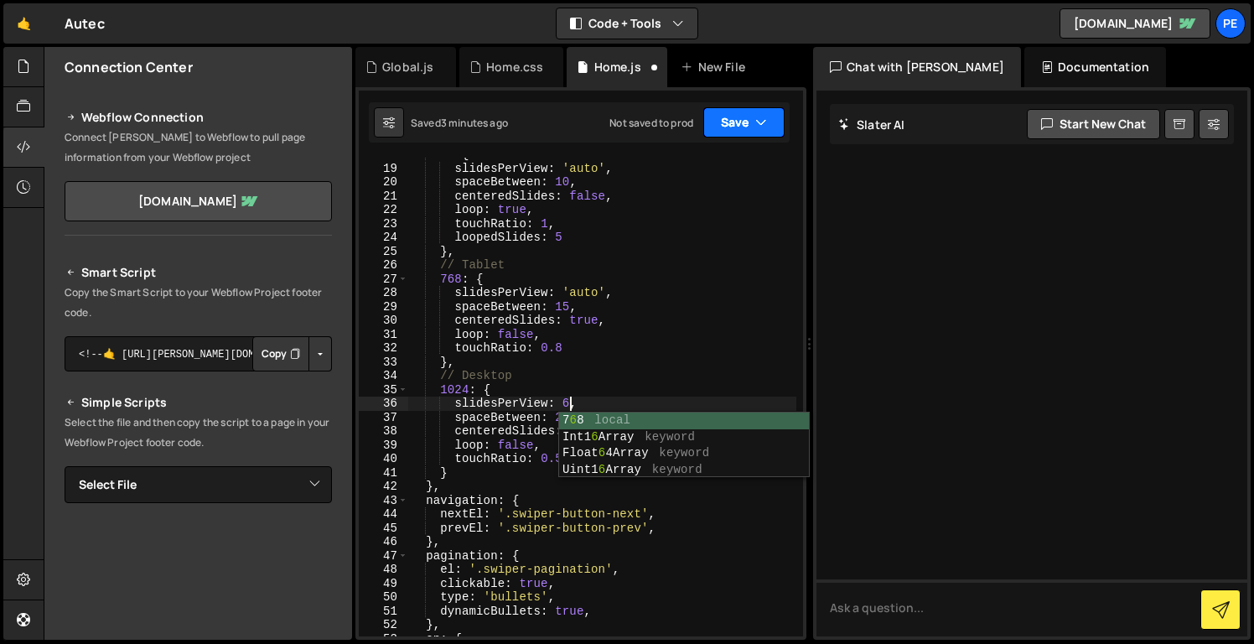
click at [733, 116] on button "Save" at bounding box center [744, 122] width 81 height 30
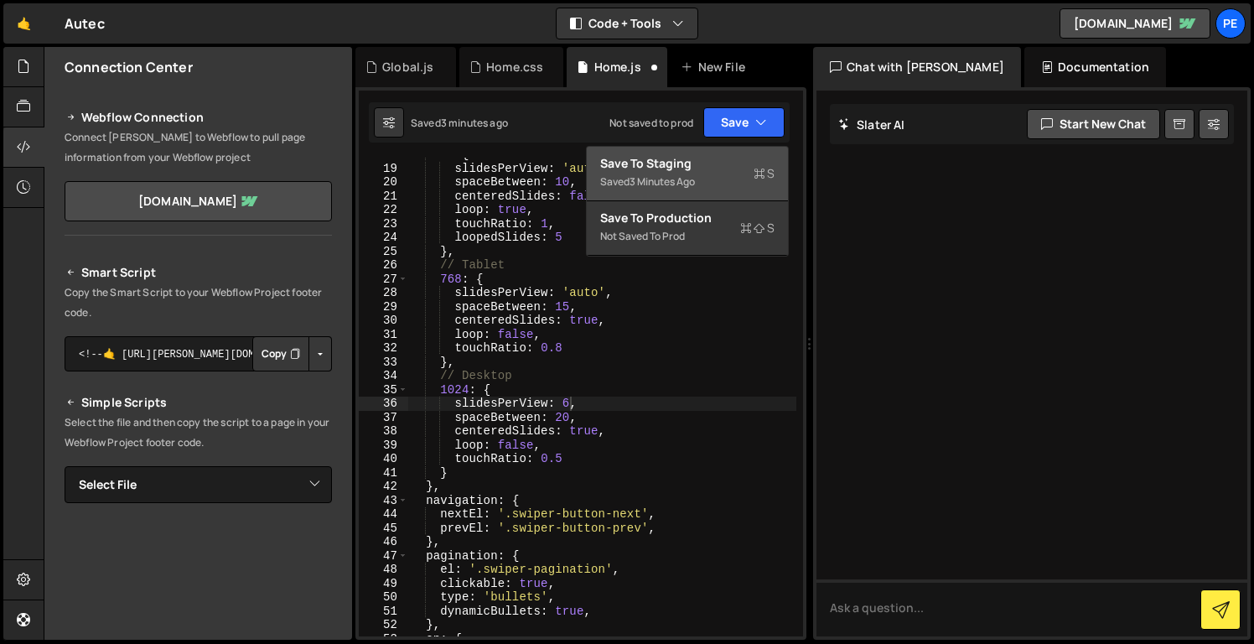
click at [730, 156] on div "Save to Staging S" at bounding box center [687, 163] width 174 height 17
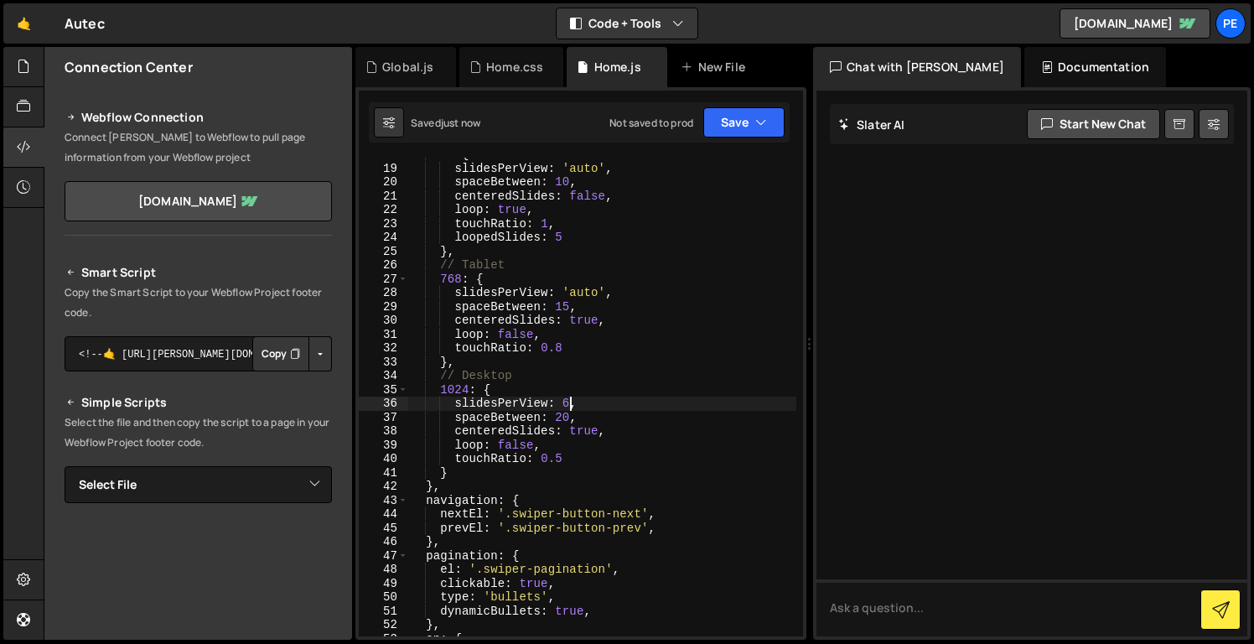
click at [571, 405] on div "0 : { slidesPerView : 'auto' , spaceBetween : 10 , centeredSlides : false , loo…" at bounding box center [602, 401] width 388 height 506
click at [714, 127] on button "Save" at bounding box center [744, 122] width 81 height 30
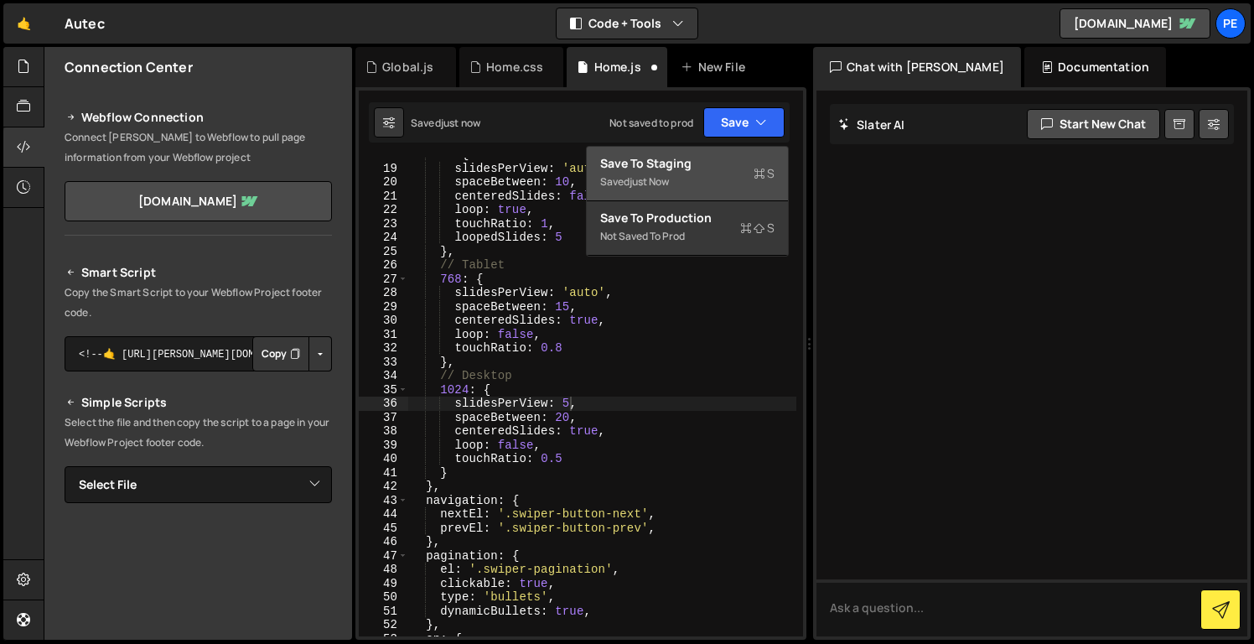
click at [707, 175] on div "Saved just now" at bounding box center [687, 182] width 174 height 20
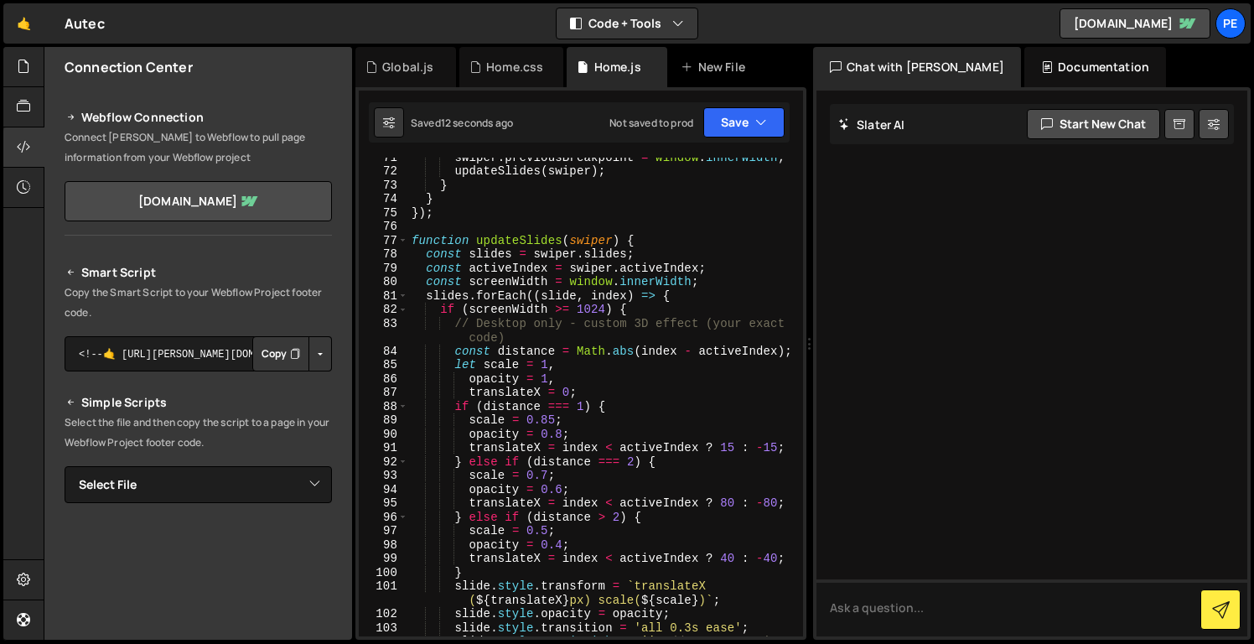
scroll to position [0, 9]
click at [578, 423] on div "swiper . previousBreakpoint = window . innerWidth ; updateSlides ( swiper ) ; }…" at bounding box center [602, 410] width 388 height 521
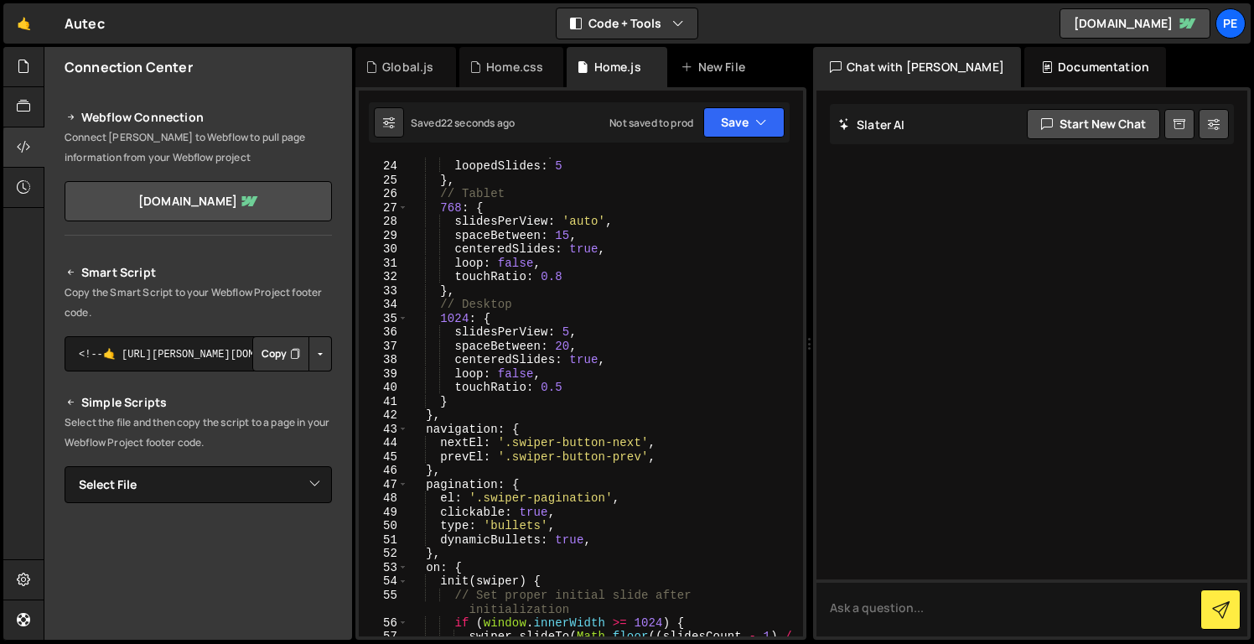
scroll to position [355, 0]
click at [564, 335] on div "touchRatio : 1 , loopedSlides : 5 } , // Tablet 768 : { slidesPerView : 'auto' …" at bounding box center [602, 408] width 388 height 521
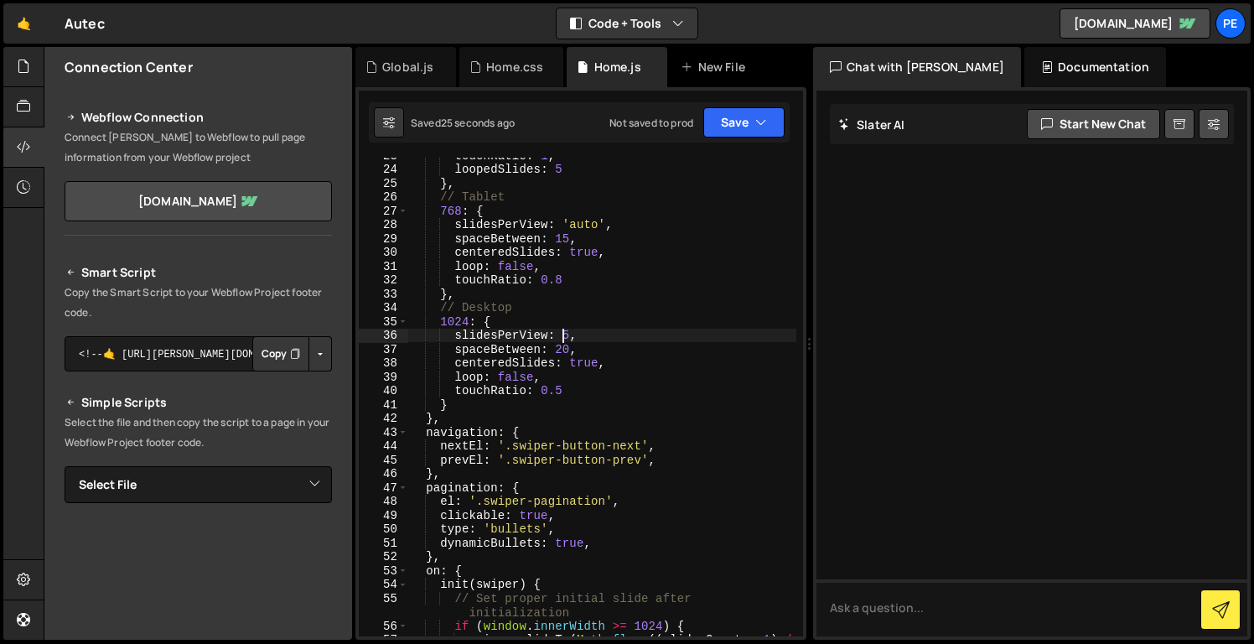
click at [567, 336] on div "touchRatio : 1 , loopedSlides : 5 } , // Tablet 768 : { slidesPerView : 'auto' …" at bounding box center [602, 408] width 388 height 521
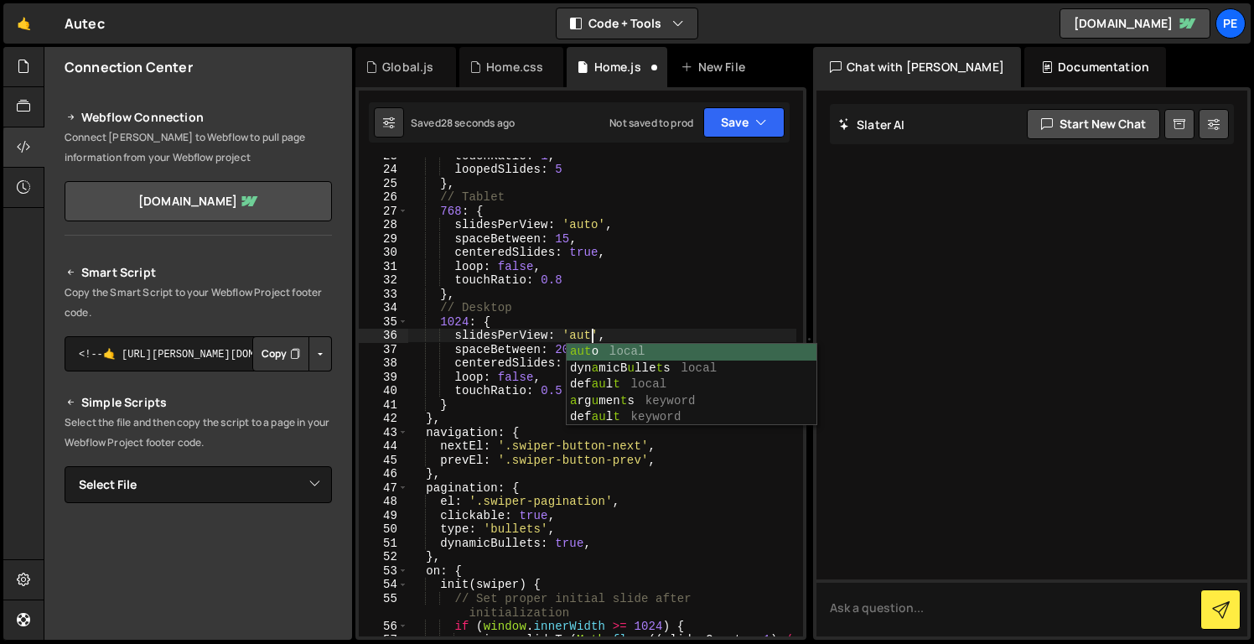
scroll to position [0, 13]
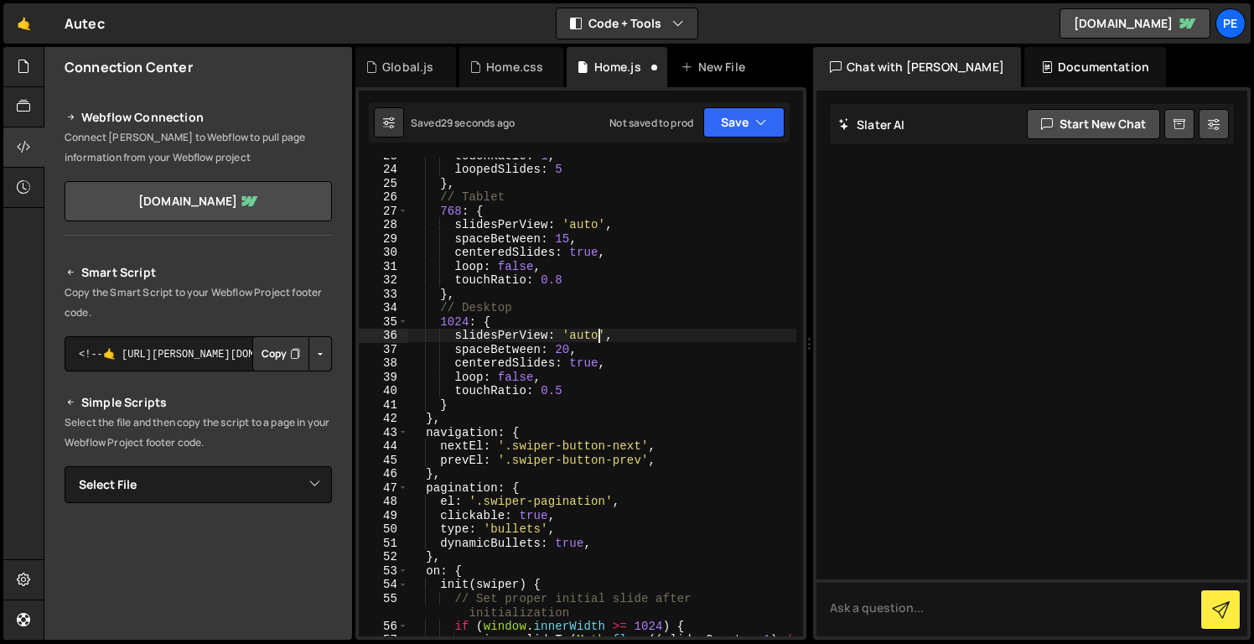
click at [611, 340] on div "touchRatio : 1 , loopedSlides : 5 } , // Tablet 768 : { slidesPerView : 'auto' …" at bounding box center [602, 408] width 388 height 521
click at [729, 120] on button "Save" at bounding box center [744, 122] width 81 height 30
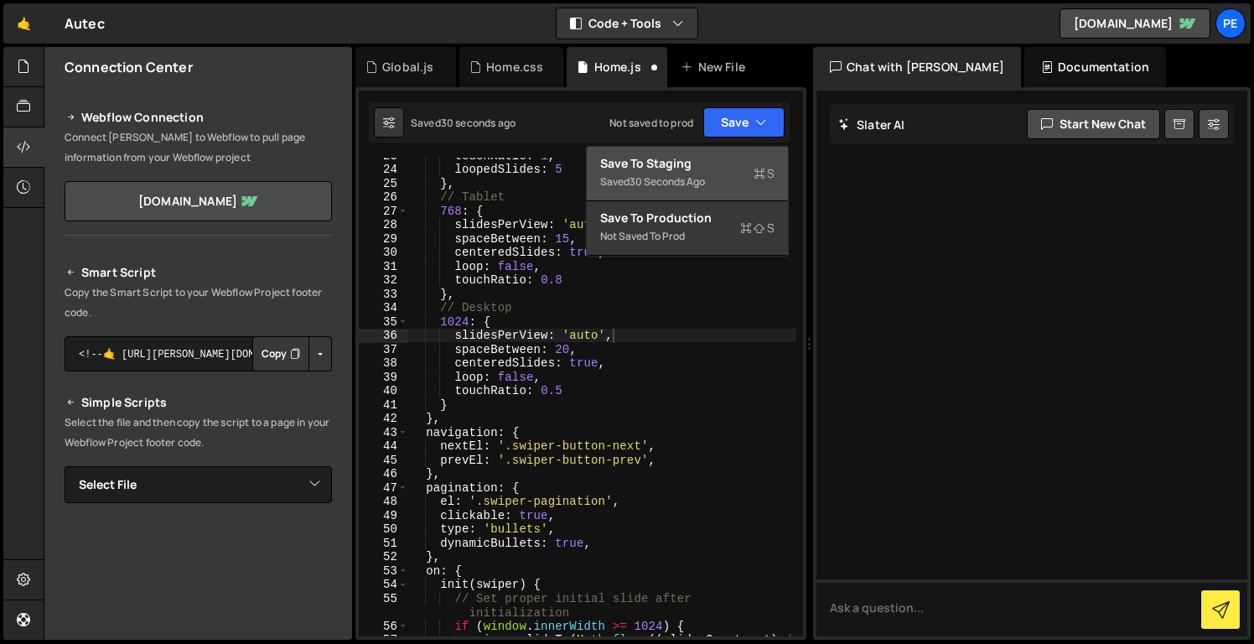
click at [727, 173] on div "Saved 30 seconds ago" at bounding box center [687, 182] width 174 height 20
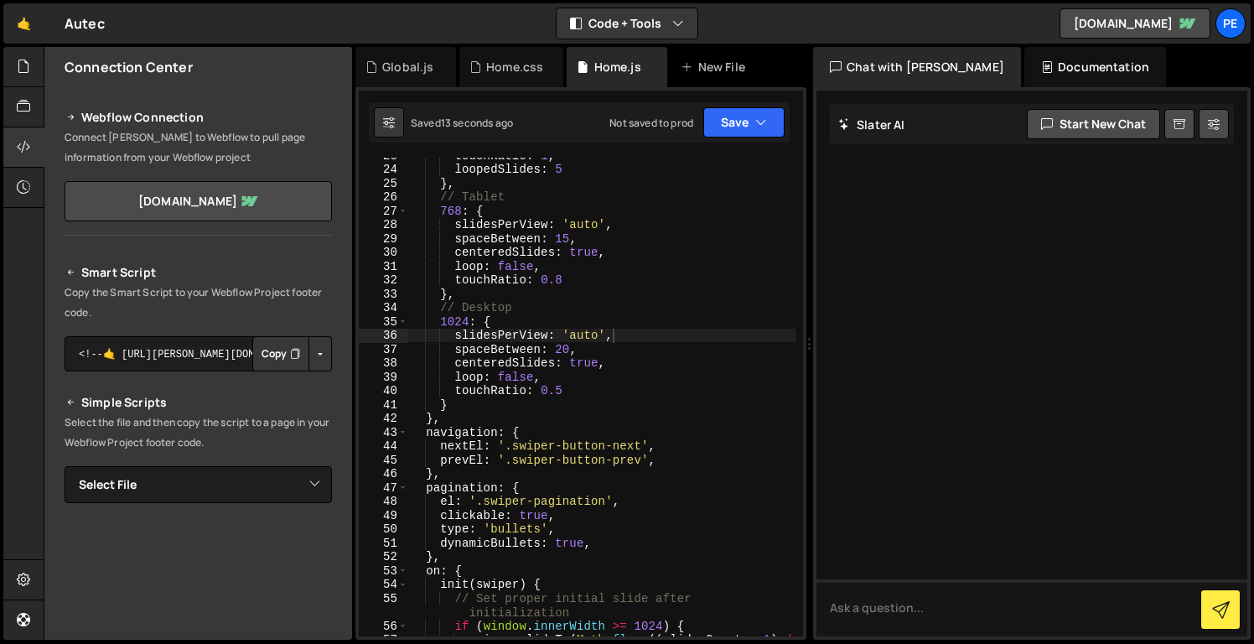
click at [600, 226] on div "touchRatio : 1 , loopedSlides : 5 } , // Tablet 768 : { slidesPerView : 'auto' …" at bounding box center [602, 408] width 388 height 521
click at [605, 226] on div "touchRatio : 1 , loopedSlides : 5 } , // Tablet 768 : { slidesPerView : 'auto' …" at bounding box center [602, 408] width 388 height 521
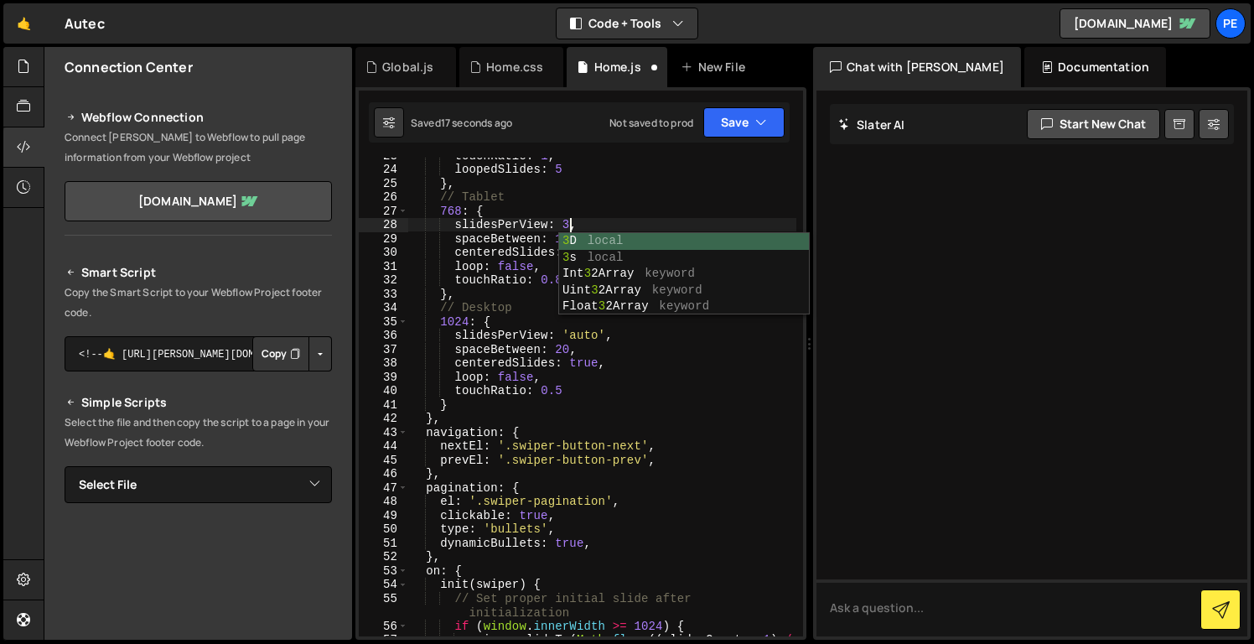
click at [639, 389] on div "touchRatio : 1 , loopedSlides : 5 } , // Tablet 768 : { slidesPerView : 3 , spa…" at bounding box center [602, 408] width 388 height 521
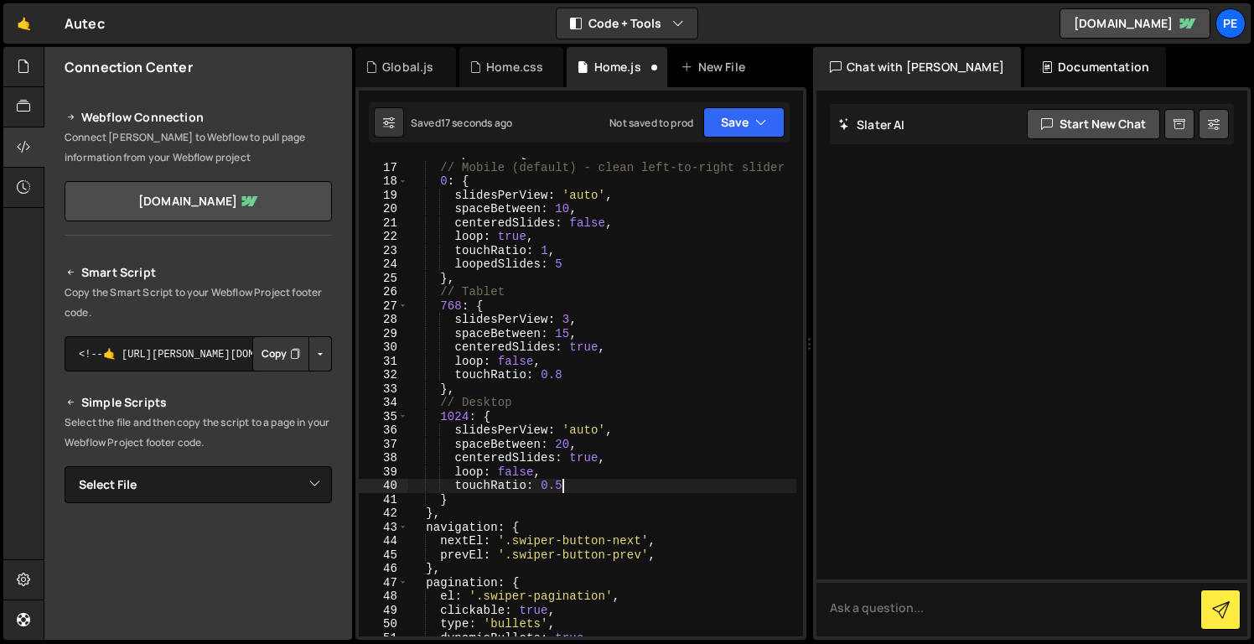
scroll to position [257, 0]
click at [587, 198] on div "breakpoints : { // Mobile (default) - clean left-to-right slider 0 : { slidesPe…" at bounding box center [602, 402] width 388 height 506
drag, startPoint x: 610, startPoint y: 196, endPoint x: 597, endPoint y: 196, distance: 12.6
click at [599, 196] on div "breakpoints : { // Mobile (default) - clean left-to-right slider 0 : { slidesPe…" at bounding box center [602, 402] width 388 height 506
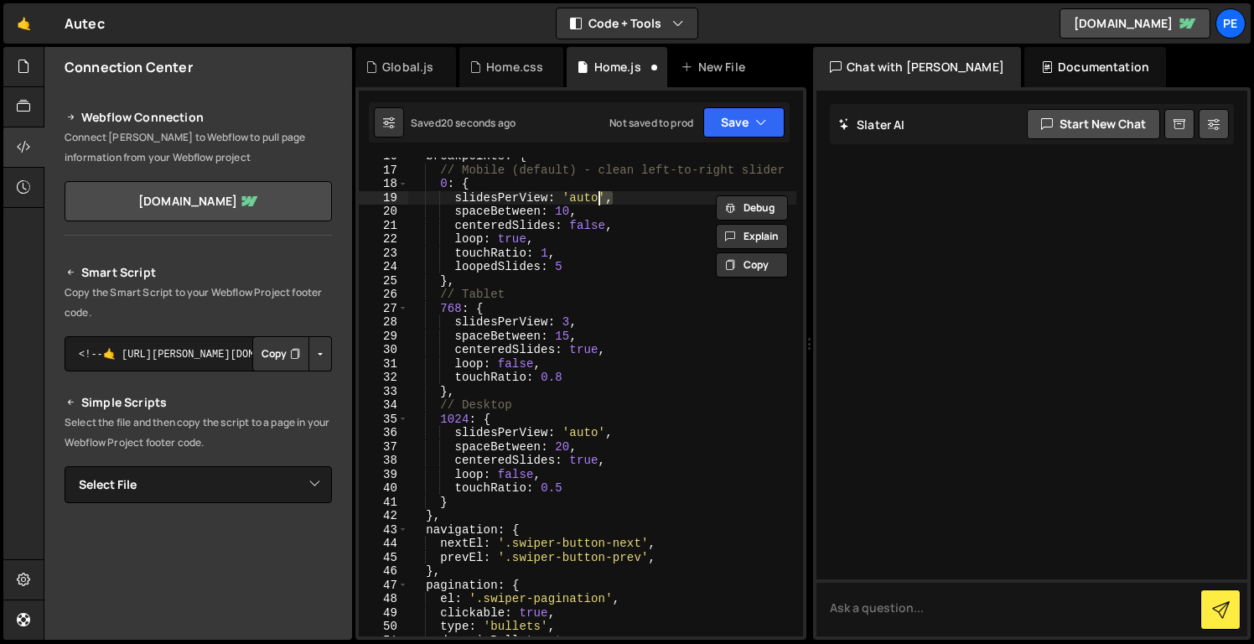
click at [608, 196] on div "breakpoints : { // Mobile (default) - clean left-to-right slider 0 : { slidesPe…" at bounding box center [602, 397] width 388 height 479
drag, startPoint x: 605, startPoint y: 195, endPoint x: 561, endPoint y: 195, distance: 44.4
click at [561, 195] on div "breakpoints : { // Mobile (default) - clean left-to-right slider 0 : { slidesPe…" at bounding box center [602, 402] width 388 height 506
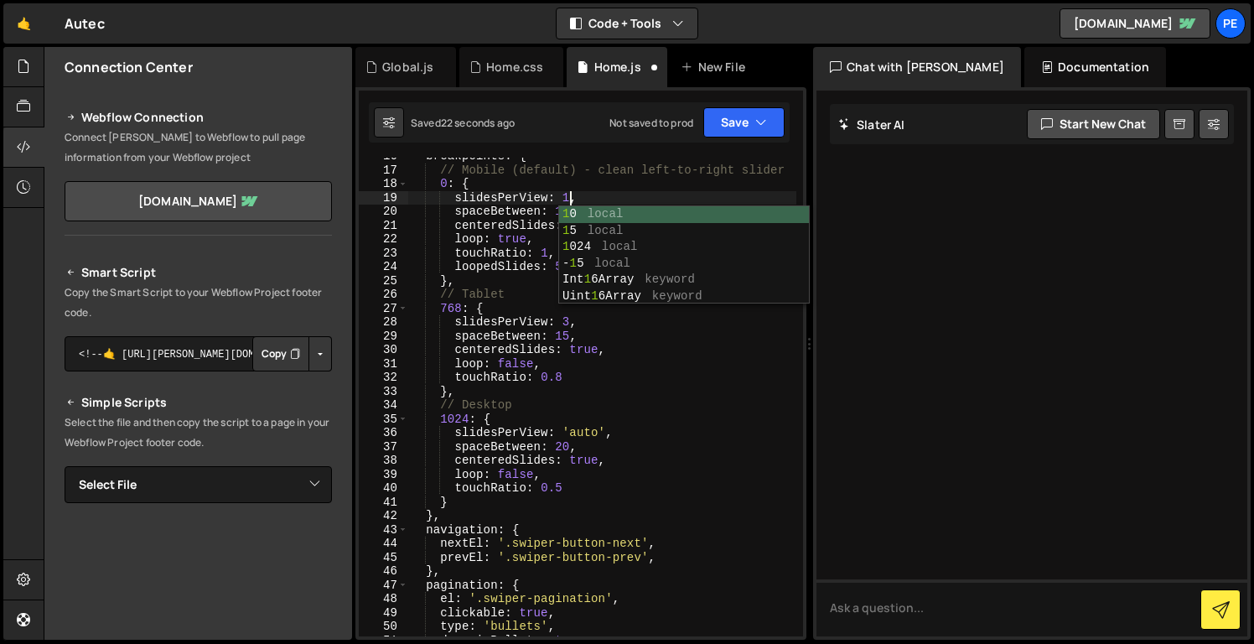
click at [659, 346] on div "breakpoints : { // Mobile (default) - clean left-to-right slider 0 : { slidesPe…" at bounding box center [602, 402] width 388 height 506
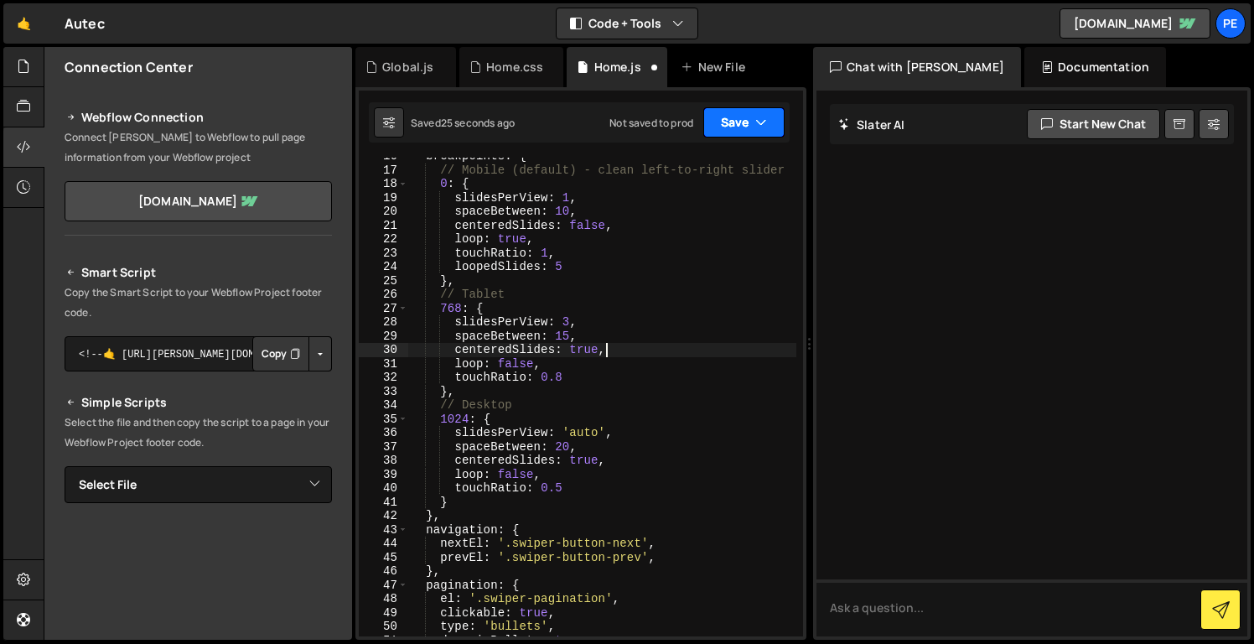
click at [759, 122] on icon "button" at bounding box center [761, 122] width 12 height 17
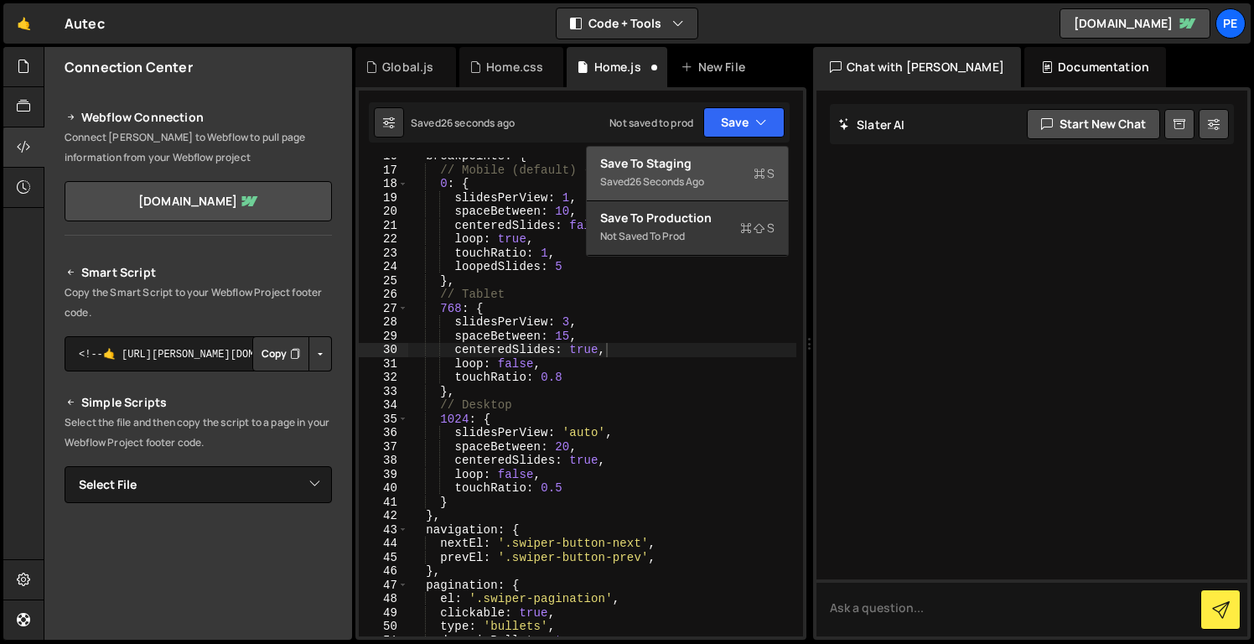
click at [747, 160] on div "Save to Staging S" at bounding box center [687, 163] width 174 height 17
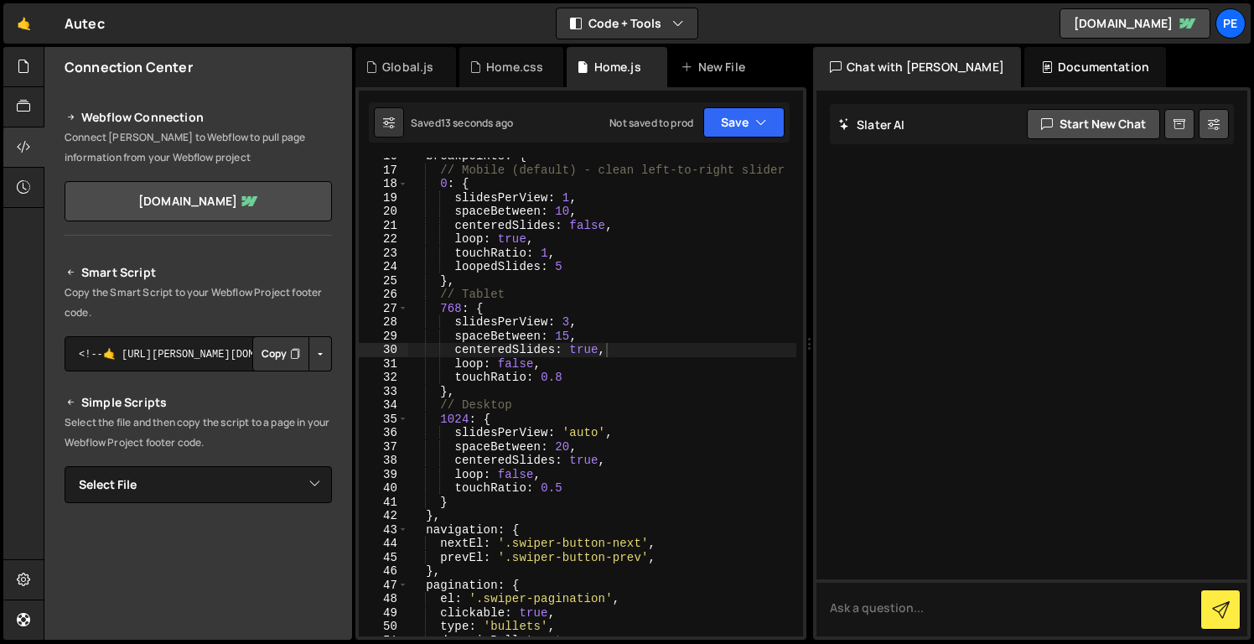
type textarea "spaceBetween: 10,"
click at [587, 218] on div "breakpoints : { // Mobile (default) - clean left-to-right slider 0 : { slidesPe…" at bounding box center [602, 402] width 388 height 506
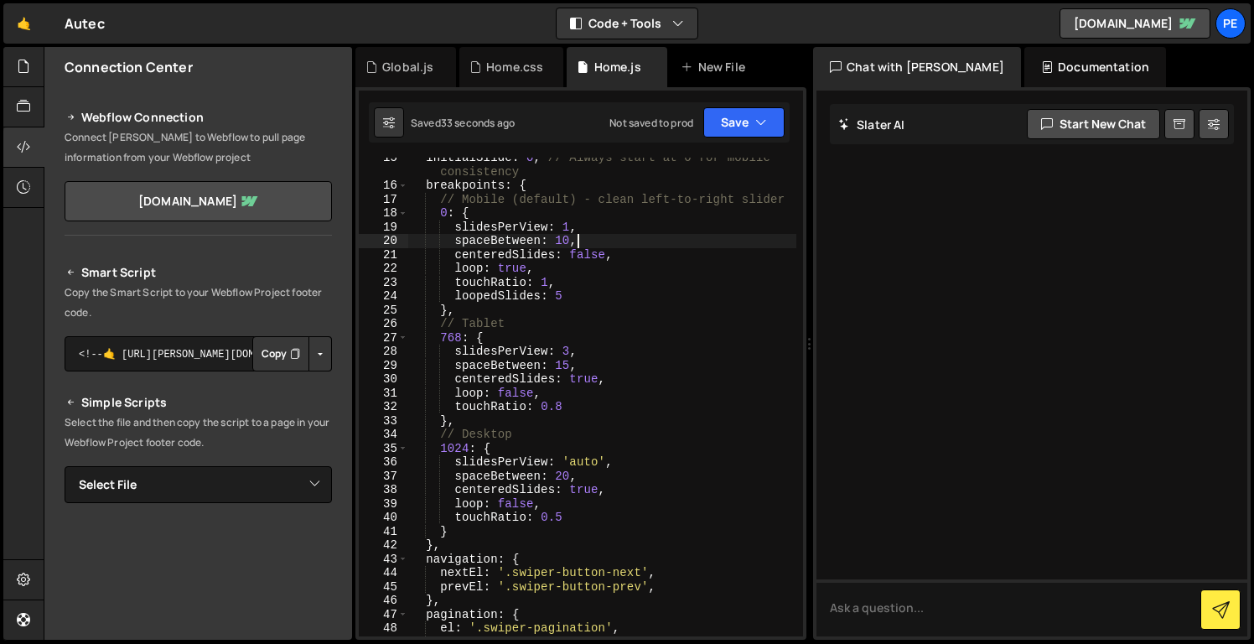
scroll to position [0, 0]
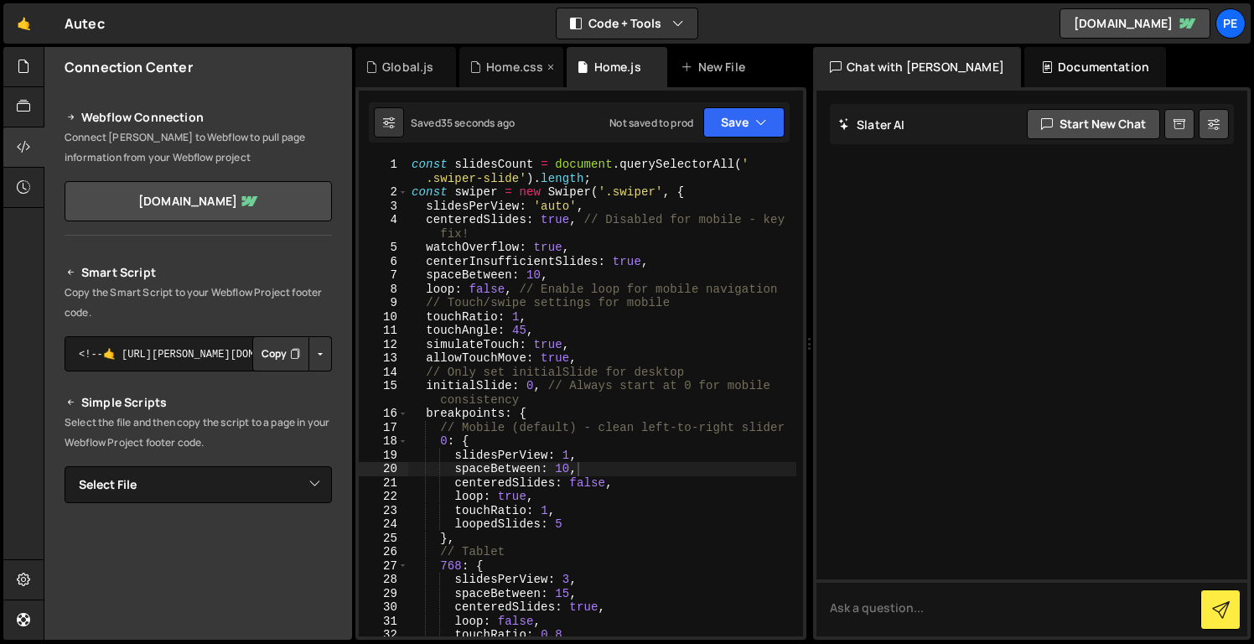
click at [501, 73] on div "Home.css" at bounding box center [514, 67] width 57 height 17
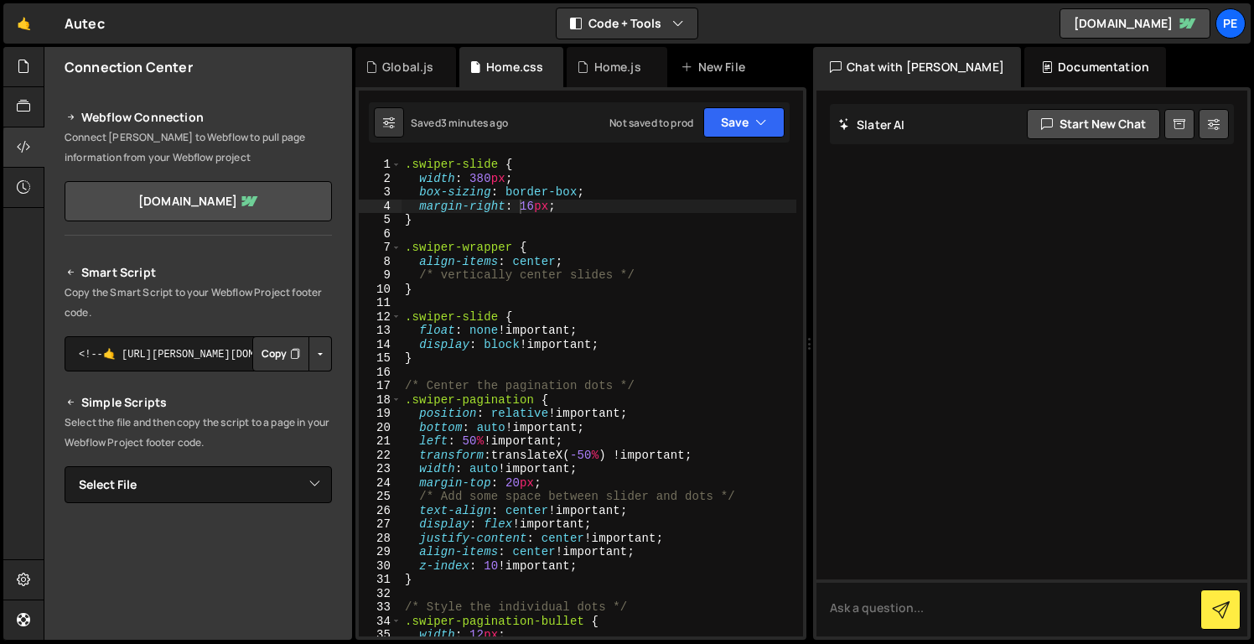
type textarea "width: 380px;"
click at [530, 179] on div ".swiper-slide { width : 380 px ; box-sizing : border-box ; margin-right : 16 px…" at bounding box center [599, 411] width 395 height 506
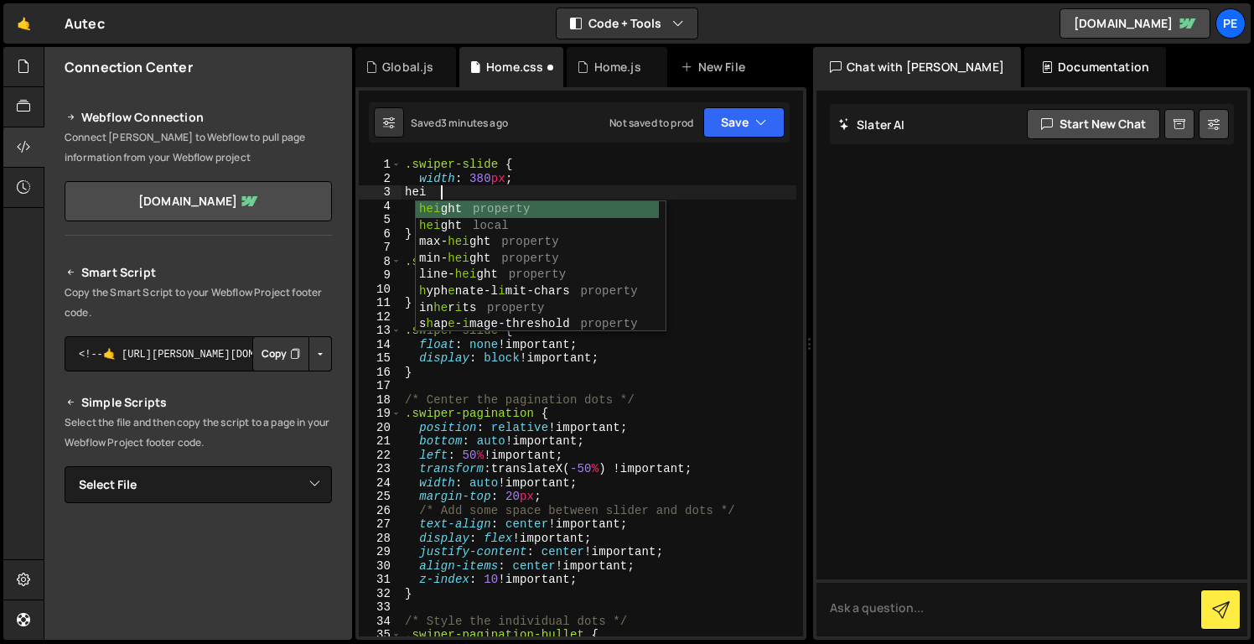
scroll to position [0, 2]
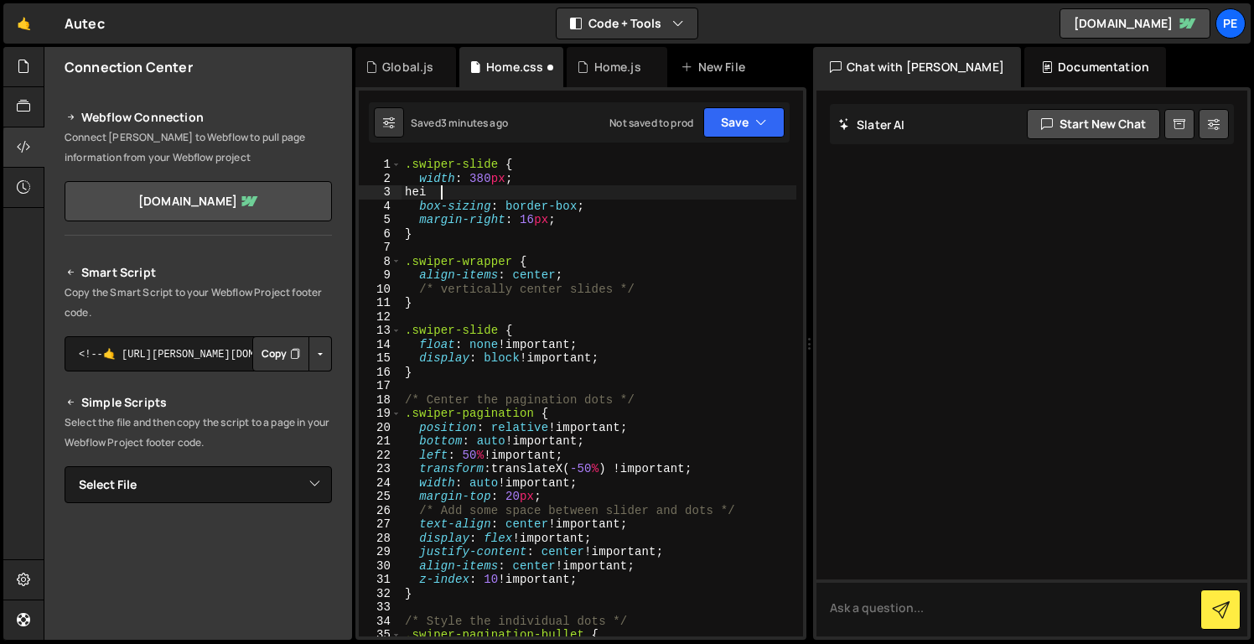
click at [525, 196] on div ".swiper-slide { width : 380 px ; hei box-sizing : border-box ; margin-right : 1…" at bounding box center [599, 411] width 395 height 506
type textarea "h"
type textarea "width: 380px;"
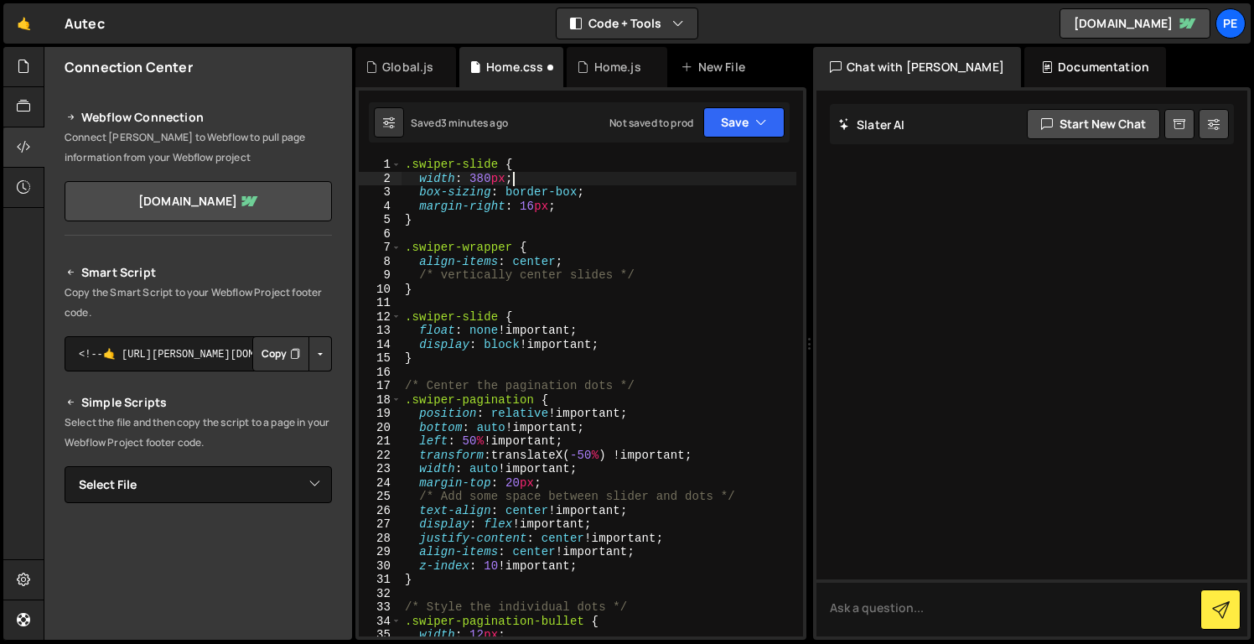
click at [758, 106] on div "Saved 3 minutes ago Not saved to prod Upgrade to Edit Save Save to Staging S Sa…" at bounding box center [579, 122] width 421 height 40
click at [751, 111] on button "Save" at bounding box center [744, 122] width 81 height 30
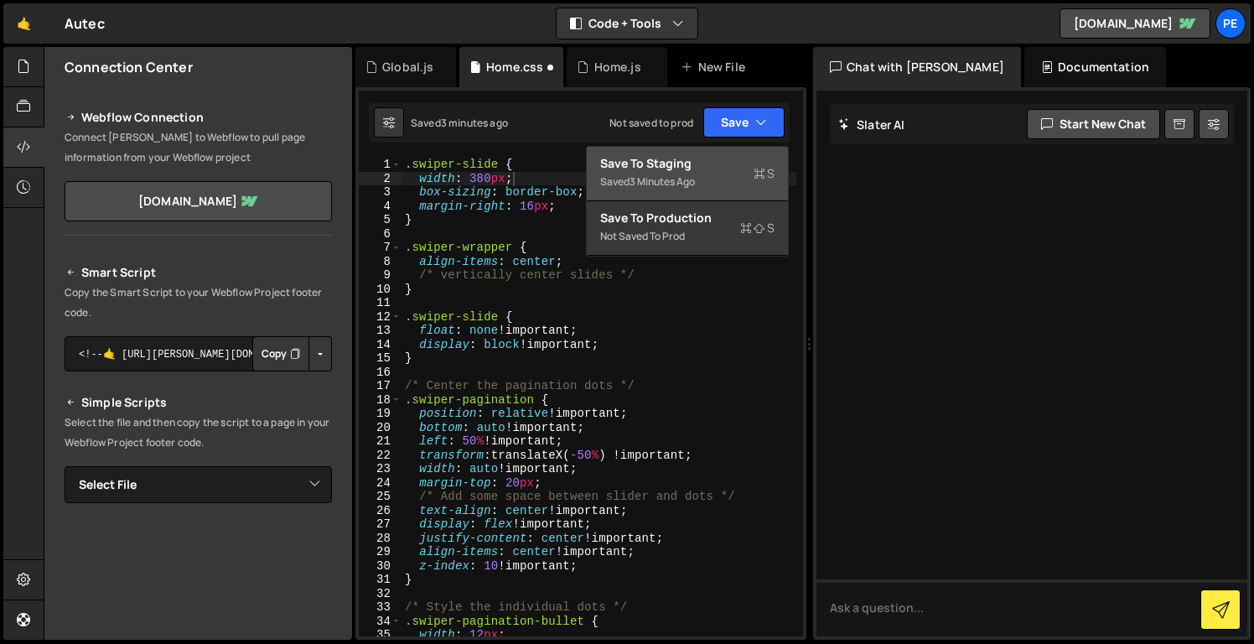
click at [679, 175] on div "3 minutes ago" at bounding box center [662, 181] width 65 height 14
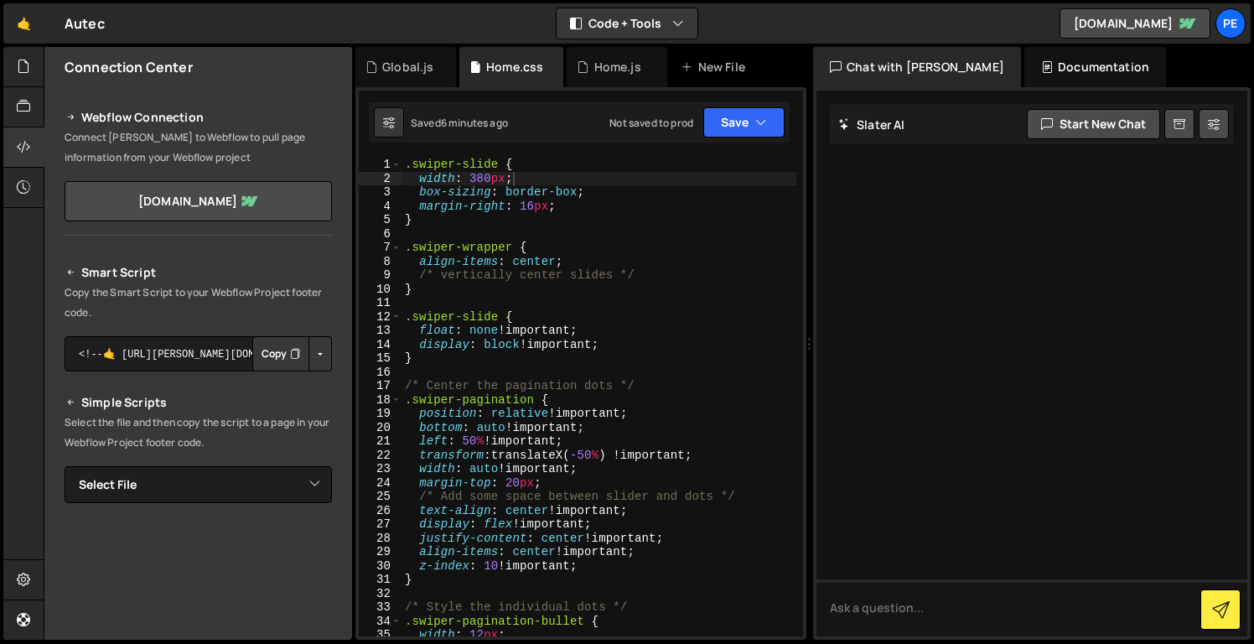
click at [532, 176] on div ".swiper-slide { width : 380 px ; box-sizing : border-box ; margin-right : 16 px…" at bounding box center [599, 411] width 395 height 506
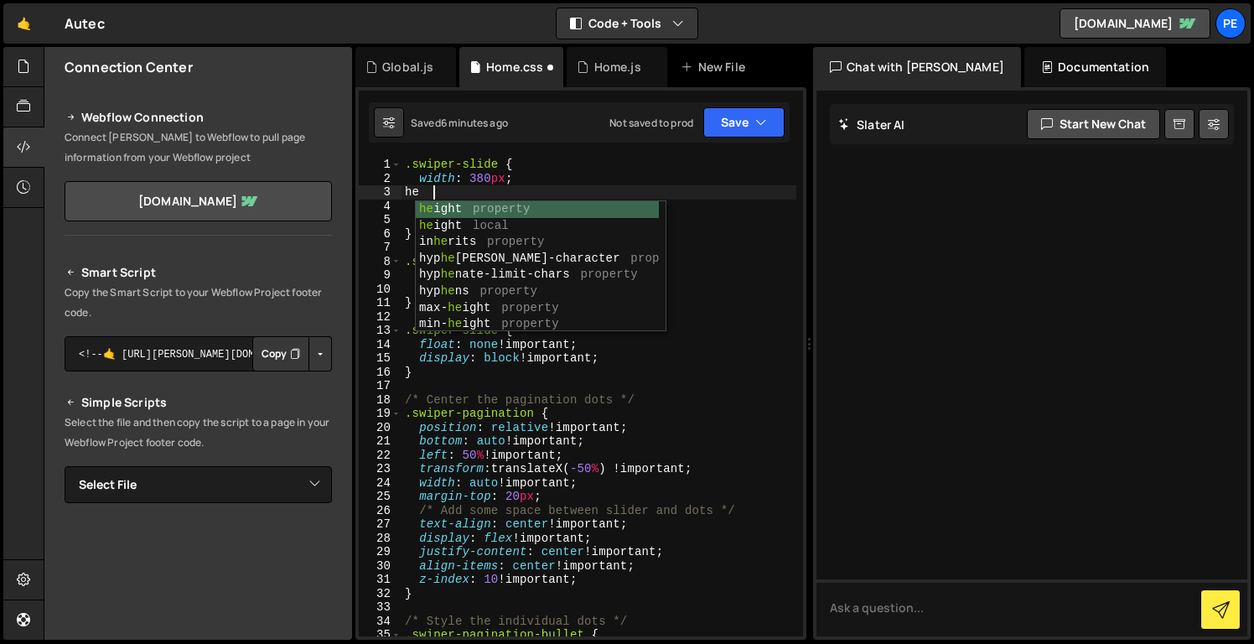
scroll to position [0, 2]
click at [523, 206] on div "hei ght property hei ght local [PERSON_NAME] ght property min- hei ght property…" at bounding box center [537, 283] width 243 height 164
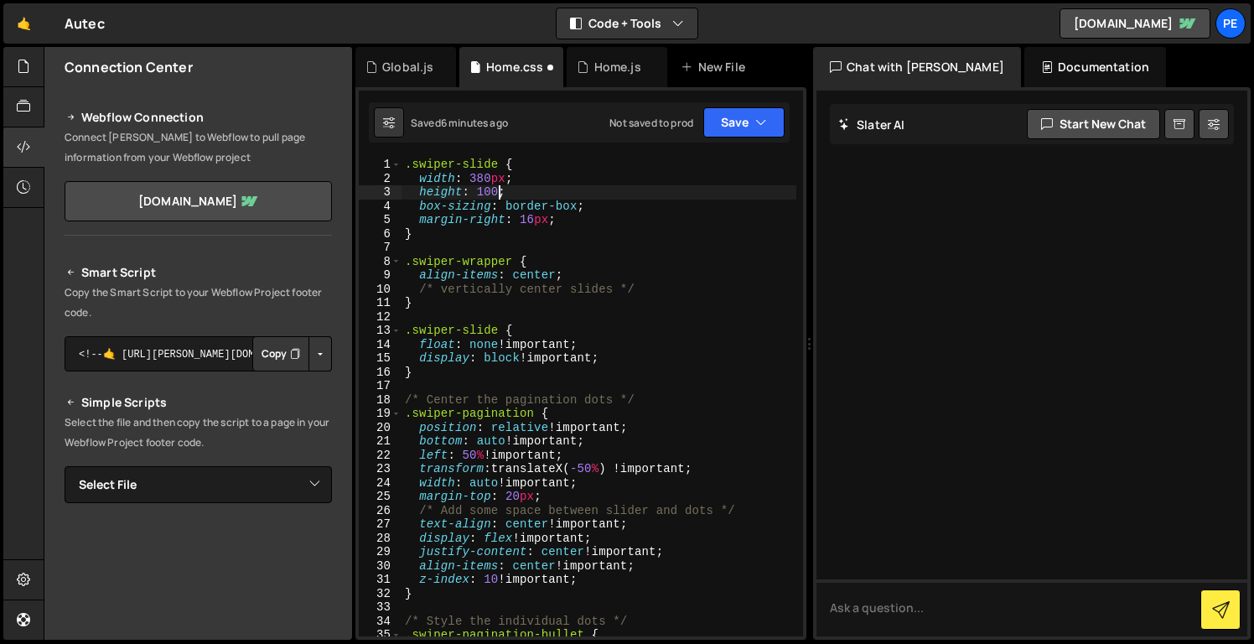
scroll to position [0, 7]
type textarea "height: 100%;"
click at [740, 114] on button "Save" at bounding box center [744, 122] width 81 height 30
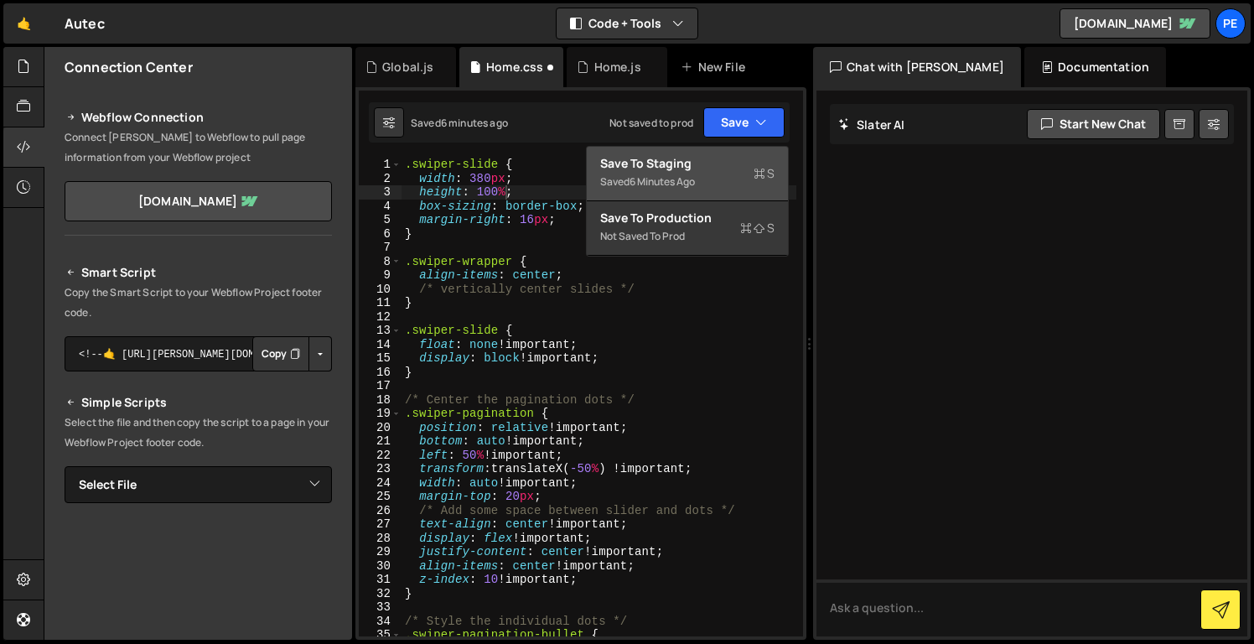
click at [726, 160] on div "Save to Staging S" at bounding box center [687, 163] width 174 height 17
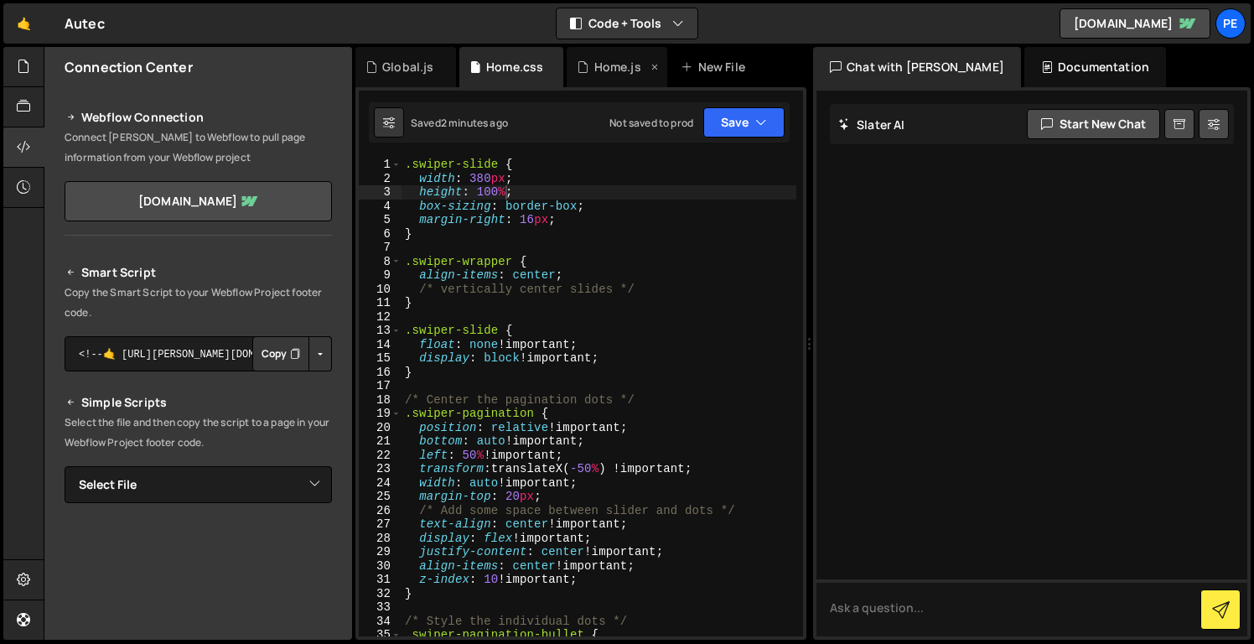
click at [601, 66] on div "Home.js" at bounding box center [617, 67] width 47 height 17
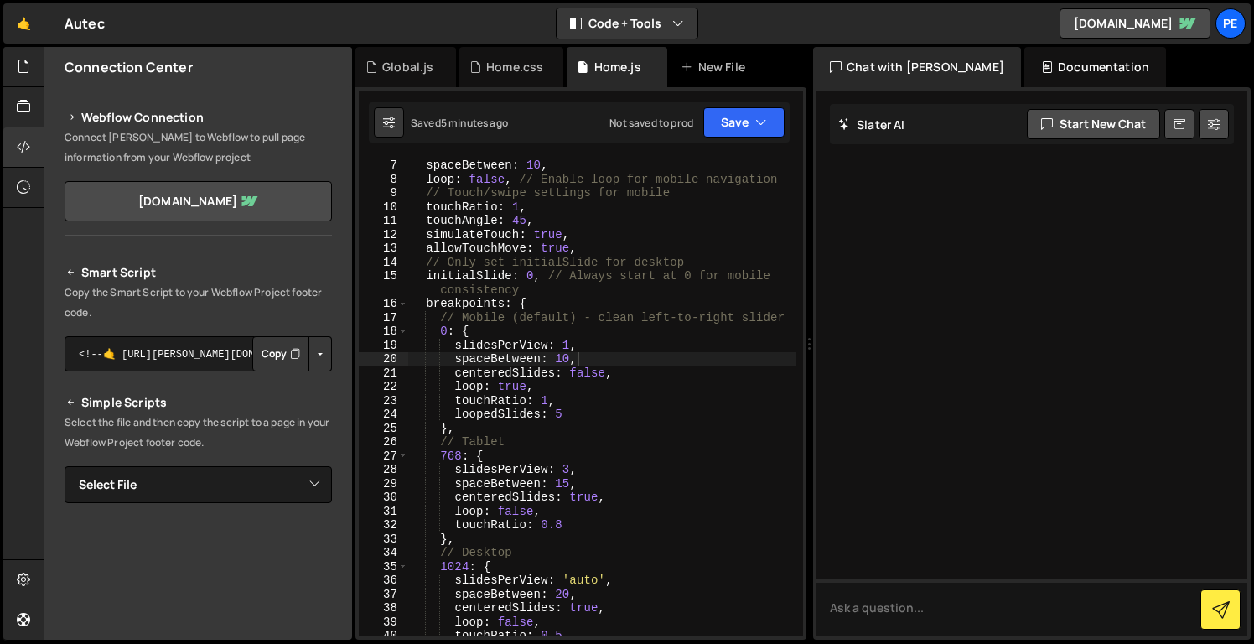
scroll to position [111, 0]
click at [527, 55] on div "Home.css" at bounding box center [512, 67] width 104 height 40
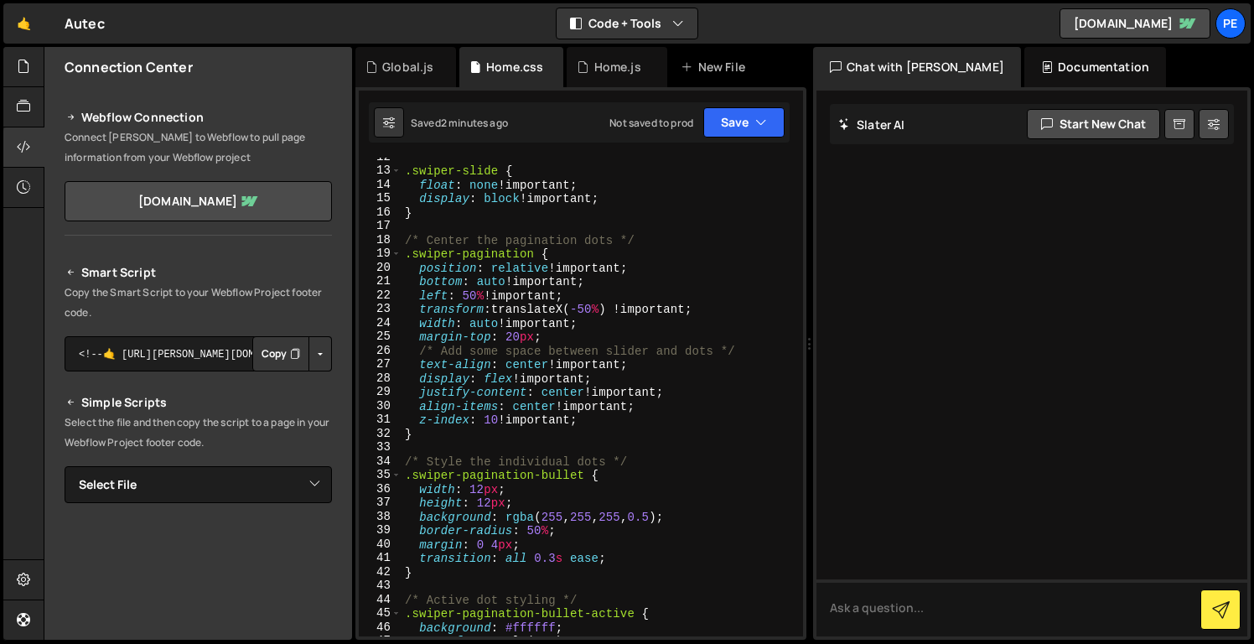
scroll to position [0, 0]
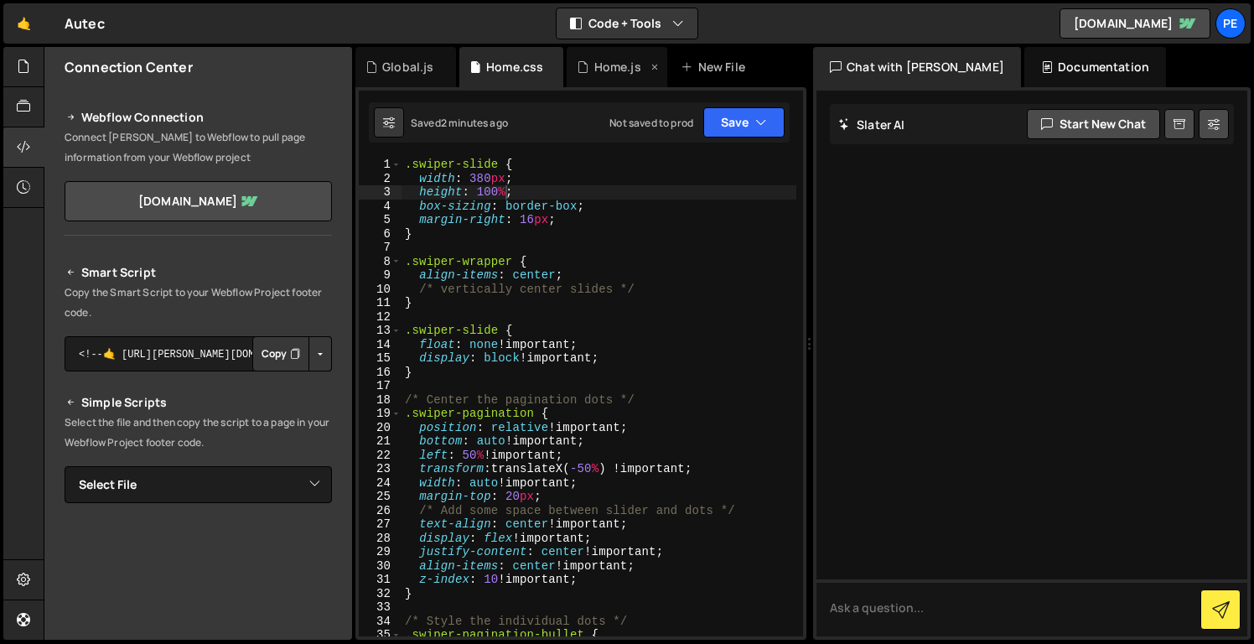
click at [608, 82] on div "Home.js" at bounding box center [617, 67] width 101 height 40
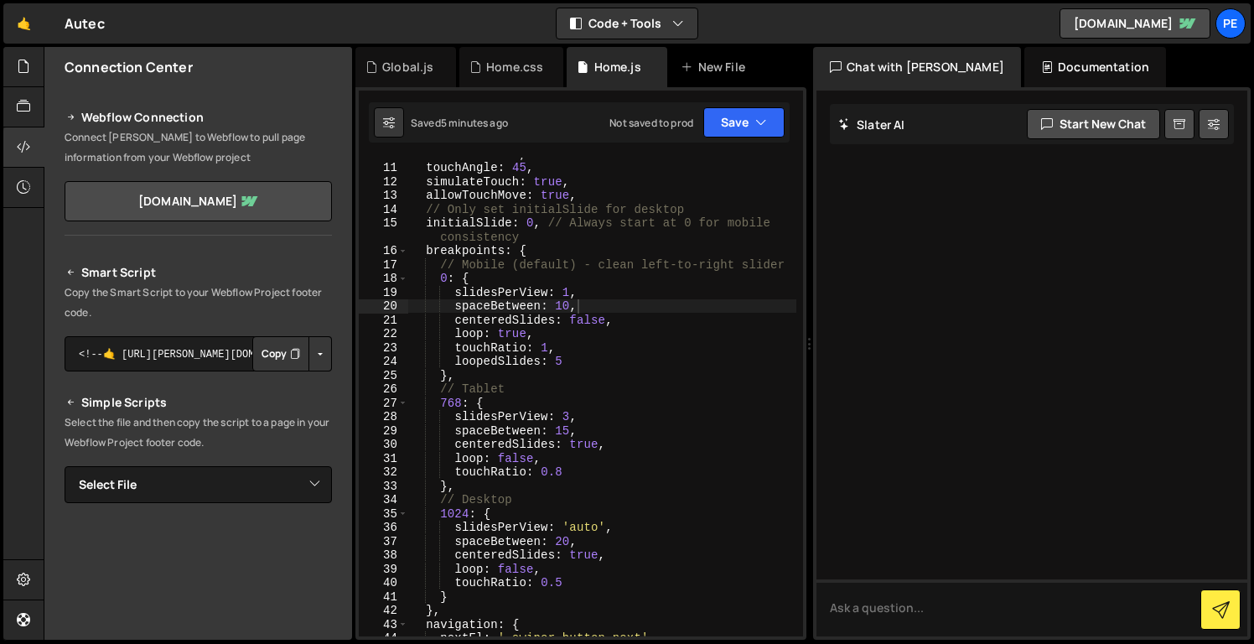
scroll to position [219, 0]
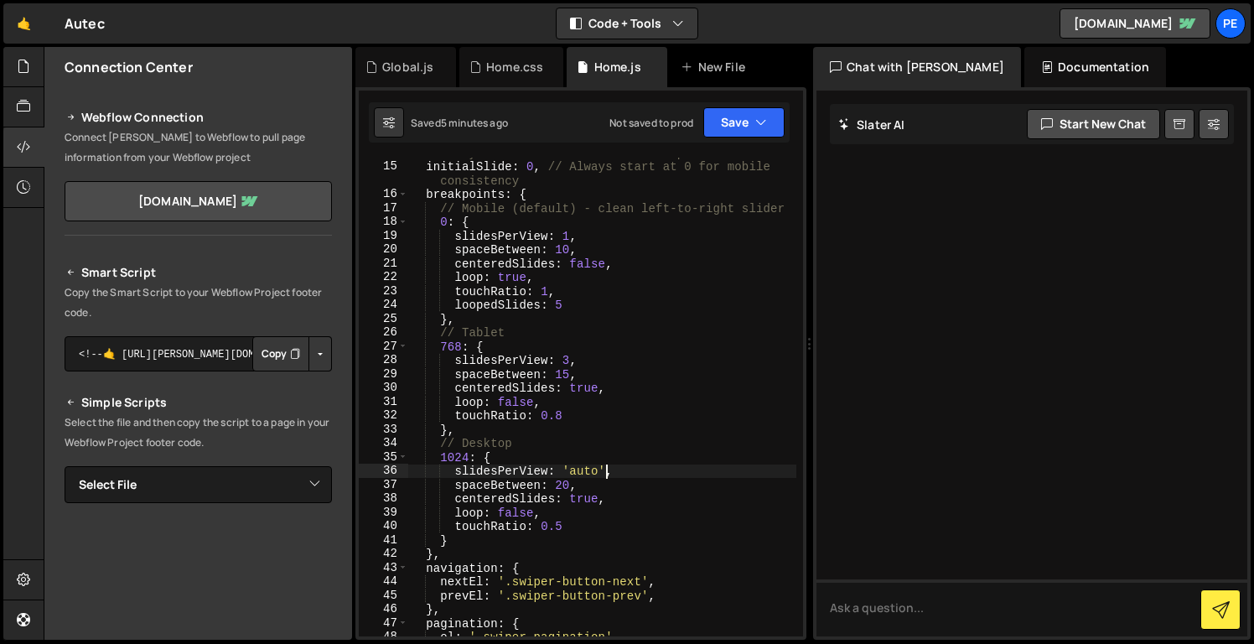
click at [604, 470] on div "// Only set initialSlide for desktop initialSlide : 0 , // Always start at 0 fo…" at bounding box center [602, 399] width 388 height 506
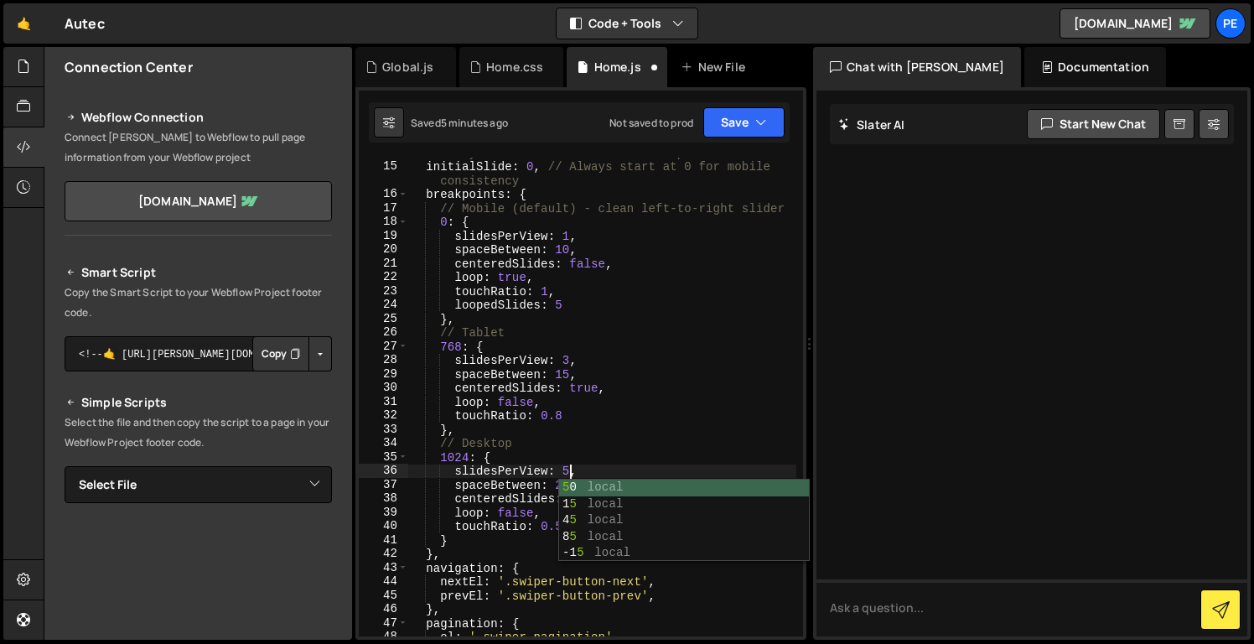
click at [695, 306] on div "// Only set initialSlide for desktop initialSlide : 0 , // Always start at 0 fo…" at bounding box center [602, 399] width 388 height 506
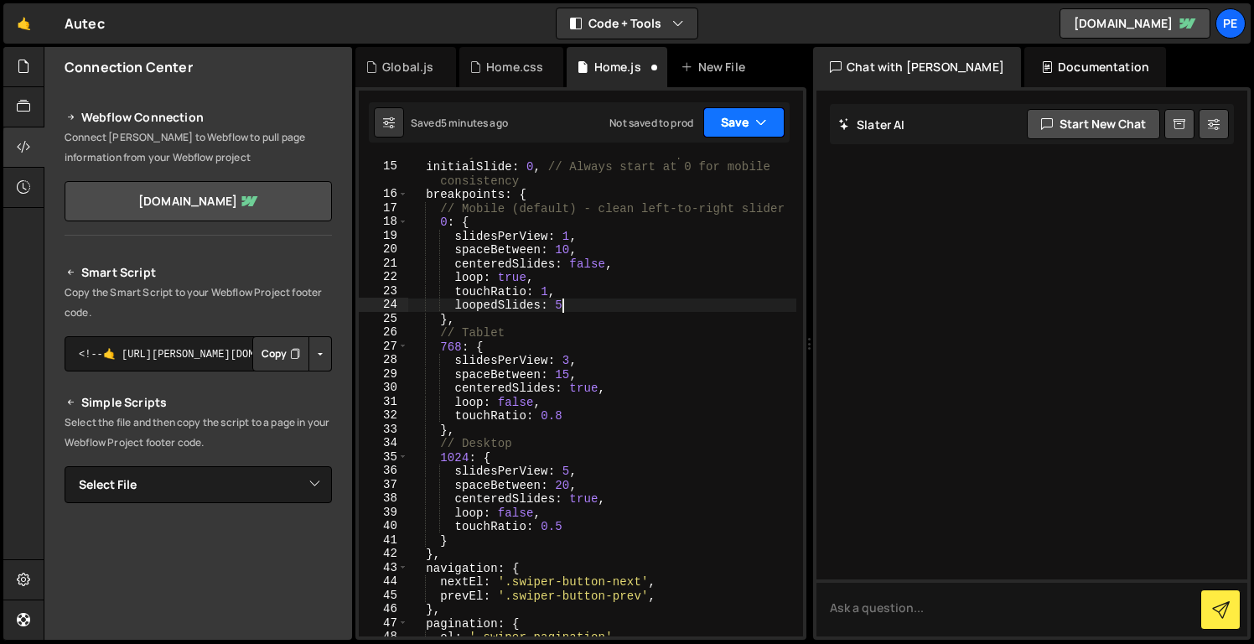
type textarea "loopedSlides: 5"
click at [722, 121] on button "Save" at bounding box center [744, 122] width 81 height 30
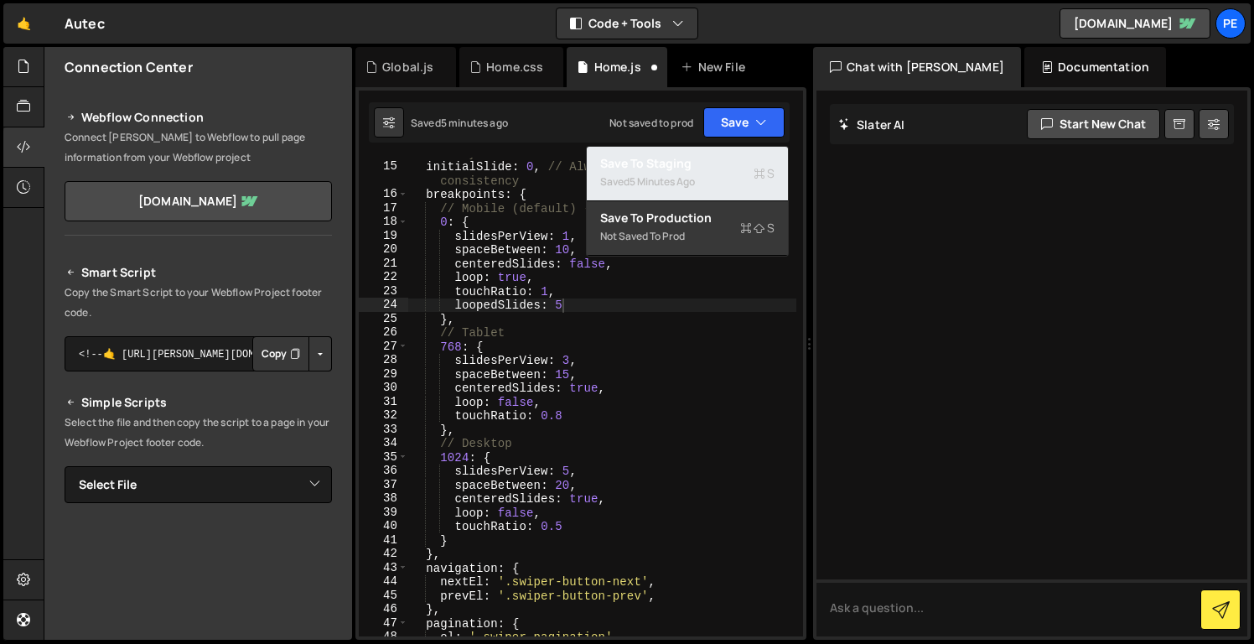
click at [718, 173] on div "Saved 5 minutes ago" at bounding box center [687, 182] width 174 height 20
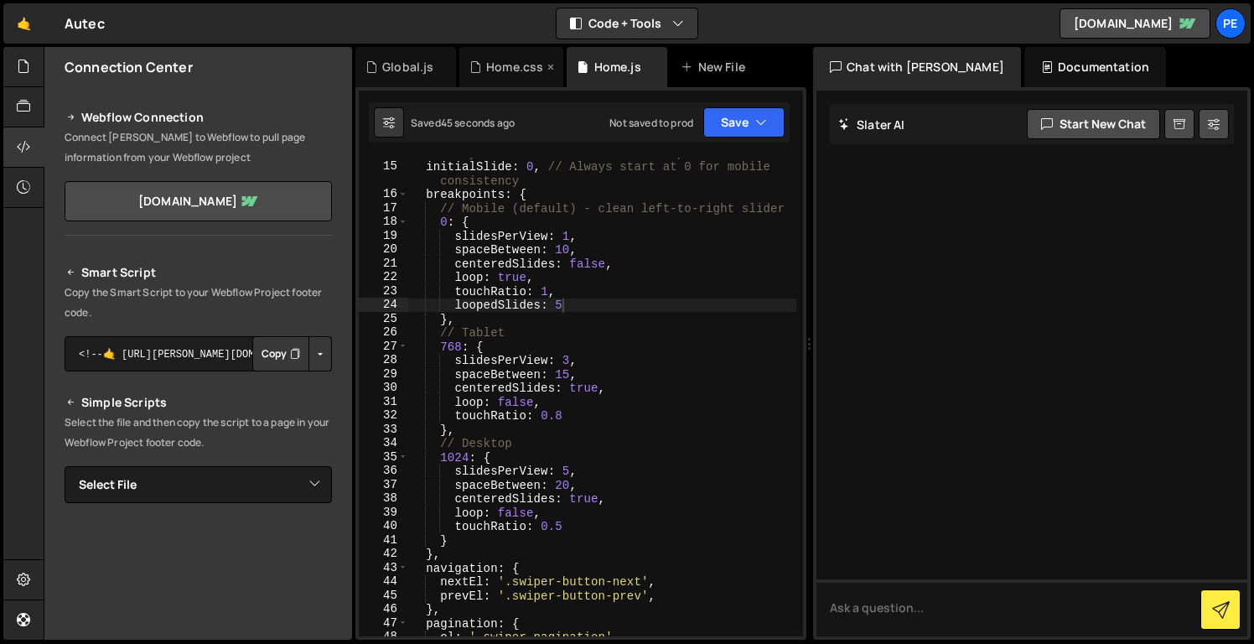
click at [503, 66] on div "Home.css" at bounding box center [514, 67] width 57 height 17
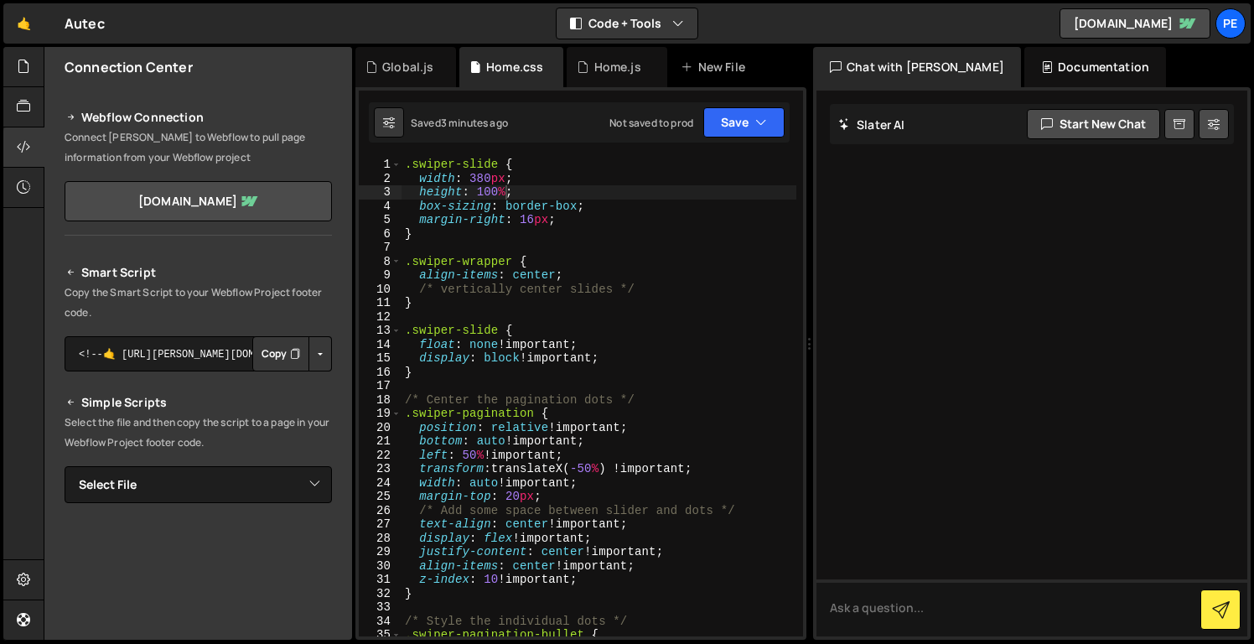
scroll to position [0, 0]
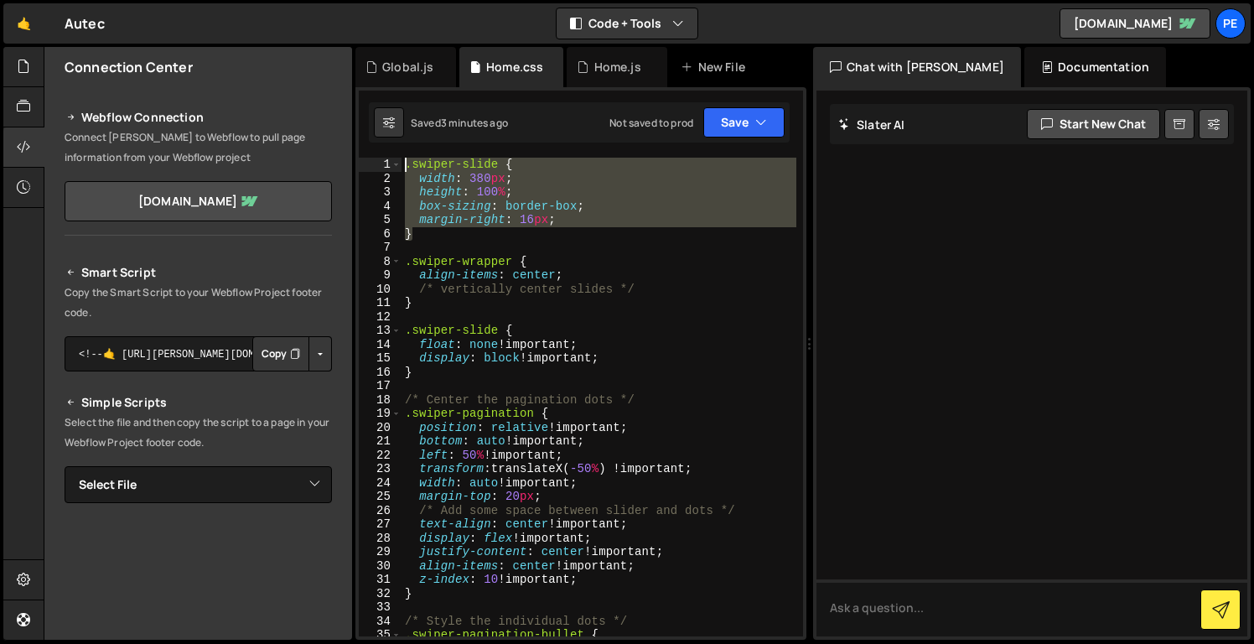
drag, startPoint x: 595, startPoint y: 234, endPoint x: 402, endPoint y: 164, distance: 205.8
click at [402, 164] on div ".swiper-slide { width : 380 px ; height : 100 % ; box-sizing : border-box ; mar…" at bounding box center [599, 411] width 395 height 506
type textarea ".swiper-slide { width: 380px;"
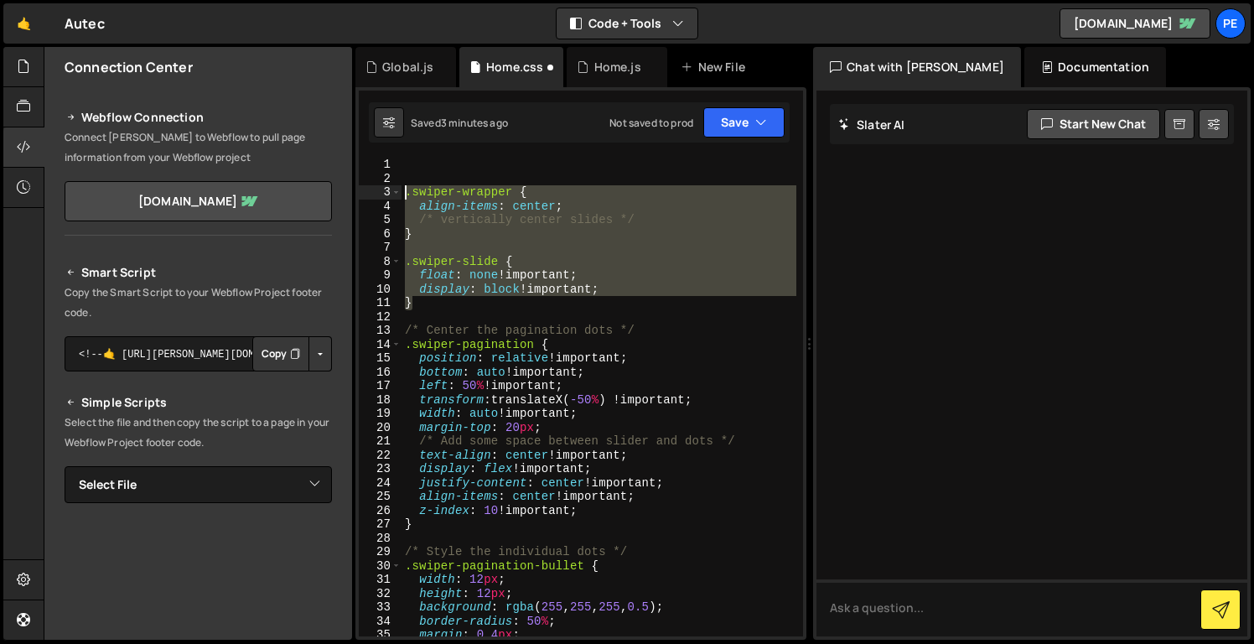
drag, startPoint x: 471, startPoint y: 307, endPoint x: 402, endPoint y: 188, distance: 137.5
click at [402, 188] on div ".swiper-wrapper { align-items : center ; /* vertically center slides */ } .swip…" at bounding box center [599, 411] width 395 height 506
type textarea ".swiper-wrapper { align-items: center;"
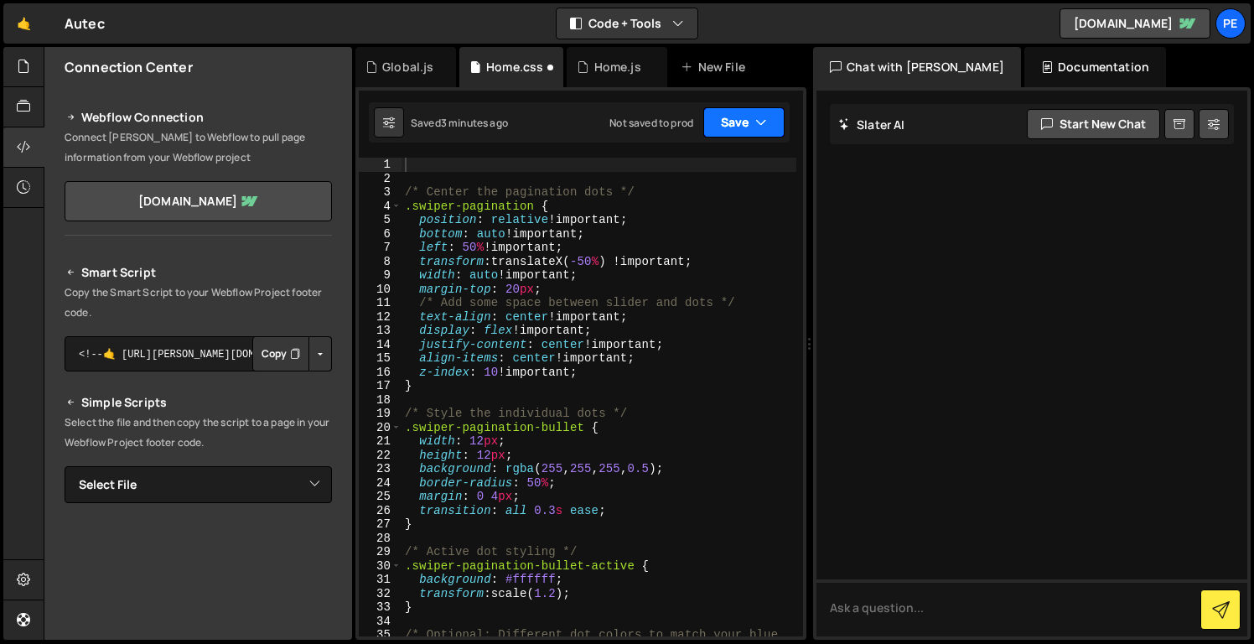
click at [737, 127] on button "Save" at bounding box center [744, 122] width 81 height 30
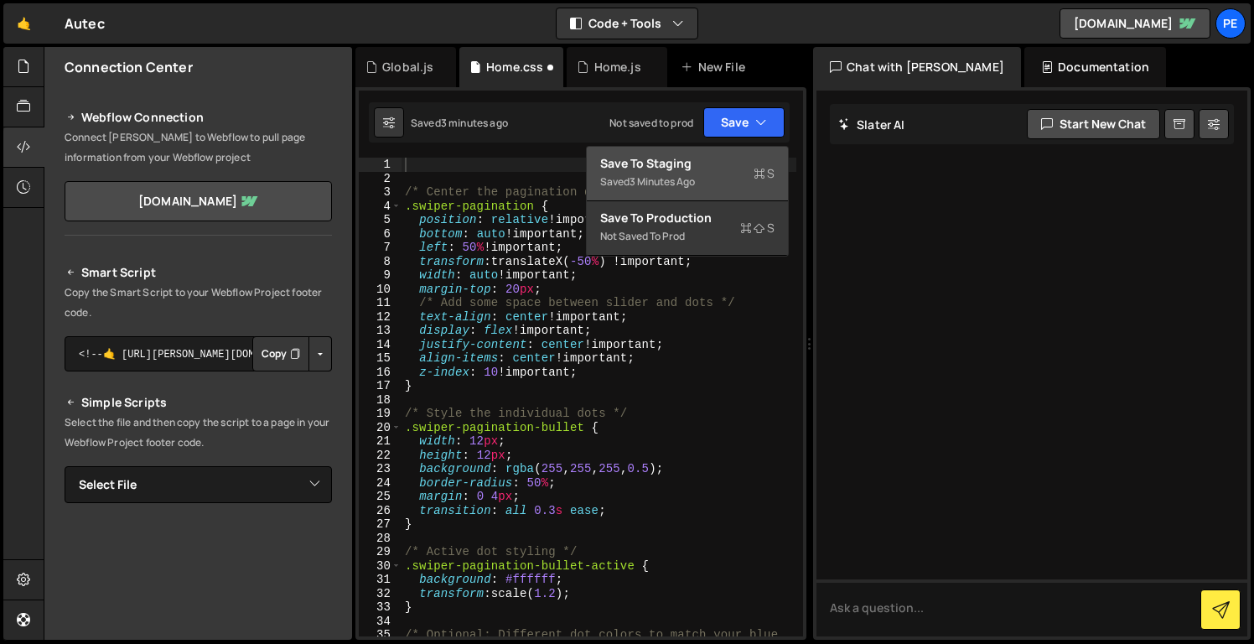
click at [713, 174] on div "Saved 3 minutes ago" at bounding box center [687, 182] width 174 height 20
